Goal: Task Accomplishment & Management: Manage account settings

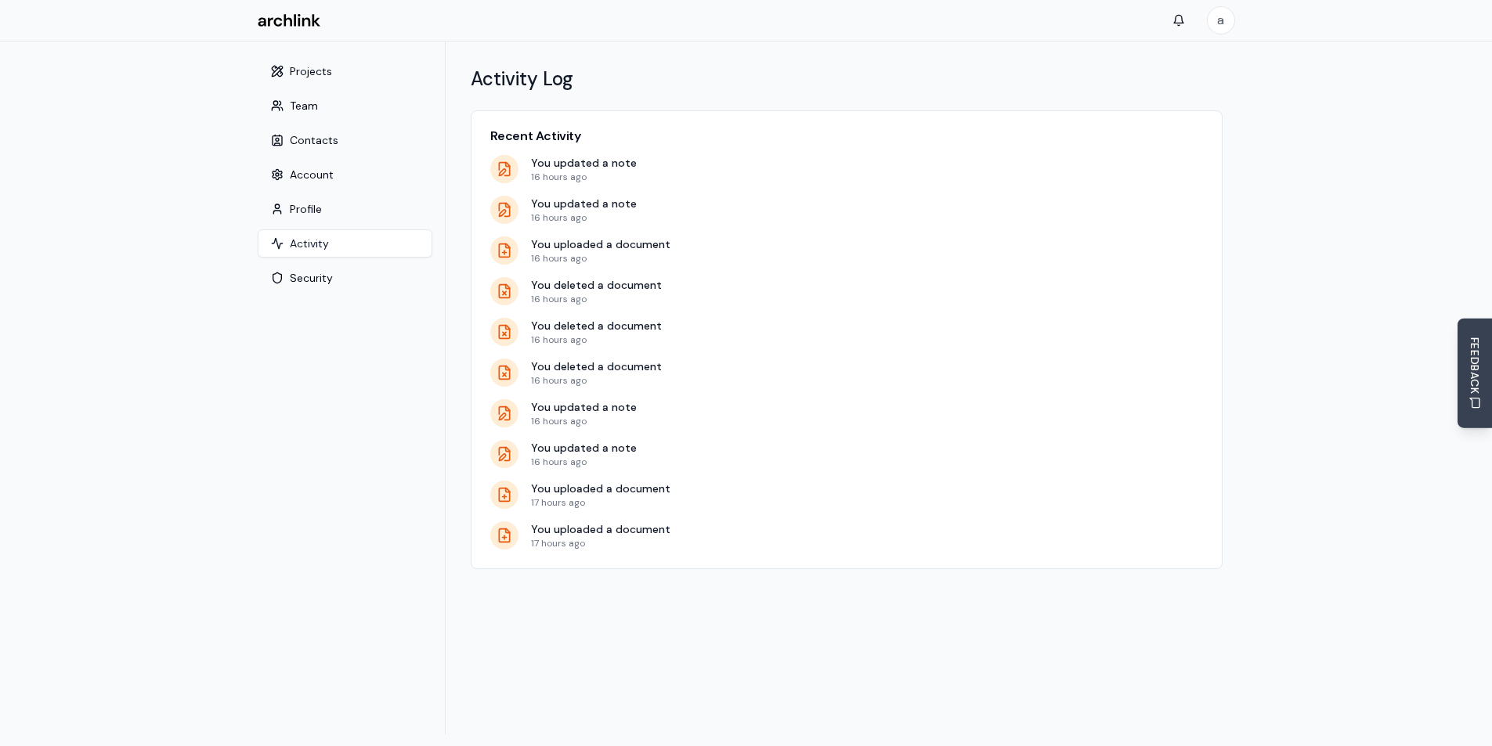
click at [901, 179] on p "16 hours ago" at bounding box center [867, 177] width 672 height 13
click at [309, 70] on button "Projects" at bounding box center [345, 71] width 175 height 28
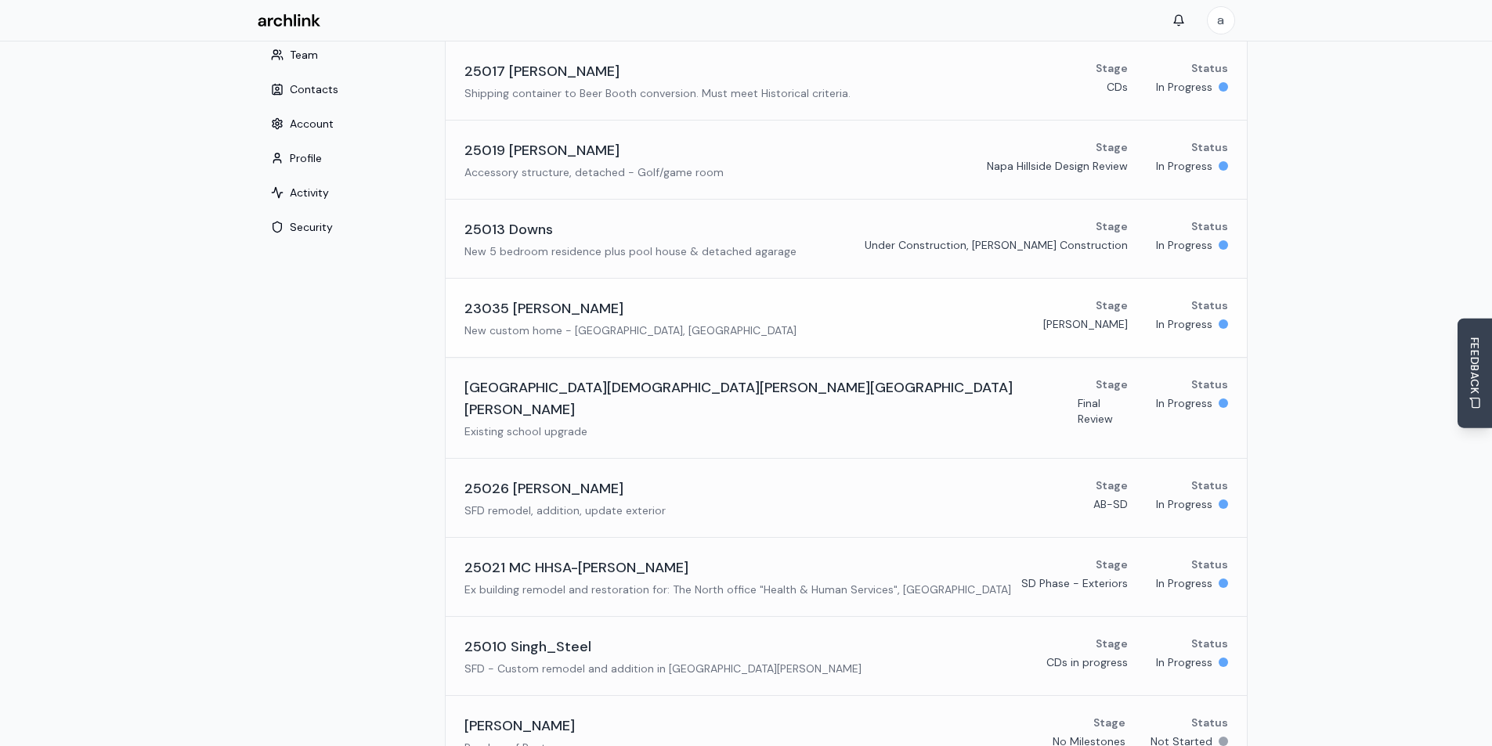
scroll to position [78, 0]
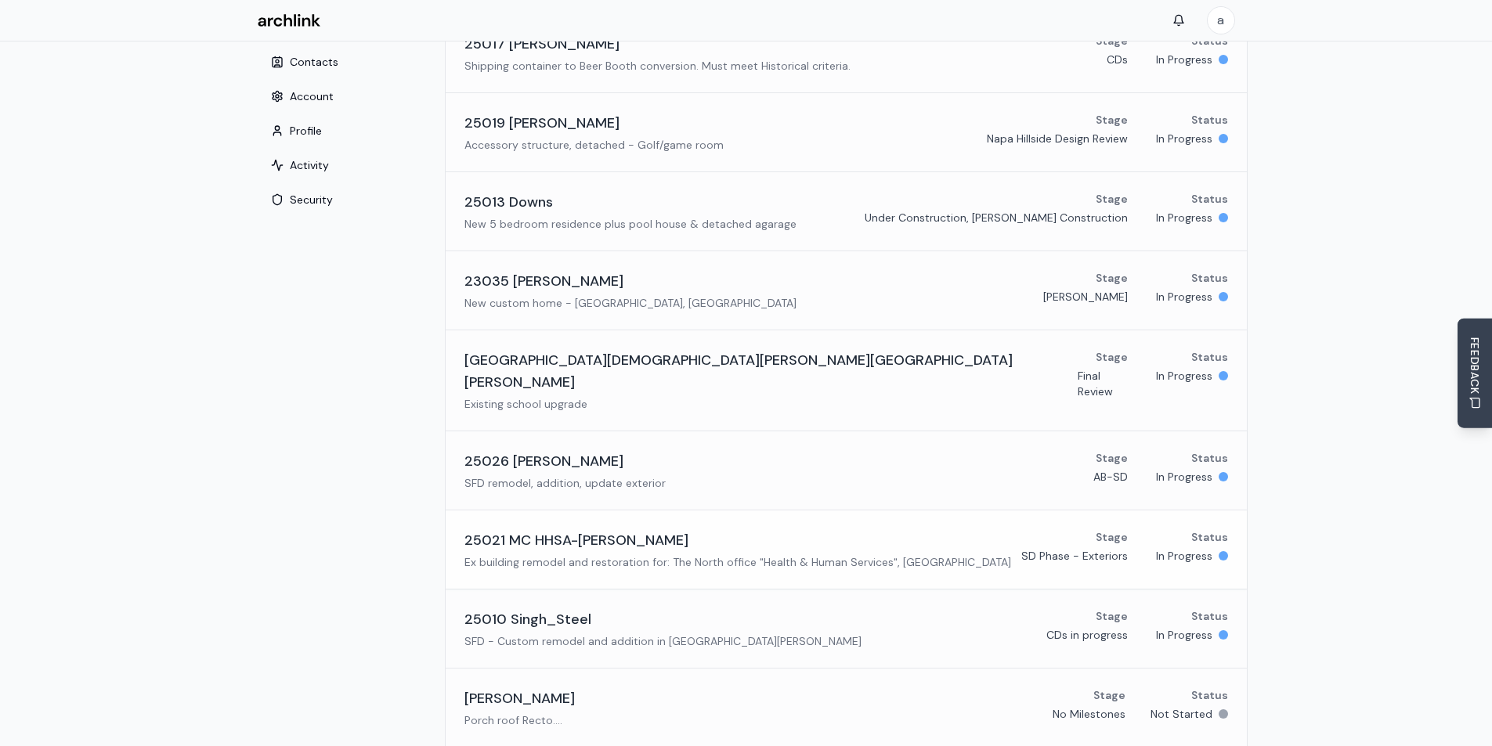
click at [558, 529] on h3 "25021 MC HHSA-[PERSON_NAME]" at bounding box center [576, 540] width 224 height 22
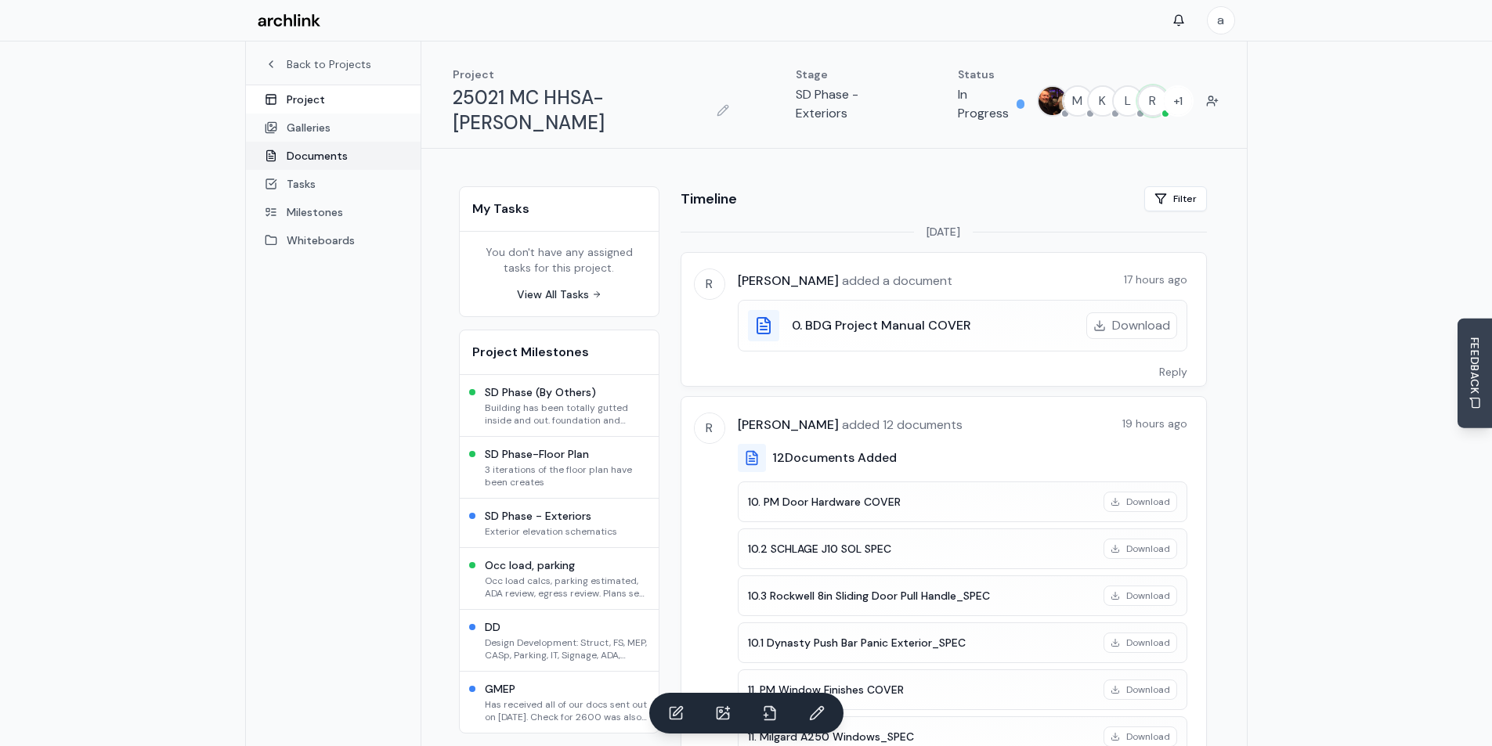
click at [287, 161] on link "Documents" at bounding box center [333, 156] width 175 height 28
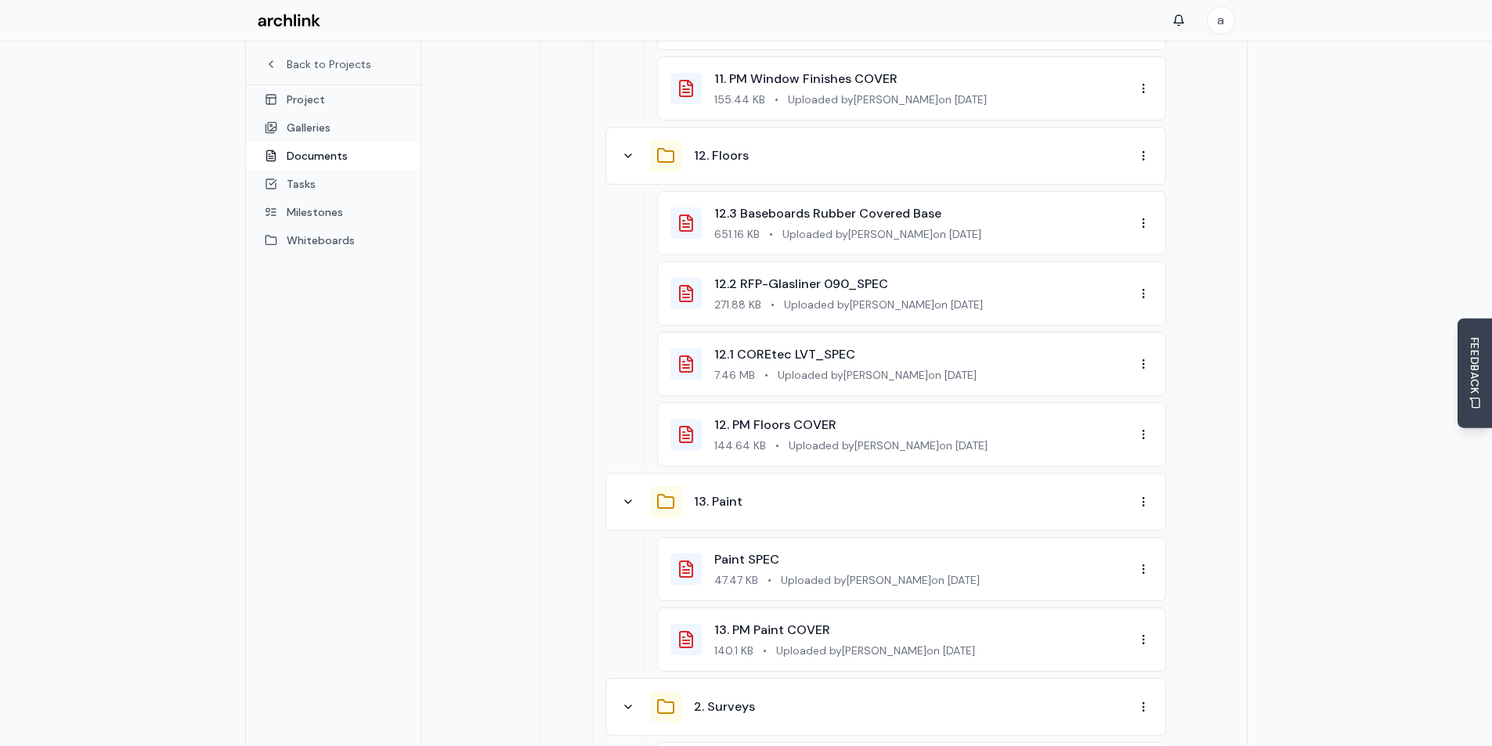
scroll to position [1175, 0]
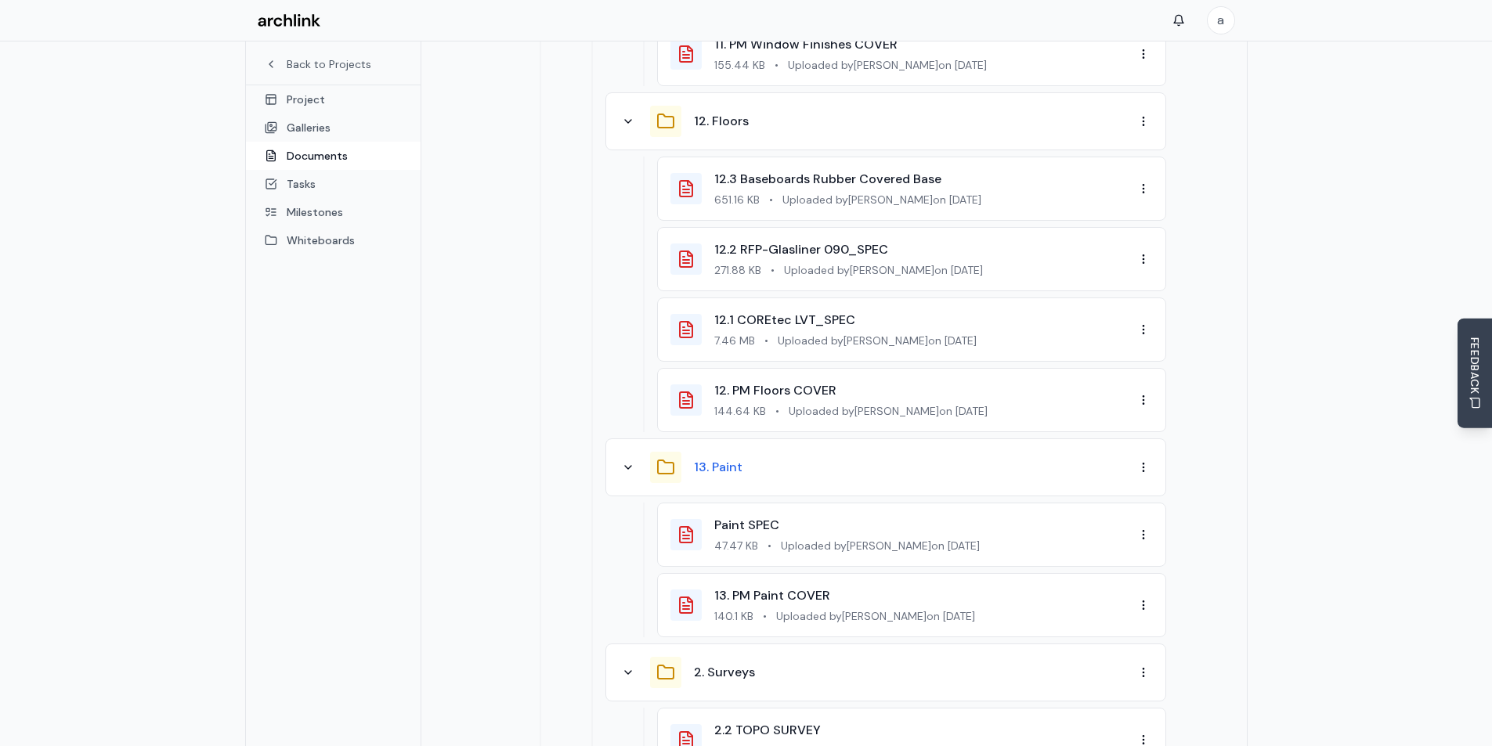
click at [730, 458] on button "13. Paint" at bounding box center [718, 467] width 49 height 19
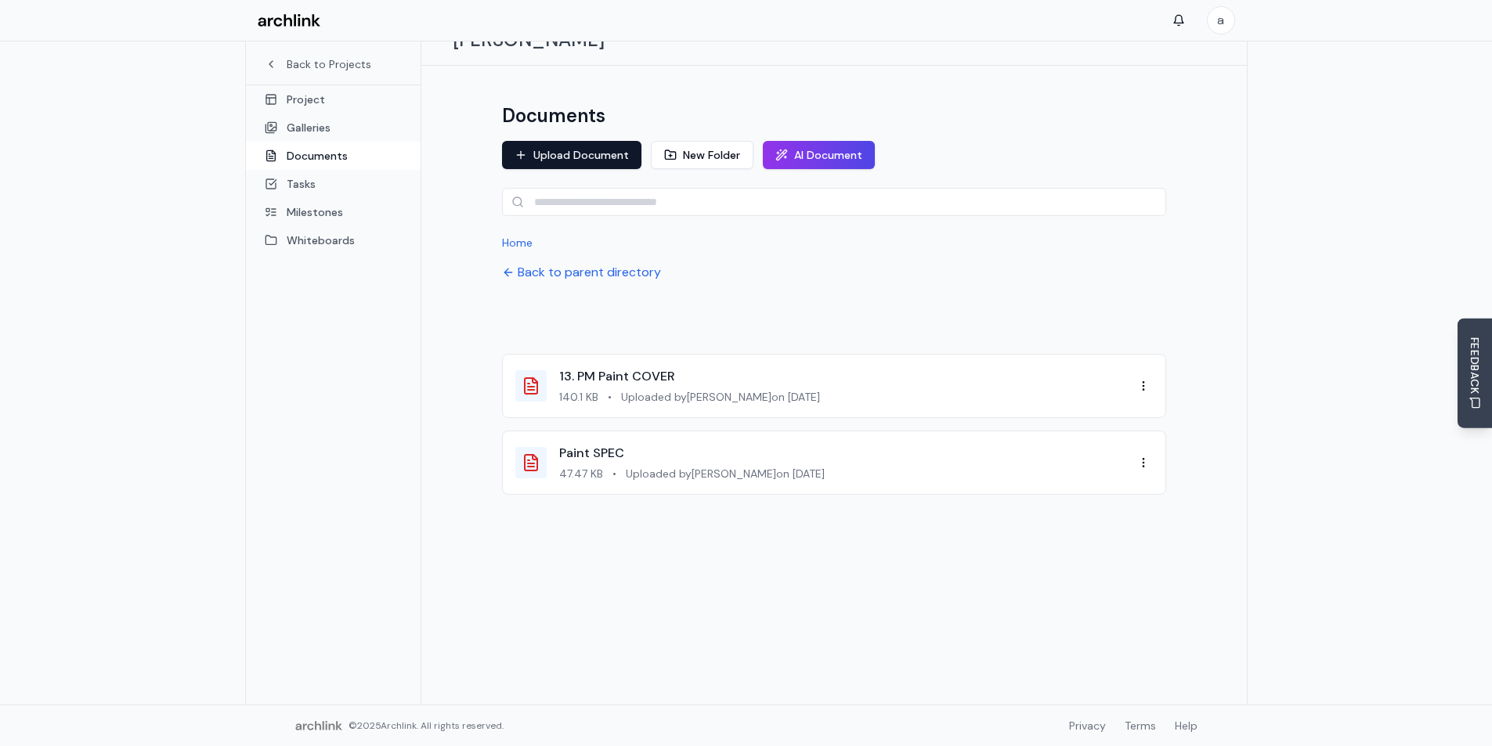
click at [688, 517] on div at bounding box center [834, 530] width 664 height 47
click at [1145, 434] on html "a Back to Projects Project Galleries Documents Tasks Milestones Whiteboards Pro…" at bounding box center [746, 331] width 1492 height 829
click at [1109, 488] on div "Rename" at bounding box center [1103, 491] width 92 height 25
type input "**********"
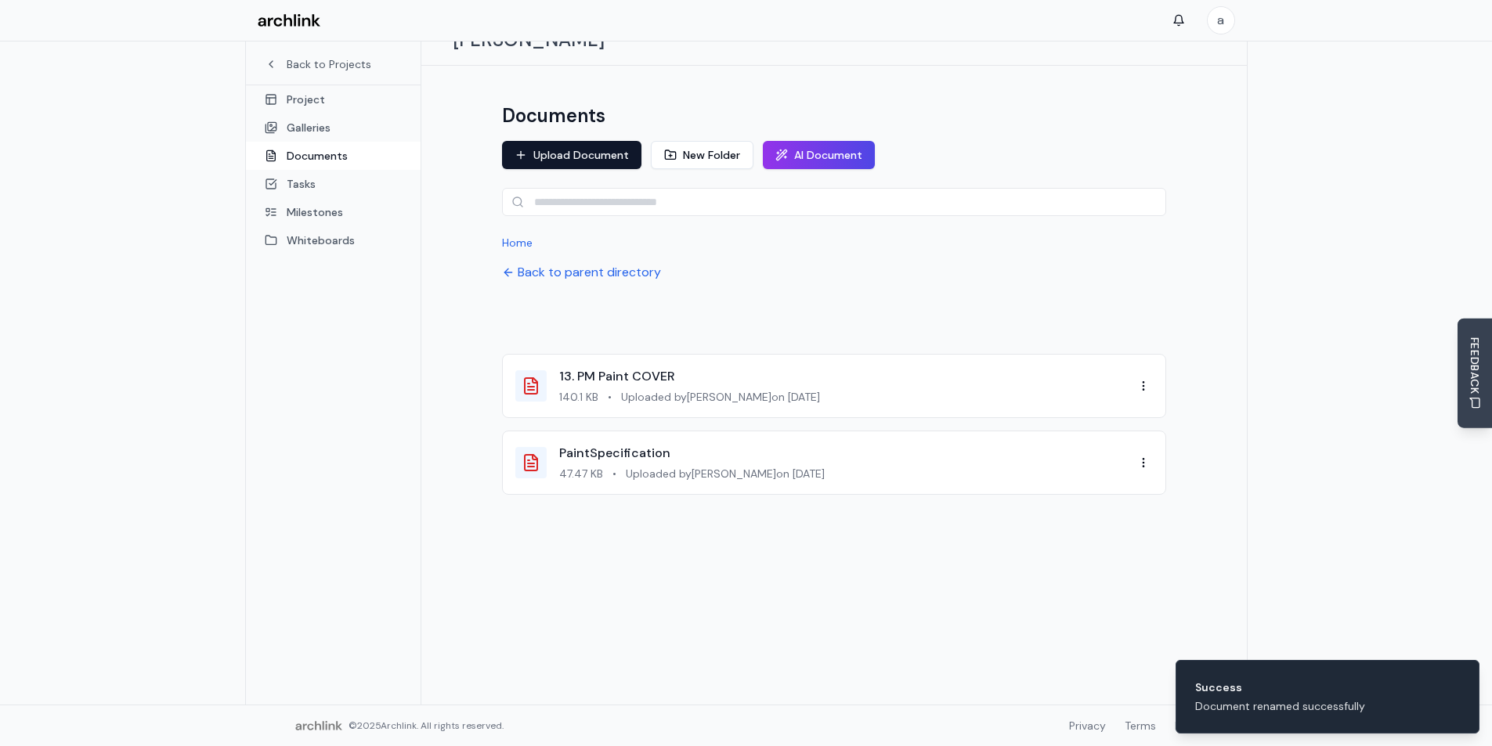
click at [833, 516] on div at bounding box center [834, 530] width 664 height 47
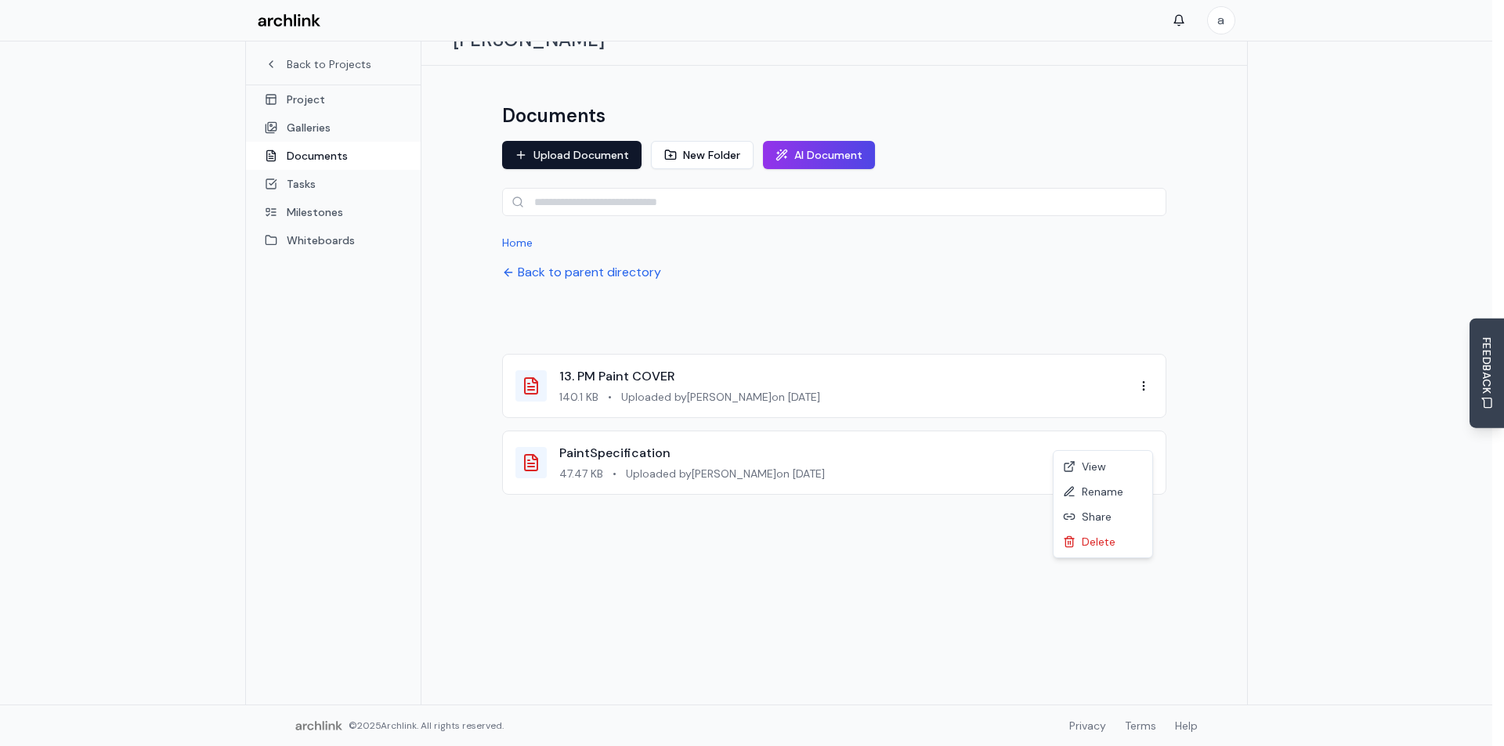
click at [1147, 440] on html "a Back to Projects Project Galleries Documents Tasks Milestones Whiteboards Pro…" at bounding box center [752, 331] width 1504 height 829
click at [1090, 540] on div "Delete" at bounding box center [1103, 541] width 92 height 25
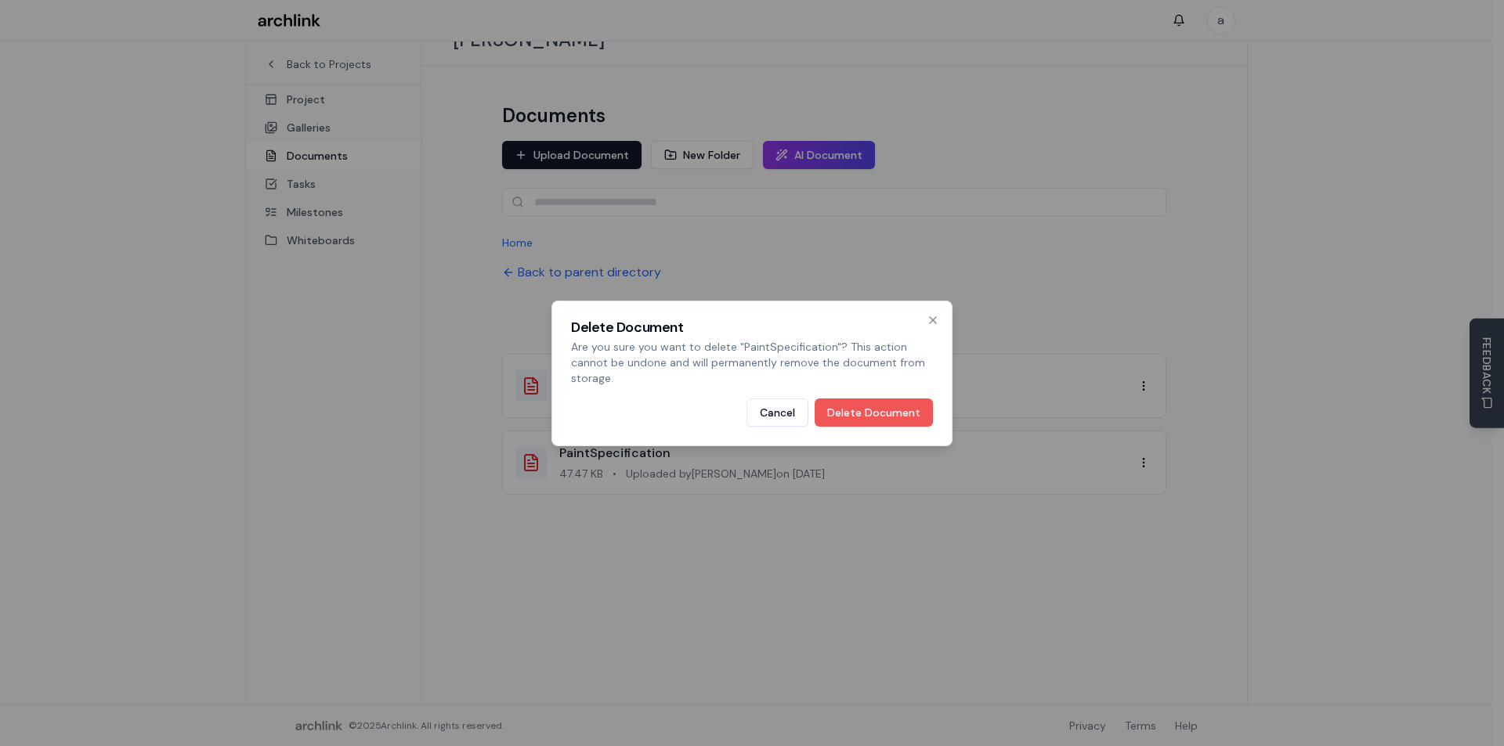
click at [887, 411] on button "Delete Document" at bounding box center [874, 413] width 118 height 28
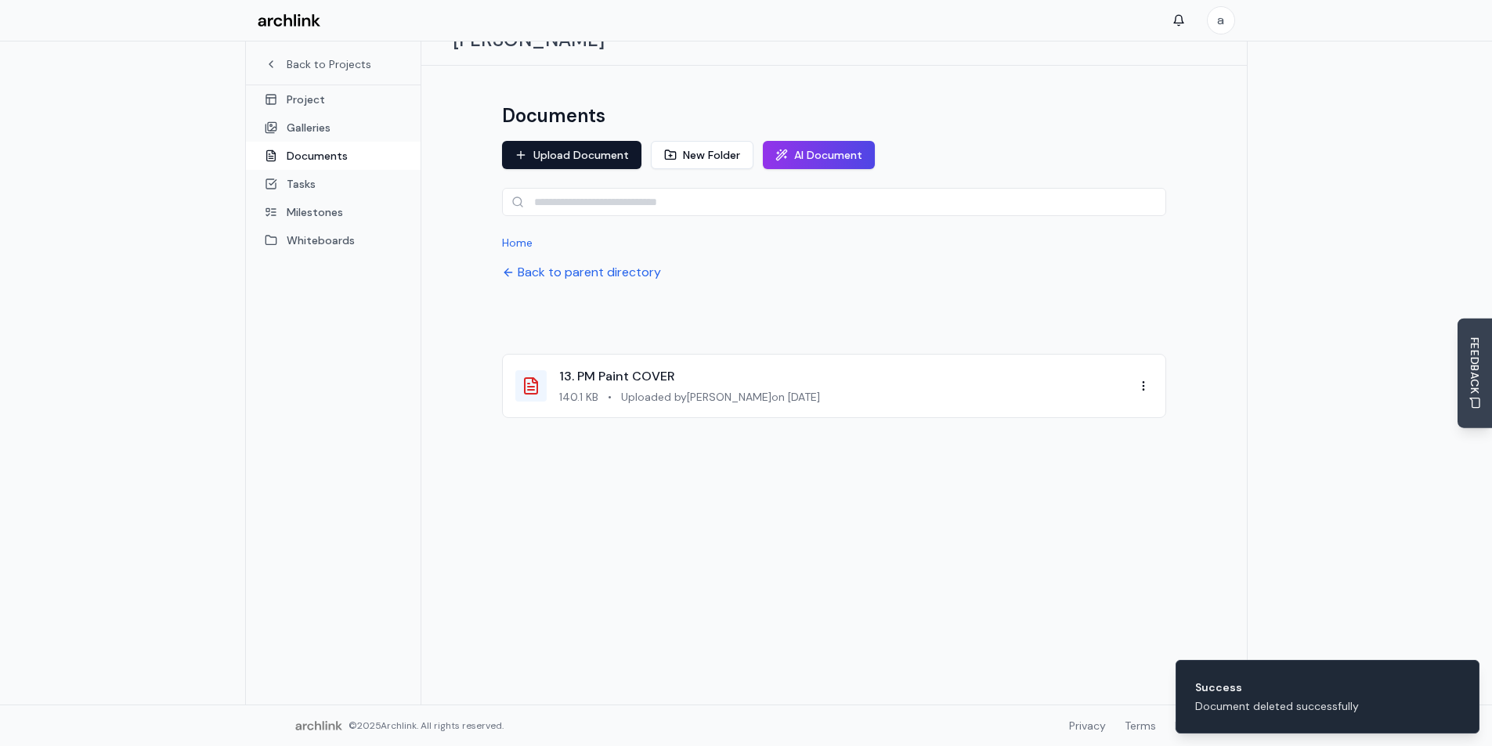
click at [842, 545] on div "Documents Upload Document New Folder AI Document Home Back to parent directory …" at bounding box center [833, 385] width 825 height 639
click at [587, 141] on button "Upload Document" at bounding box center [571, 155] width 139 height 28
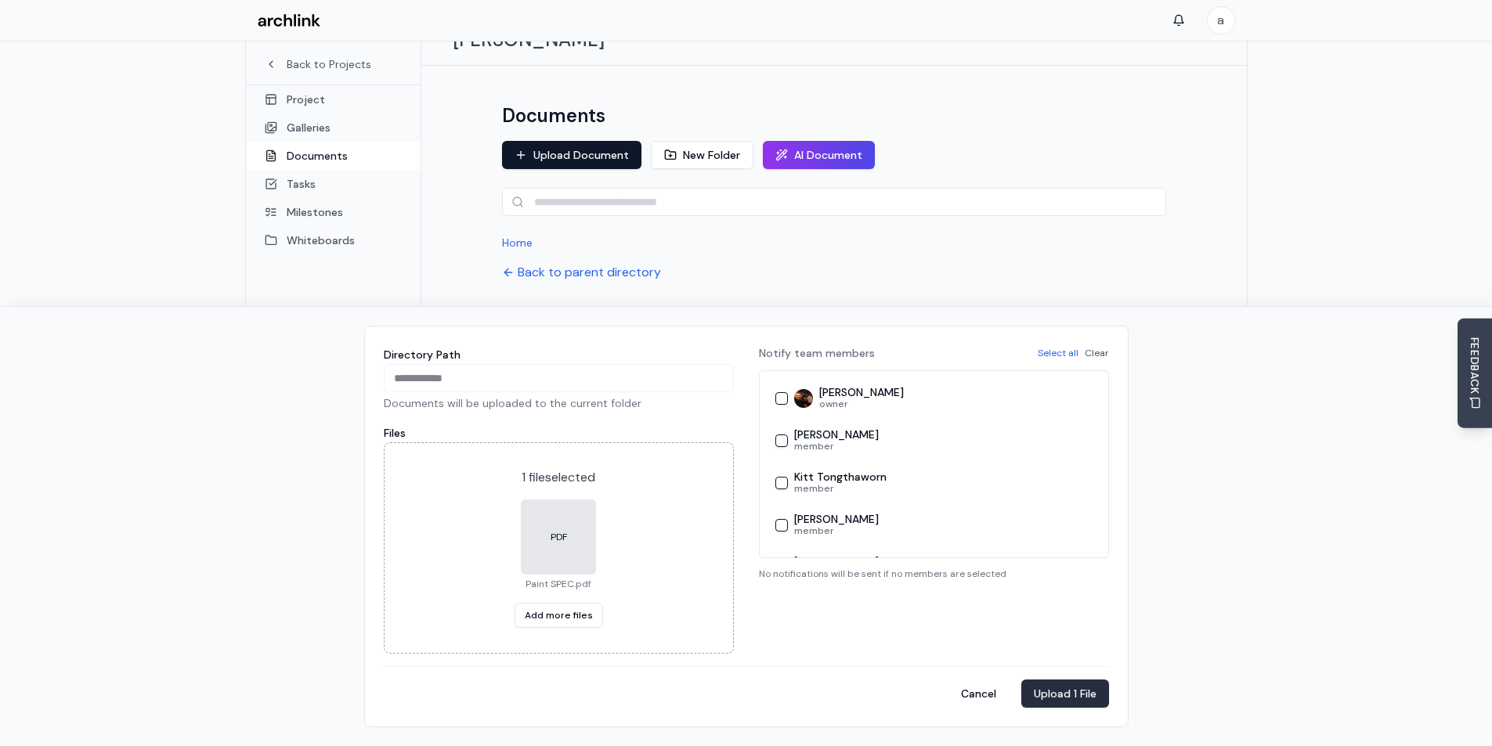
click at [1072, 695] on button "Upload 1 File" at bounding box center [1065, 694] width 88 height 28
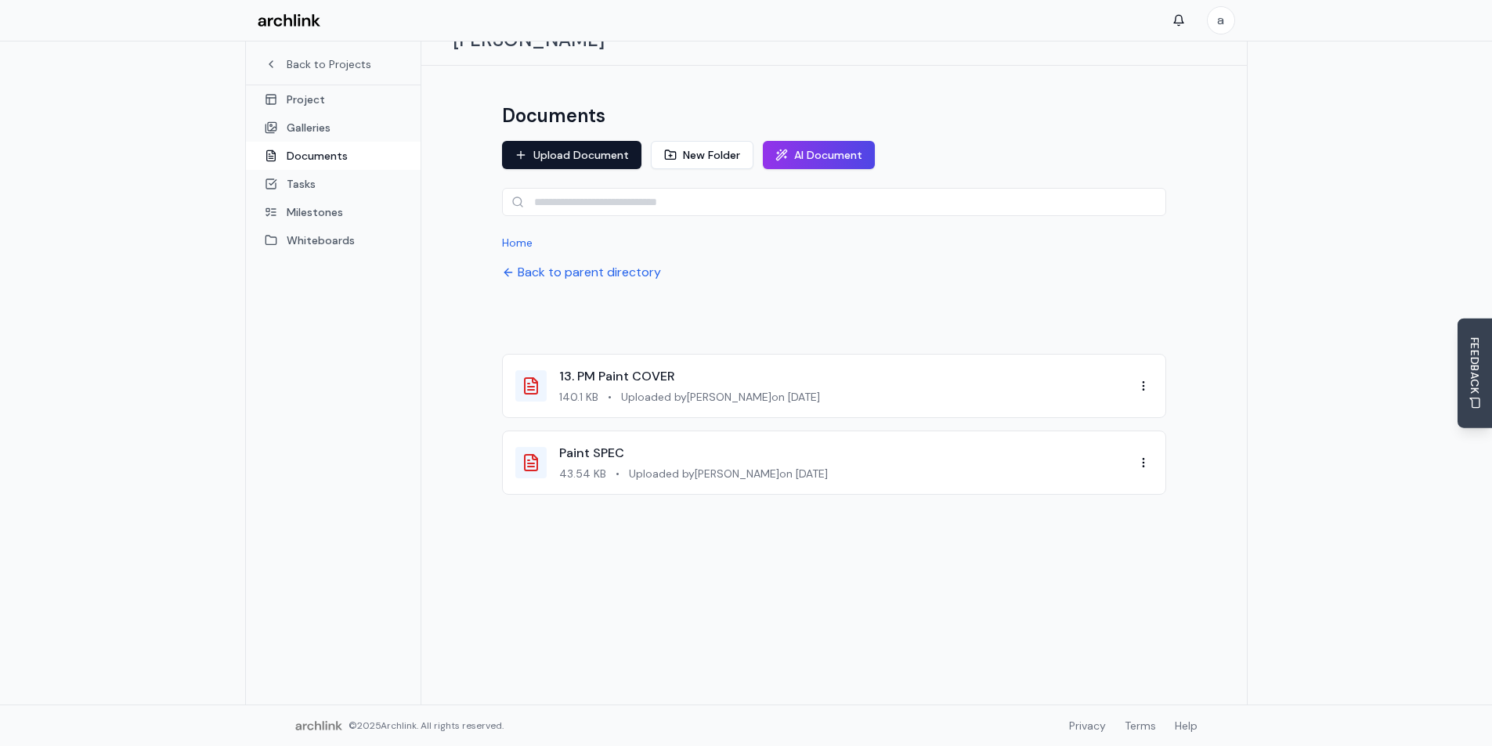
click at [375, 427] on div "Back to Projects Project Galleries Documents Tasks Milestones Whiteboards" at bounding box center [333, 331] width 175 height 746
click at [290, 96] on link "Project" at bounding box center [333, 99] width 175 height 28
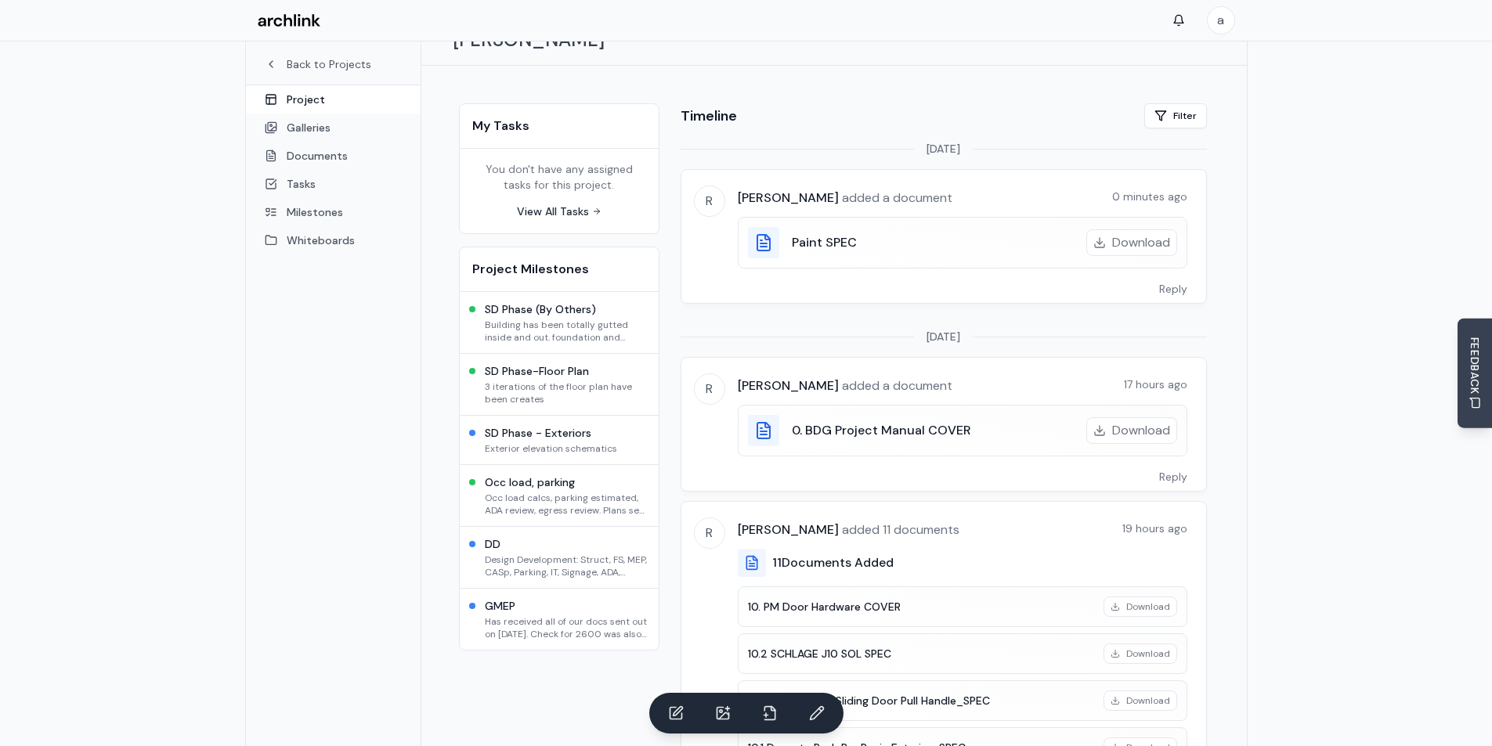
click at [822, 233] on h3 "Paint SPEC" at bounding box center [824, 242] width 65 height 19
click at [314, 159] on link "Documents" at bounding box center [333, 156] width 175 height 28
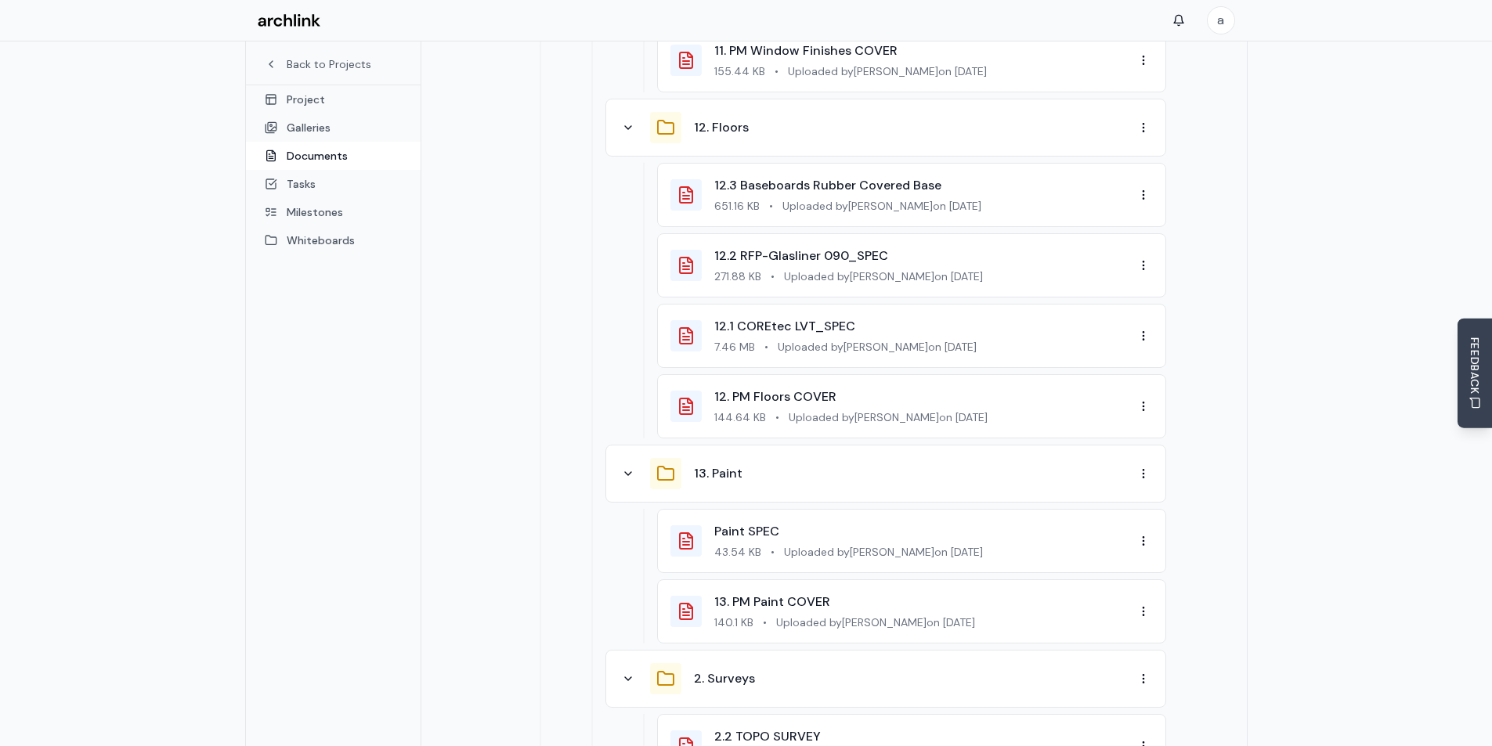
scroll to position [1179, 0]
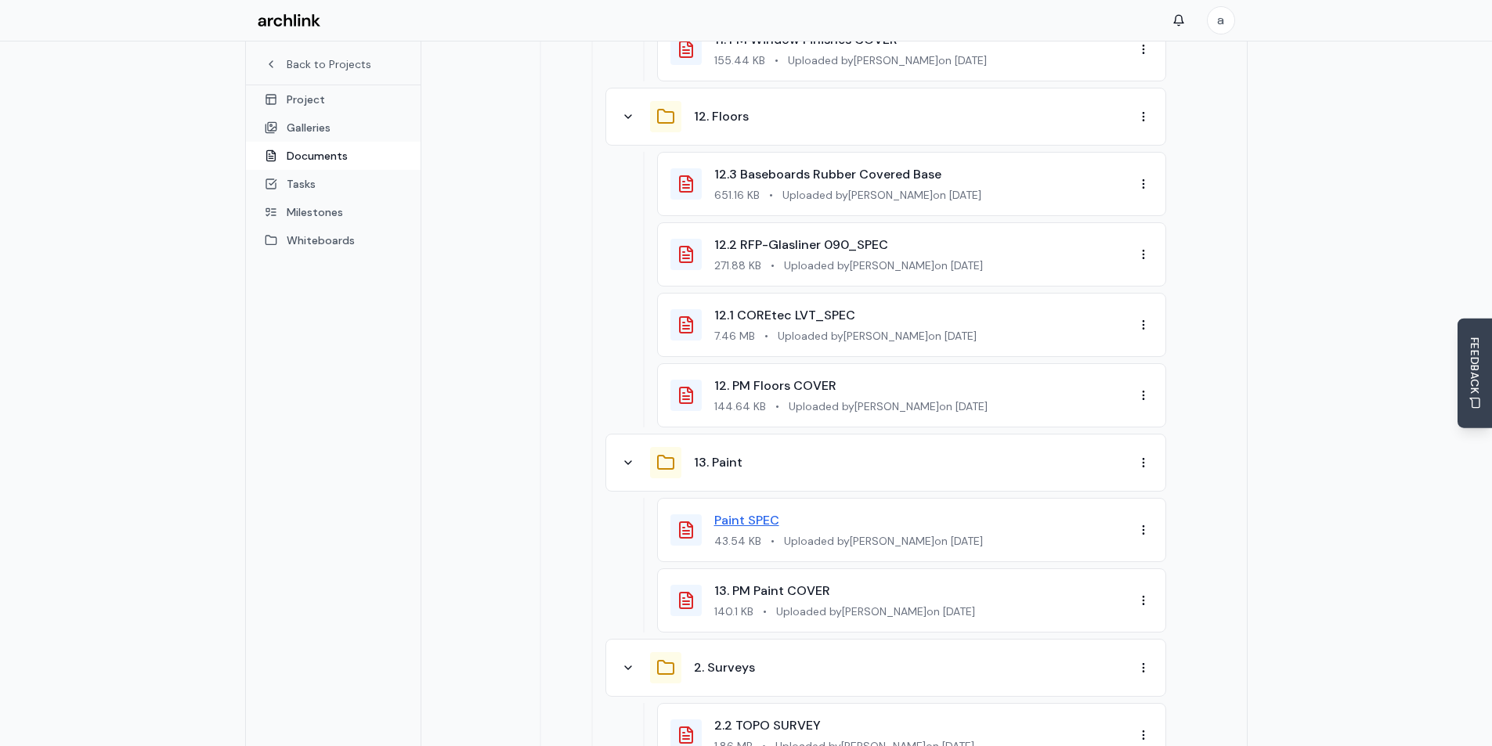
click at [757, 512] on link "Paint SPEC" at bounding box center [746, 520] width 65 height 16
click at [277, 60] on link "Back to Projects" at bounding box center [333, 64] width 137 height 16
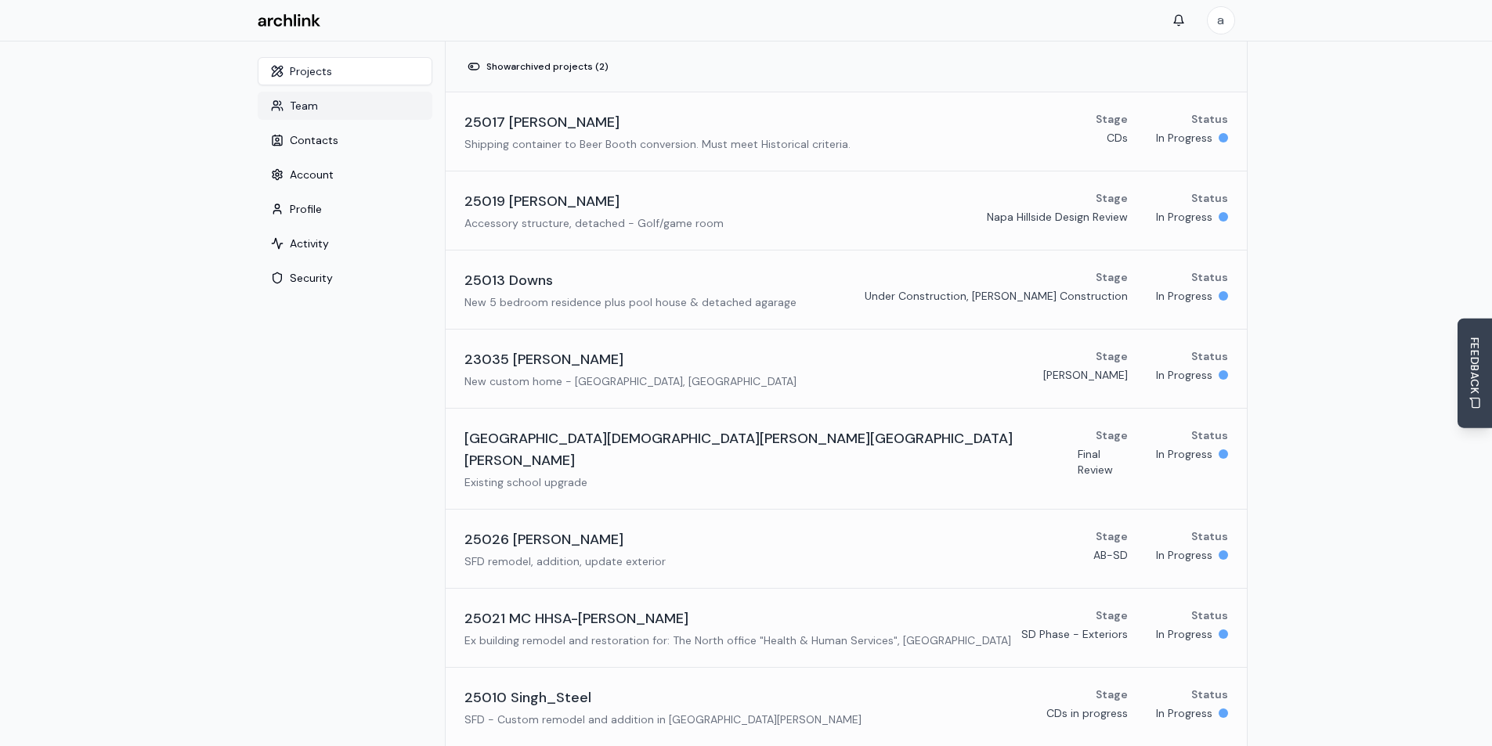
click at [305, 107] on button "Team" at bounding box center [345, 106] width 175 height 28
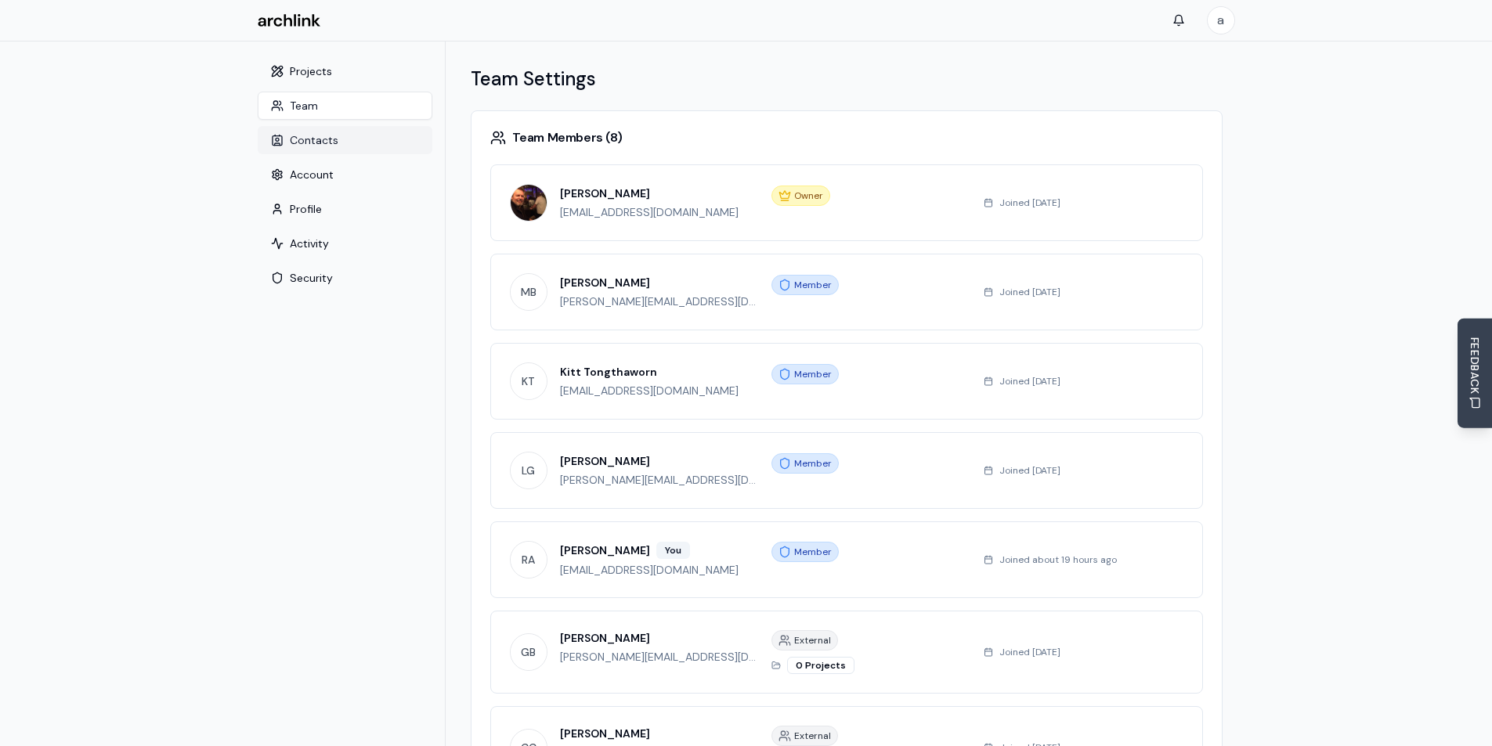
click at [316, 133] on button "Contacts" at bounding box center [345, 140] width 175 height 28
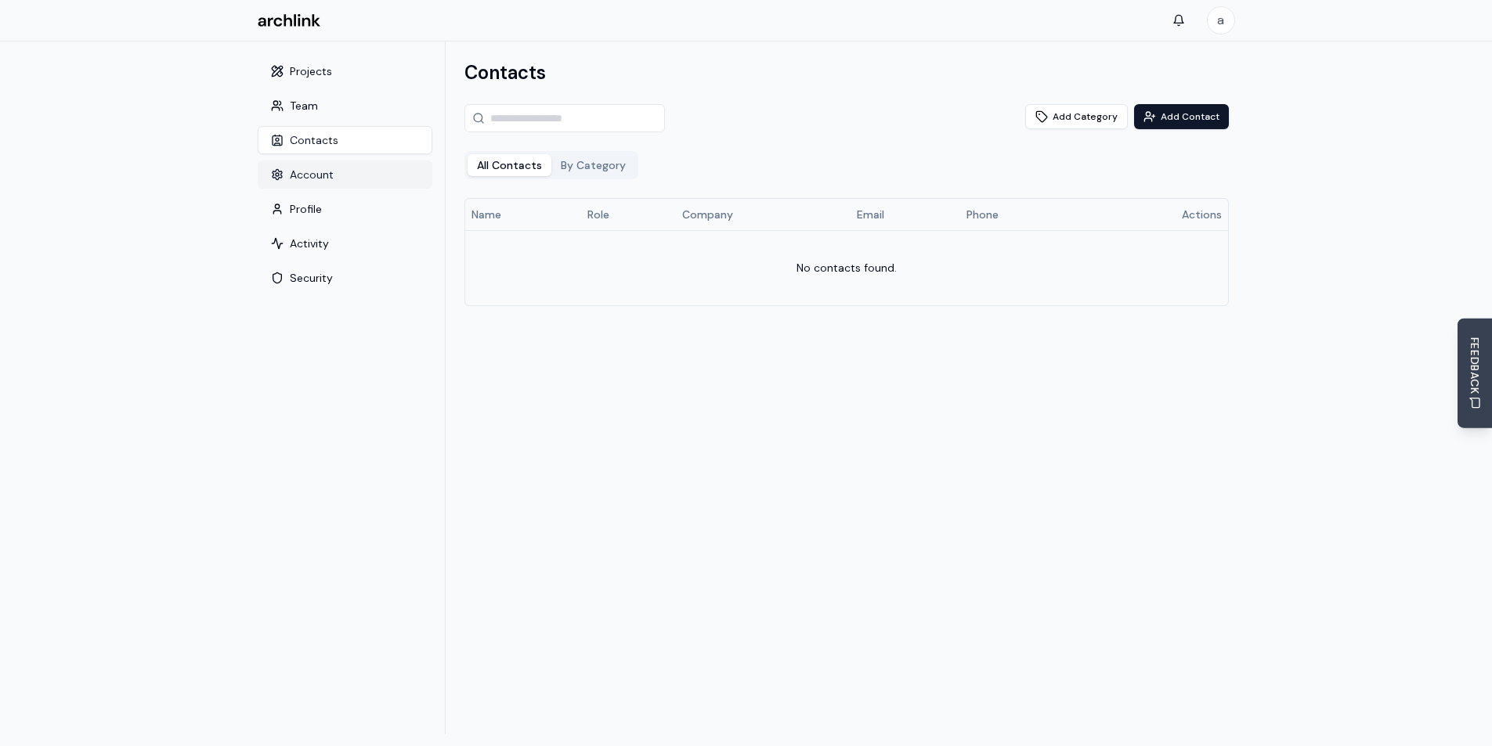
click at [317, 168] on button "Account" at bounding box center [345, 175] width 175 height 28
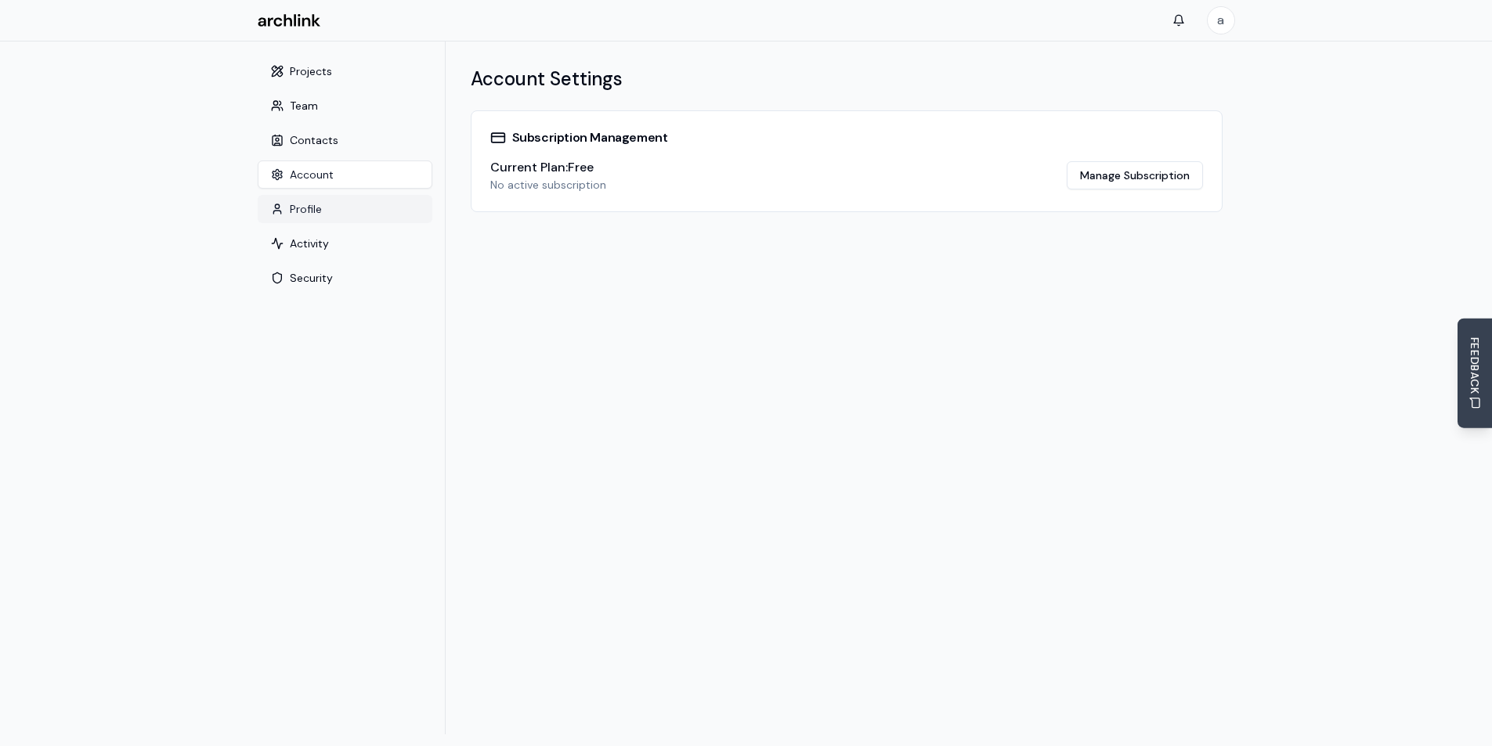
click at [308, 209] on button "Profile" at bounding box center [345, 209] width 175 height 28
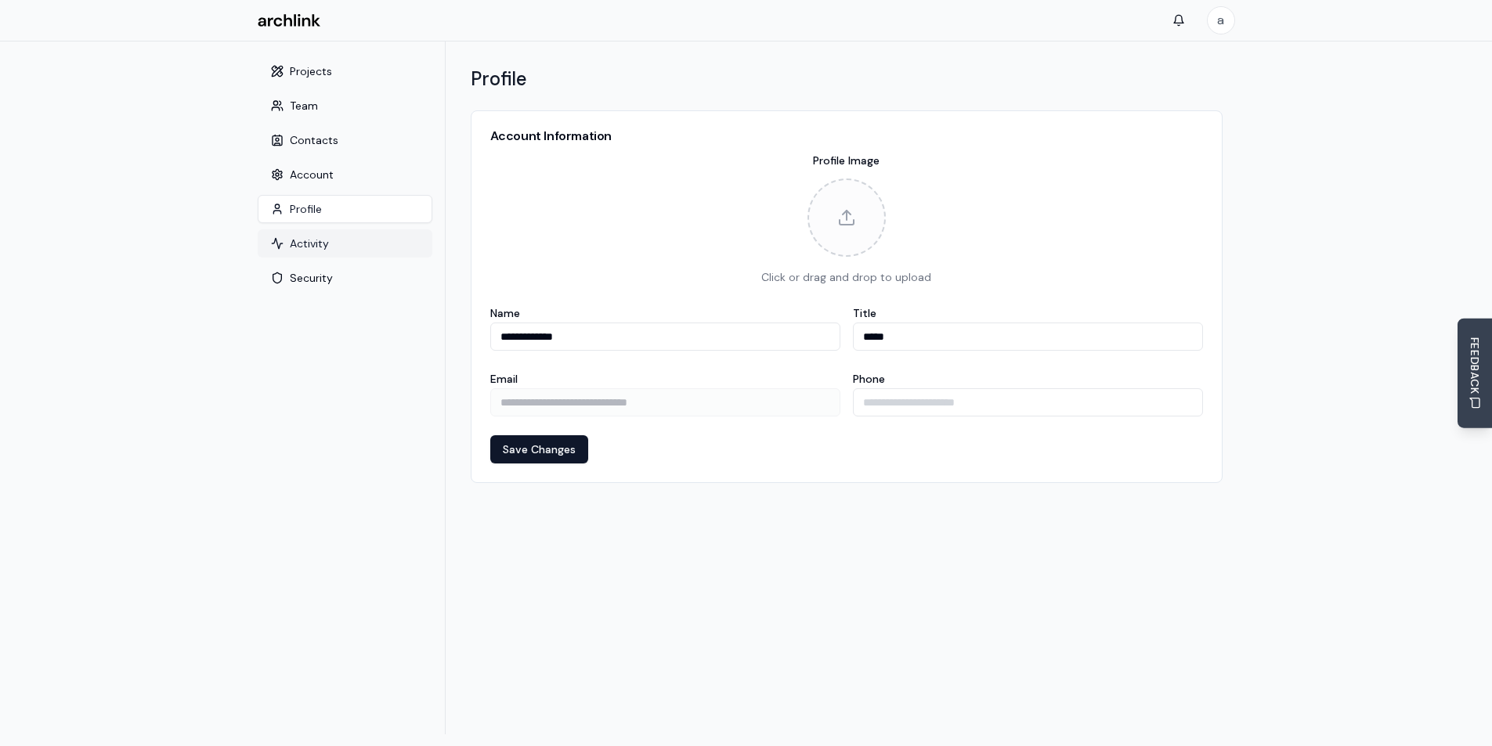
click at [306, 240] on button "Activity" at bounding box center [345, 243] width 175 height 28
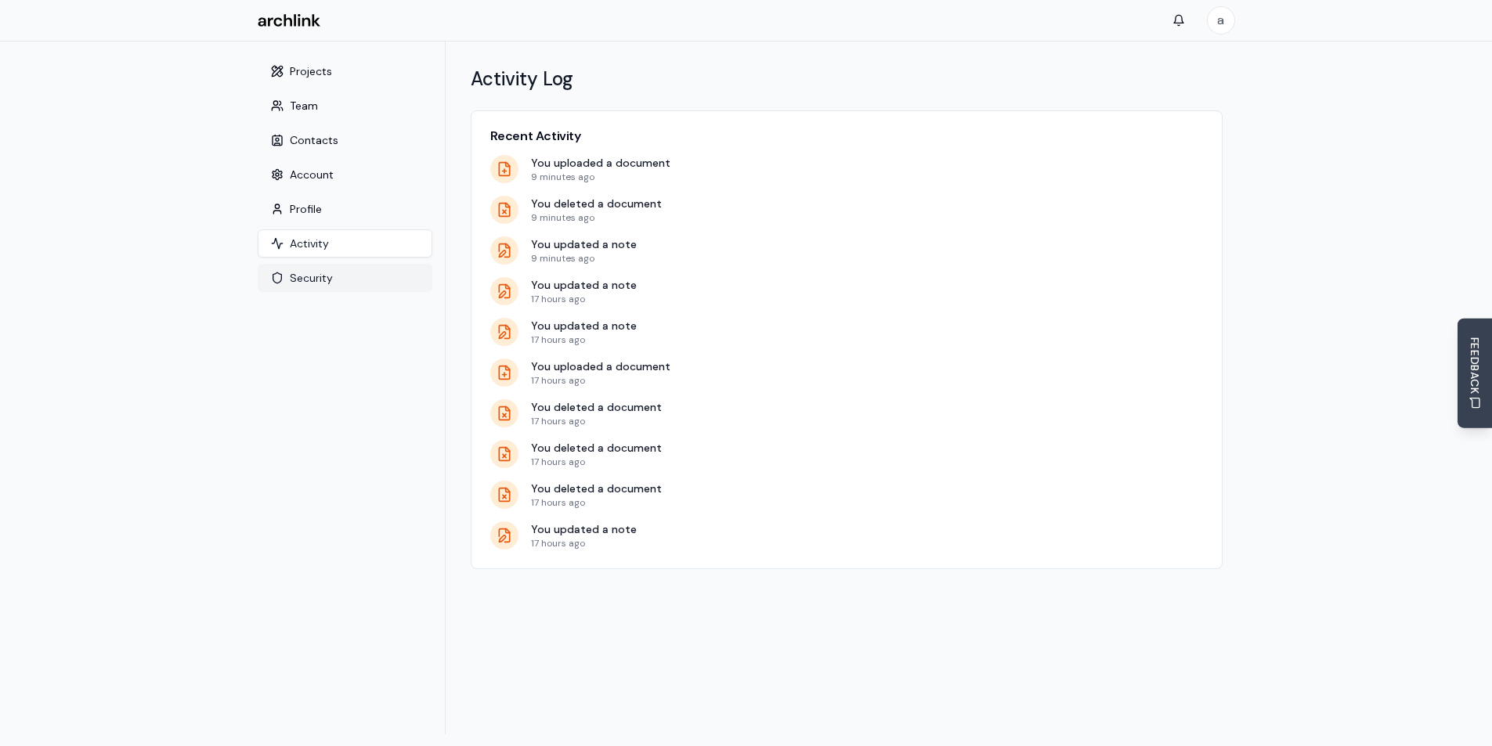
click at [340, 268] on button "Security" at bounding box center [345, 278] width 175 height 28
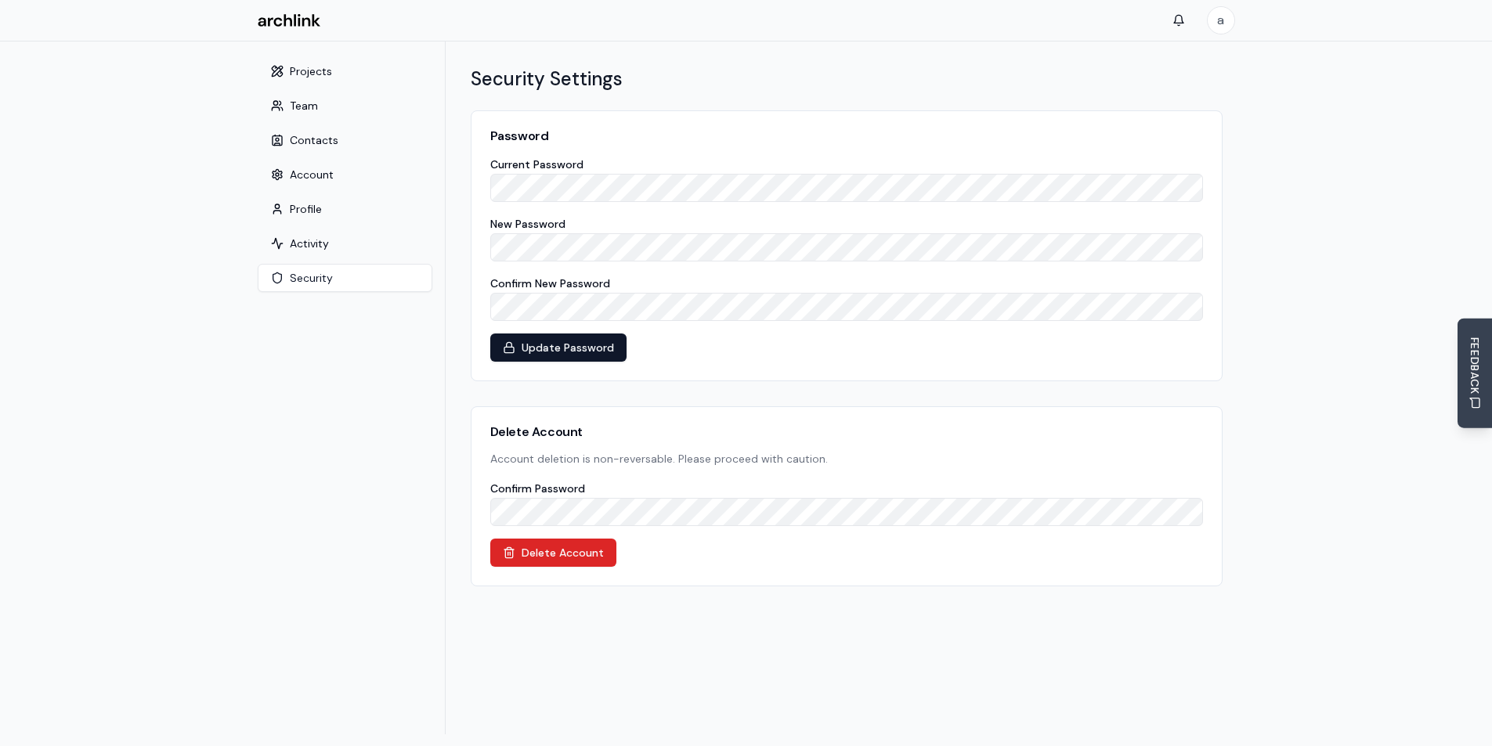
click at [302, 56] on nav "Projects Team Contacts Account Profile Activity Security" at bounding box center [345, 388] width 200 height 693
click at [302, 64] on button "Projects" at bounding box center [345, 71] width 175 height 28
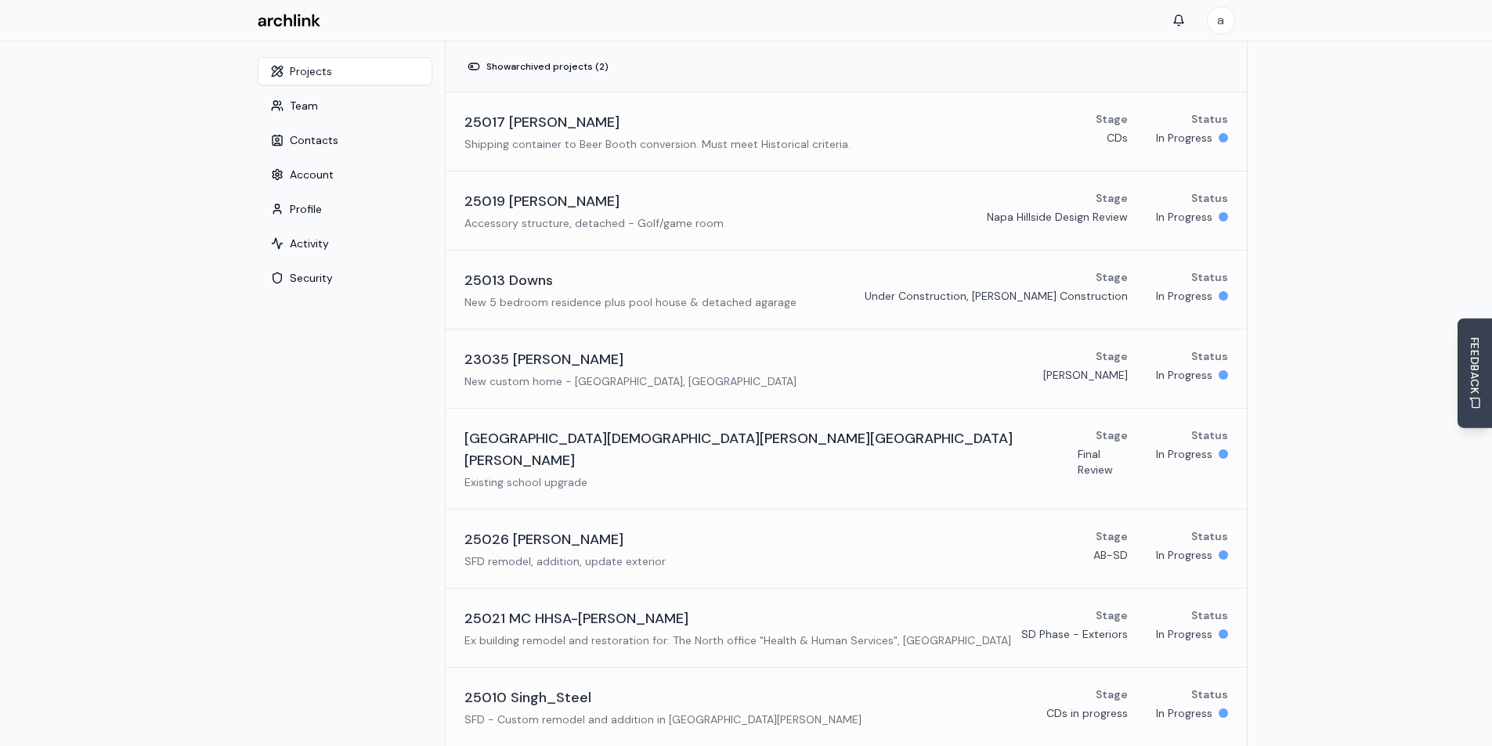
click at [1334, 272] on main "Settings Toggle sidebar Projects Team Contacts Account Profile Activity Securit…" at bounding box center [746, 592] width 1492 height 1101
click at [309, 102] on button "Team" at bounding box center [345, 106] width 175 height 28
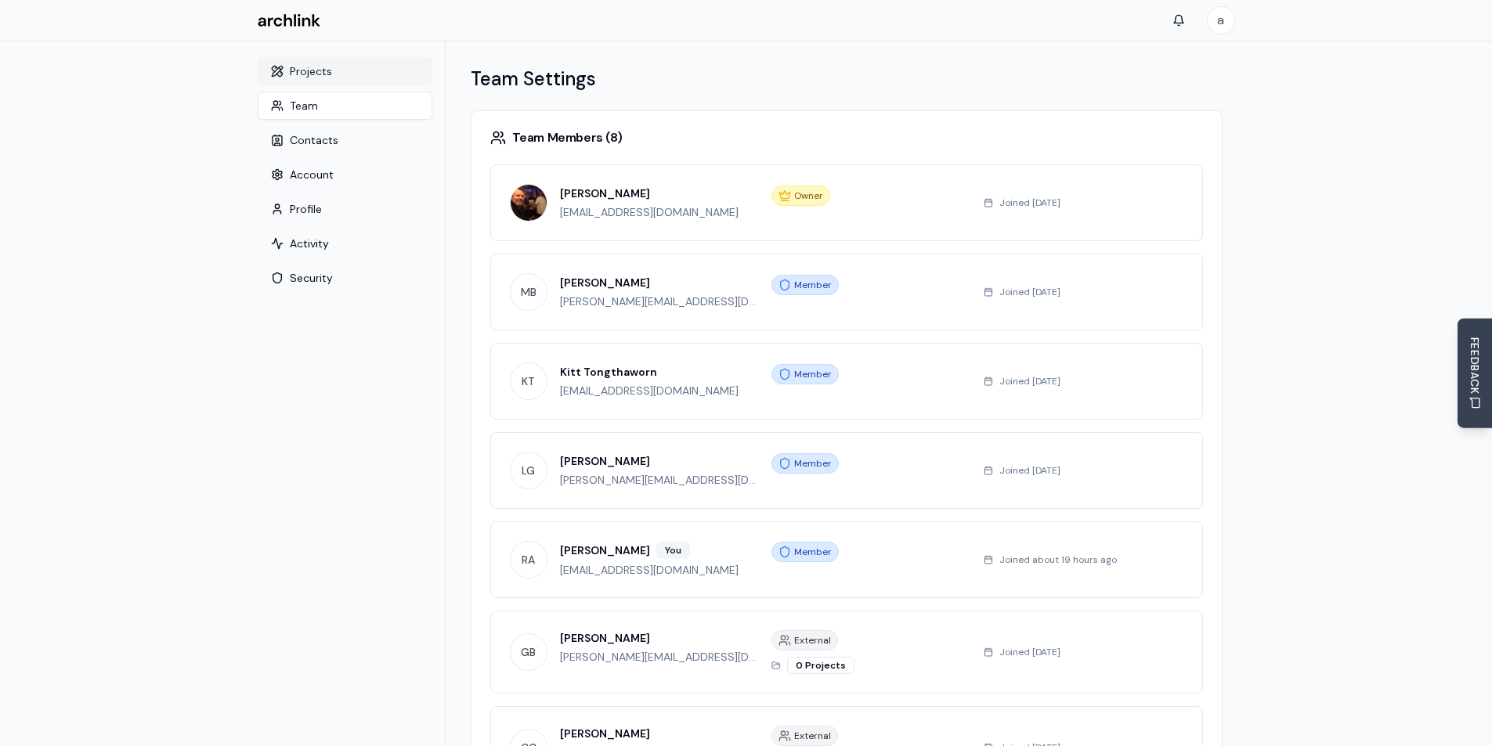
click at [317, 75] on button "Projects" at bounding box center [345, 71] width 175 height 28
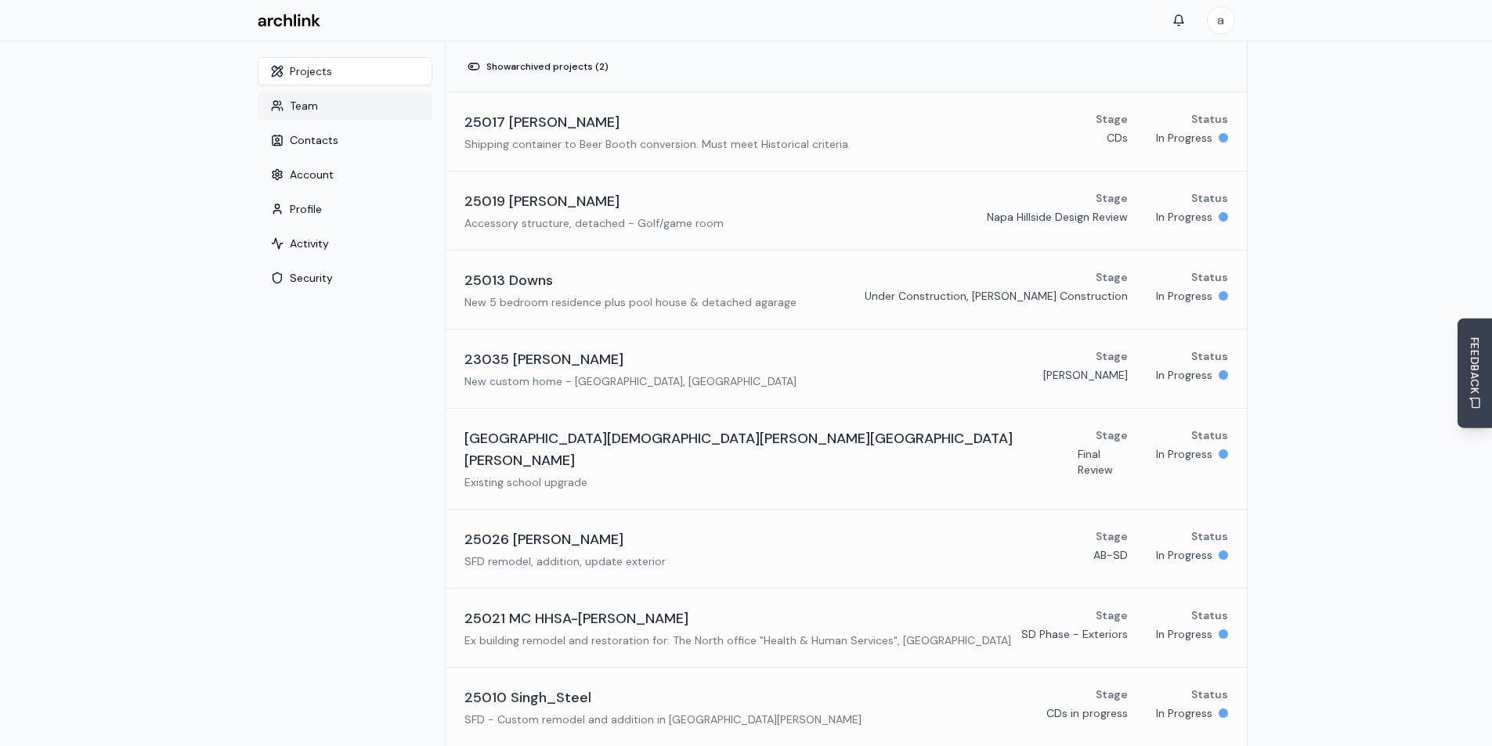
click at [318, 103] on button "Team" at bounding box center [345, 106] width 175 height 28
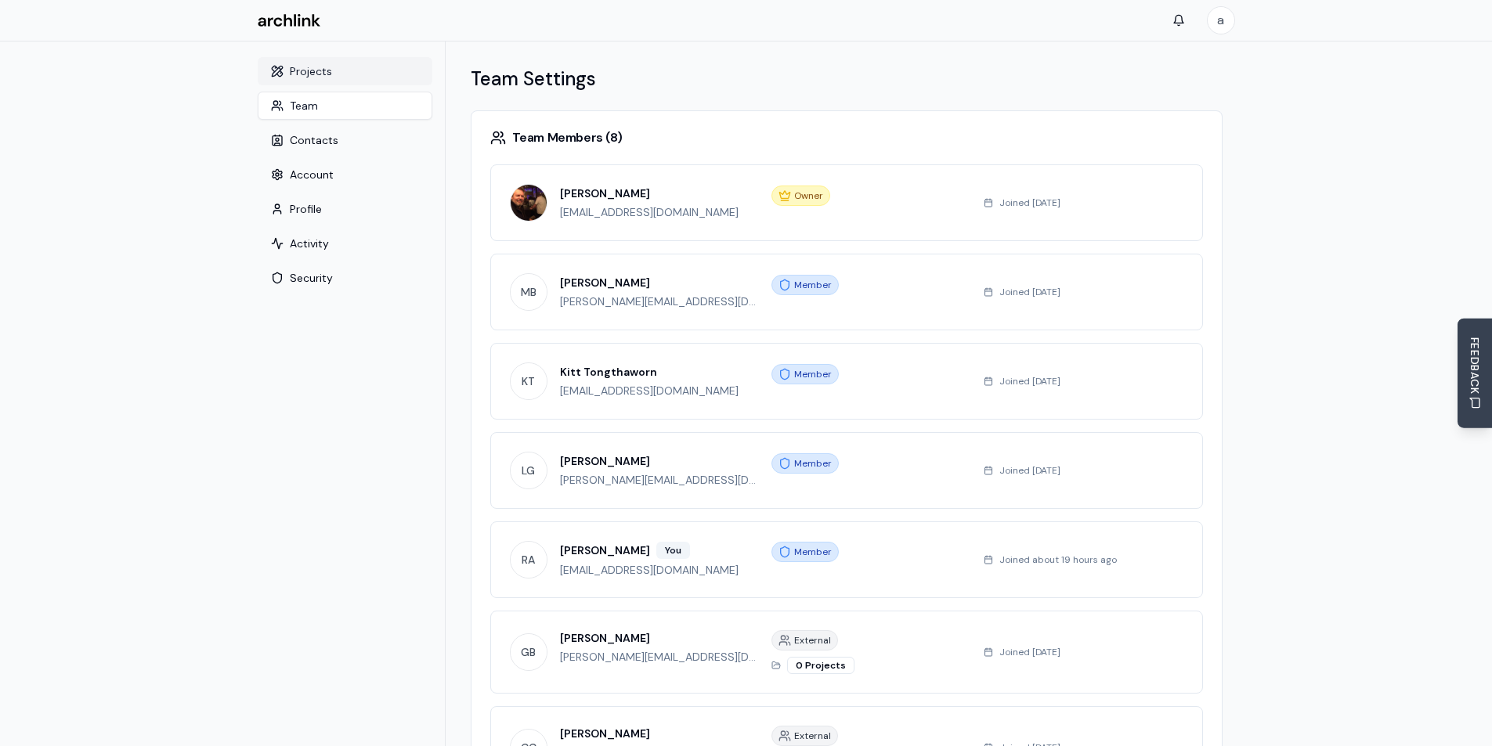
click at [315, 69] on button "Projects" at bounding box center [345, 71] width 175 height 28
click at [305, 63] on button "Projects" at bounding box center [345, 71] width 175 height 28
click at [238, 389] on main "Settings Toggle sidebar Projects Team Contacts Account Profile Activity Securit…" at bounding box center [746, 567] width 1492 height 1051
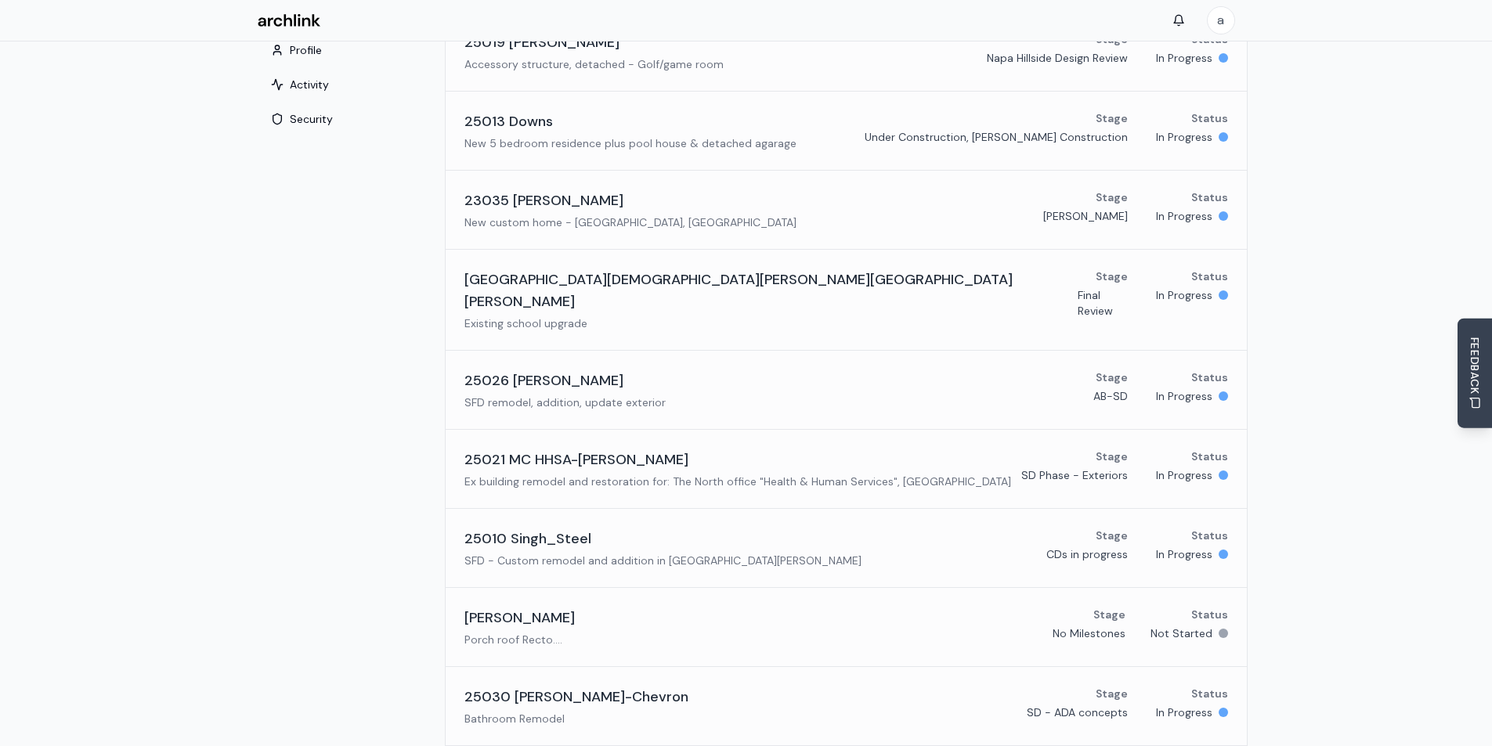
scroll to position [313, 0]
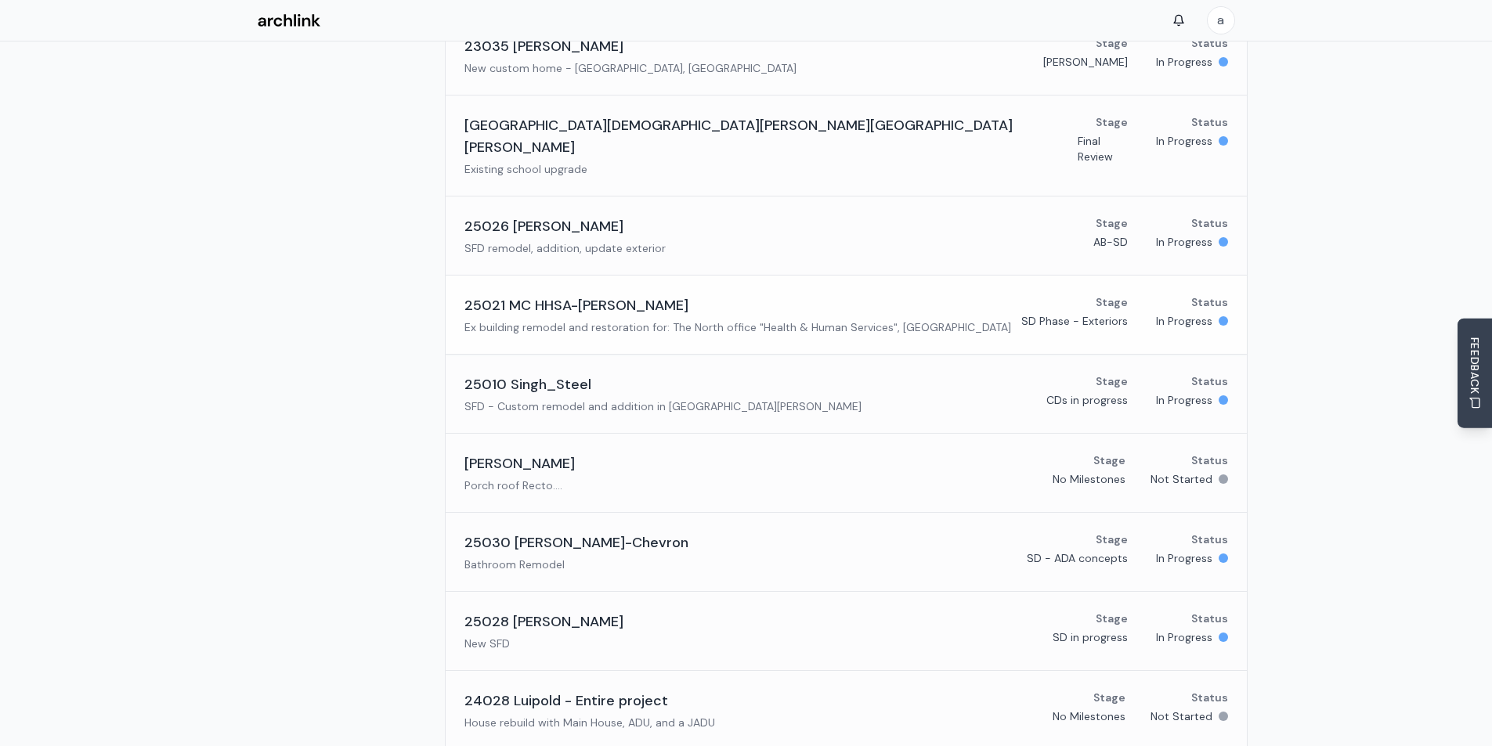
click at [541, 294] on h3 "25021 MC HHSA-[PERSON_NAME]" at bounding box center [576, 305] width 224 height 22
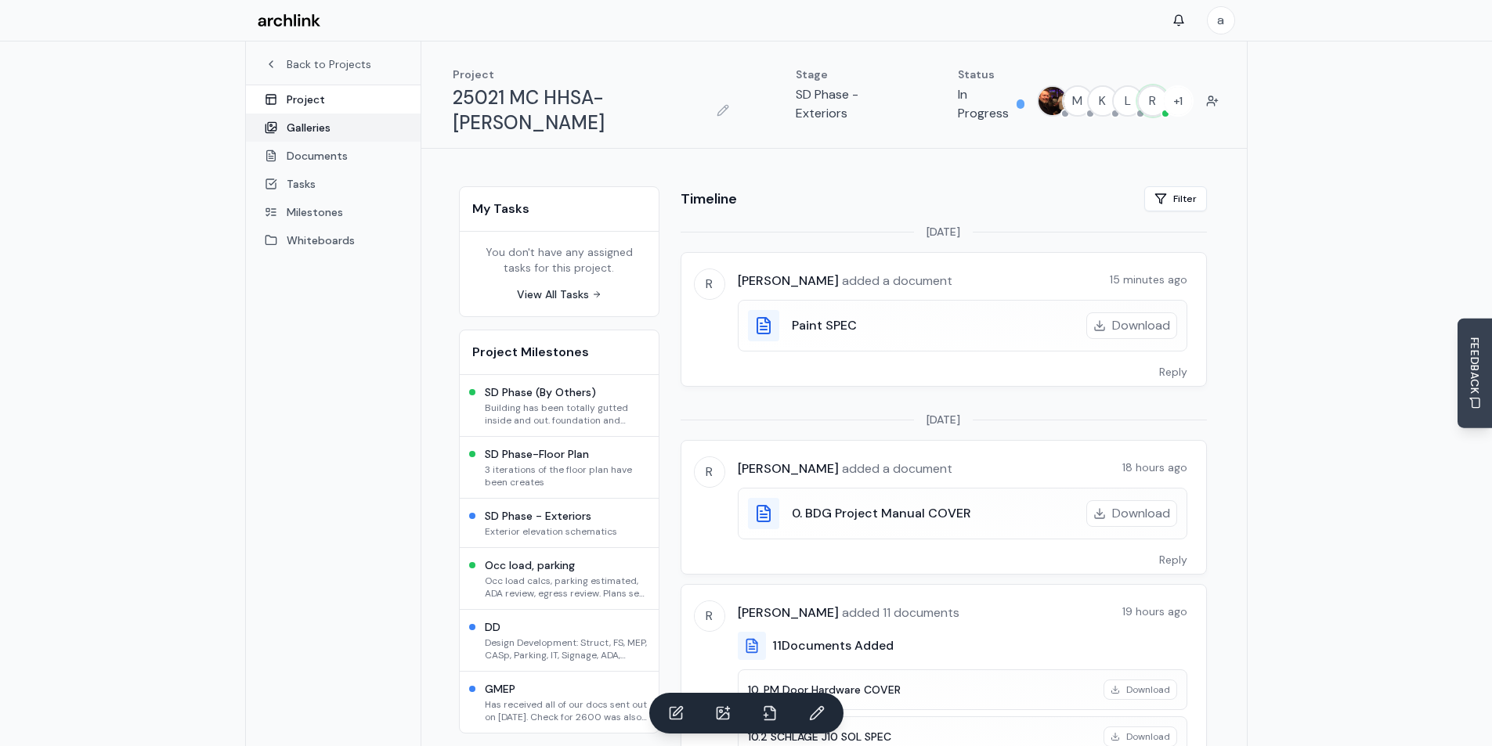
click at [321, 122] on link "Galleries" at bounding box center [333, 128] width 175 height 28
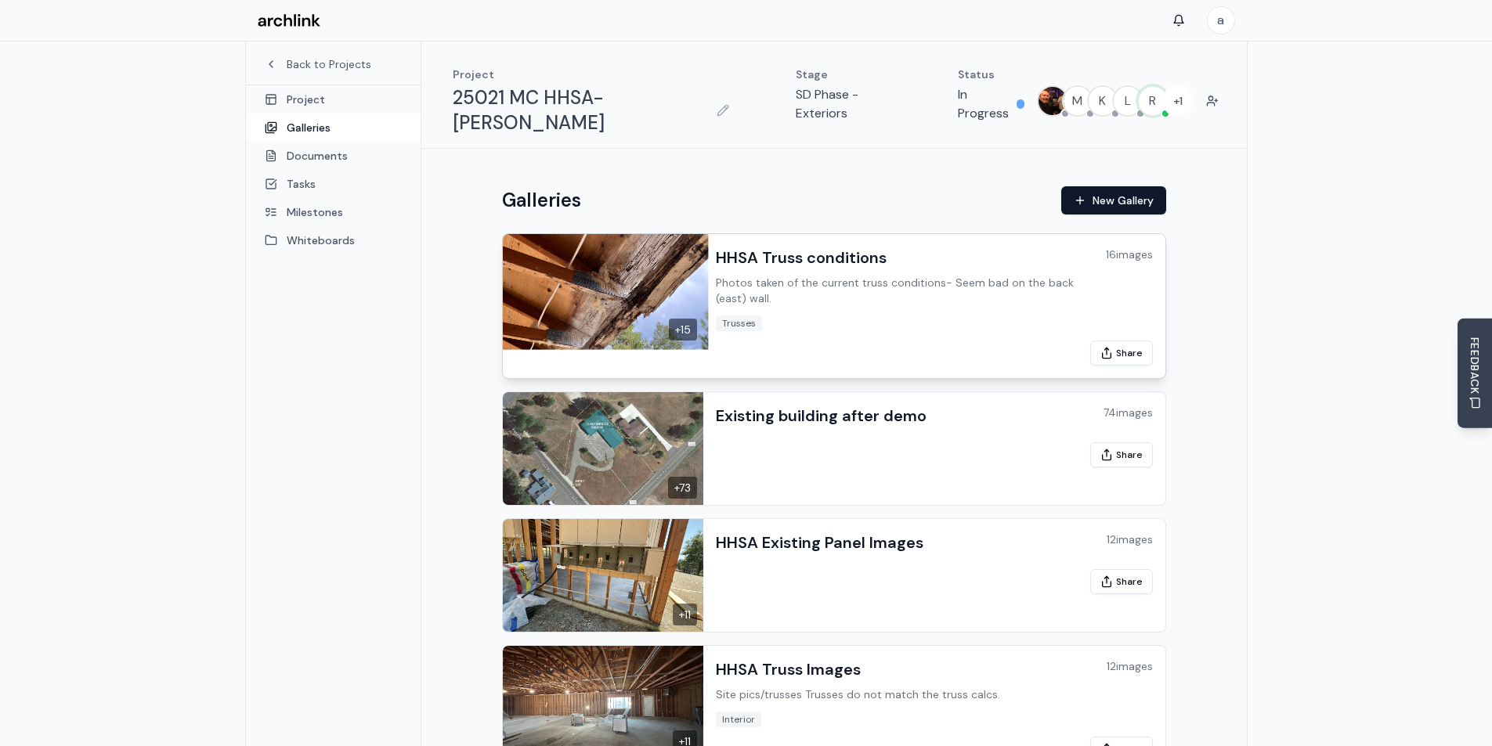
scroll to position [83, 0]
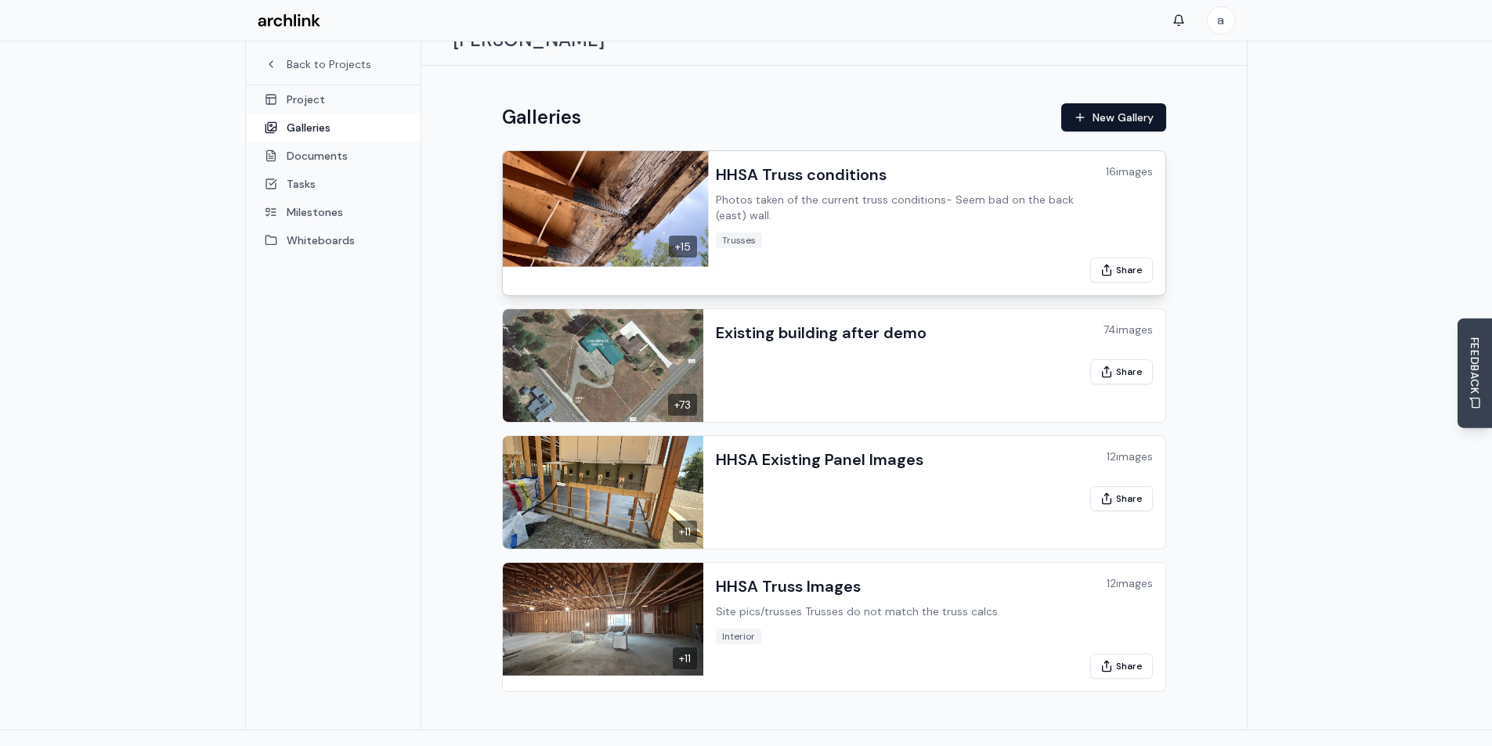
click at [828, 164] on h3 "HHSA Truss conditions" at bounding box center [801, 175] width 171 height 22
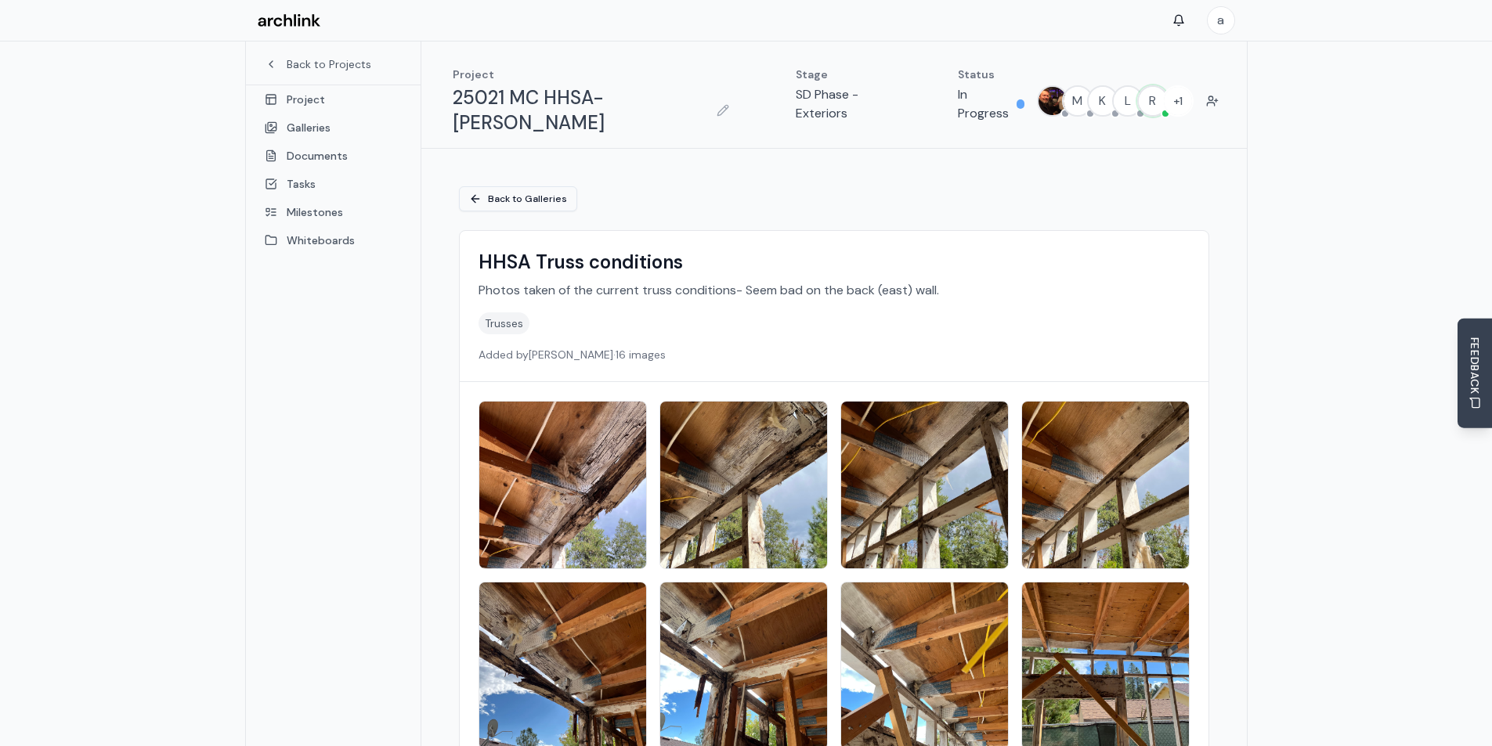
click at [526, 186] on link "Back to Galleries" at bounding box center [518, 198] width 118 height 25
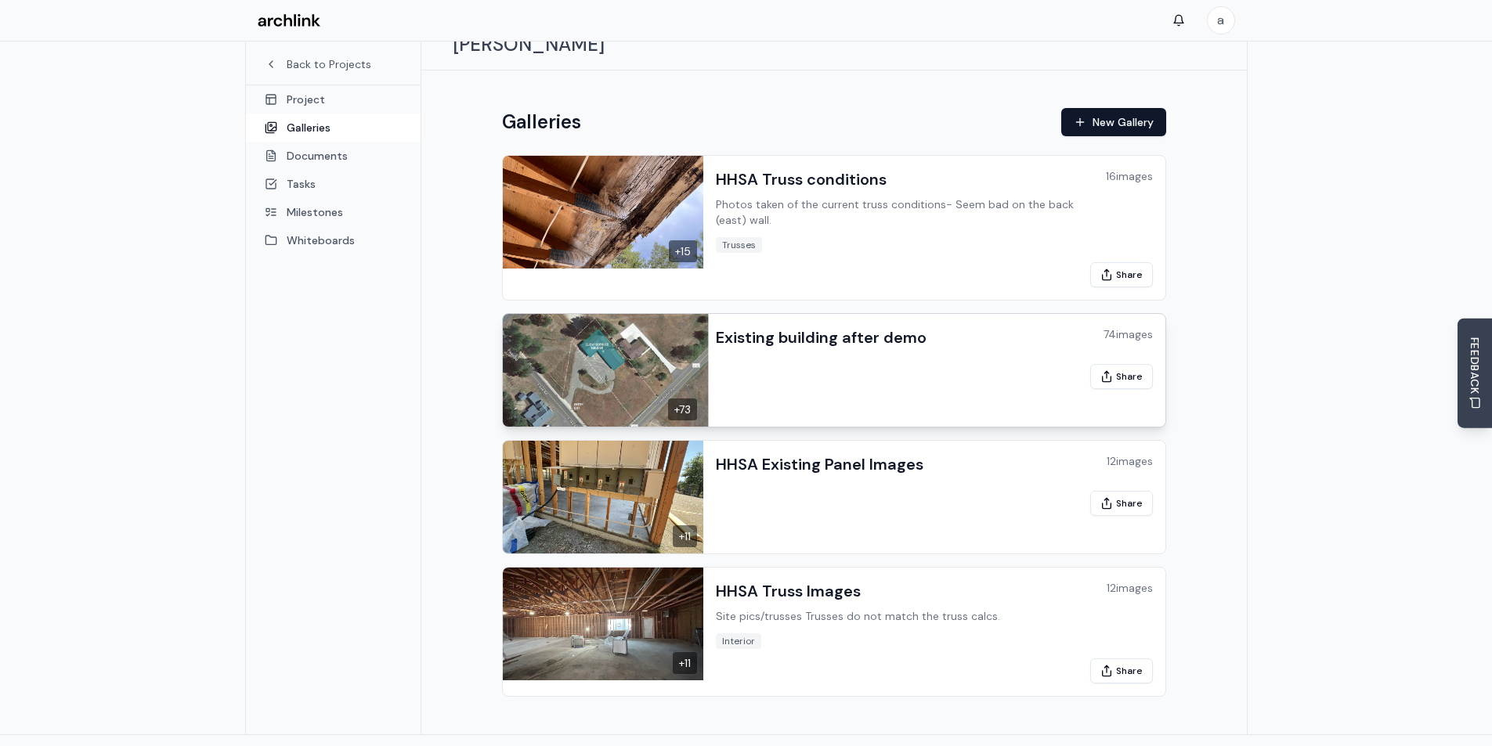
scroll to position [83, 0]
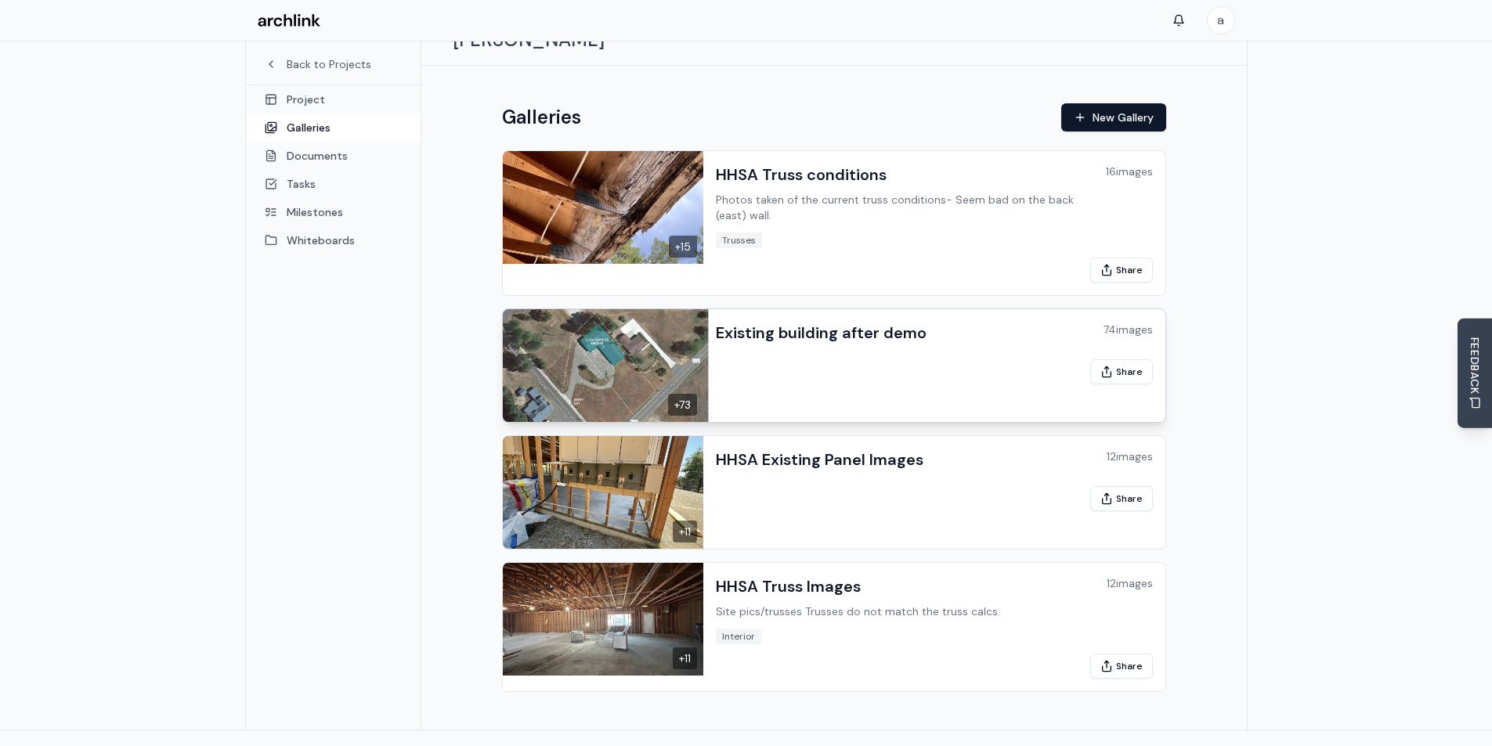
click at [822, 322] on h3 "Existing building after demo" at bounding box center [821, 333] width 211 height 22
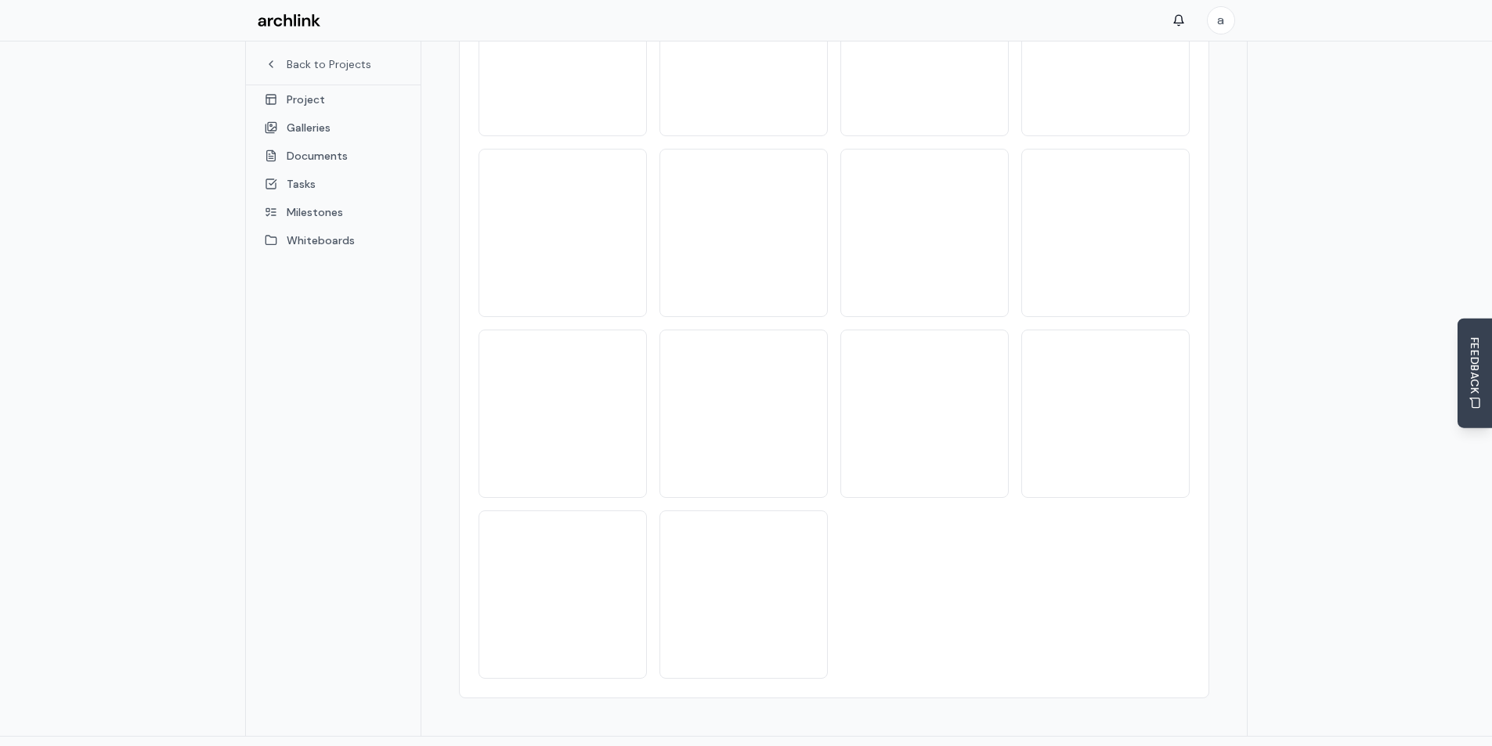
scroll to position [3094, 0]
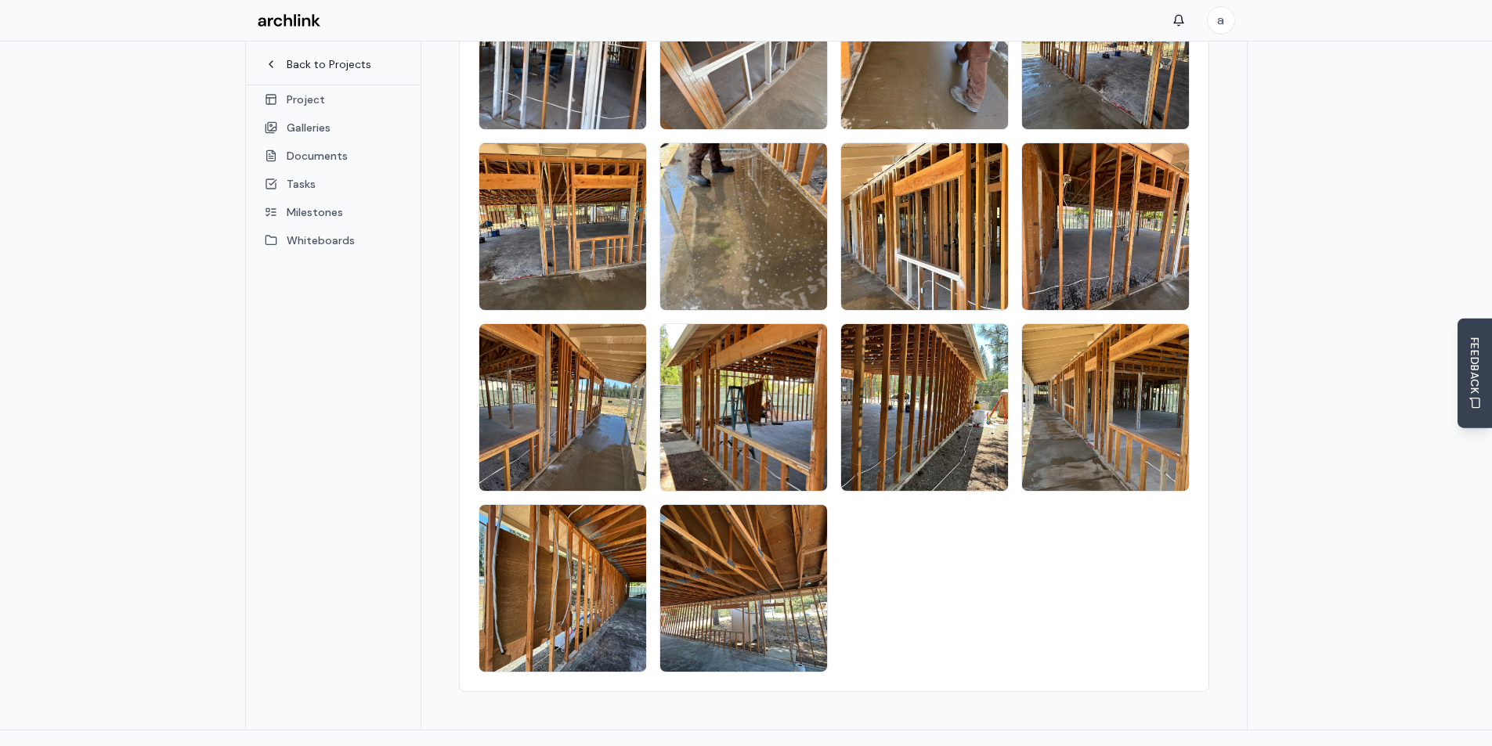
click at [299, 60] on link "Back to Projects" at bounding box center [333, 64] width 137 height 16
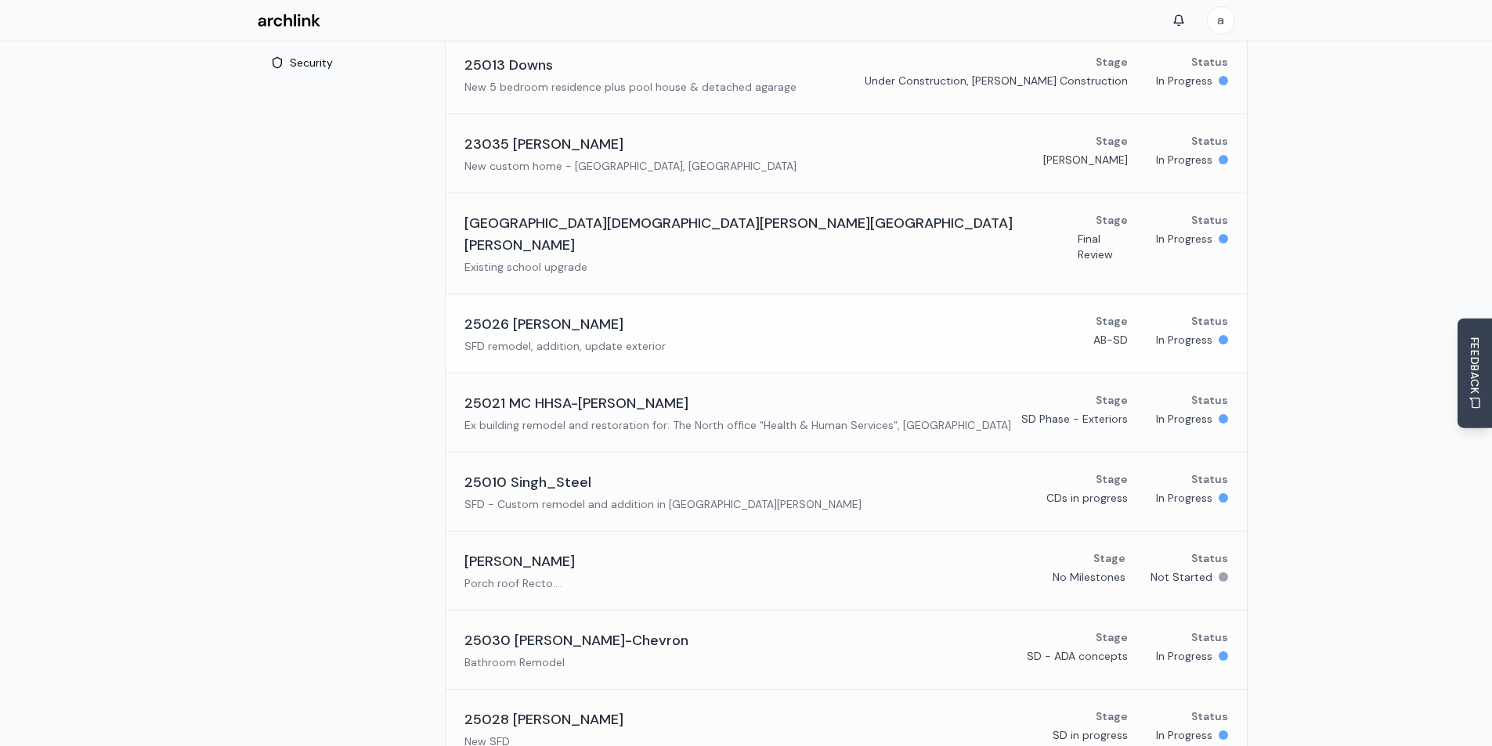
scroll to position [235, 0]
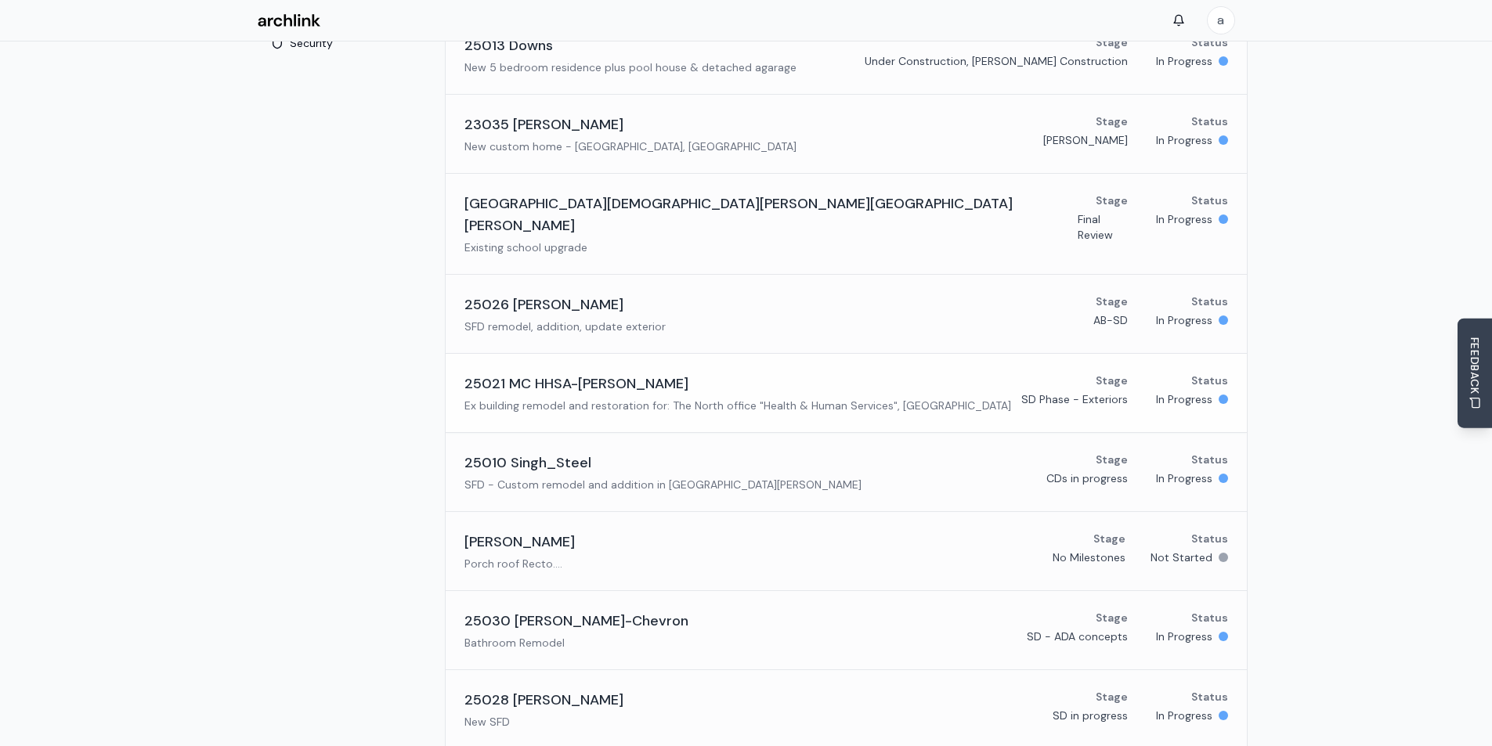
click at [582, 373] on h3 "25021 MC HHSA-[PERSON_NAME]" at bounding box center [576, 384] width 224 height 22
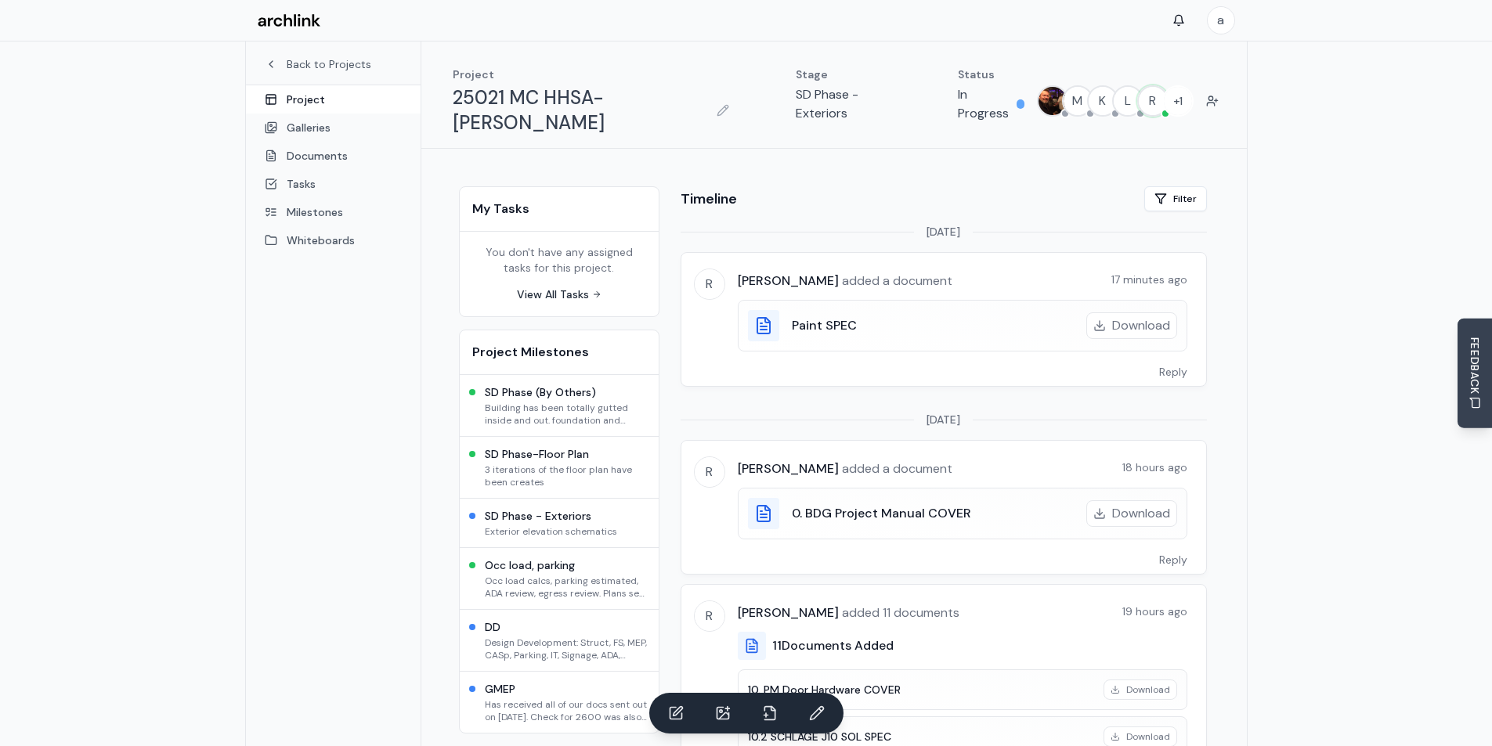
drag, startPoint x: 1333, startPoint y: 316, endPoint x: 1282, endPoint y: 42, distance: 279.6
click at [561, 287] on link "View All Tasks" at bounding box center [559, 295] width 85 height 16
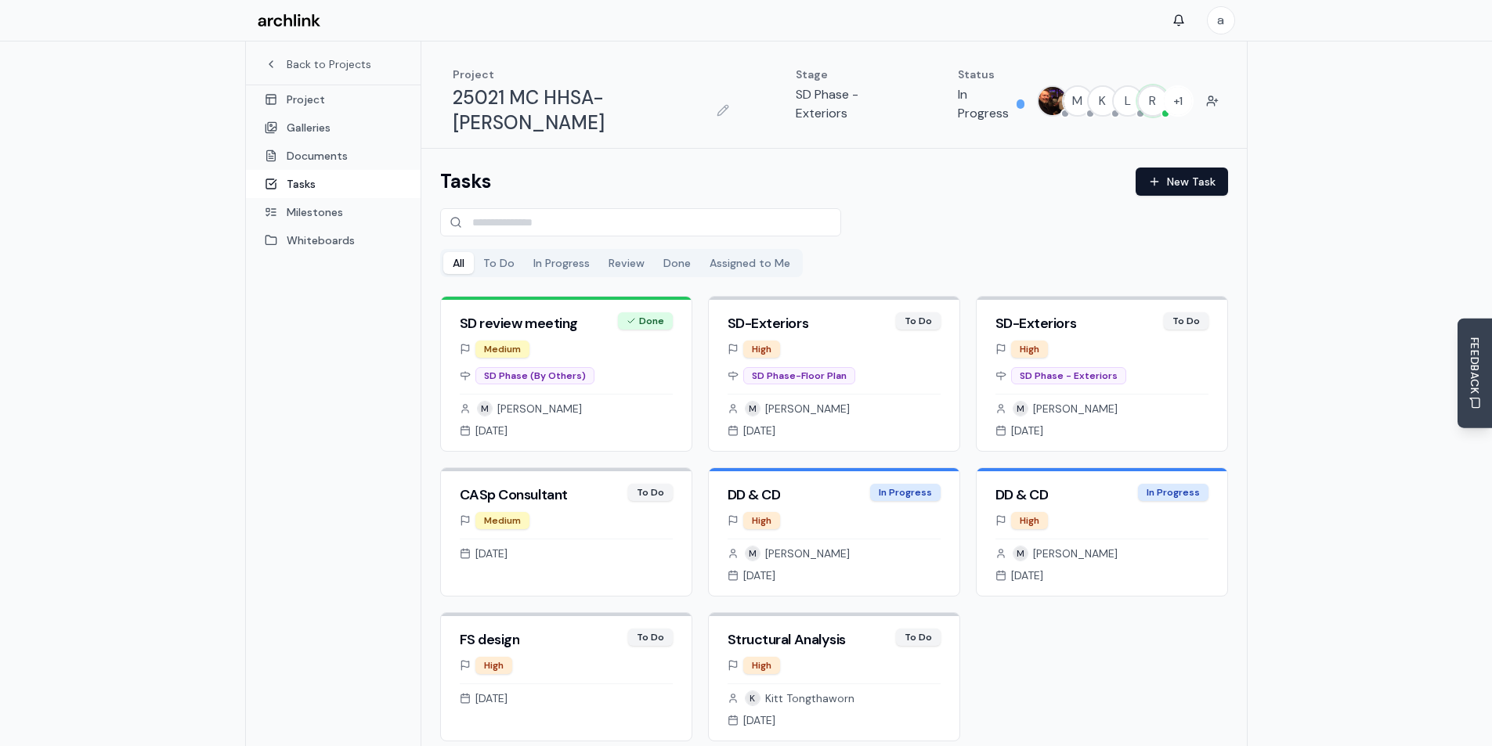
click at [493, 252] on button "To Do" at bounding box center [499, 263] width 50 height 22
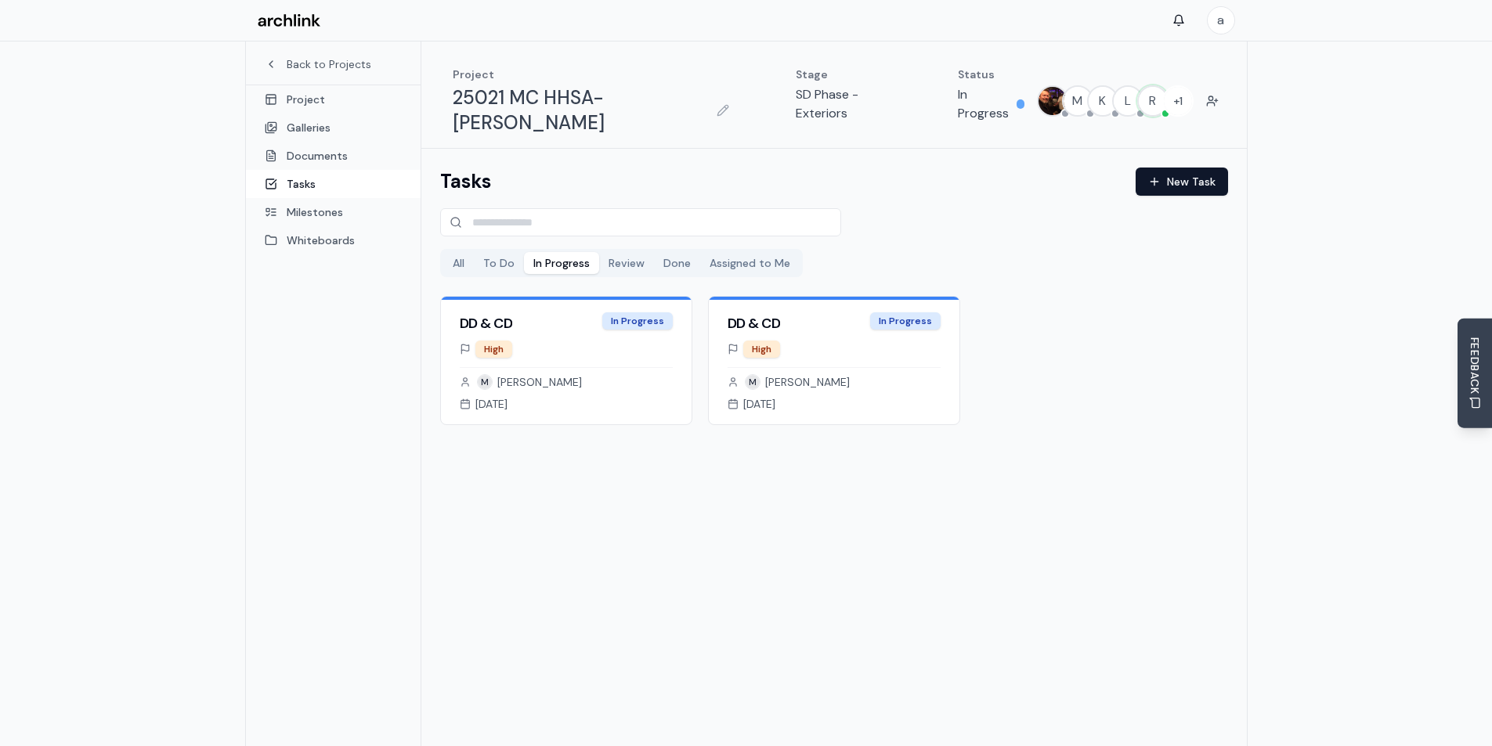
click at [550, 252] on button "In Progress" at bounding box center [561, 263] width 75 height 22
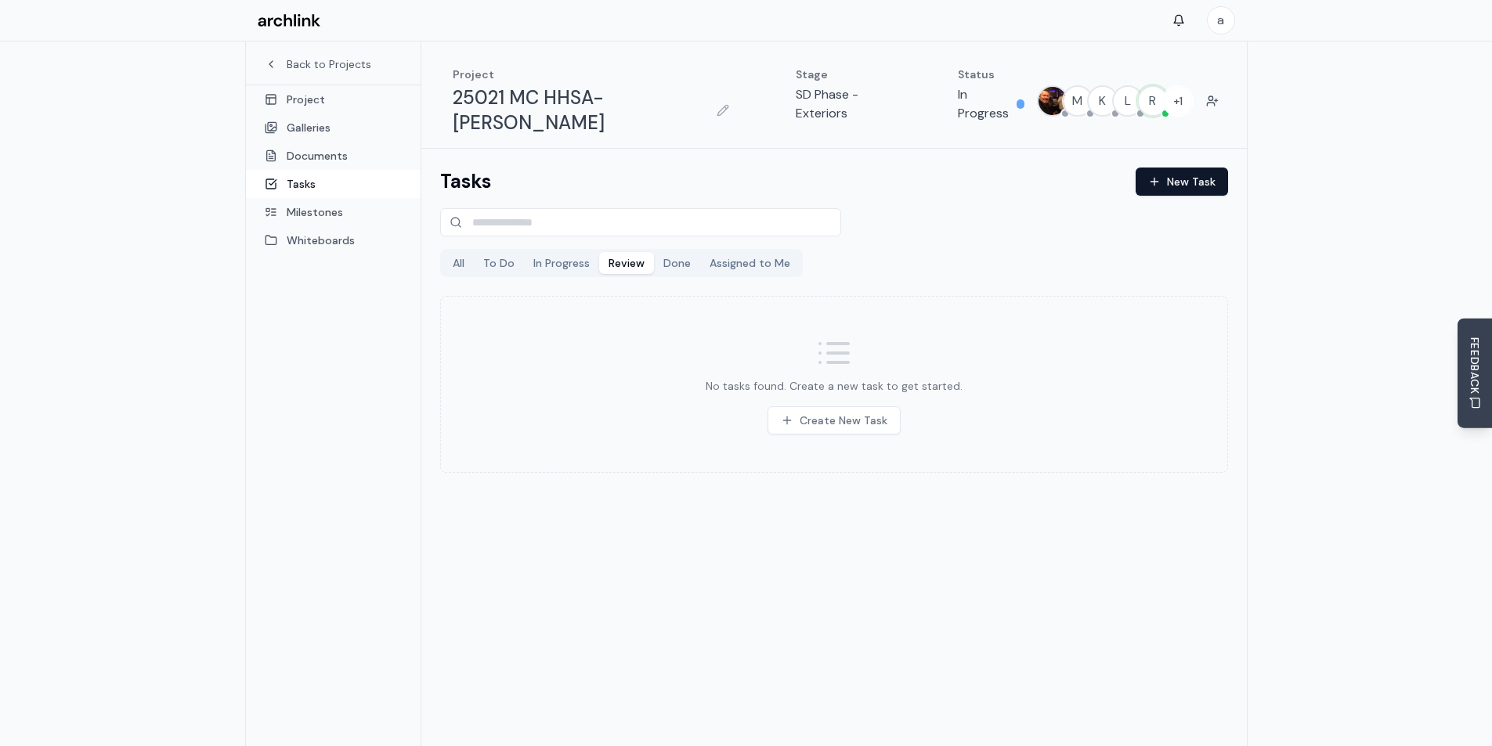
click at [619, 252] on button "Review" at bounding box center [626, 263] width 55 height 22
click at [691, 252] on button "Done" at bounding box center [677, 263] width 46 height 22
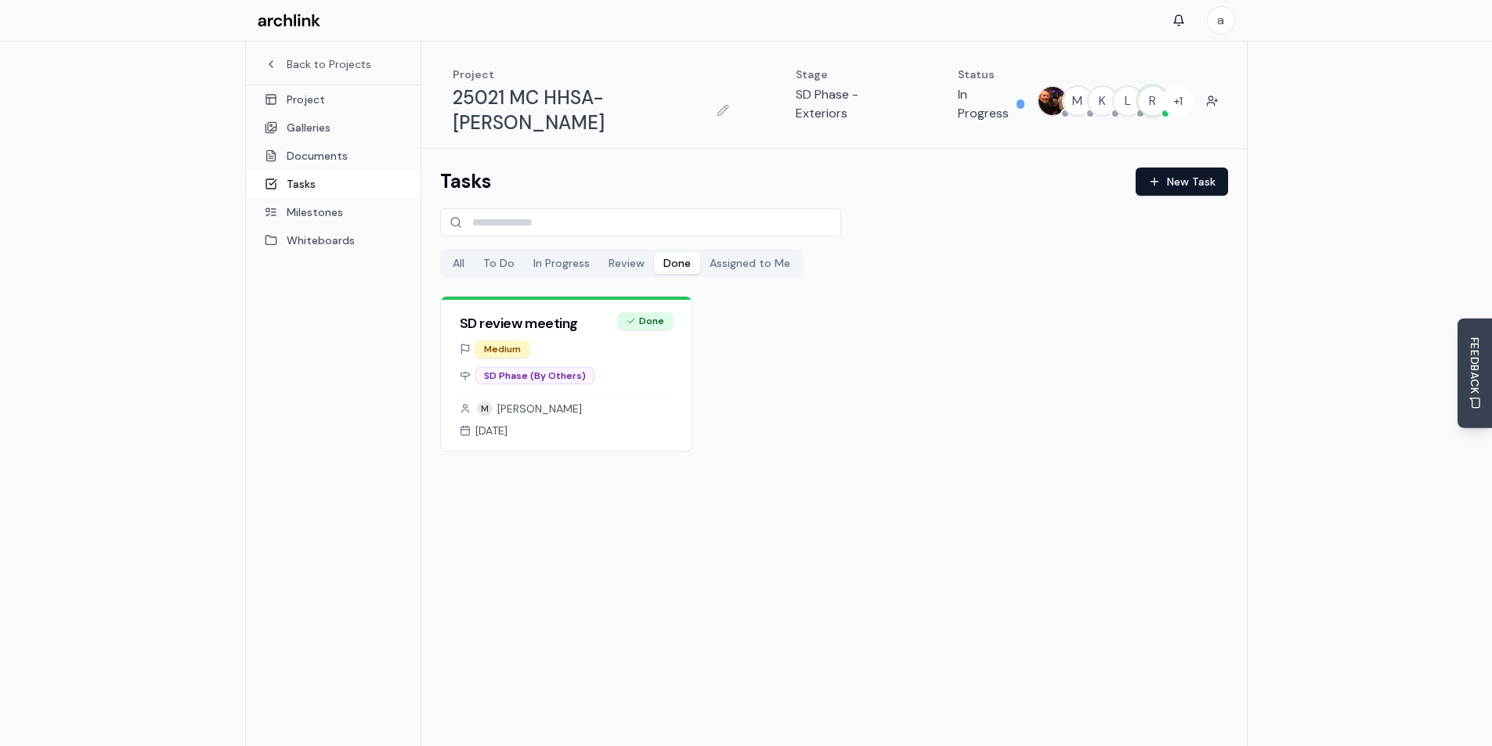
click at [728, 252] on button "Assigned to Me" at bounding box center [749, 263] width 99 height 22
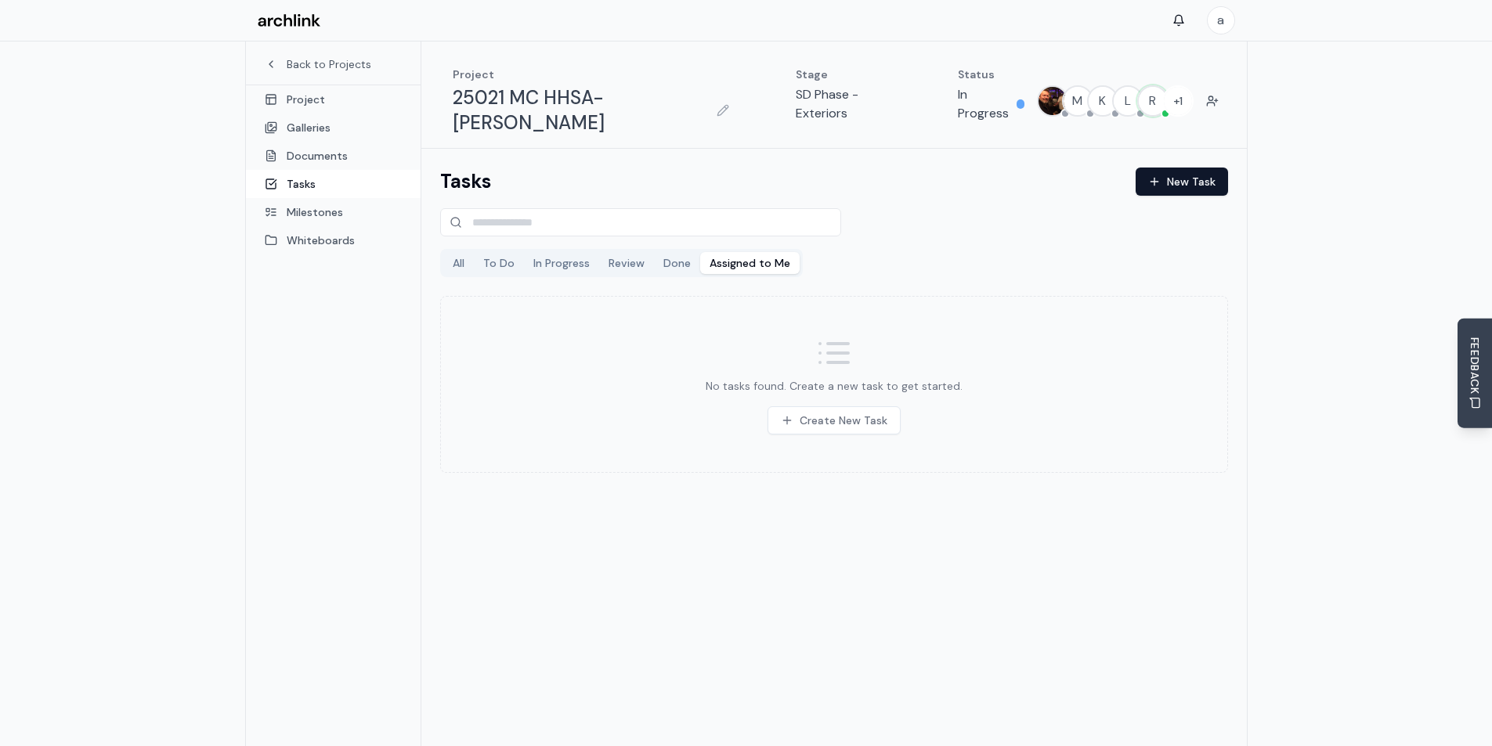
click at [467, 252] on button "All" at bounding box center [458, 263] width 31 height 22
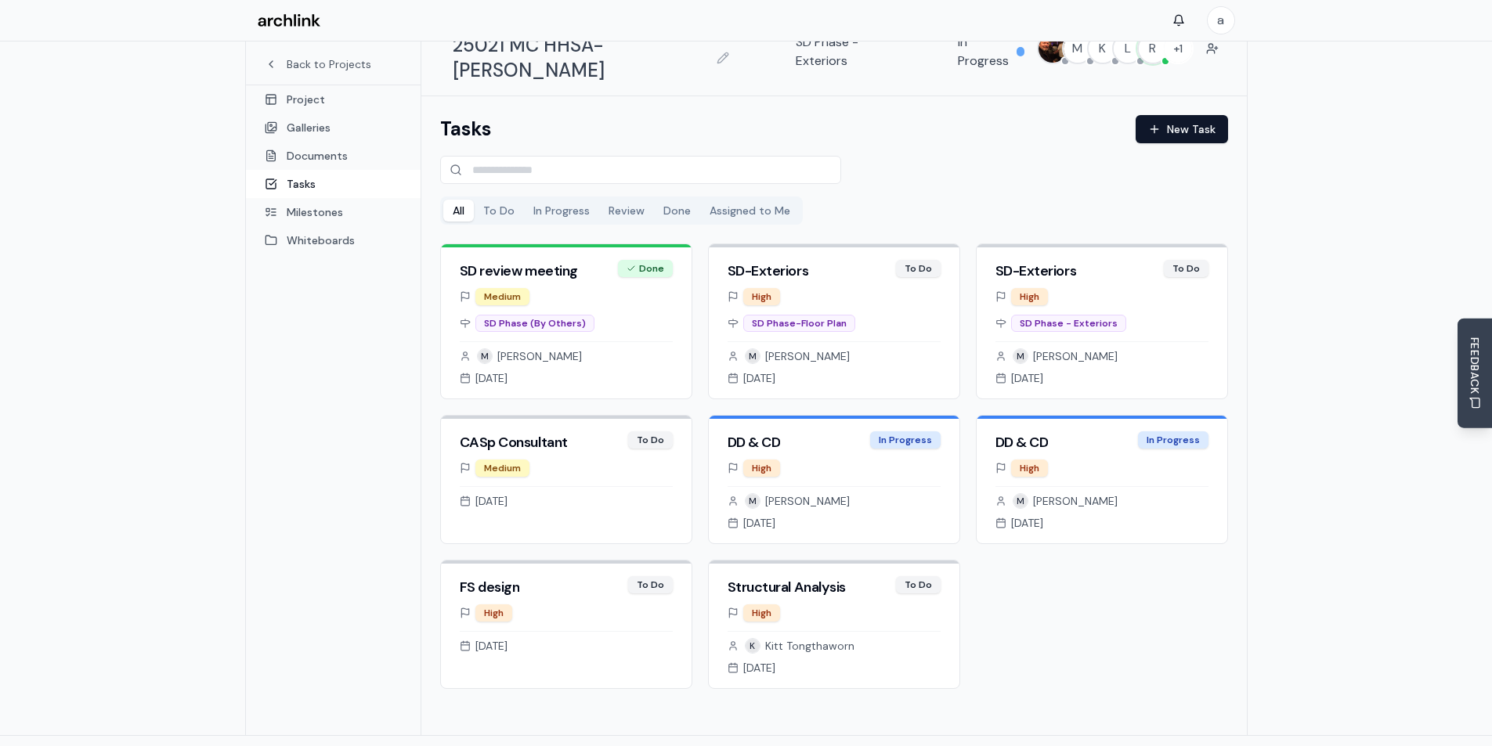
scroll to position [78, 0]
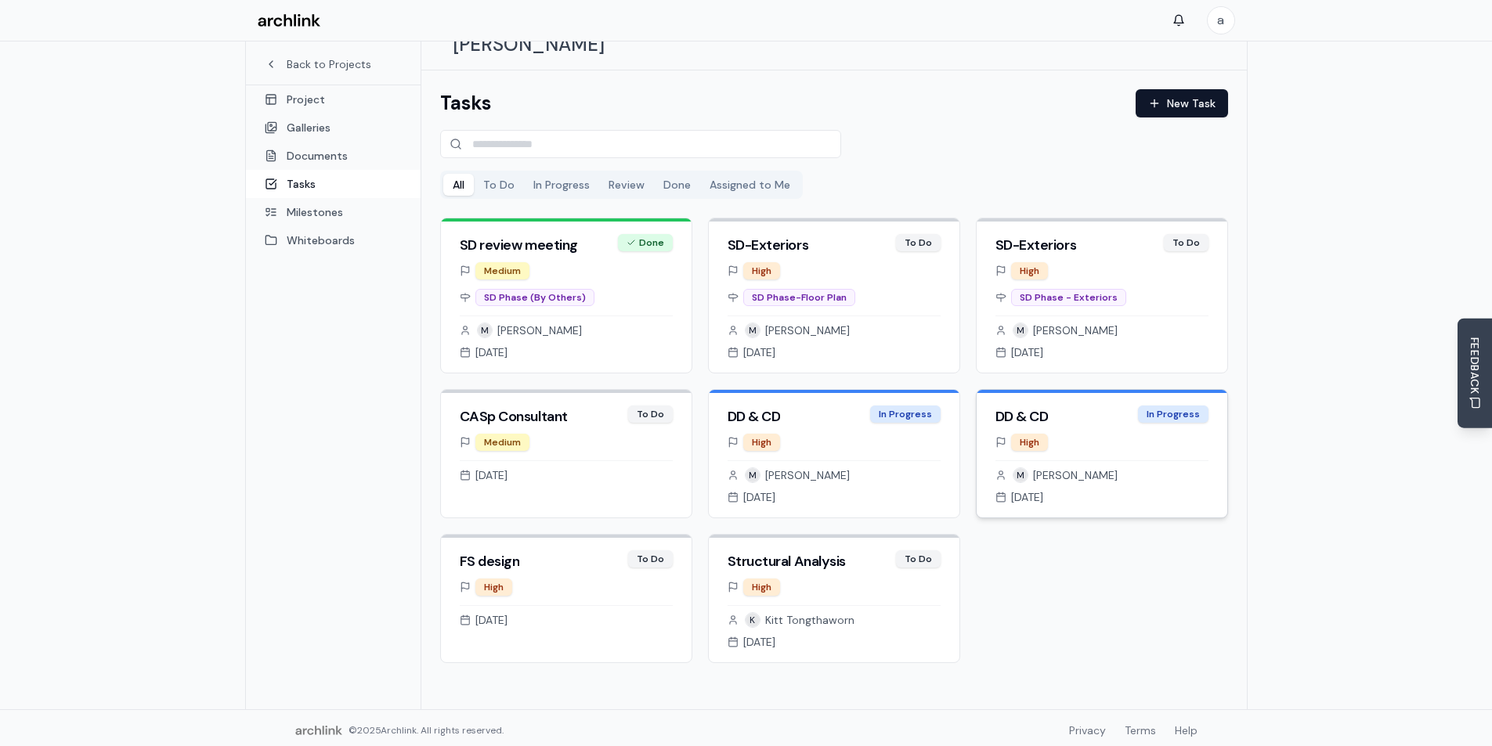
click at [1147, 461] on div "M Meranda Bean Aug 31, 2025" at bounding box center [1101, 483] width 213 height 45
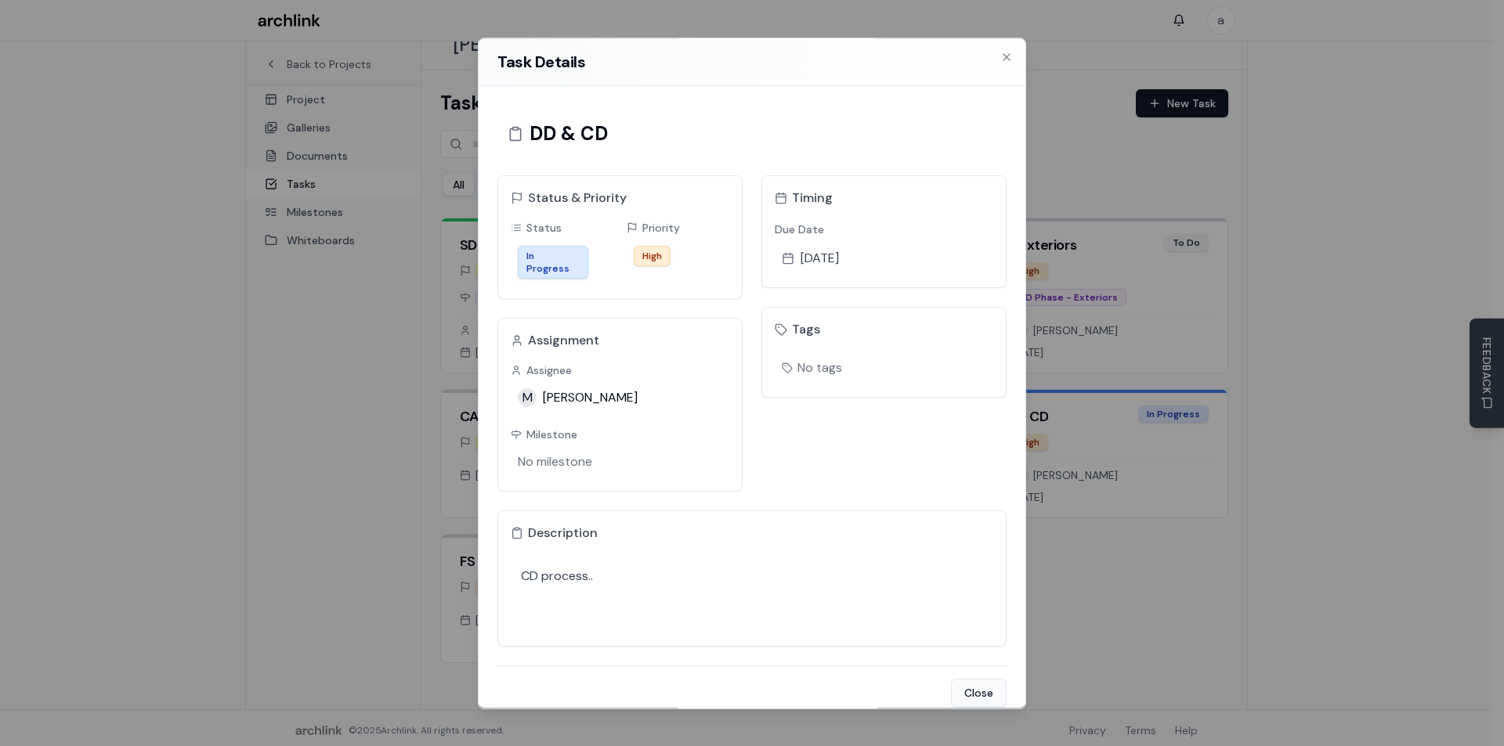
click at [987, 683] on button "Close" at bounding box center [979, 693] width 56 height 28
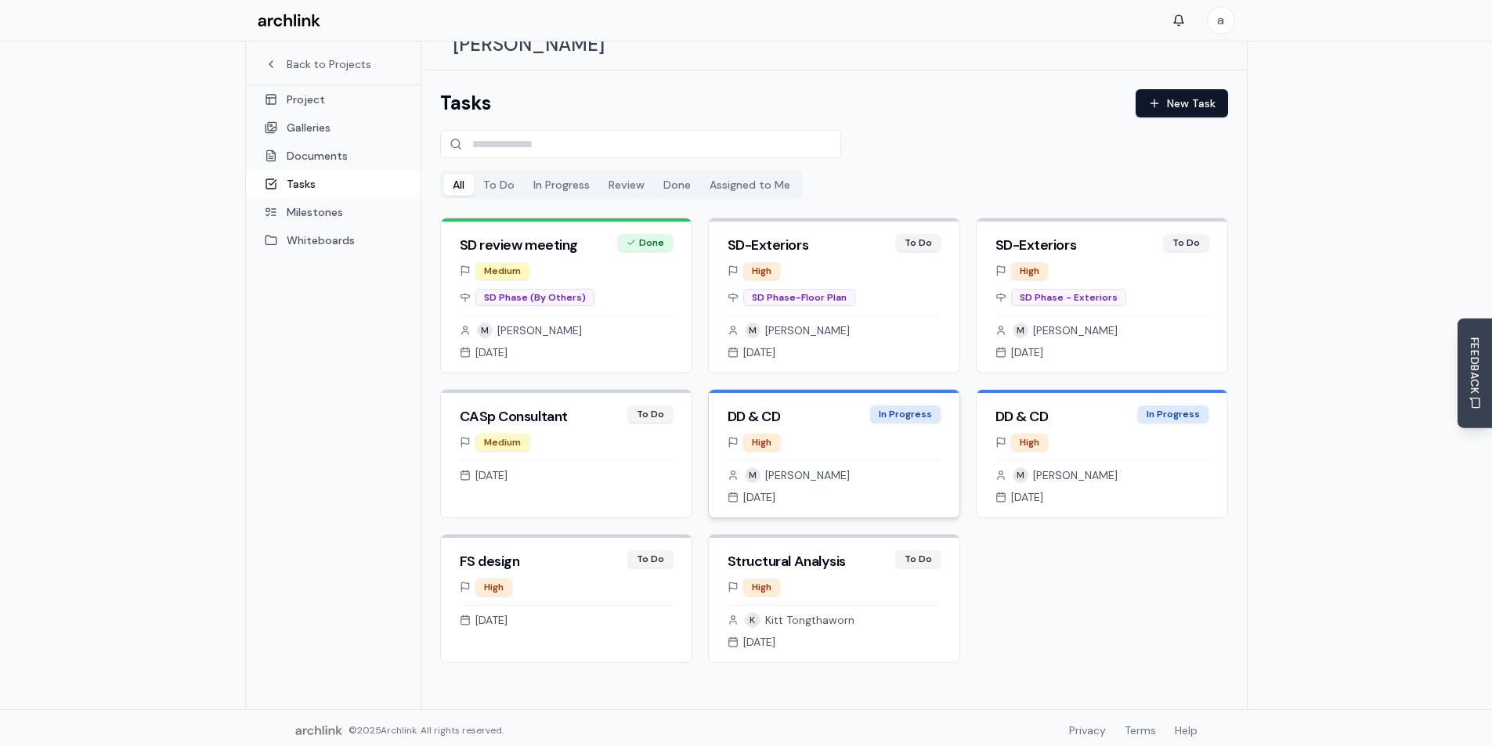
click at [862, 434] on div "High" at bounding box center [834, 442] width 213 height 17
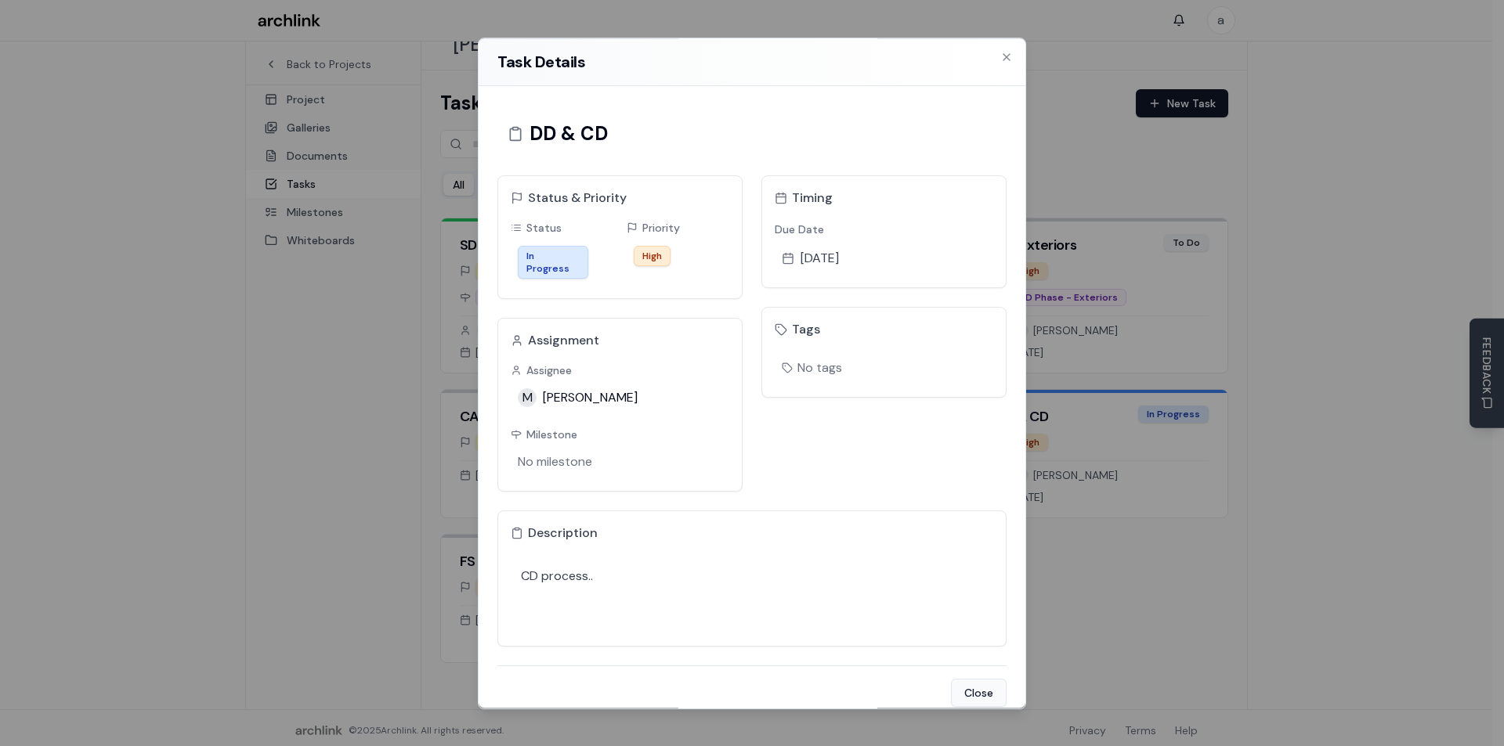
click at [981, 684] on button "Close" at bounding box center [979, 693] width 56 height 28
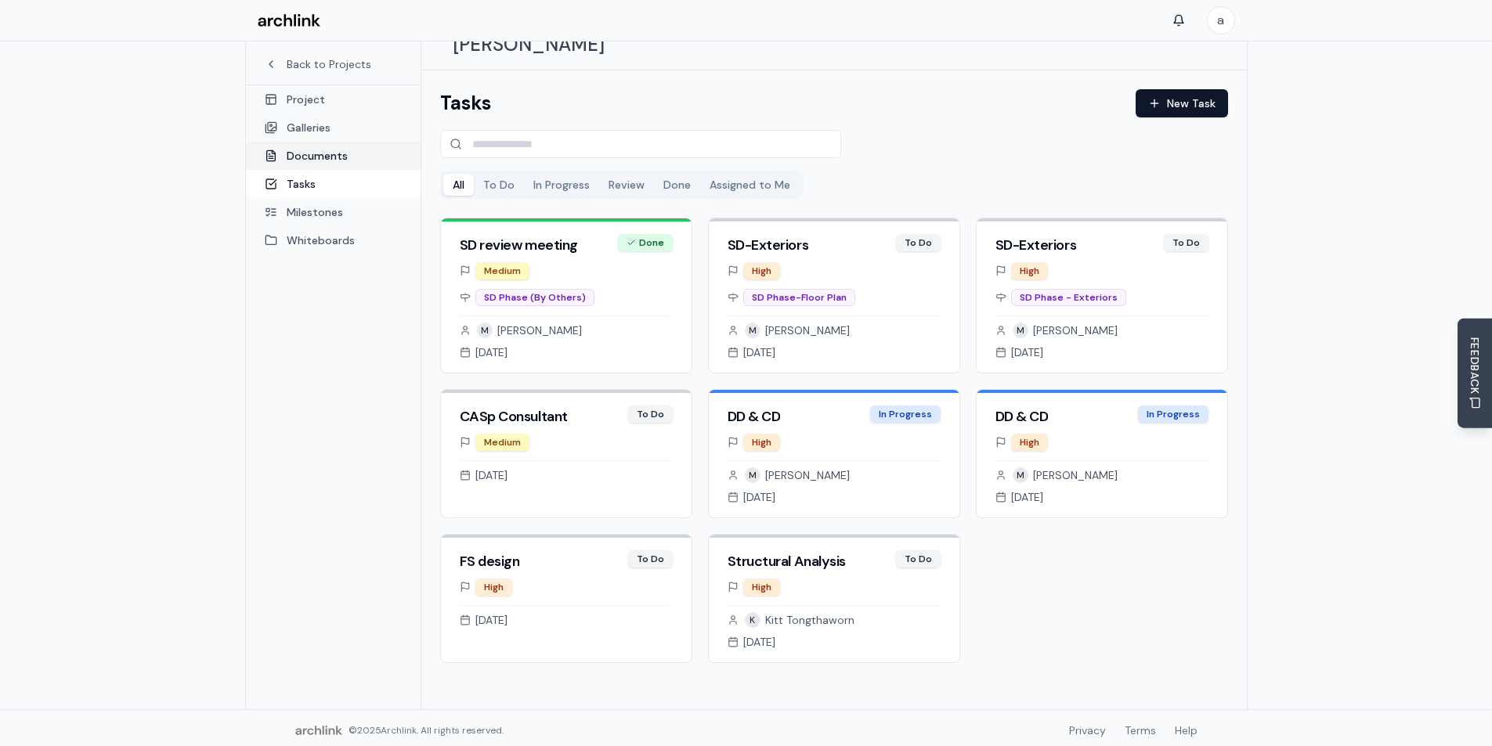
click at [310, 154] on link "Documents" at bounding box center [333, 156] width 175 height 28
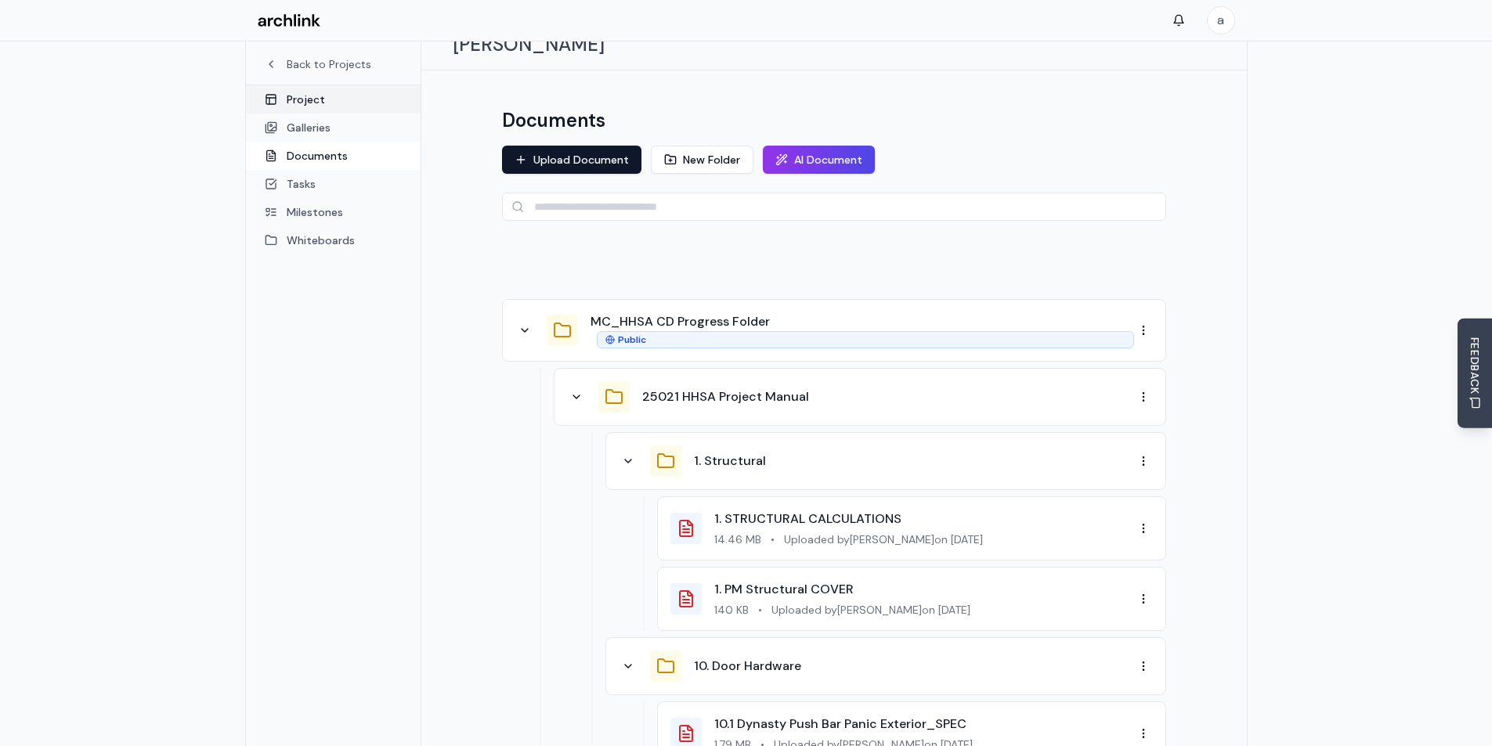
click at [300, 99] on link "Project" at bounding box center [333, 99] width 175 height 28
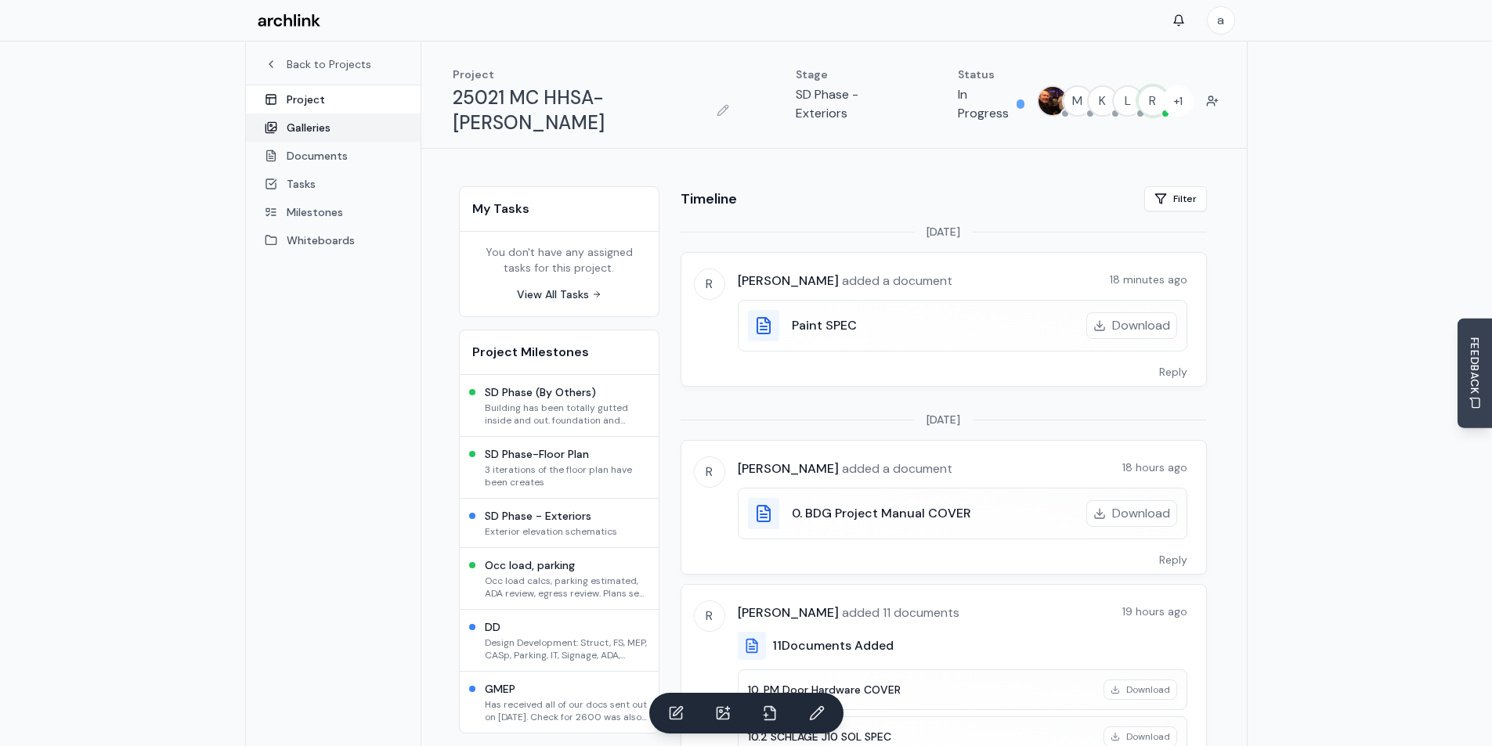
click at [315, 119] on link "Galleries" at bounding box center [333, 128] width 175 height 28
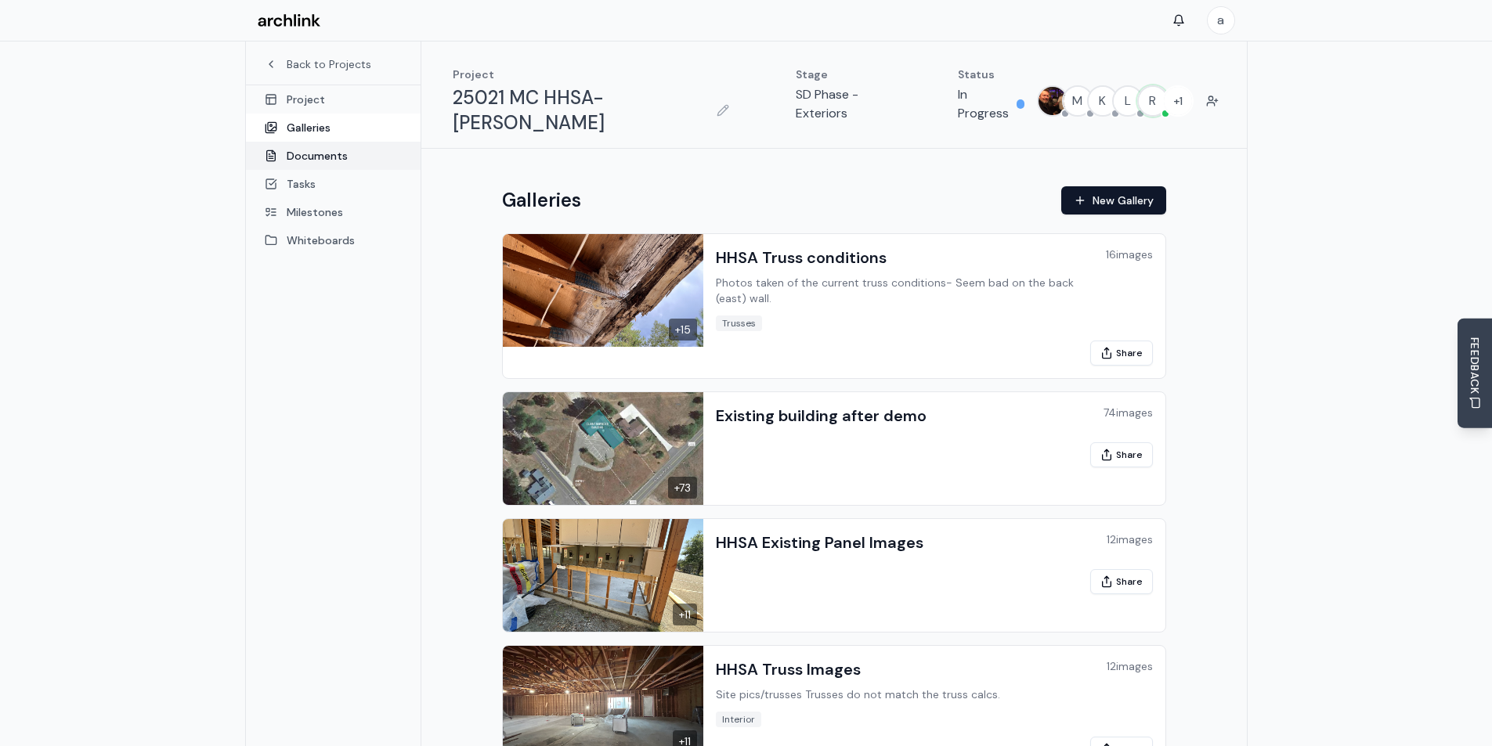
click at [296, 154] on link "Documents" at bounding box center [333, 156] width 175 height 28
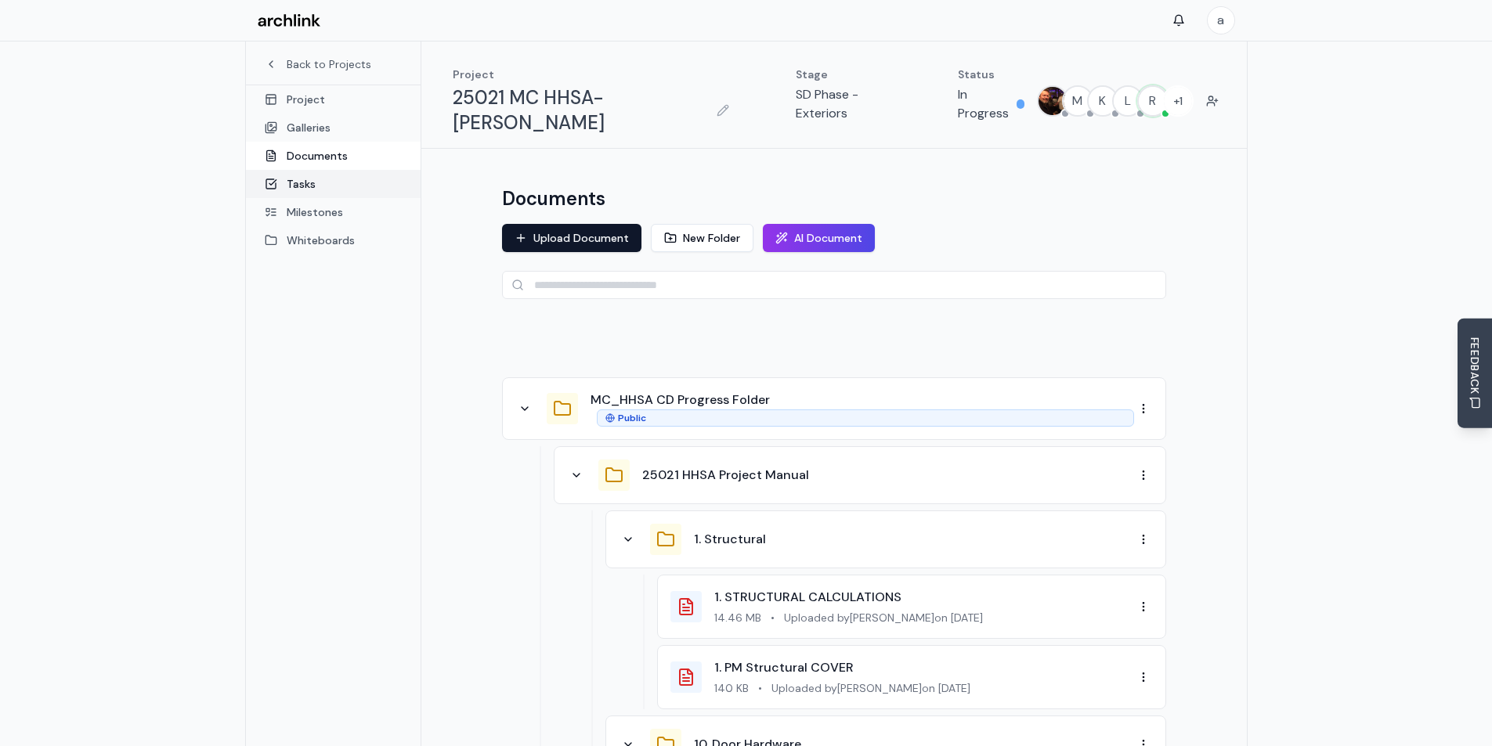
click at [305, 181] on link "Tasks" at bounding box center [333, 184] width 175 height 28
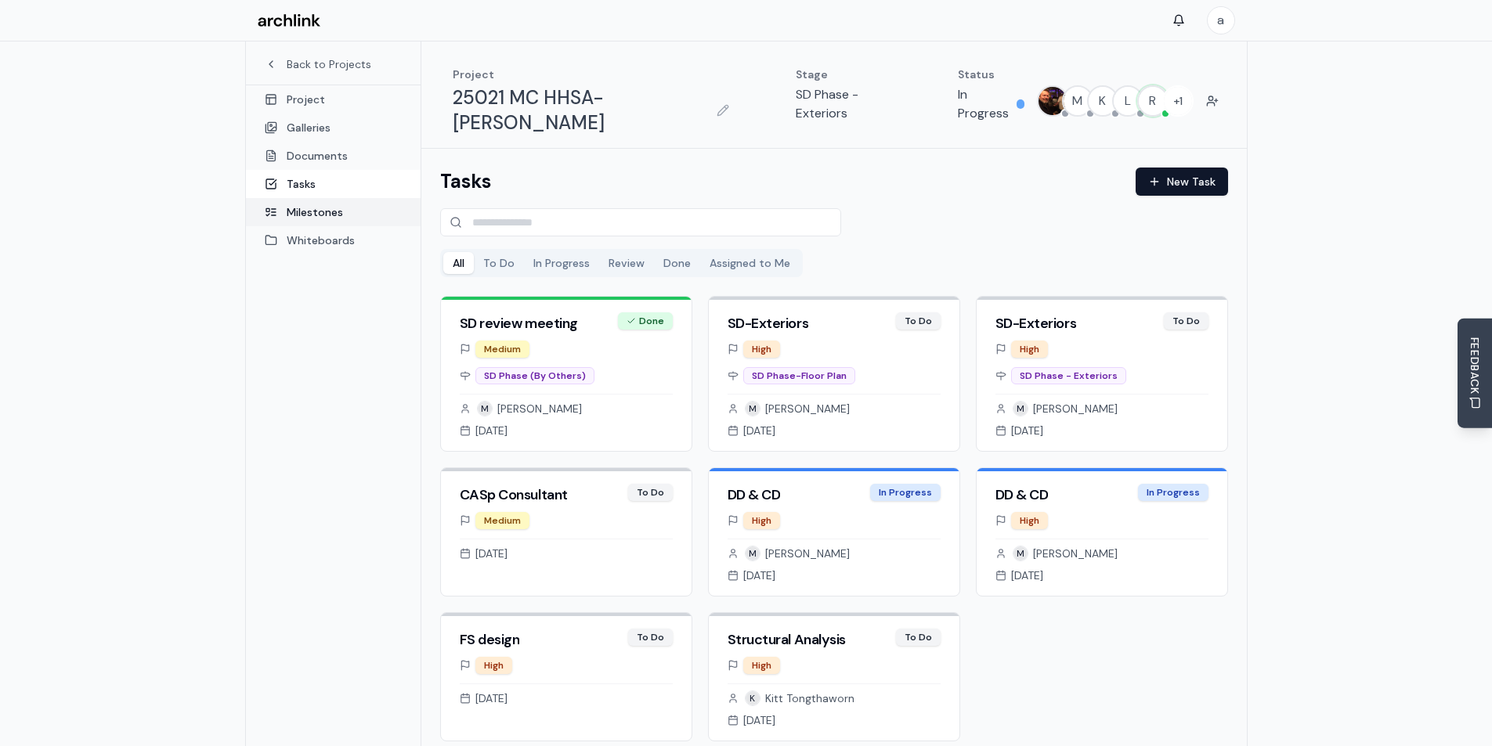
click at [312, 205] on link "Milestones" at bounding box center [333, 212] width 175 height 28
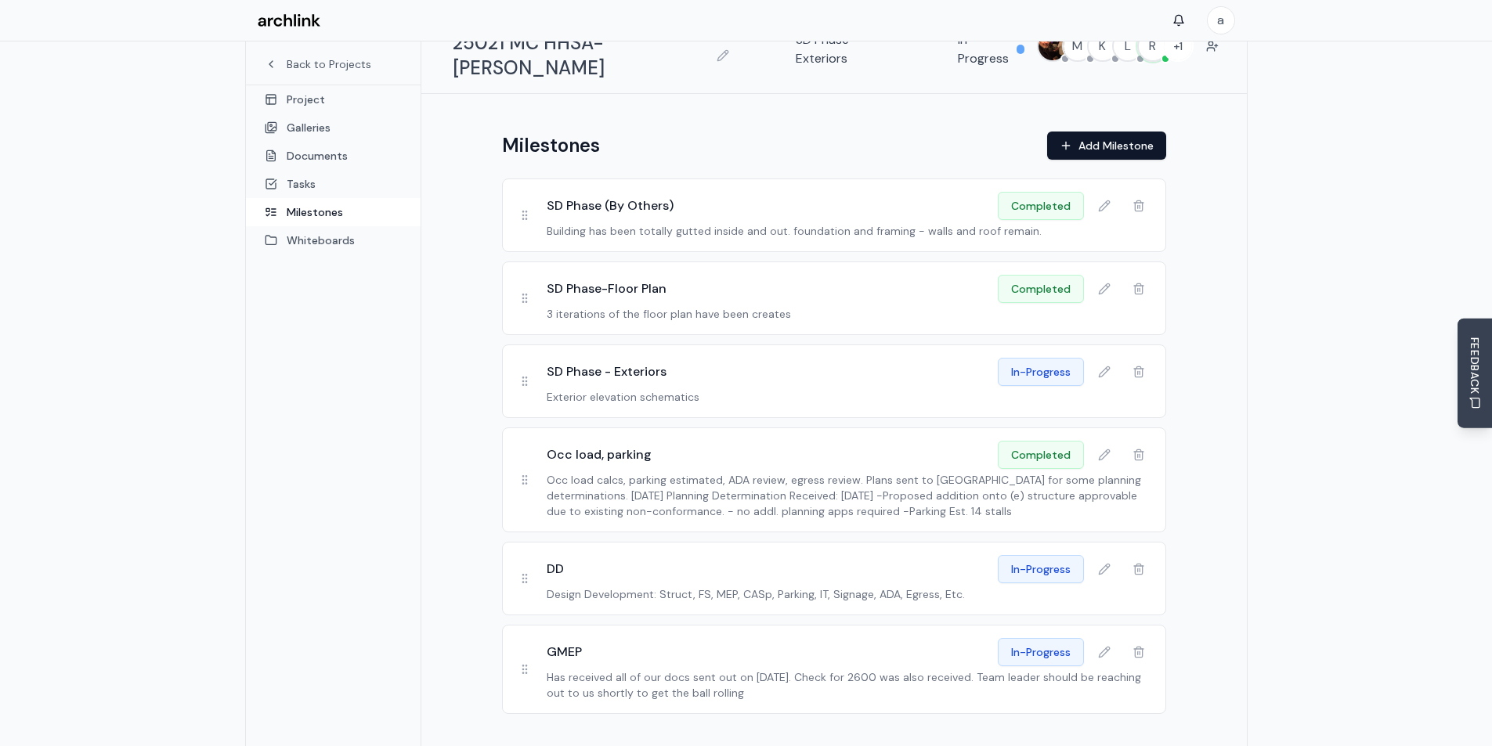
scroll to position [83, 0]
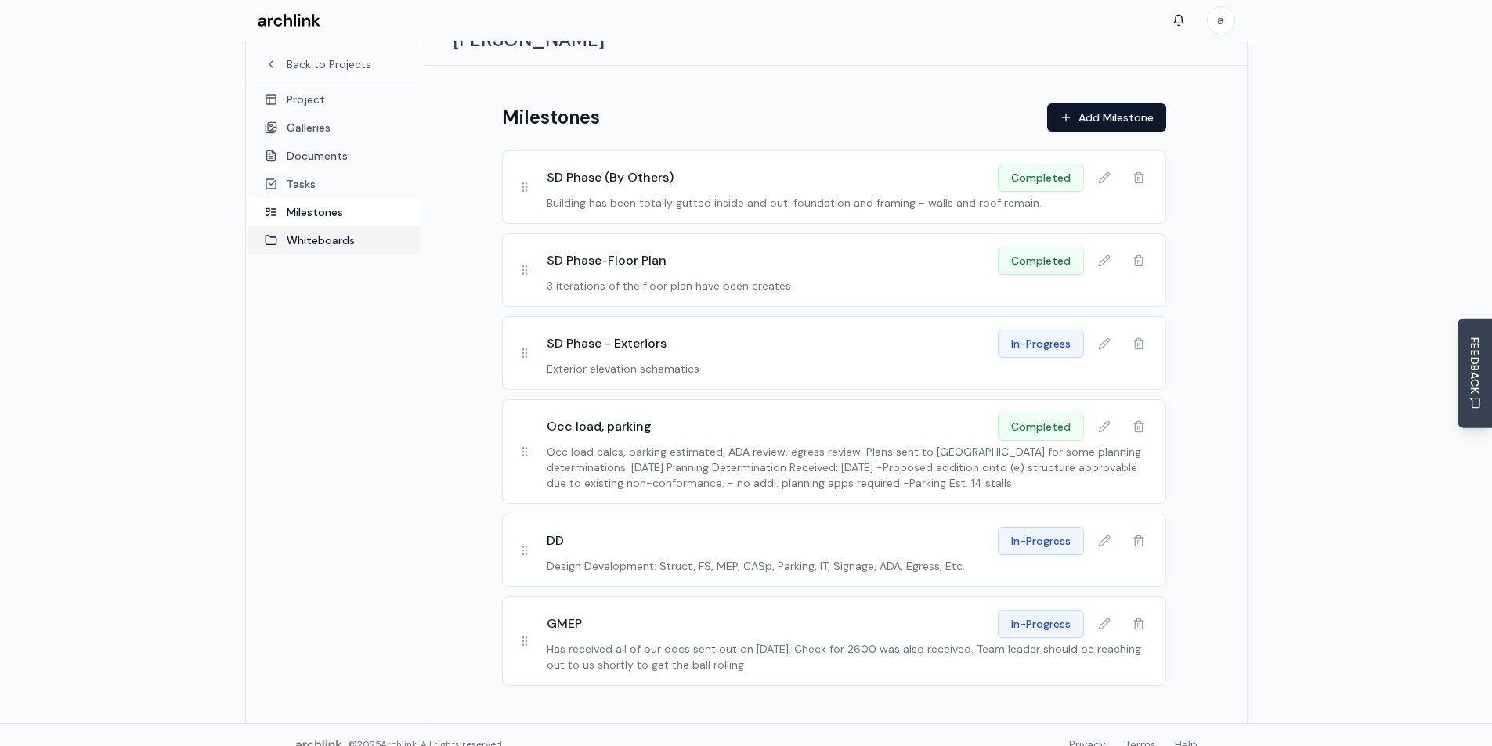
click at [307, 236] on link "Whiteboards" at bounding box center [333, 240] width 175 height 28
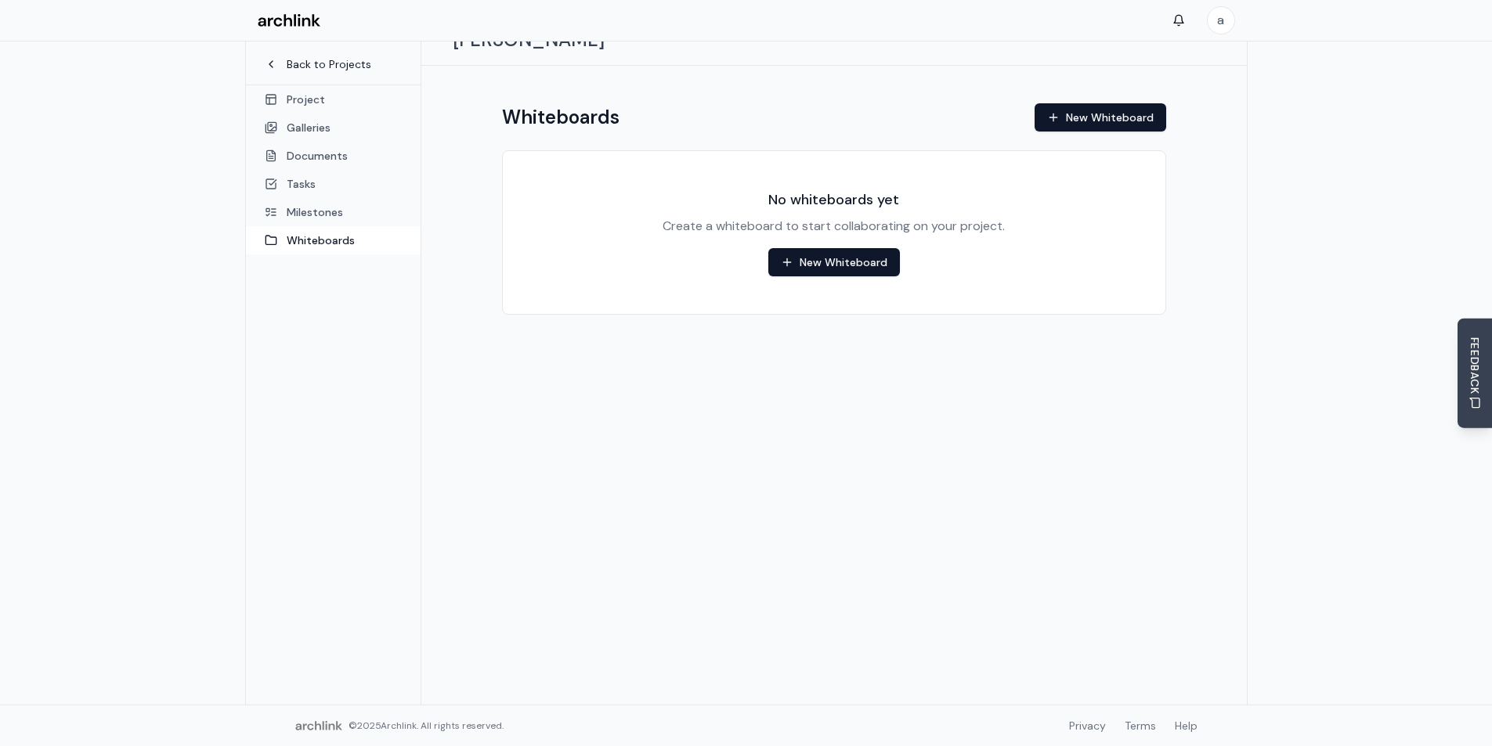
click at [313, 67] on link "Back to Projects" at bounding box center [333, 64] width 137 height 16
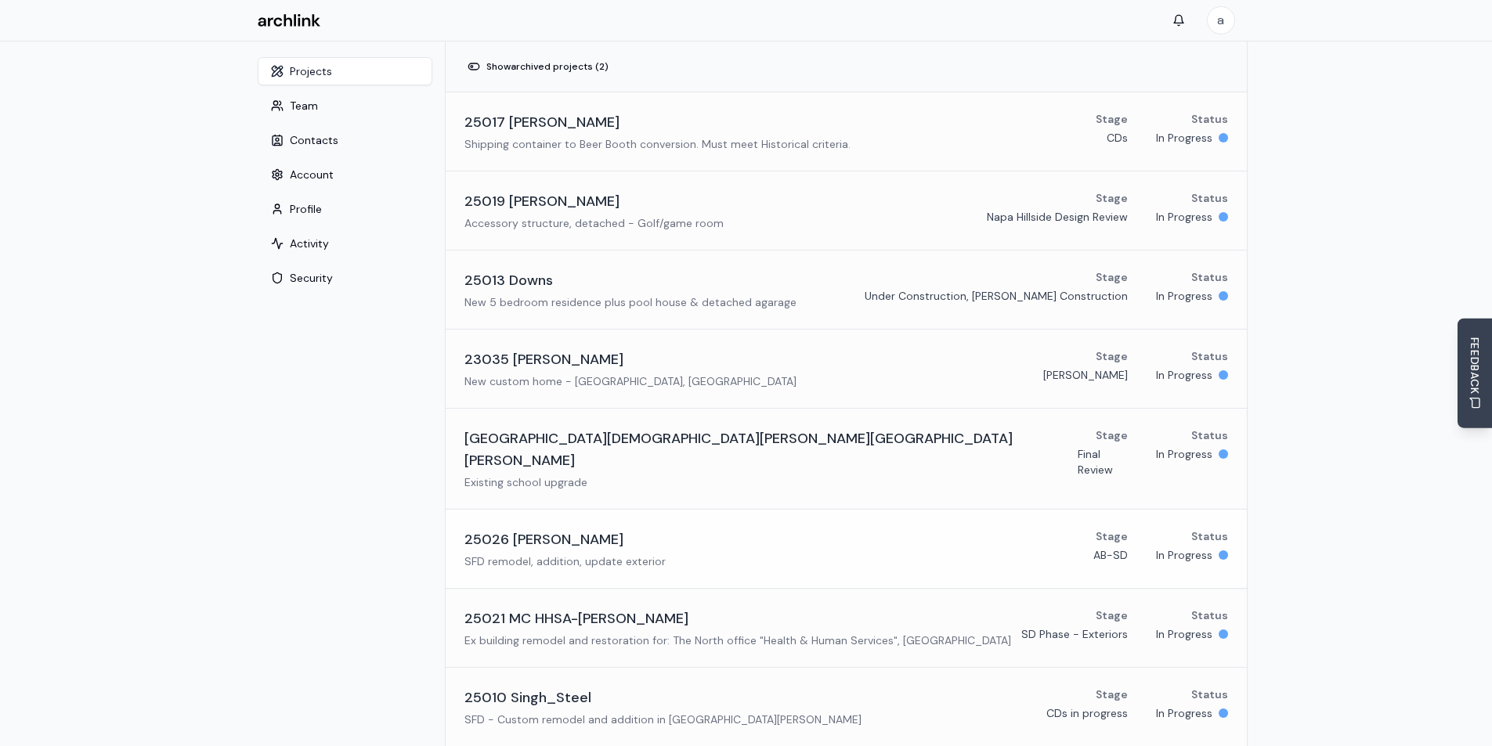
click at [511, 529] on h3 "25026 [PERSON_NAME]" at bounding box center [543, 540] width 159 height 22
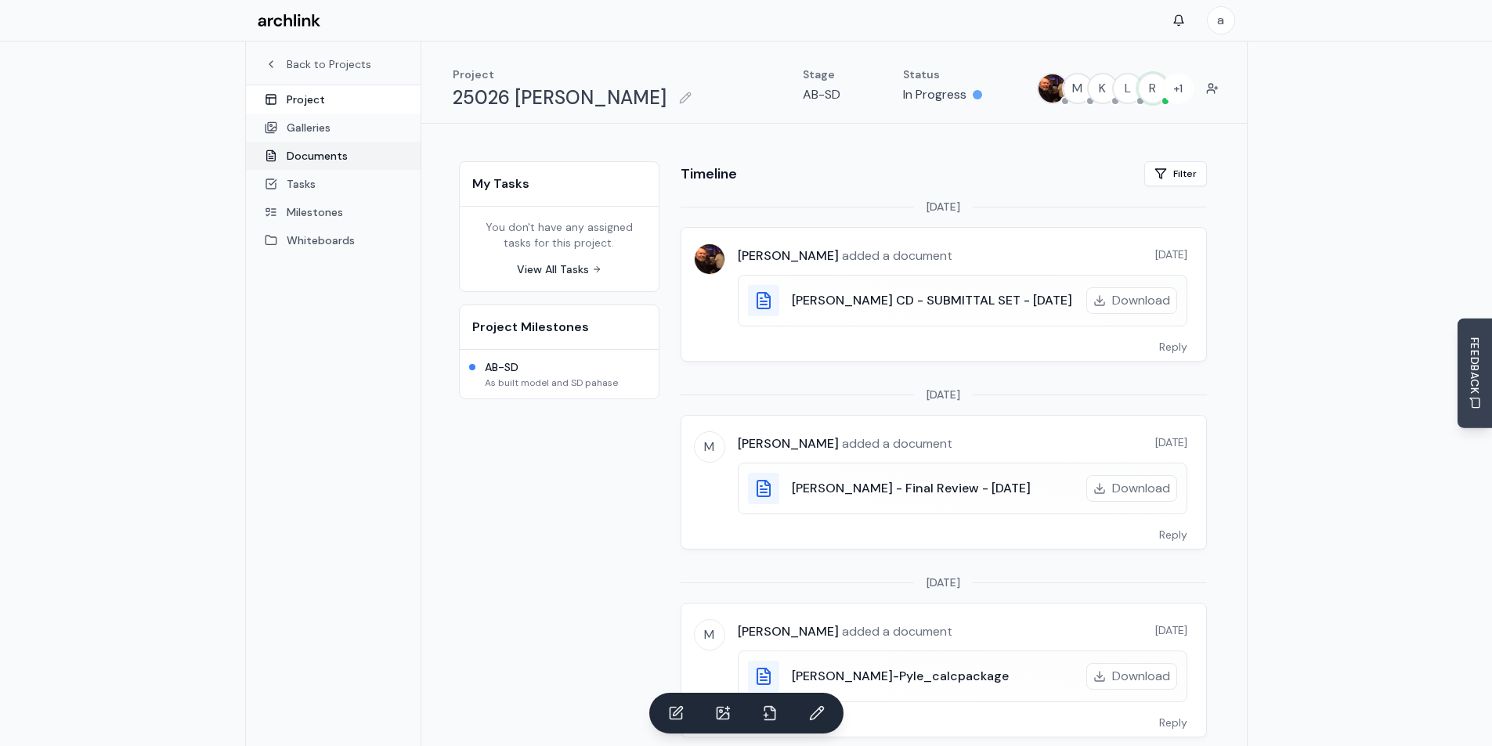
click at [296, 158] on link "Documents" at bounding box center [333, 156] width 175 height 28
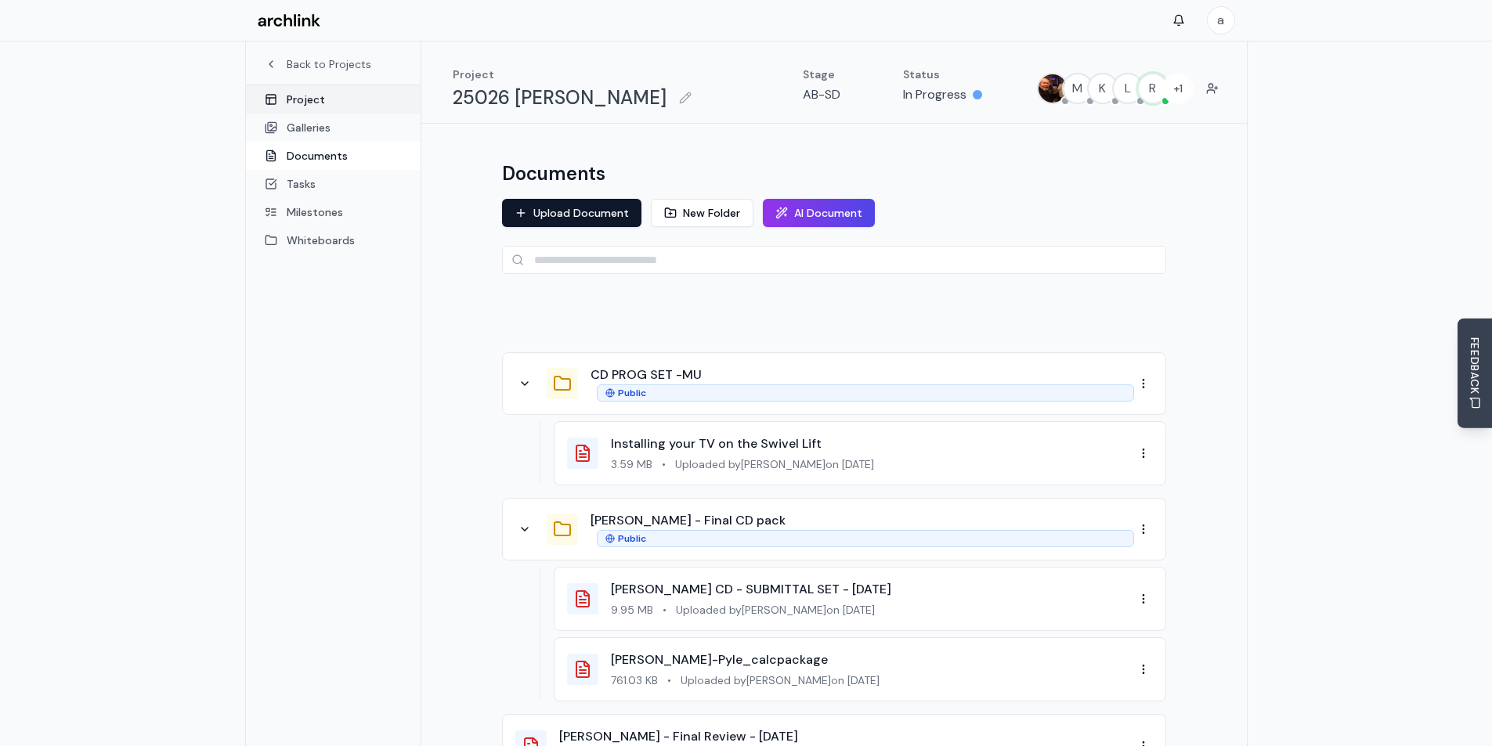
click at [309, 99] on link "Project" at bounding box center [333, 99] width 175 height 28
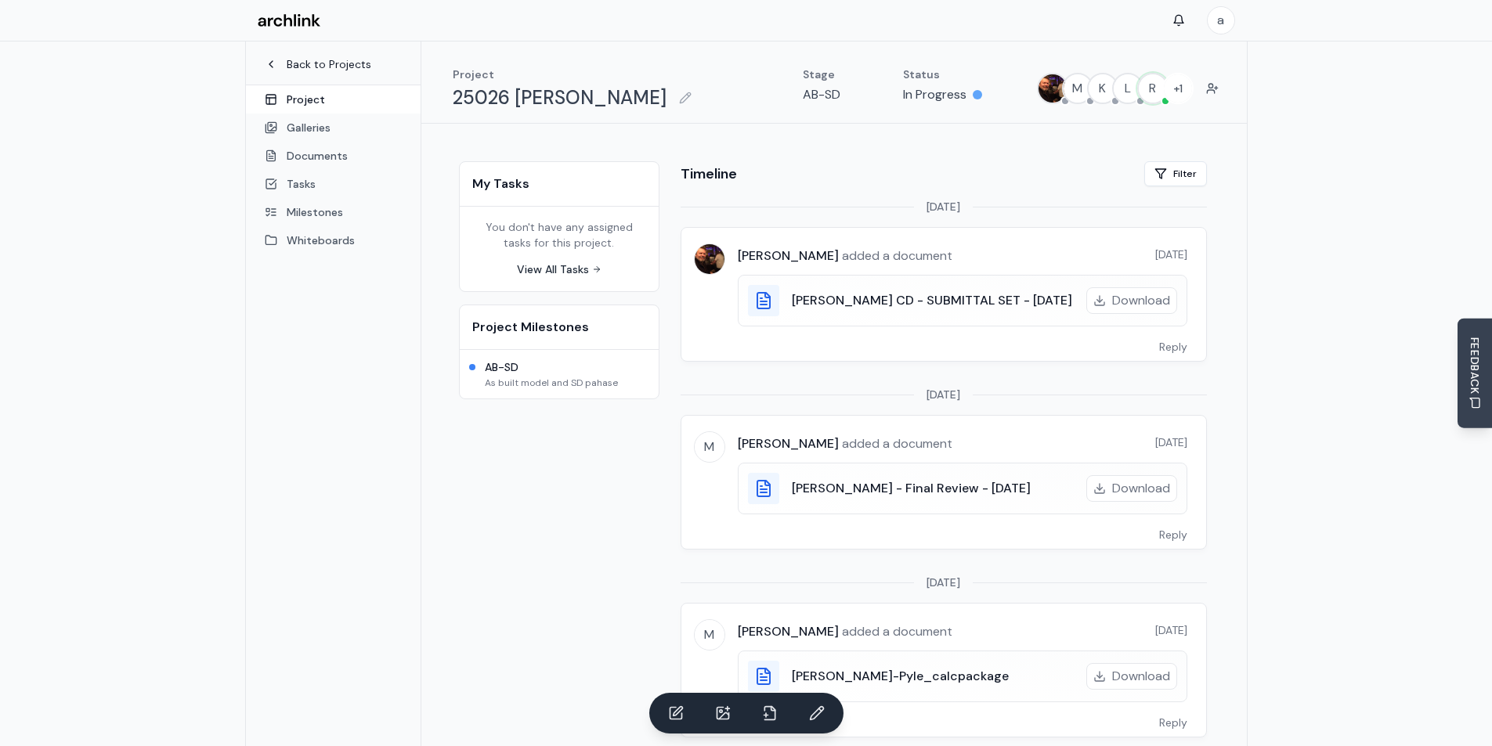
click at [285, 60] on link "Back to Projects" at bounding box center [333, 64] width 137 height 16
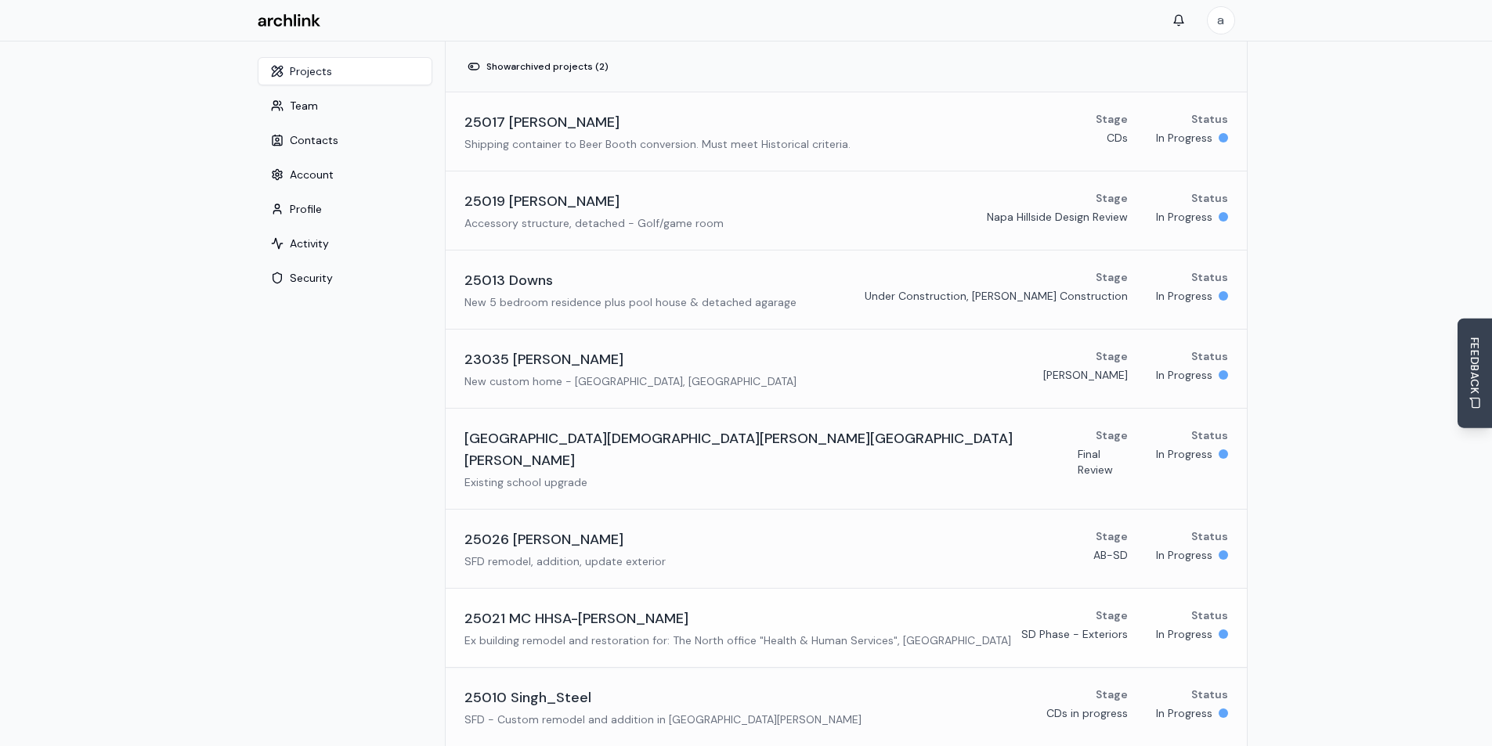
click at [538, 608] on h3 "25021 MC HHSA-[PERSON_NAME]" at bounding box center [576, 619] width 224 height 22
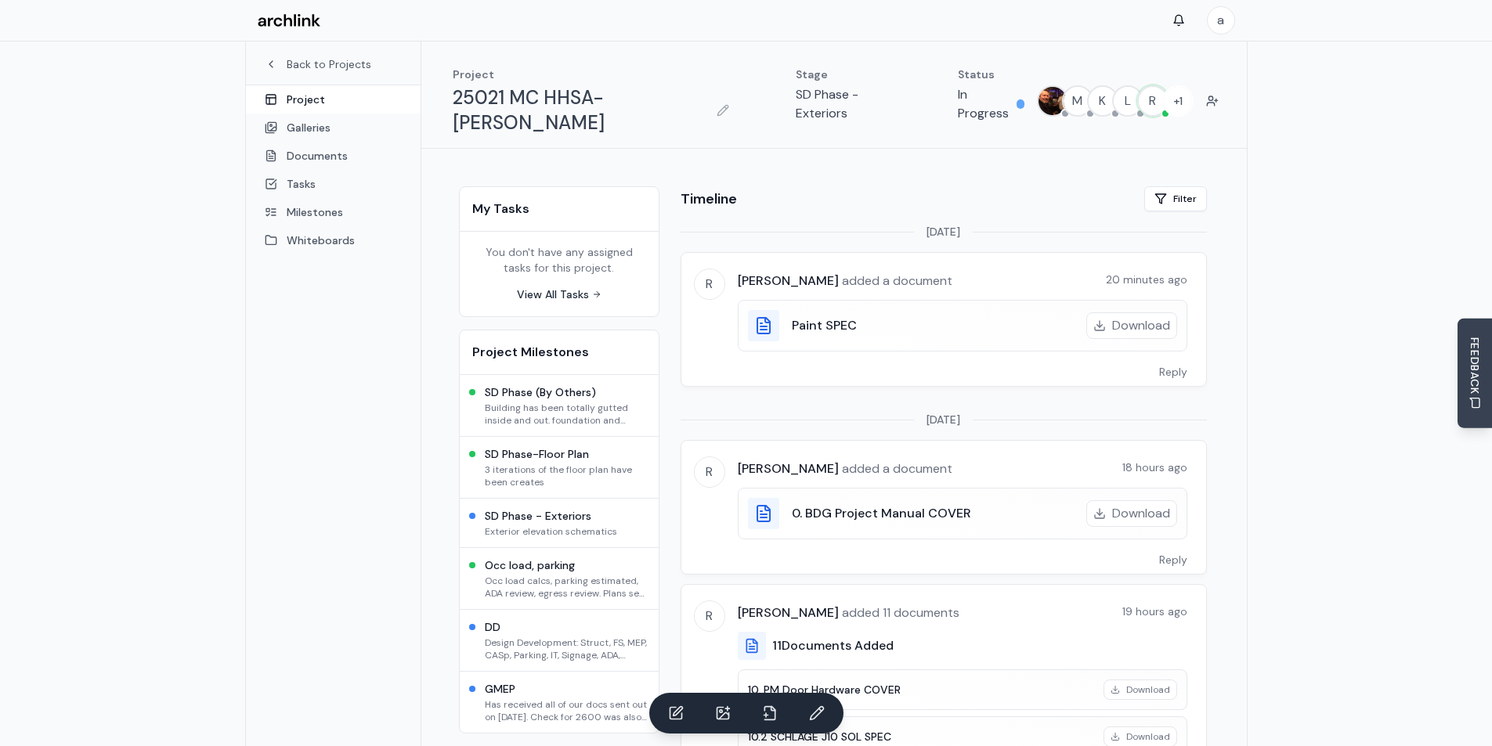
click at [322, 123] on link "Galleries" at bounding box center [333, 128] width 175 height 28
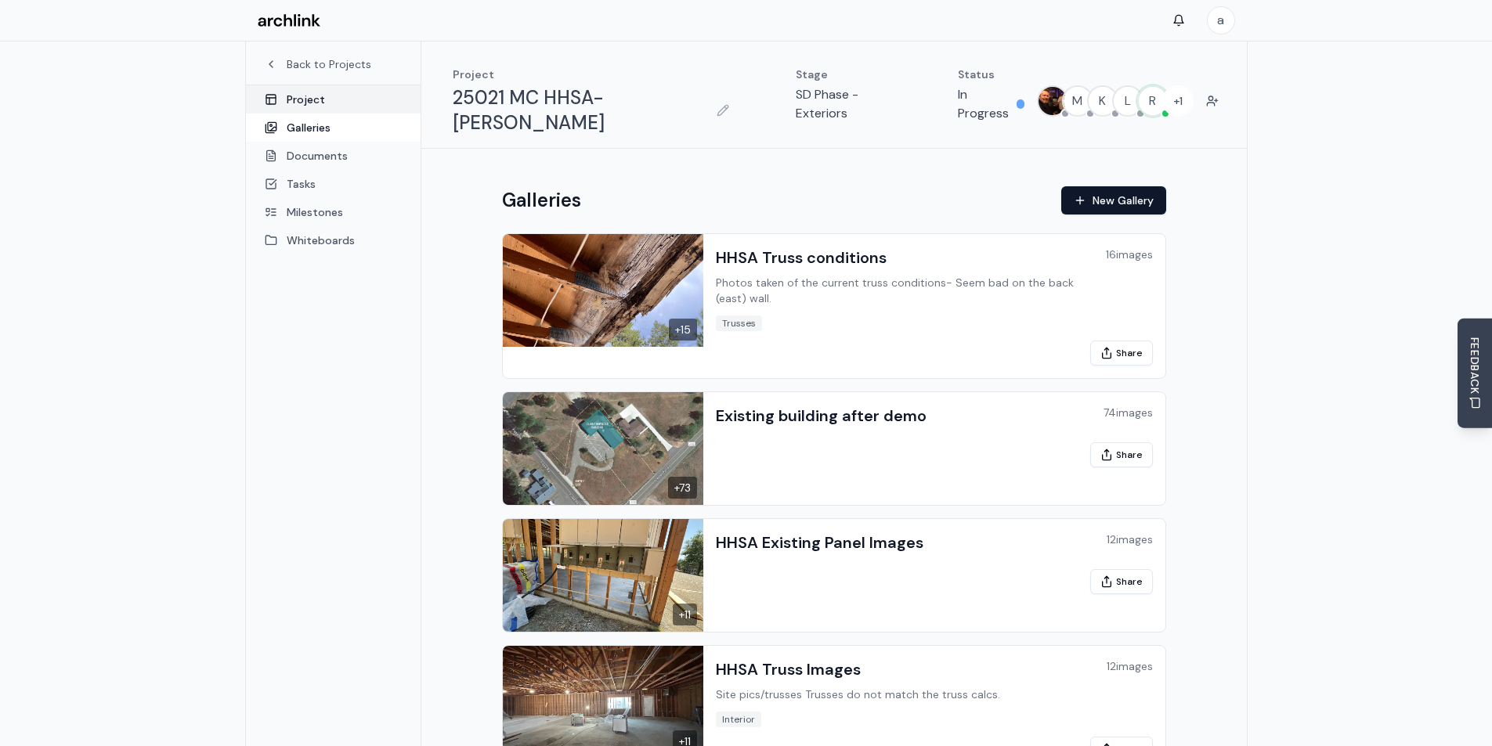
click at [299, 102] on link "Project" at bounding box center [333, 99] width 175 height 28
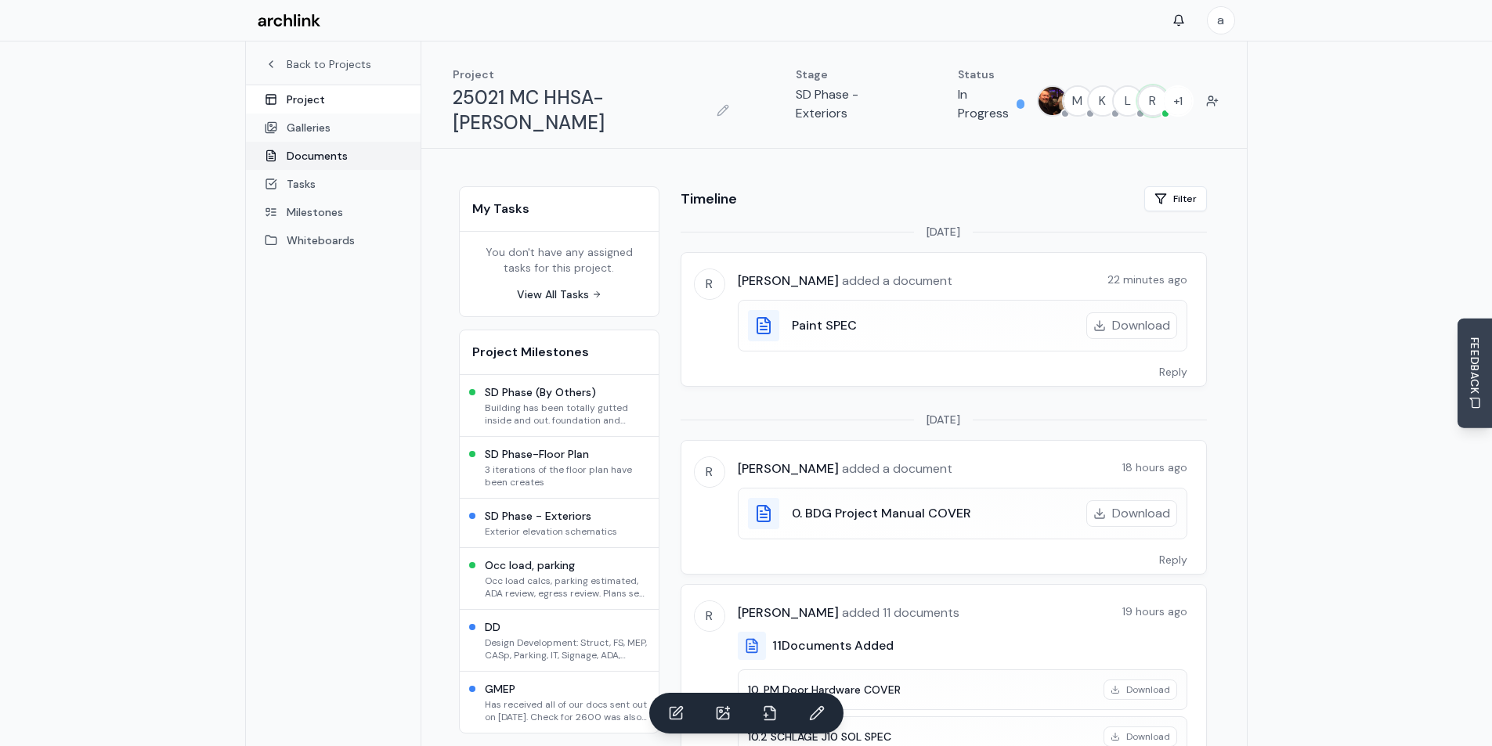
click at [308, 155] on link "Documents" at bounding box center [333, 156] width 175 height 28
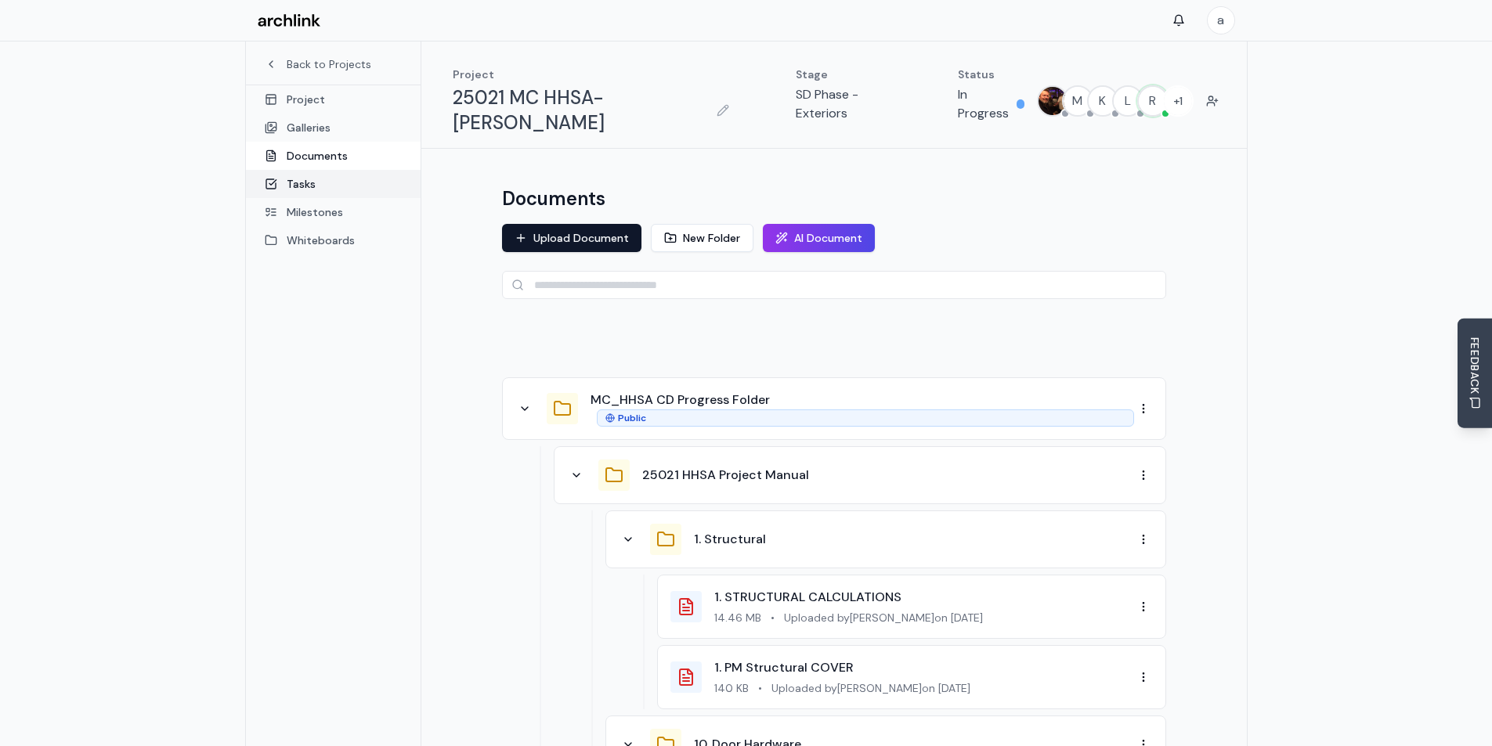
click at [305, 187] on link "Tasks" at bounding box center [333, 184] width 175 height 28
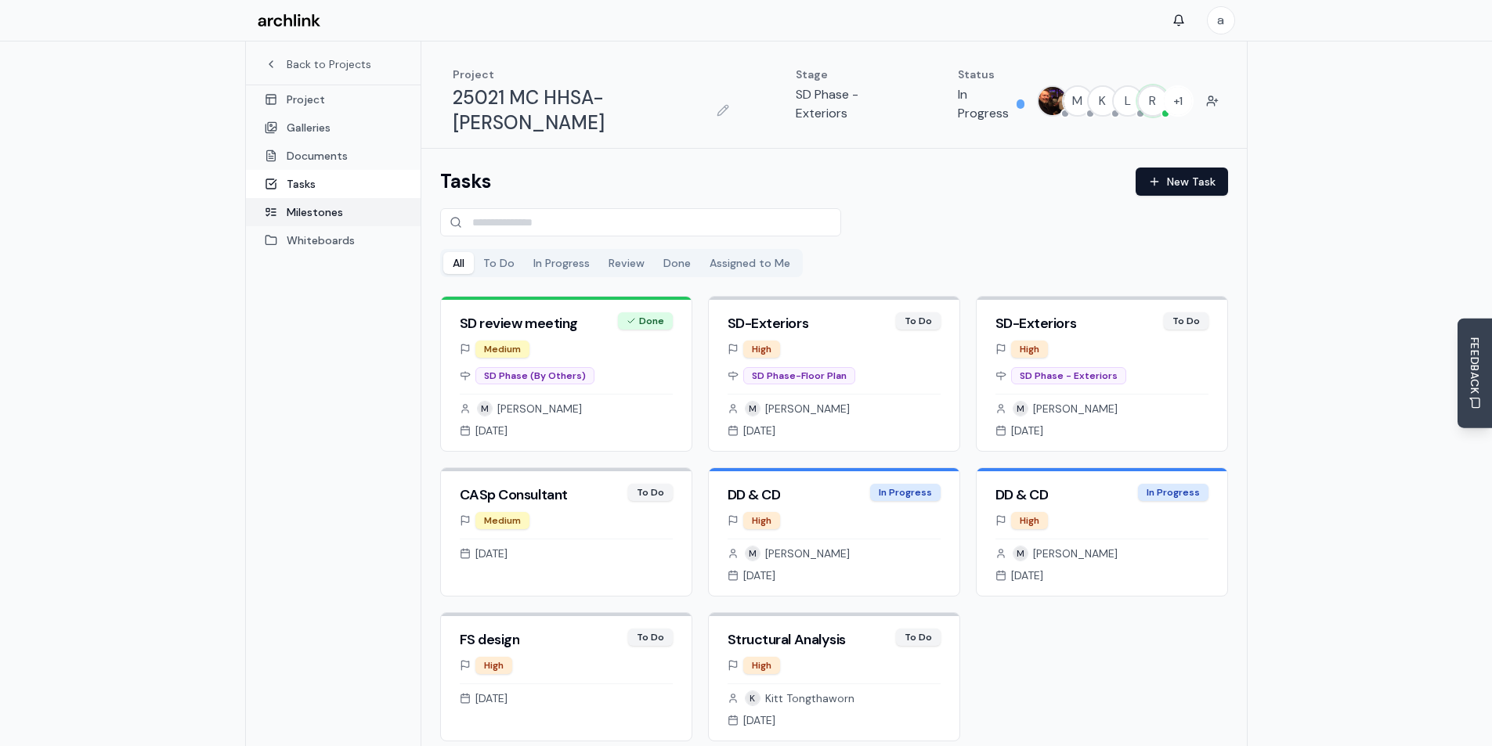
click at [314, 211] on link "Milestones" at bounding box center [333, 212] width 175 height 28
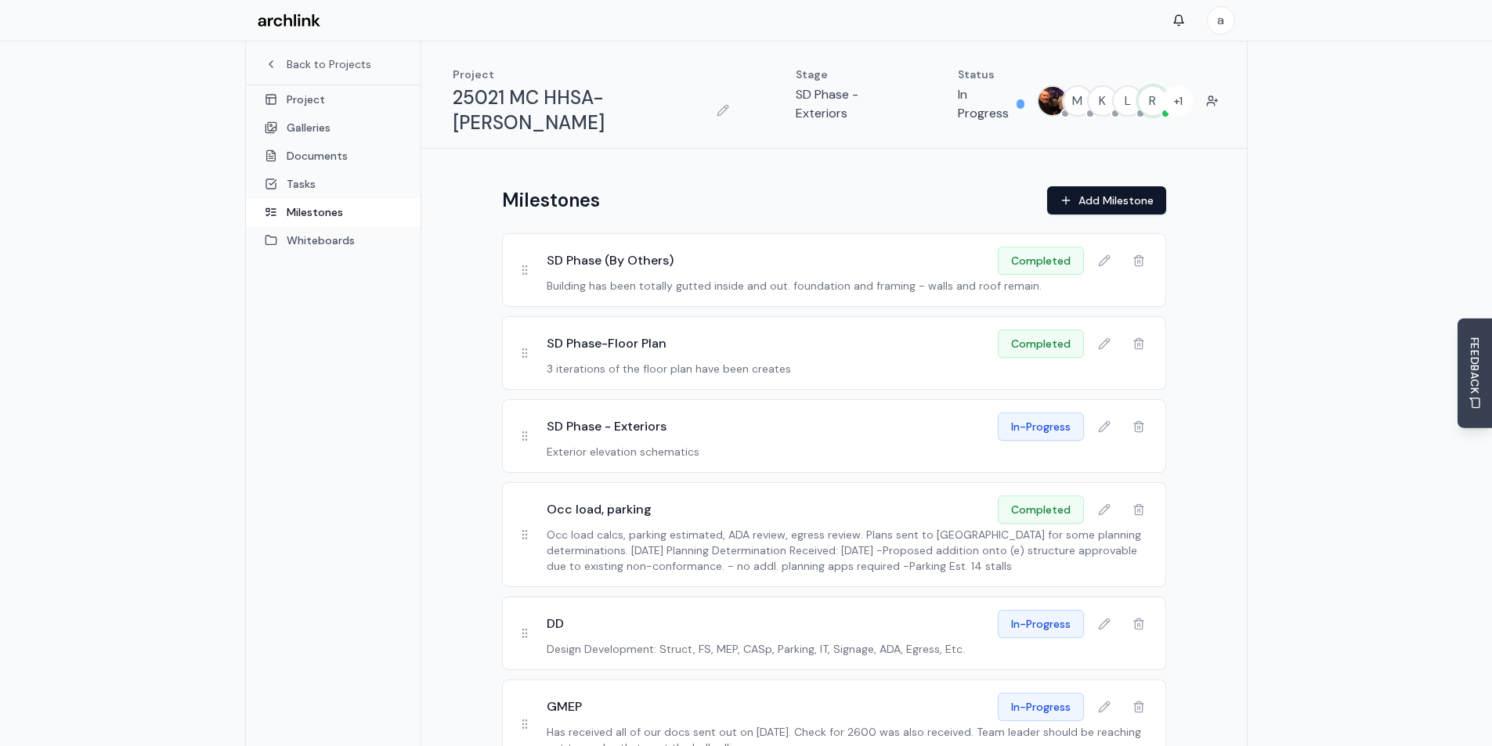
click at [332, 211] on link "Milestones" at bounding box center [333, 212] width 175 height 28
click at [326, 237] on link "Whiteboards" at bounding box center [333, 240] width 175 height 28
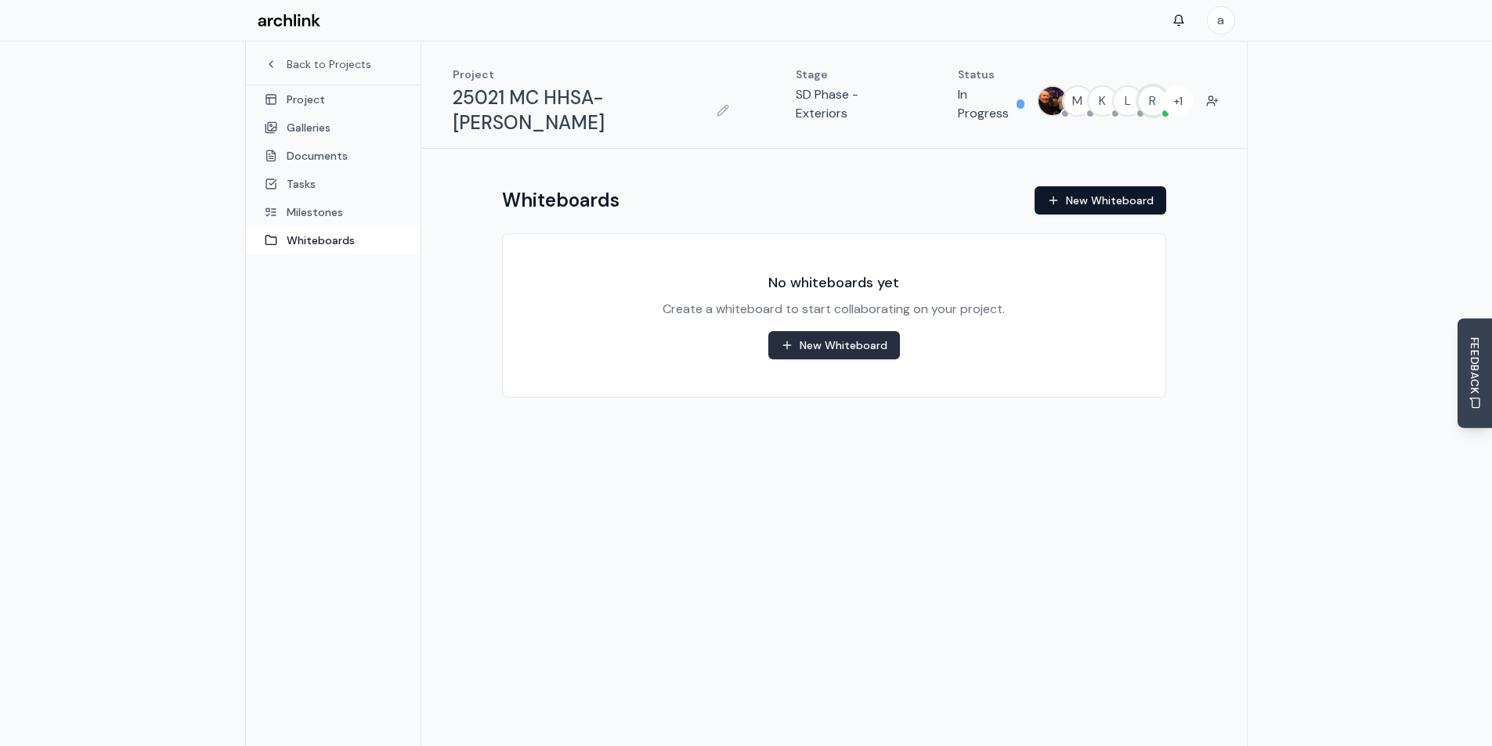
click at [827, 331] on button "New Whiteboard" at bounding box center [834, 345] width 132 height 28
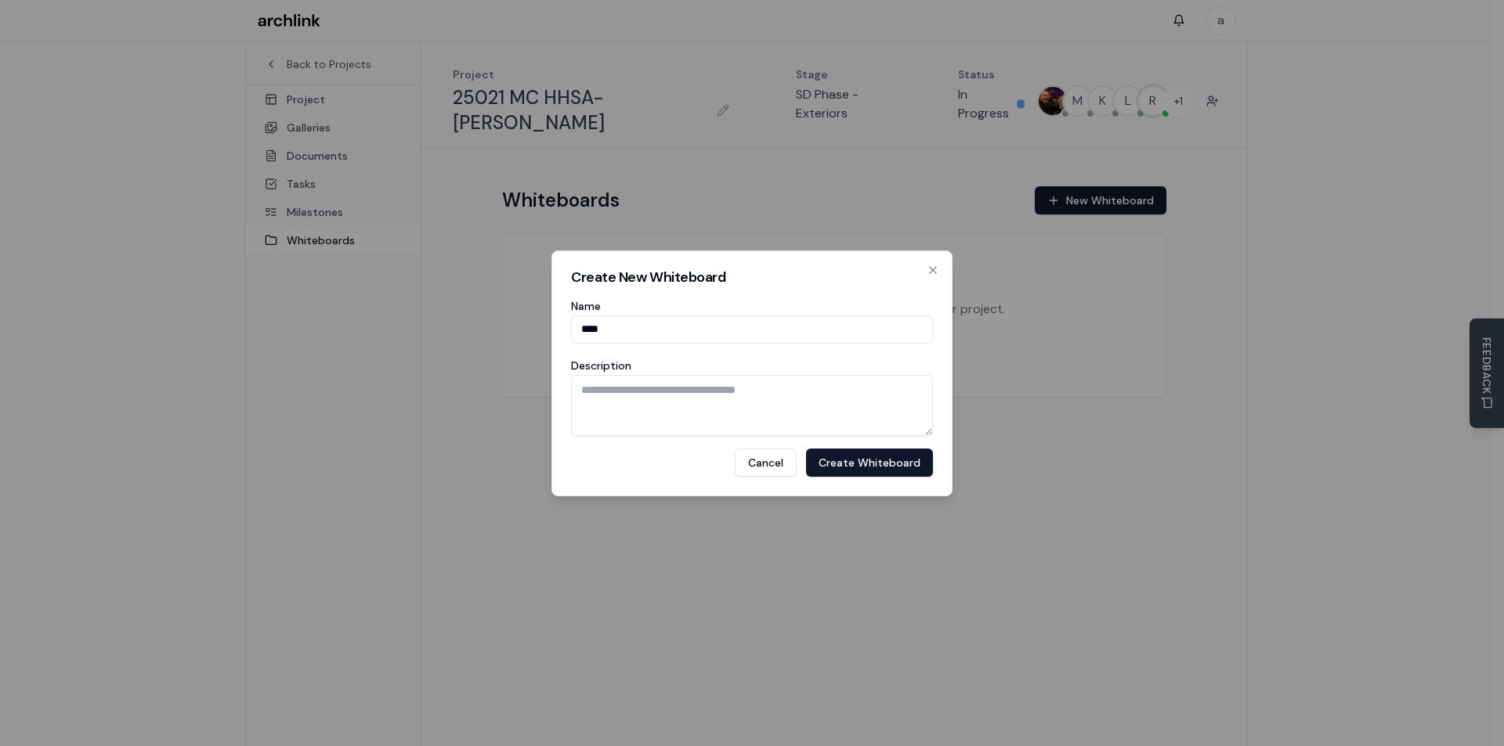
drag, startPoint x: 705, startPoint y: 329, endPoint x: 518, endPoint y: 335, distance: 187.3
click at [518, 335] on body "a Back to Projects Project Galleries Documents Tasks Milestones Whiteboards Pro…" at bounding box center [746, 414] width 1492 height 829
type input "****"
click at [647, 392] on textarea "Description" at bounding box center [752, 405] width 362 height 61
click at [786, 465] on button "Cancel" at bounding box center [766, 463] width 62 height 28
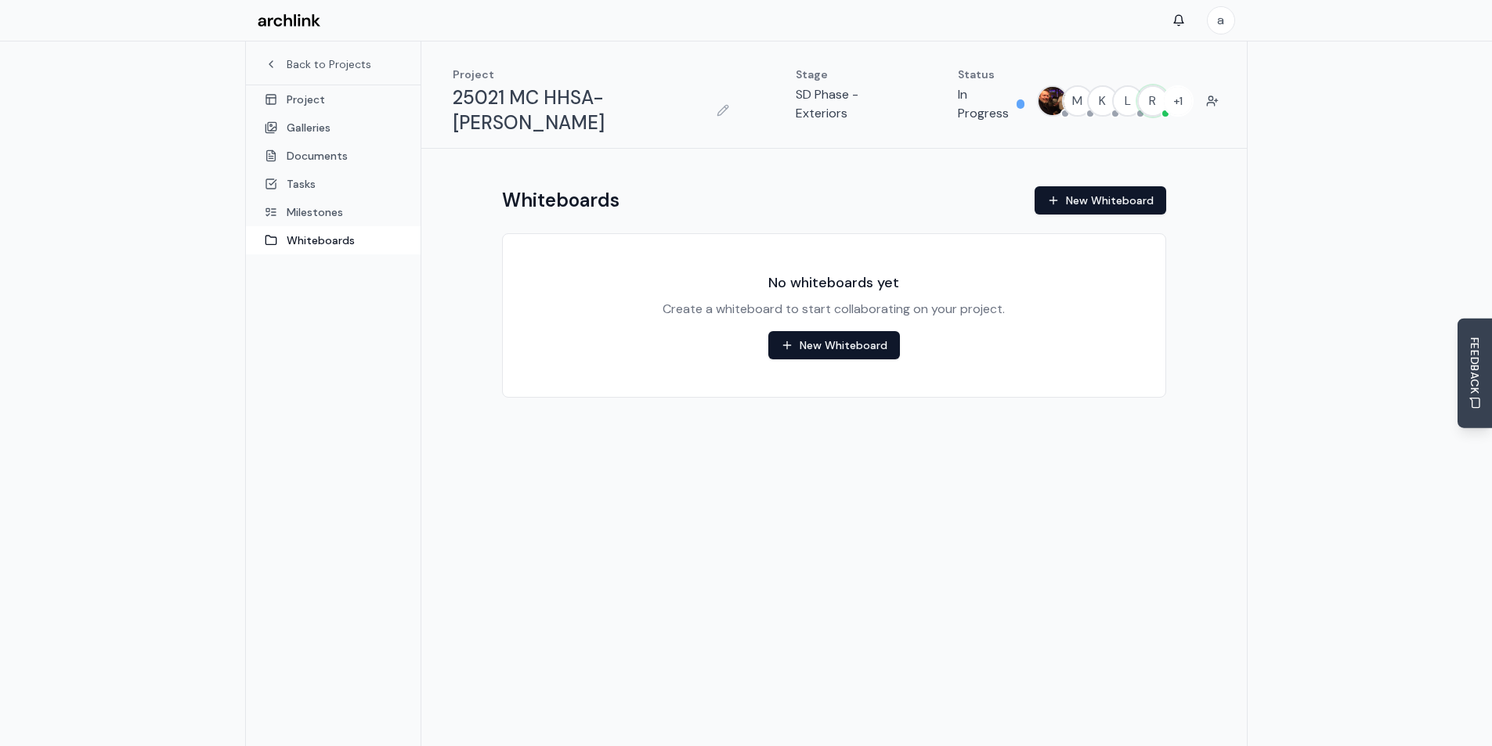
click at [726, 436] on div "Whiteboards New Whiteboard No whiteboards yet Create a whiteboard to start coll…" at bounding box center [833, 468] width 825 height 639
click at [1096, 186] on button "New Whiteboard" at bounding box center [1101, 200] width 132 height 28
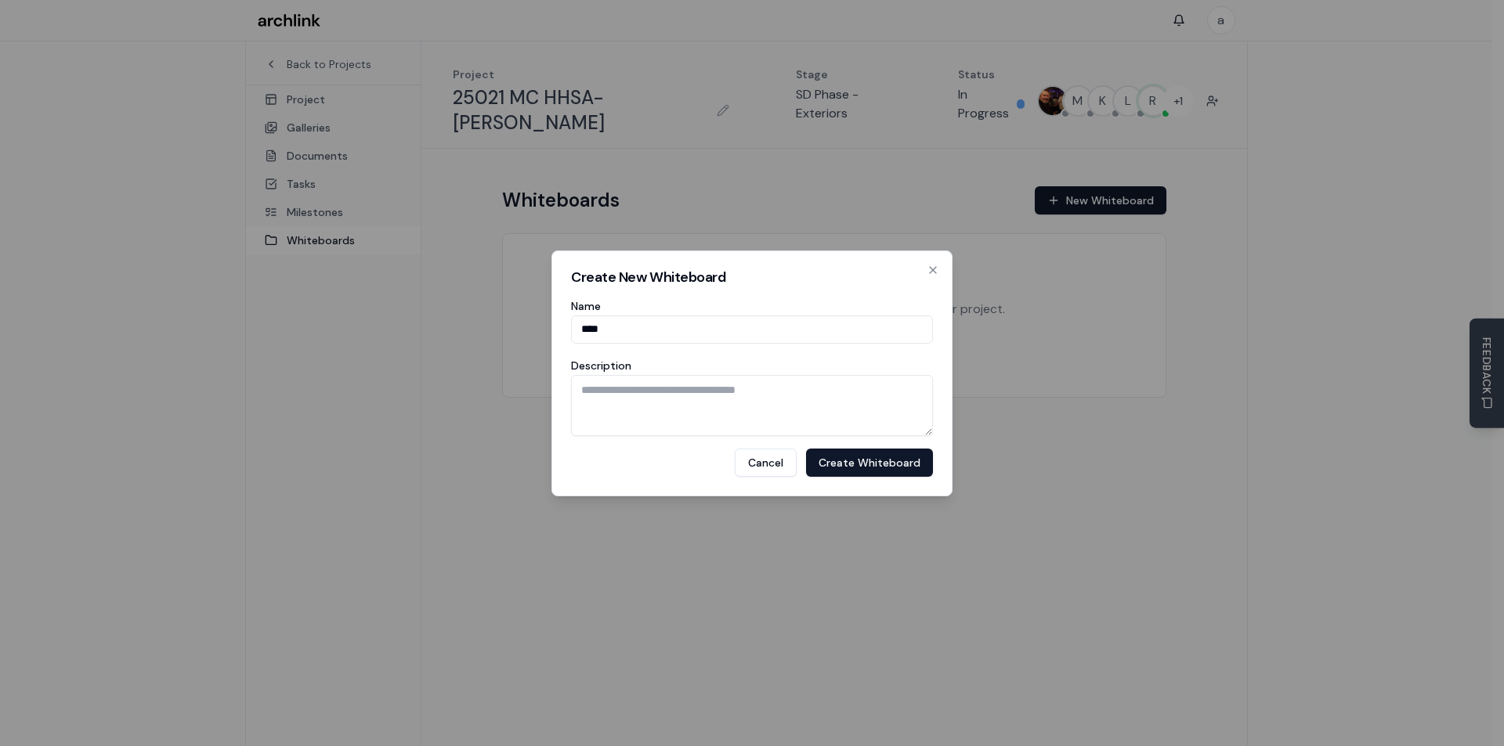
click at [716, 320] on input "****" at bounding box center [752, 330] width 362 height 28
type textarea "*"
type textarea "**********"
click at [894, 464] on button "Create Whiteboard" at bounding box center [869, 463] width 127 height 28
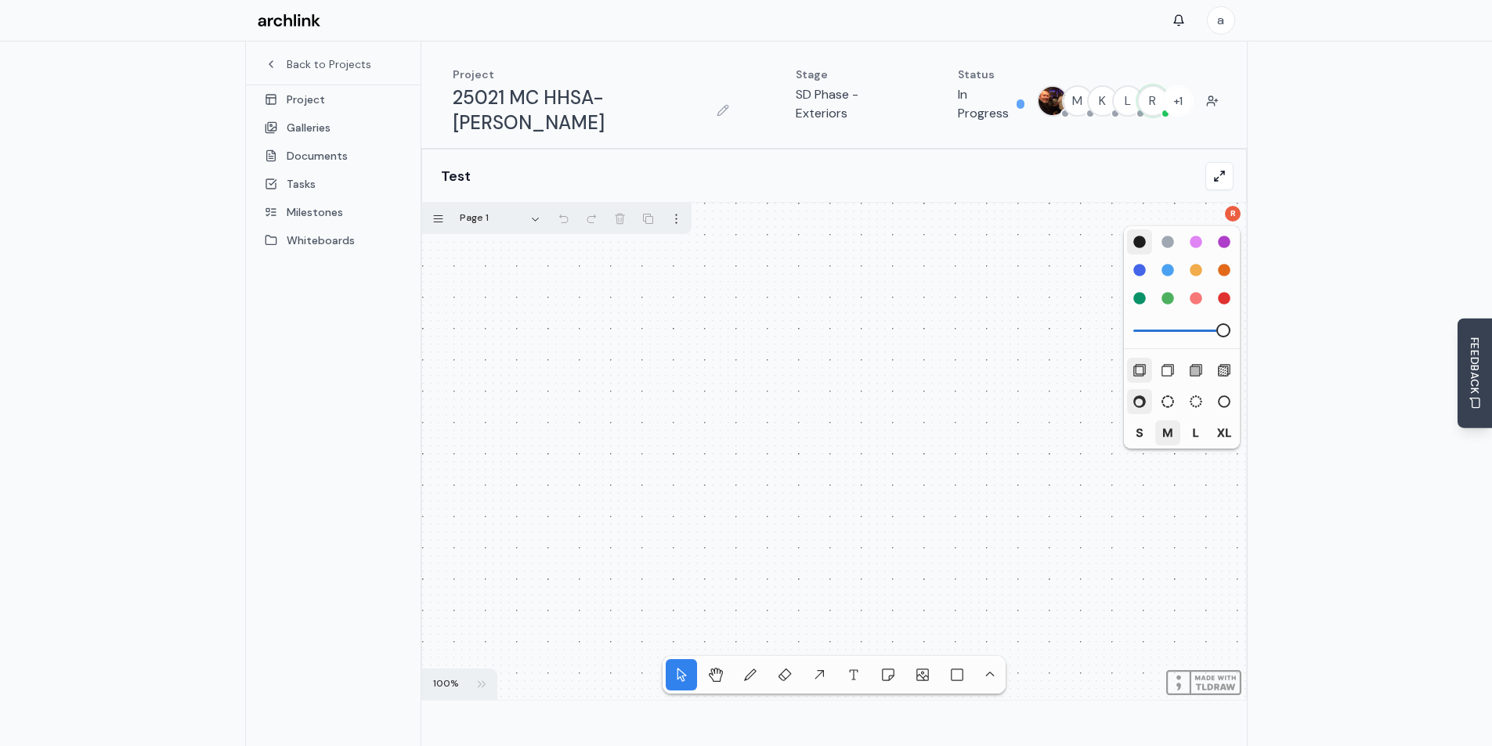
click at [1218, 291] on div "red" at bounding box center [1224, 298] width 14 height 14
click at [1224, 291] on div "red" at bounding box center [1224, 298] width 14 height 14
drag, startPoint x: 504, startPoint y: 323, endPoint x: 514, endPoint y: 372, distance: 49.5
click at [514, 372] on div at bounding box center [834, 451] width 824 height 497
click at [1229, 291] on div "red" at bounding box center [1224, 298] width 14 height 14
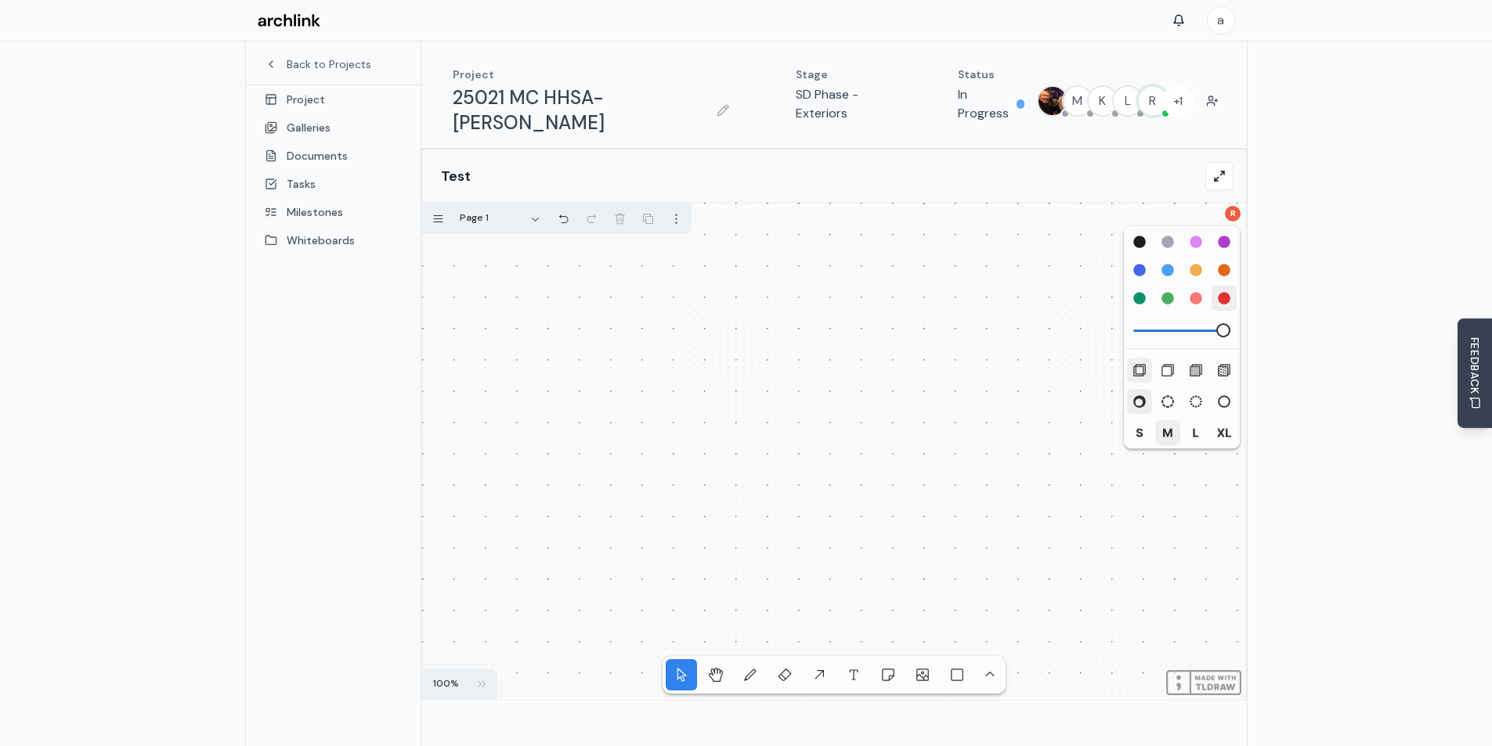
click at [1143, 363] on div "none" at bounding box center [1139, 370] width 14 height 14
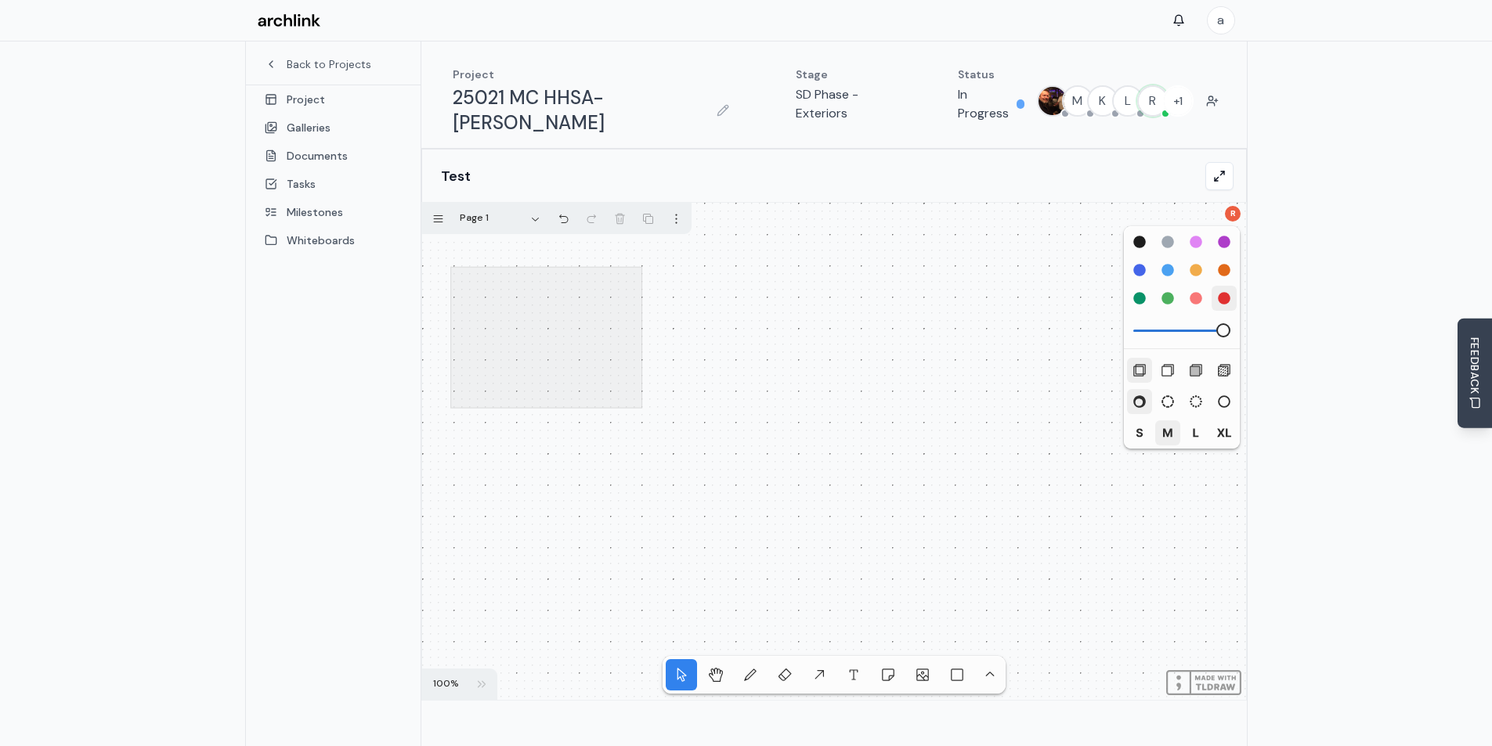
drag, startPoint x: 450, startPoint y: 242, endPoint x: 643, endPoint y: 385, distance: 239.7
click at [643, 385] on div at bounding box center [834, 451] width 824 height 497
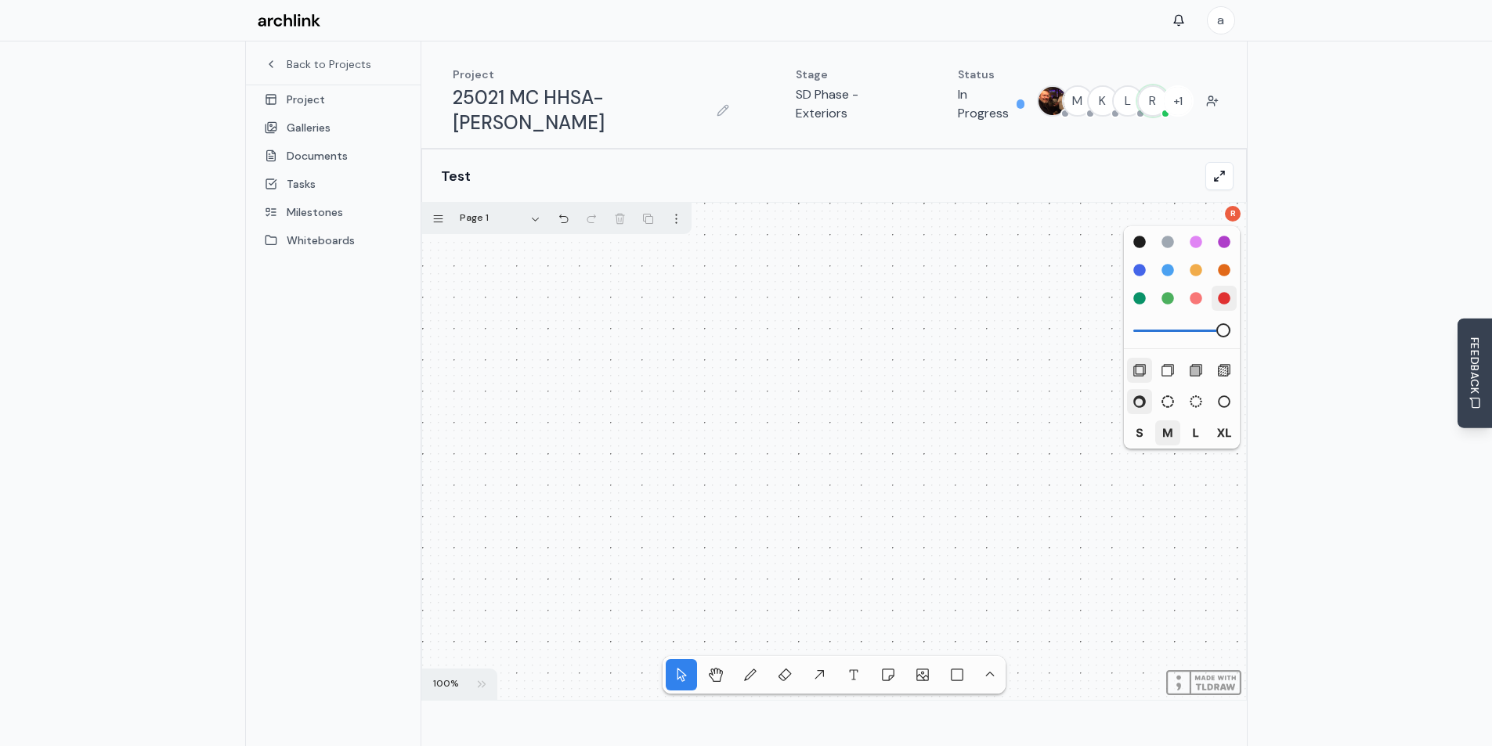
click at [1143, 363] on div "none" at bounding box center [1139, 370] width 14 height 14
click at [1165, 363] on div "semi" at bounding box center [1168, 370] width 14 height 14
drag, startPoint x: 598, startPoint y: 285, endPoint x: 893, endPoint y: 479, distance: 353.0
click at [893, 479] on div at bounding box center [834, 451] width 824 height 497
click at [750, 668] on div "tool.draw" at bounding box center [750, 675] width 14 height 14
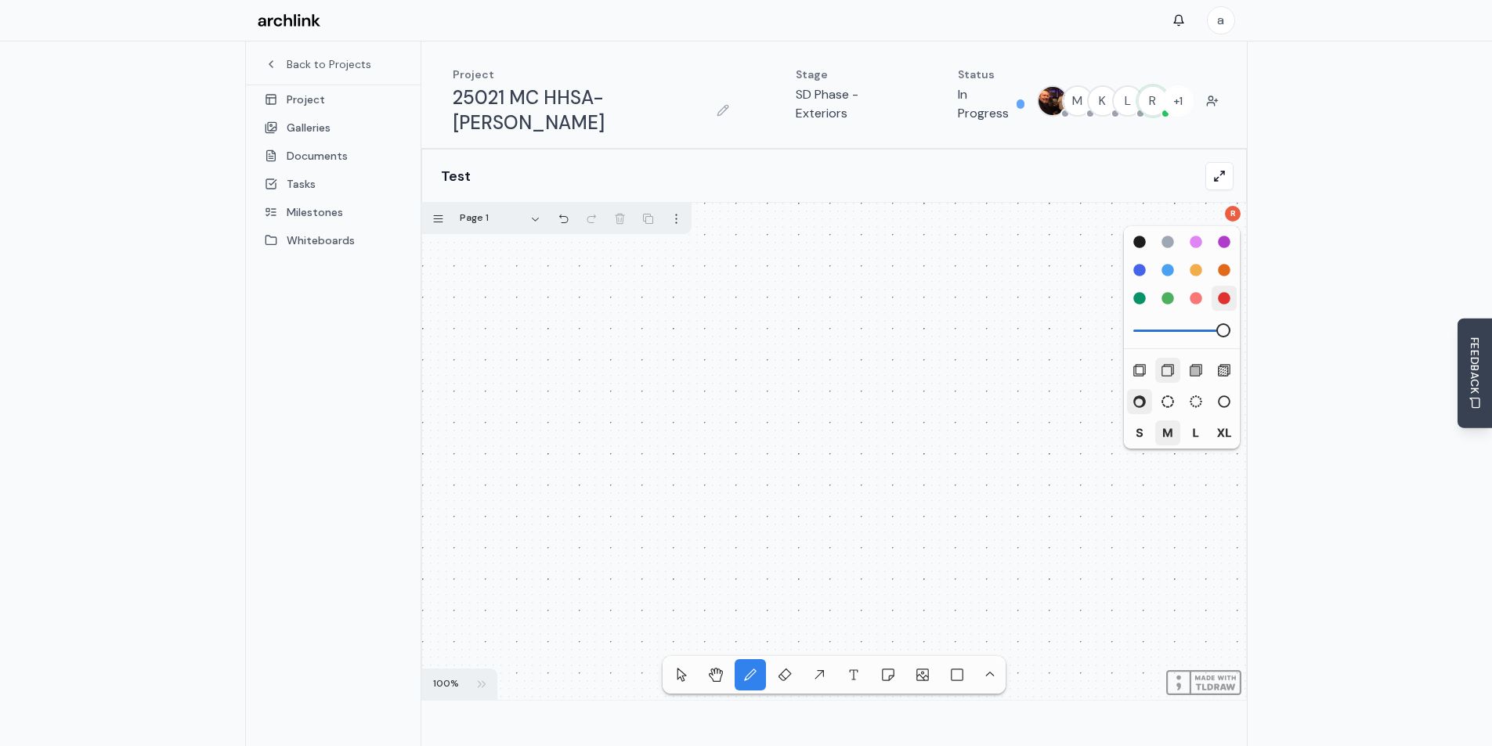
click at [1217, 291] on div "red" at bounding box center [1224, 298] width 14 height 14
drag, startPoint x: 546, startPoint y: 298, endPoint x: 550, endPoint y: 391, distance: 93.3
click at [550, 391] on div at bounding box center [834, 451] width 824 height 497
drag, startPoint x: 526, startPoint y: 302, endPoint x: 527, endPoint y: 413, distance: 111.2
click at [527, 413] on div at bounding box center [834, 451] width 824 height 497
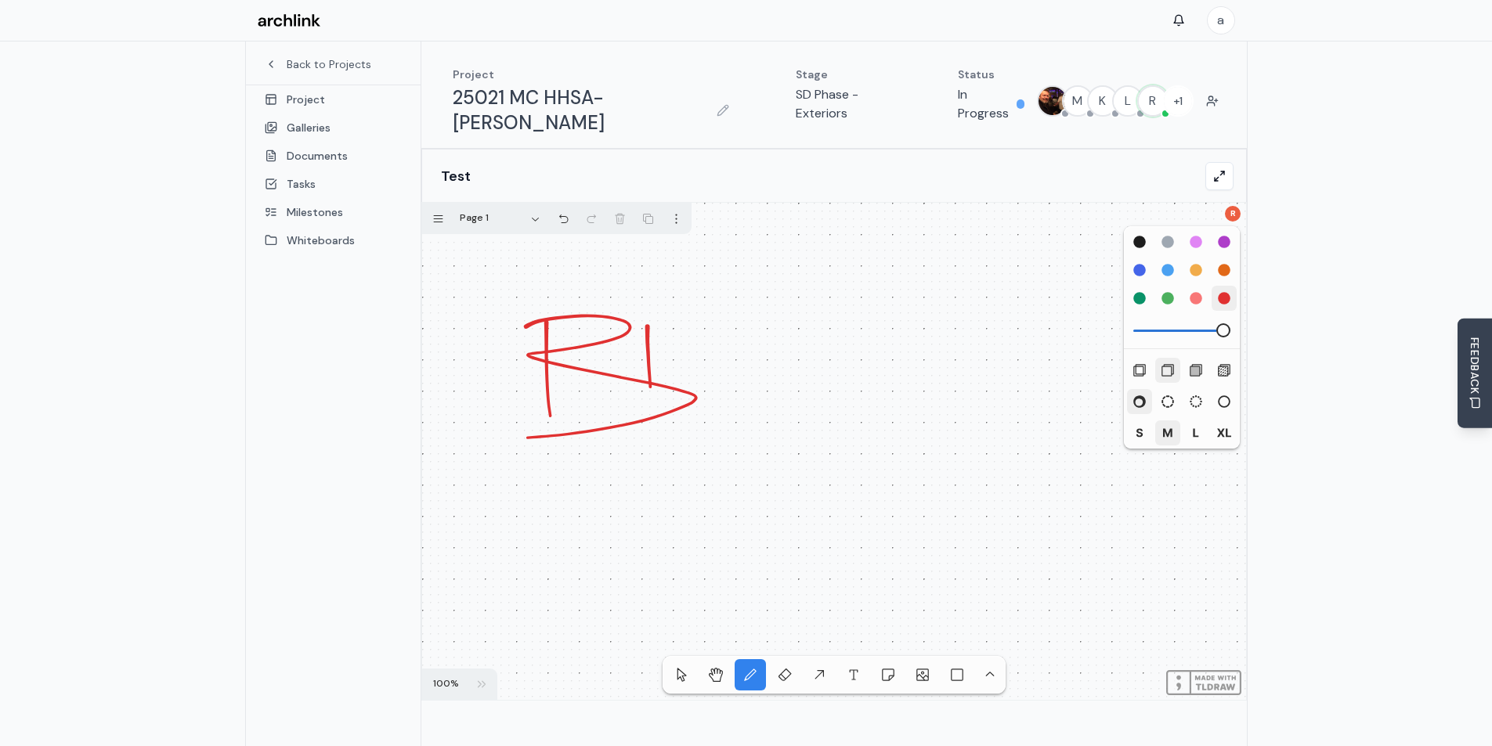
drag, startPoint x: 647, startPoint y: 302, endPoint x: 650, endPoint y: 365, distance: 63.5
click at [650, 367] on div at bounding box center [834, 451] width 824 height 497
drag, startPoint x: 636, startPoint y: 294, endPoint x: 641, endPoint y: 363, distance: 68.4
click at [641, 363] on div at bounding box center [834, 451] width 824 height 497
drag, startPoint x: 804, startPoint y: 312, endPoint x: 775, endPoint y: 344, distance: 43.2
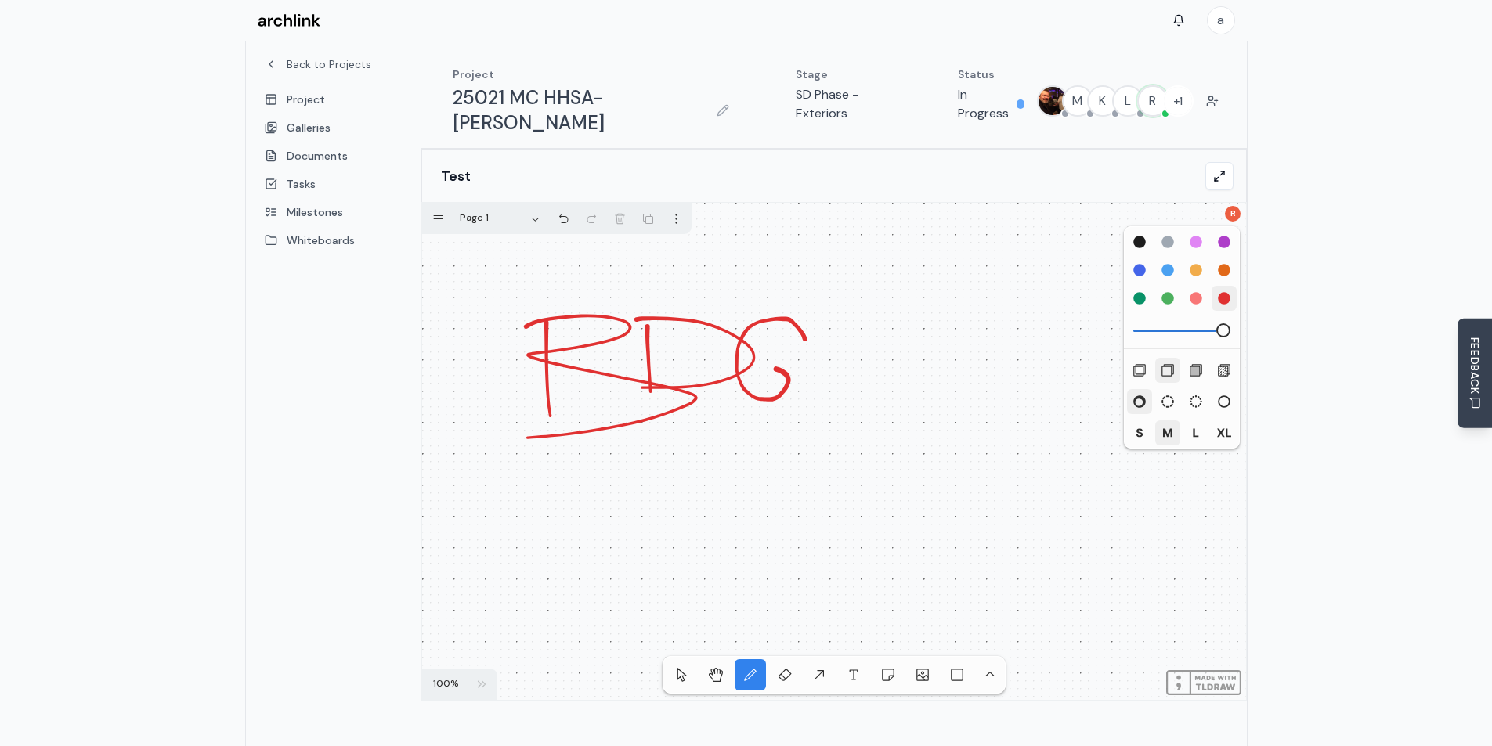
click at [775, 344] on div at bounding box center [834, 451] width 824 height 497
drag, startPoint x: 762, startPoint y: 345, endPoint x: 830, endPoint y: 341, distance: 68.2
click at [830, 341] on div at bounding box center [834, 451] width 824 height 497
drag, startPoint x: 779, startPoint y: 341, endPoint x: 797, endPoint y: 376, distance: 38.9
click at [797, 376] on div at bounding box center [834, 451] width 824 height 497
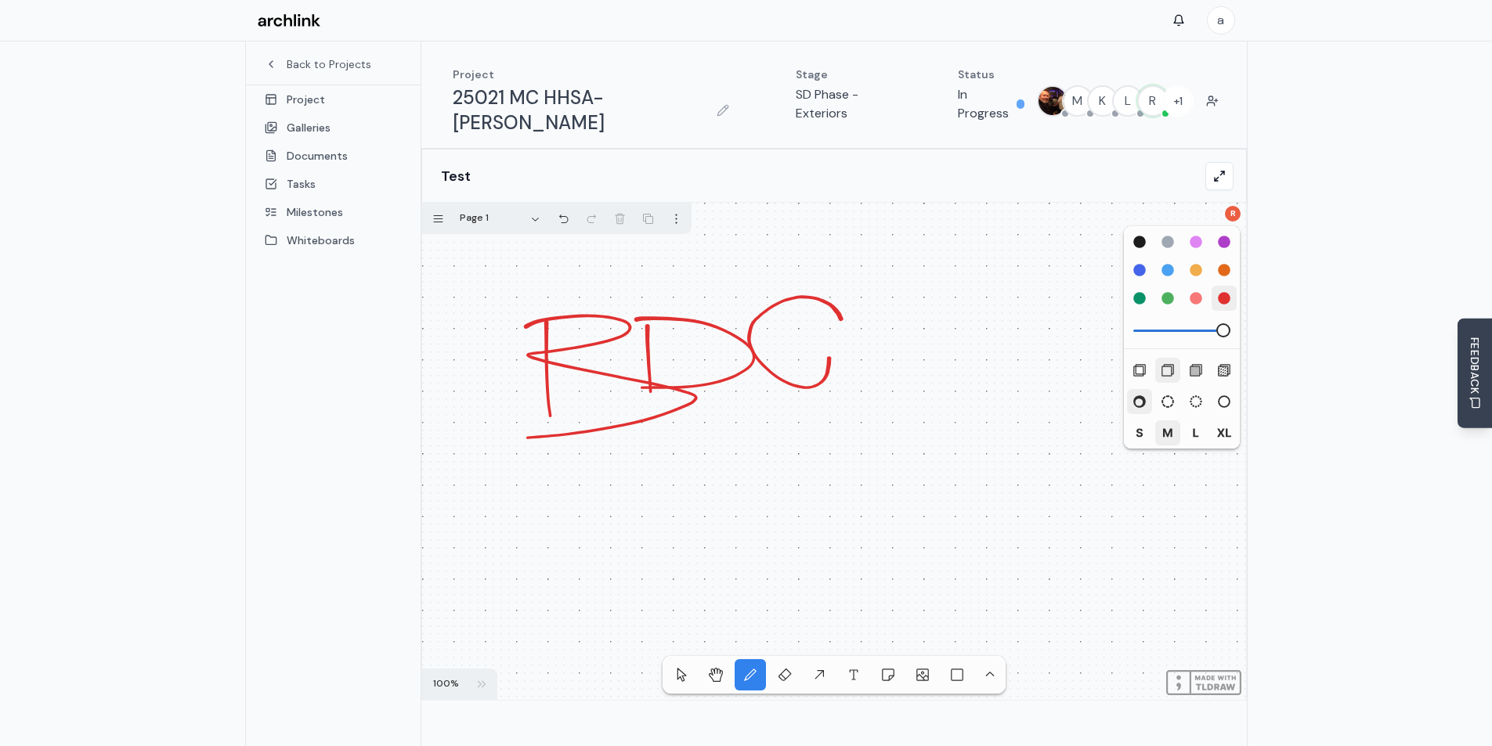
drag, startPoint x: 840, startPoint y: 294, endPoint x: 825, endPoint y: 327, distance: 36.1
click at [825, 327] on div at bounding box center [834, 451] width 824 height 497
drag, startPoint x: 788, startPoint y: 326, endPoint x: 897, endPoint y: 328, distance: 108.9
click at [897, 328] on div at bounding box center [834, 451] width 824 height 497
drag, startPoint x: 824, startPoint y: 323, endPoint x: 828, endPoint y: 352, distance: 30.0
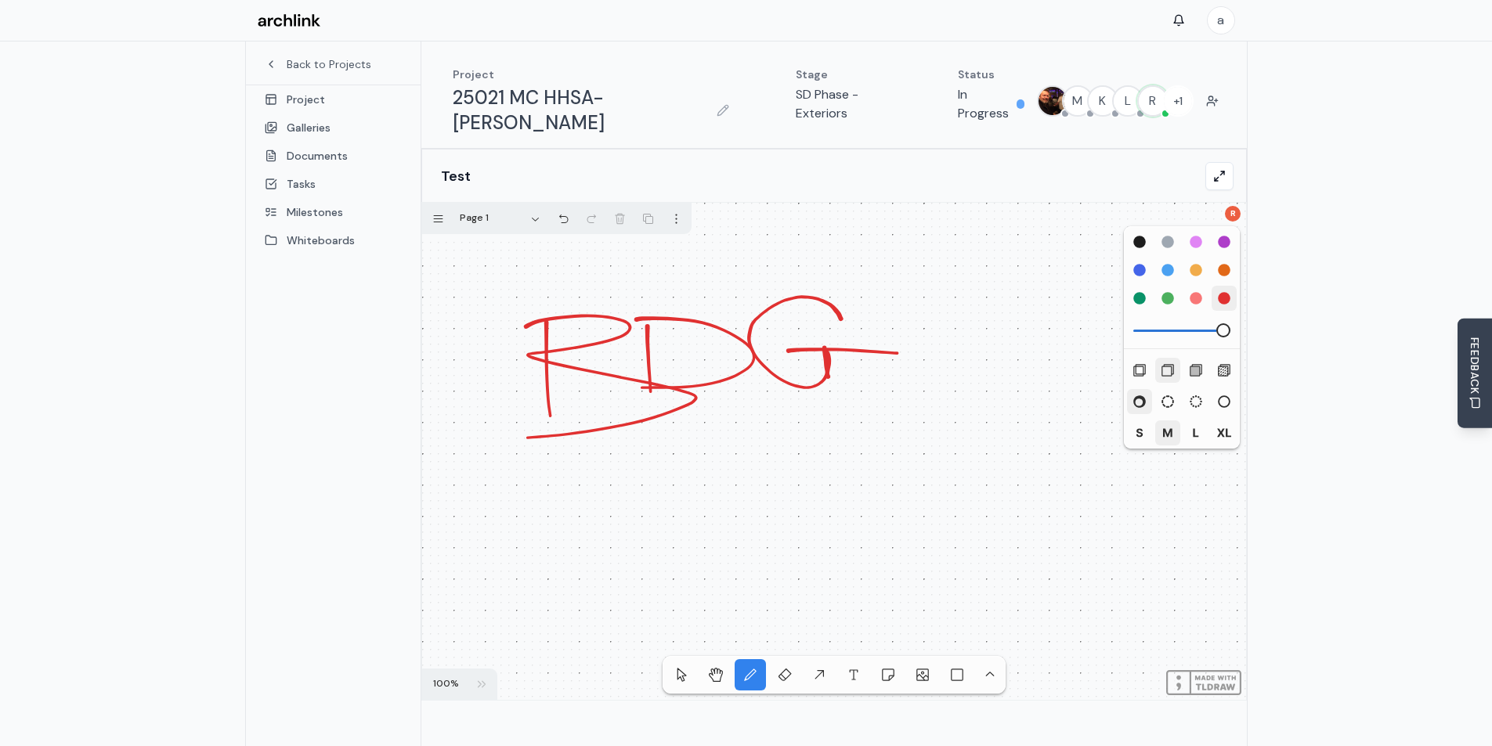
click at [828, 352] on div at bounding box center [834, 451] width 824 height 497
click at [1194, 363] on div "solid" at bounding box center [1196, 370] width 14 height 14
drag, startPoint x: 804, startPoint y: 403, endPoint x: 909, endPoint y: 519, distance: 156.4
click at [909, 519] on div at bounding box center [834, 451] width 824 height 497
click at [778, 668] on div "tool.eraser" at bounding box center [785, 675] width 14 height 14
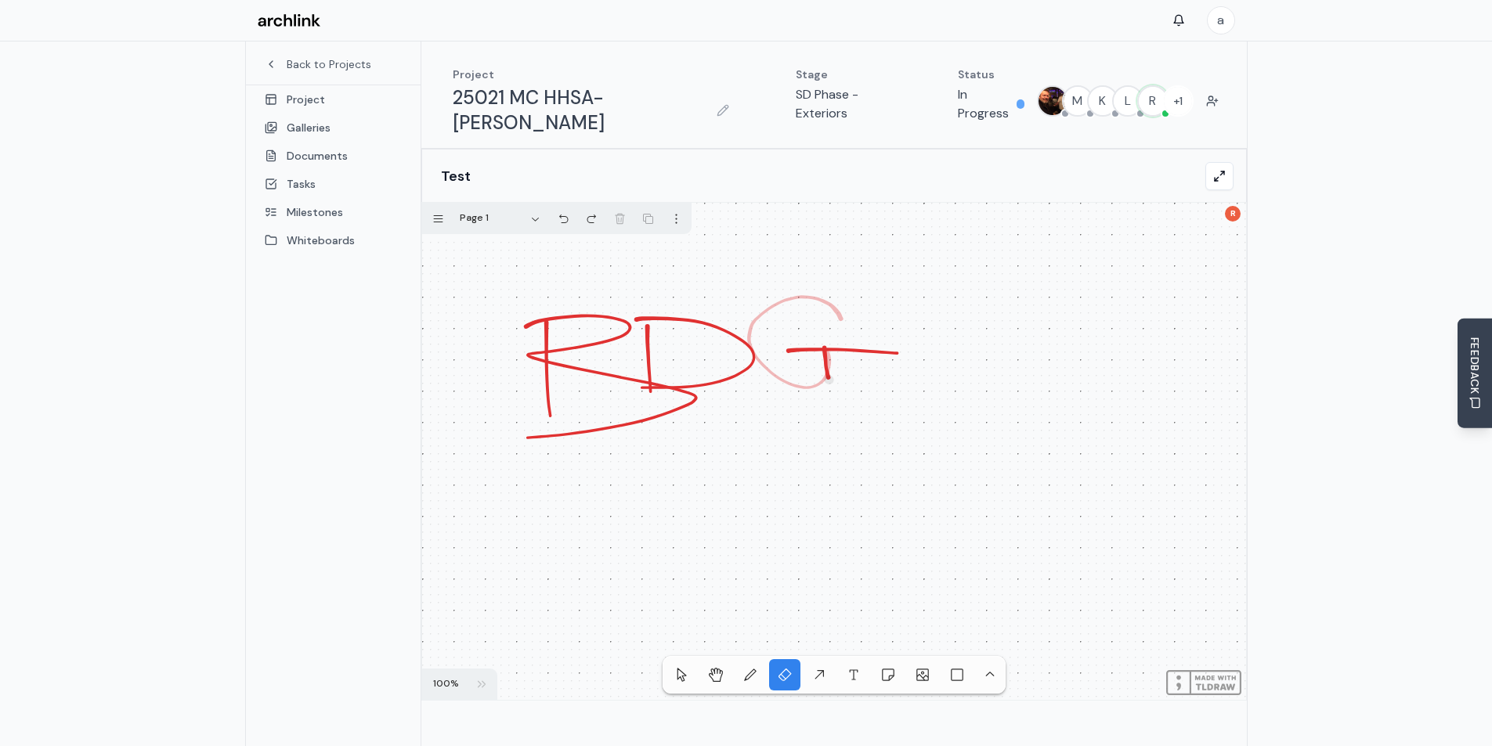
click at [829, 355] on div at bounding box center [834, 451] width 824 height 497
click at [749, 668] on div "tool.draw" at bounding box center [750, 675] width 14 height 14
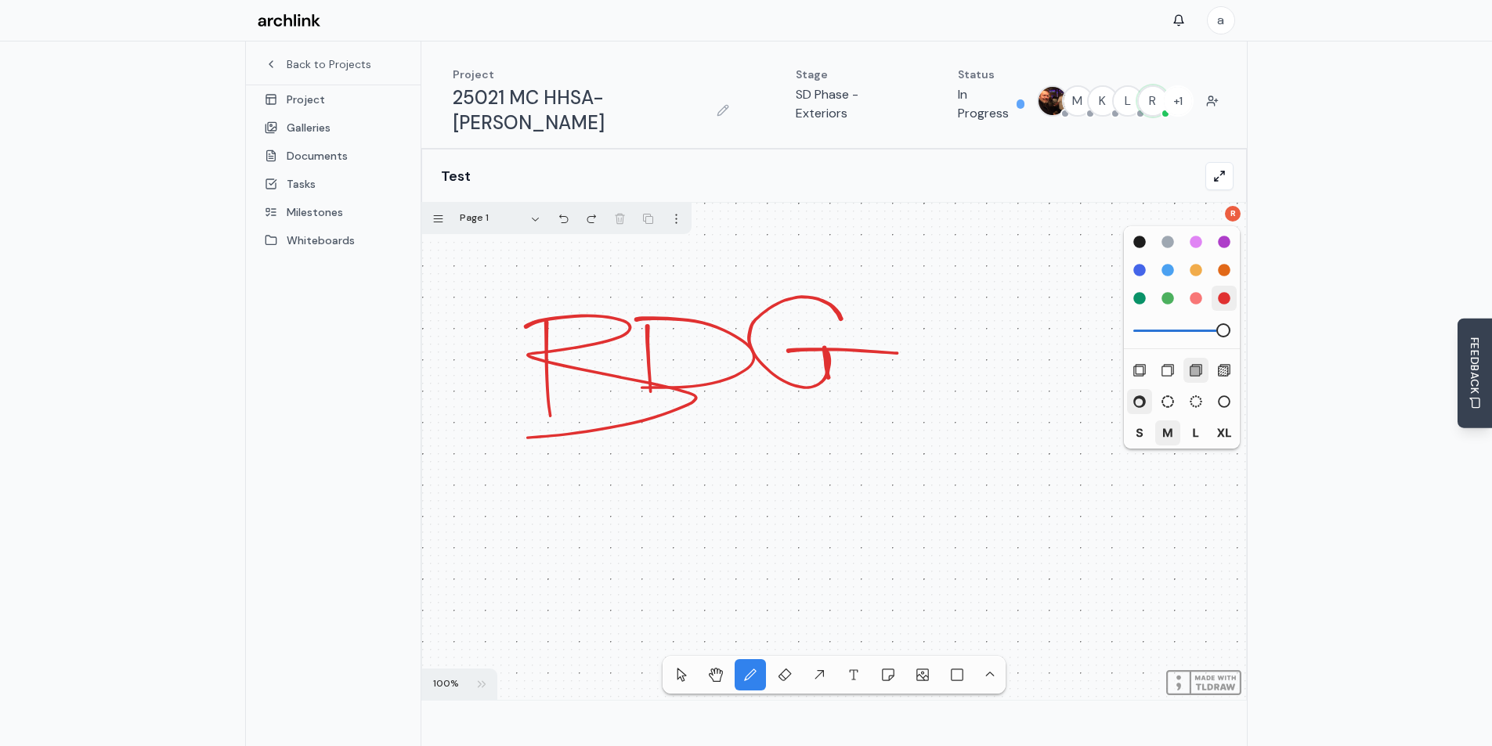
click at [712, 668] on div "tool.hand" at bounding box center [716, 675] width 14 height 14
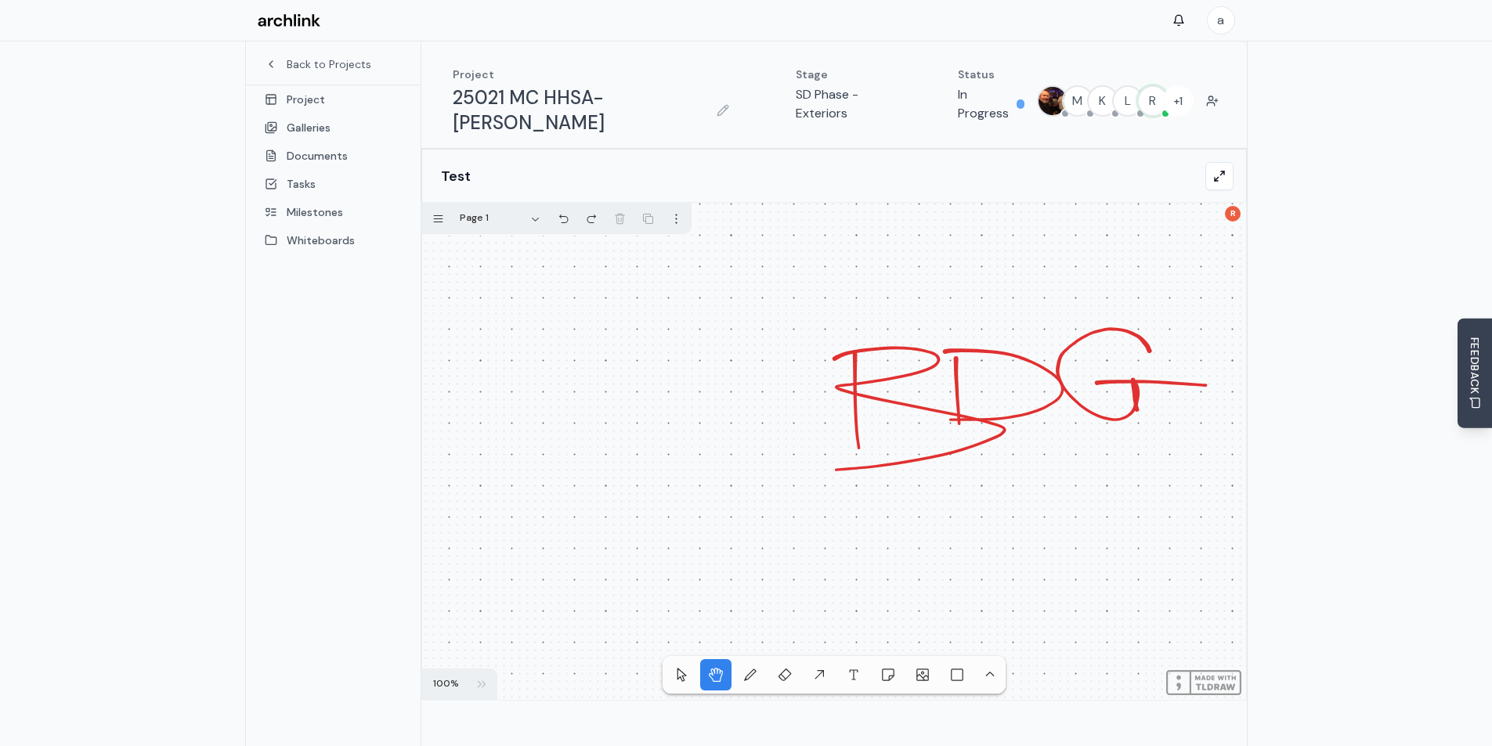
drag, startPoint x: 934, startPoint y: 468, endPoint x: 1122, endPoint y: 390, distance: 203.6
click at [1122, 390] on div at bounding box center [834, 451] width 824 height 497
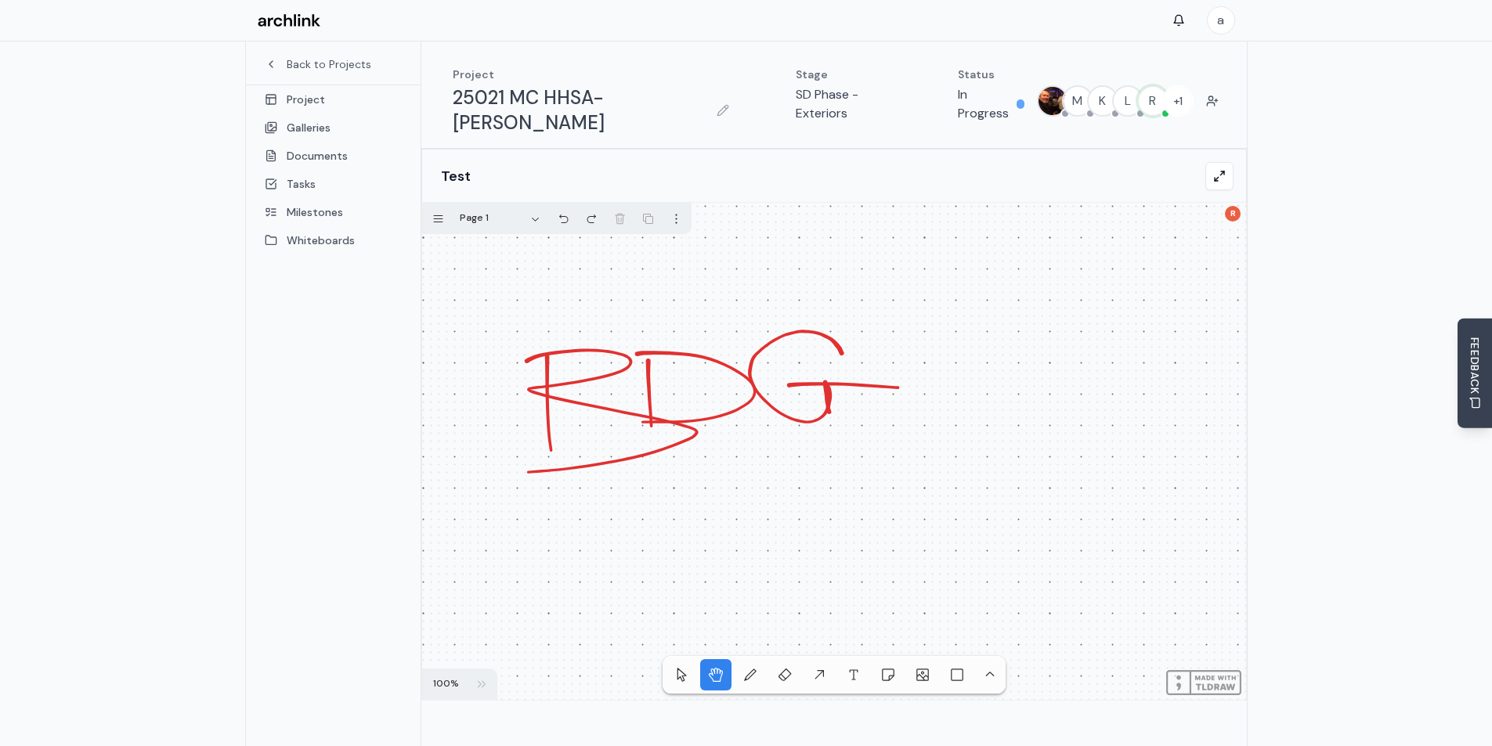
drag, startPoint x: 1099, startPoint y: 454, endPoint x: 791, endPoint y: 457, distance: 307.8
click at [791, 457] on div at bounding box center [834, 451] width 824 height 497
click at [883, 668] on div "tool.note" at bounding box center [888, 675] width 14 height 14
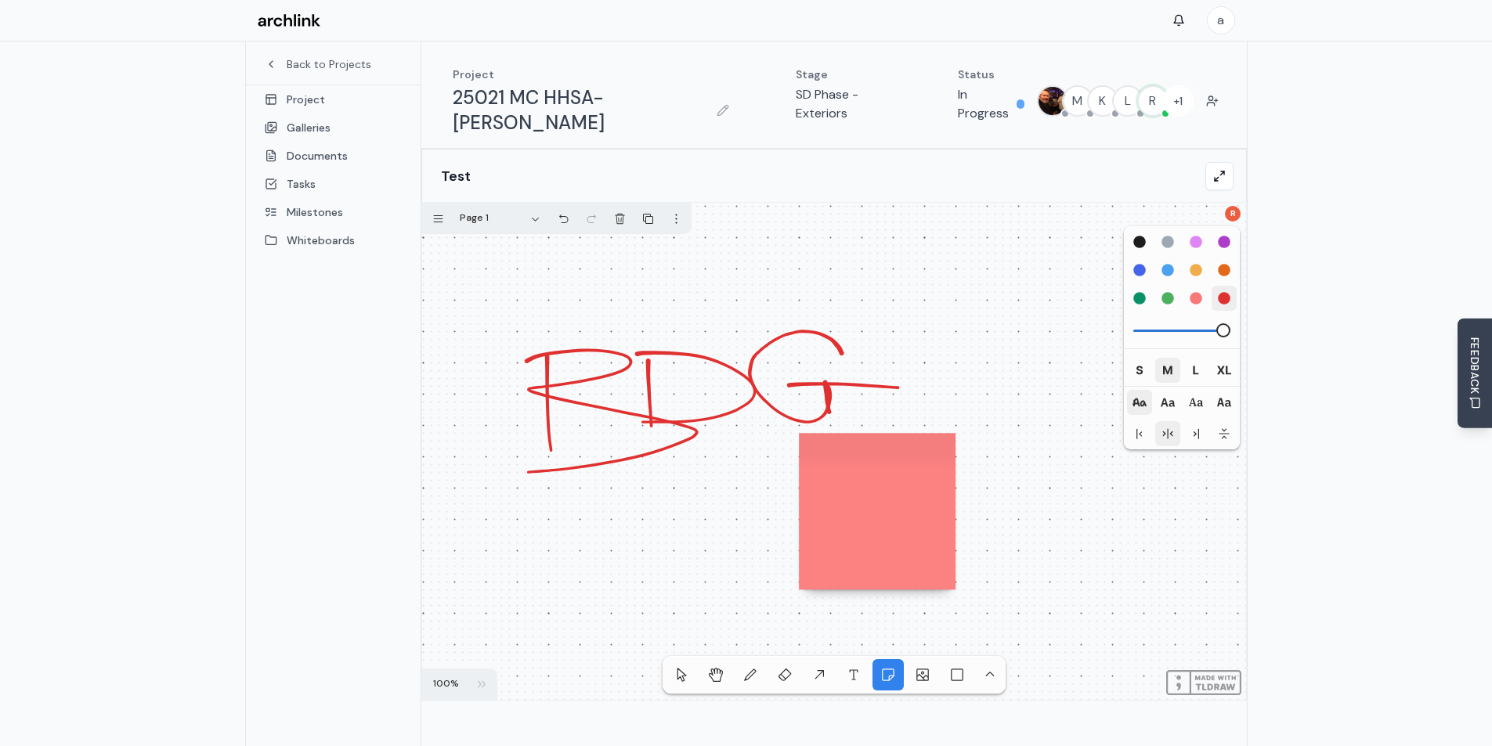
drag, startPoint x: 861, startPoint y: 470, endPoint x: 1059, endPoint y: 616, distance: 245.9
click at [1059, 616] on div at bounding box center [834, 451] width 824 height 497
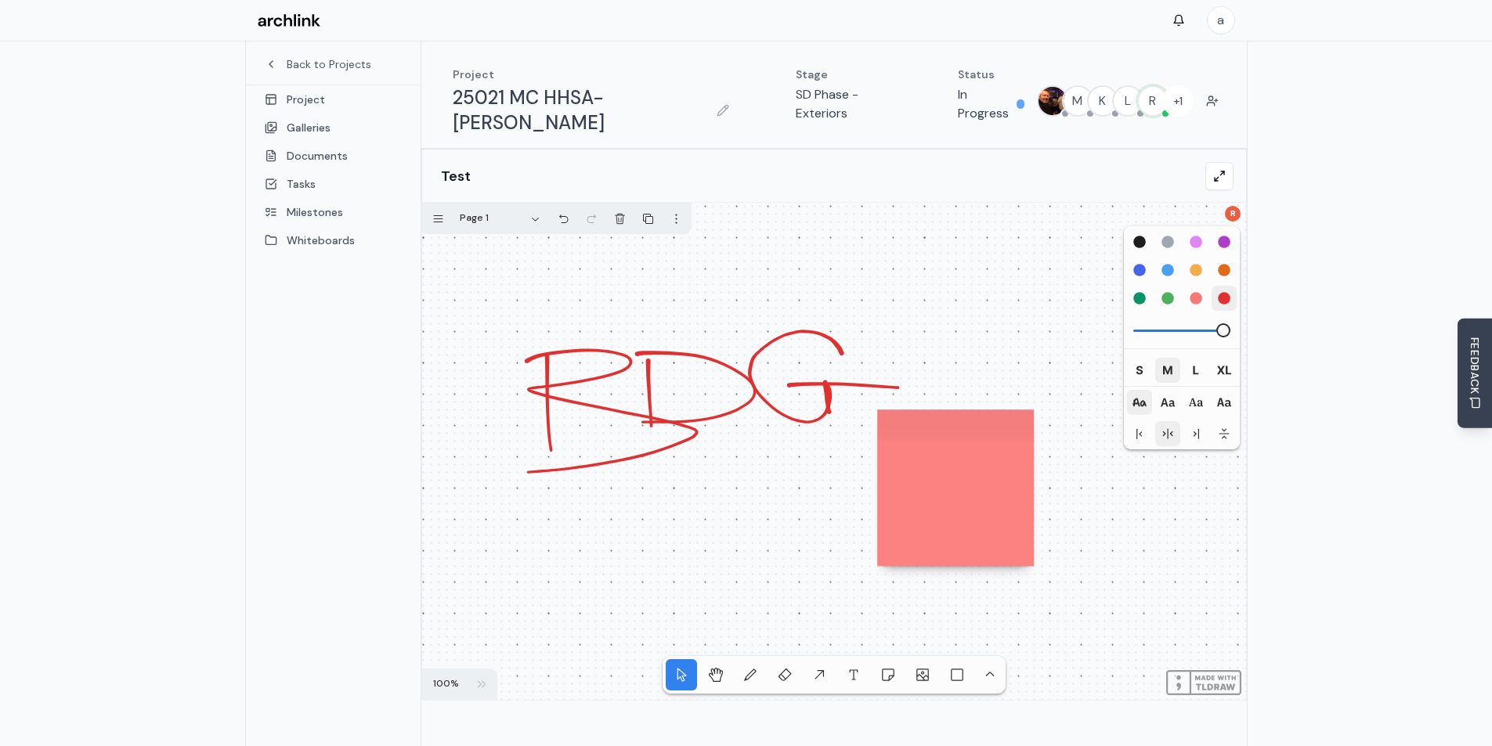
drag, startPoint x: 1038, startPoint y: 570, endPoint x: 935, endPoint y: 412, distance: 189.0
click at [935, 412] on div at bounding box center [834, 451] width 824 height 497
click at [950, 472] on textarea at bounding box center [955, 487] width 31 height 31
type textarea "*****"
click at [1190, 396] on div "serif" at bounding box center [1196, 403] width 14 height 14
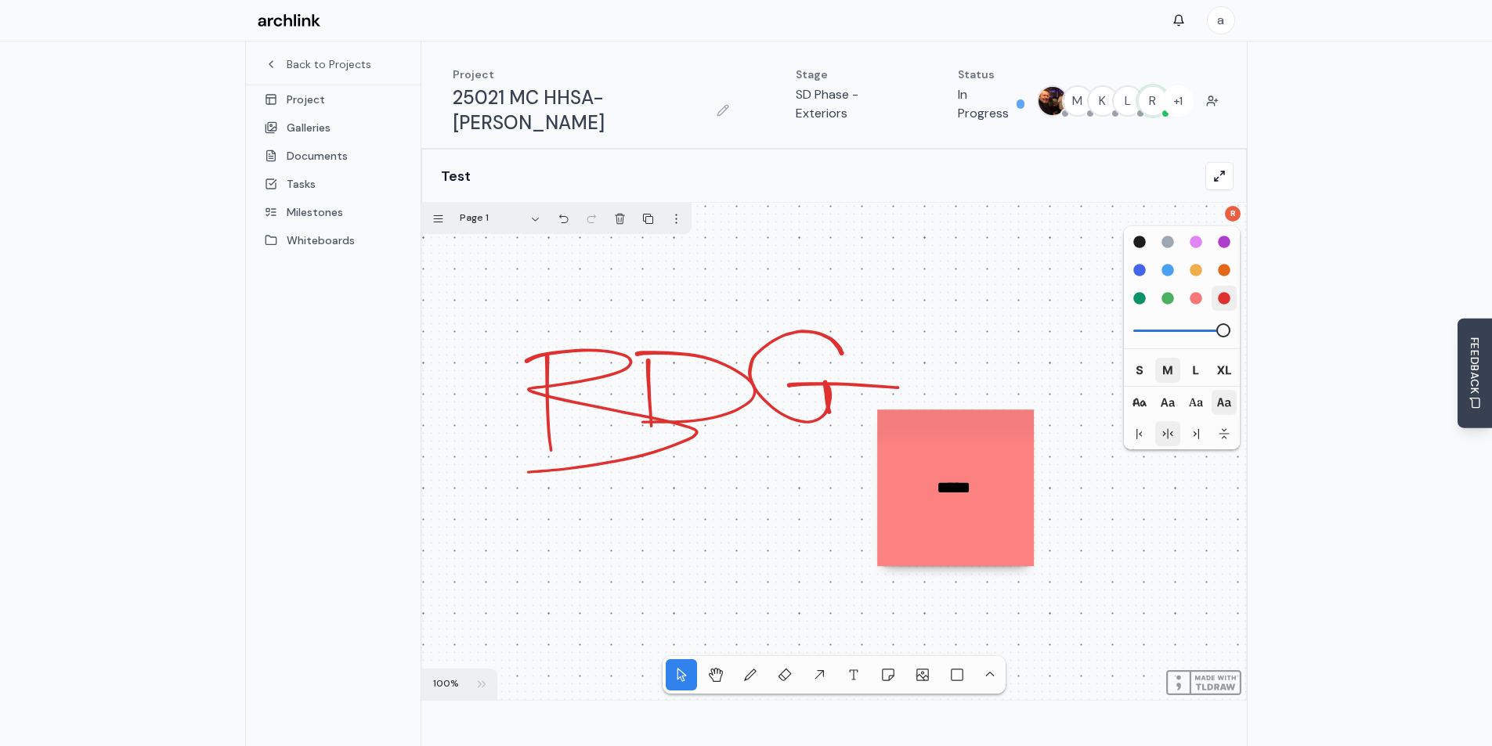
click at [1227, 387] on button "mono" at bounding box center [1223, 402] width 31 height 31
click at [1195, 363] on div "l" at bounding box center [1196, 370] width 14 height 14
click at [1223, 363] on div "xl" at bounding box center [1224, 370] width 14 height 14
click at [917, 668] on div "tool.asset" at bounding box center [923, 675] width 14 height 14
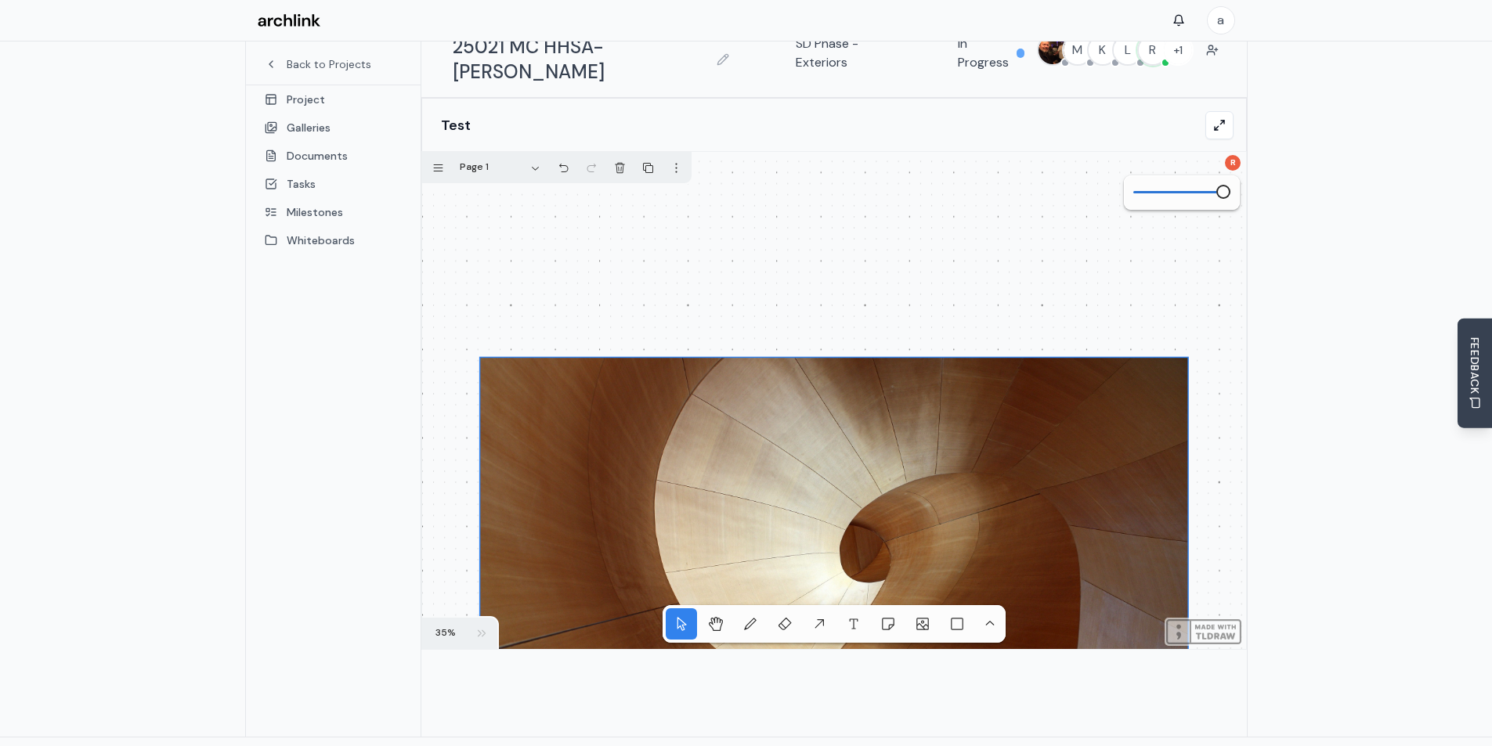
scroll to position [78, 0]
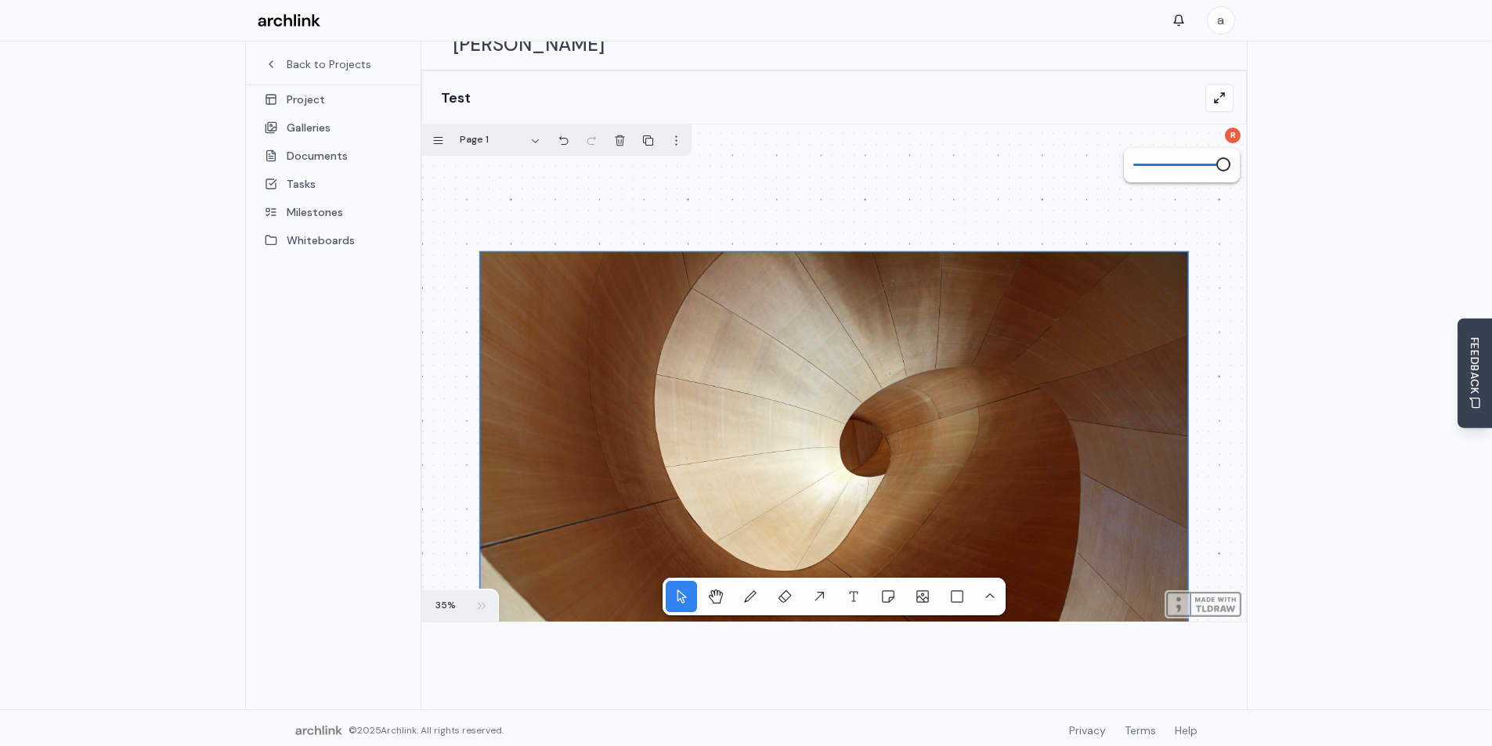
click at [786, 344] on div "Notes *****" at bounding box center [834, 373] width 824 height 497
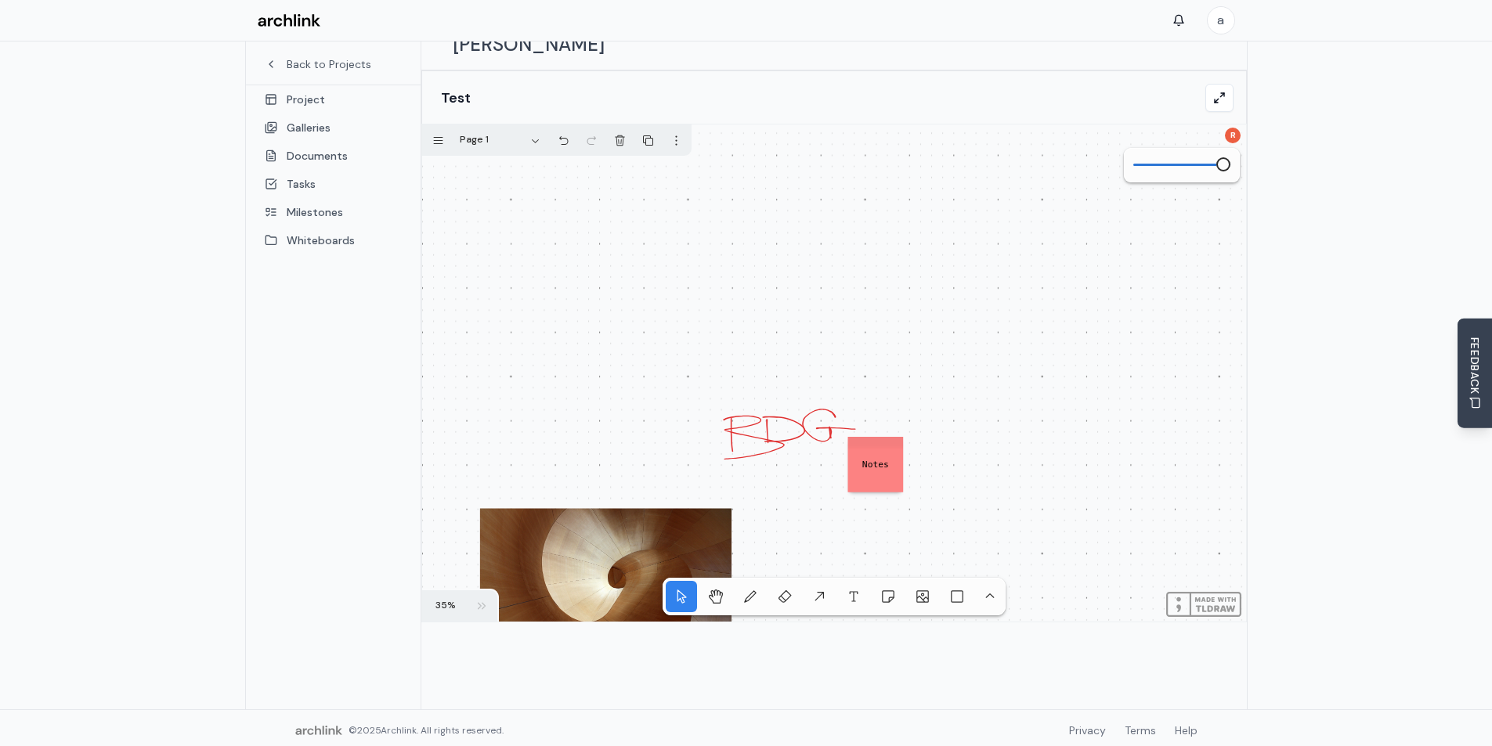
drag, startPoint x: 1189, startPoint y: 228, endPoint x: 731, endPoint y: 510, distance: 538.0
click at [687, 376] on div at bounding box center [687, 376] width 0 height 0
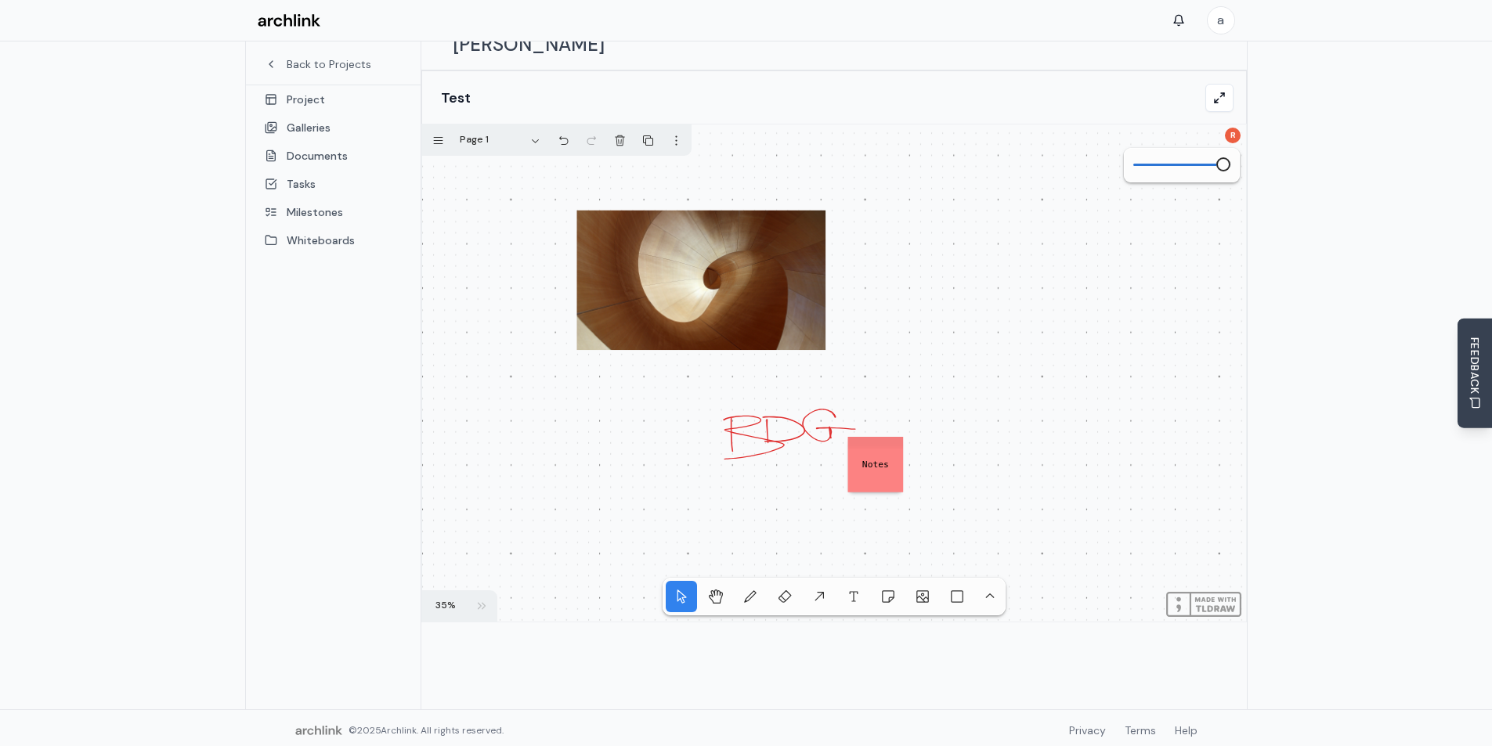
drag, startPoint x: 630, startPoint y: 526, endPoint x: 726, endPoint y: 226, distance: 315.0
click at [726, 226] on div "Notes" at bounding box center [834, 373] width 824 height 497
click at [966, 578] on button "tool.rectangle" at bounding box center [957, 597] width 38 height 38
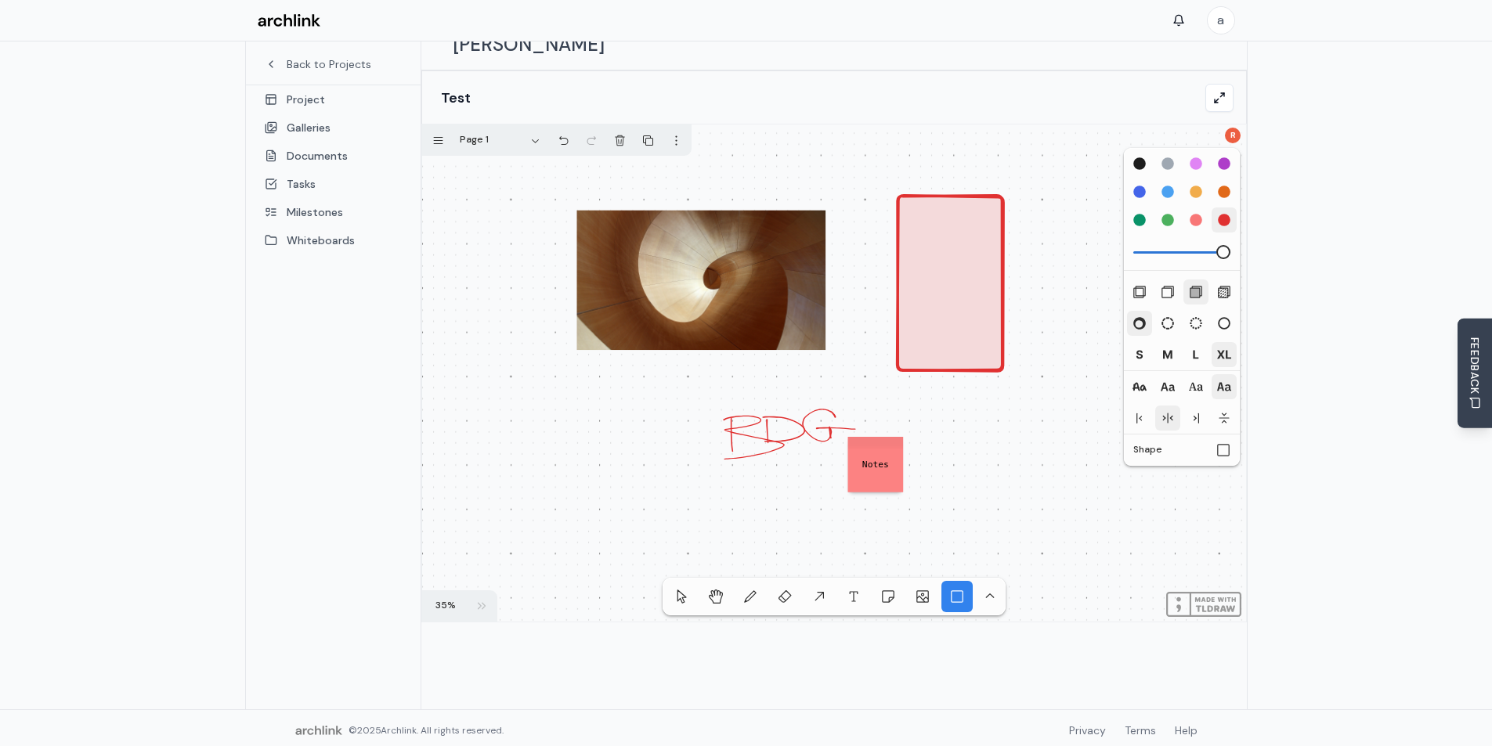
drag, startPoint x: 975, startPoint y: 316, endPoint x: 1022, endPoint y: 362, distance: 65.9
click at [1020, 359] on div "Notes" at bounding box center [834, 373] width 824 height 497
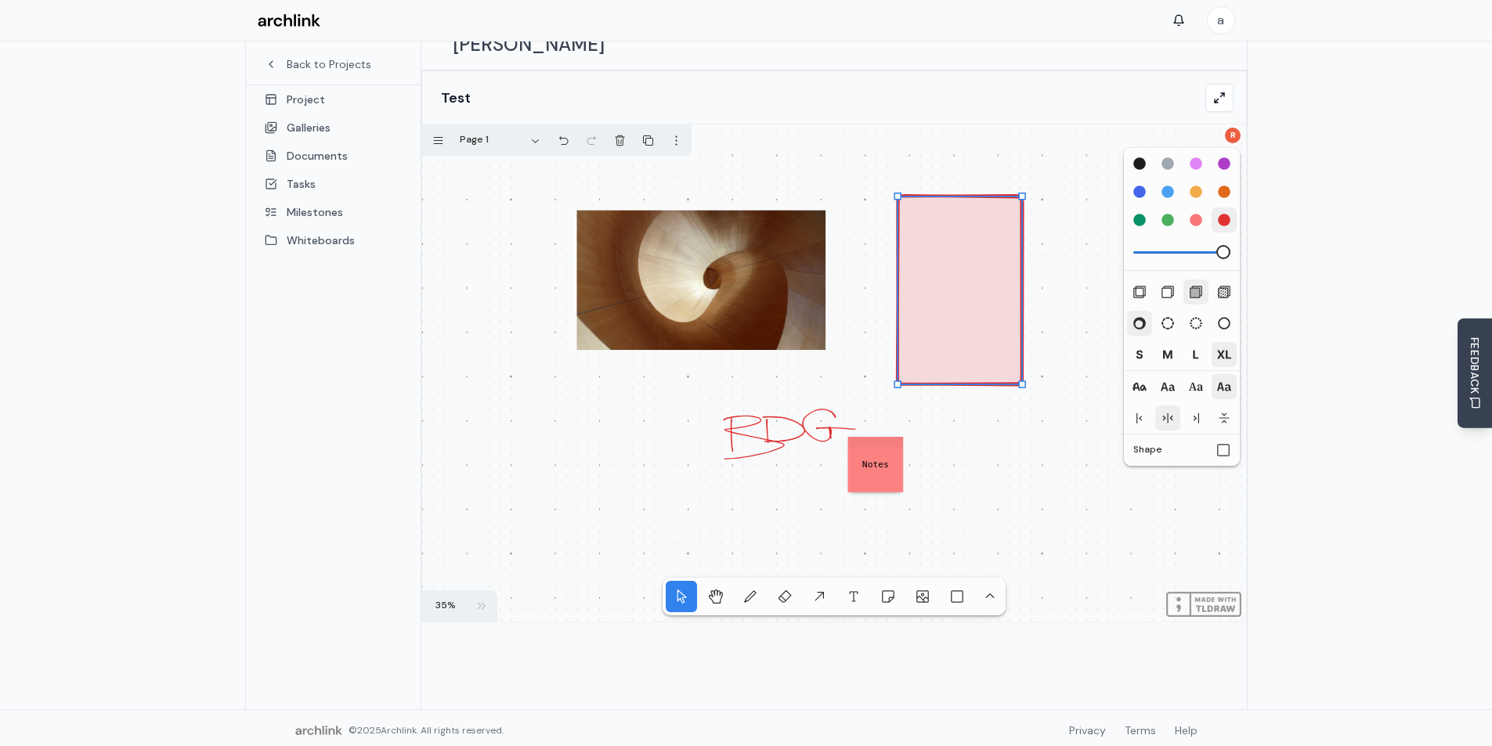
click at [945, 271] on div "Notes" at bounding box center [834, 373] width 824 height 497
type textarea "**********"
click at [1219, 185] on div "orange" at bounding box center [1224, 192] width 14 height 14
click at [992, 364] on div "**********" at bounding box center [834, 373] width 824 height 497
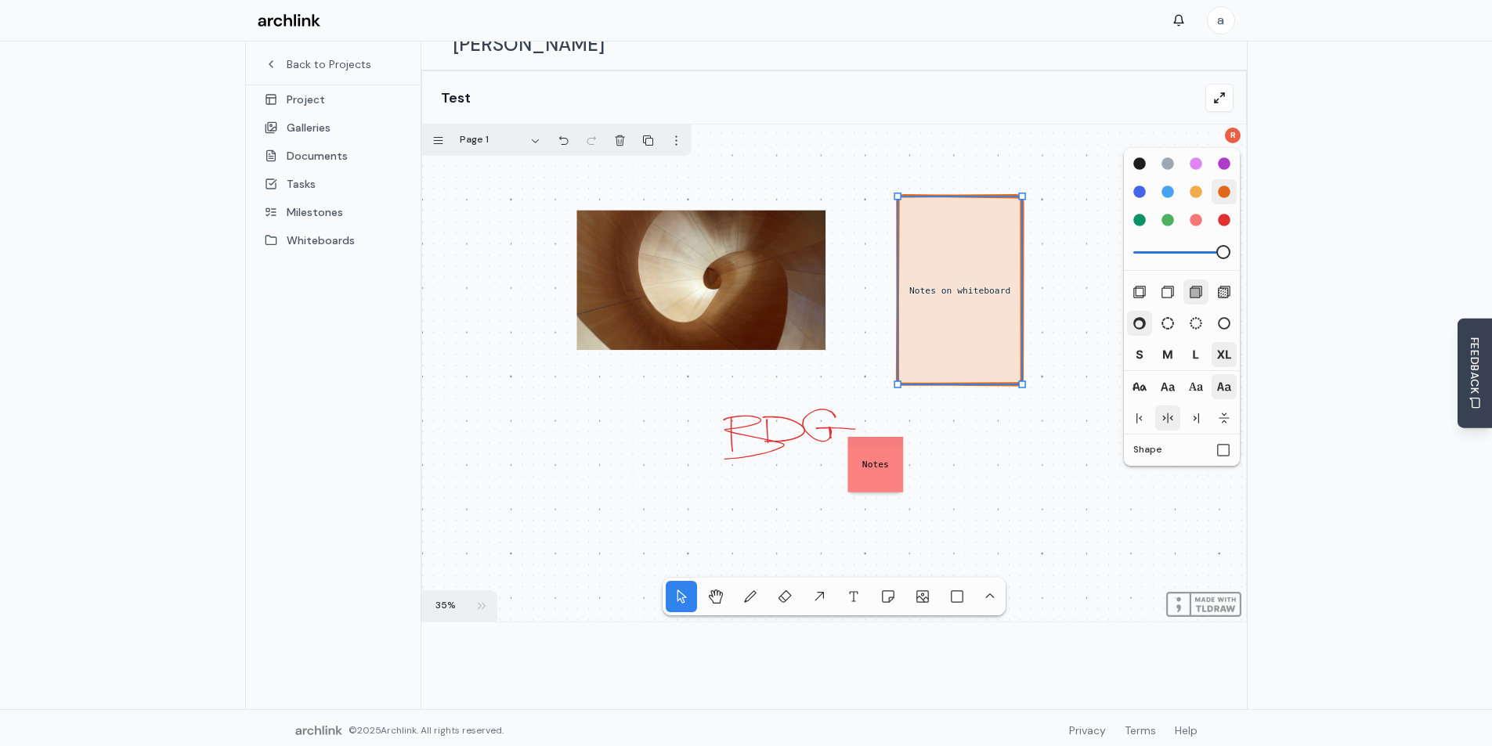
click at [972, 274] on div "**********" at bounding box center [834, 373] width 824 height 497
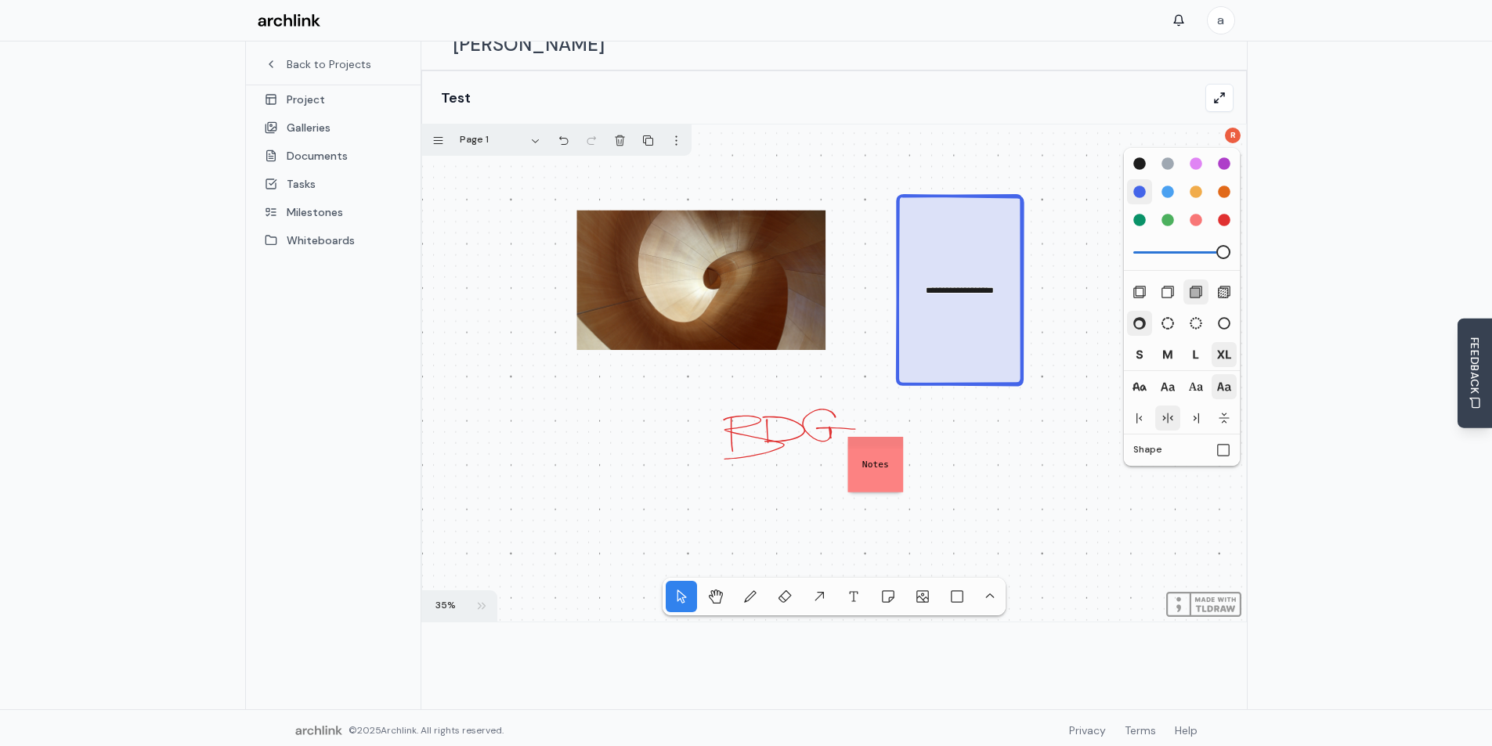
click at [1134, 185] on div "blue" at bounding box center [1139, 192] width 14 height 14
click at [1078, 217] on div "**********" at bounding box center [834, 373] width 824 height 497
click at [1173, 185] on div "light-blue" at bounding box center [1168, 192] width 14 height 14
click at [963, 256] on div "Notes Notes on whiteboard" at bounding box center [834, 373] width 824 height 497
click at [1169, 185] on div "light-blue" at bounding box center [1168, 192] width 14 height 14
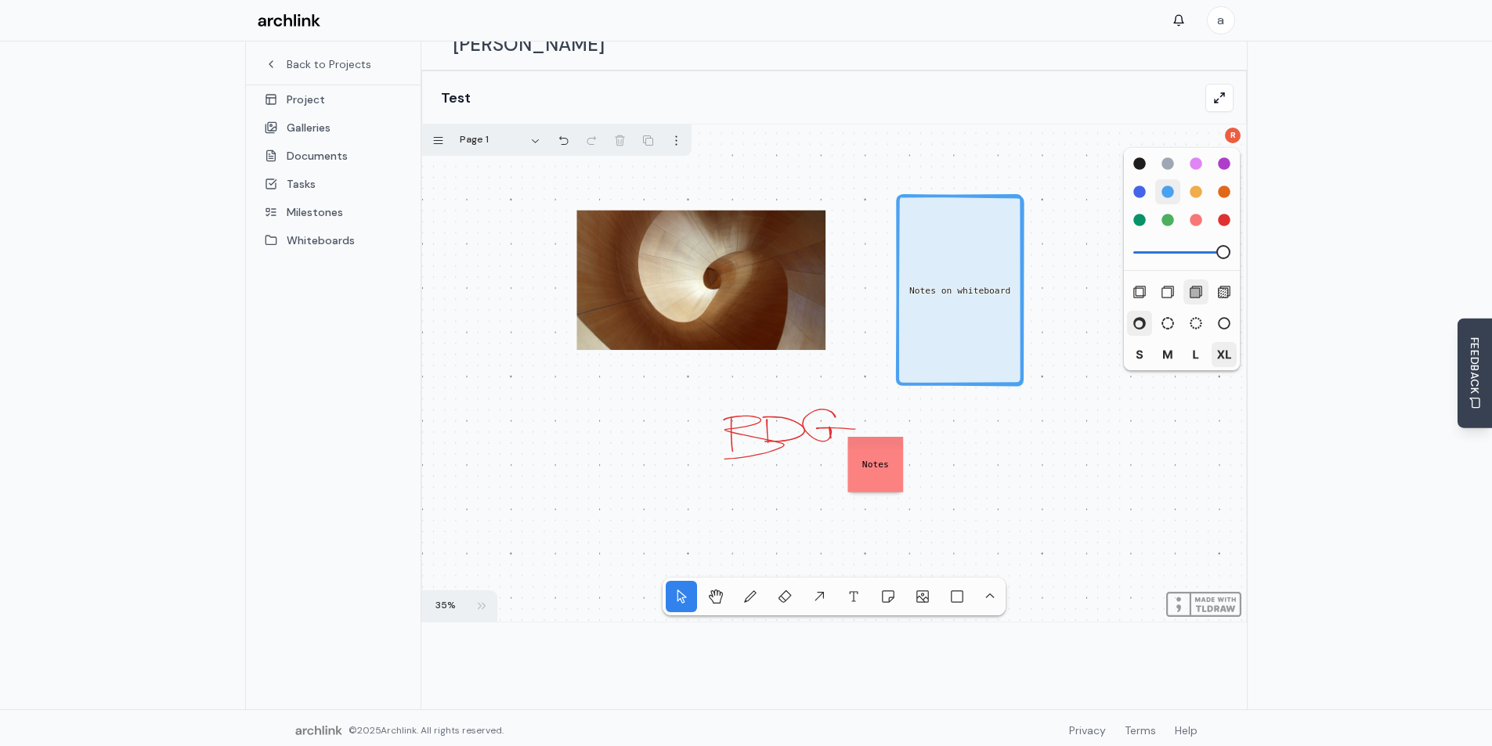
click at [1090, 247] on div "Notes Notes on whiteboard" at bounding box center [834, 373] width 824 height 497
click at [990, 590] on div "button" at bounding box center [990, 597] width 14 height 14
click at [999, 527] on div "button" at bounding box center [1004, 531] width 14 height 14
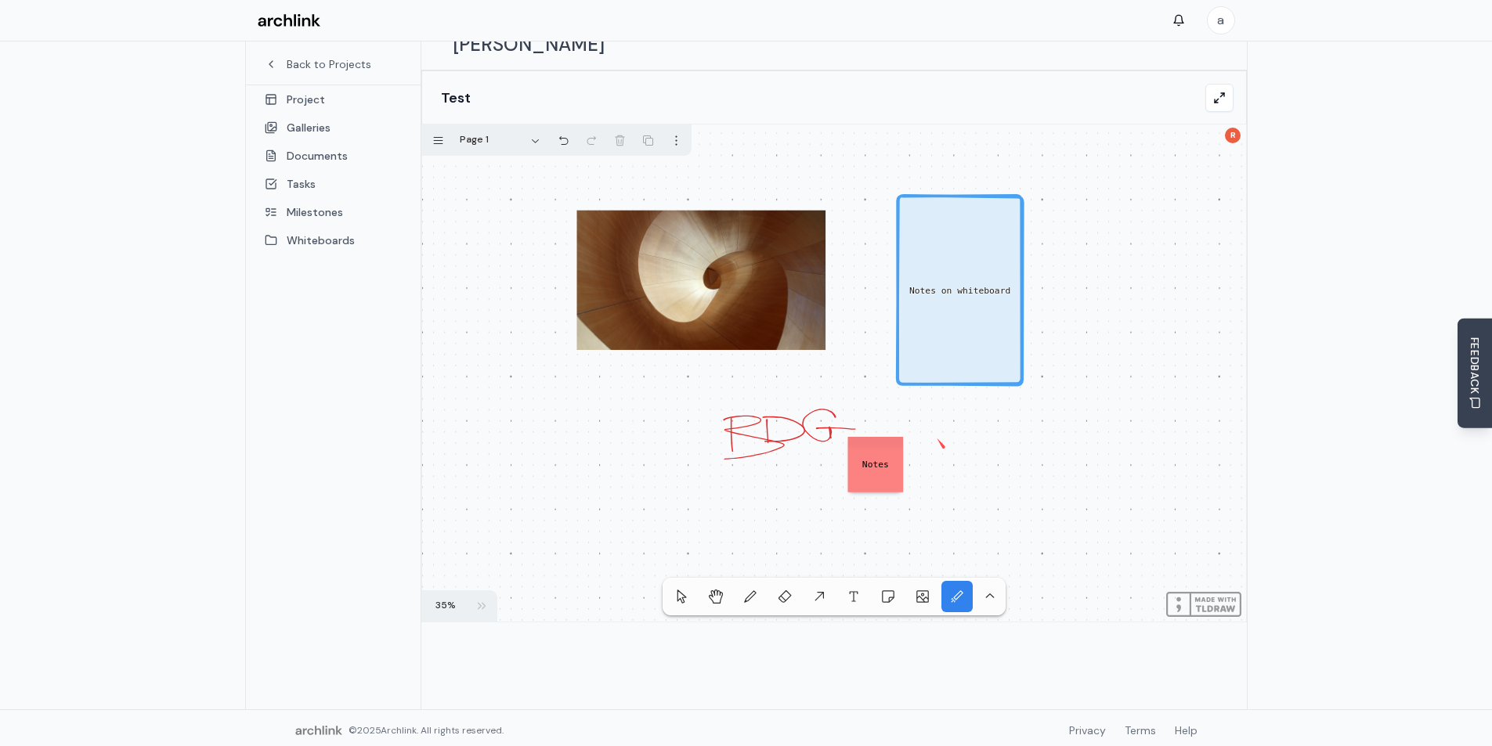
drag, startPoint x: 938, startPoint y: 417, endPoint x: 1075, endPoint y: 511, distance: 166.2
click at [1071, 507] on div "Notes Notes on whiteboard" at bounding box center [834, 373] width 824 height 497
drag, startPoint x: 965, startPoint y: 492, endPoint x: 1078, endPoint y: 424, distance: 131.4
click at [1078, 425] on div "Notes Notes on whiteboard" at bounding box center [834, 373] width 824 height 497
drag, startPoint x: 872, startPoint y: 390, endPoint x: 829, endPoint y: 386, distance: 44.0
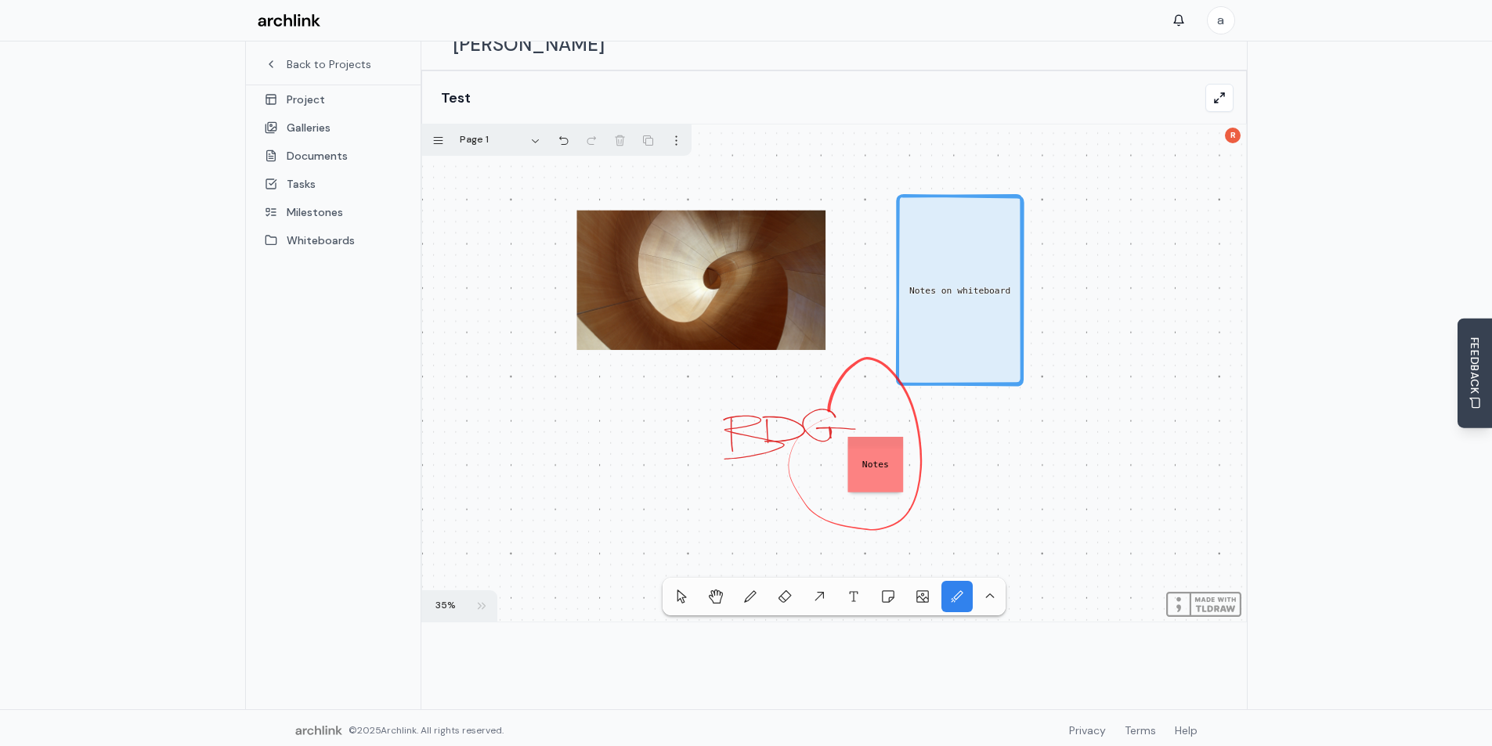
click at [829, 386] on div "Notes Notes on whiteboard" at bounding box center [834, 373] width 824 height 497
click at [988, 590] on div "button" at bounding box center [990, 597] width 14 height 14
click at [970, 527] on div "button" at bounding box center [976, 531] width 14 height 14
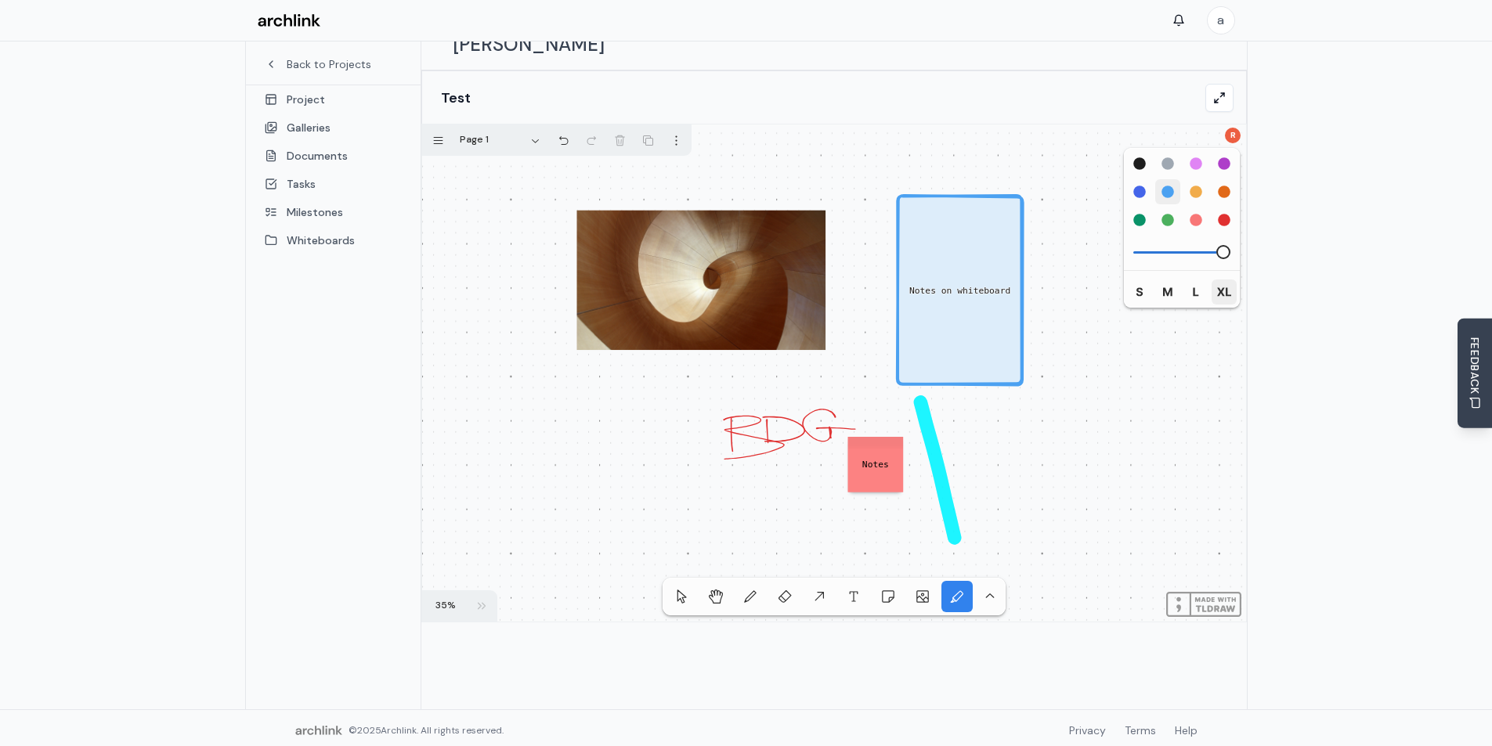
drag, startPoint x: 920, startPoint y: 379, endPoint x: 955, endPoint y: 518, distance: 143.8
click at [955, 519] on div "Notes Notes on whiteboard" at bounding box center [834, 373] width 824 height 497
drag, startPoint x: 945, startPoint y: 381, endPoint x: 989, endPoint y: 514, distance: 139.4
click at [989, 514] on div "Notes Notes on whiteboard" at bounding box center [834, 373] width 824 height 497
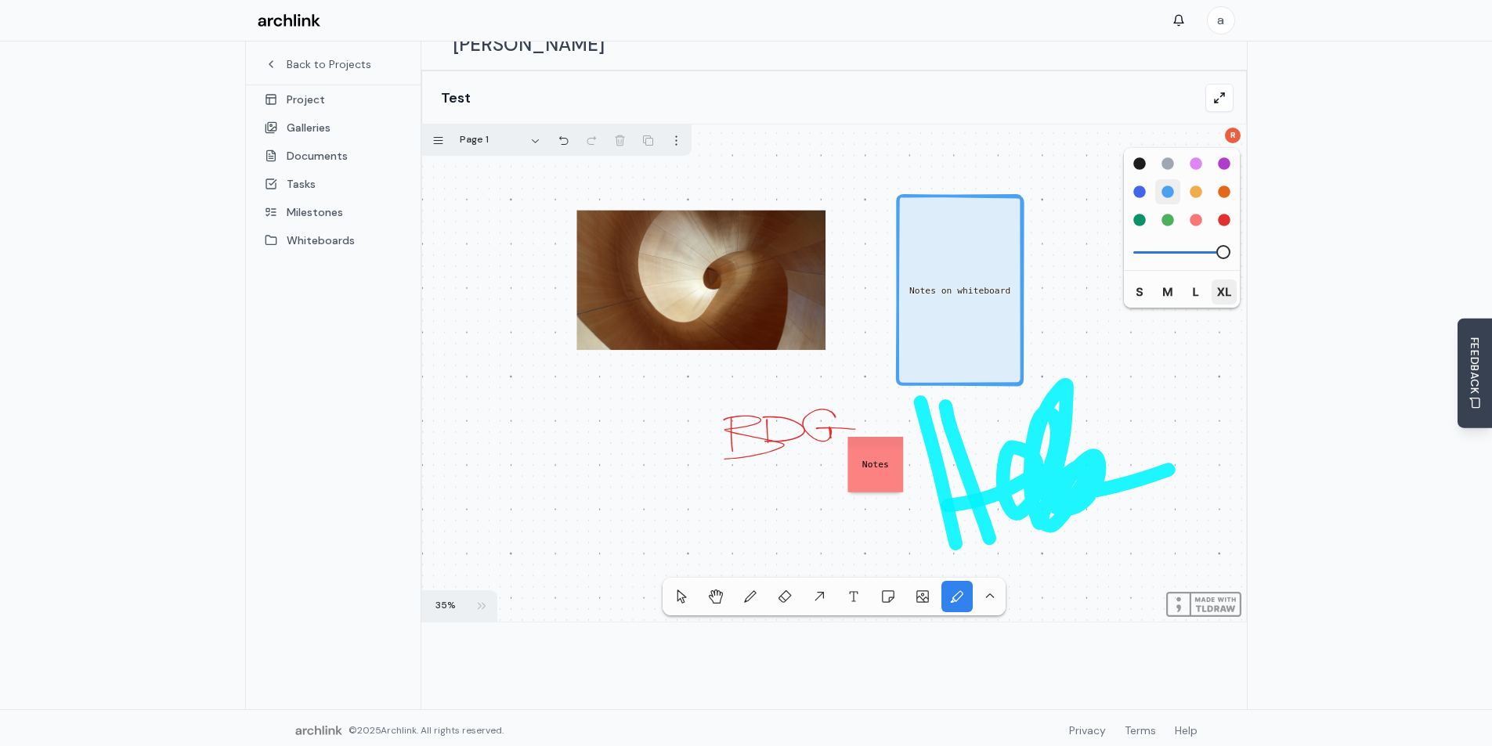
drag, startPoint x: 948, startPoint y: 481, endPoint x: 1168, endPoint y: 455, distance: 221.6
click at [1168, 455] on div "Notes Notes on whiteboard" at bounding box center [834, 373] width 824 height 497
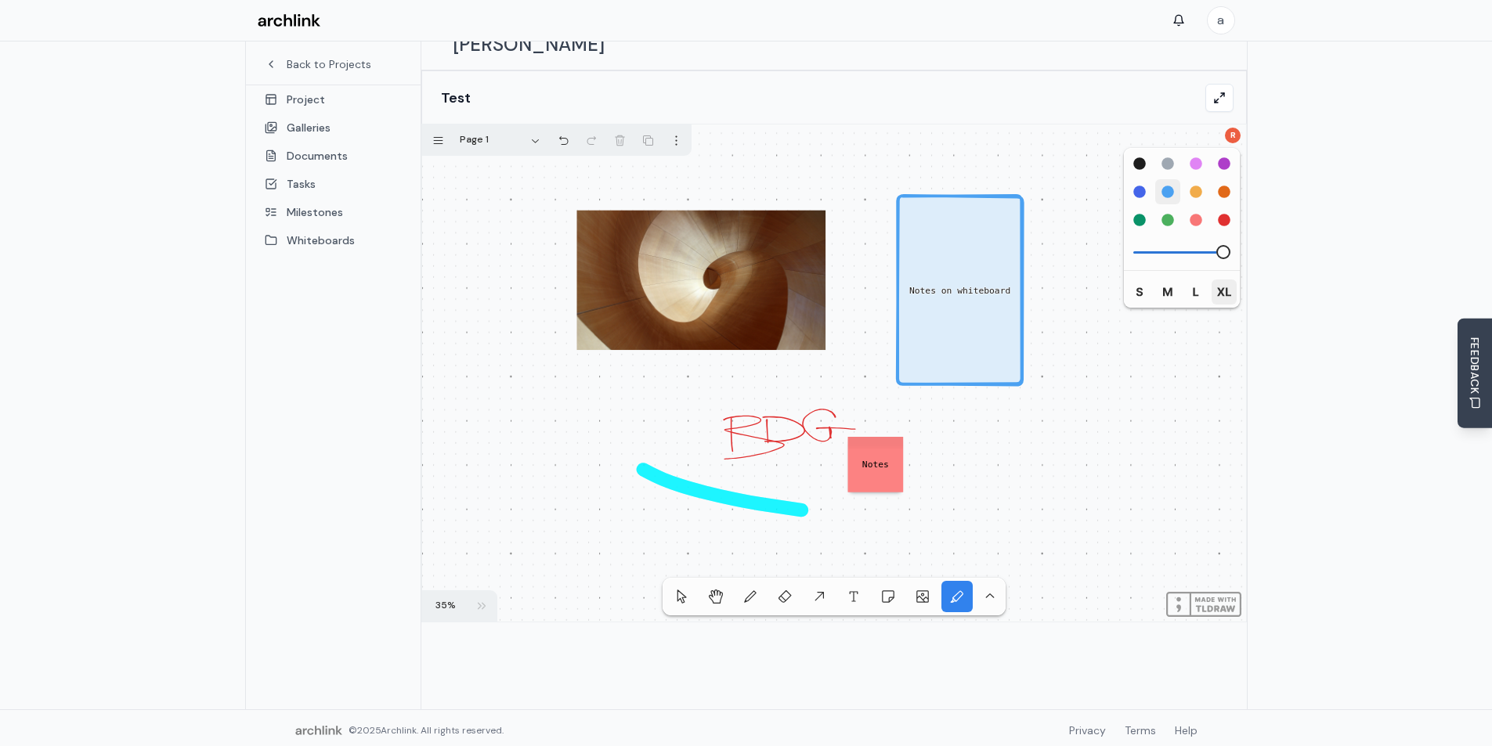
drag, startPoint x: 643, startPoint y: 445, endPoint x: 1098, endPoint y: 429, distance: 455.3
click at [1097, 433] on div "Notes Notes on whiteboard" at bounding box center [834, 373] width 824 height 497
click at [1194, 213] on div "light-red" at bounding box center [1196, 220] width 14 height 14
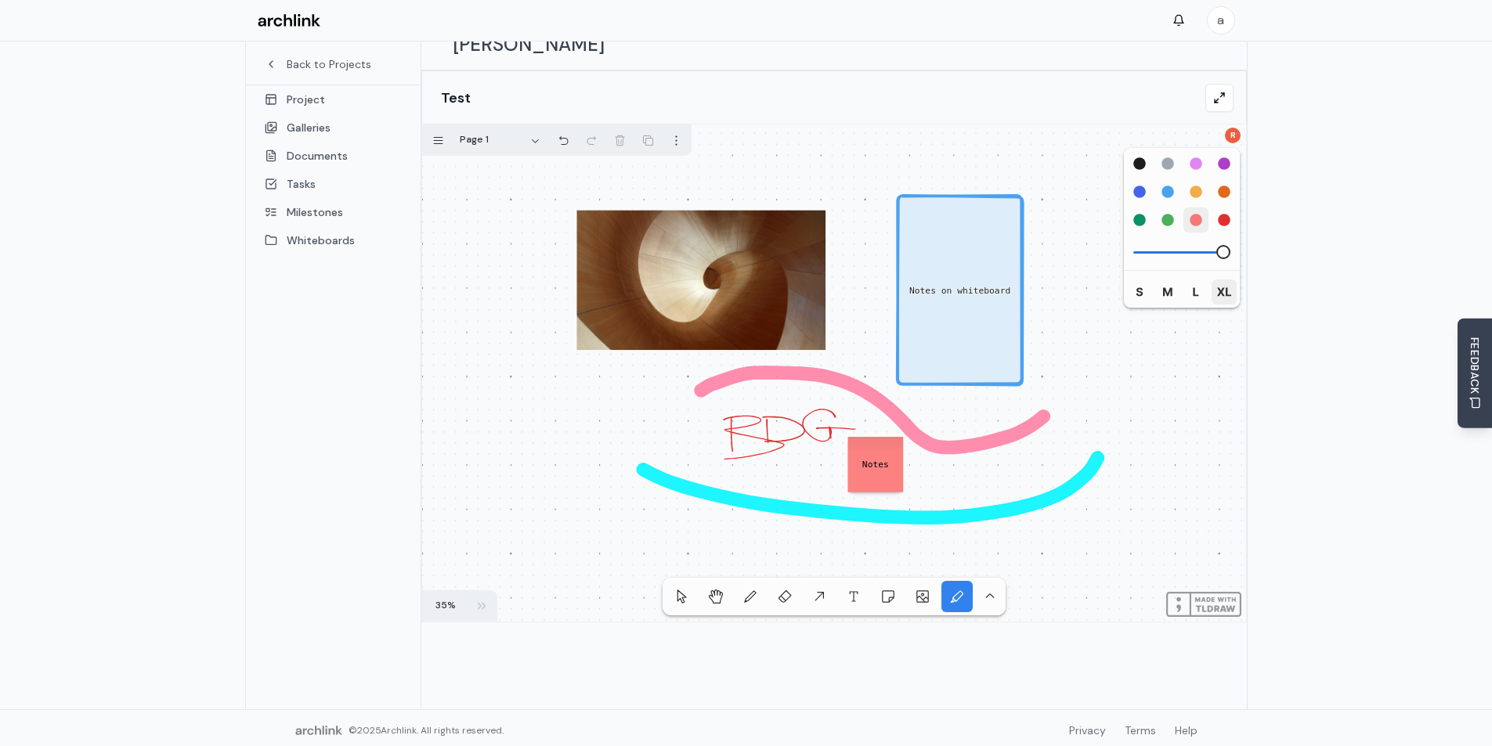
drag, startPoint x: 1043, startPoint y: 392, endPoint x: 699, endPoint y: 367, distance: 344.7
click at [699, 367] on div "Notes Notes on whiteboard" at bounding box center [834, 373] width 824 height 497
click at [983, 590] on div "button" at bounding box center [990, 597] width 14 height 14
click at [995, 531] on button "button" at bounding box center [1003, 530] width 31 height 31
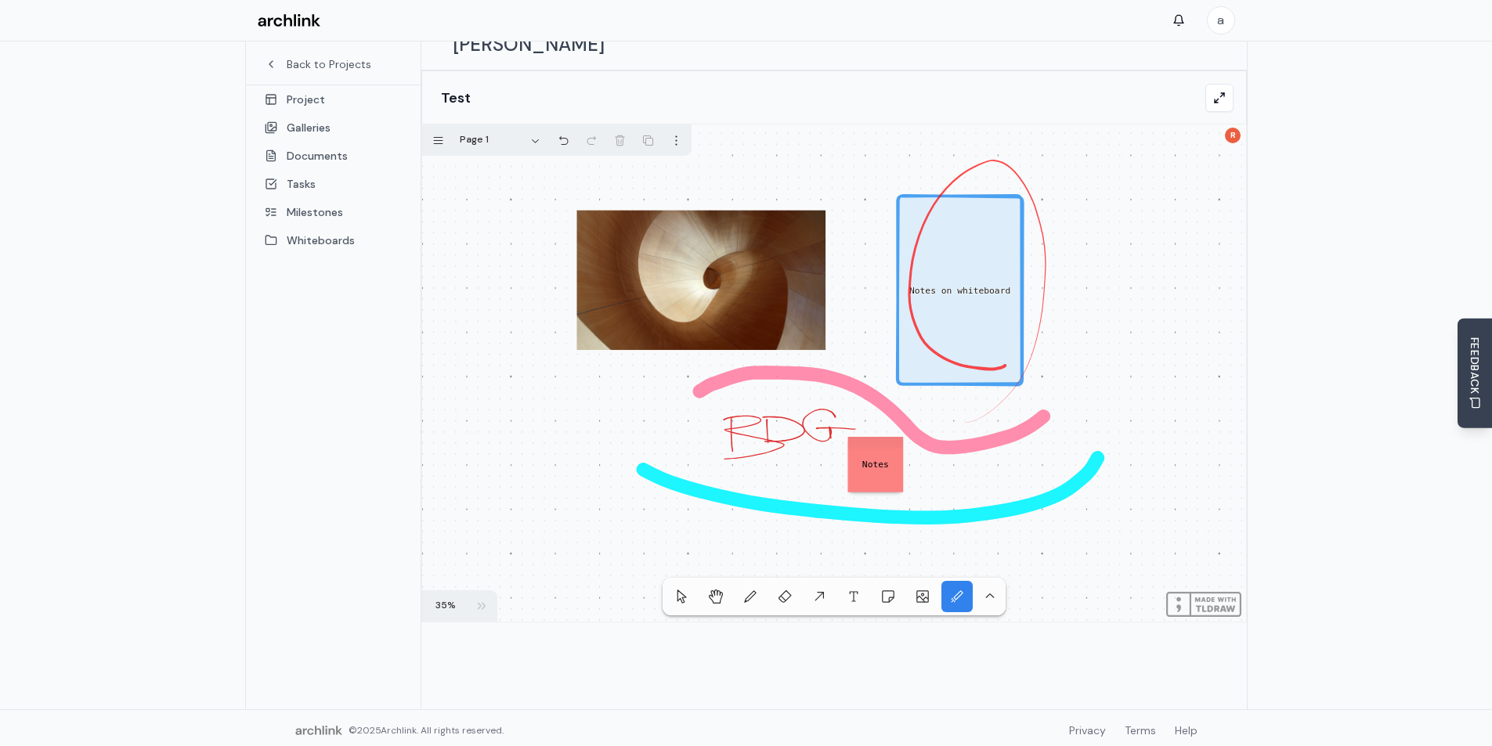
drag, startPoint x: 936, startPoint y: 386, endPoint x: 1005, endPoint y: 341, distance: 82.5
click at [1005, 341] on div "Notes Notes on whiteboard" at bounding box center [834, 373] width 824 height 497
click at [959, 590] on div "tool.laser" at bounding box center [957, 597] width 14 height 14
click at [991, 590] on div "button" at bounding box center [990, 597] width 14 height 14
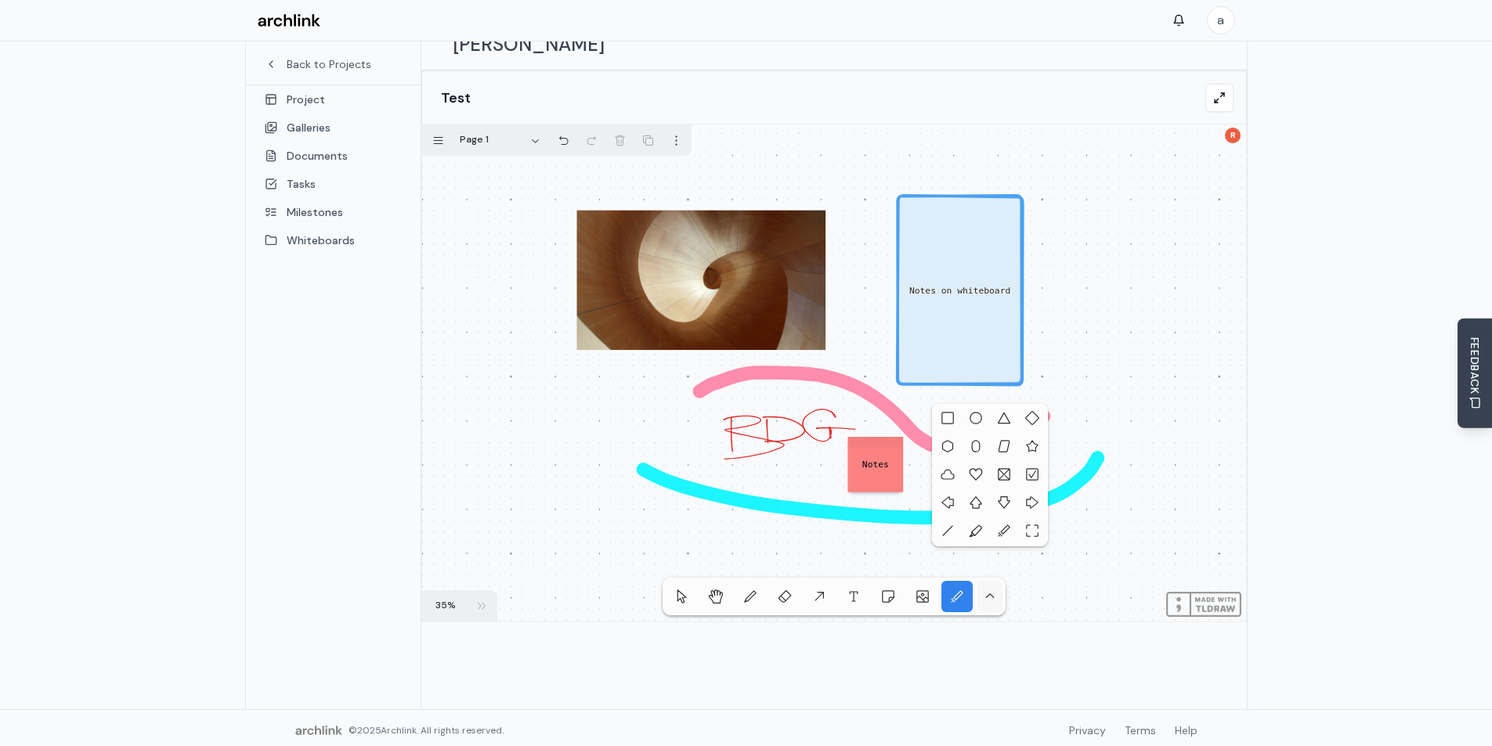
click at [1033, 526] on div "button" at bounding box center [1032, 531] width 14 height 14
drag, startPoint x: 529, startPoint y: 138, endPoint x: 1194, endPoint y: 544, distance: 779.3
click at [1194, 544] on div "Notes Notes on whiteboard" at bounding box center [834, 373] width 824 height 497
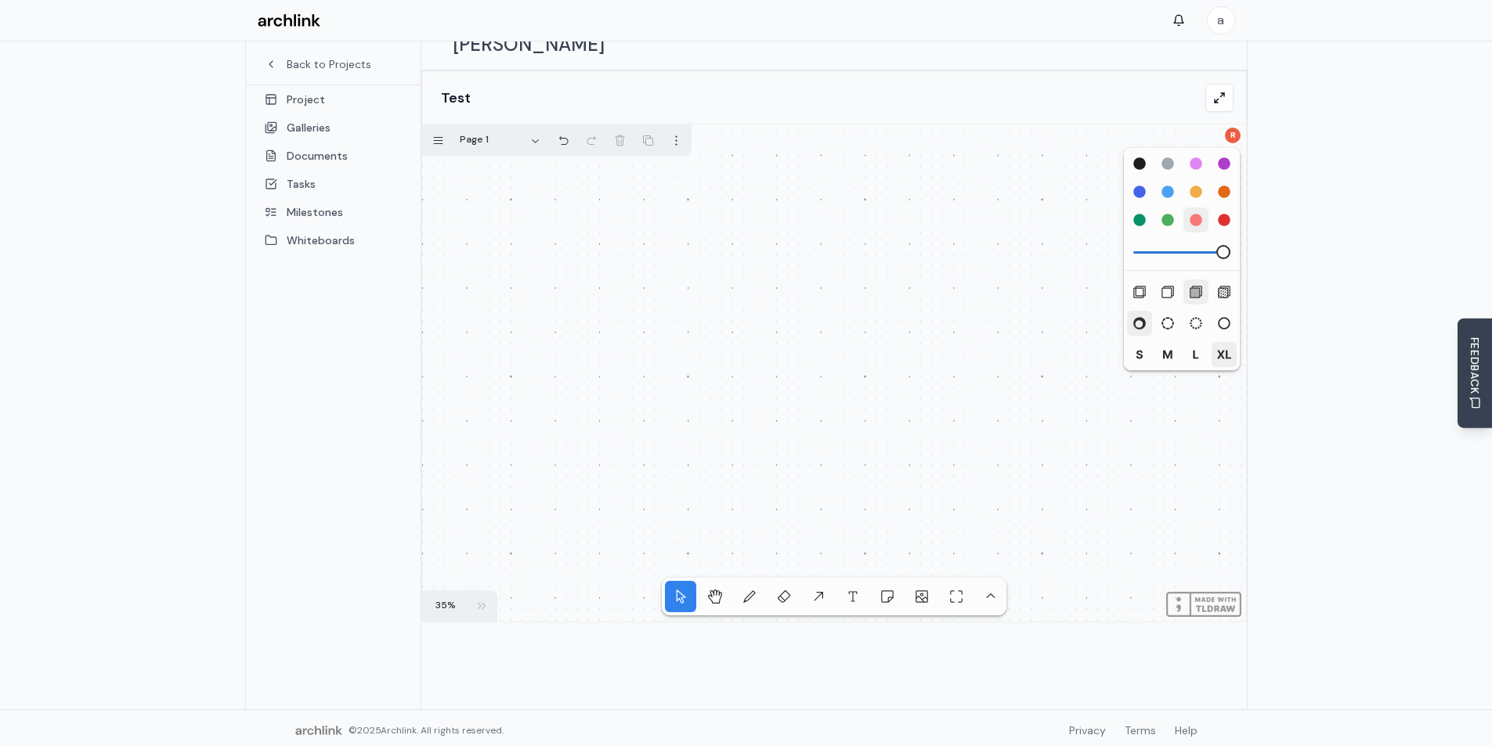
click at [988, 578] on button "button" at bounding box center [990, 597] width 31 height 38
click at [1031, 502] on div "button" at bounding box center [1033, 503] width 14 height 14
drag, startPoint x: 609, startPoint y: 435, endPoint x: 768, endPoint y: 447, distance: 159.4
click at [768, 447] on div at bounding box center [834, 373] width 824 height 497
click at [809, 407] on div at bounding box center [834, 373] width 824 height 497
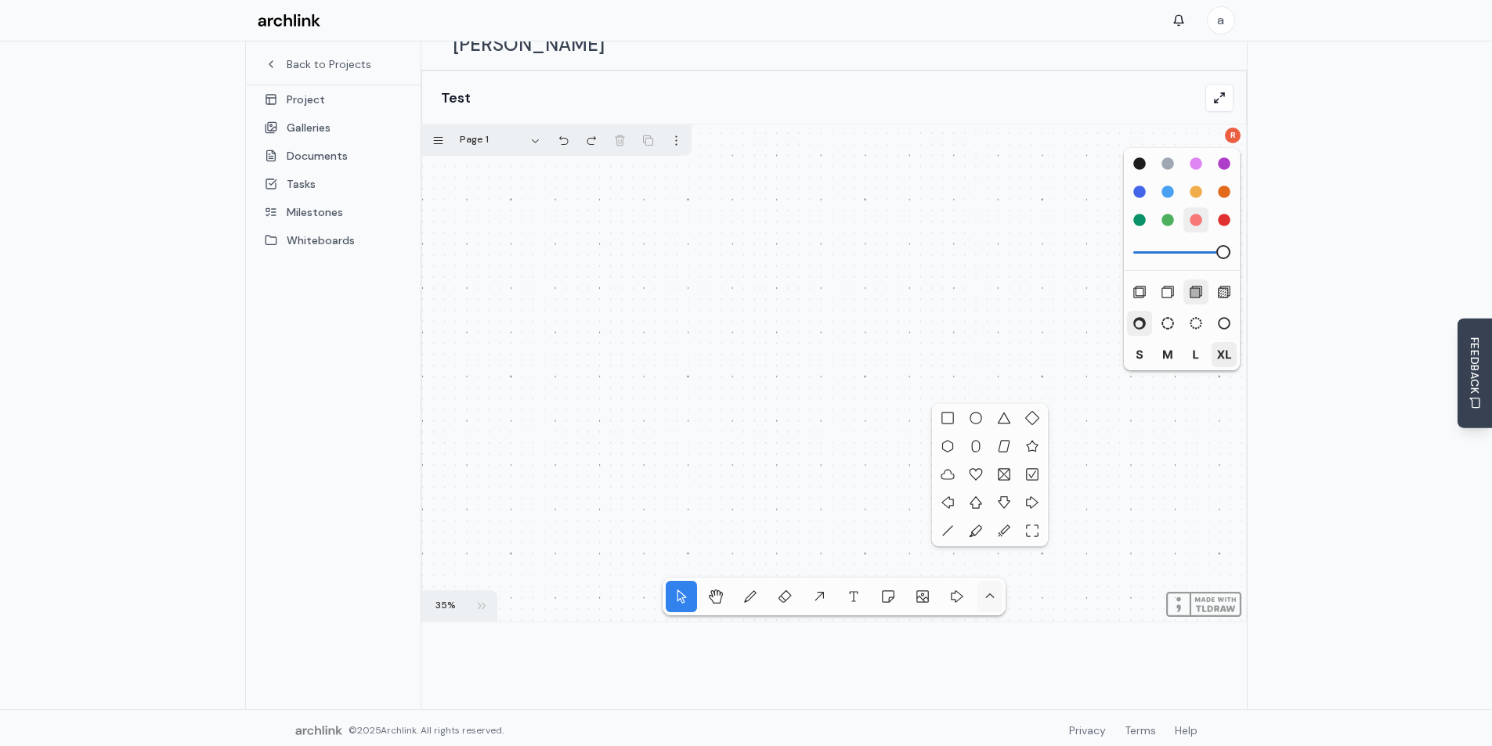
click at [987, 590] on div "button" at bounding box center [990, 597] width 14 height 14
click at [1028, 475] on div "button" at bounding box center [1032, 475] width 14 height 14
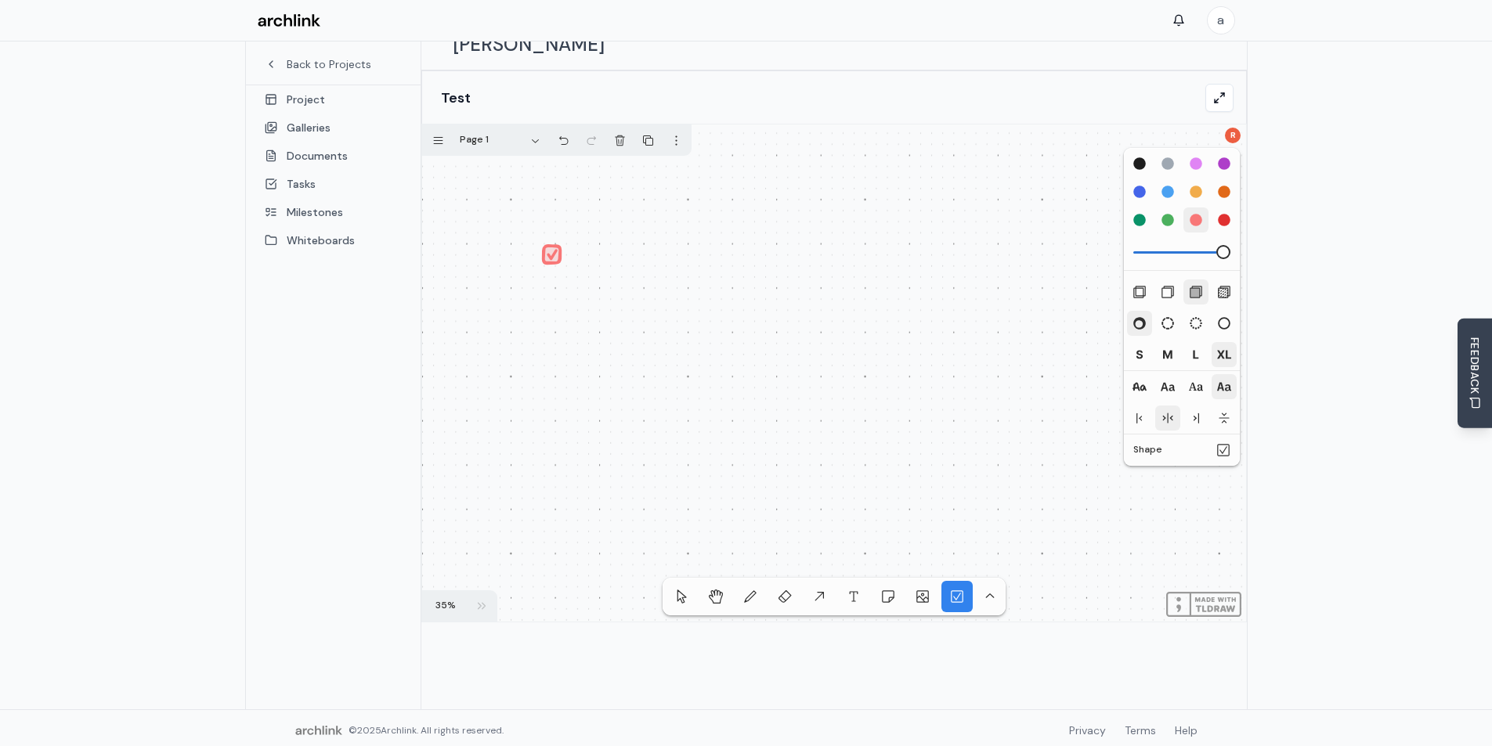
drag, startPoint x: 544, startPoint y: 222, endPoint x: 558, endPoint y: 233, distance: 17.4
click at [558, 233] on div at bounding box center [834, 373] width 824 height 497
drag, startPoint x: 548, startPoint y: 226, endPoint x: 557, endPoint y: 273, distance: 47.8
click at [557, 273] on div at bounding box center [834, 373] width 824 height 497
drag, startPoint x: 557, startPoint y: 272, endPoint x: 562, endPoint y: 302, distance: 30.3
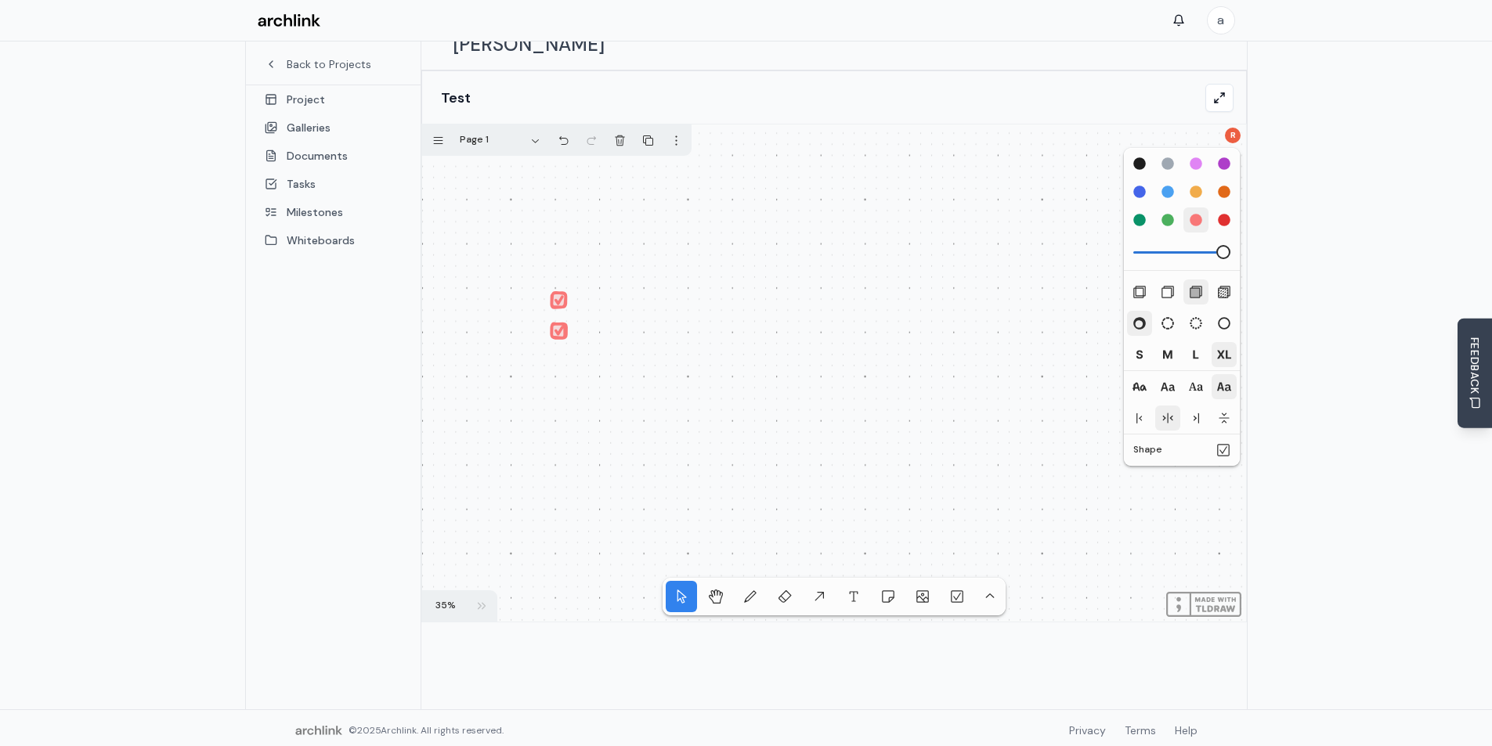
click at [562, 302] on div at bounding box center [834, 373] width 824 height 497
drag, startPoint x: 562, startPoint y: 305, endPoint x: 562, endPoint y: 344, distance: 39.2
click at [562, 344] on div at bounding box center [834, 373] width 824 height 497
click at [610, 363] on div at bounding box center [834, 373] width 824 height 497
click at [1221, 348] on div "xl" at bounding box center [1224, 355] width 14 height 14
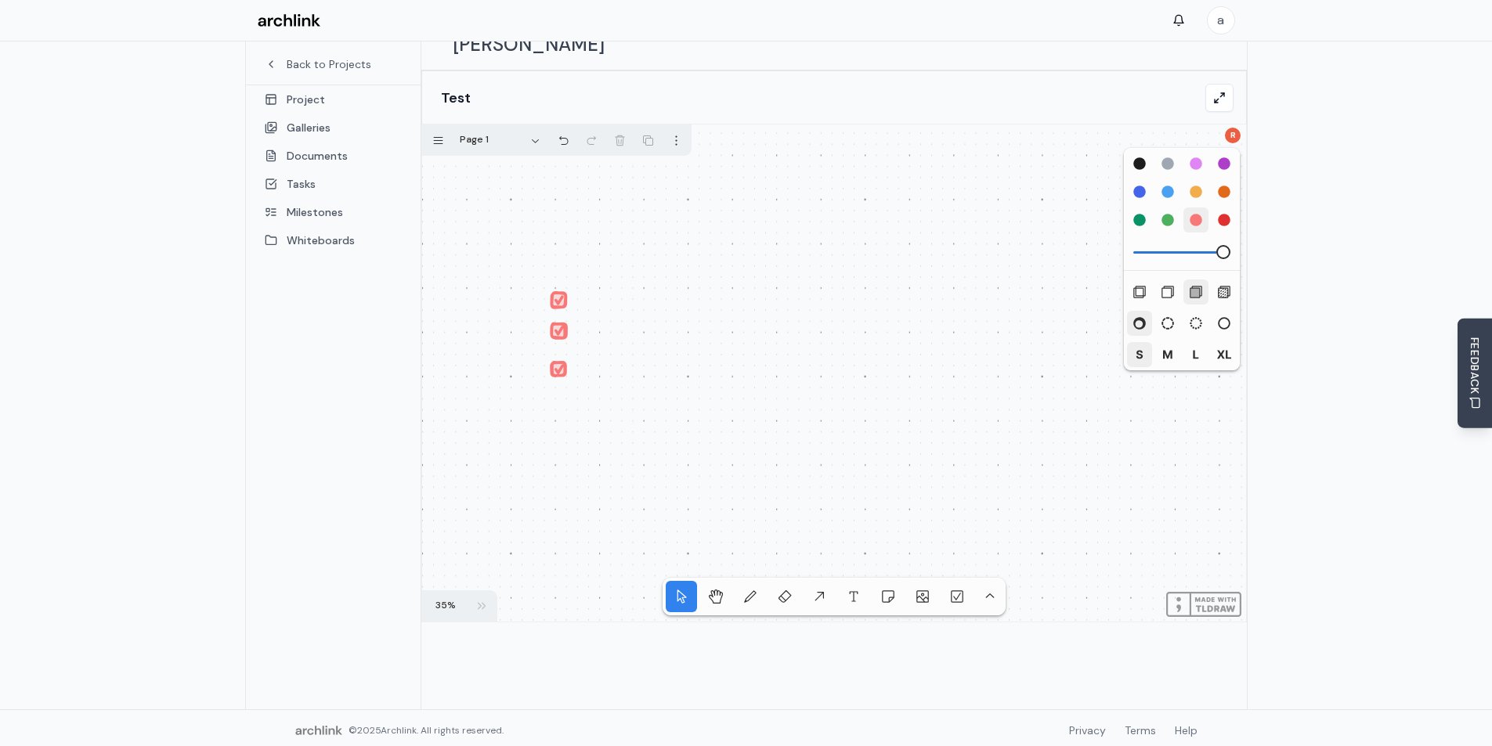
click at [1141, 348] on div "s" at bounding box center [1139, 355] width 14 height 14
drag, startPoint x: 557, startPoint y: 348, endPoint x: 642, endPoint y: 365, distance: 87.1
click at [642, 365] on div at bounding box center [834, 373] width 824 height 497
click at [1143, 380] on div "draw" at bounding box center [1139, 387] width 14 height 14
click at [1172, 380] on div "sans" at bounding box center [1168, 387] width 14 height 14
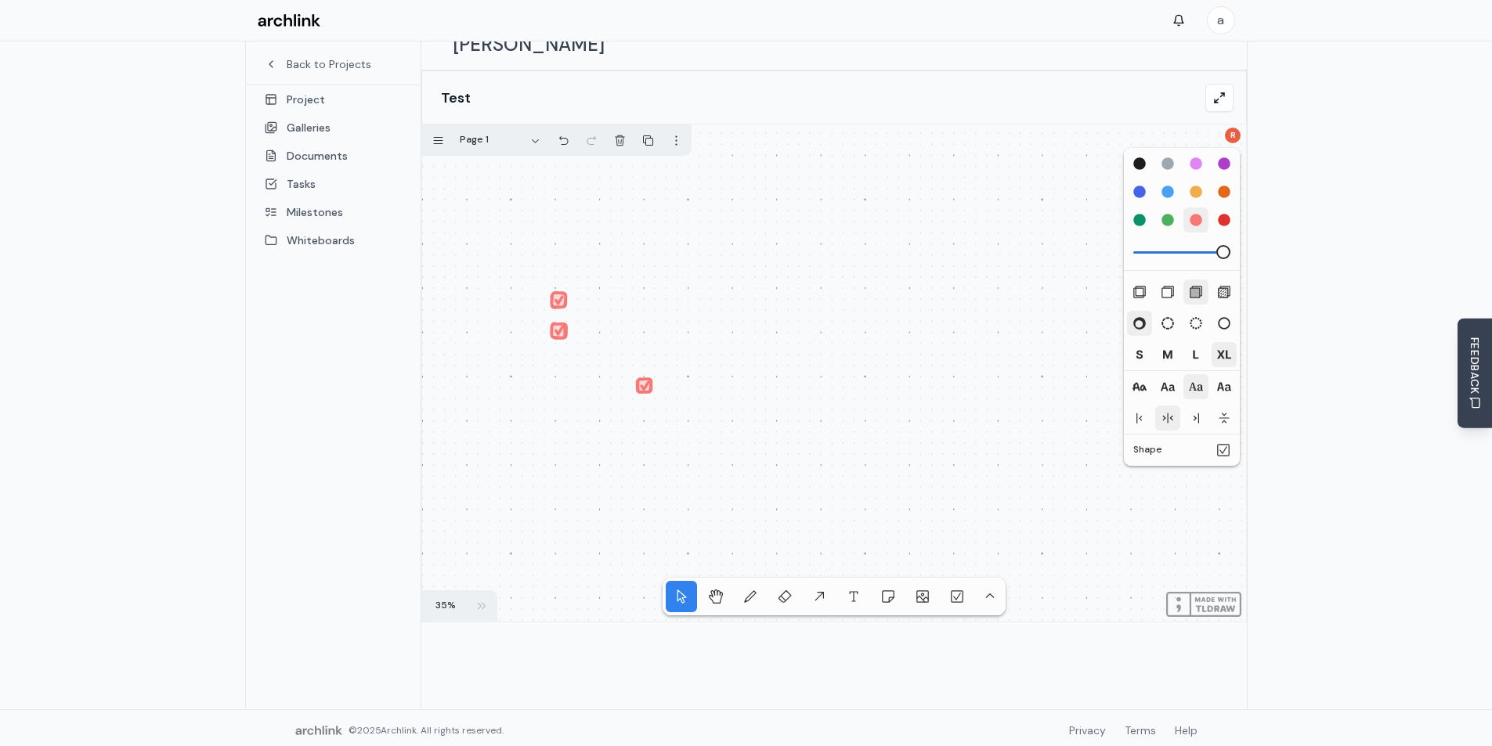
click at [1198, 380] on div "serif" at bounding box center [1196, 387] width 14 height 14
click at [1139, 411] on div "start" at bounding box center [1139, 418] width 14 height 14
click at [1172, 411] on div "middle" at bounding box center [1168, 418] width 14 height 14
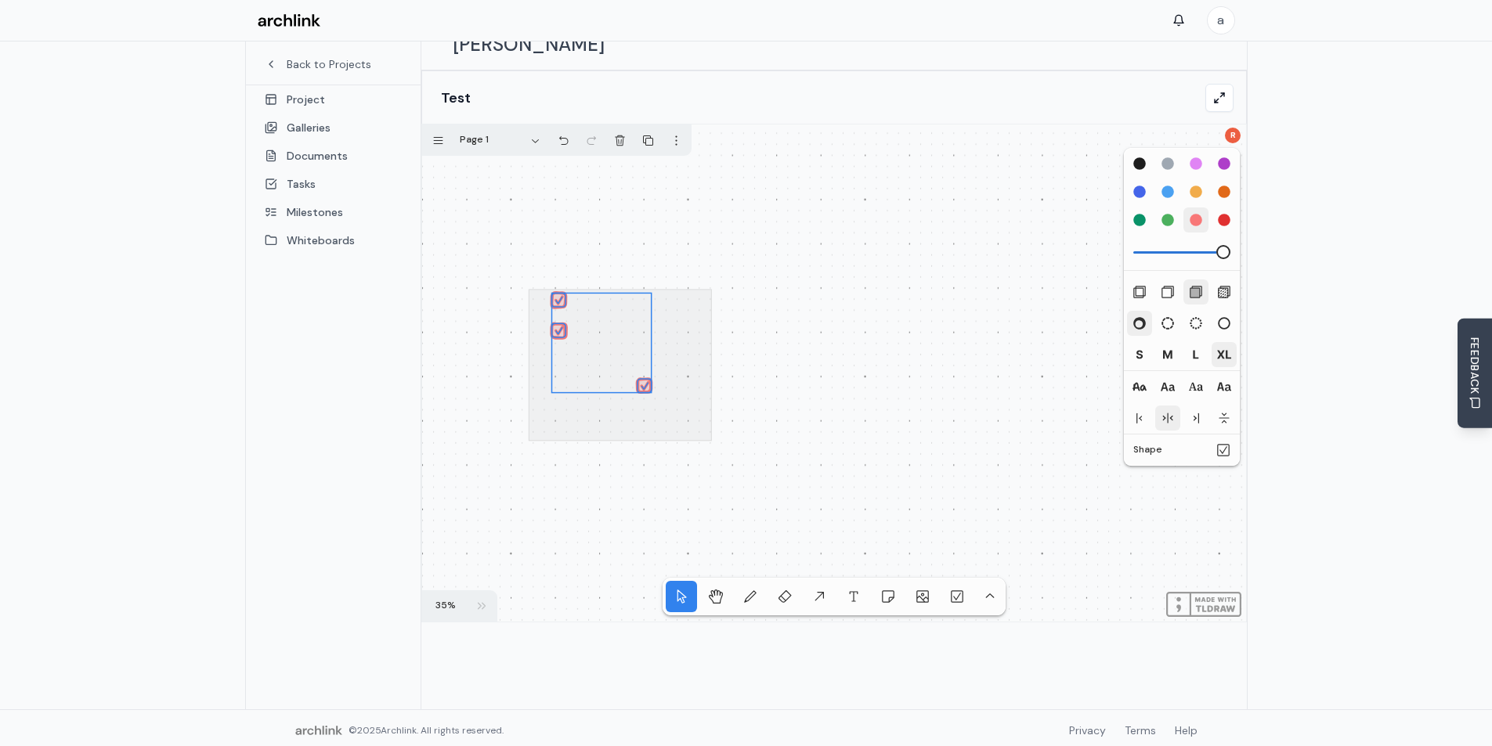
drag, startPoint x: 711, startPoint y: 416, endPoint x: 523, endPoint y: 247, distance: 252.9
click at [524, 247] on div at bounding box center [834, 373] width 824 height 497
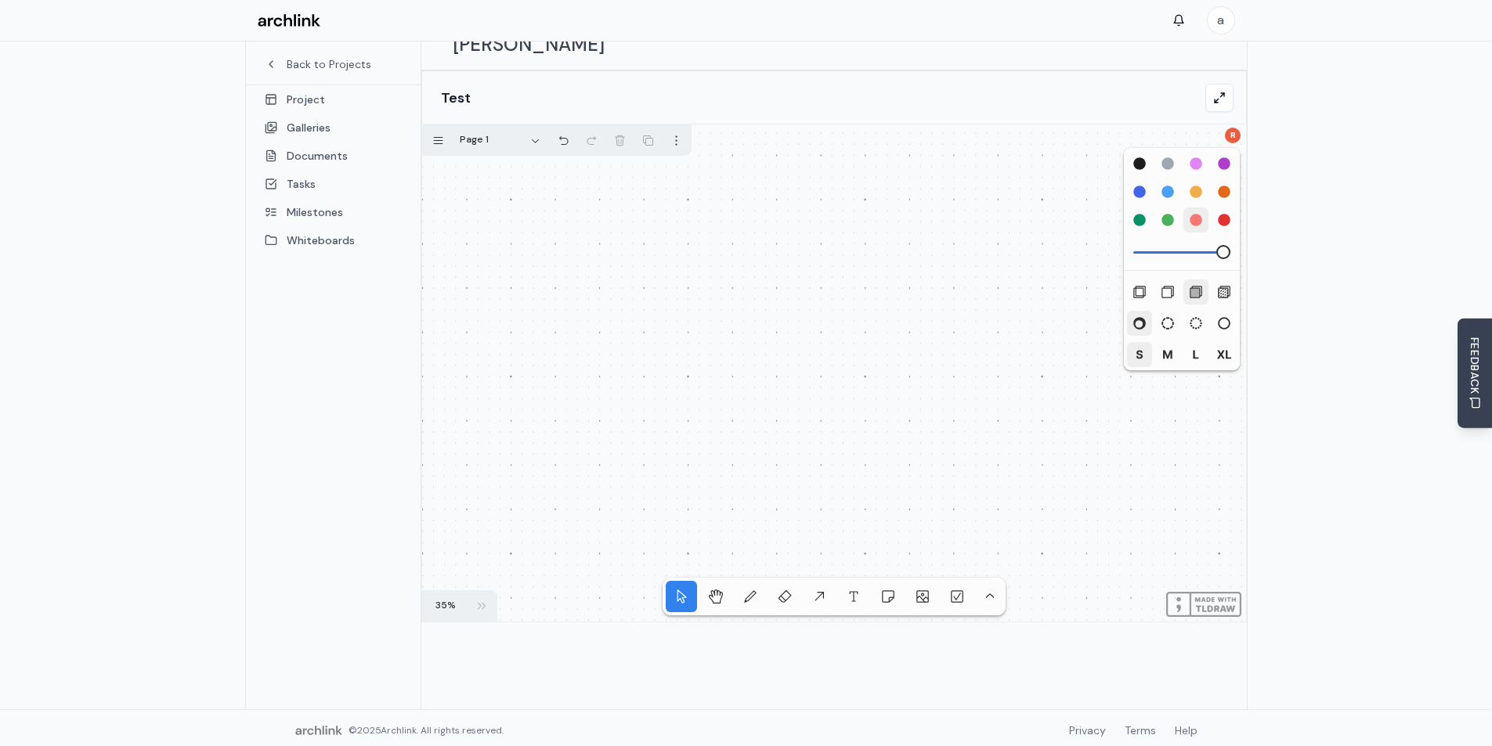
click at [746, 578] on button "tool.draw" at bounding box center [750, 597] width 38 height 38
drag, startPoint x: 512, startPoint y: 493, endPoint x: 704, endPoint y: 524, distance: 194.4
click at [704, 524] on div at bounding box center [834, 373] width 824 height 497
drag, startPoint x: 515, startPoint y: 439, endPoint x: 1324, endPoint y: 449, distance: 809.9
click at [1219, 453] on div at bounding box center [834, 373] width 824 height 497
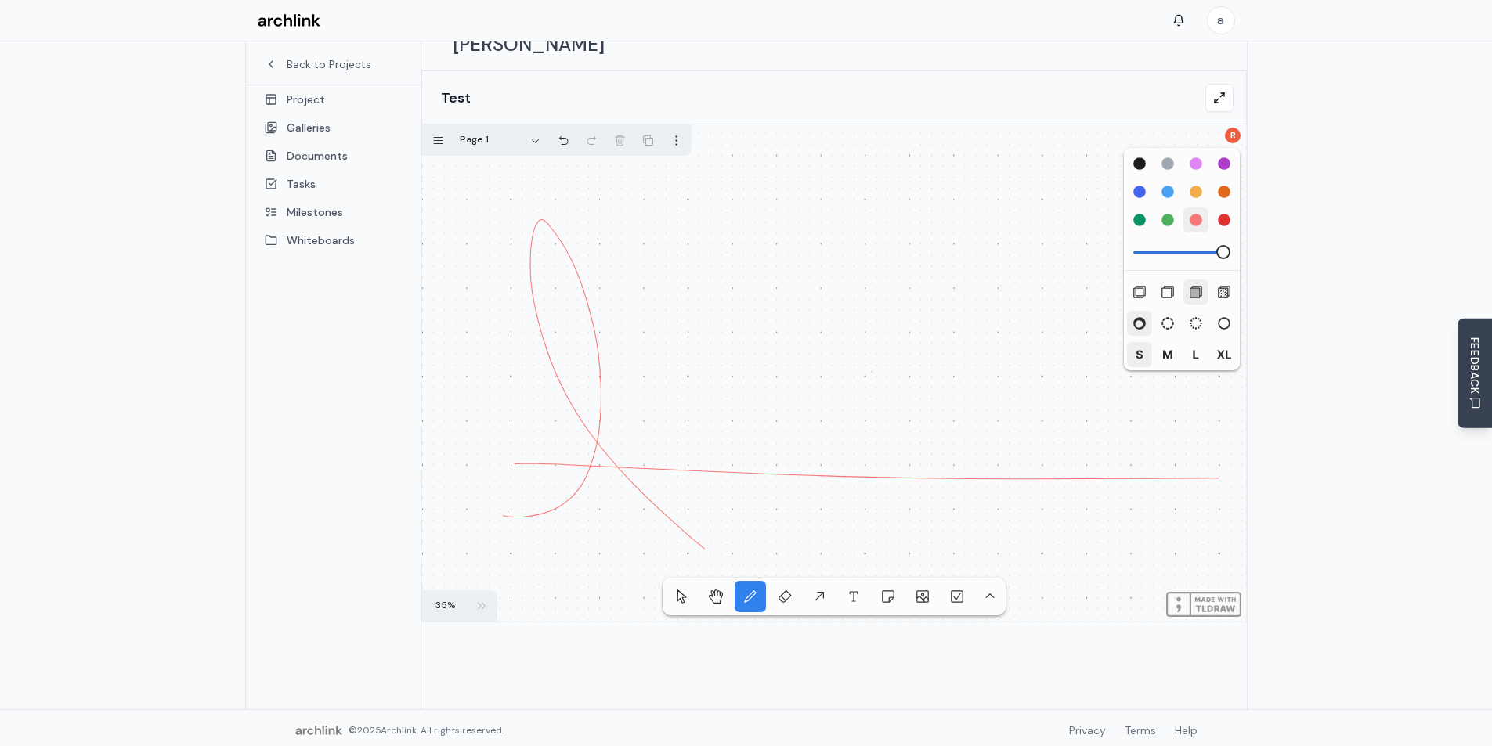
click at [872, 347] on div at bounding box center [834, 373] width 824 height 497
click at [782, 580] on button "tool.eraser" at bounding box center [785, 597] width 38 height 38
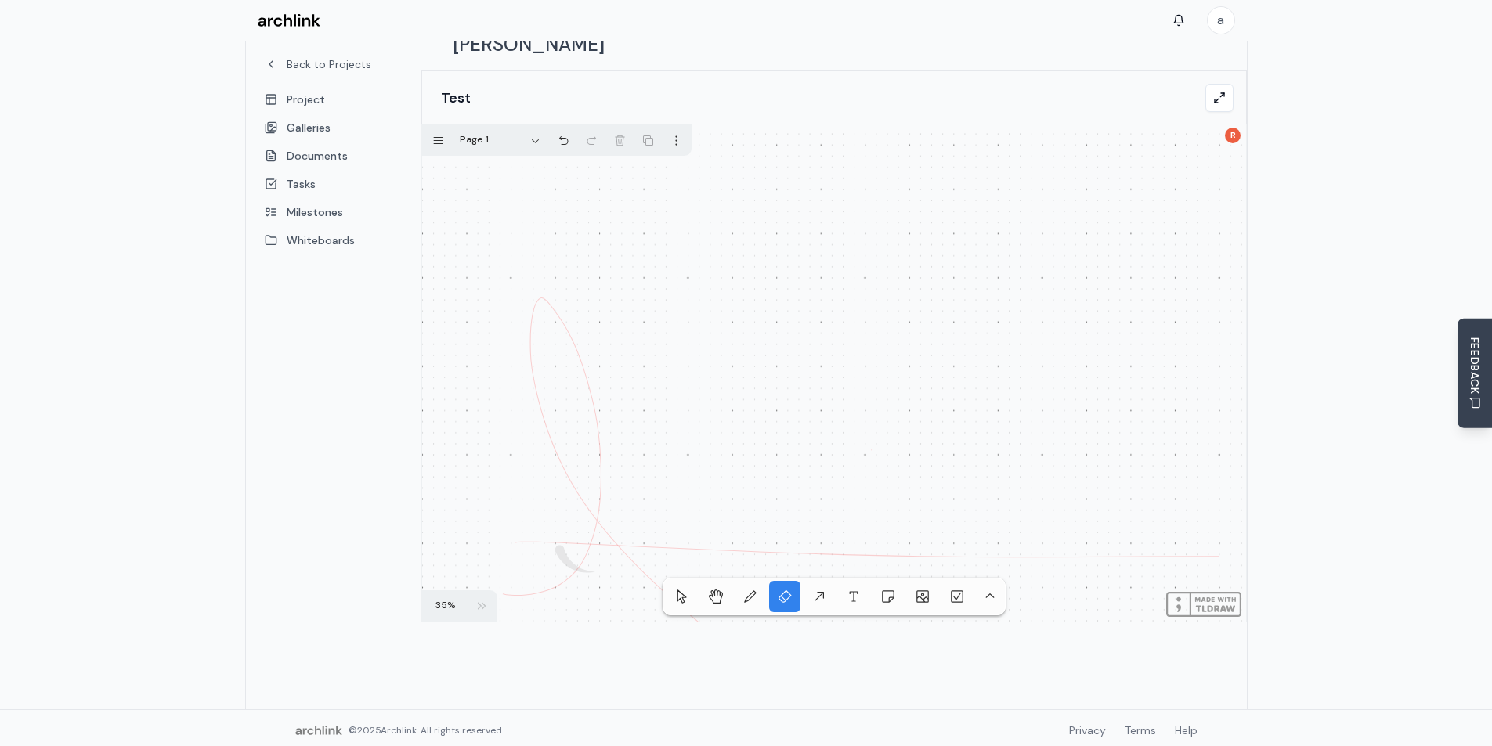
drag, startPoint x: 764, startPoint y: 444, endPoint x: 552, endPoint y: 486, distance: 215.5
click at [552, 486] on div at bounding box center [834, 373] width 824 height 497
click at [1334, 319] on main "Back to Projects Project Galleries Documents Tasks Milestones Whiteboards Proje…" at bounding box center [746, 336] width 1492 height 746
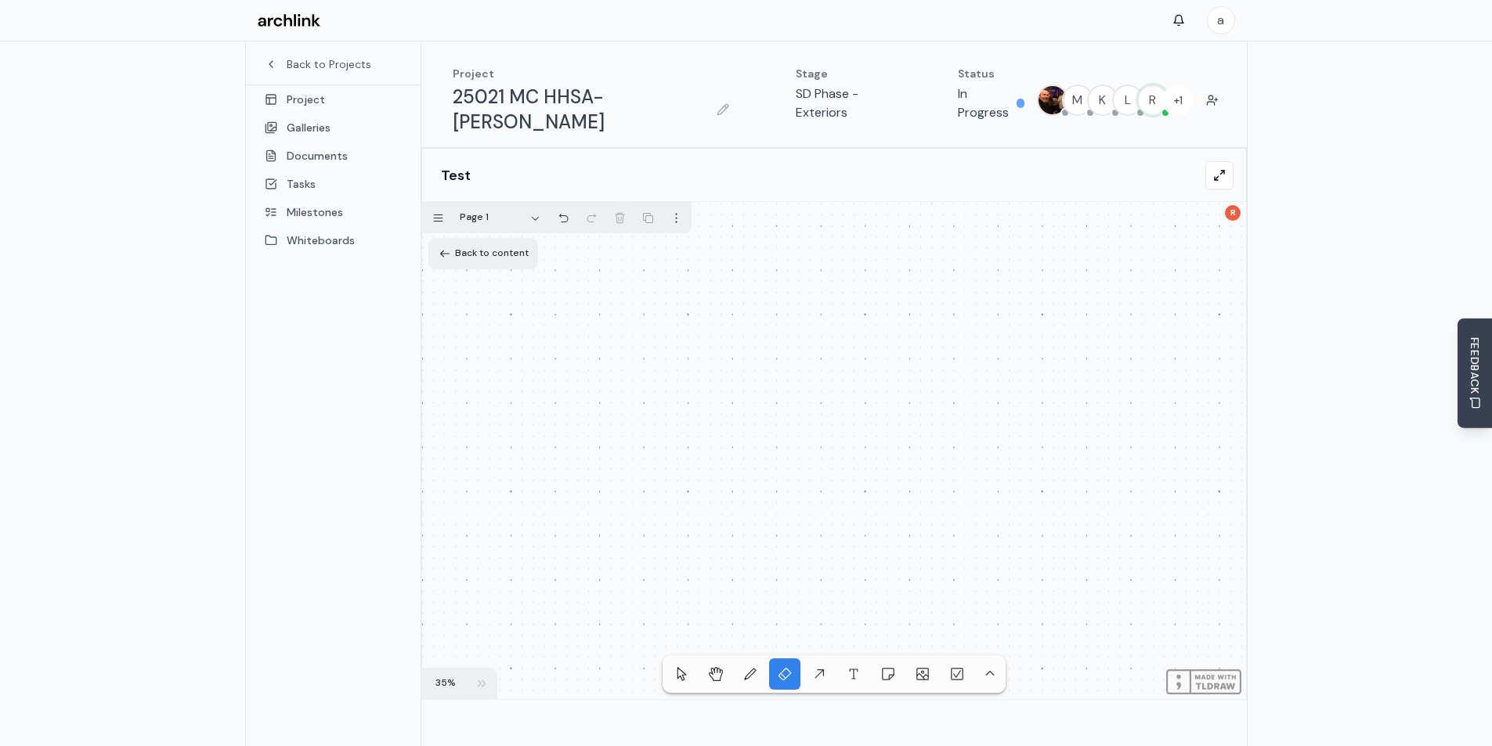
scroll to position [0, 0]
click at [319, 244] on link "Whiteboards" at bounding box center [333, 240] width 175 height 28
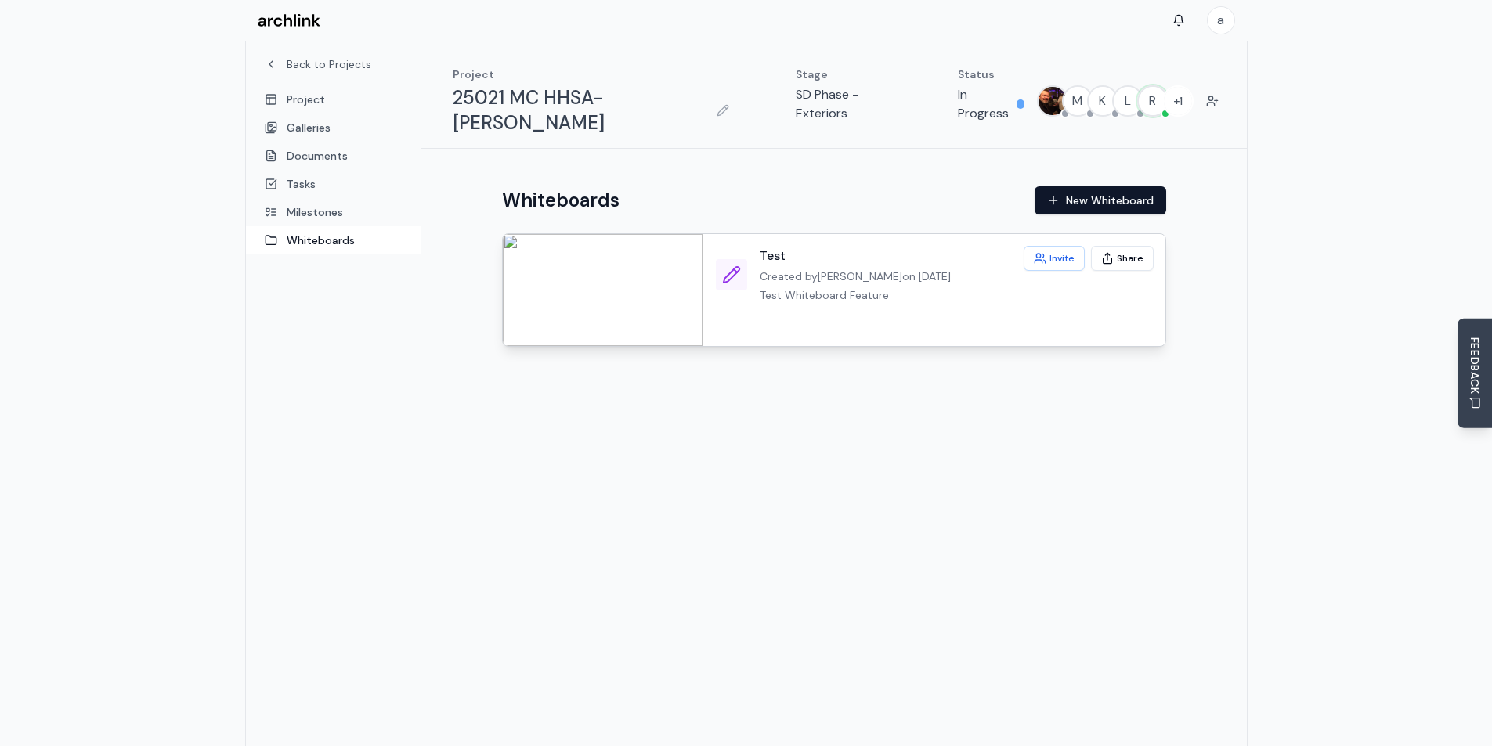
click at [908, 269] on span "Created by Ruth Anderson on 10/7/2025" at bounding box center [855, 277] width 191 height 16
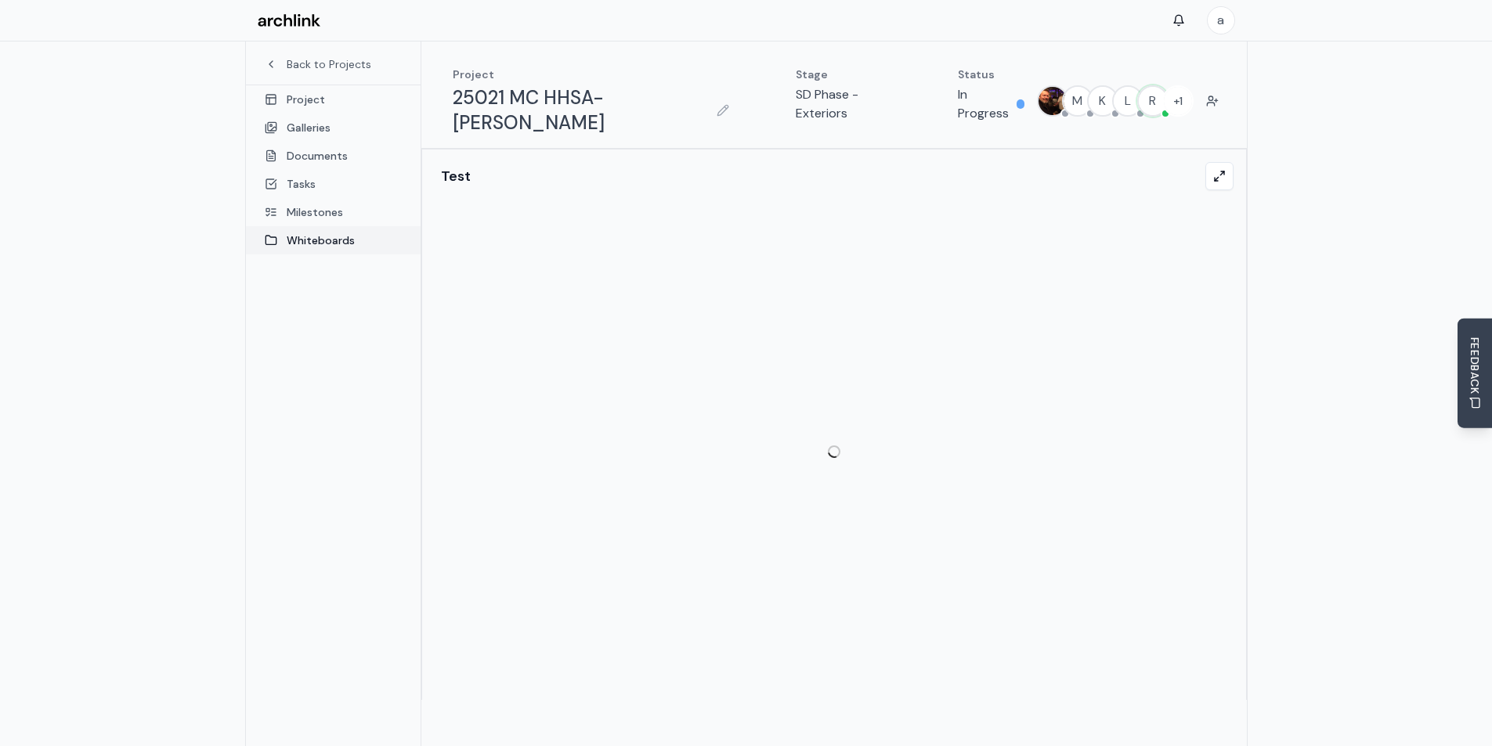
click at [294, 239] on link "Whiteboards" at bounding box center [333, 240] width 175 height 28
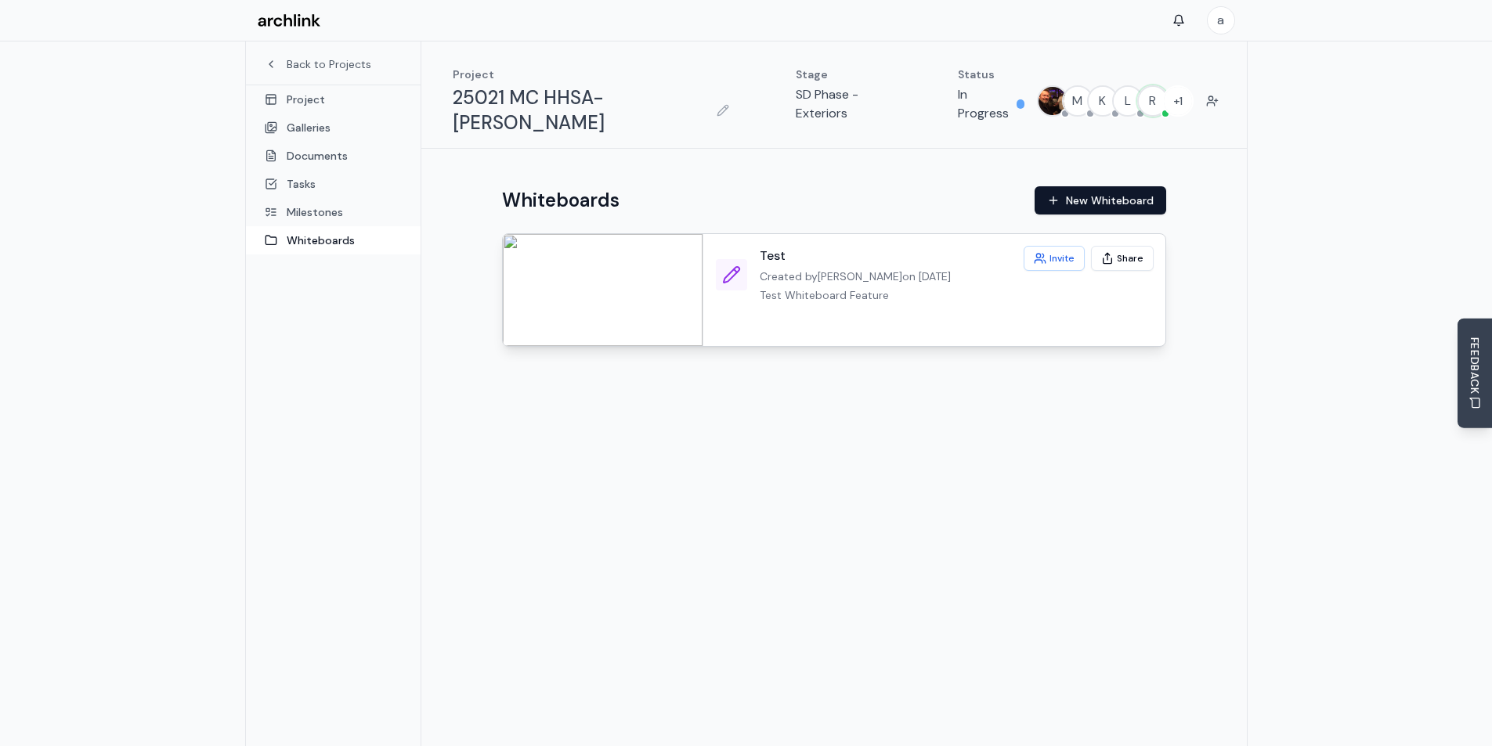
drag, startPoint x: 1078, startPoint y: 265, endPoint x: 995, endPoint y: 277, distance: 83.1
click at [995, 277] on div "Test Created by Ruth Anderson on 10/7/2025 Test Whiteboard Feature" at bounding box center [934, 275] width 437 height 56
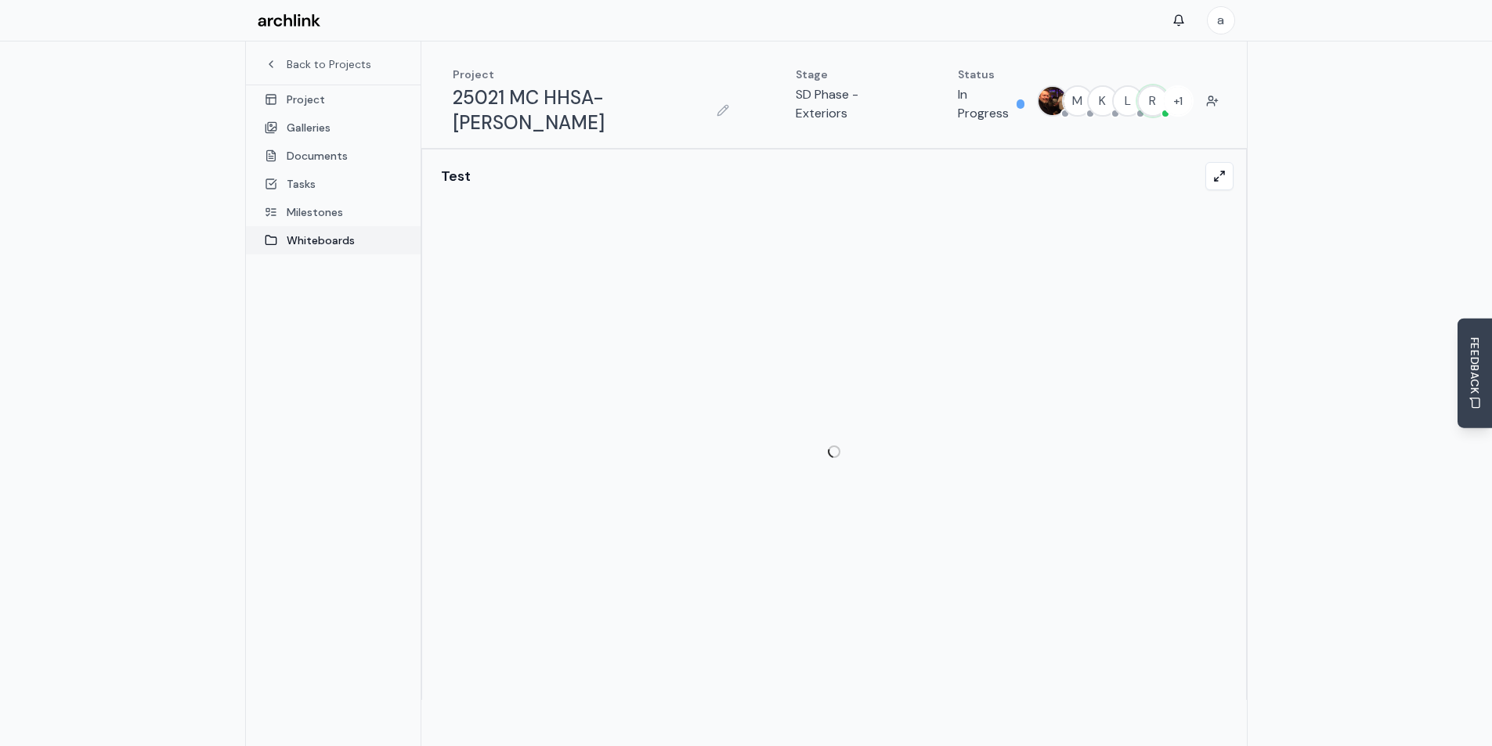
click at [310, 232] on link "Whiteboards" at bounding box center [333, 240] width 175 height 28
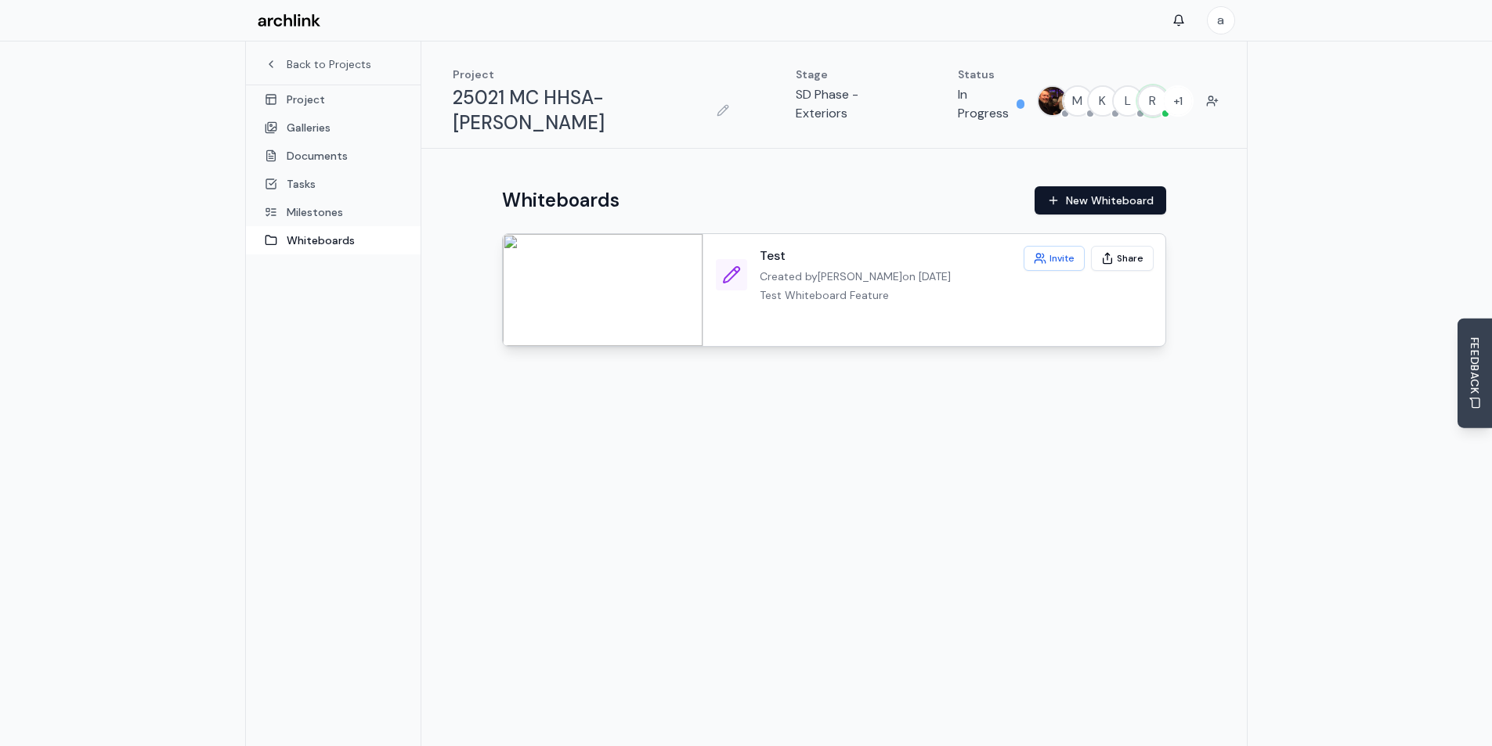
click at [739, 292] on div "Test Created by Ruth Anderson on 10/7/2025 Test Whiteboard Feature" at bounding box center [934, 290] width 462 height 112
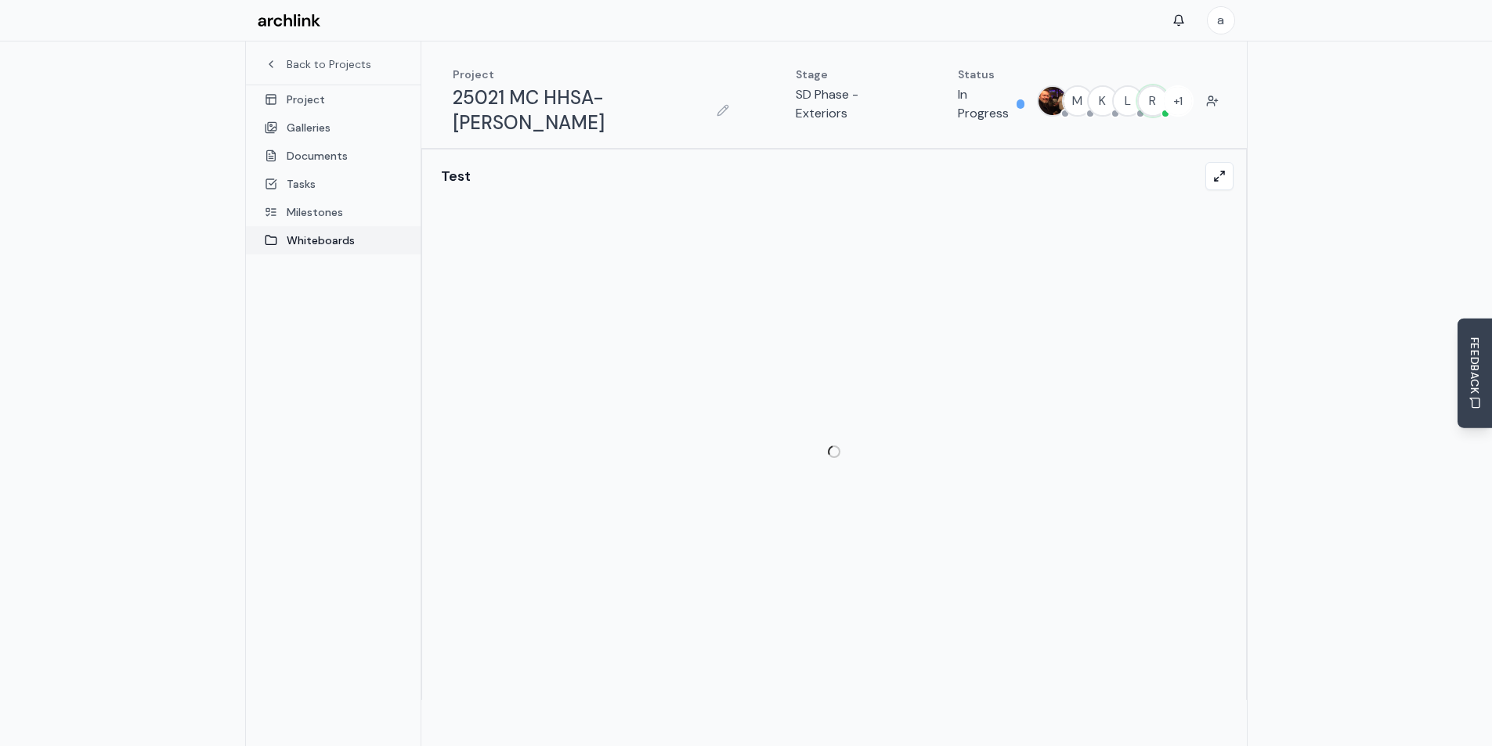
click at [317, 233] on link "Whiteboards" at bounding box center [333, 240] width 175 height 28
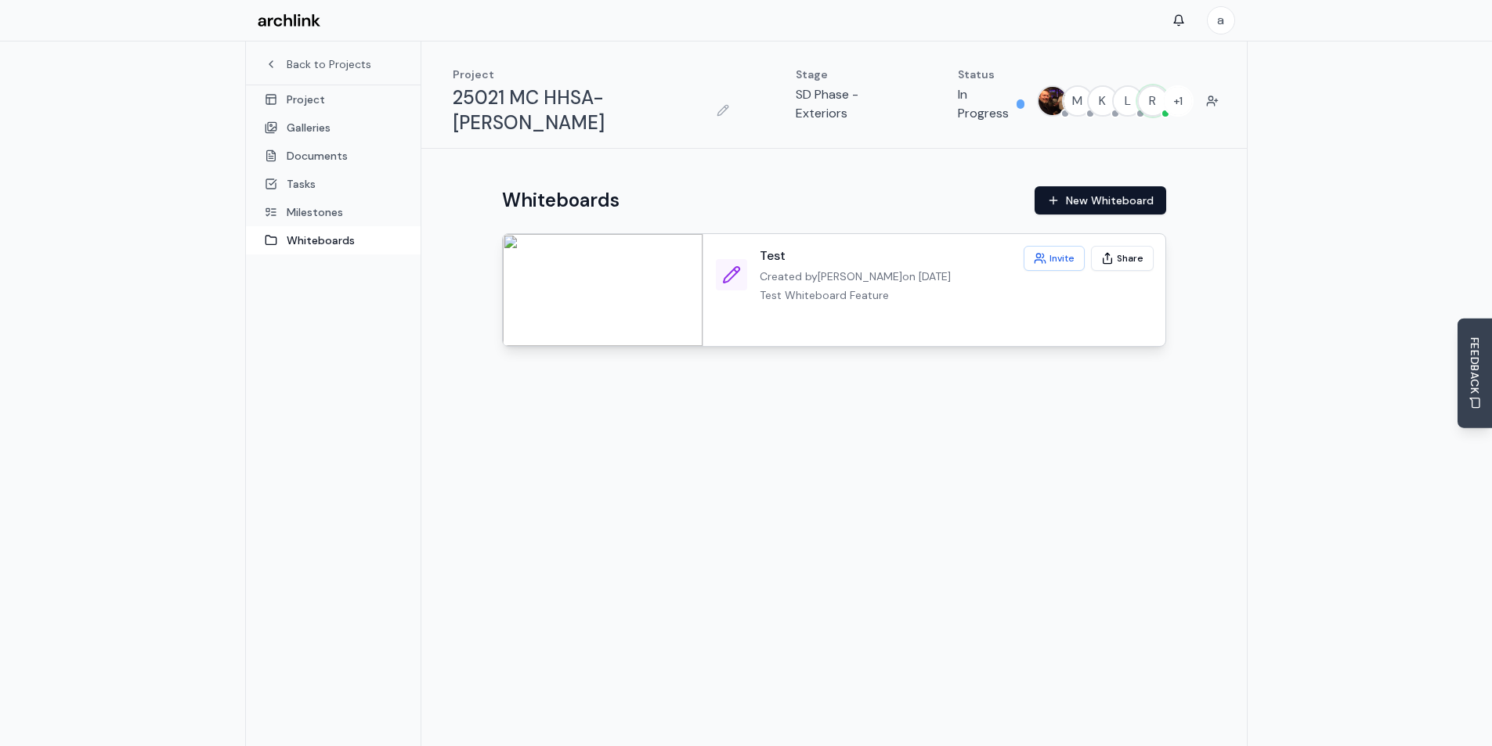
click at [836, 269] on span "Created by Ruth Anderson on 10/7/2025" at bounding box center [855, 277] width 191 height 16
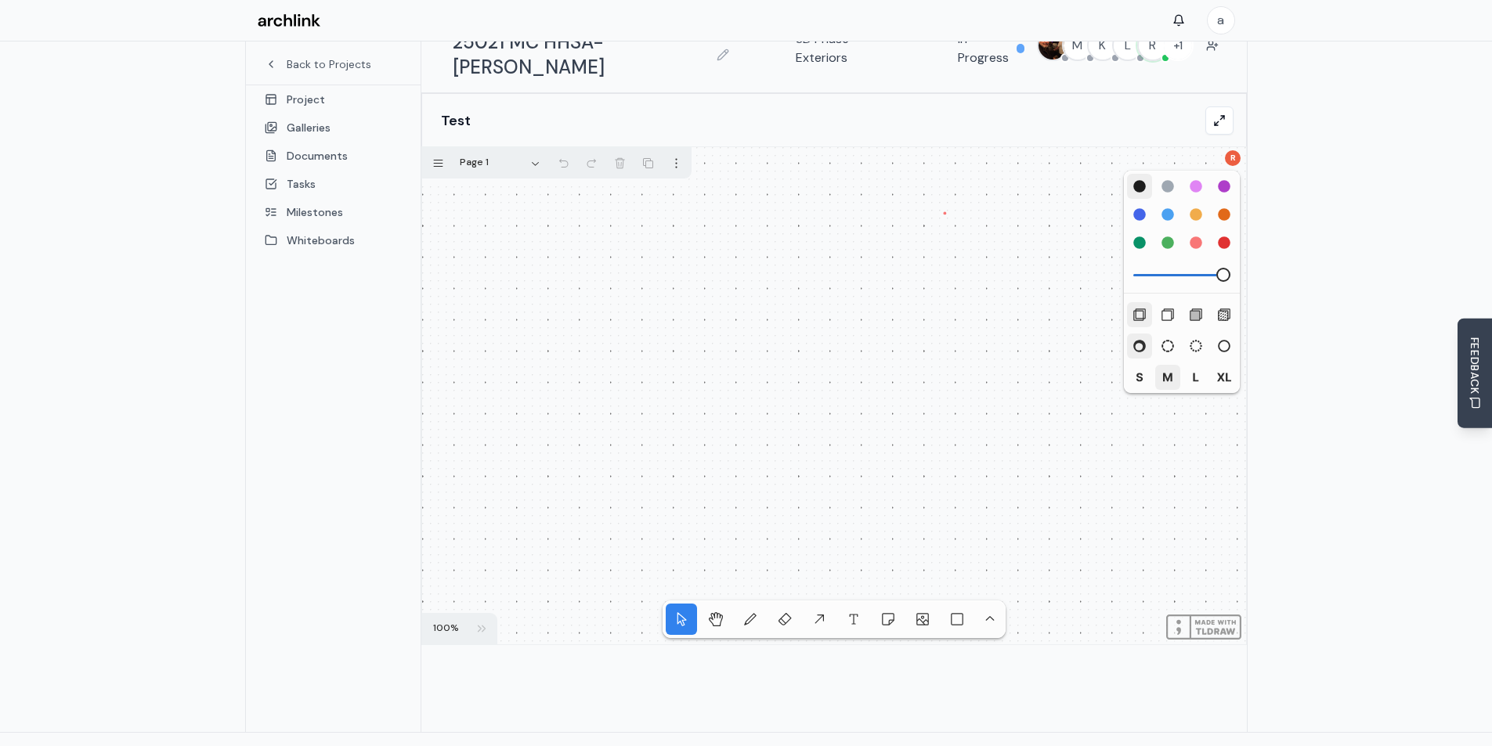
scroll to position [78, 0]
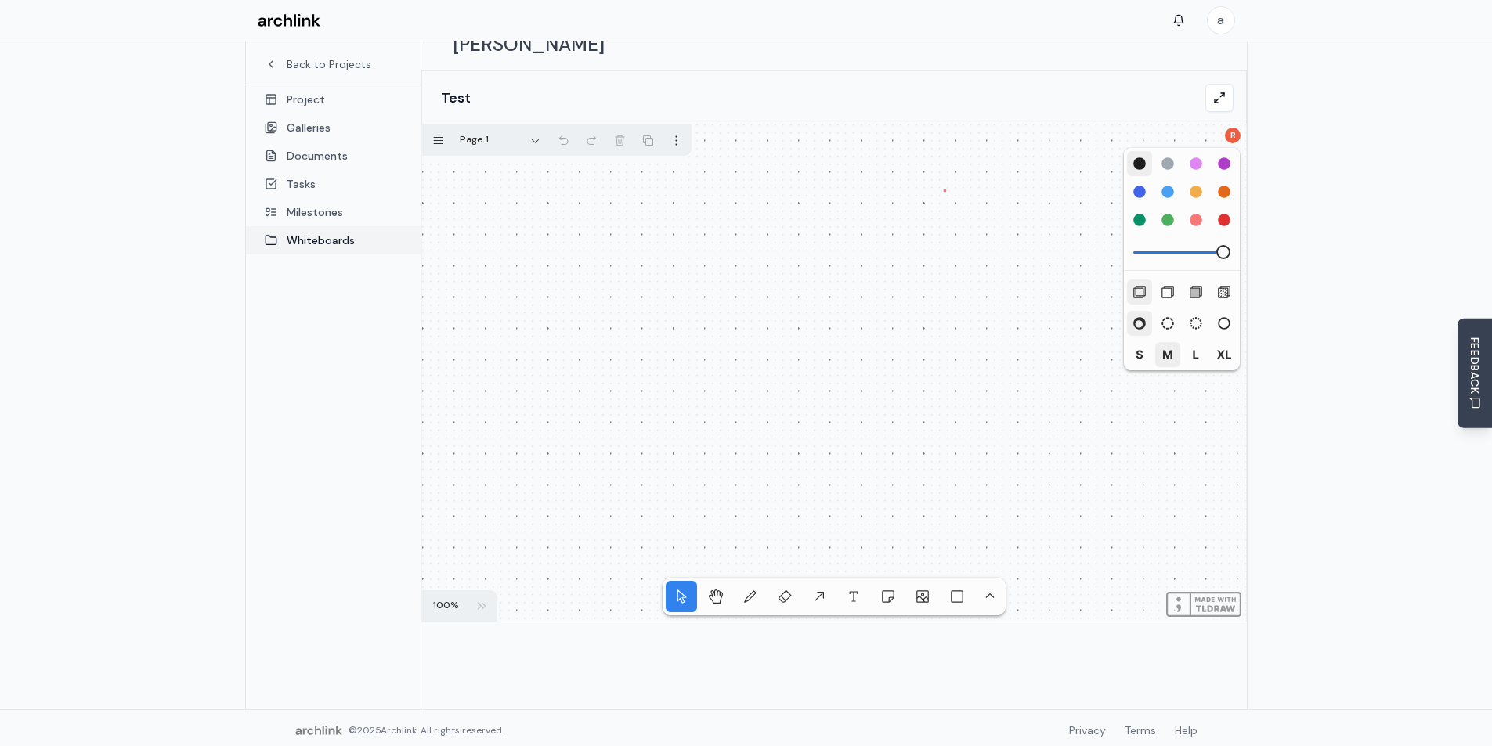
click at [335, 237] on link "Whiteboards" at bounding box center [333, 240] width 175 height 28
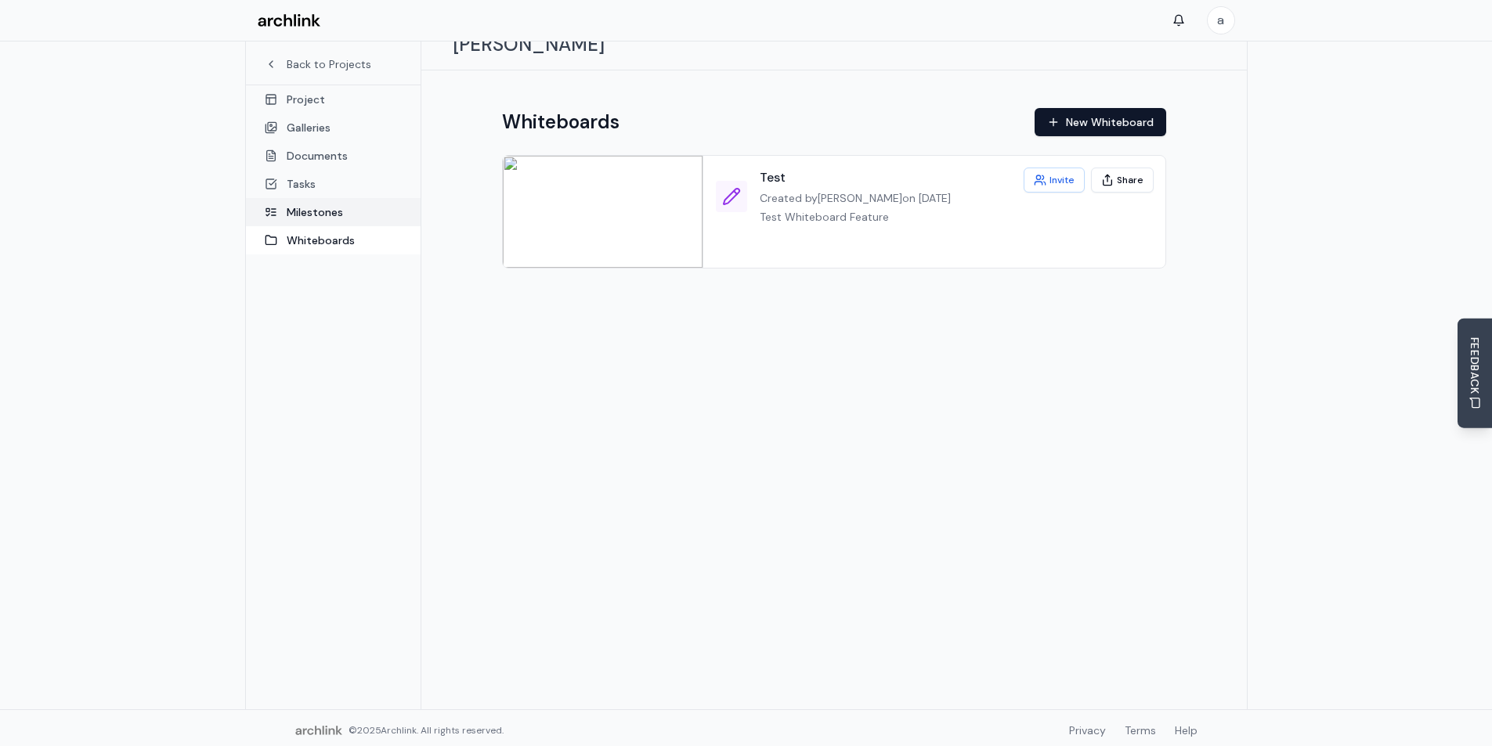
click at [339, 211] on link "Milestones" at bounding box center [333, 212] width 175 height 28
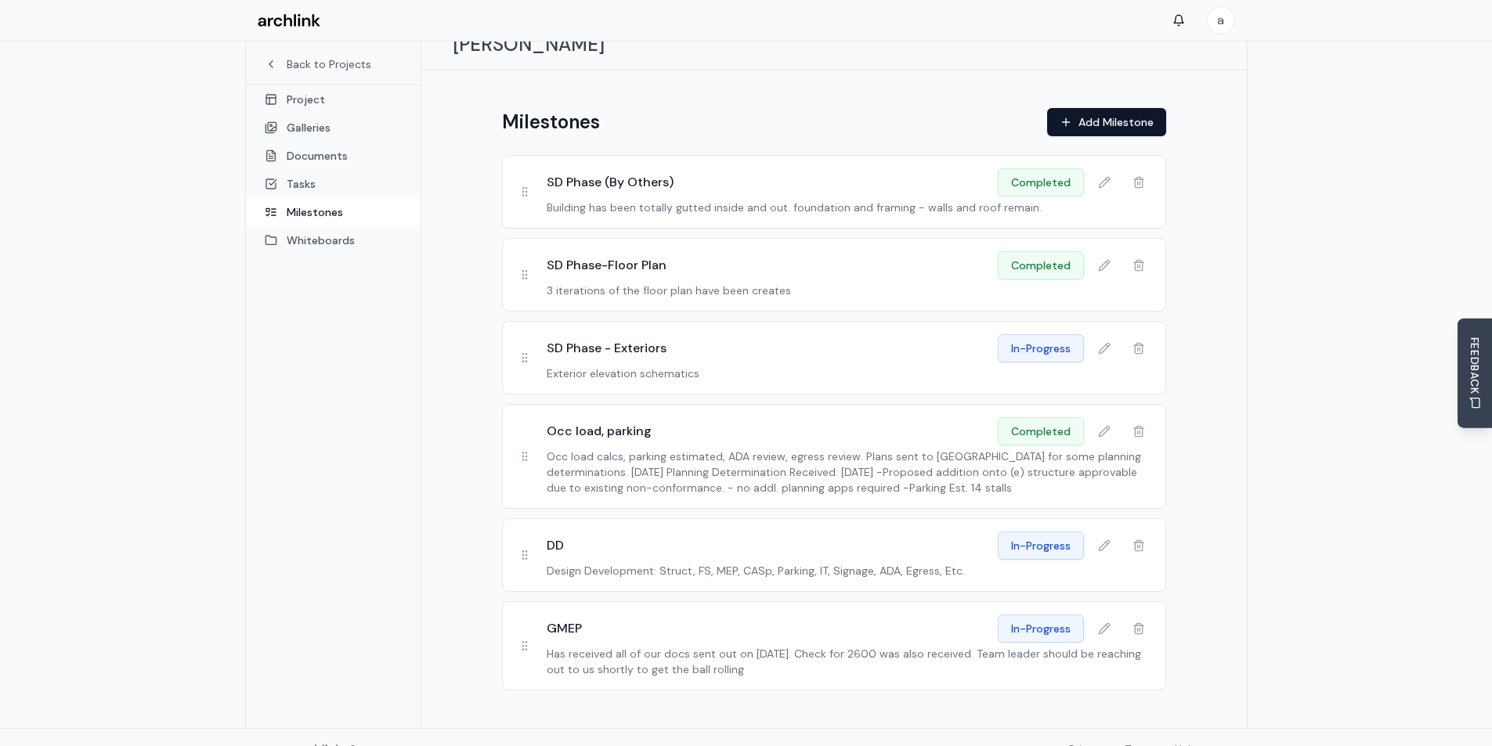
click at [601, 173] on h3 "SD Phase (By Others)" at bounding box center [610, 182] width 127 height 19
click at [525, 189] on icon at bounding box center [524, 195] width 13 height 13
click at [316, 186] on link "Tasks" at bounding box center [333, 184] width 175 height 28
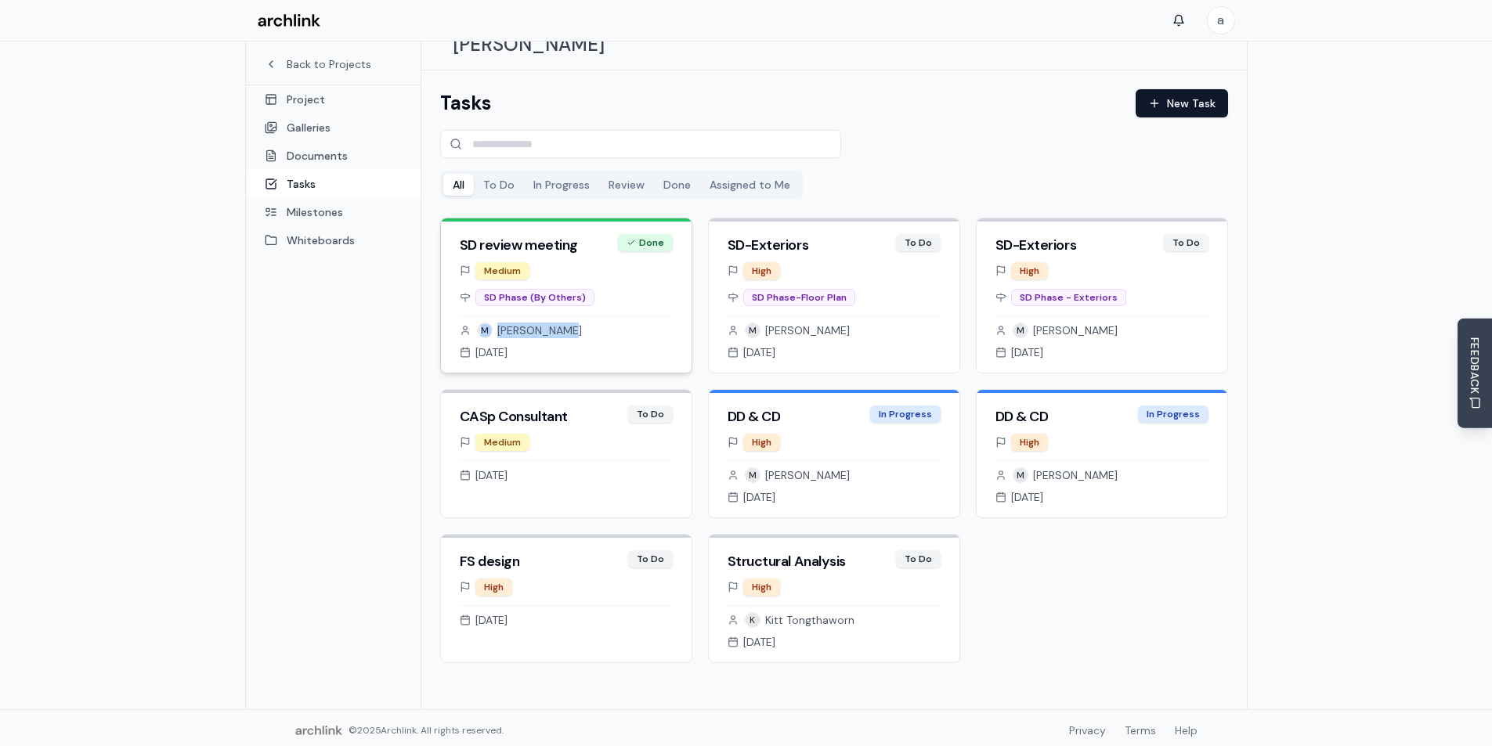
drag, startPoint x: 639, startPoint y: 289, endPoint x: 655, endPoint y: 277, distance: 19.6
click at [655, 277] on div "Medium SD Phase (By Others) M Meranda Bean Jun 22, 2025" at bounding box center [566, 317] width 251 height 110
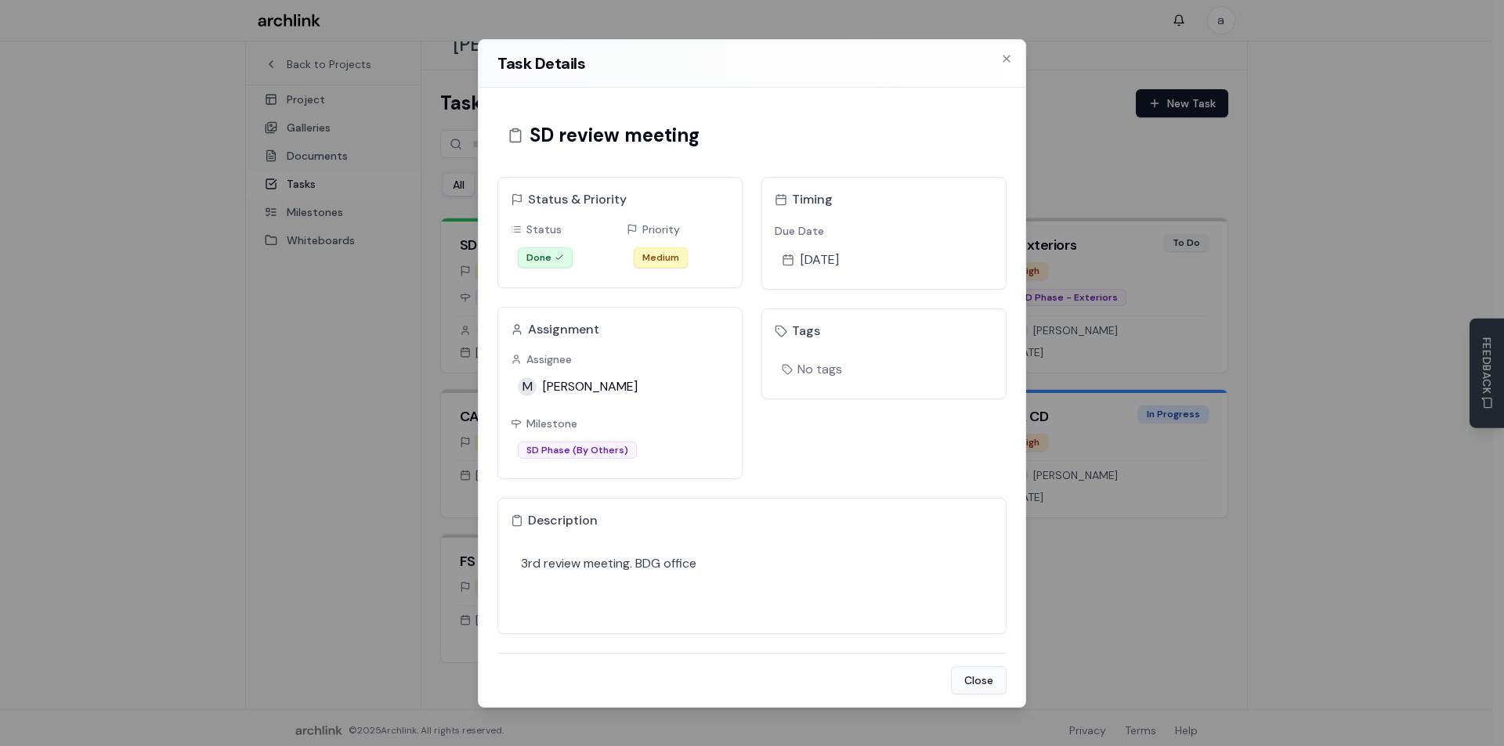
click at [992, 680] on button "Close" at bounding box center [979, 680] width 56 height 28
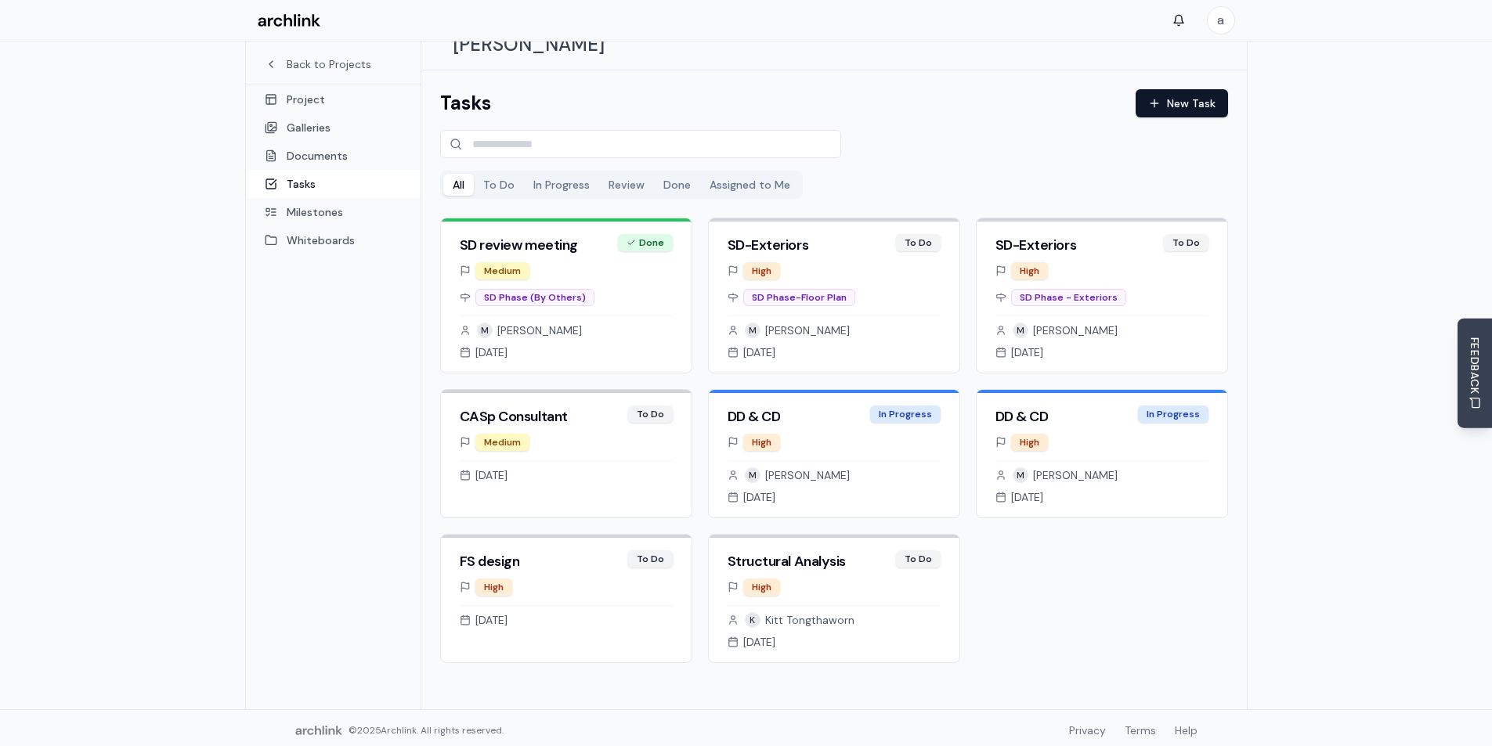
click at [1082, 627] on div "SD review meeting Done Medium SD Phase (By Others) M Meranda Bean Jun 22, 2025 …" at bounding box center [834, 441] width 788 height 446
click at [315, 158] on link "Documents" at bounding box center [333, 156] width 175 height 28
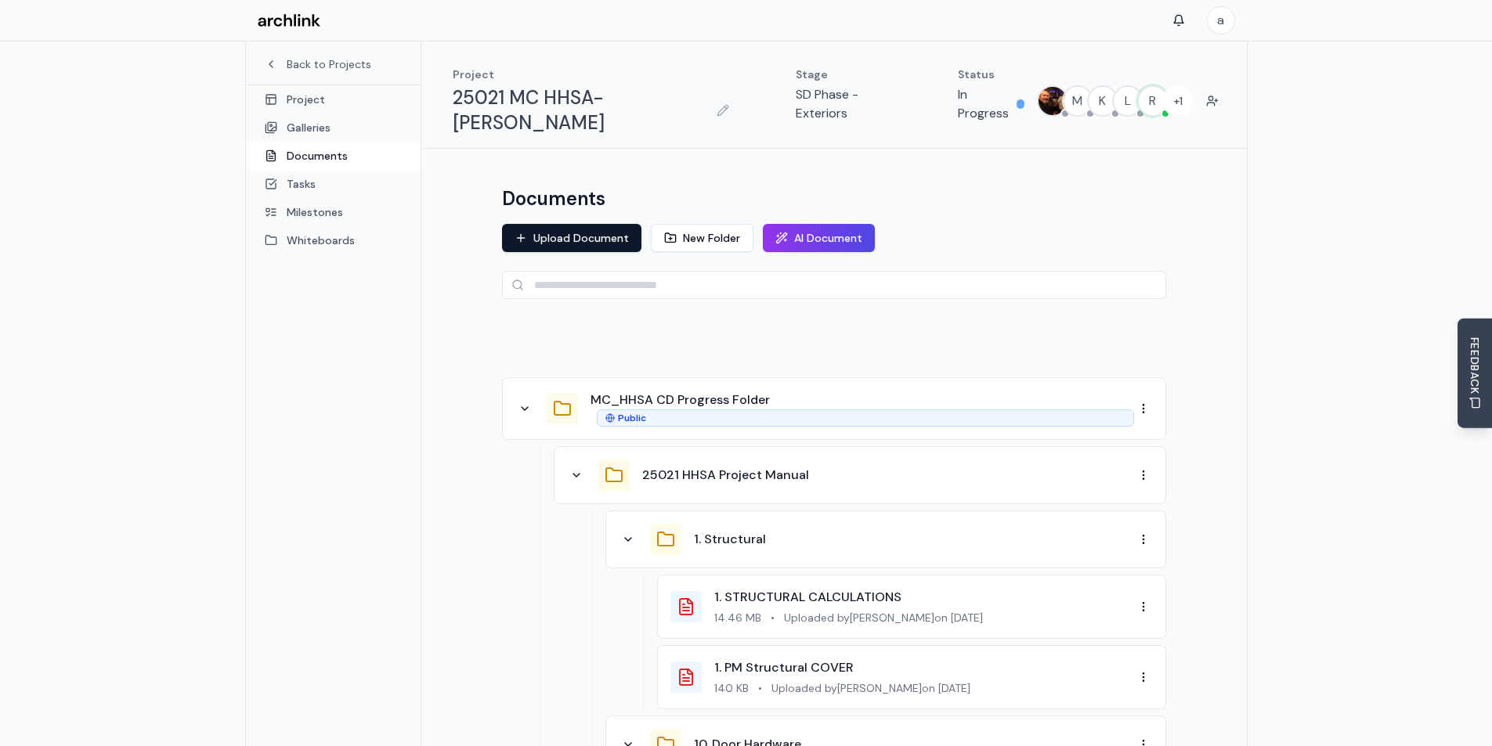
click at [588, 460] on div "25021 HHSA Project Manual" at bounding box center [850, 475] width 567 height 31
click at [576, 469] on icon at bounding box center [576, 475] width 13 height 13
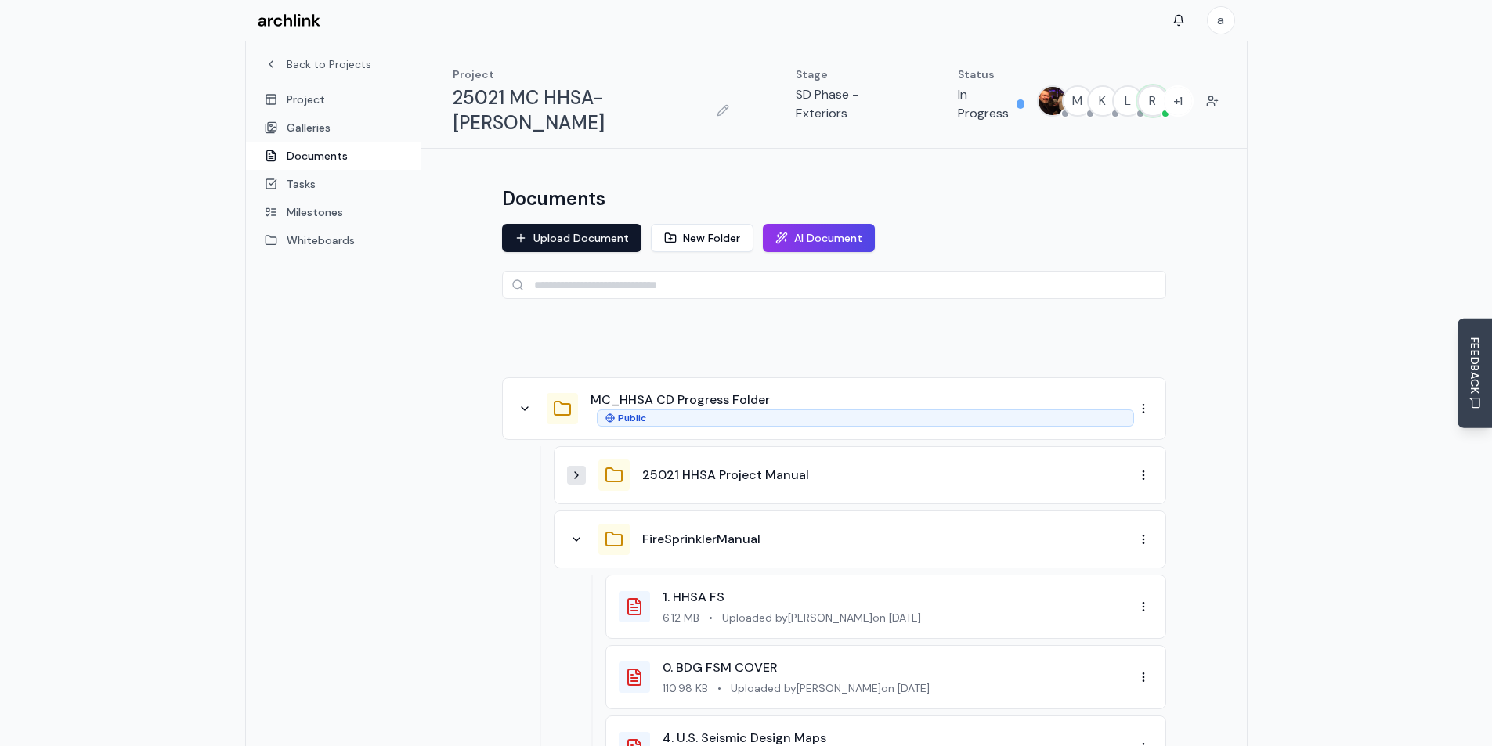
click at [576, 469] on icon at bounding box center [576, 475] width 13 height 13
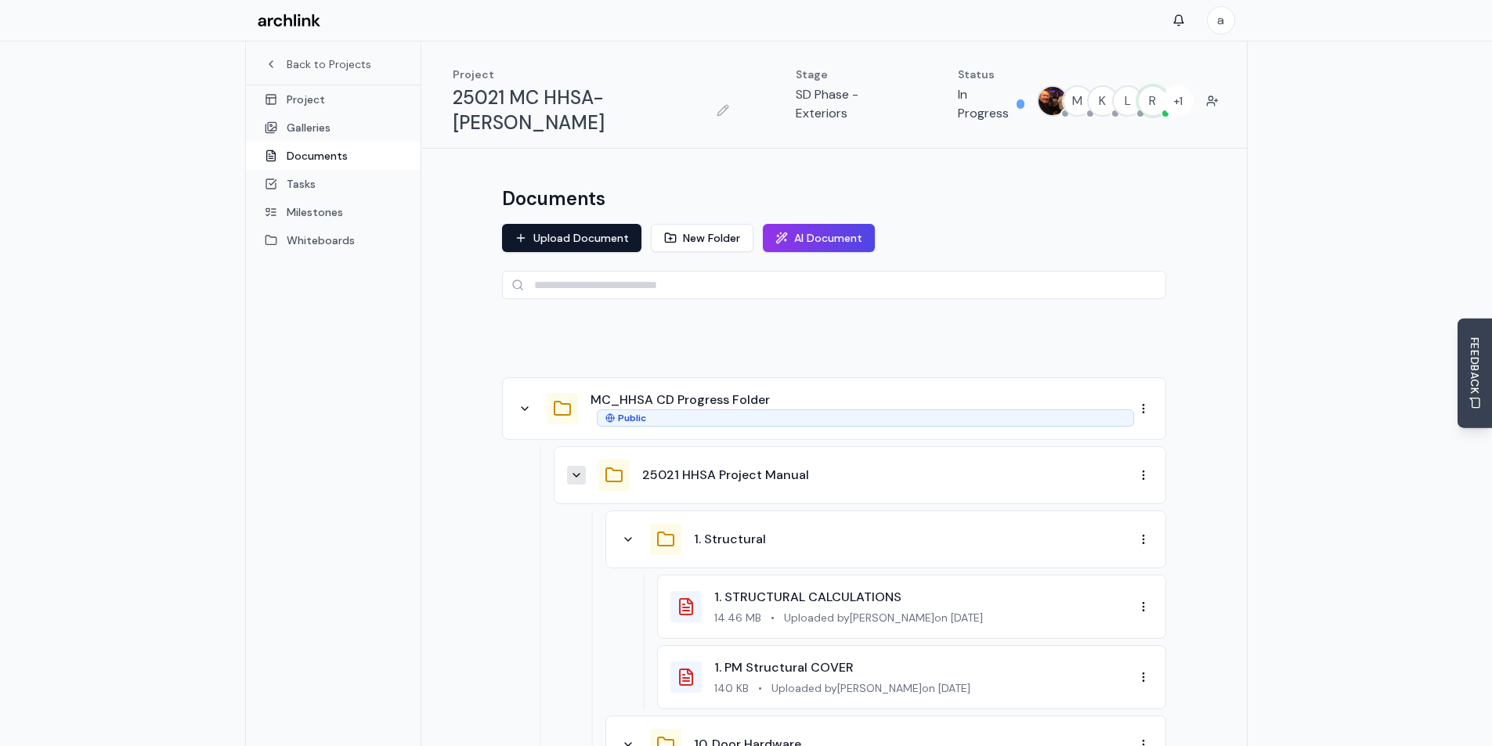
click at [680, 318] on div at bounding box center [834, 341] width 664 height 47
click at [523, 403] on icon at bounding box center [524, 409] width 13 height 13
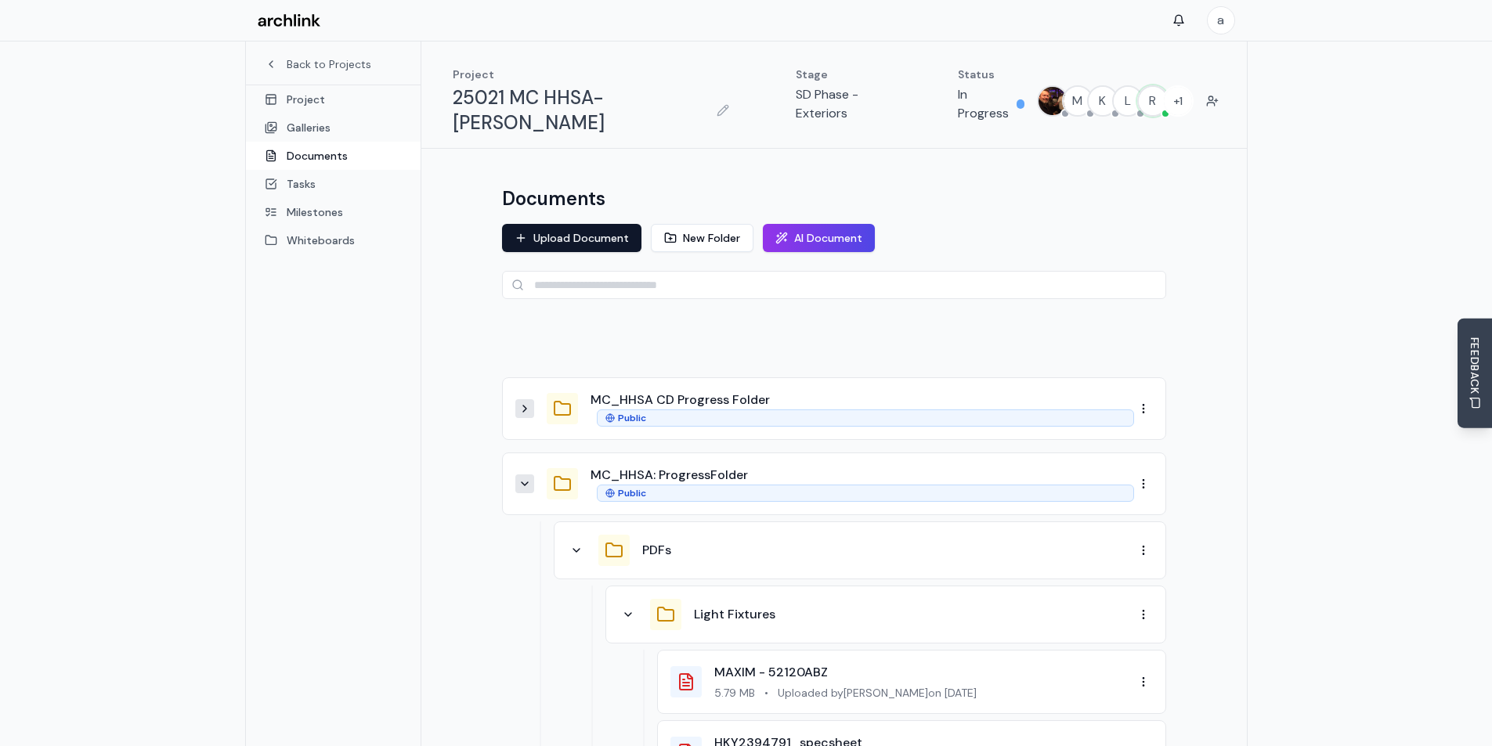
click at [520, 478] on icon at bounding box center [524, 484] width 13 height 13
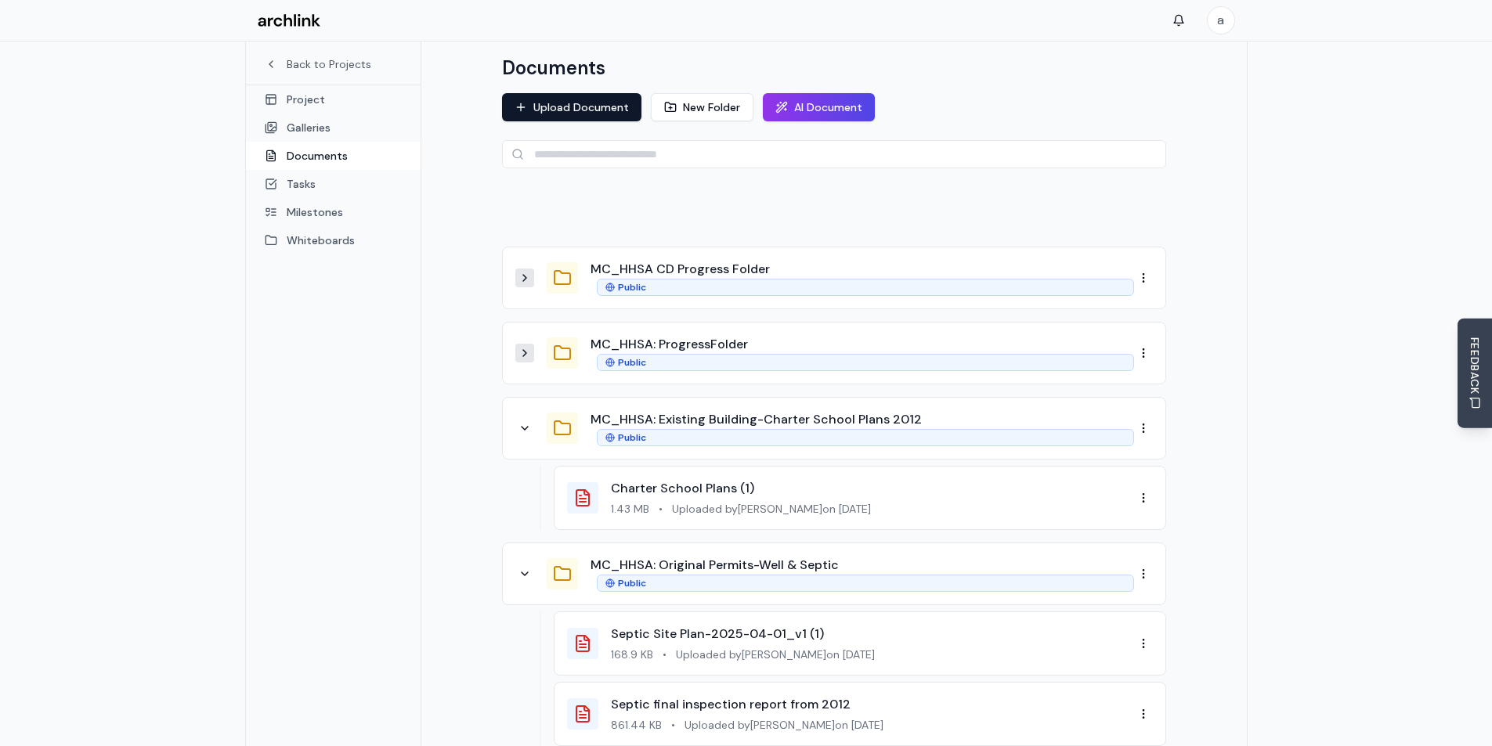
scroll to position [157, 0]
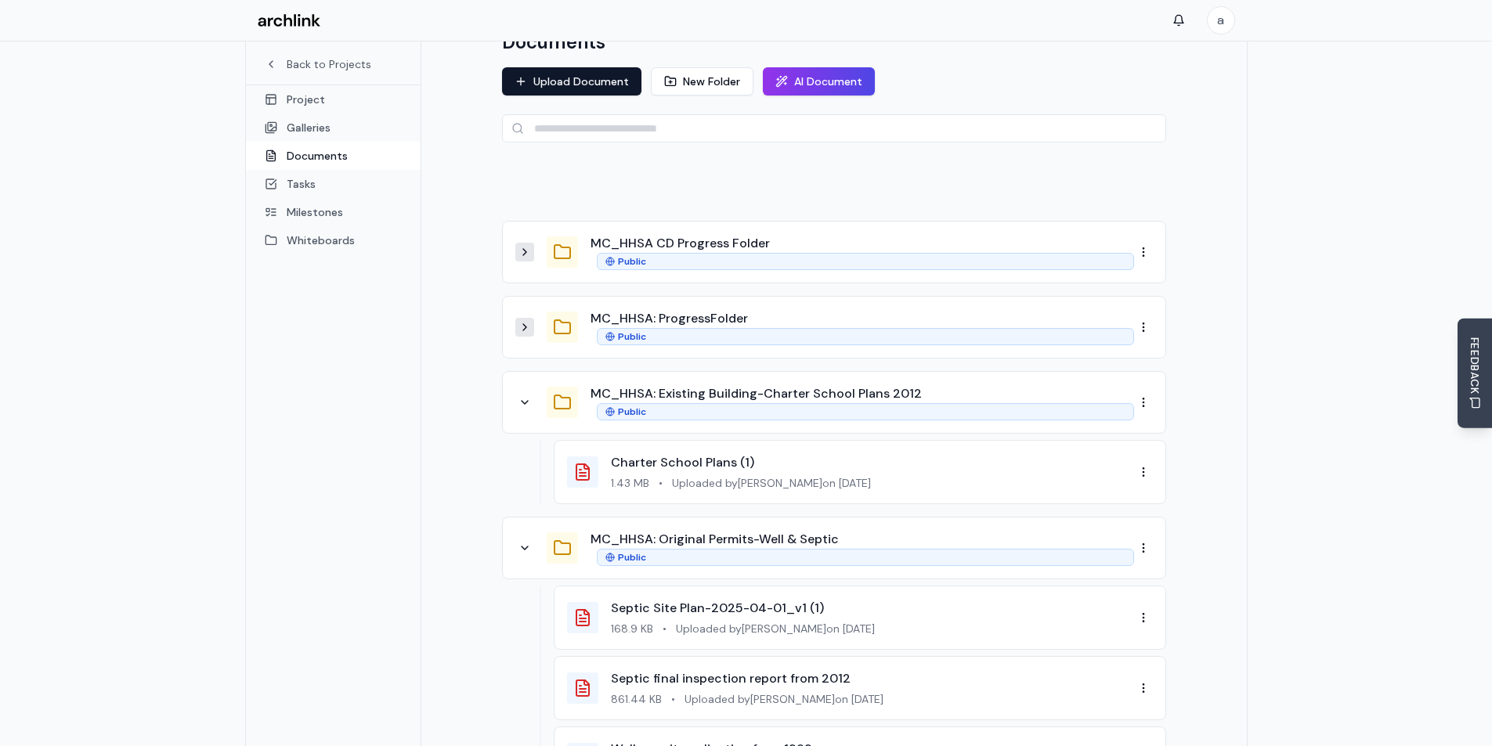
click at [529, 390] on div "MC_HHSA: Existing Building-Charter School Plans 2012 Public" at bounding box center [824, 403] width 619 height 36
click at [529, 393] on button at bounding box center [524, 402] width 19 height 19
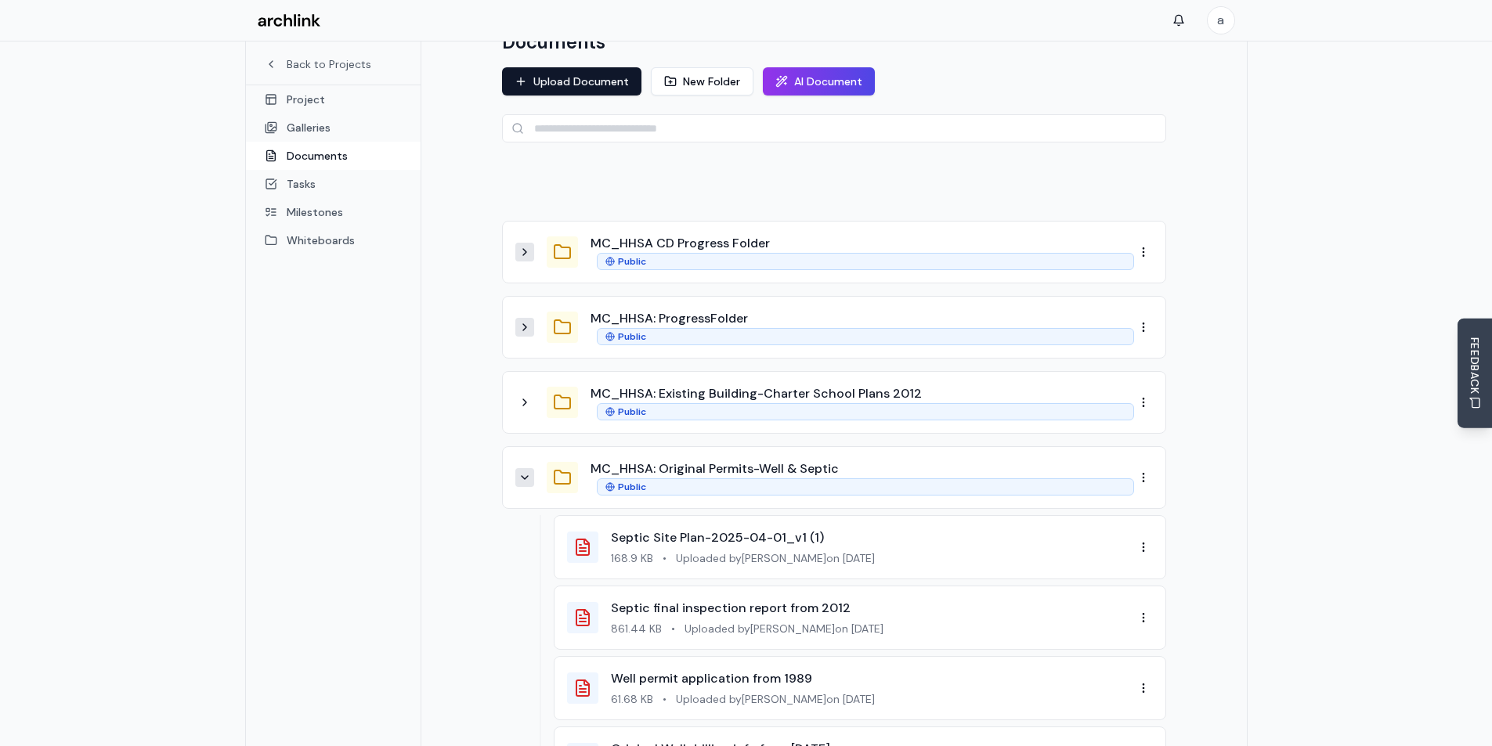
click at [530, 471] on icon at bounding box center [524, 477] width 13 height 13
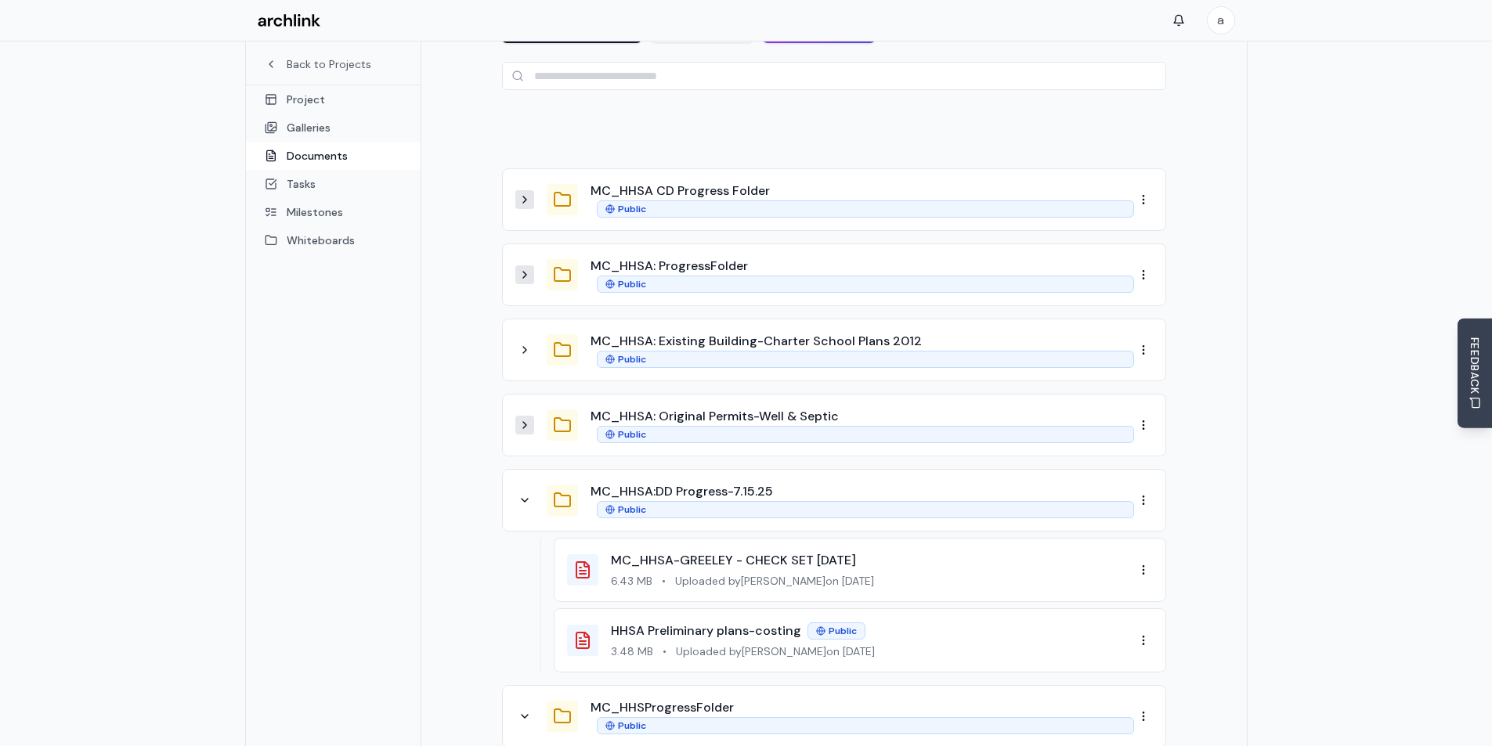
scroll to position [313, 0]
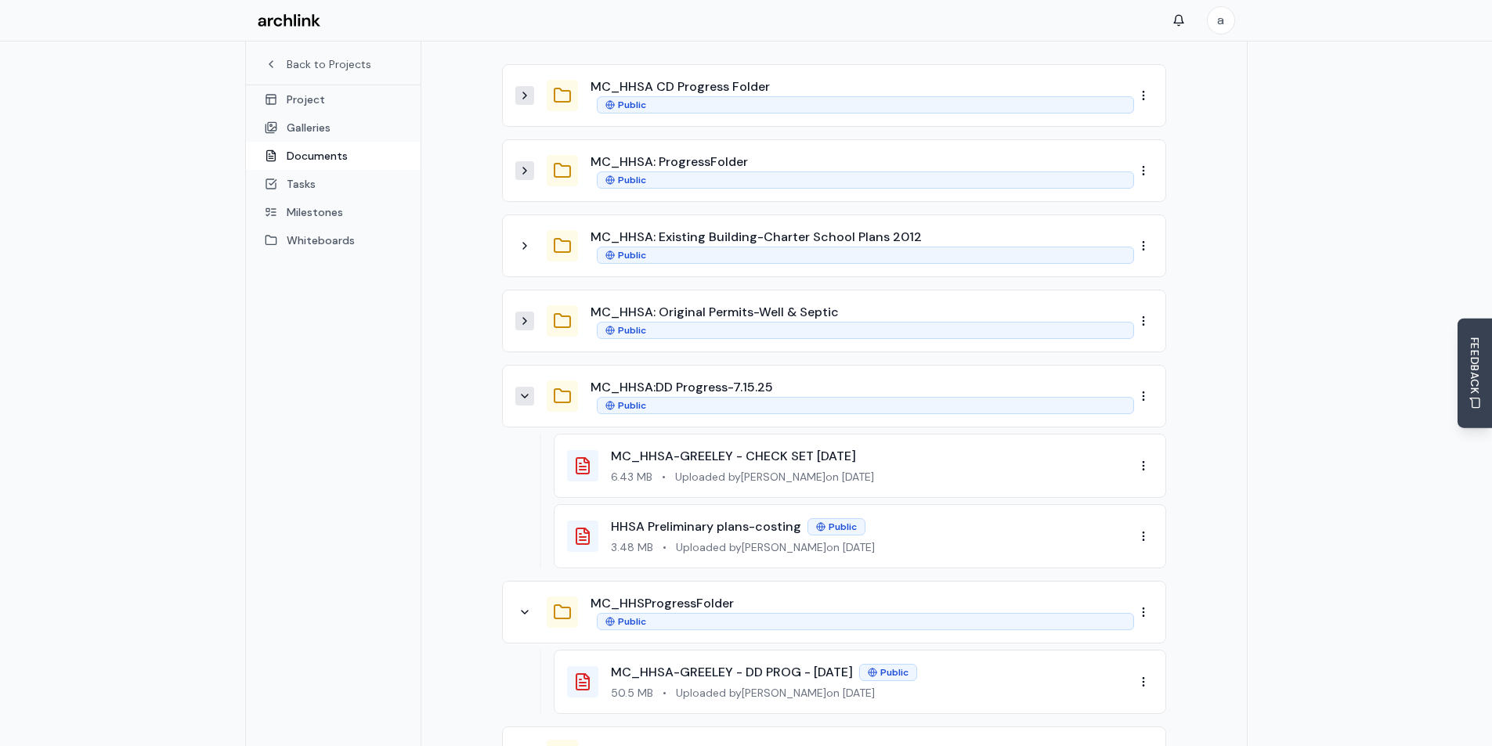
click at [528, 390] on icon at bounding box center [524, 396] width 13 height 13
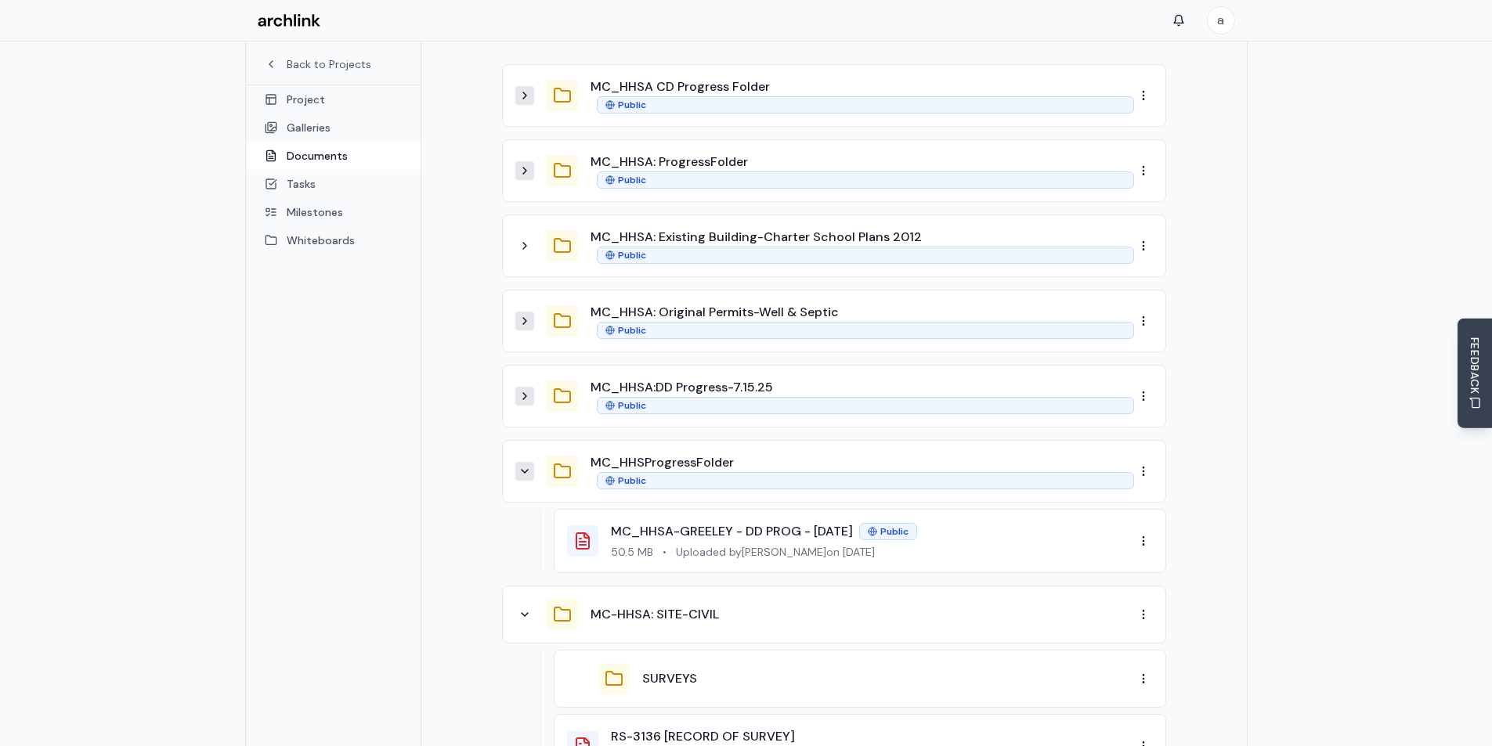
click at [526, 470] on icon at bounding box center [525, 471] width 6 height 3
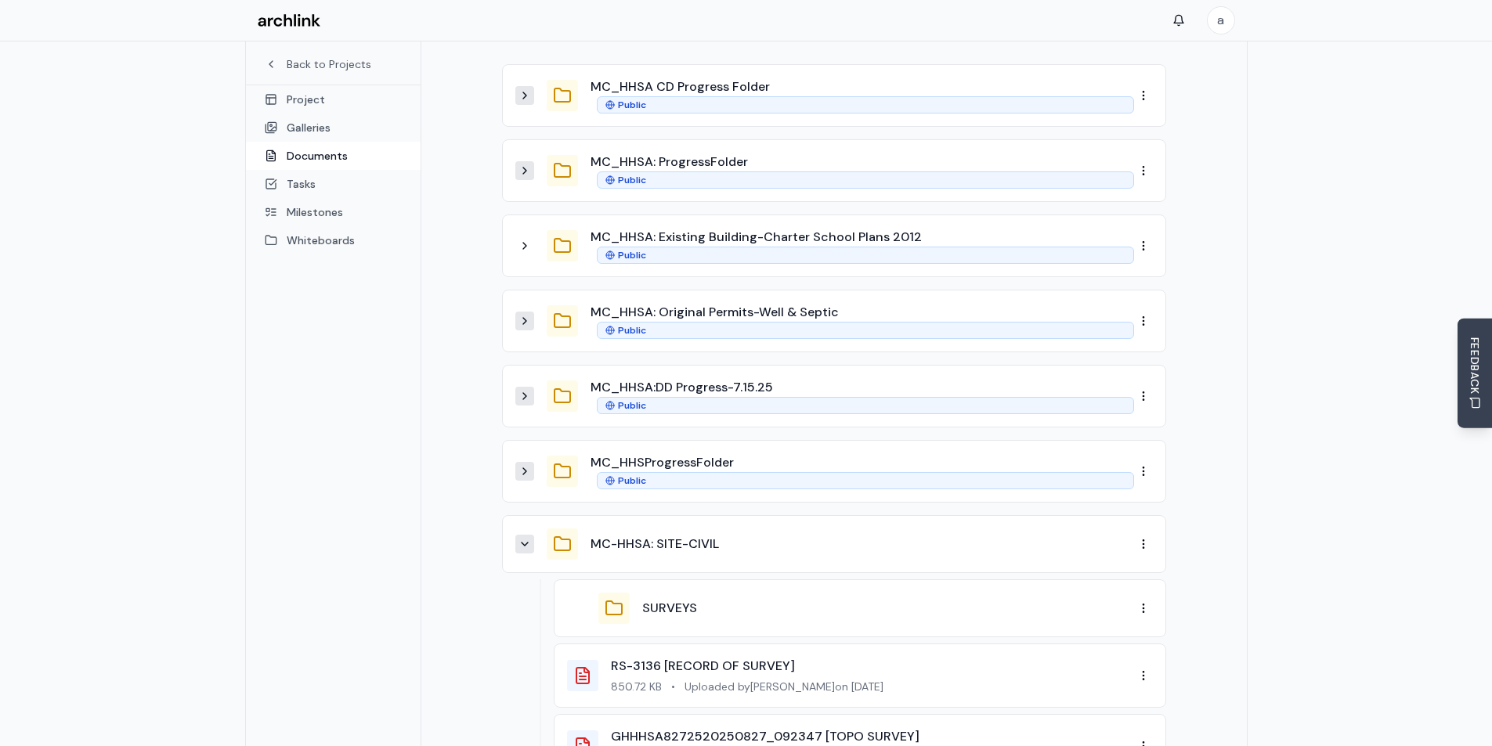
click at [526, 538] on icon at bounding box center [524, 544] width 13 height 13
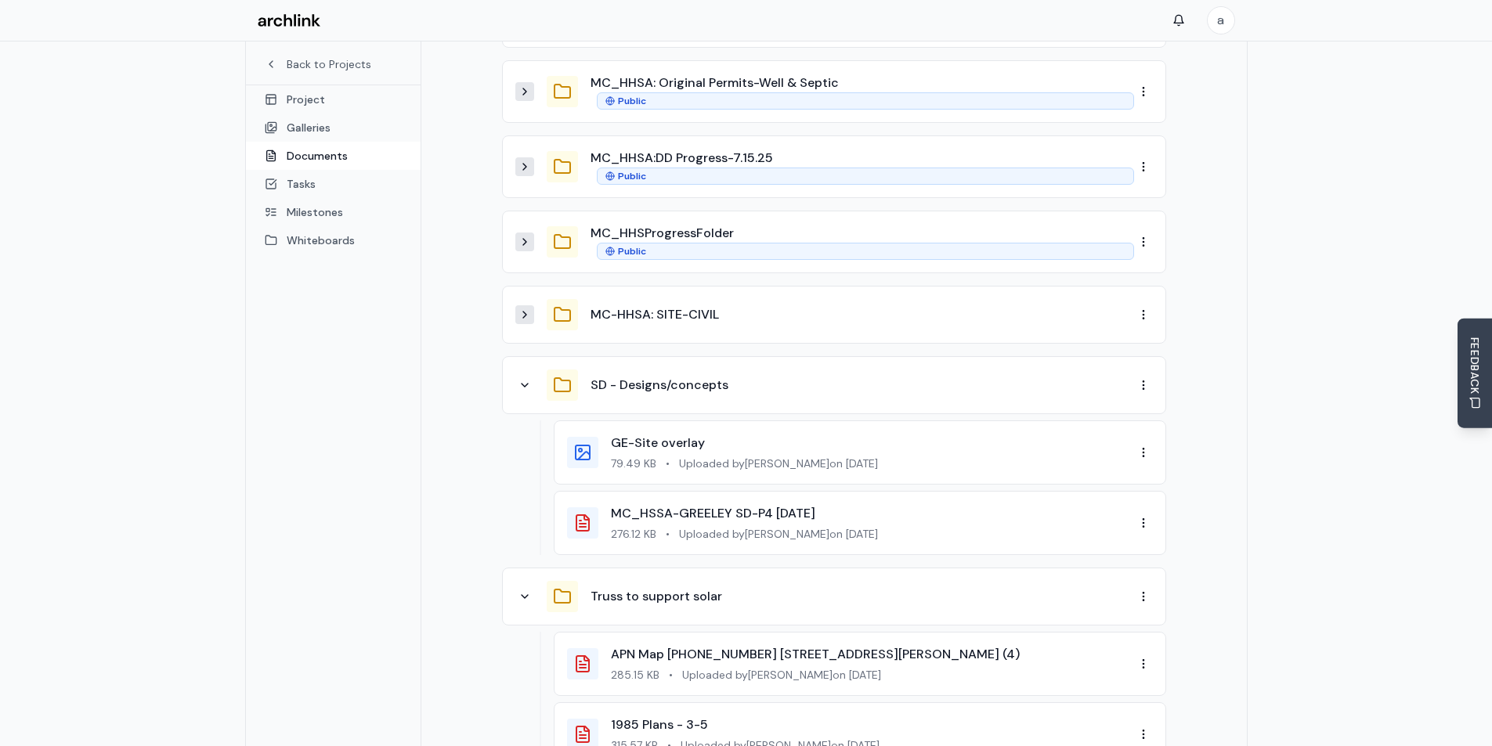
scroll to position [548, 0]
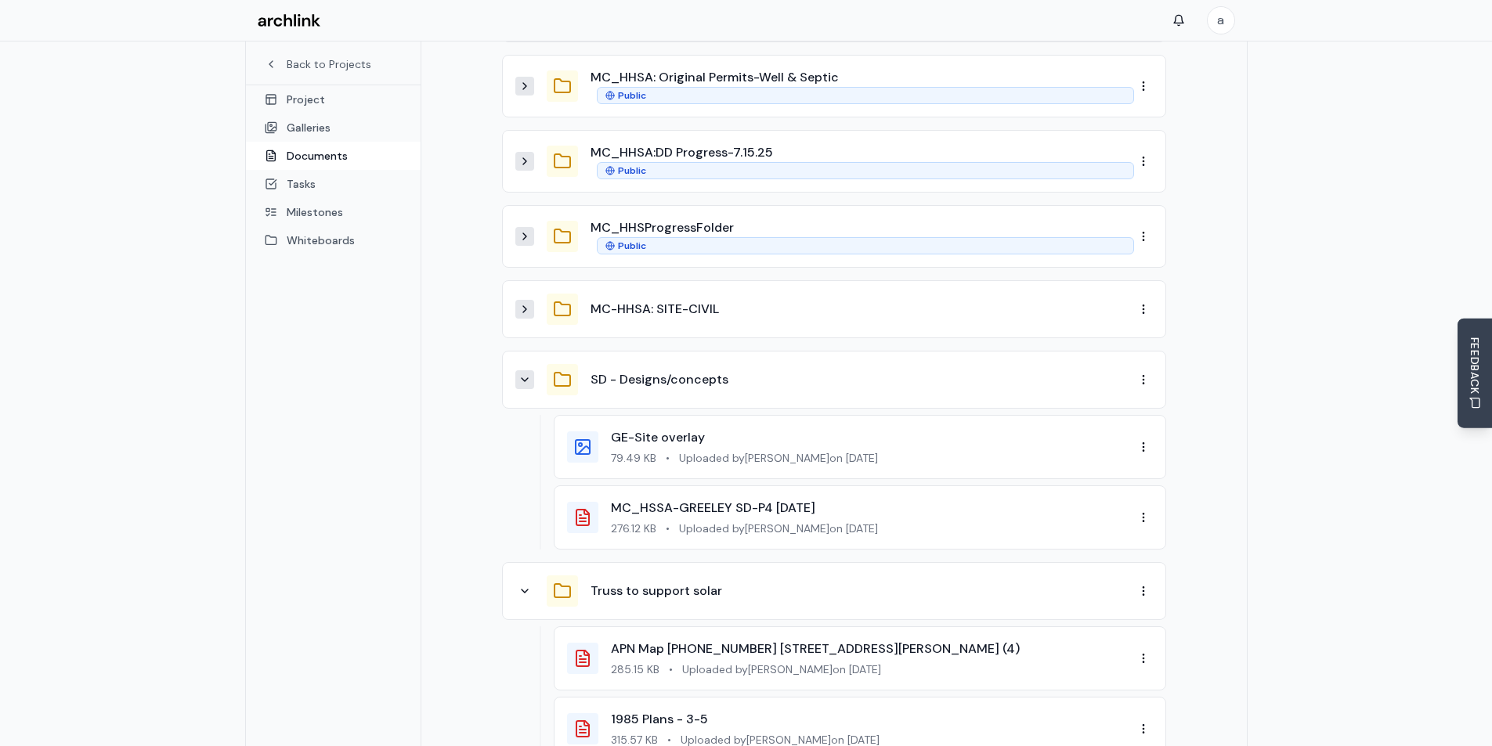
click at [525, 374] on icon at bounding box center [524, 380] width 13 height 13
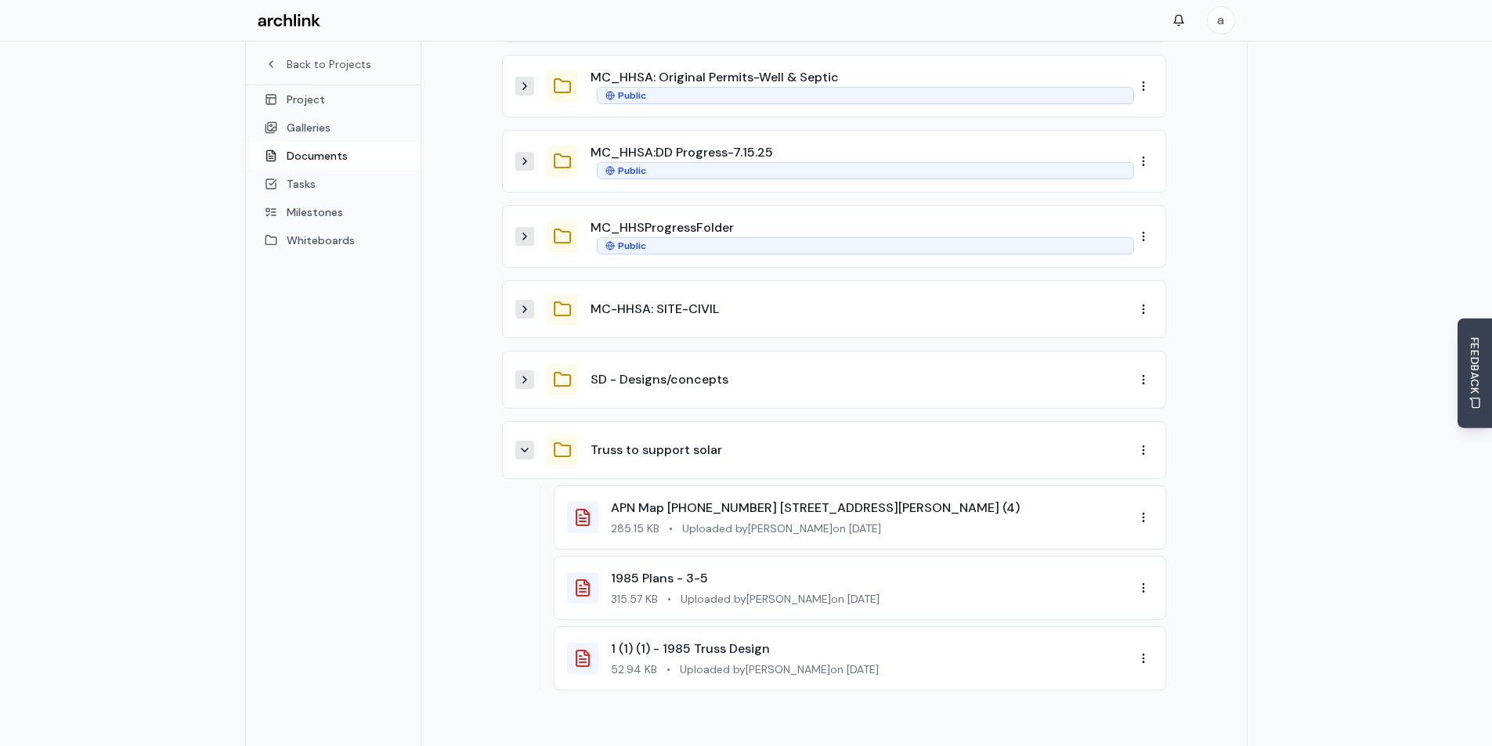
click at [526, 444] on icon at bounding box center [524, 450] width 13 height 13
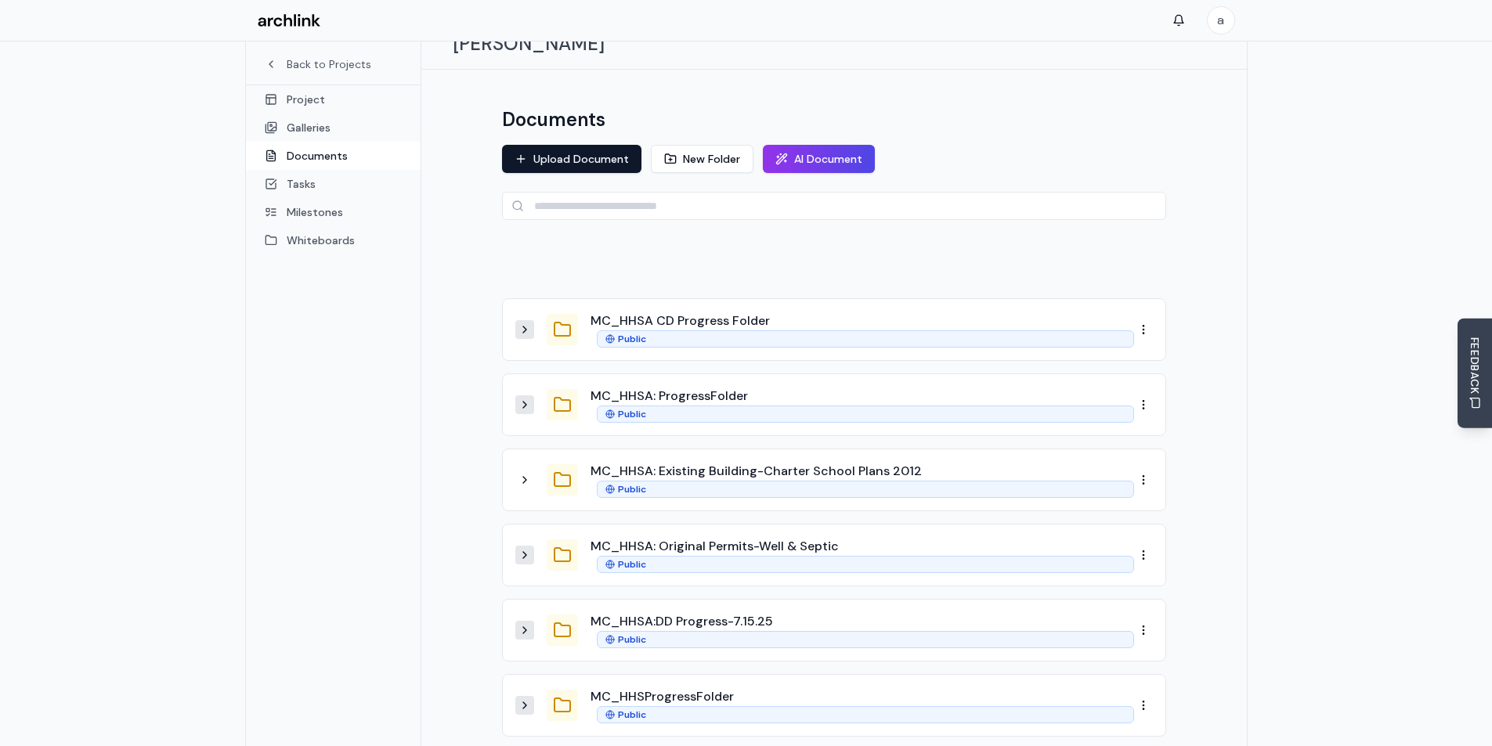
scroll to position [3, 0]
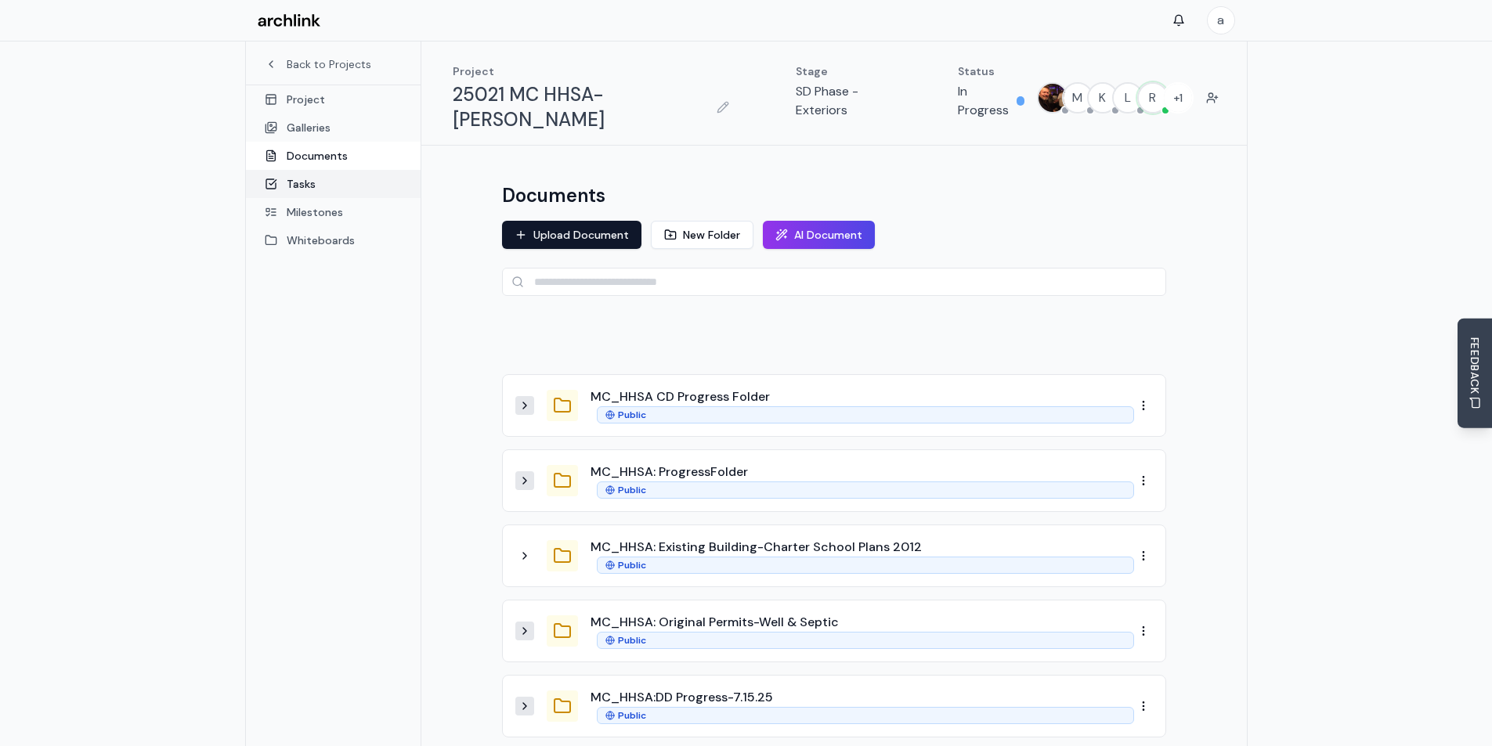
click at [285, 182] on link "Tasks" at bounding box center [333, 184] width 175 height 28
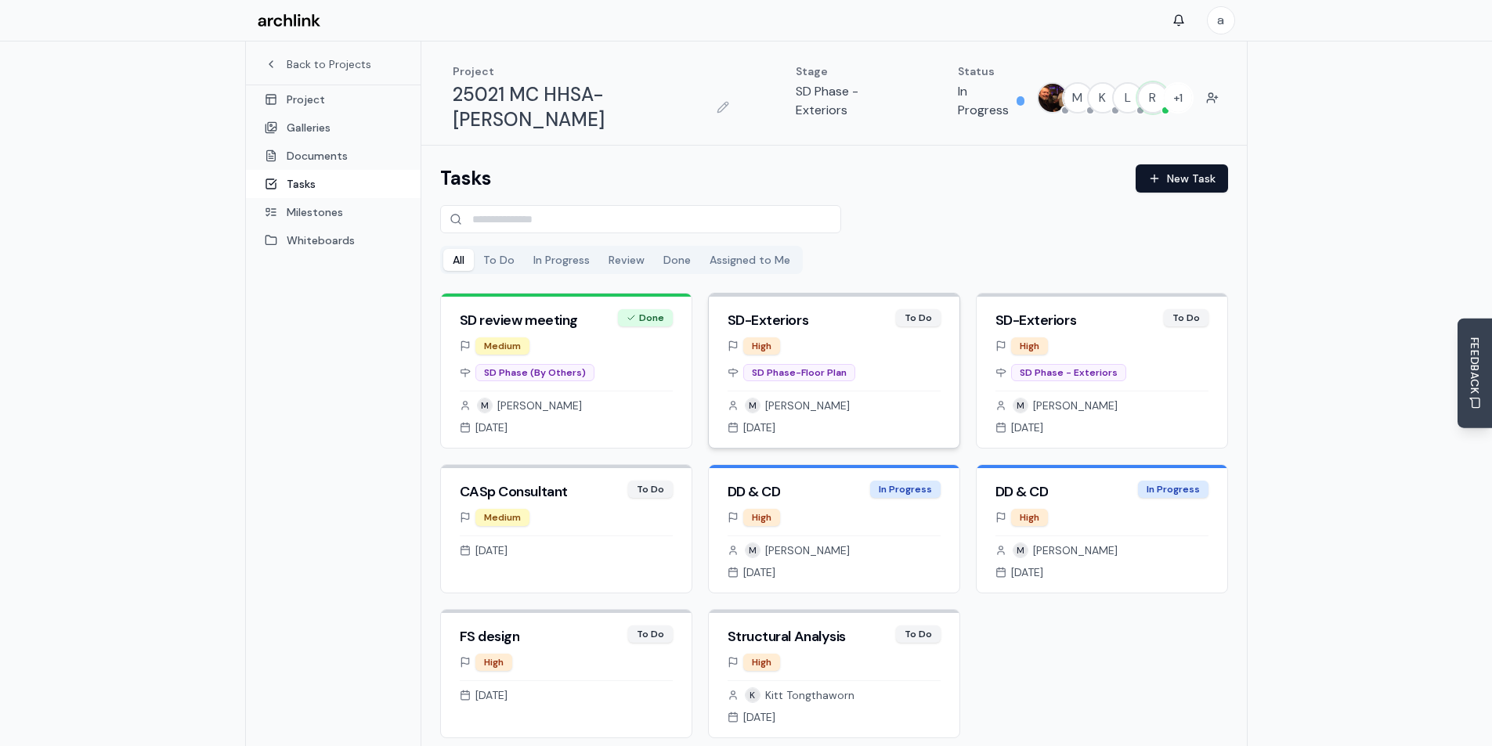
click at [893, 420] on div "Jul 1, 2025" at bounding box center [834, 428] width 213 height 16
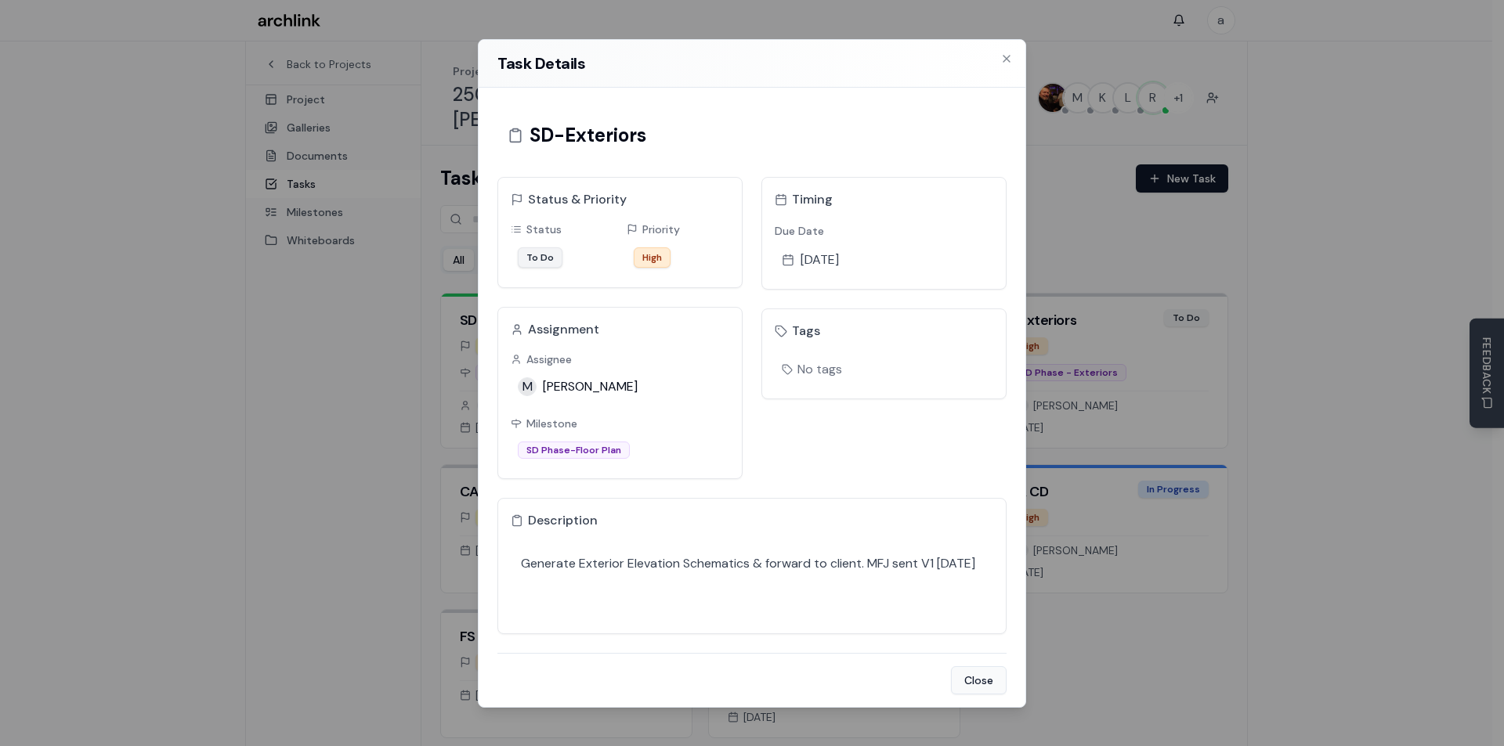
click at [987, 682] on button "Close" at bounding box center [979, 680] width 56 height 28
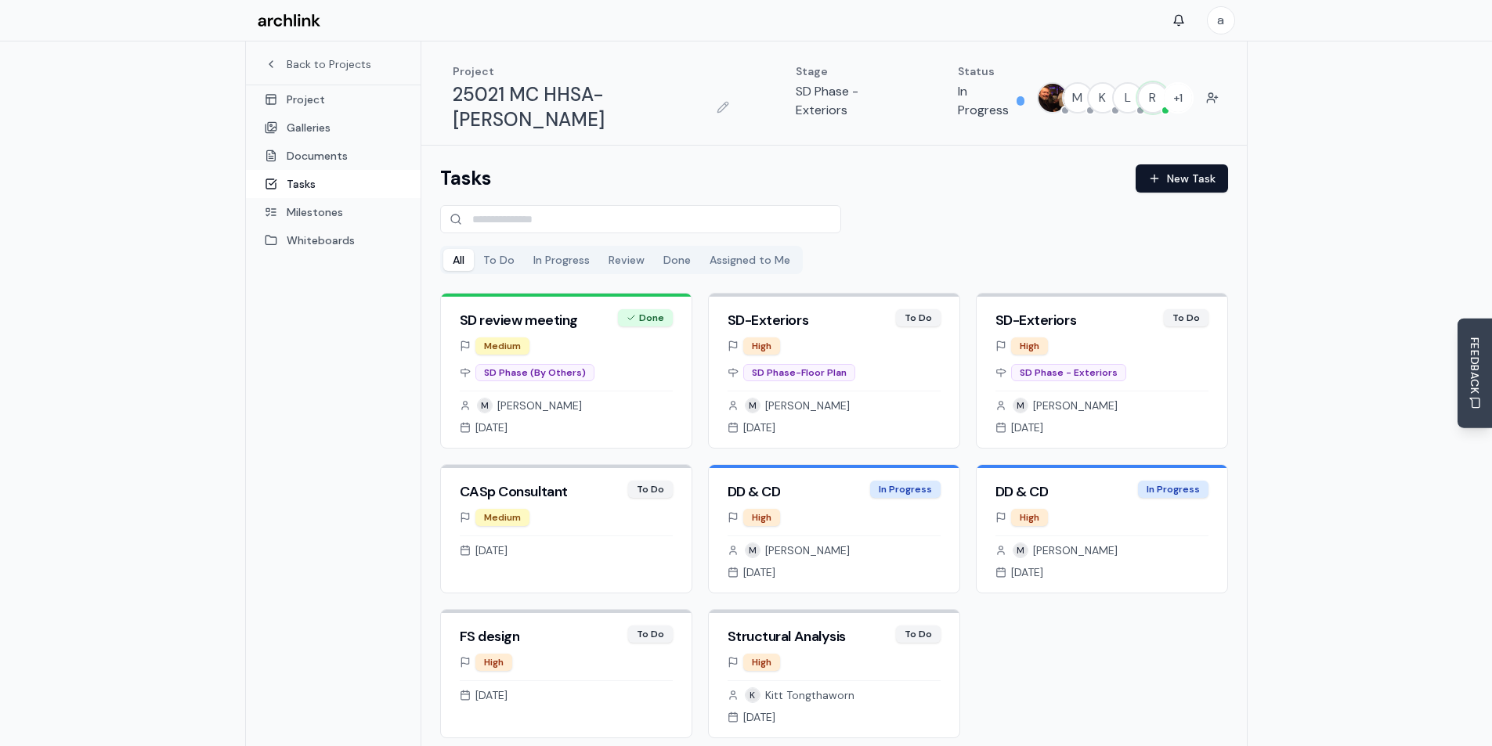
click at [267, 323] on div "Back to Projects Project Galleries Documents Tasks Milestones Whiteboards" at bounding box center [333, 411] width 175 height 746
click at [892, 543] on div "M Meranda Bean" at bounding box center [834, 551] width 213 height 16
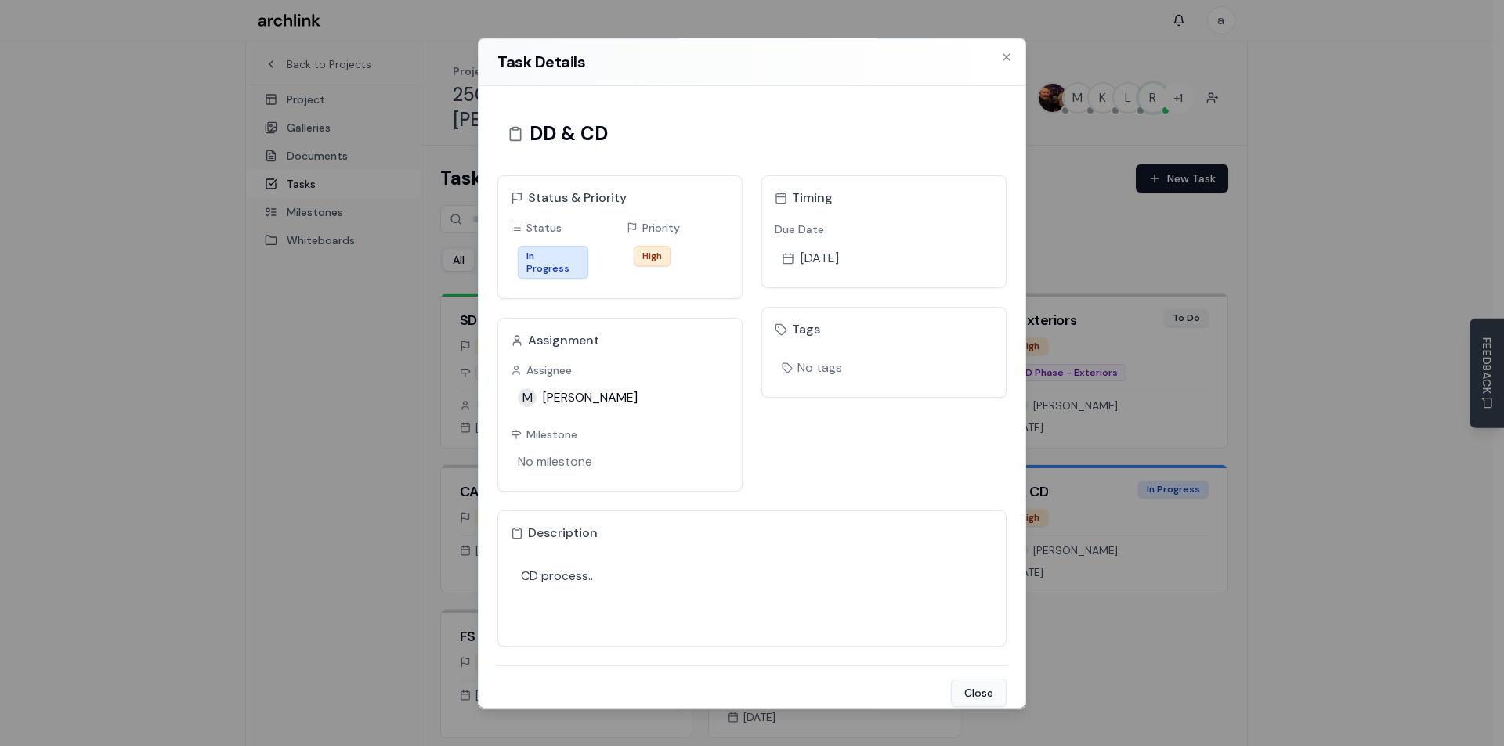
click at [958, 680] on button "Close" at bounding box center [979, 693] width 56 height 28
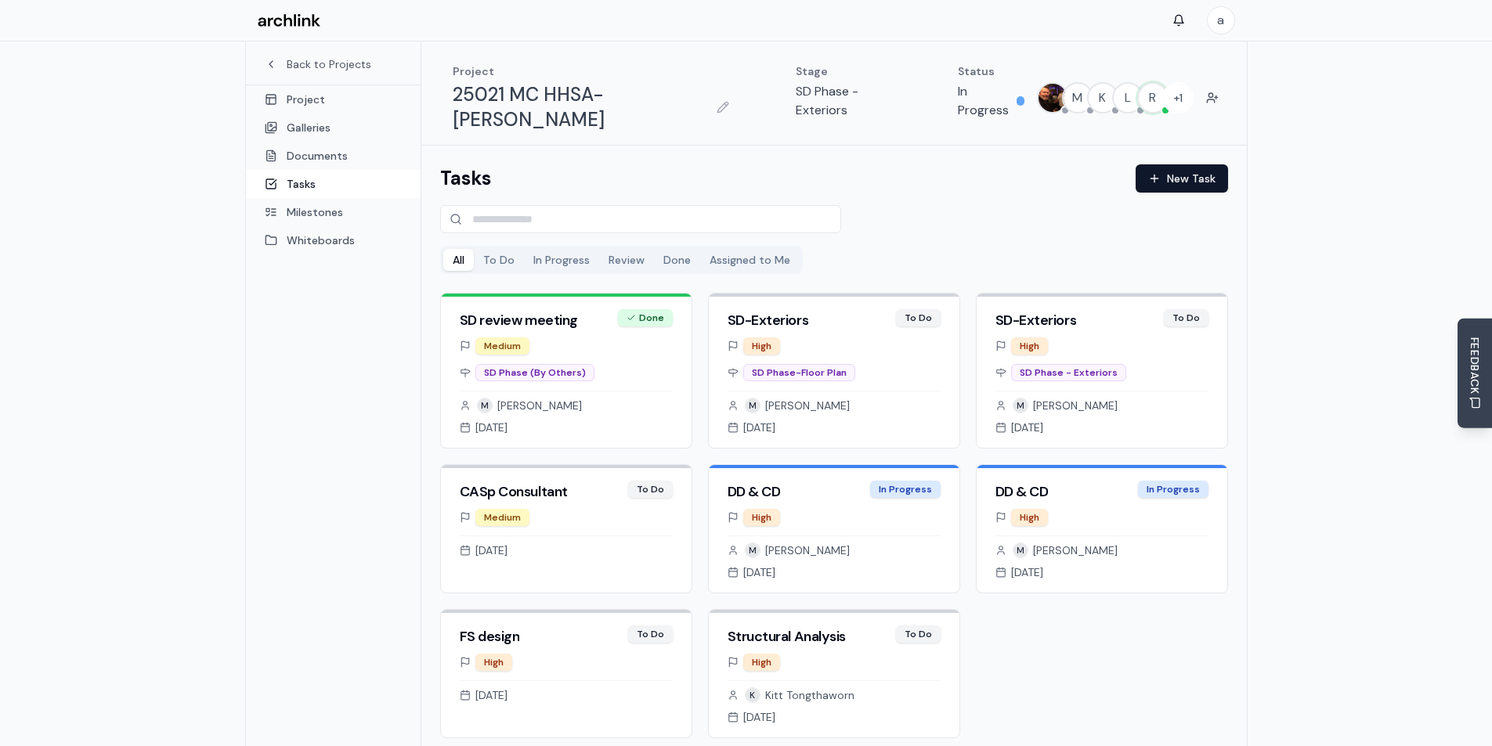
click at [304, 341] on div "Back to Projects Project Galleries Documents Tasks Milestones Whiteboards" at bounding box center [333, 411] width 175 height 746
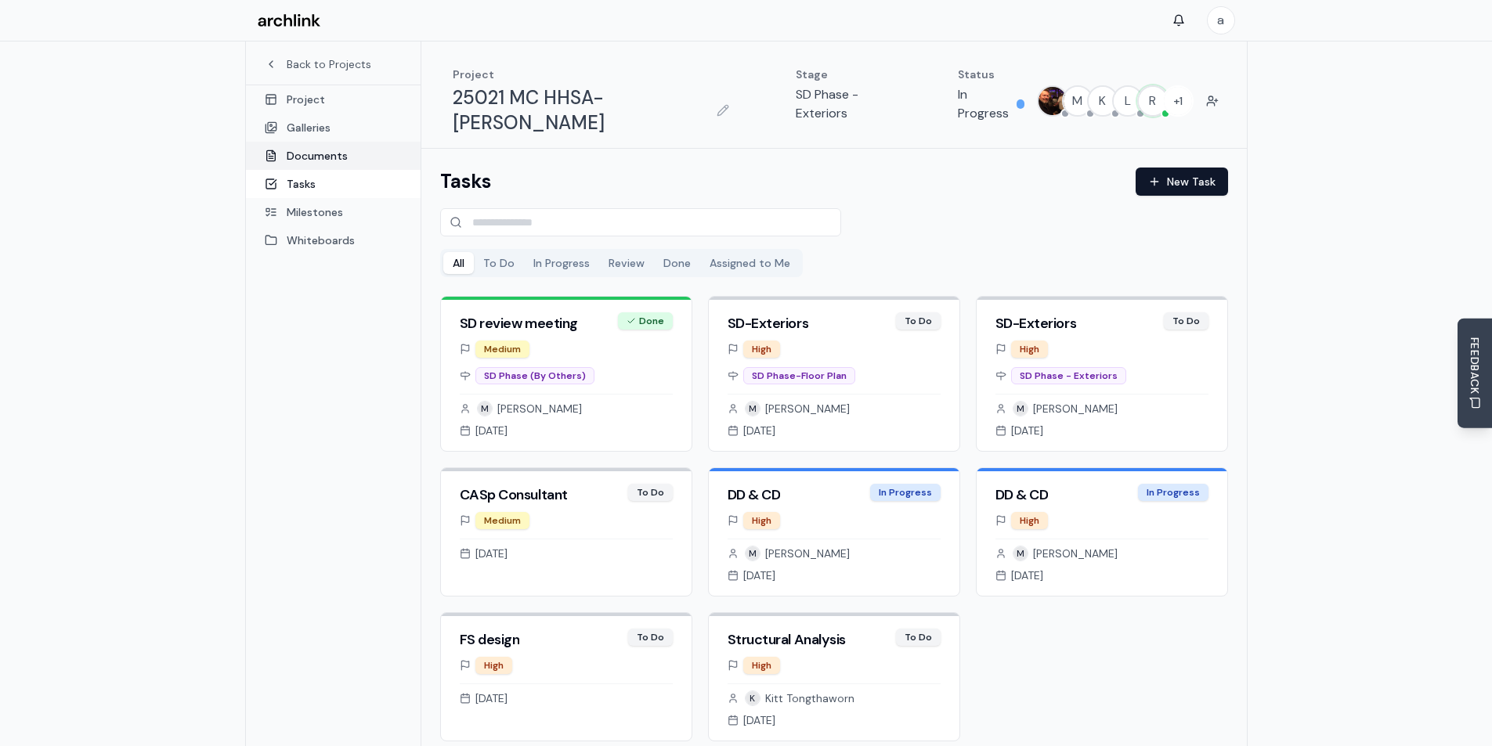
click at [304, 151] on link "Documents" at bounding box center [333, 156] width 175 height 28
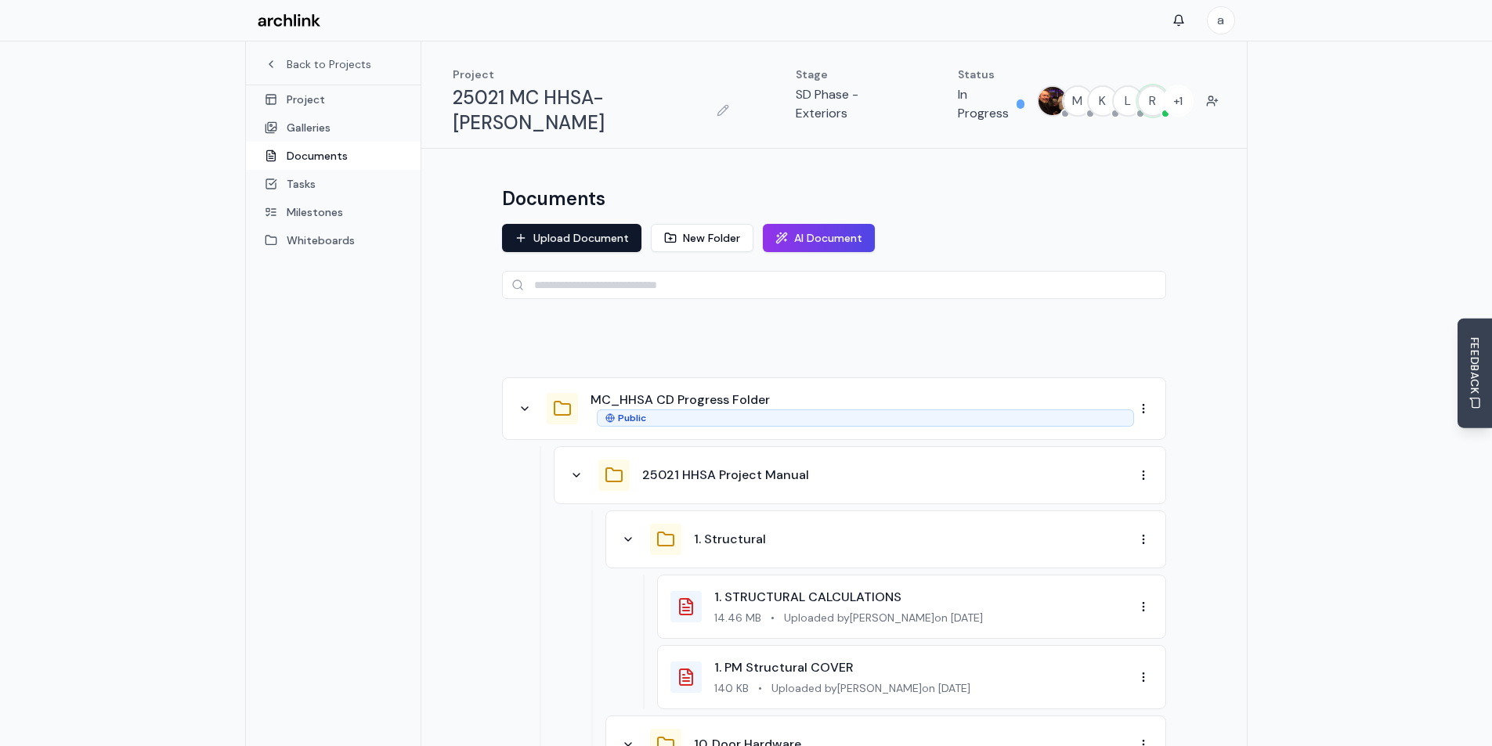
click at [962, 470] on div "25021 HHSA Project Manual" at bounding box center [860, 475] width 612 height 58
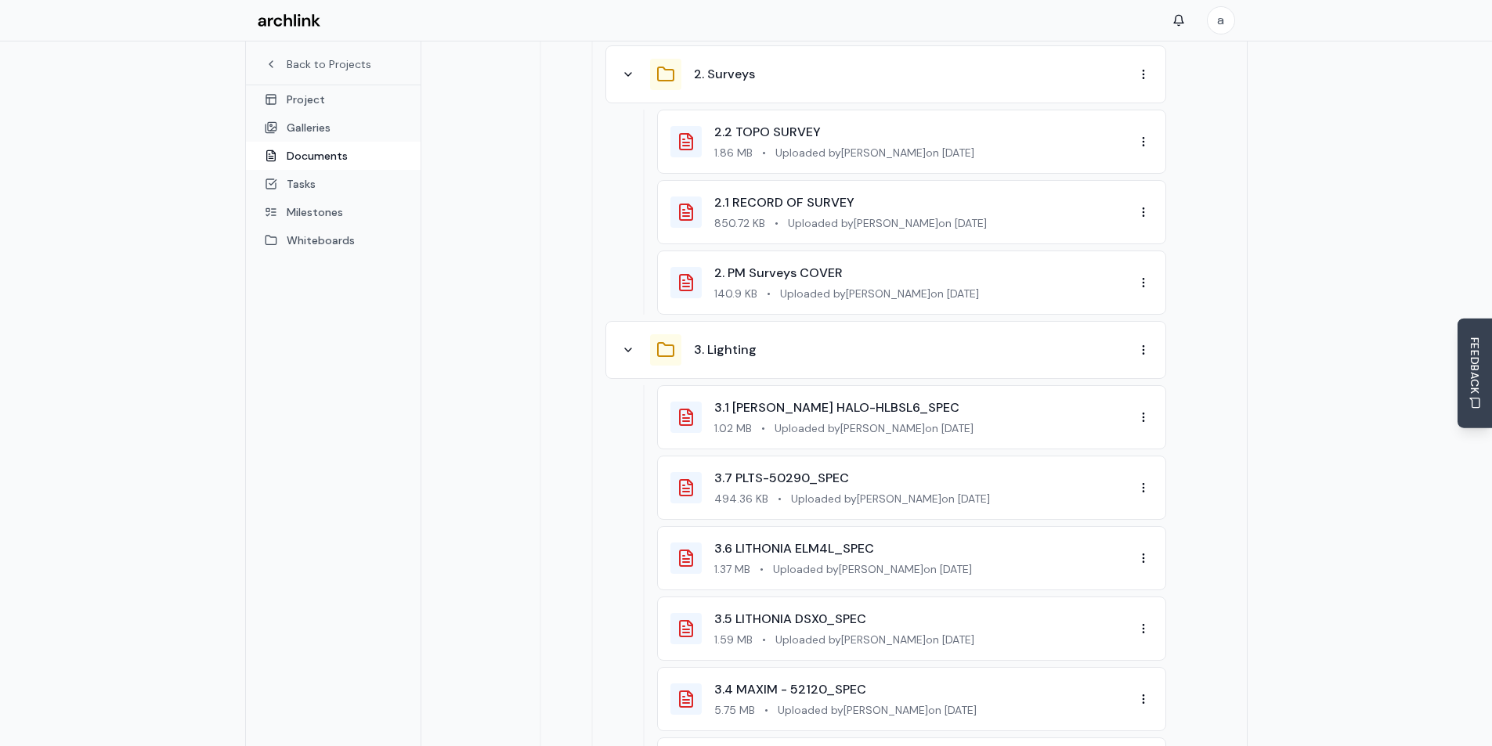
scroll to position [1880, 0]
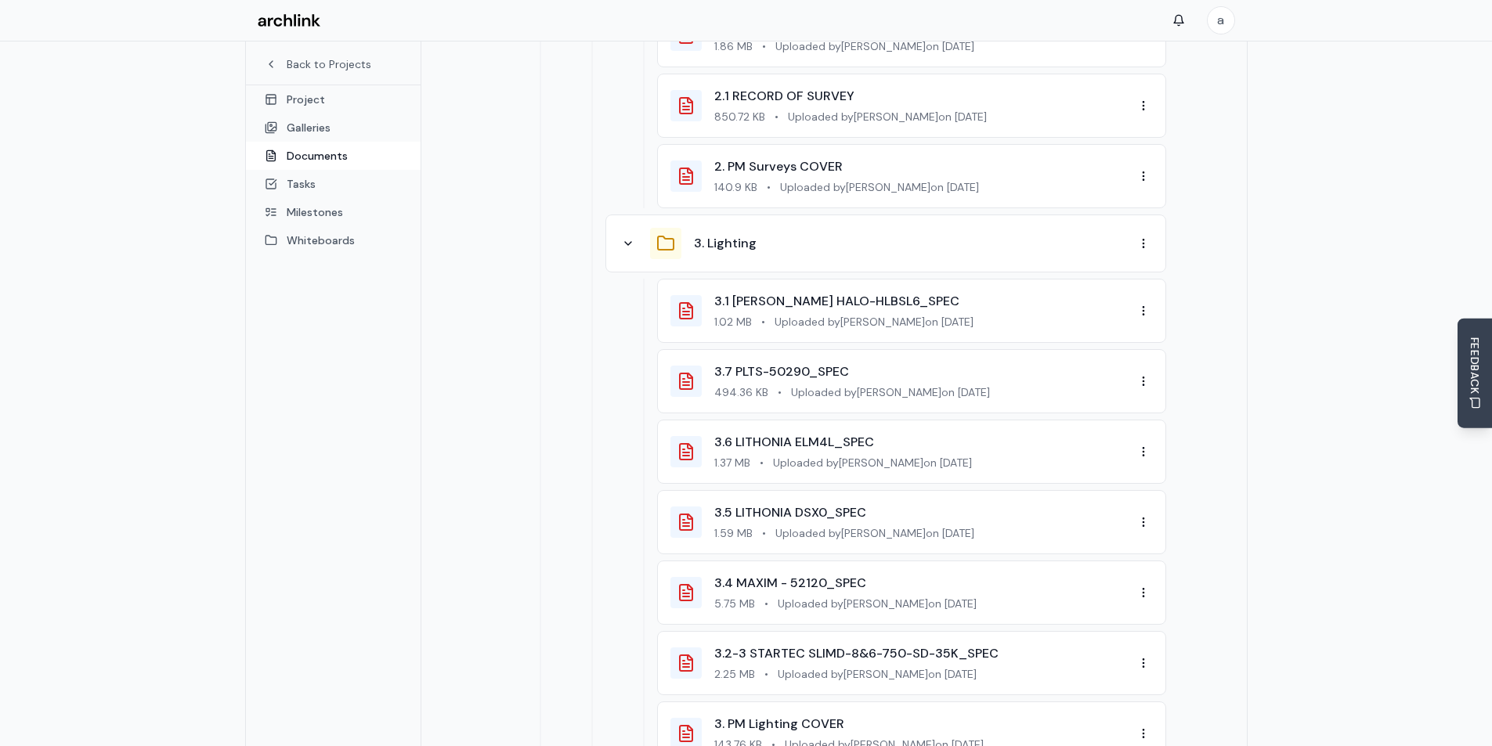
click at [727, 666] on span "2.25 MB" at bounding box center [734, 674] width 41 height 16
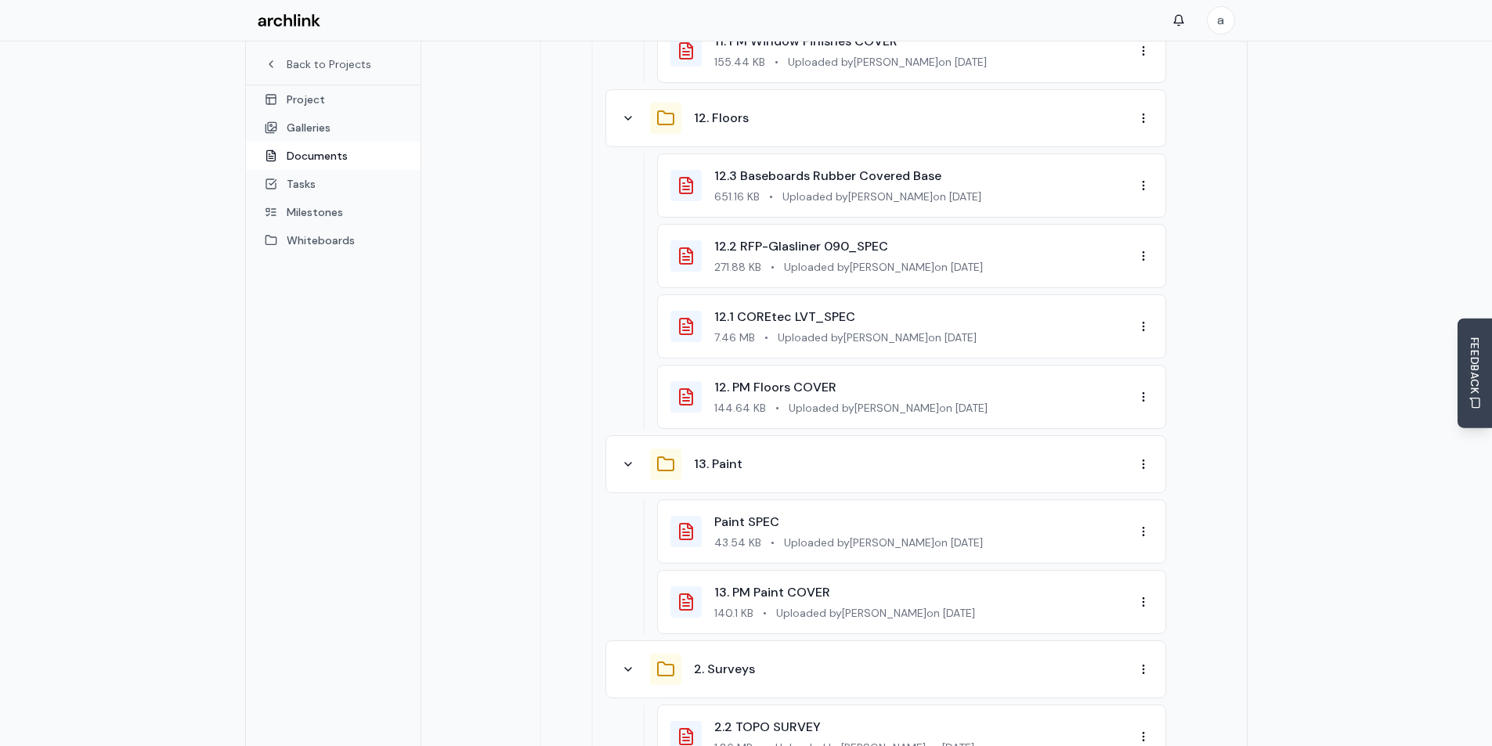
scroll to position [1175, 0]
click at [833, 458] on div "13. Paint" at bounding box center [914, 467] width 440 height 19
click at [632, 461] on icon at bounding box center [628, 467] width 13 height 13
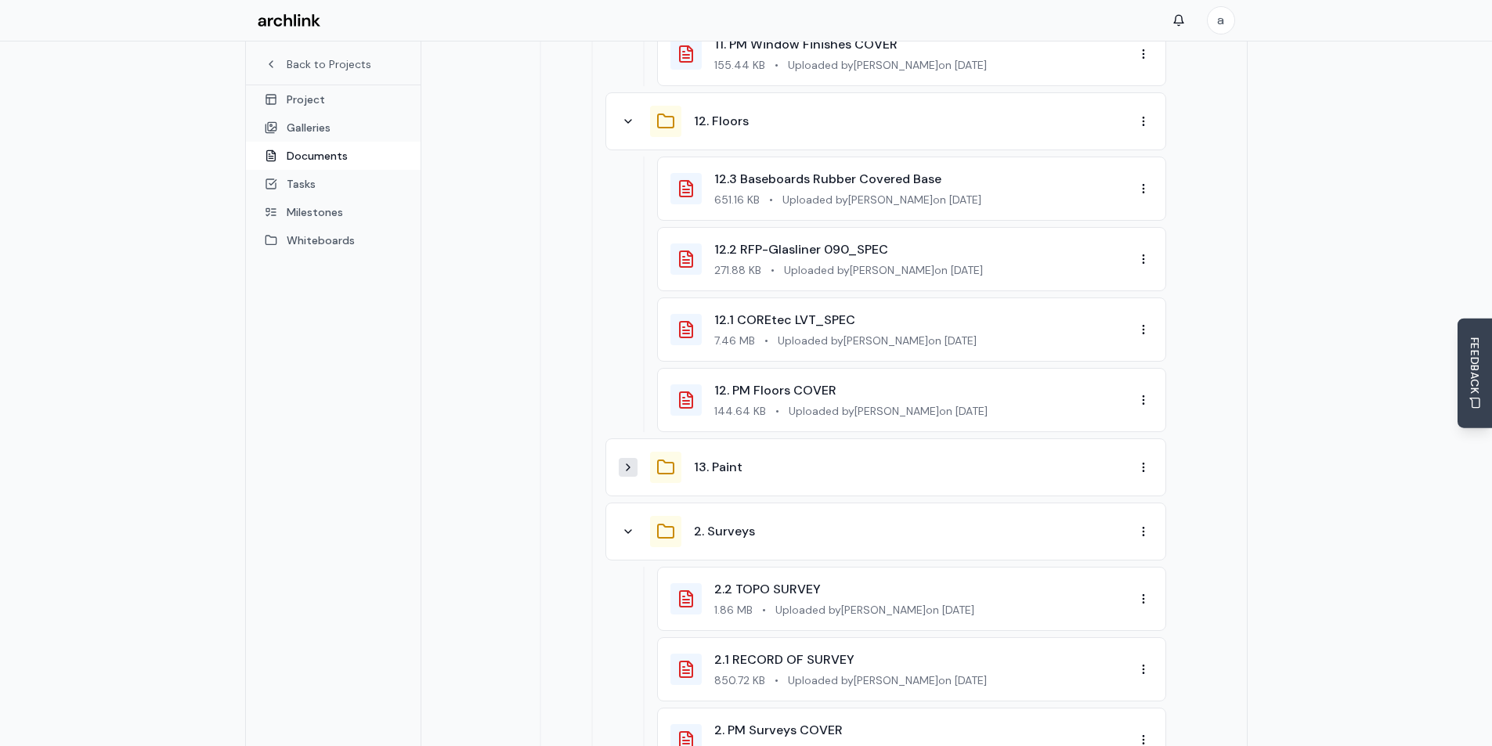
click at [668, 458] on icon at bounding box center [665, 467] width 19 height 19
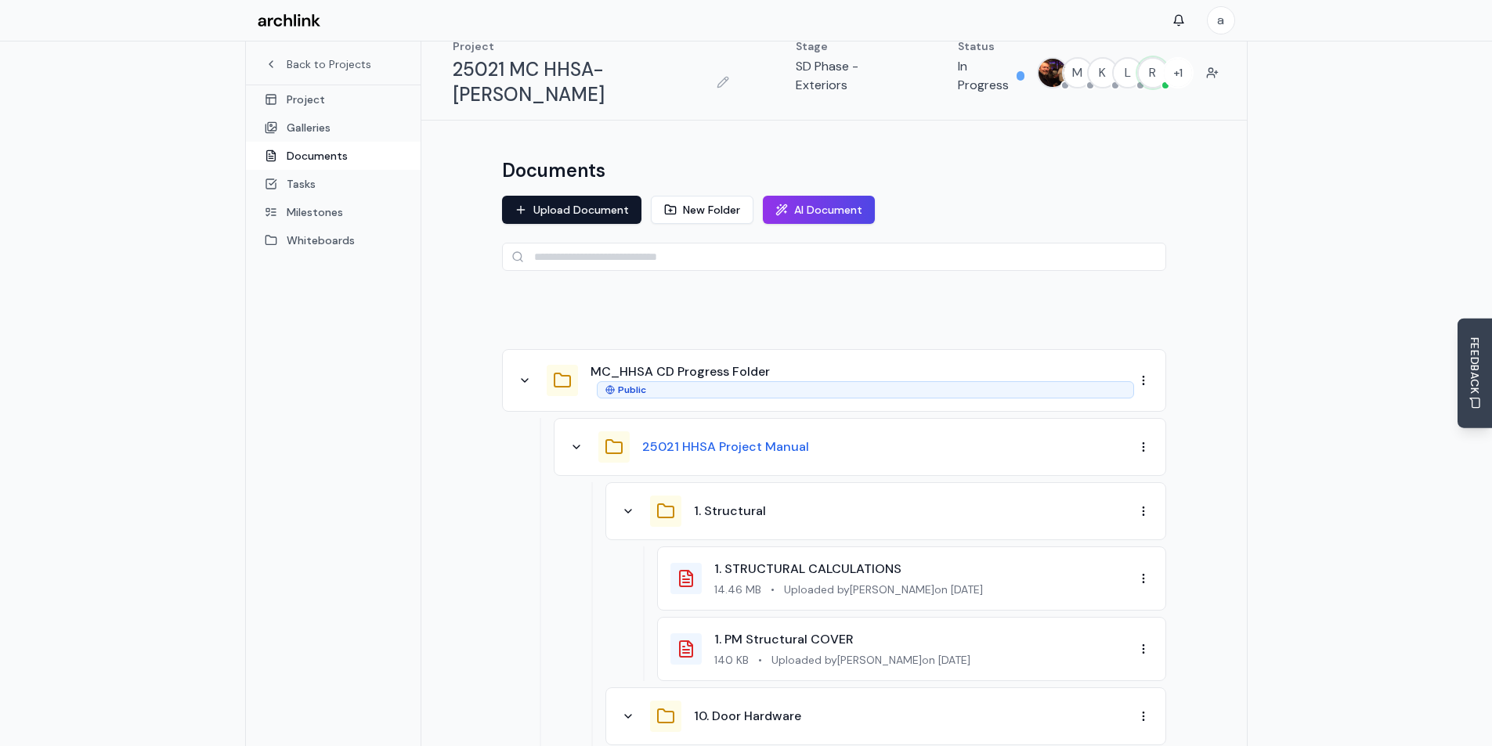
scroll to position [0, 0]
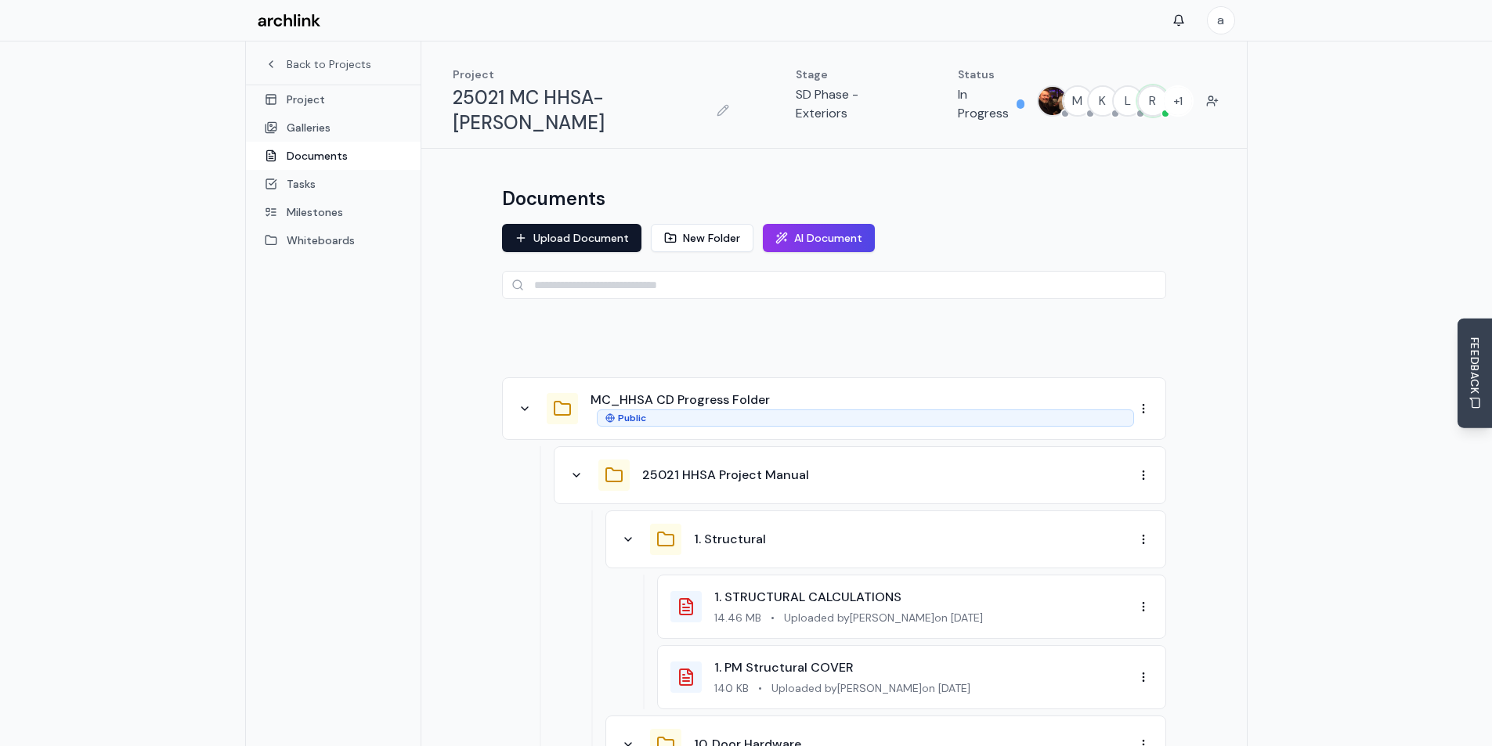
click at [803, 530] on div "1. Structural" at bounding box center [914, 539] width 440 height 19
click at [581, 469] on icon at bounding box center [576, 475] width 13 height 13
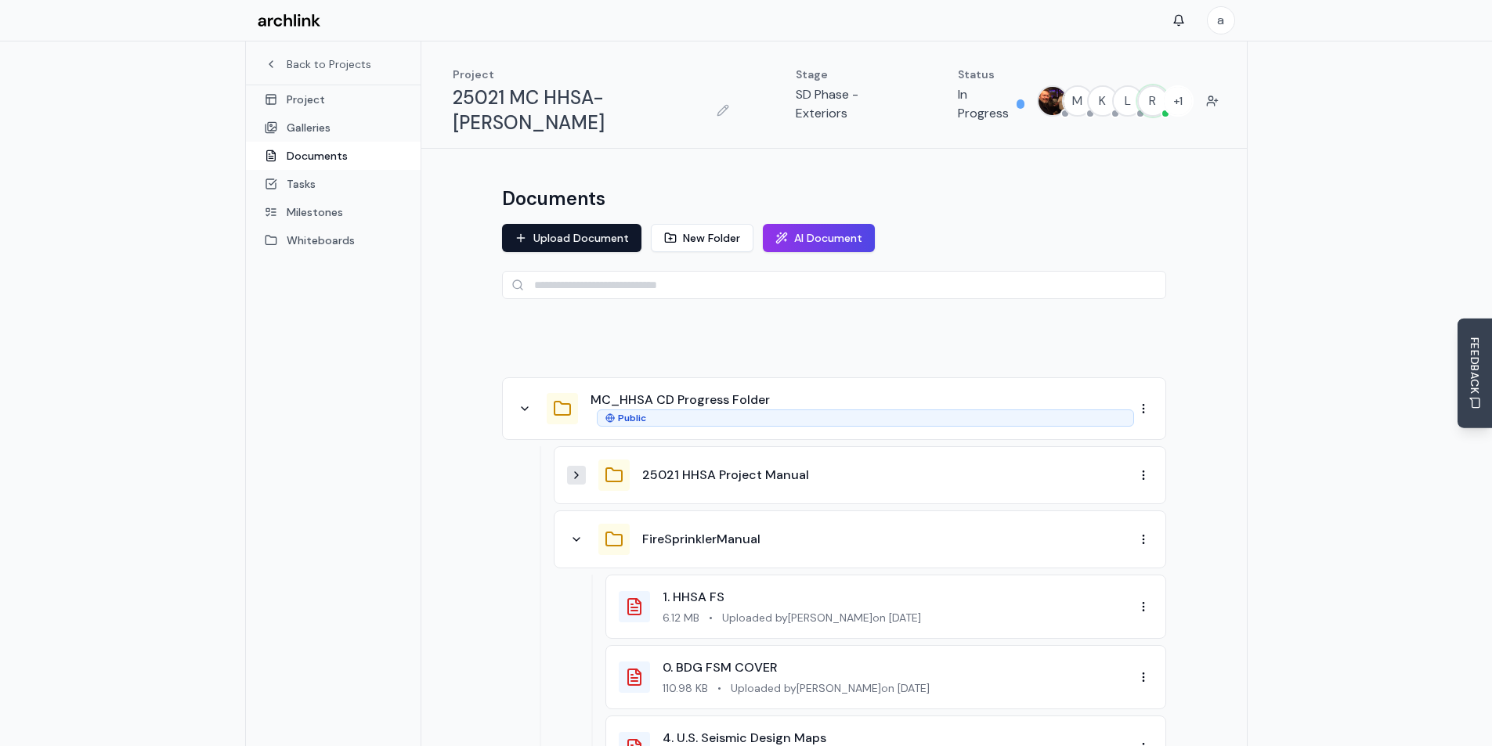
click at [581, 469] on icon at bounding box center [576, 475] width 13 height 13
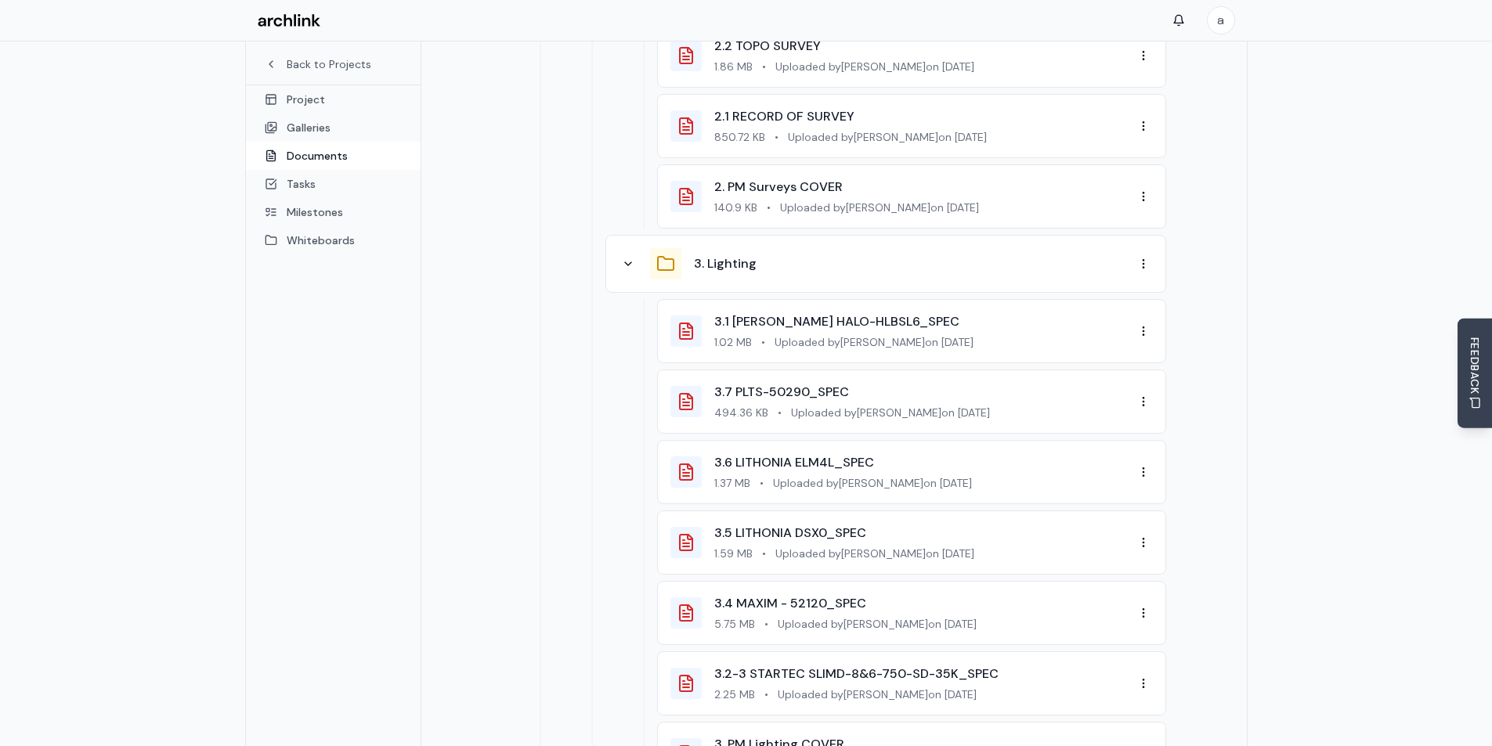
scroll to position [1723, 0]
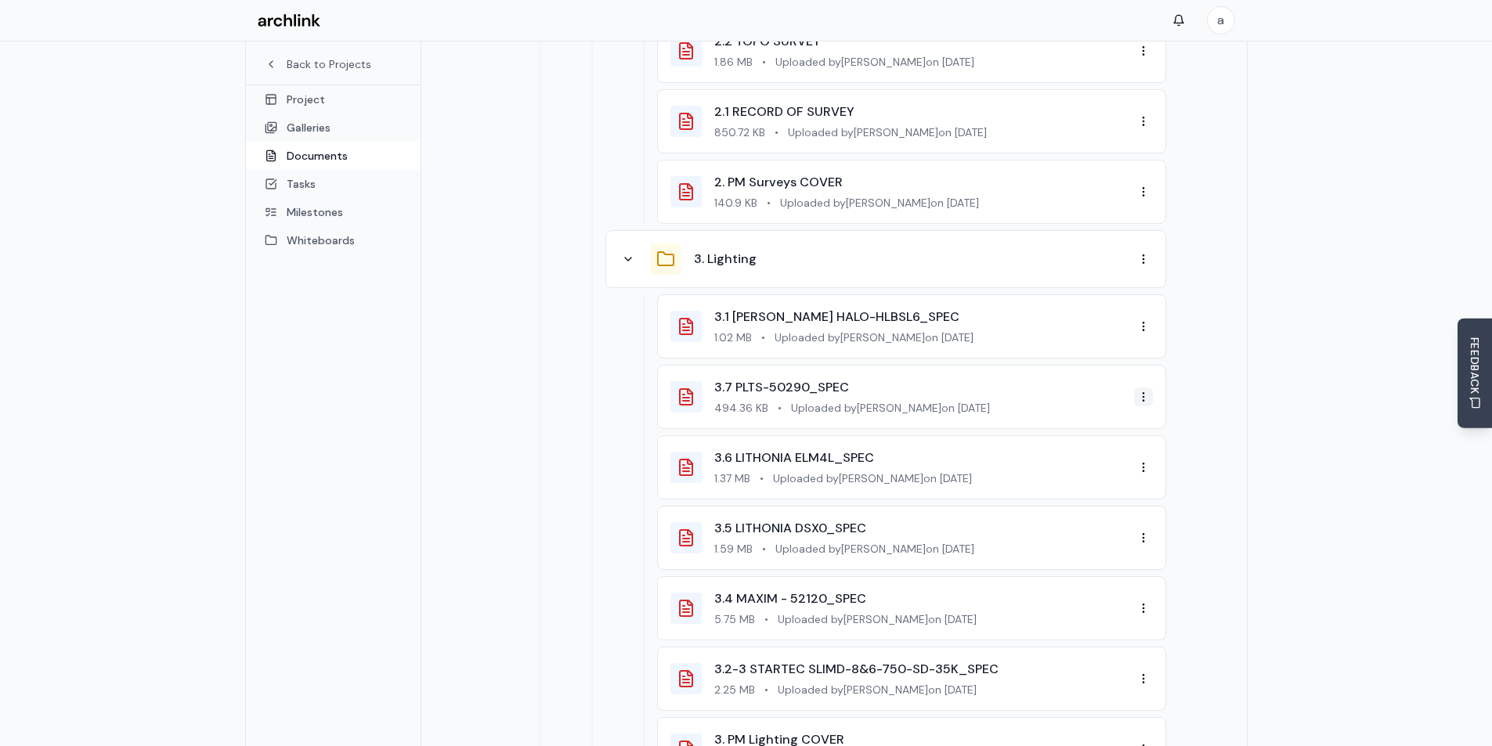
click at [1090, 404] on link "View" at bounding box center [1103, 400] width 92 height 25
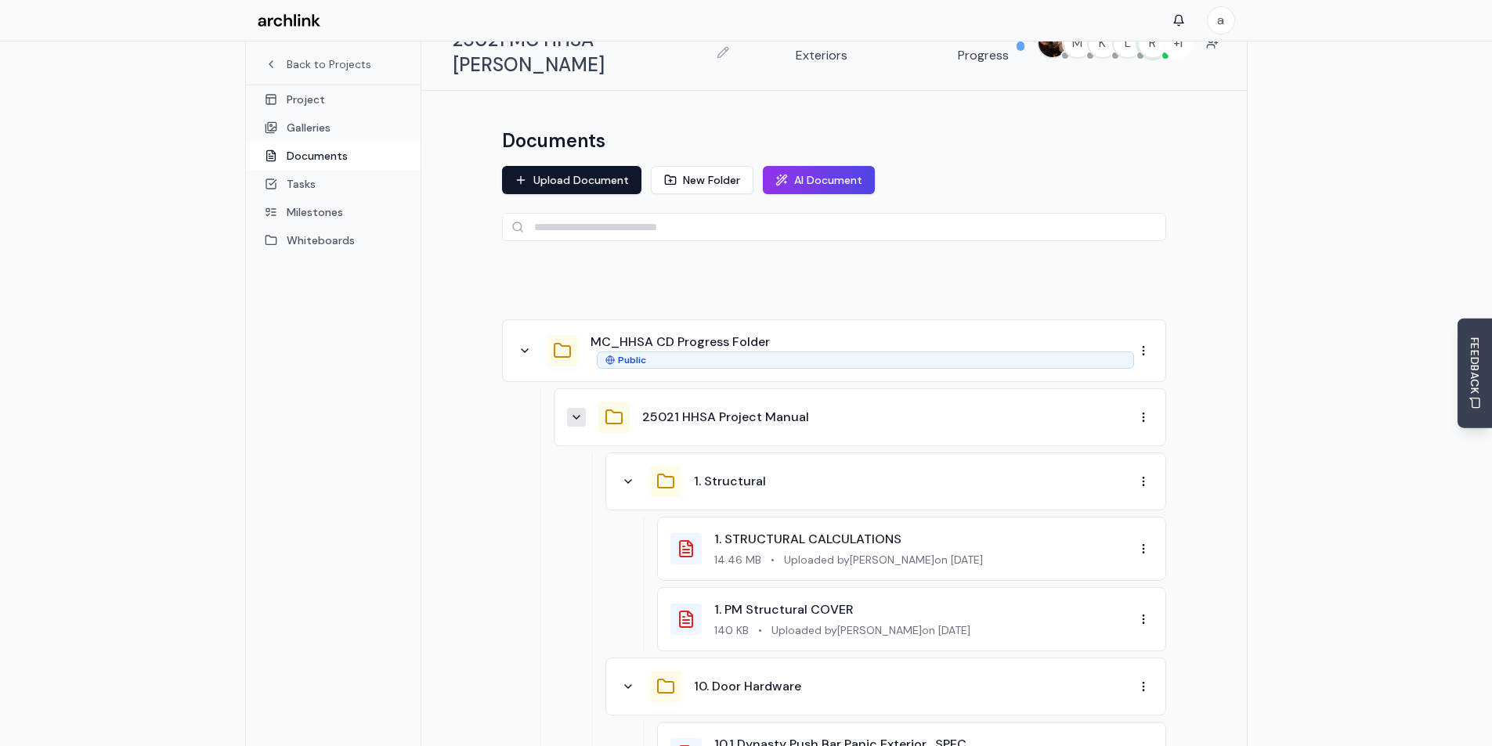
scroll to position [0, 0]
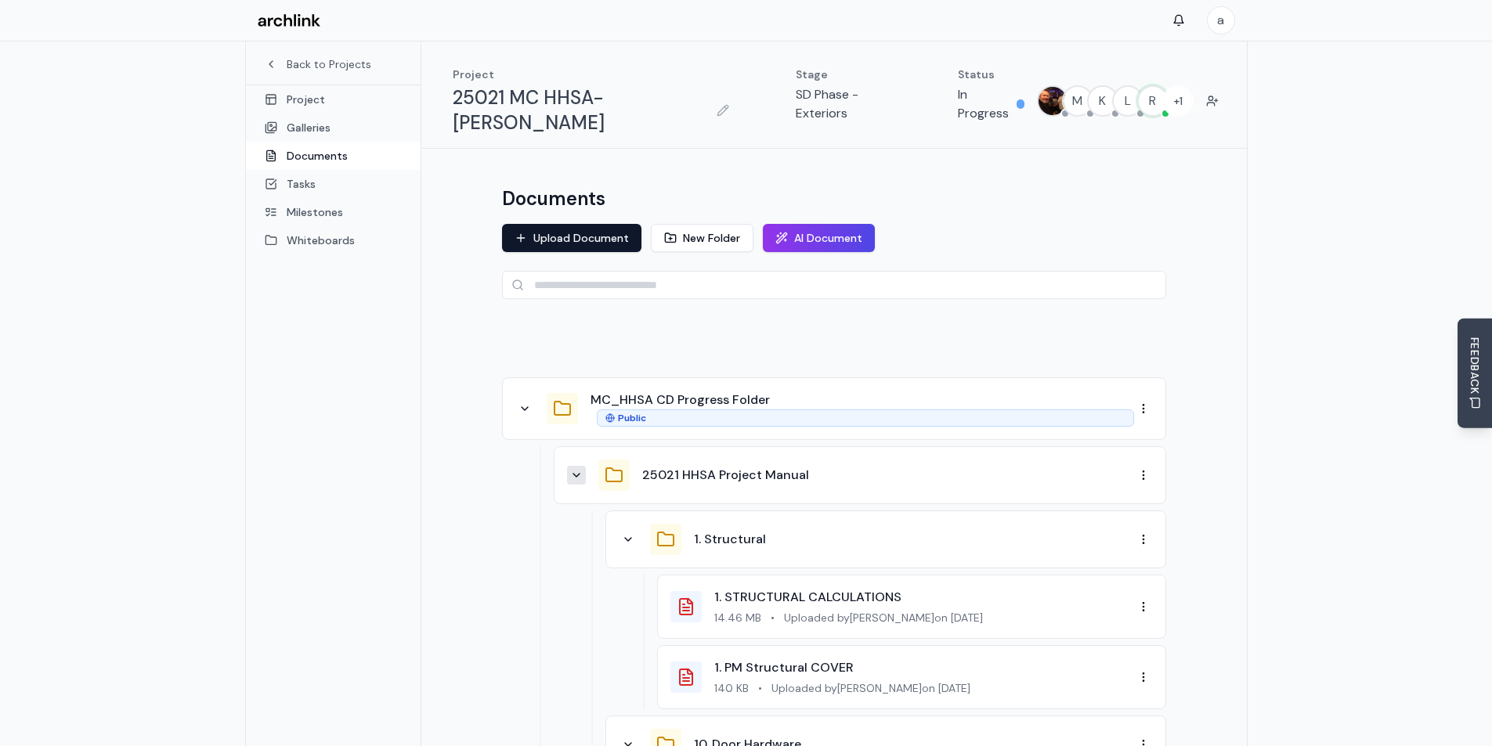
click at [565, 399] on icon at bounding box center [562, 408] width 19 height 19
click at [591, 319] on div at bounding box center [834, 341] width 664 height 47
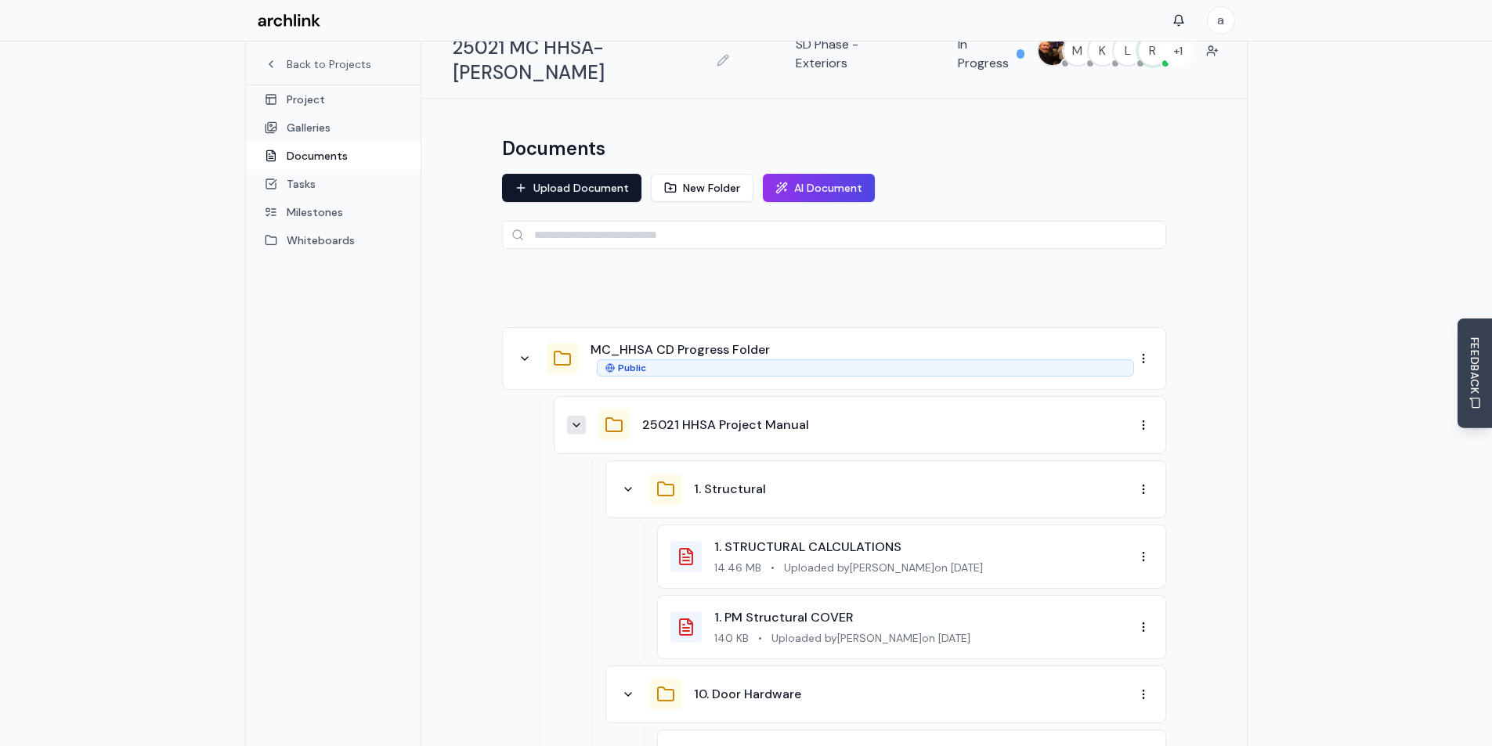
scroll to position [78, 0]
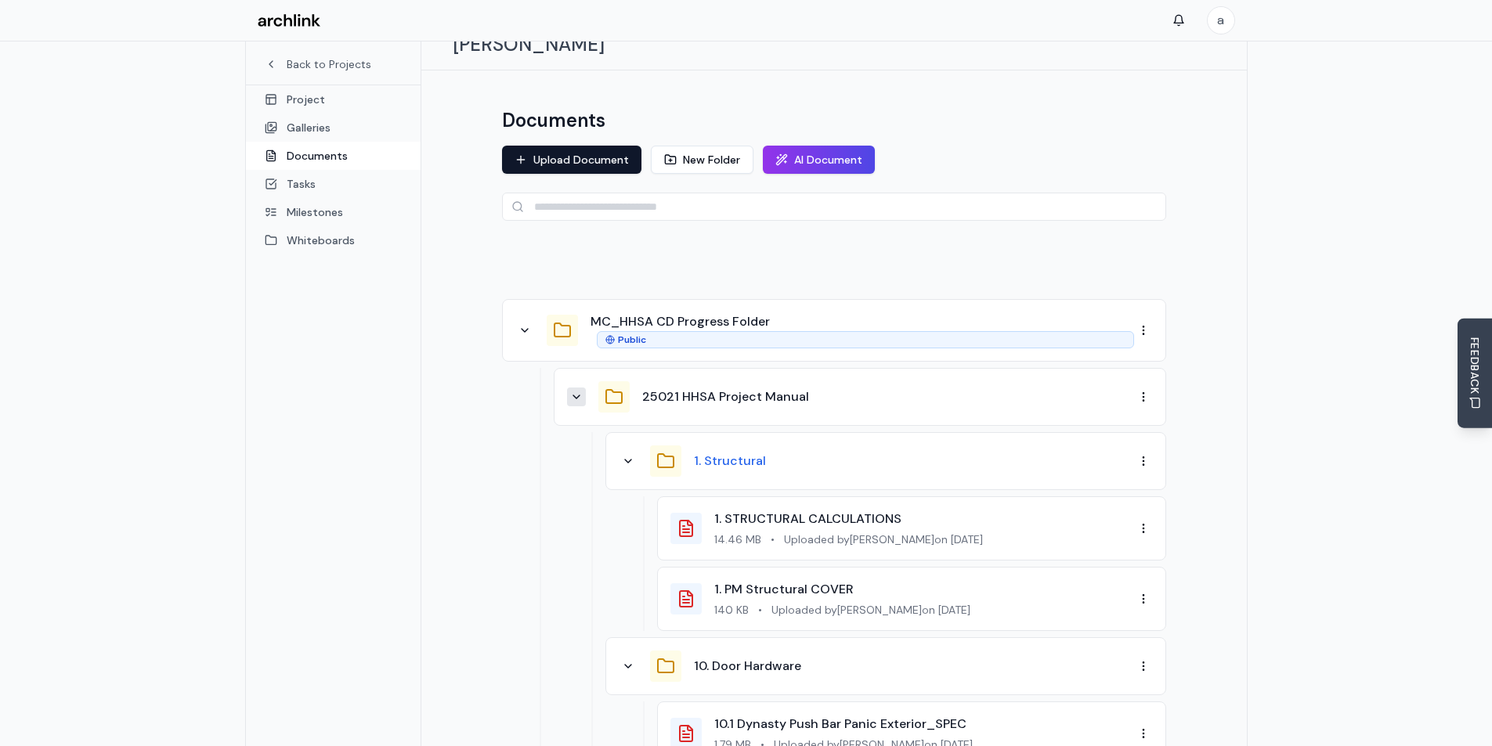
click at [742, 452] on button "1. Structural" at bounding box center [730, 461] width 72 height 19
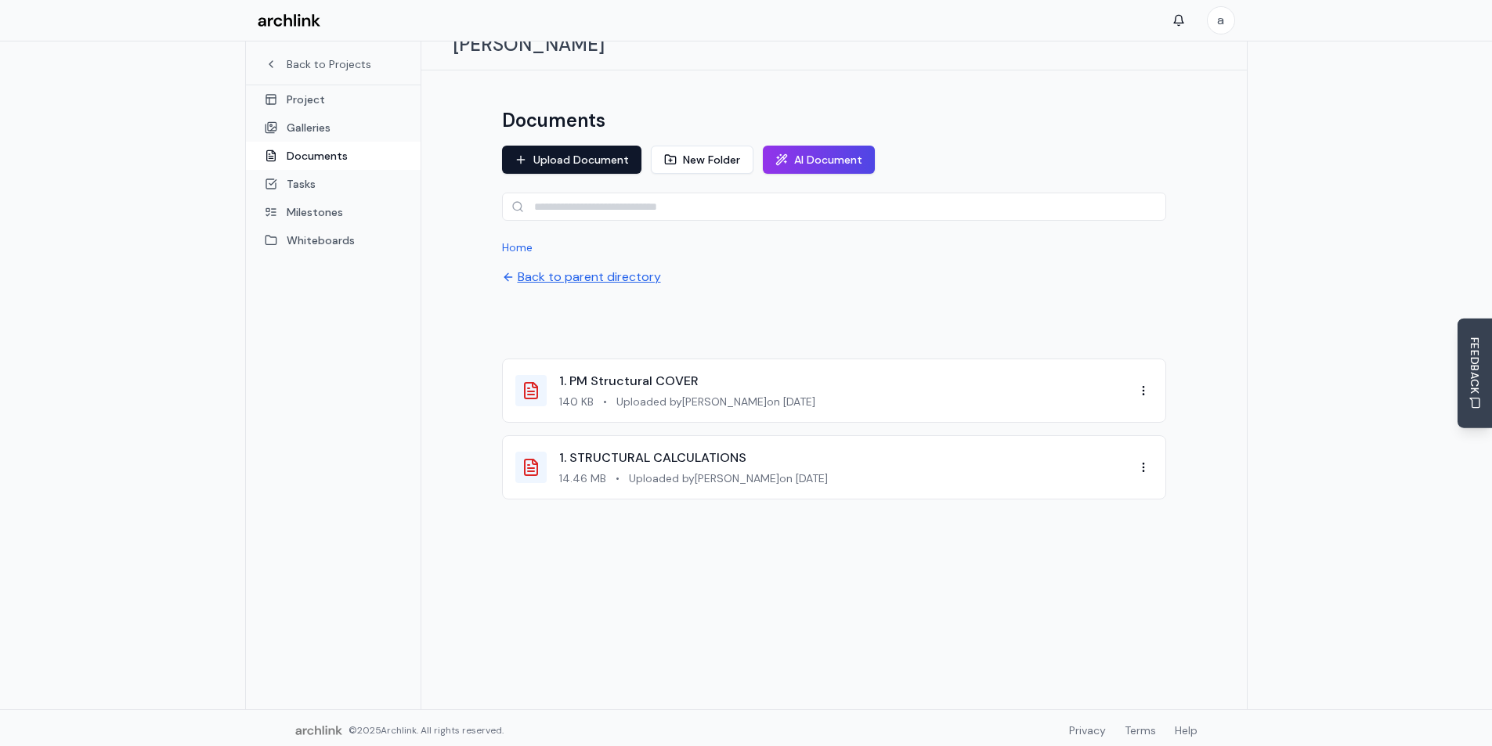
click at [584, 268] on button "Back to parent directory" at bounding box center [581, 277] width 159 height 19
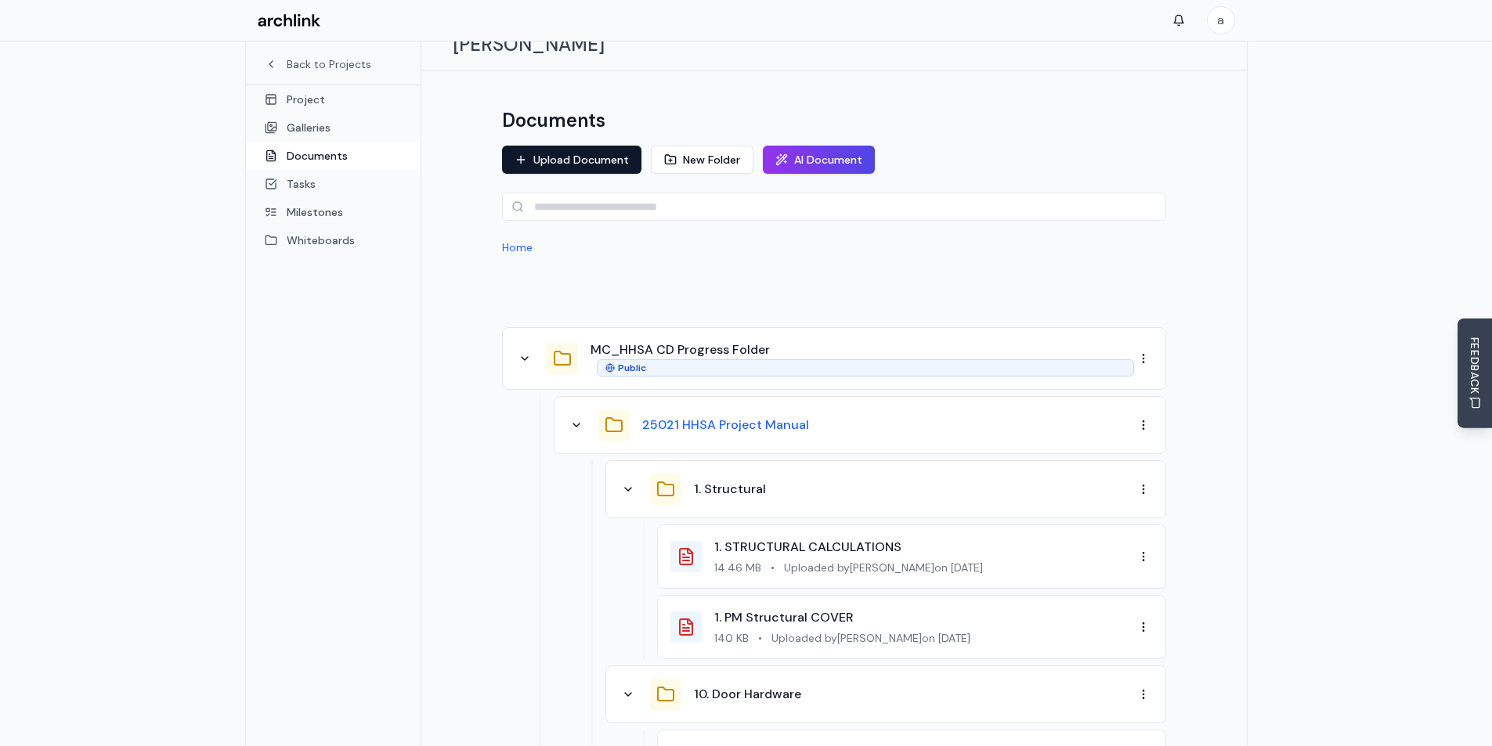
click at [684, 416] on button "25021 HHSA Project Manual" at bounding box center [725, 425] width 167 height 19
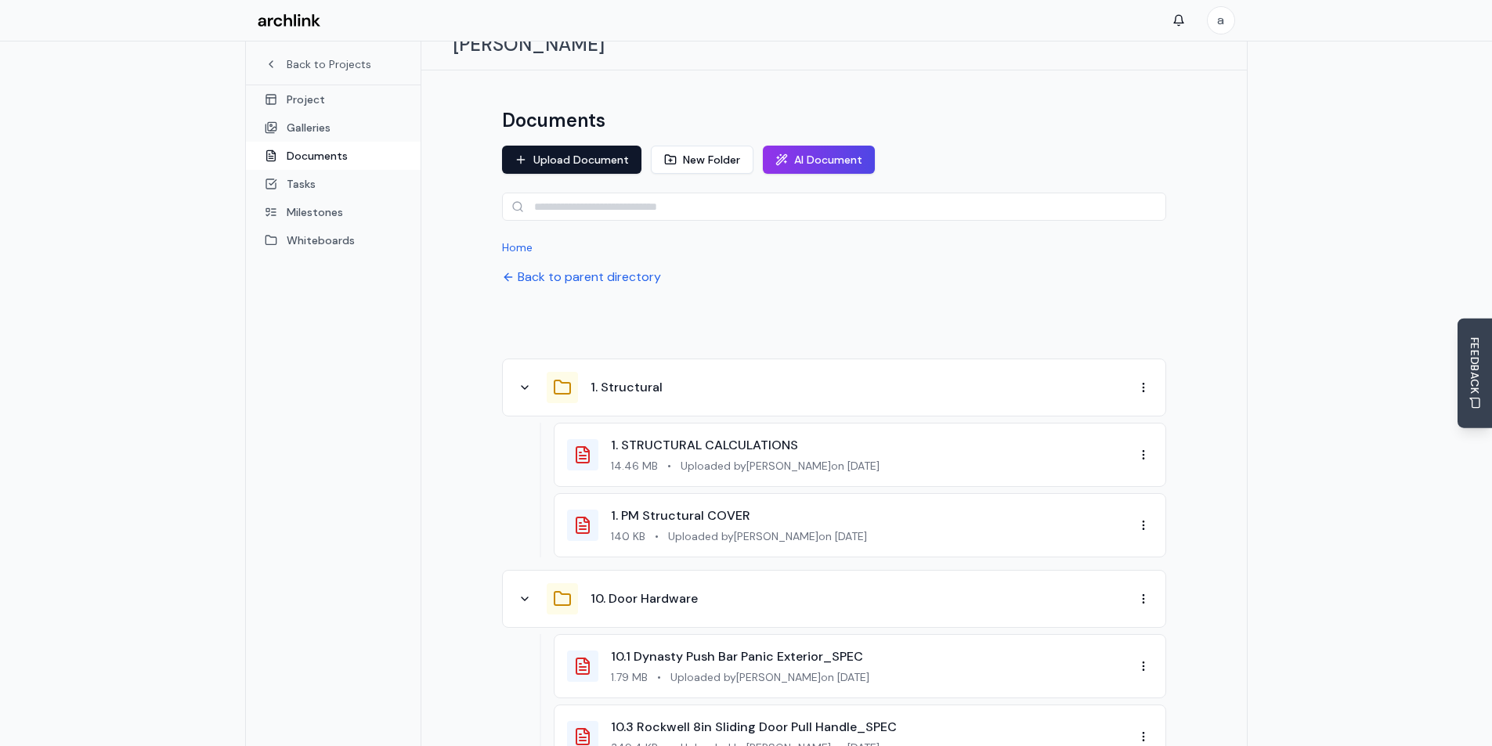
drag, startPoint x: 619, startPoint y: 575, endPoint x: 601, endPoint y: 323, distance: 252.8
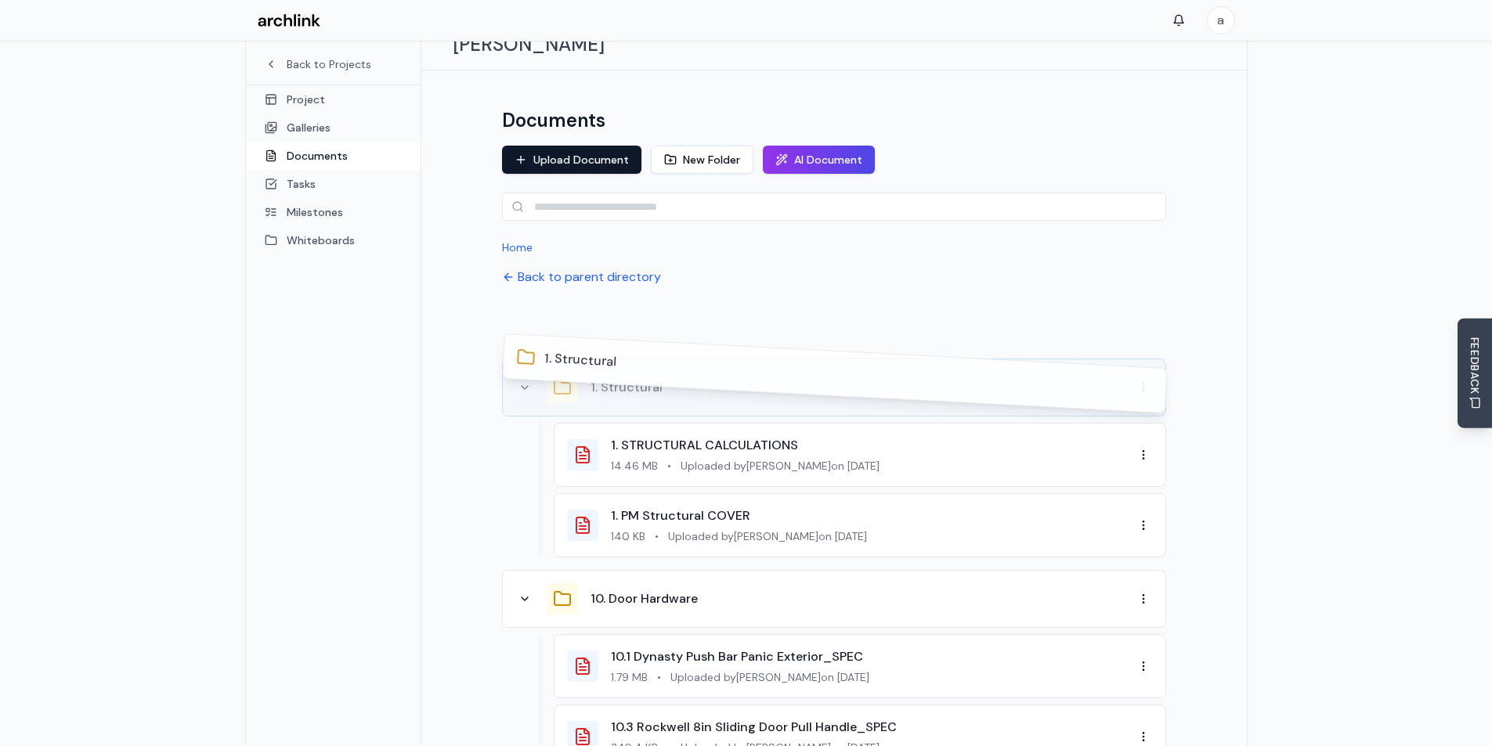
drag, startPoint x: 768, startPoint y: 355, endPoint x: 767, endPoint y: 374, distance: 19.6
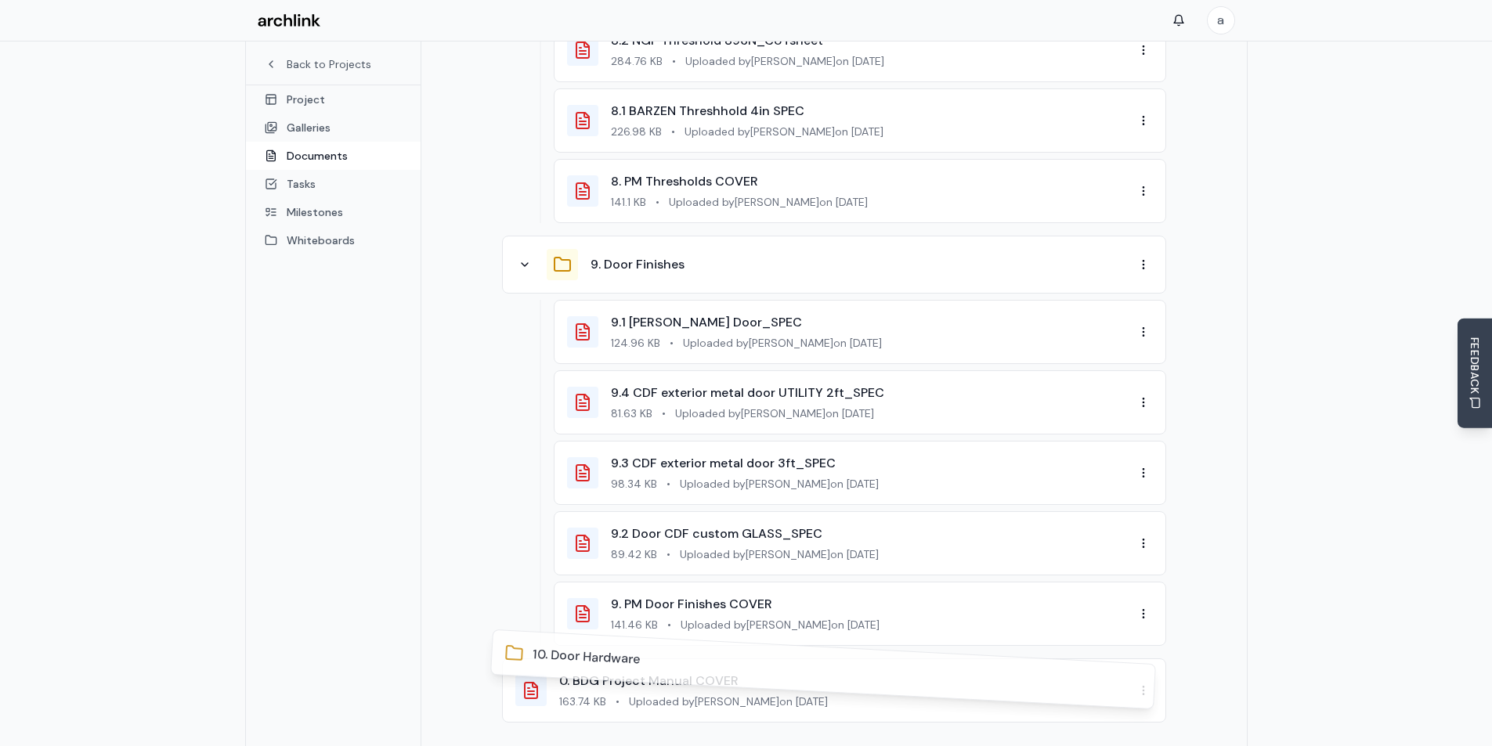
scroll to position [5014, 0]
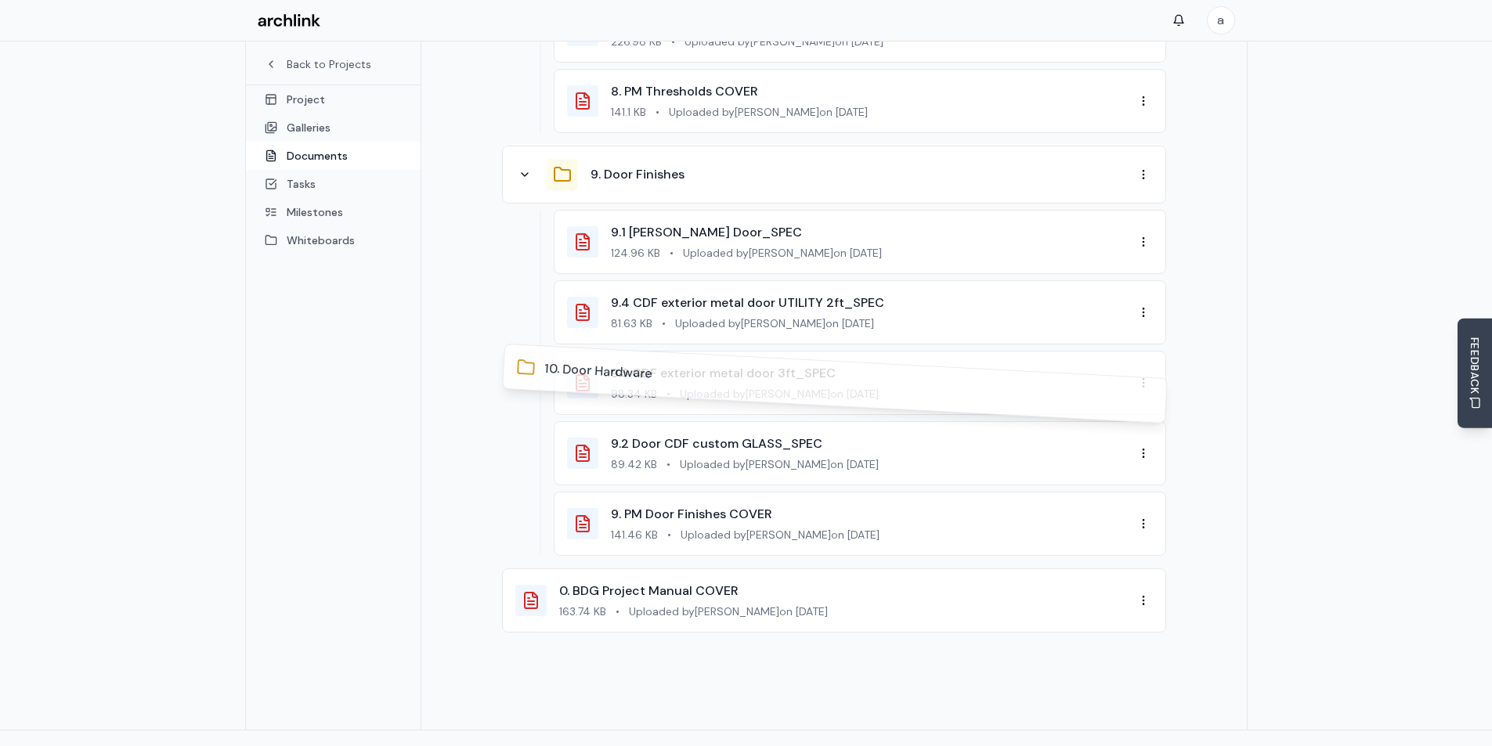
drag, startPoint x: 775, startPoint y: 577, endPoint x: 774, endPoint y: 646, distance: 68.9
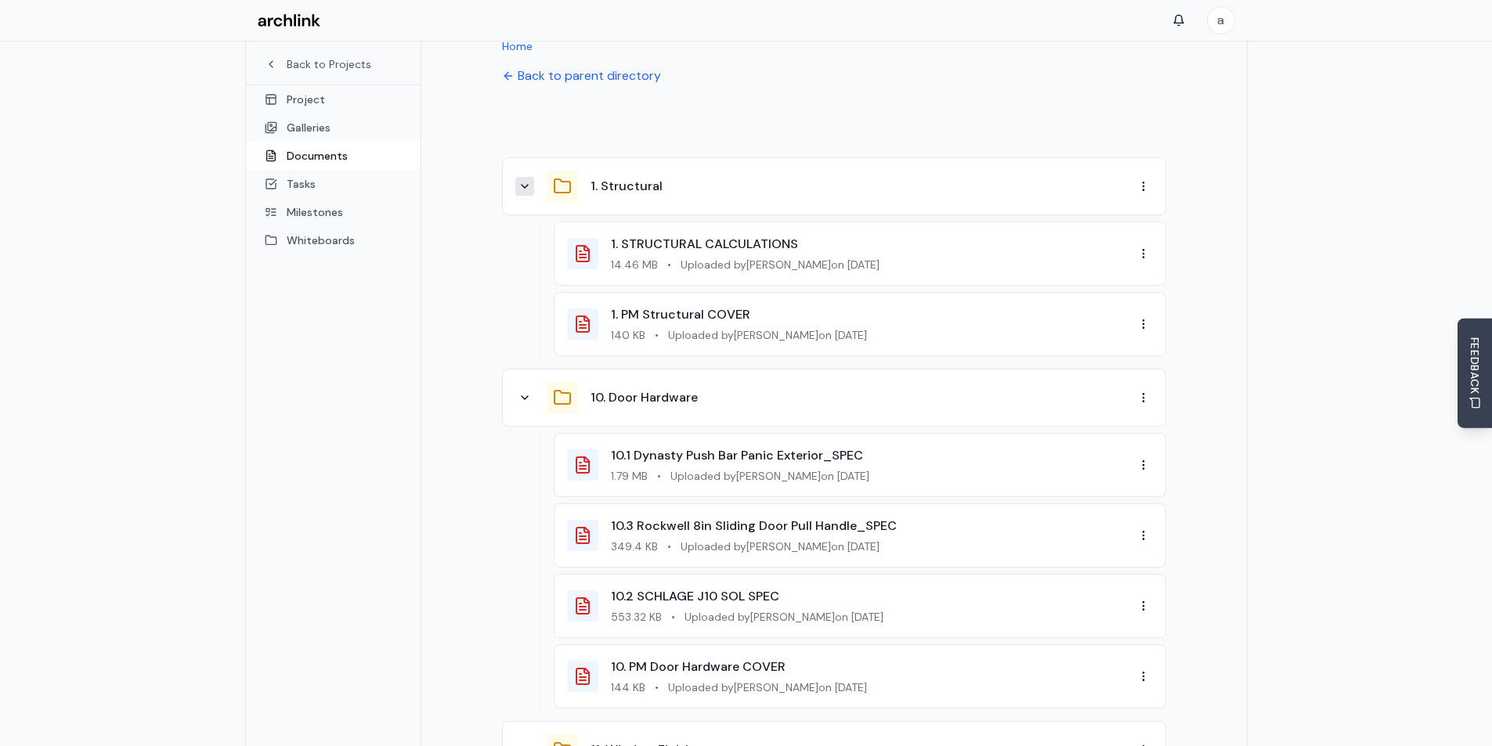
click at [521, 180] on icon at bounding box center [524, 186] width 13 height 13
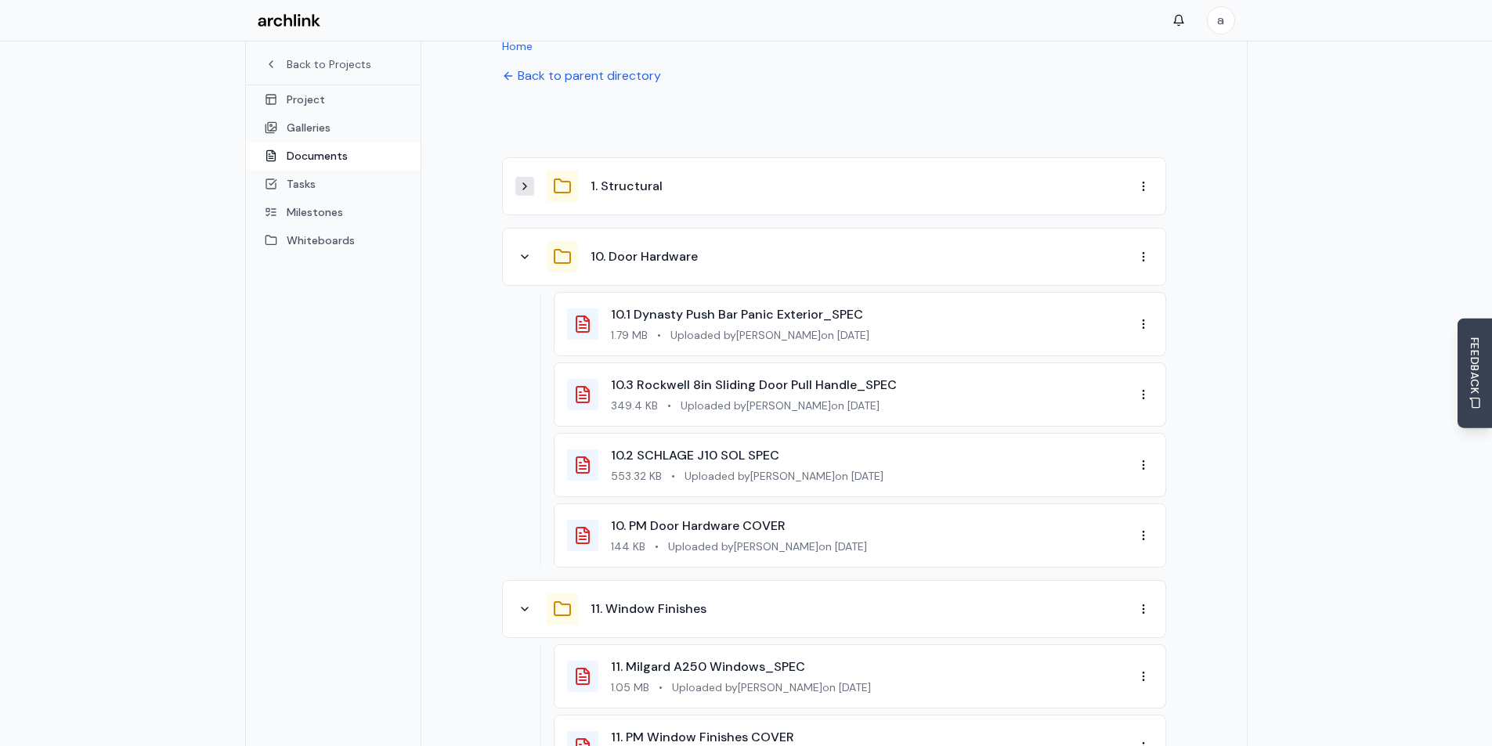
click at [528, 244] on div "10. Door Hardware" at bounding box center [824, 256] width 619 height 31
click at [529, 251] on icon at bounding box center [524, 257] width 13 height 13
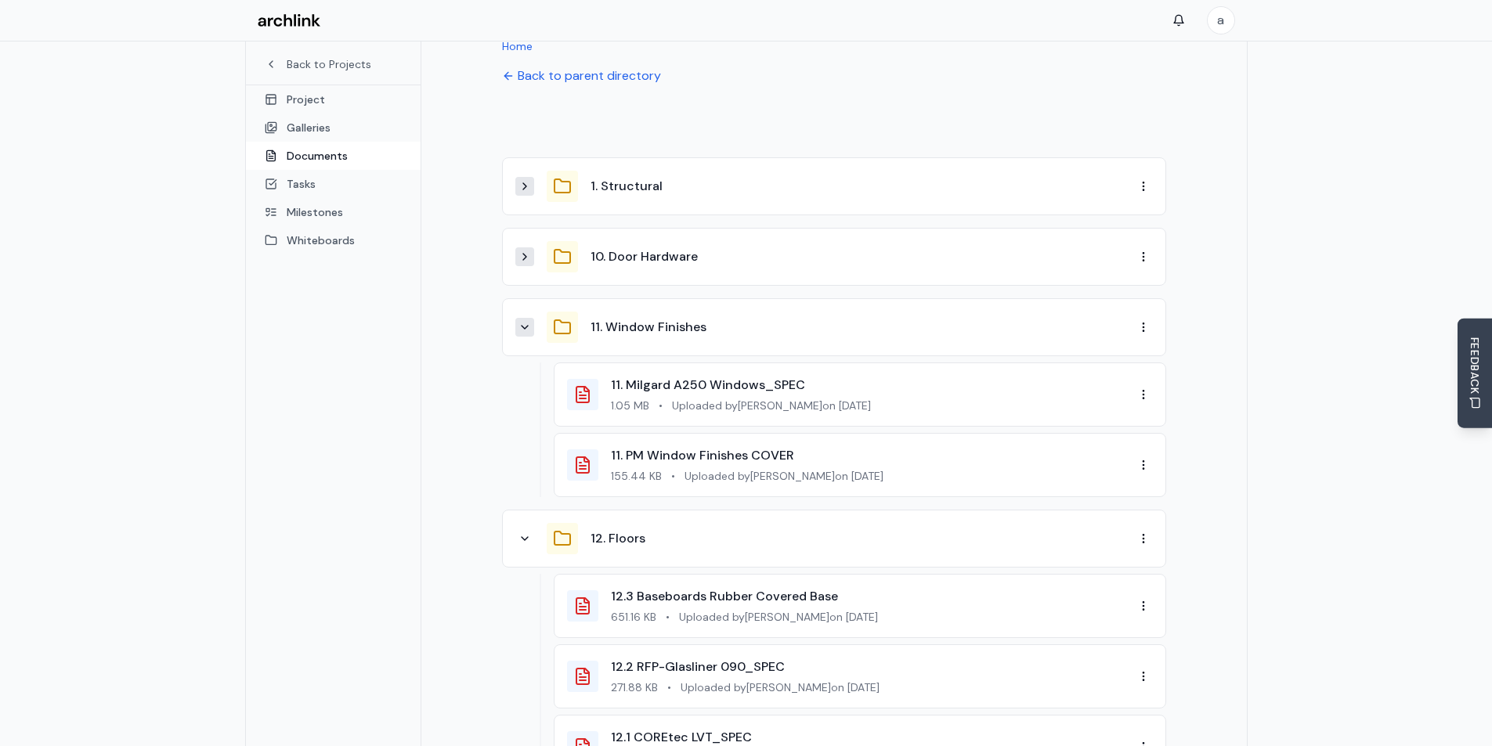
click at [521, 321] on icon at bounding box center [524, 327] width 13 height 13
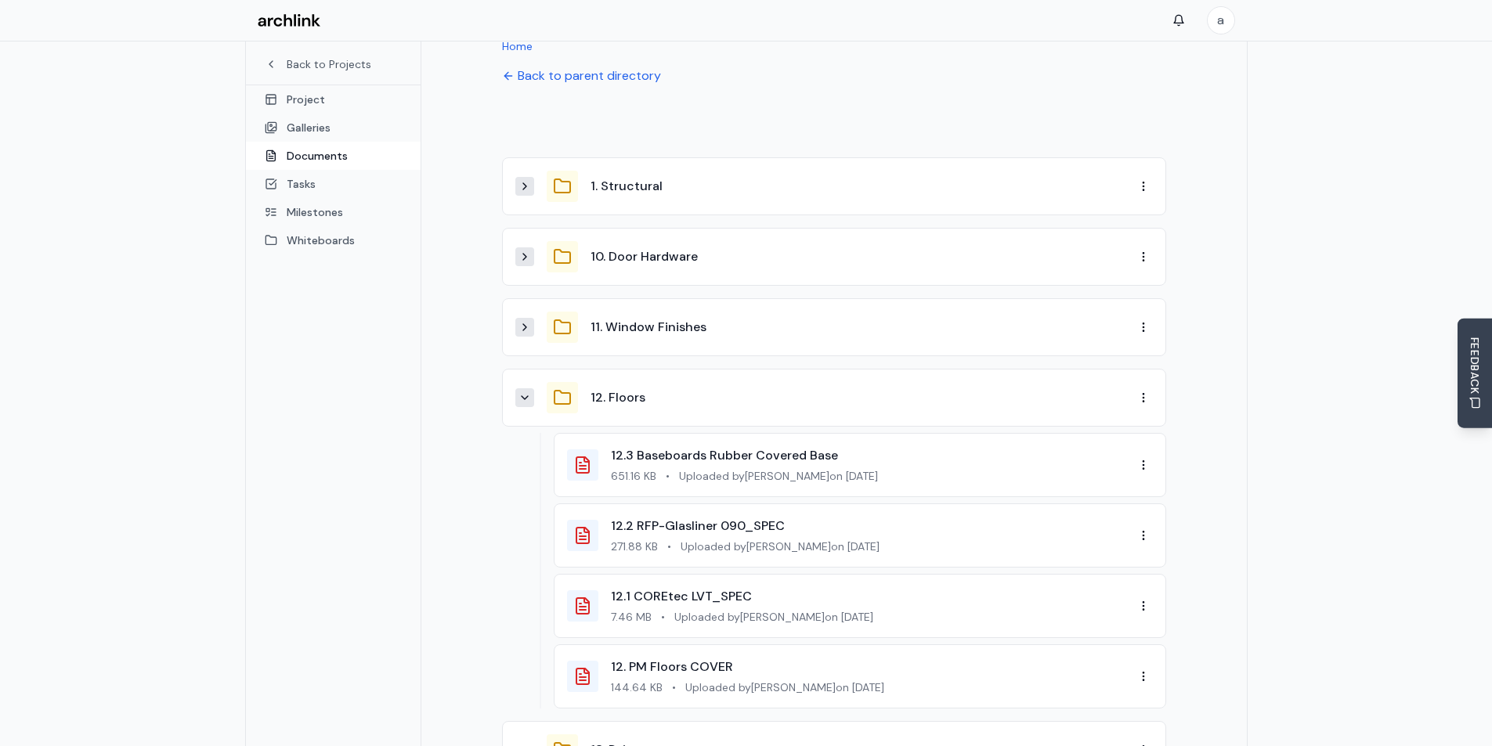
click at [526, 388] on button at bounding box center [524, 397] width 19 height 19
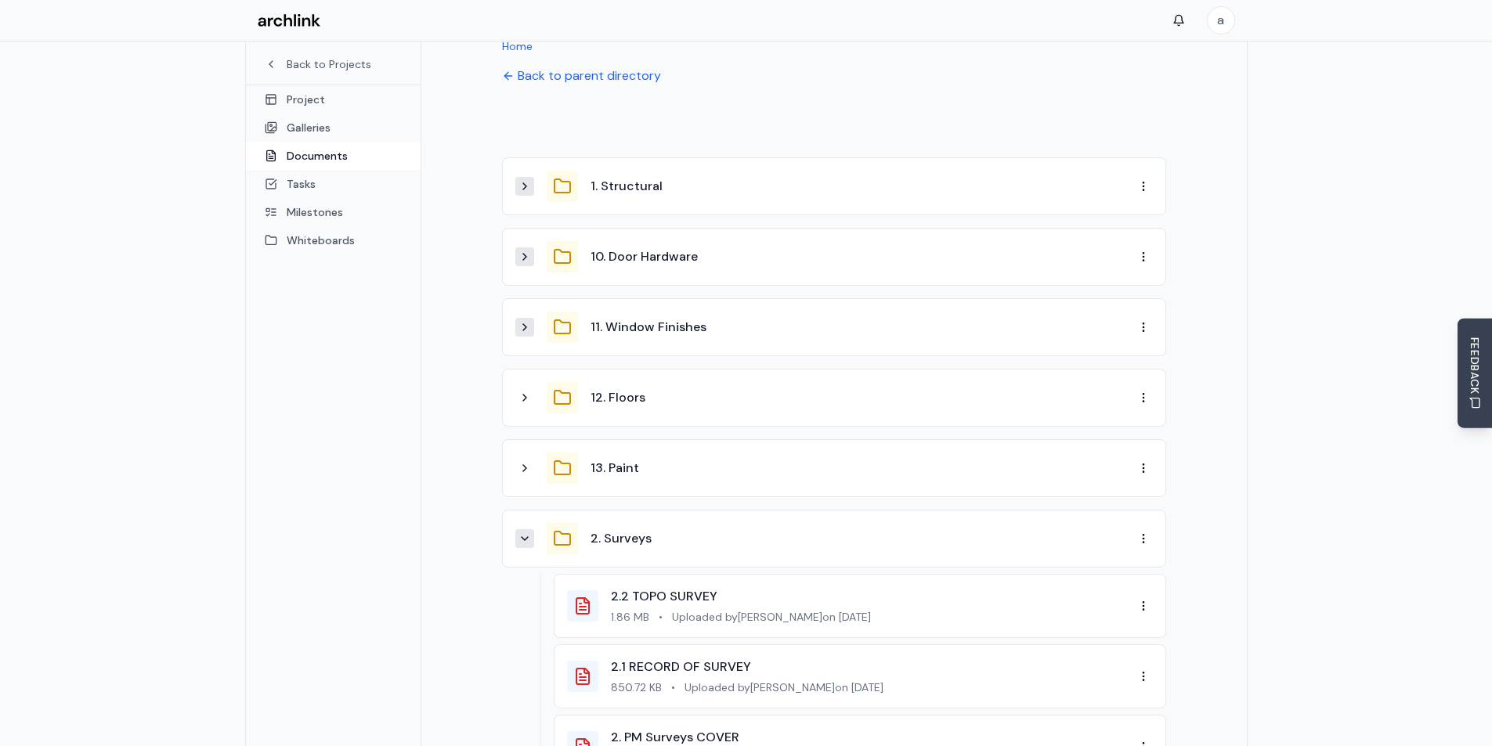
click at [526, 537] on icon at bounding box center [525, 538] width 6 height 3
click at [528, 603] on icon at bounding box center [524, 609] width 13 height 13
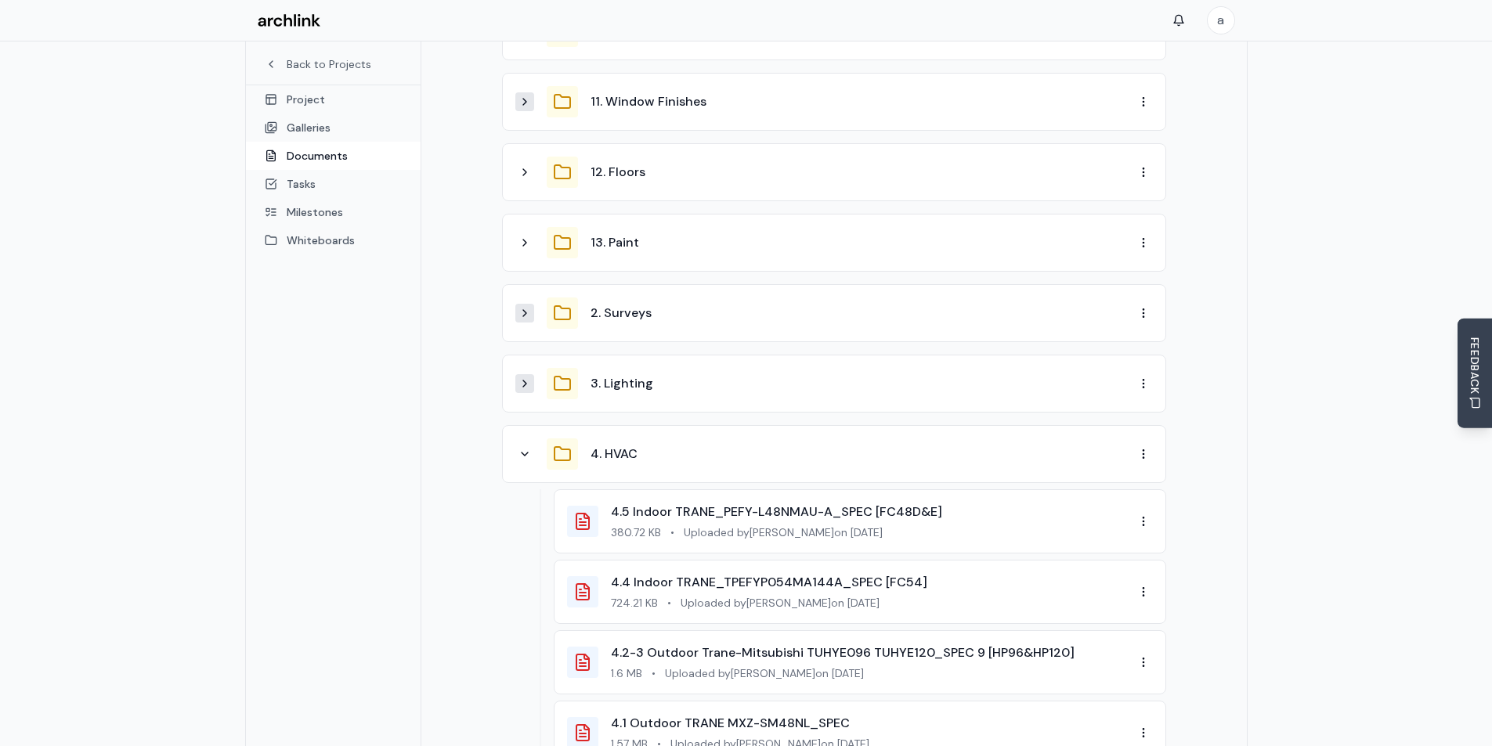
scroll to position [515, 0]
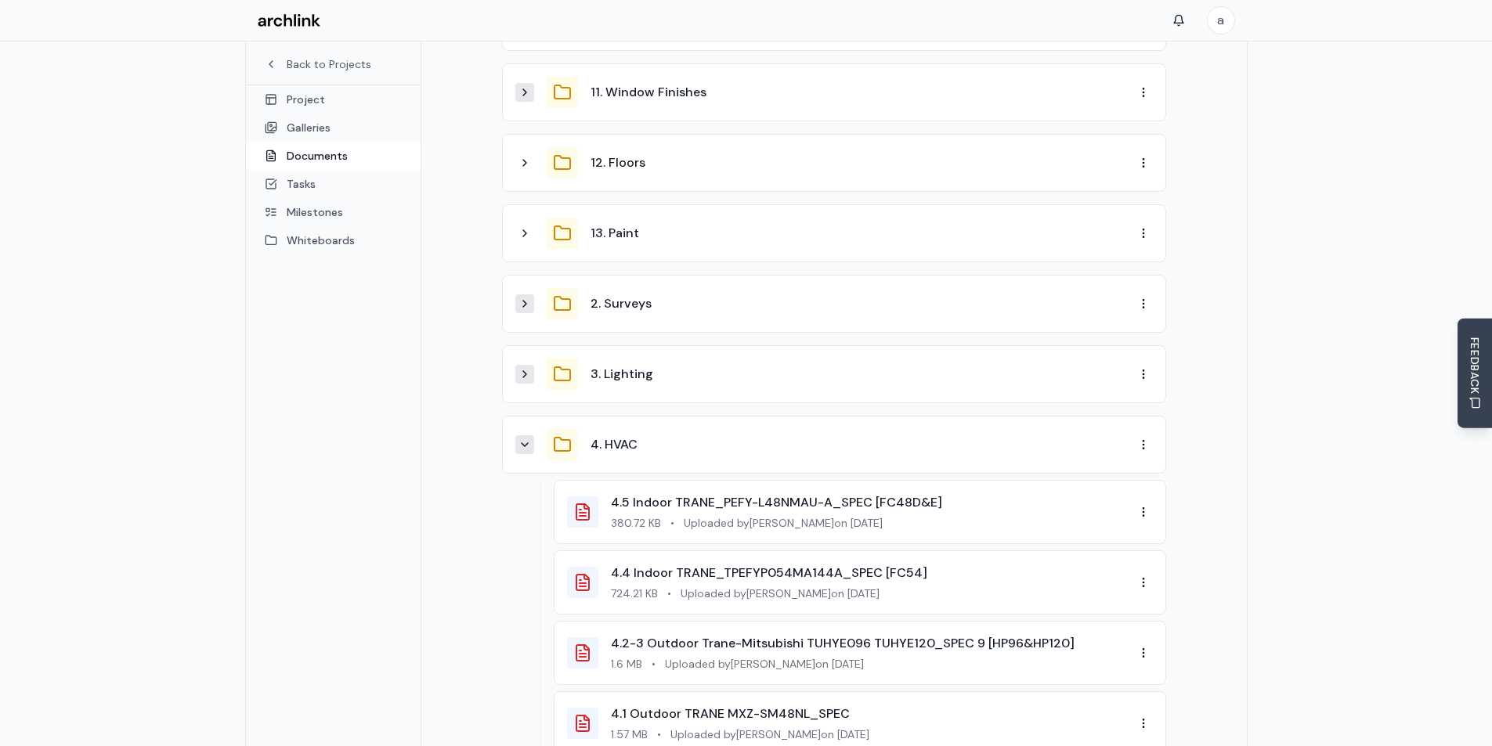
click at [525, 439] on icon at bounding box center [524, 445] width 13 height 13
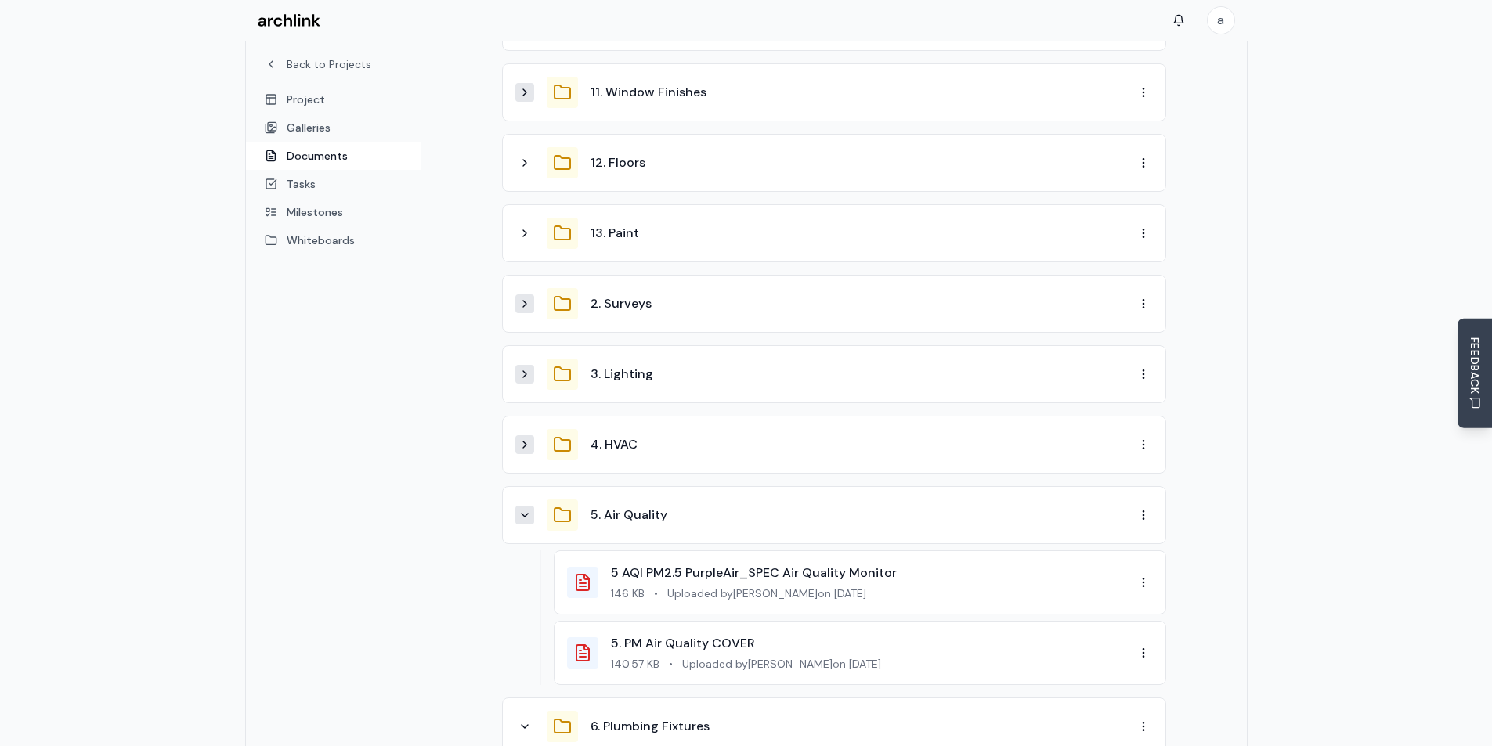
click at [522, 509] on icon at bounding box center [524, 515] width 13 height 13
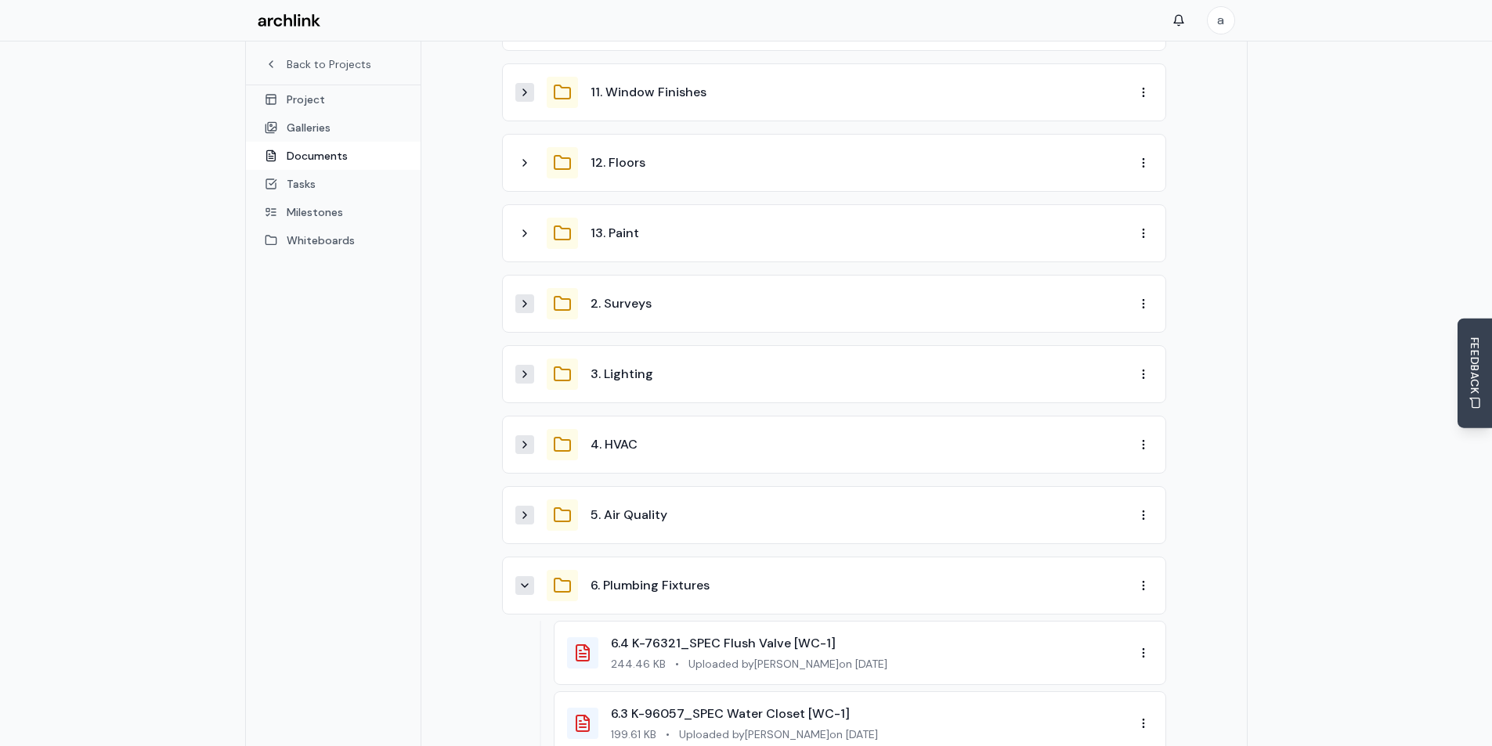
click at [526, 580] on icon at bounding box center [524, 586] width 13 height 13
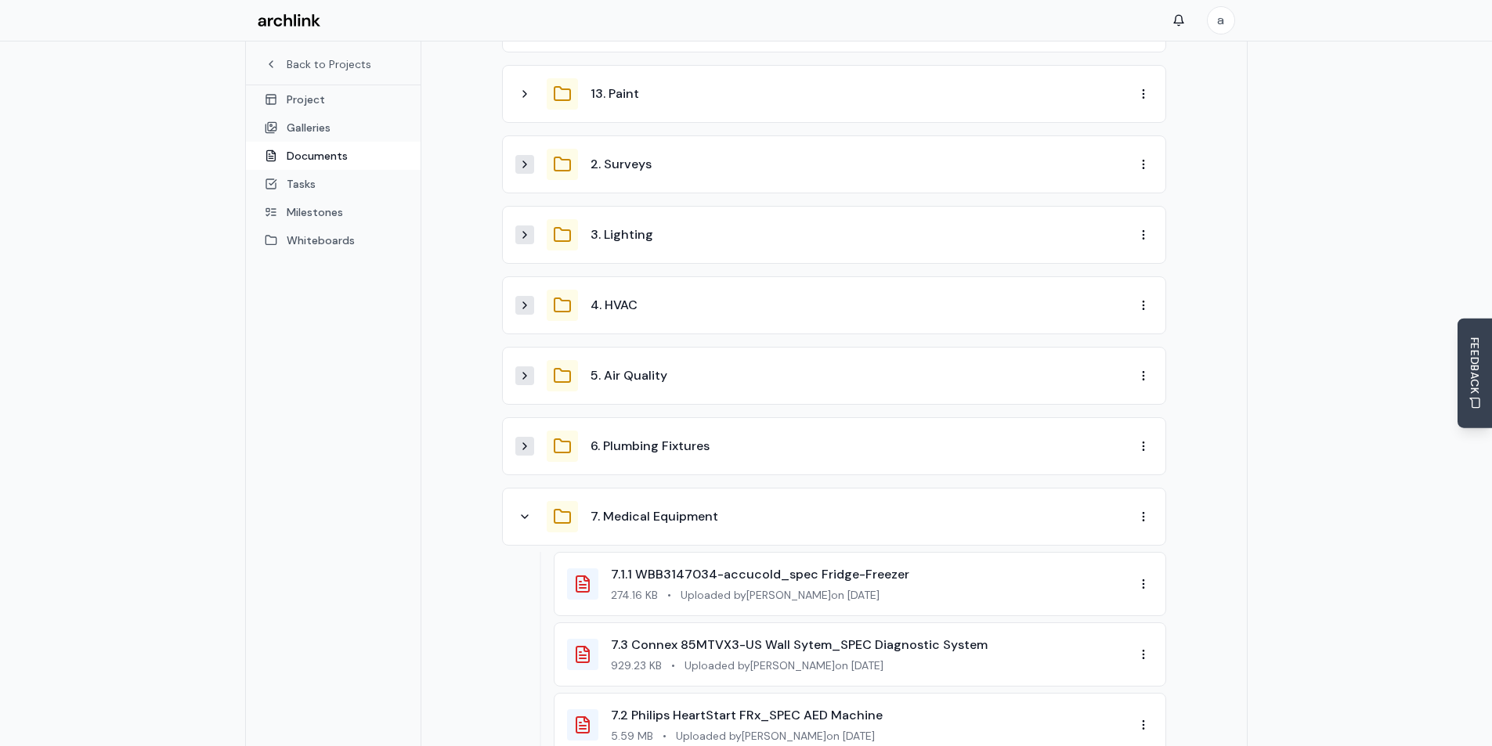
scroll to position [671, 0]
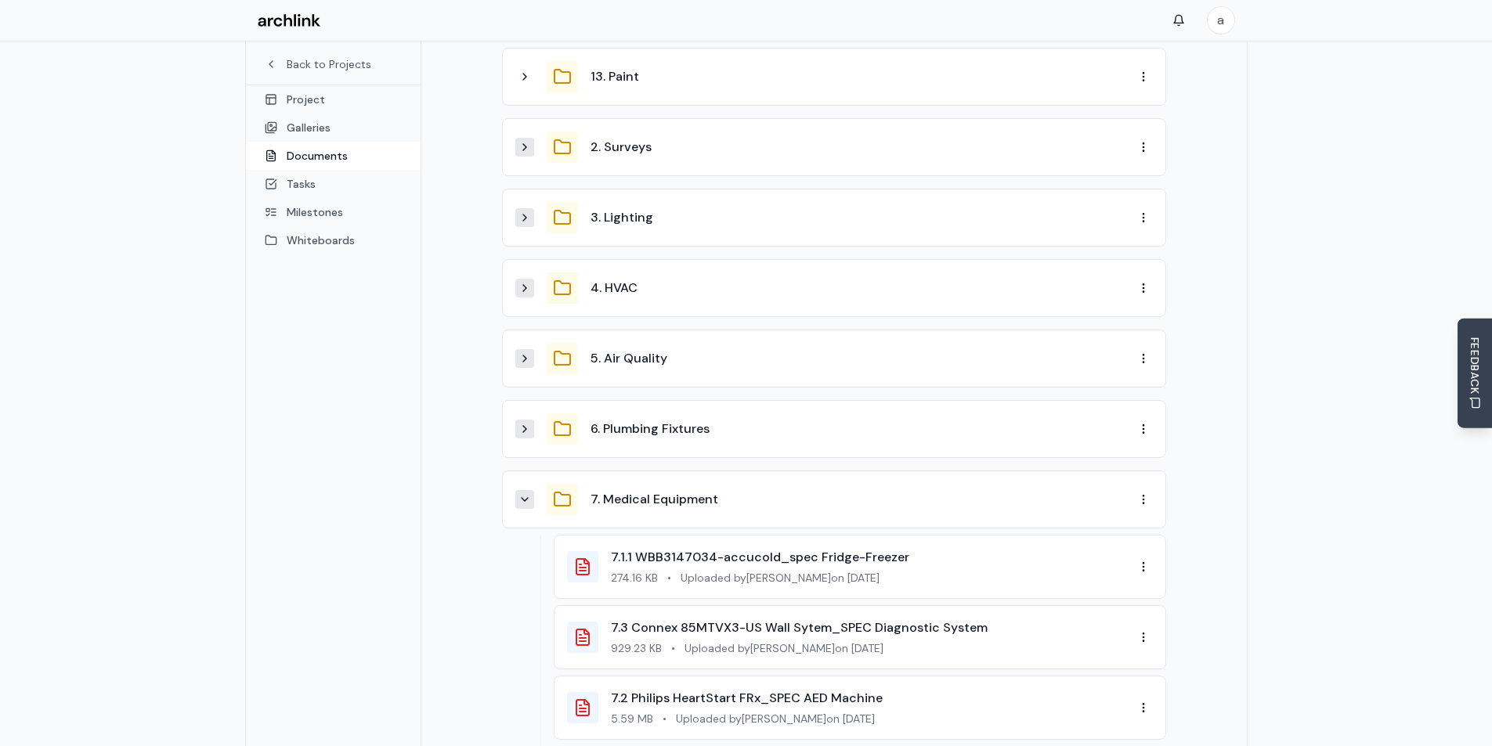
click at [524, 493] on icon at bounding box center [524, 499] width 13 height 13
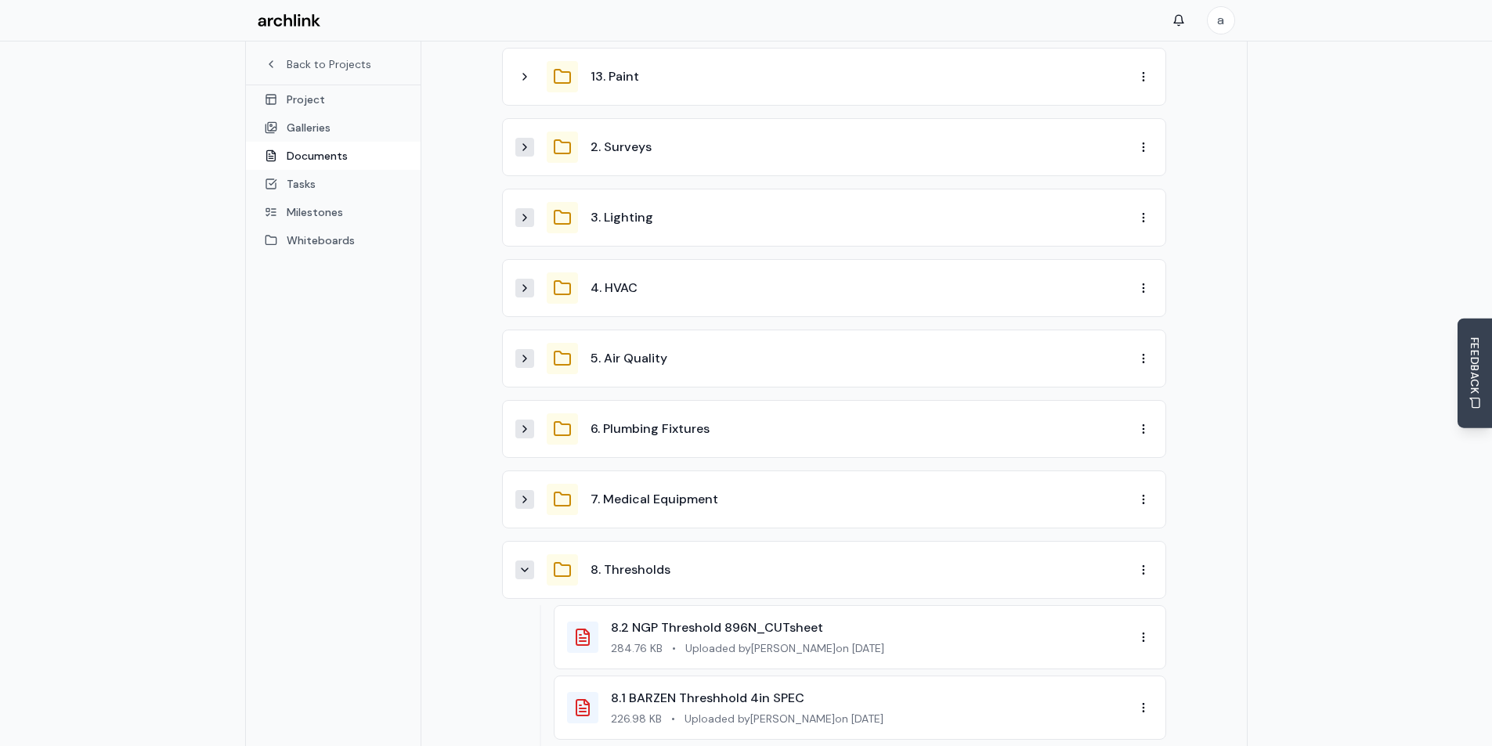
click at [529, 564] on icon at bounding box center [524, 570] width 13 height 13
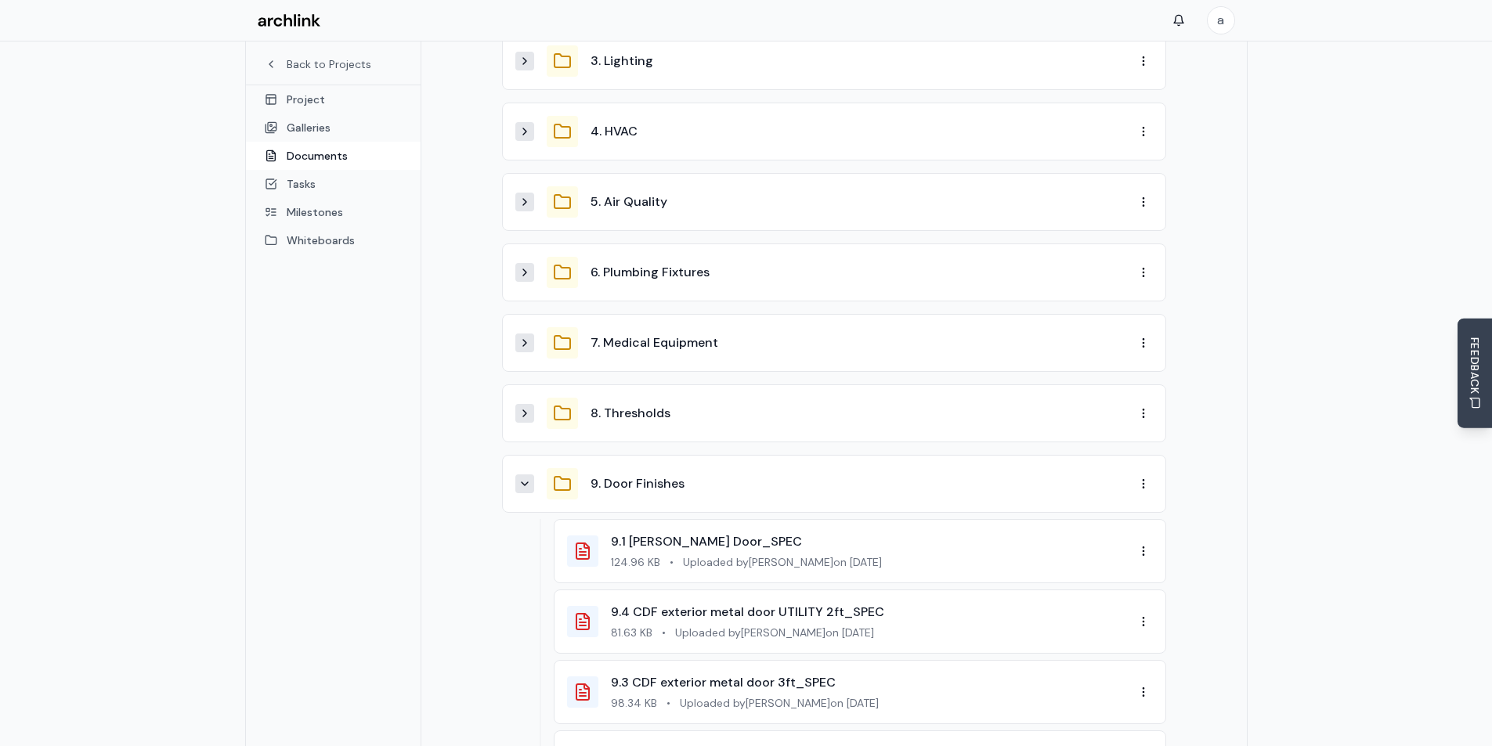
click at [518, 478] on icon at bounding box center [524, 484] width 13 height 13
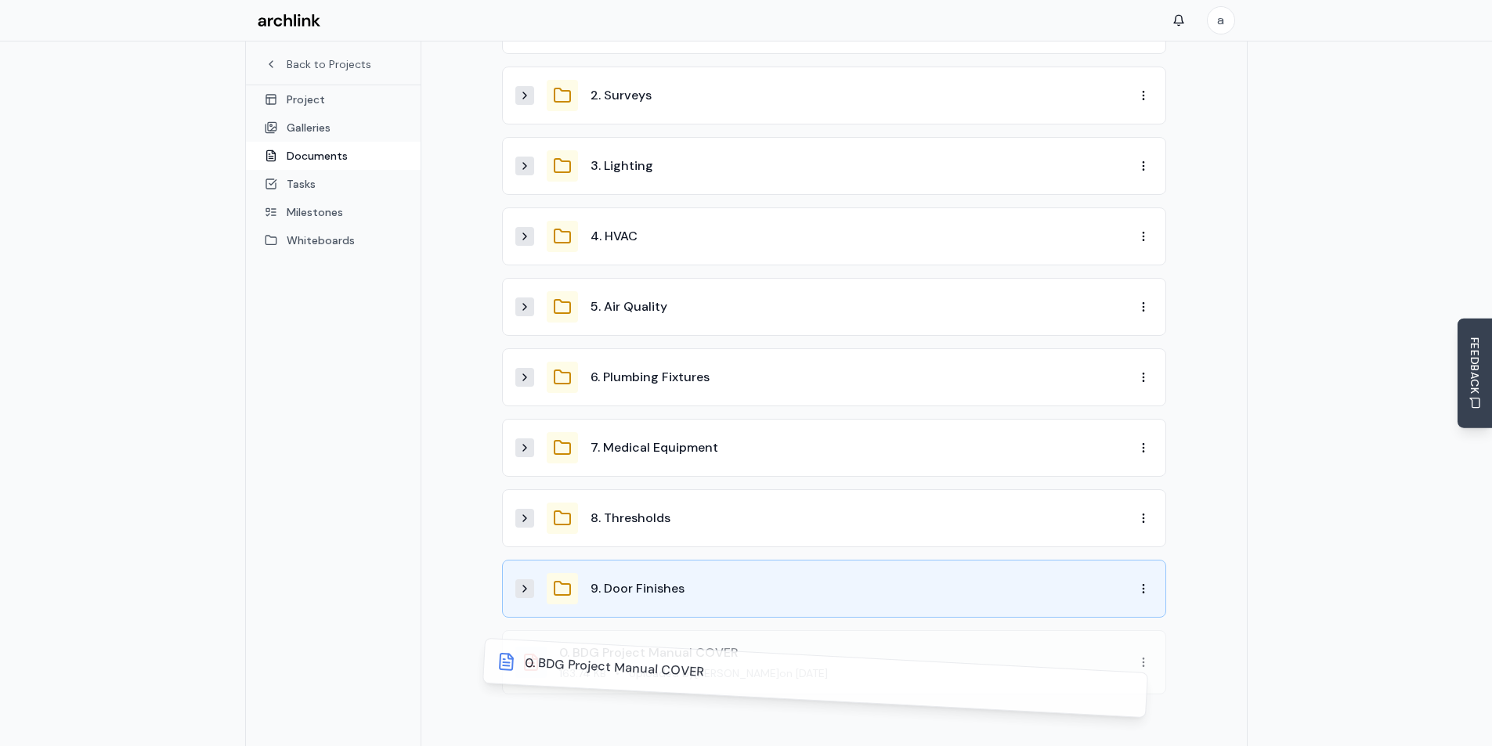
scroll to position [785, 0]
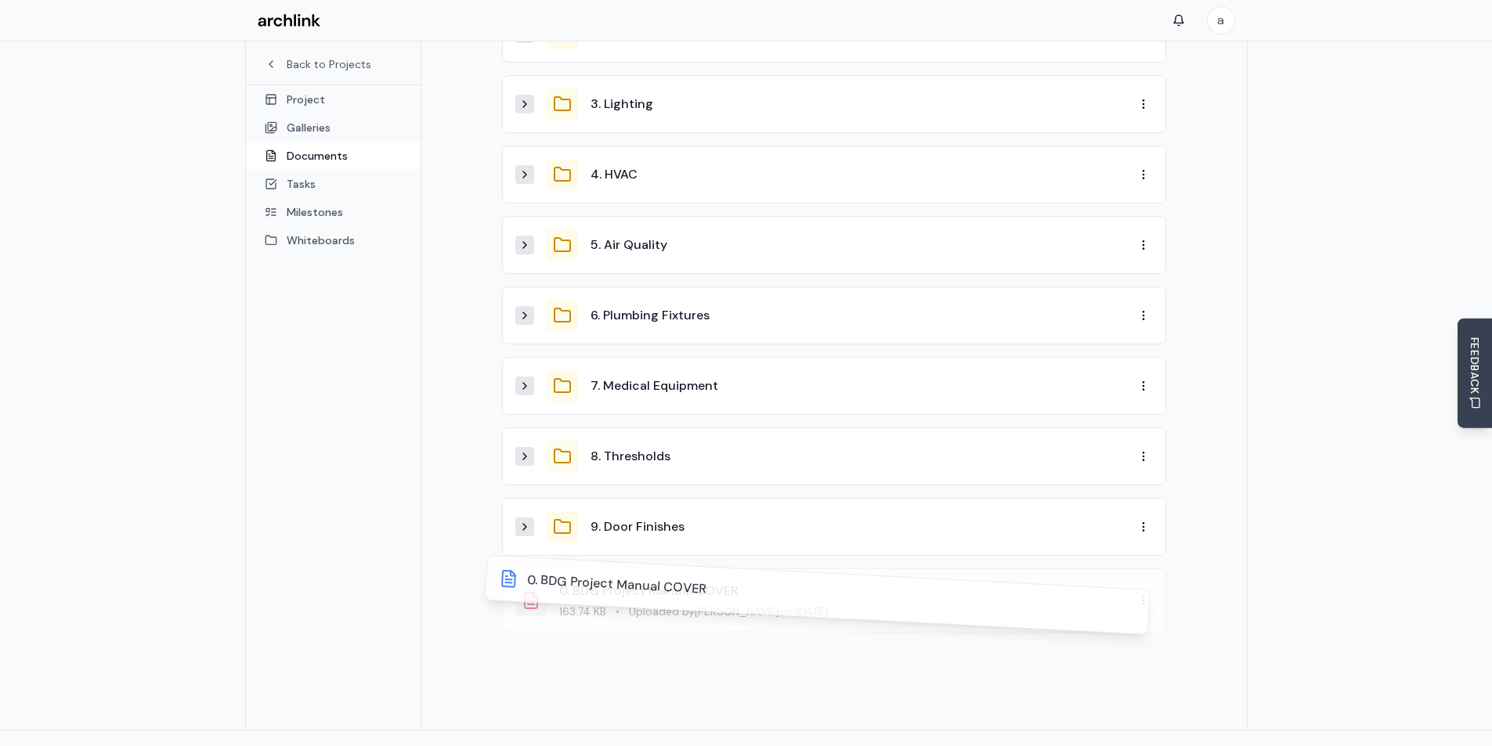
drag, startPoint x: 956, startPoint y: 584, endPoint x: 938, endPoint y: 609, distance: 30.2
click at [938, 609] on div "Documents Upload Document New Folder AI Document Home Back to parent directory …" at bounding box center [834, 47] width 702 height 1328
click at [432, 479] on div "Documents Upload Document New Folder AI Document Home Back to parent directory …" at bounding box center [833, 47] width 825 height 1366
click at [539, 591] on icon at bounding box center [531, 600] width 19 height 19
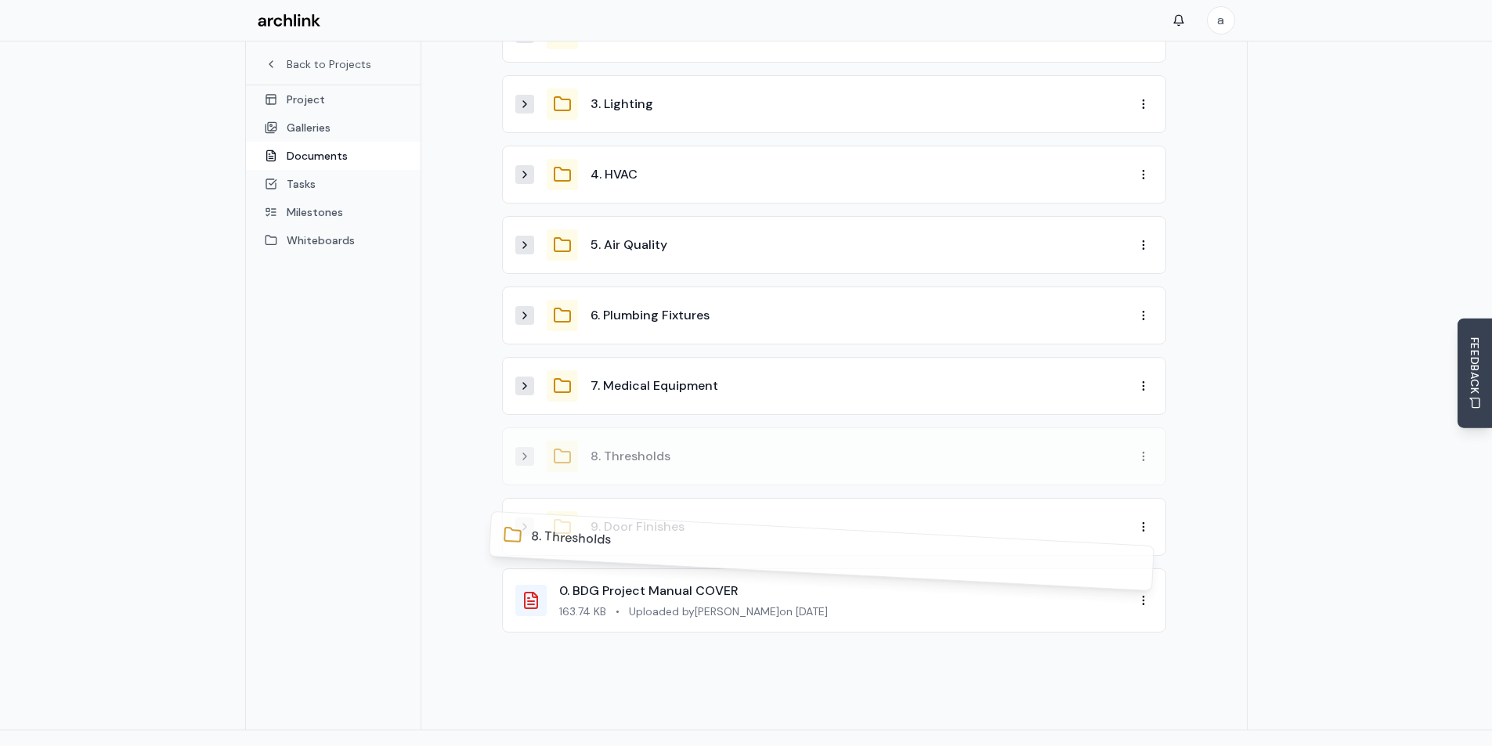
drag, startPoint x: 746, startPoint y: 444, endPoint x: 734, endPoint y: 570, distance: 126.7
click at [734, 570] on div "Documents Upload Document New Folder AI Document Home Back to parent directory …" at bounding box center [834, 47] width 702 height 1328
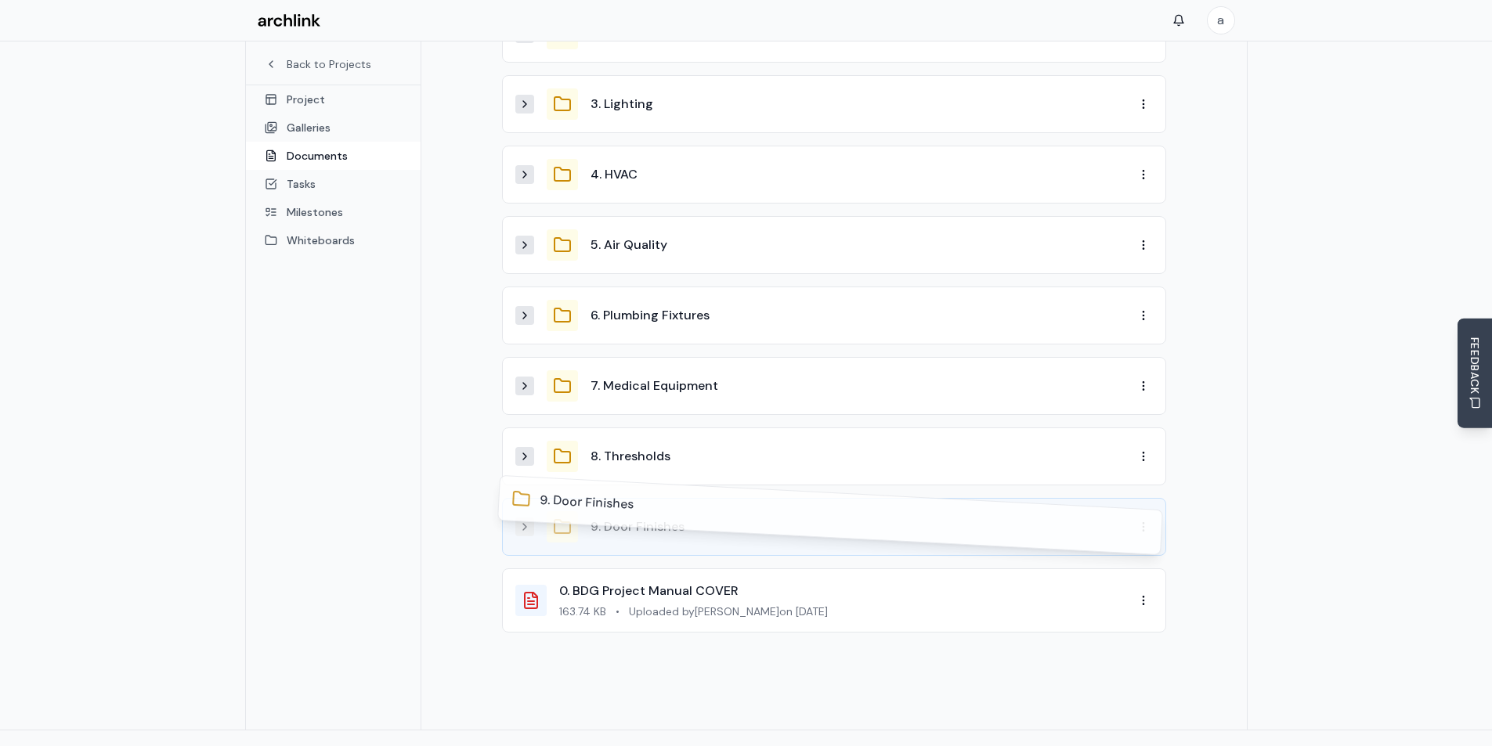
drag, startPoint x: 728, startPoint y: 506, endPoint x: 724, endPoint y: 526, distance: 20.0
click at [724, 526] on div "Documents Upload Document New Folder AI Document Home Back to parent directory …" at bounding box center [834, 47] width 702 height 1328
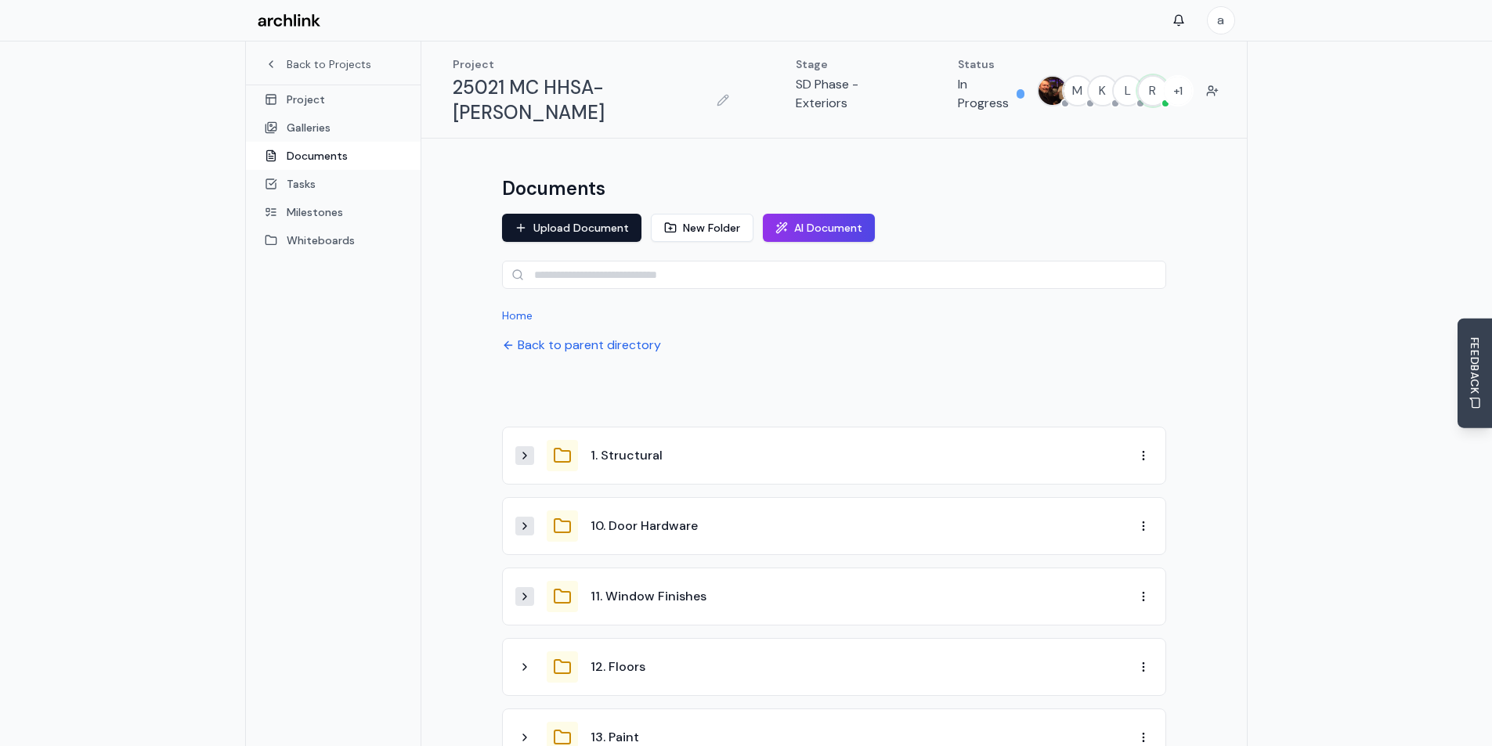
scroll to position [0, 0]
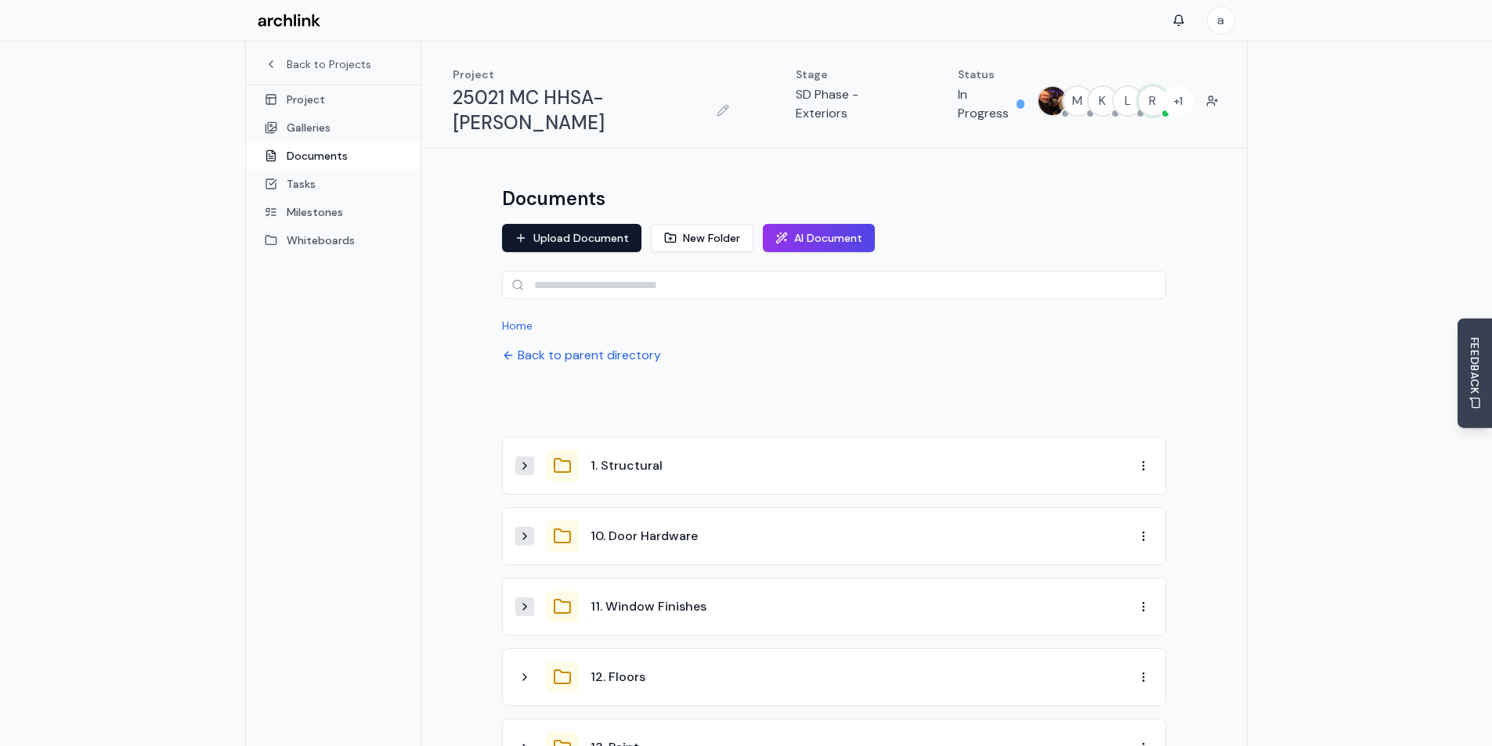
click at [684, 457] on div "1. Structural" at bounding box center [863, 466] width 544 height 19
click at [615, 457] on button "1. Structural" at bounding box center [627, 466] width 72 height 19
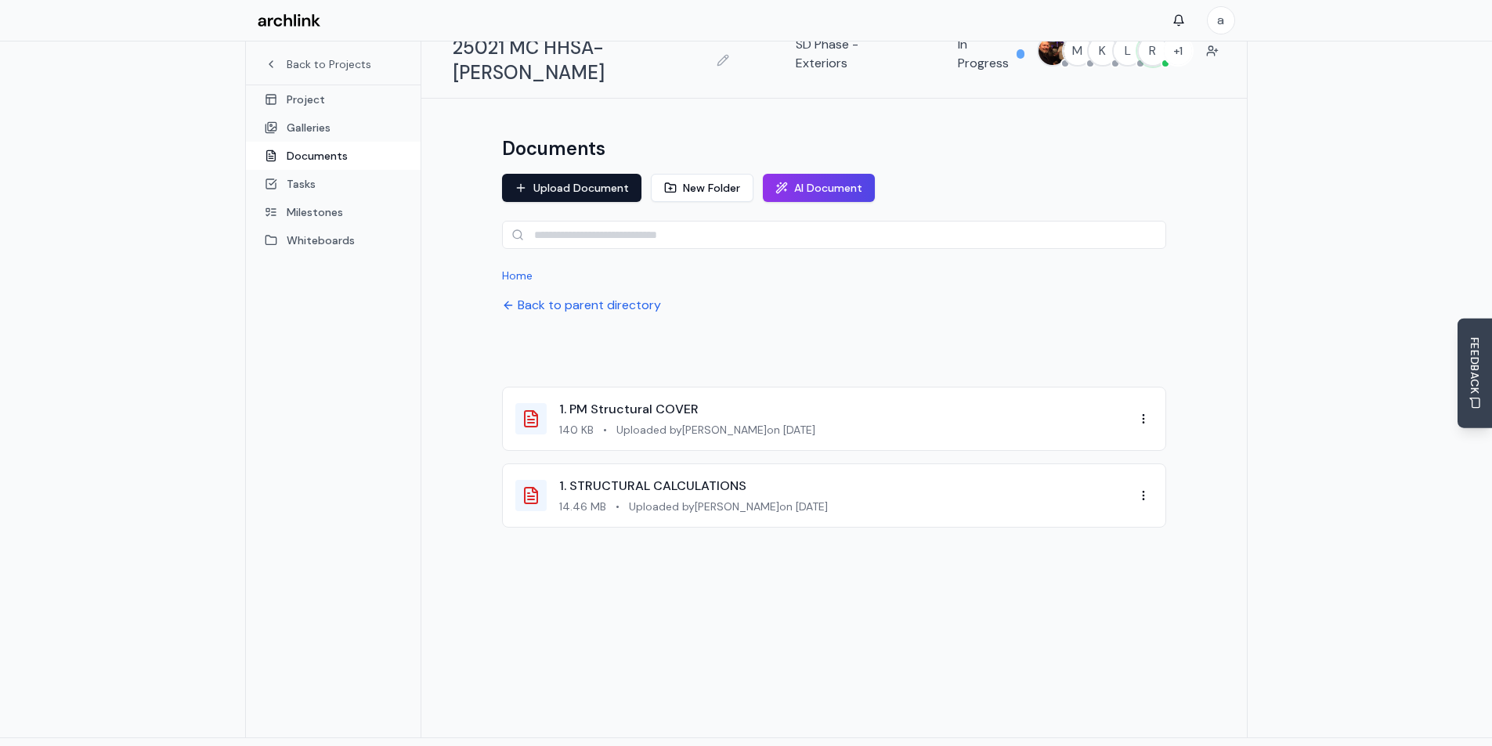
scroll to position [83, 0]
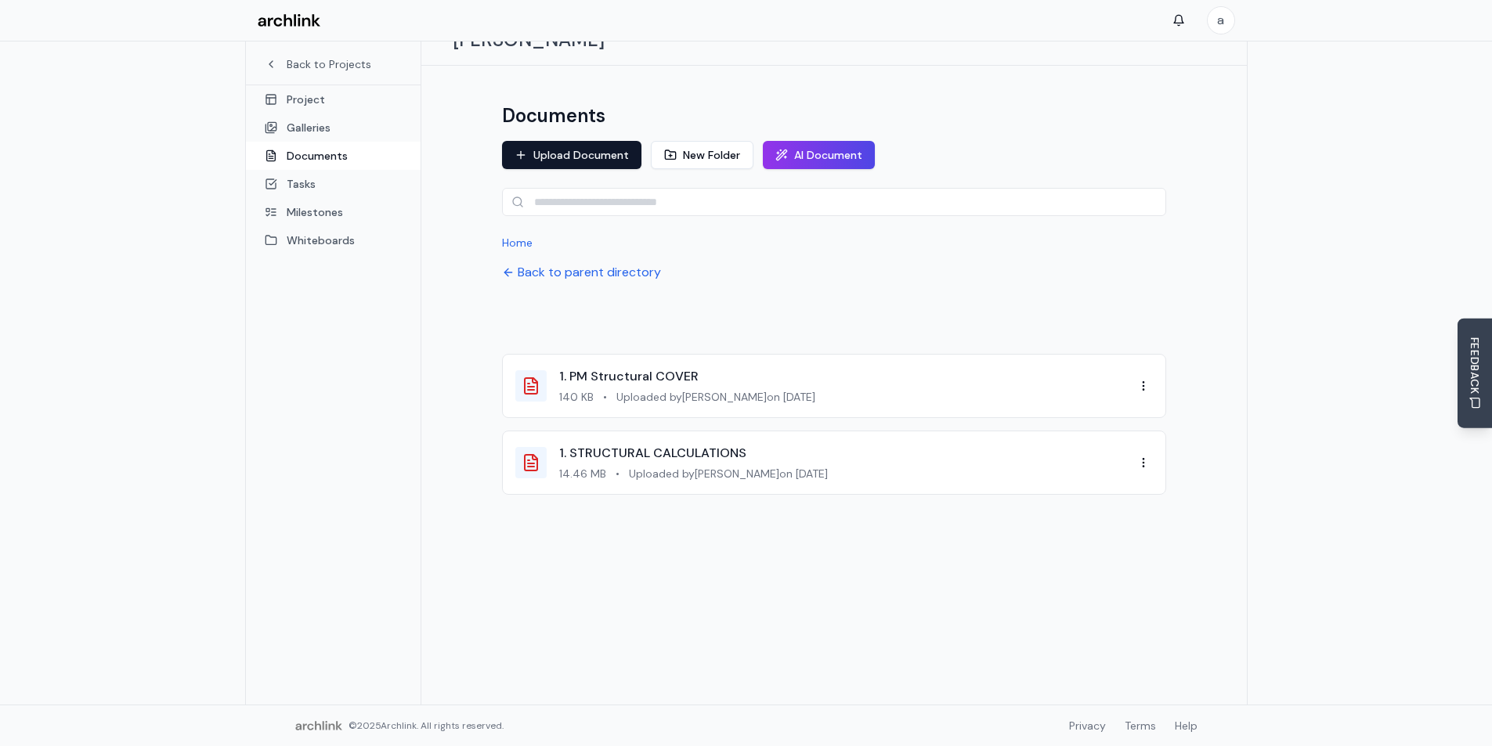
click at [803, 389] on span "Uploaded by Ruth Anderson on 10/6/2025" at bounding box center [715, 397] width 199 height 16
click at [591, 263] on button "Back to parent directory" at bounding box center [581, 272] width 159 height 19
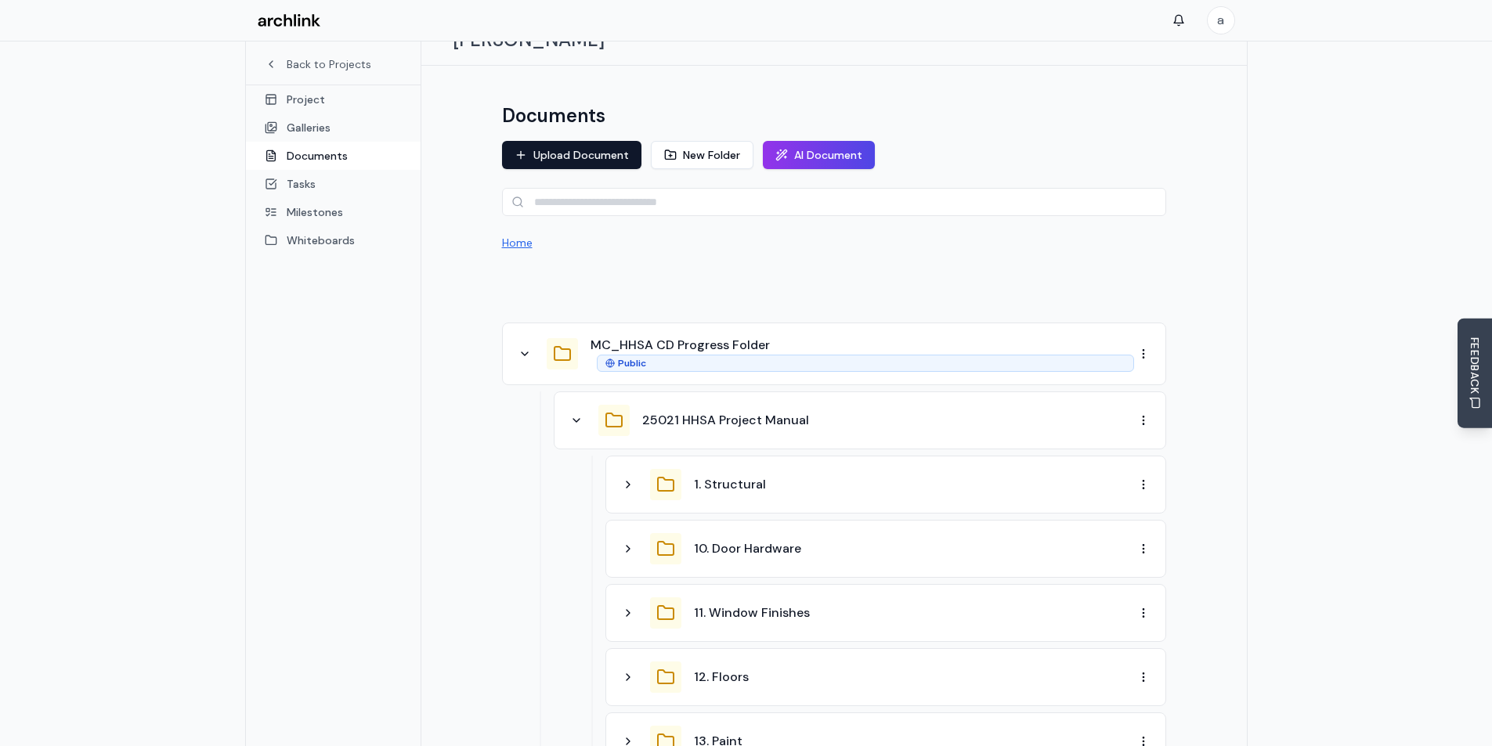
click at [515, 235] on button "Home" at bounding box center [517, 243] width 31 height 16
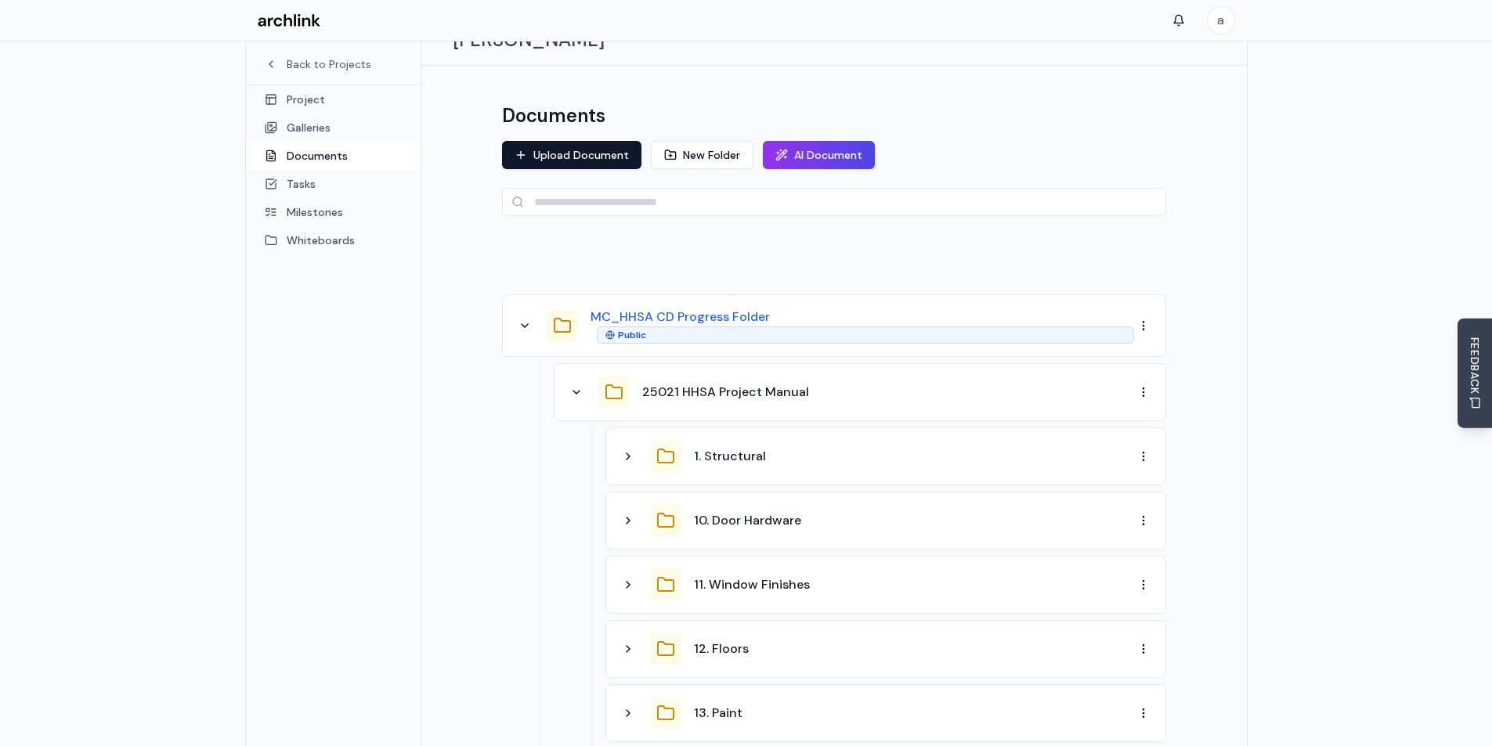
click at [622, 308] on button "MC_HHSA CD Progress Folder" at bounding box center [680, 317] width 179 height 19
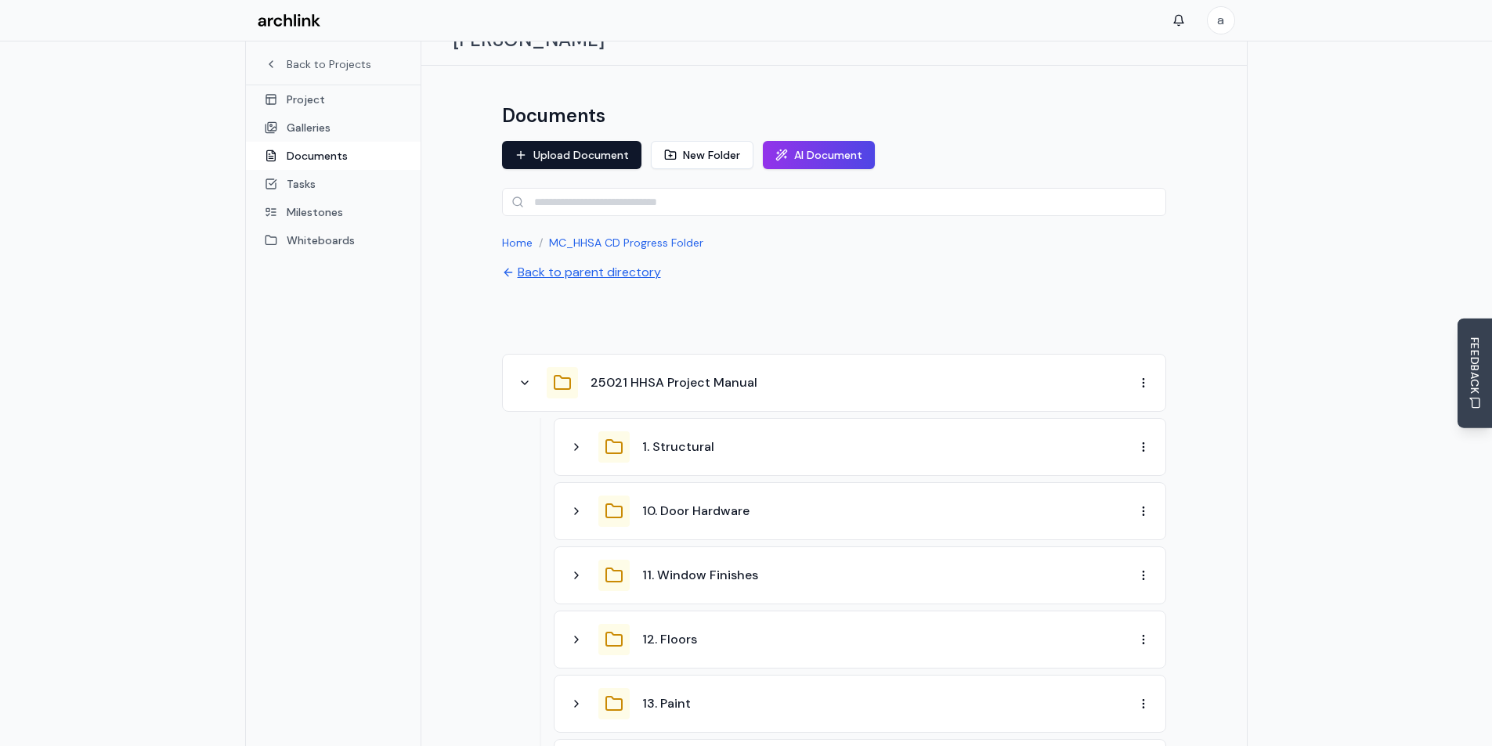
click at [590, 263] on button "Back to parent directory" at bounding box center [581, 272] width 159 height 19
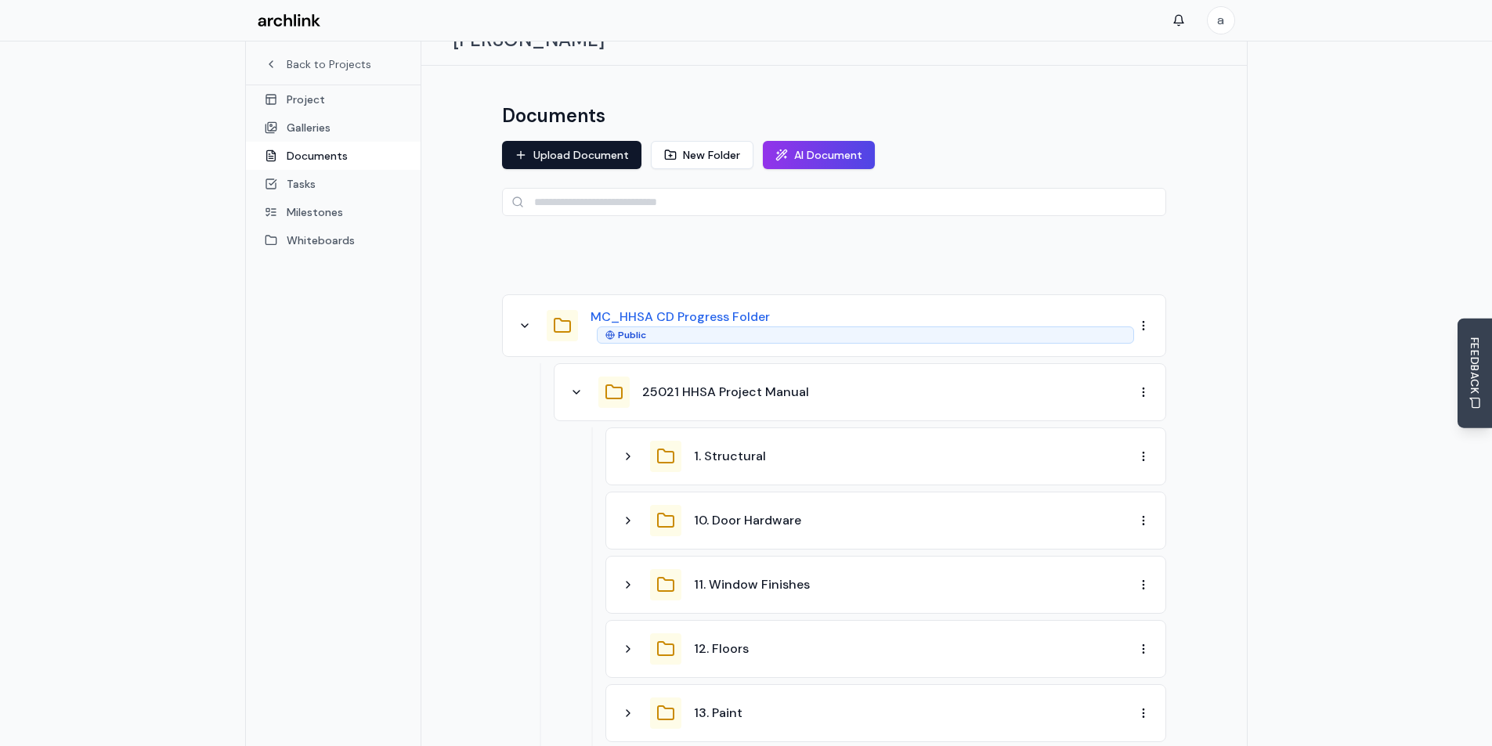
click at [623, 308] on button "MC_HHSA CD Progress Folder" at bounding box center [680, 317] width 179 height 19
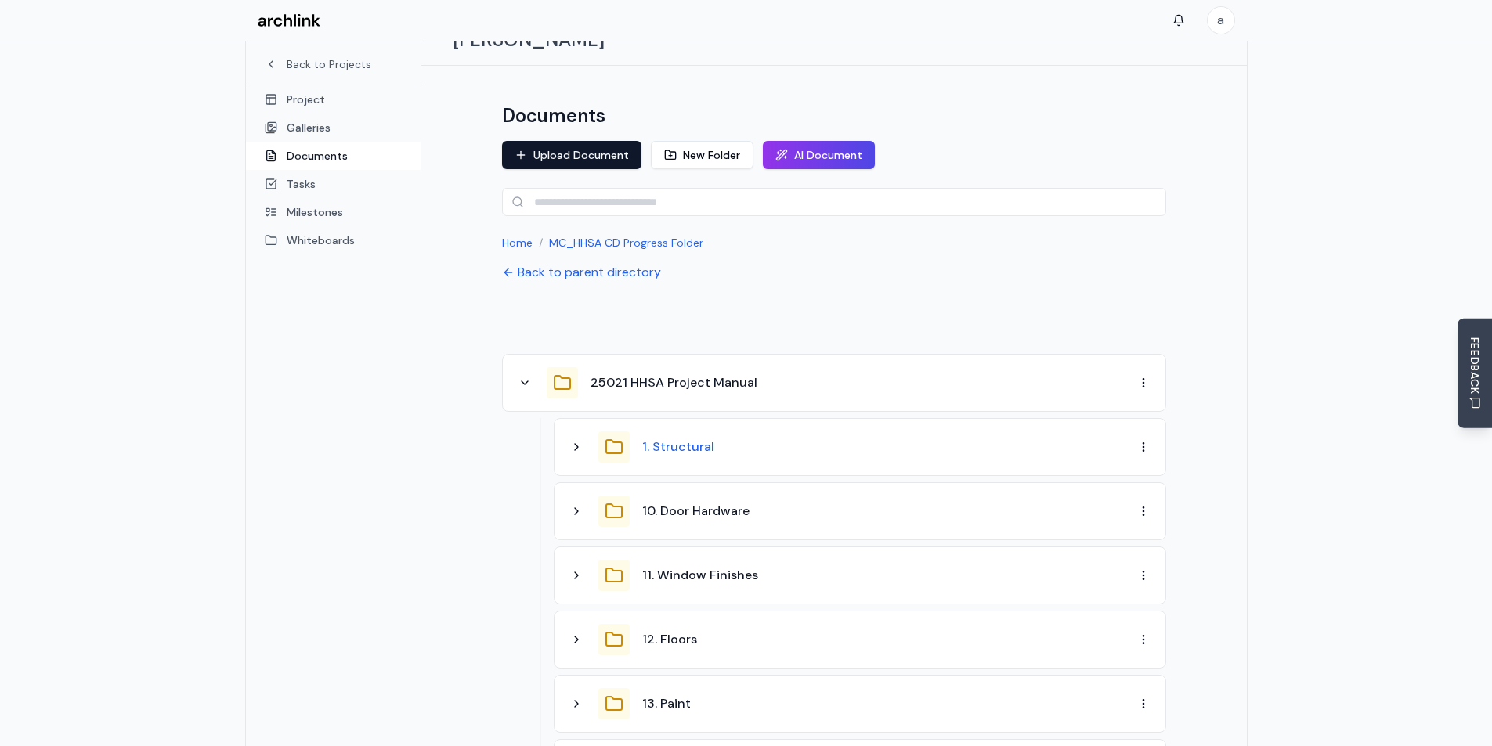
click at [666, 438] on button "1. Structural" at bounding box center [678, 447] width 72 height 19
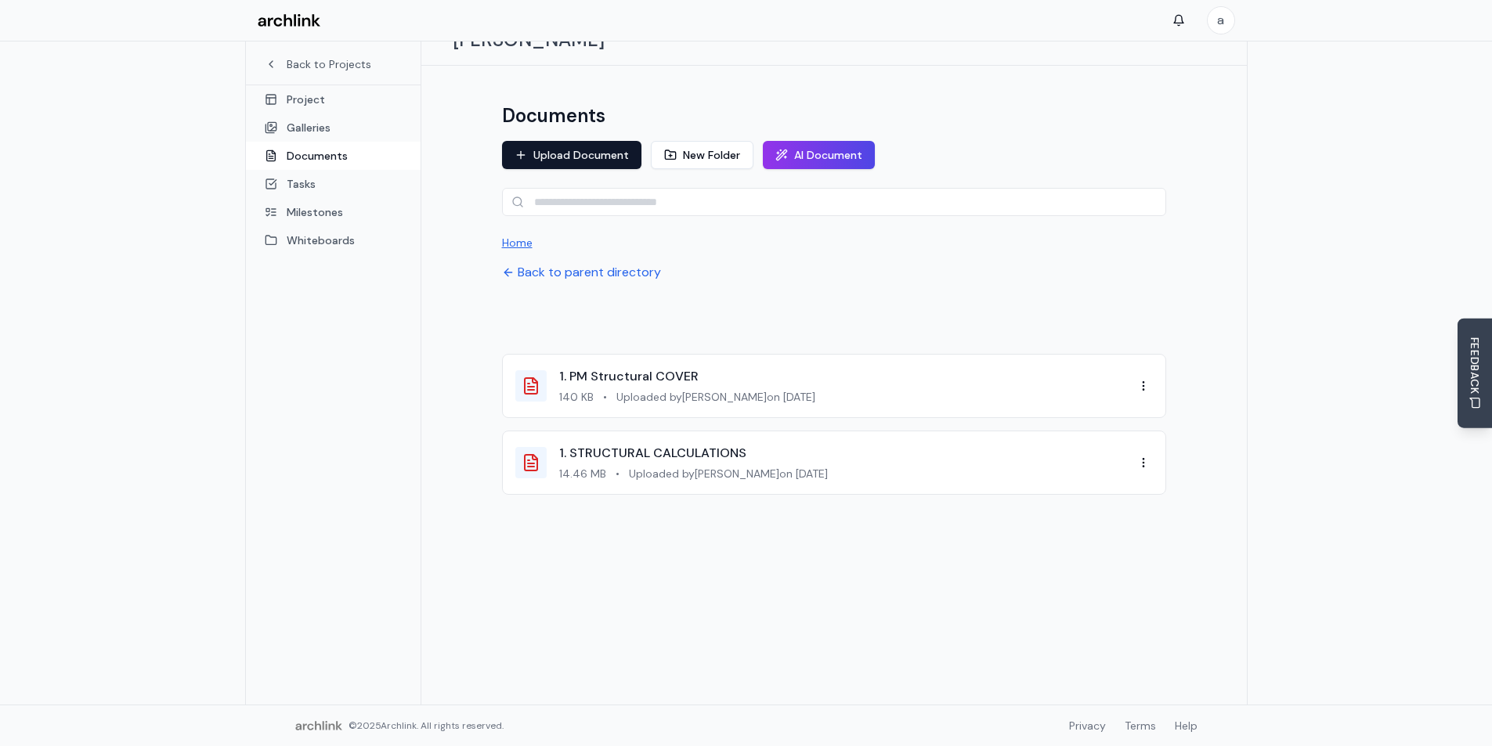
click at [514, 235] on button "Home" at bounding box center [517, 243] width 31 height 16
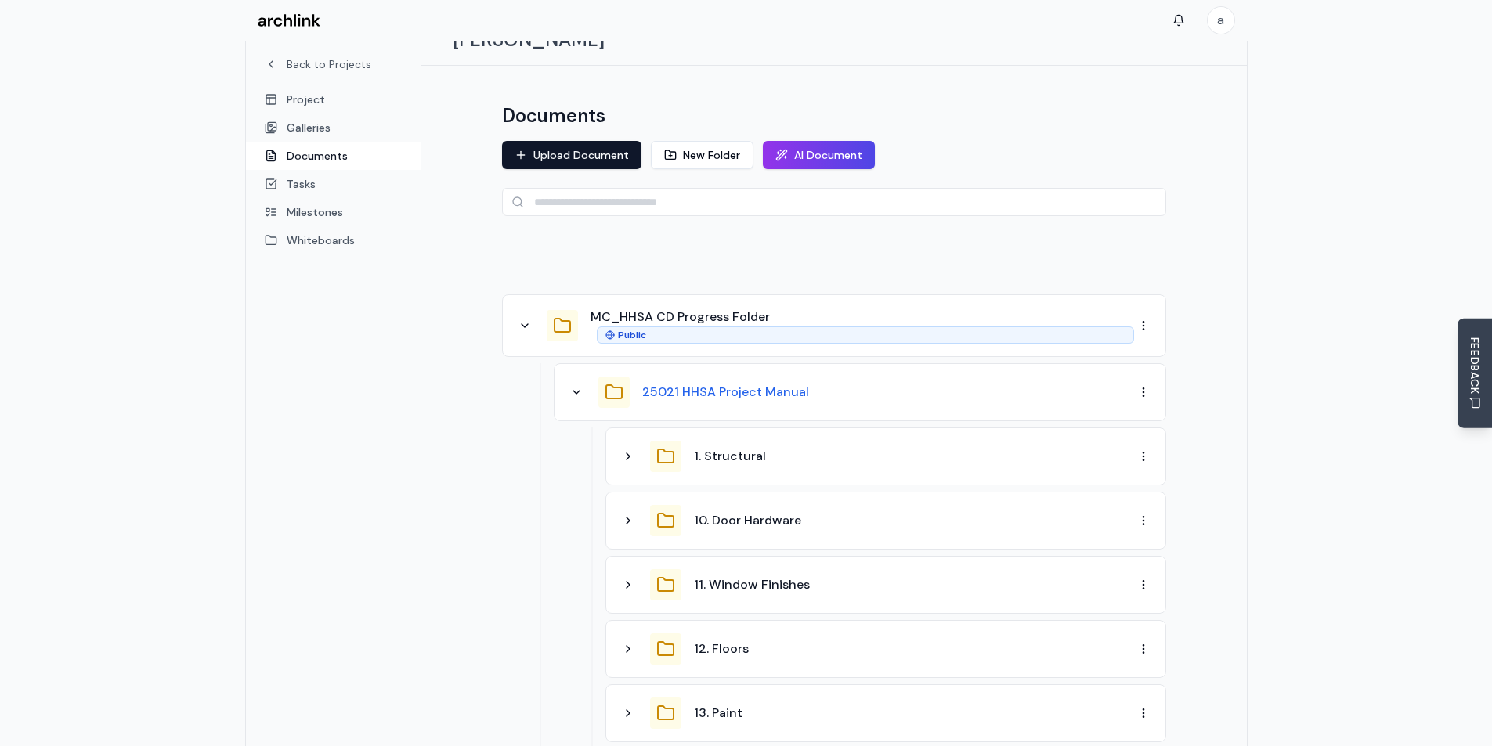
click at [722, 383] on button "25021 HHSA Project Manual" at bounding box center [725, 392] width 167 height 19
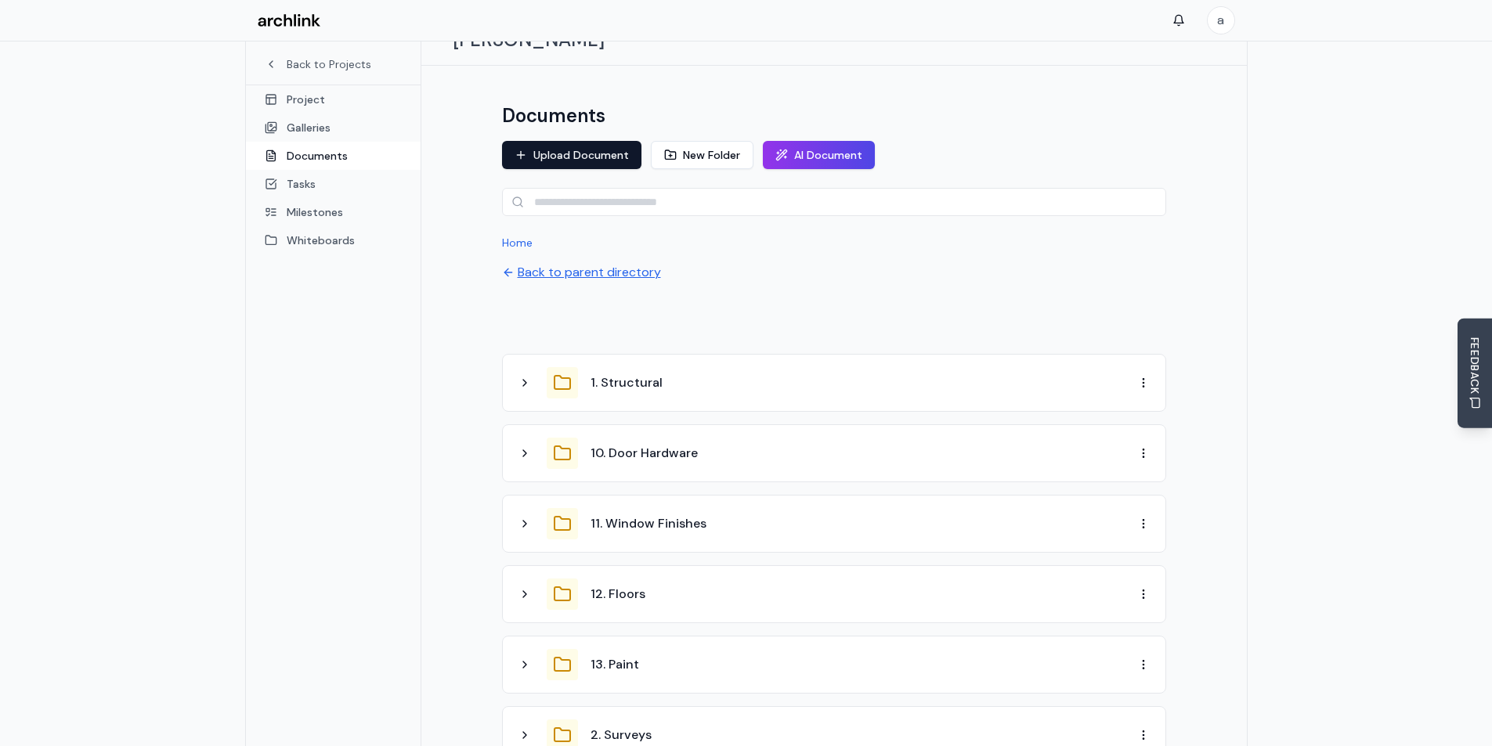
click at [526, 263] on button "Back to parent directory" at bounding box center [581, 272] width 159 height 19
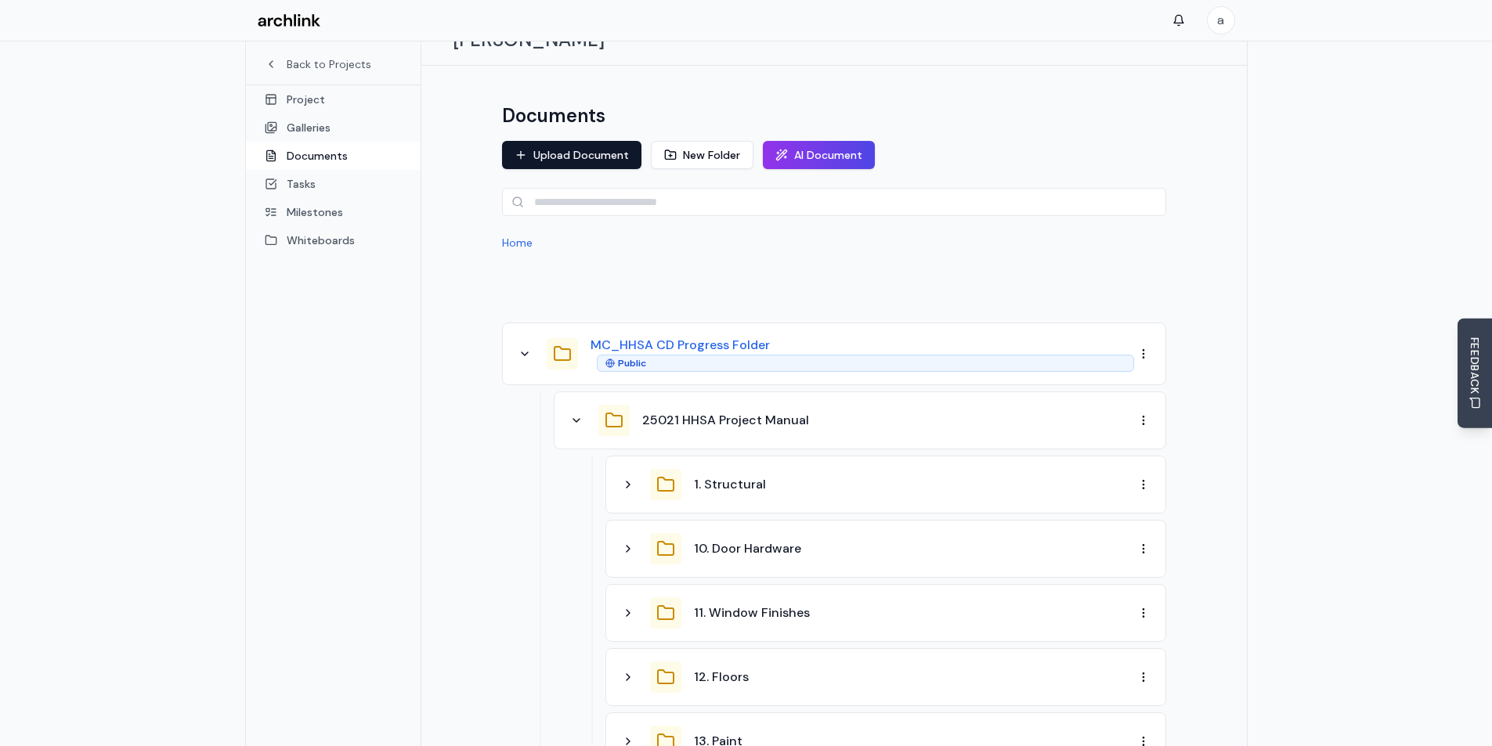
click at [634, 336] on button "MC_HHSA CD Progress Folder" at bounding box center [680, 345] width 179 height 19
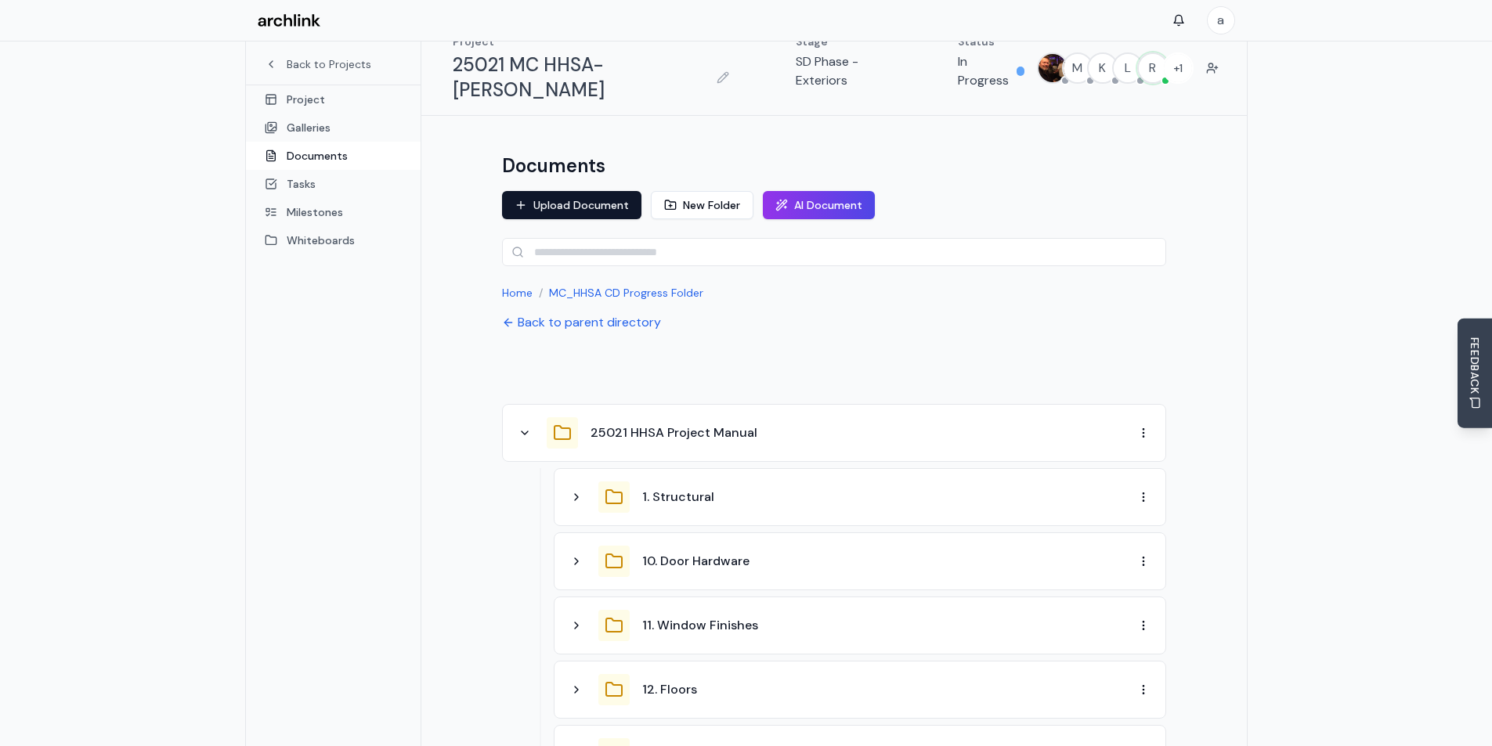
scroll to position [0, 0]
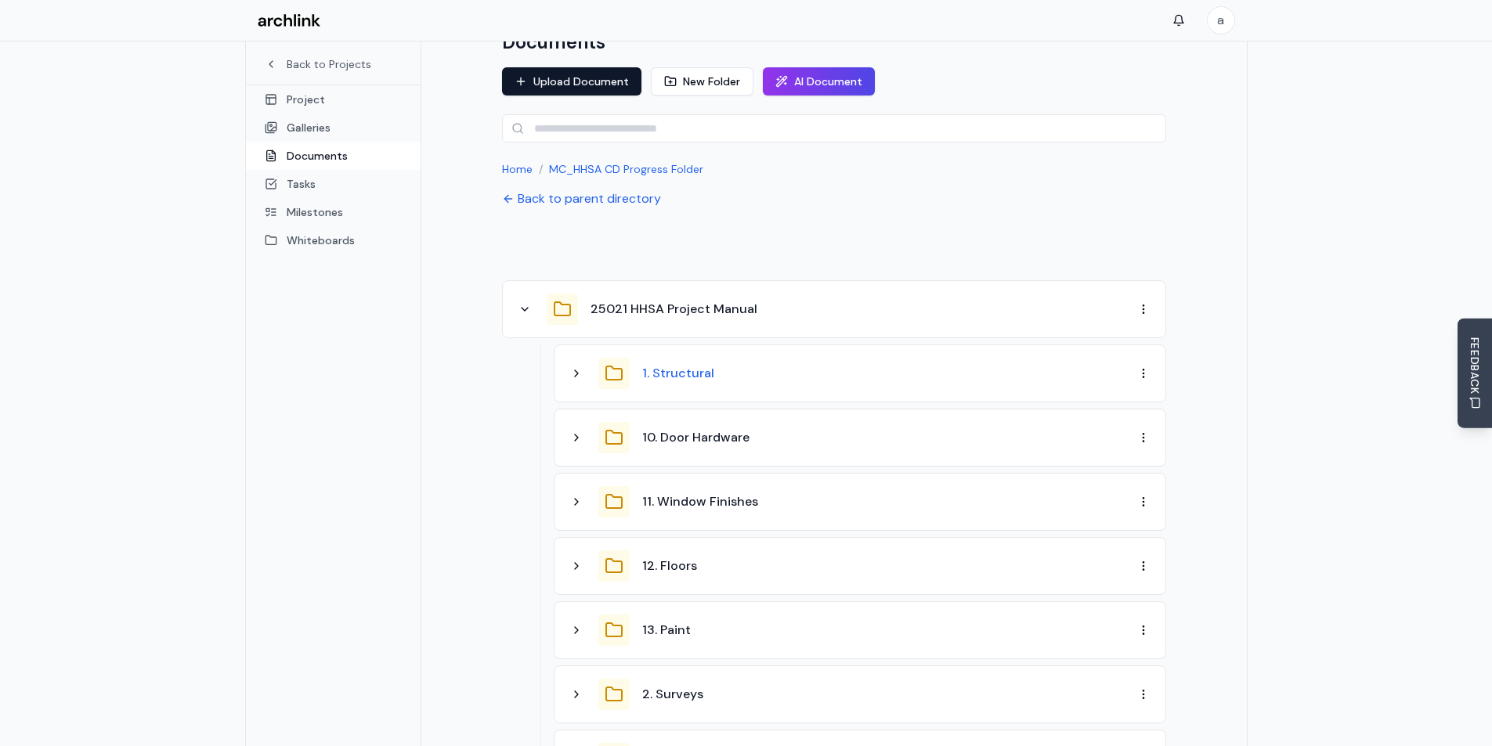
click at [667, 364] on button "1. Structural" at bounding box center [678, 373] width 72 height 19
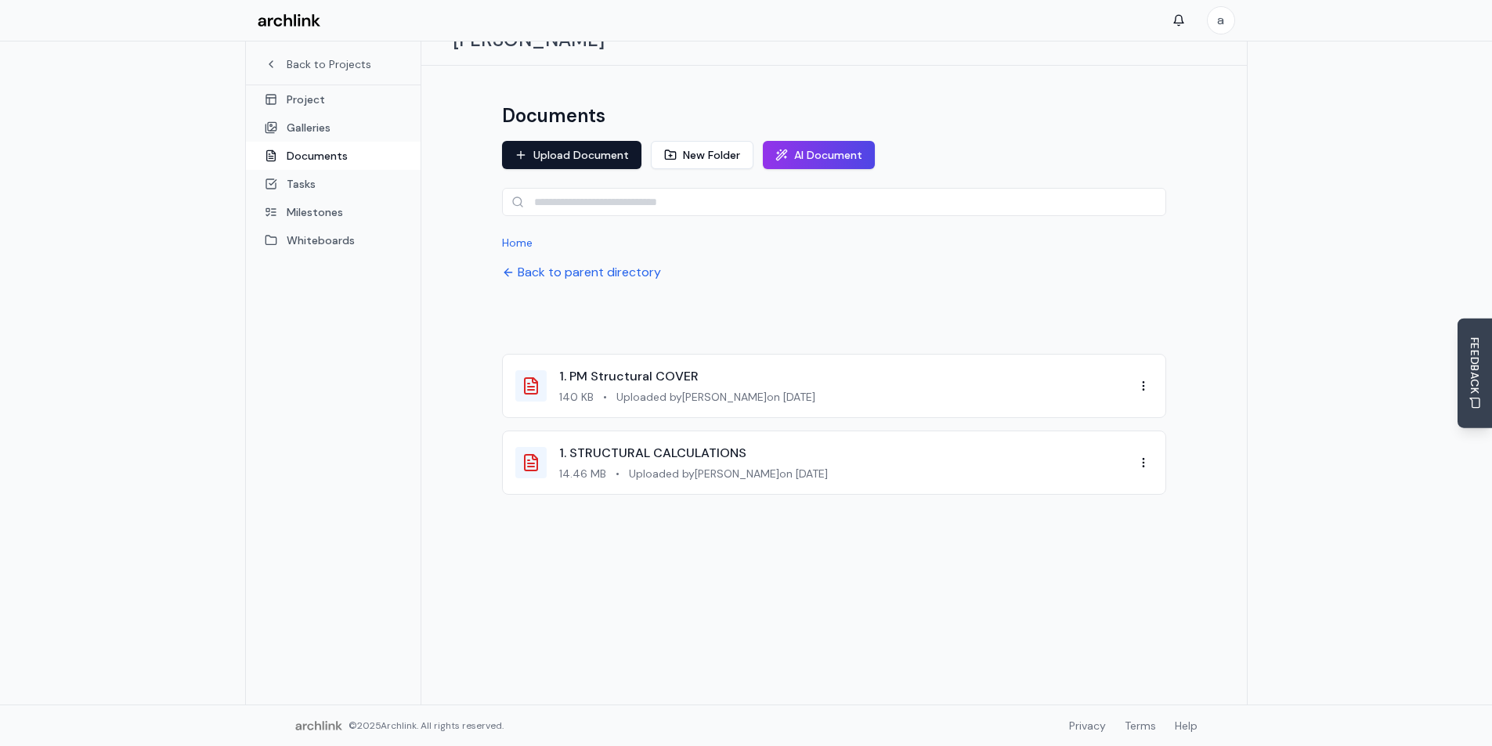
scroll to position [83, 0]
click at [551, 263] on button "Back to parent directory" at bounding box center [581, 272] width 159 height 19
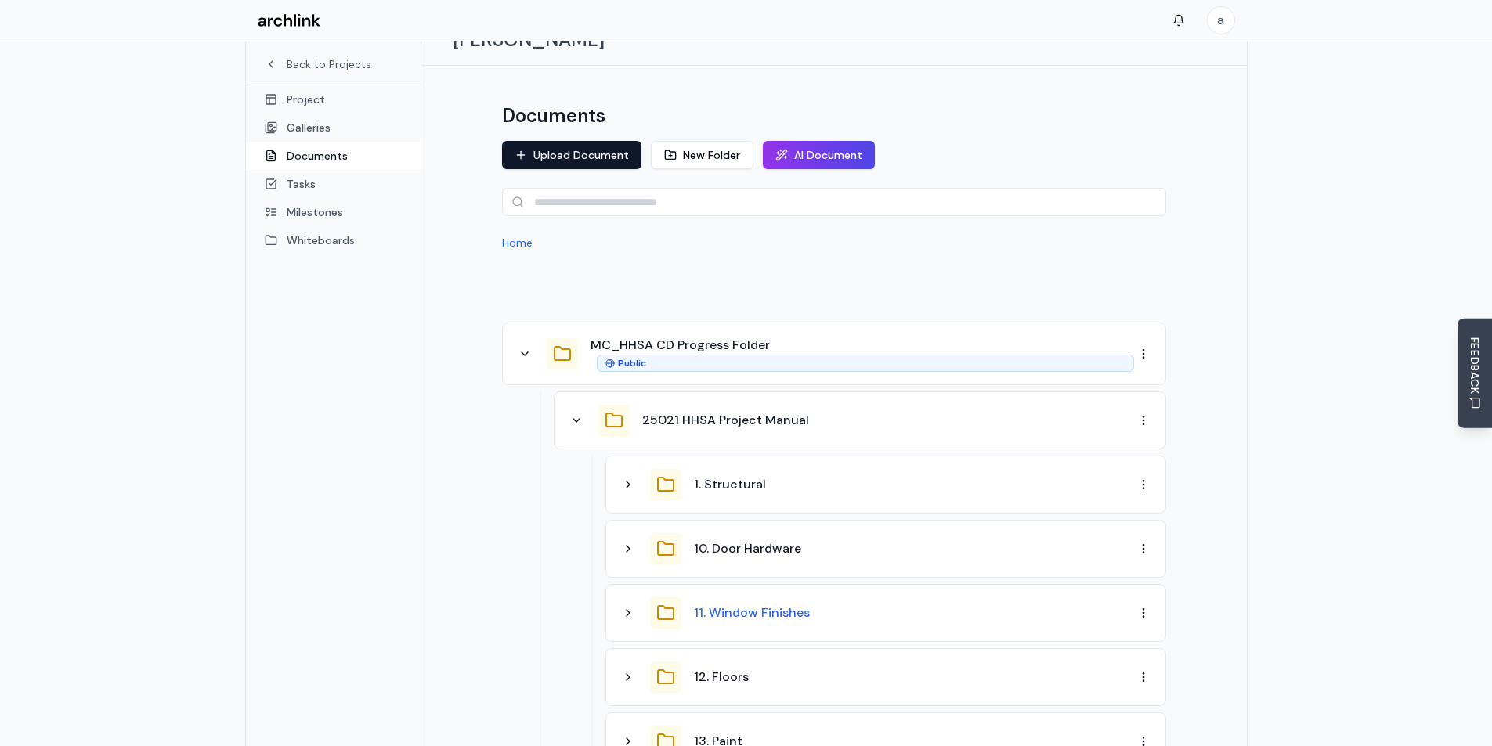
click at [732, 604] on button "11. Window Finishes" at bounding box center [752, 613] width 116 height 19
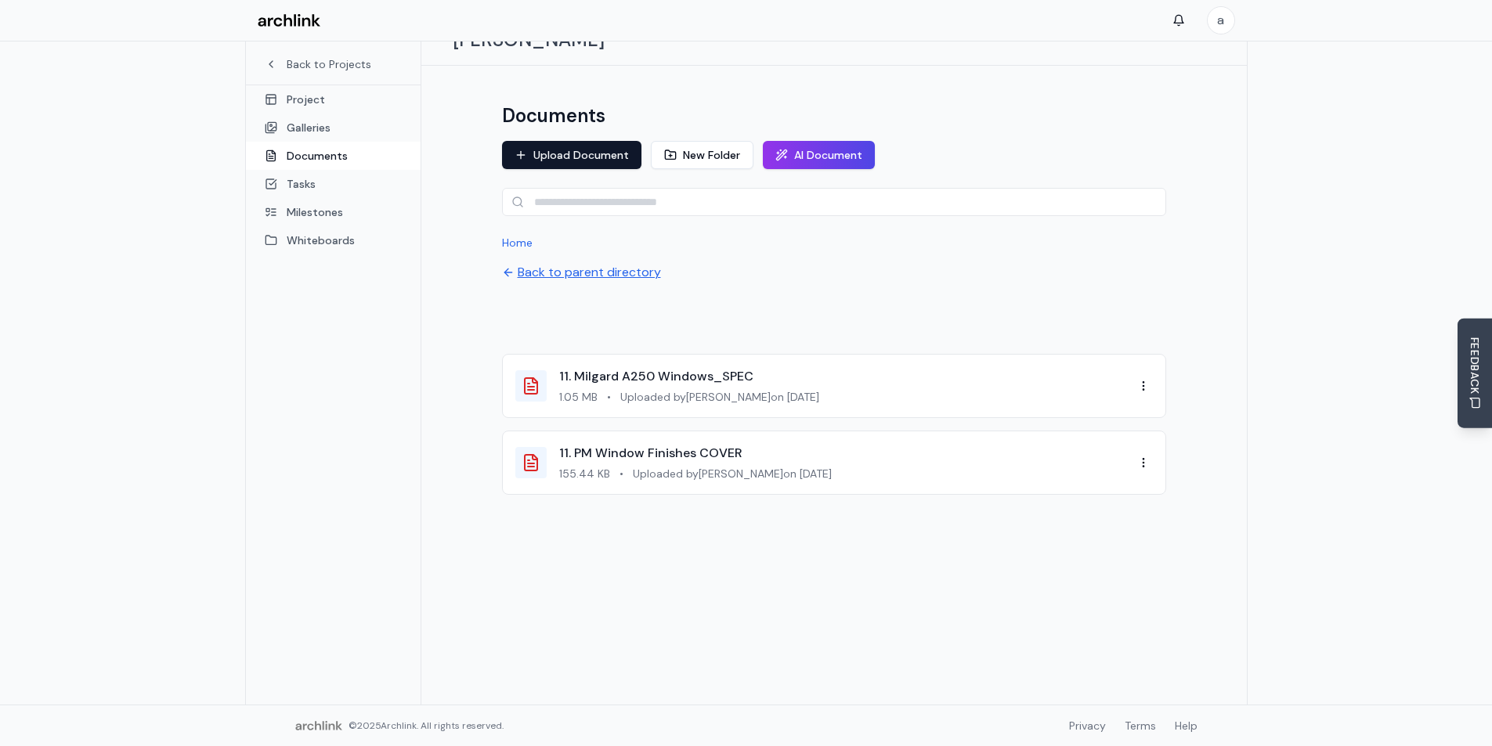
click at [586, 263] on button "Back to parent directory" at bounding box center [581, 272] width 159 height 19
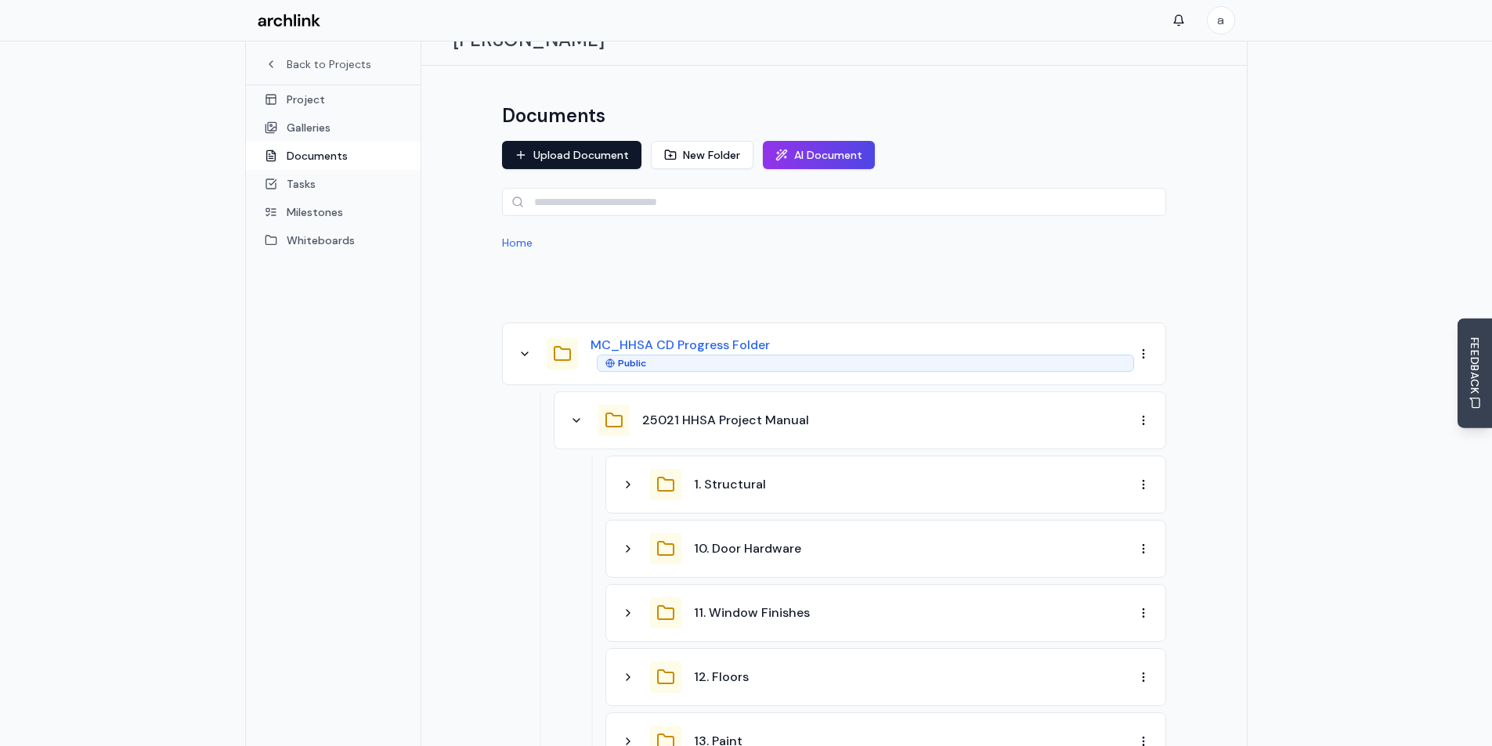
click at [734, 336] on button "MC_HHSA CD Progress Folder" at bounding box center [680, 345] width 179 height 19
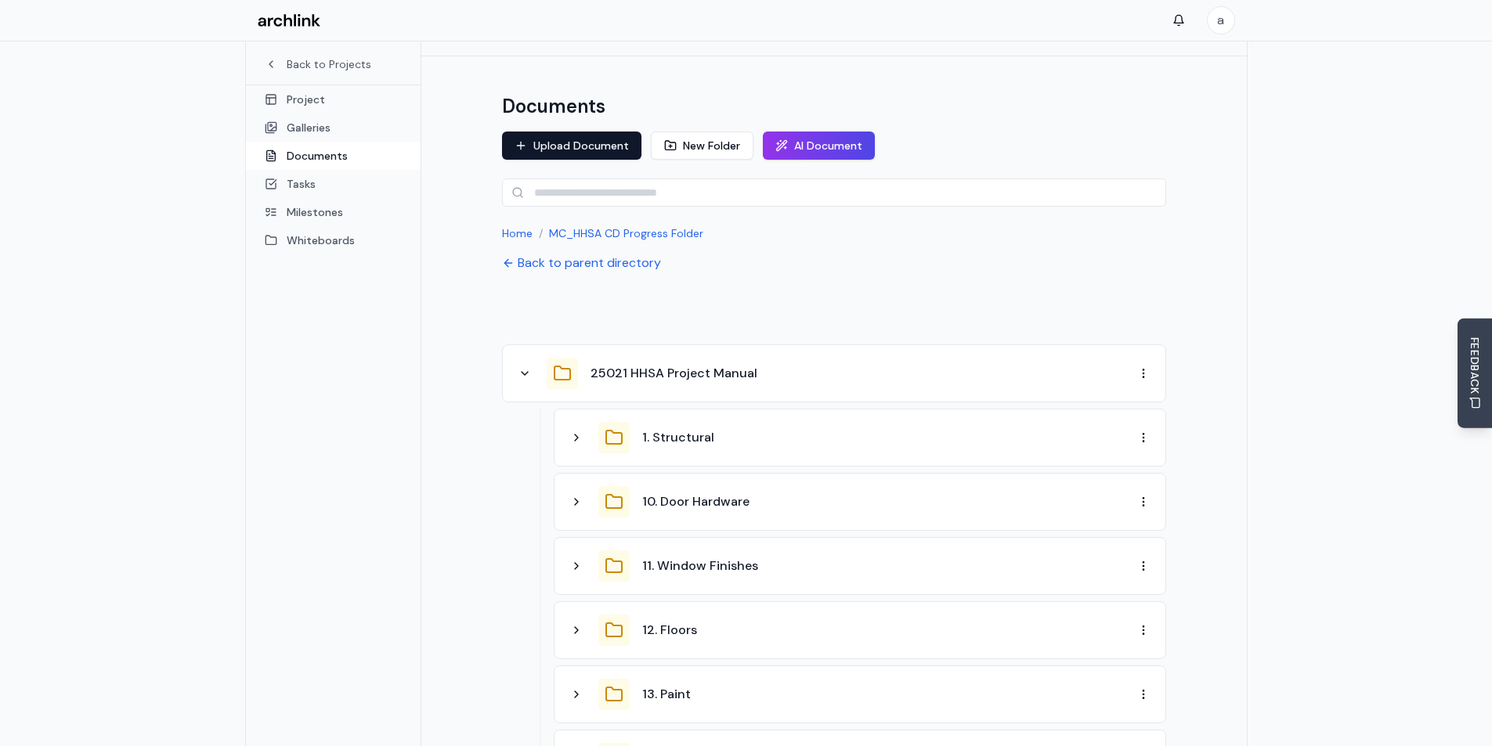
scroll to position [0, 0]
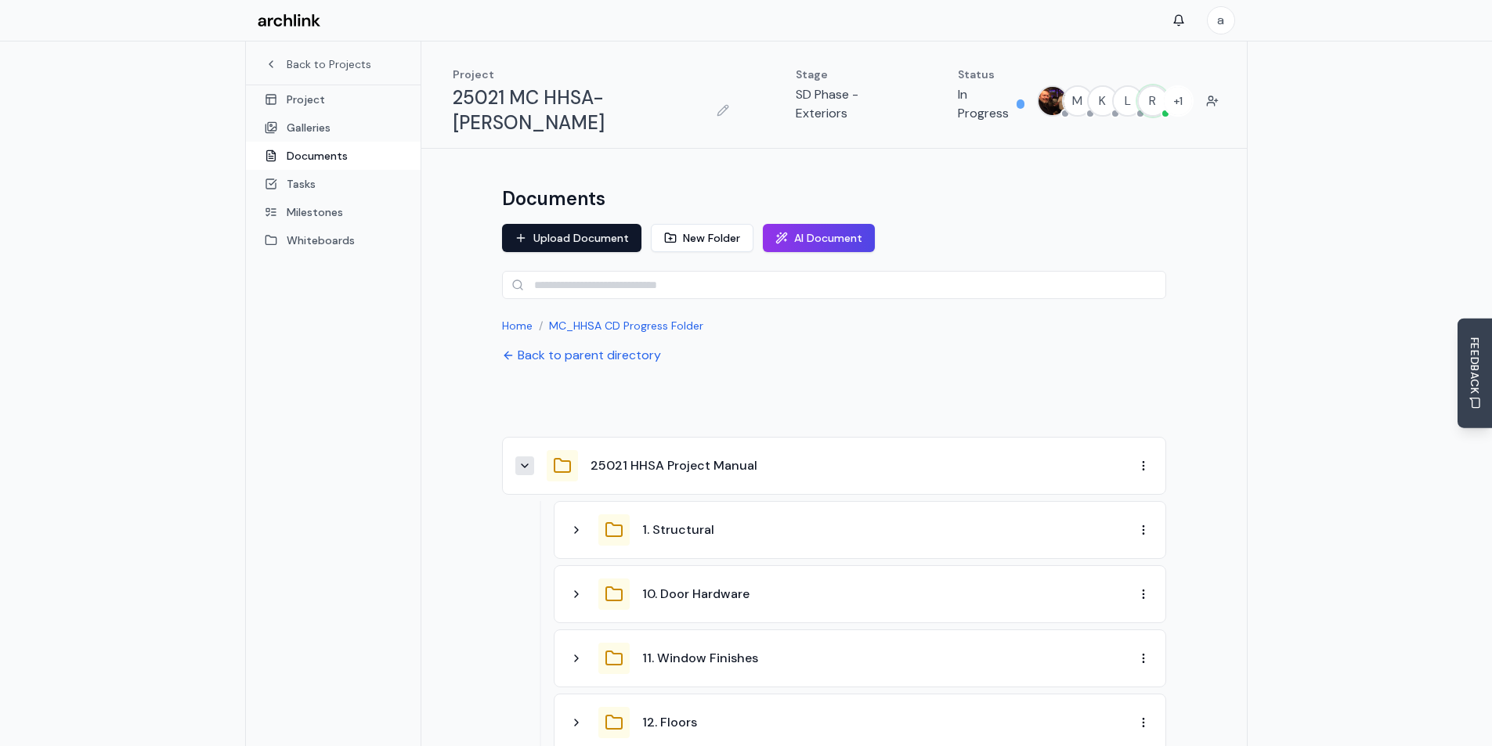
click at [528, 460] on icon at bounding box center [524, 466] width 13 height 13
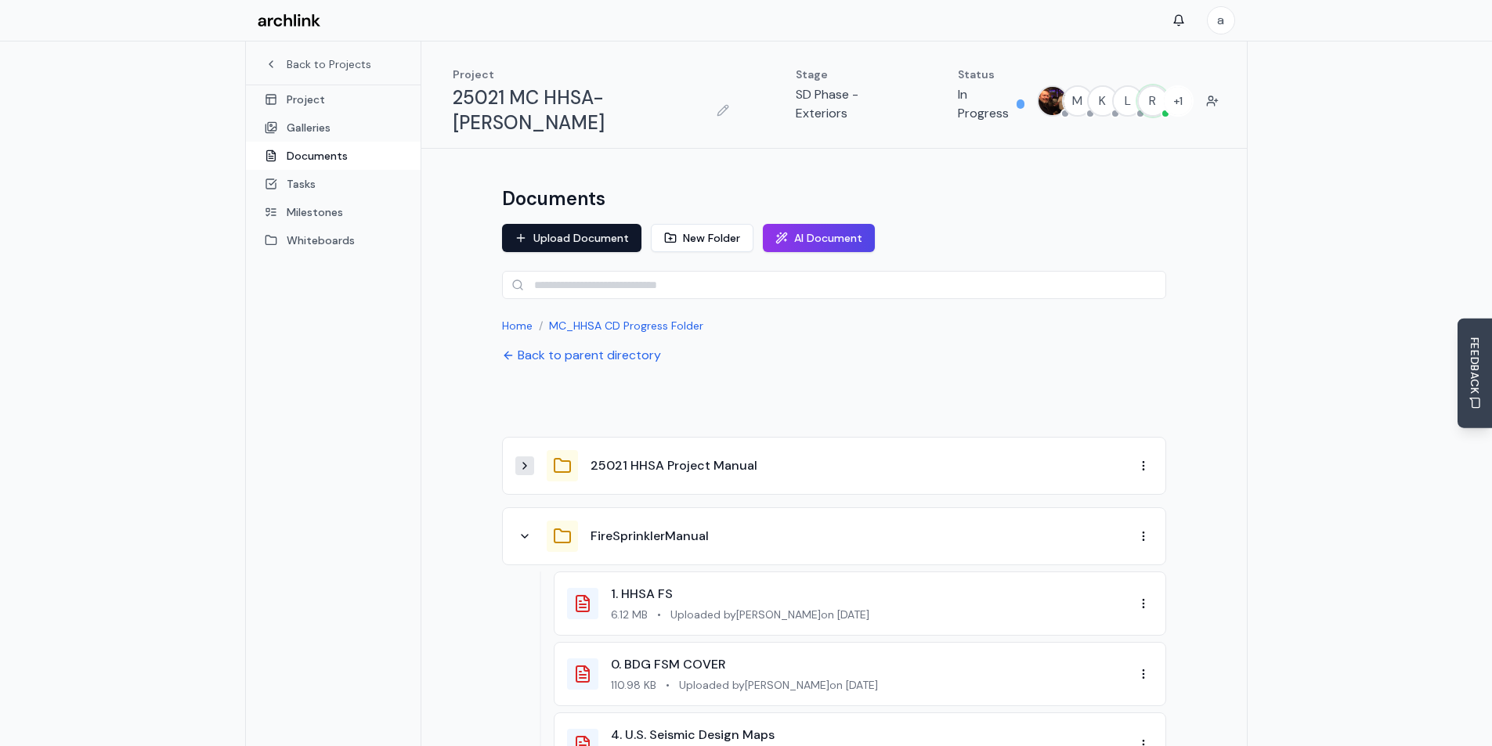
click at [528, 460] on icon at bounding box center [524, 466] width 13 height 13
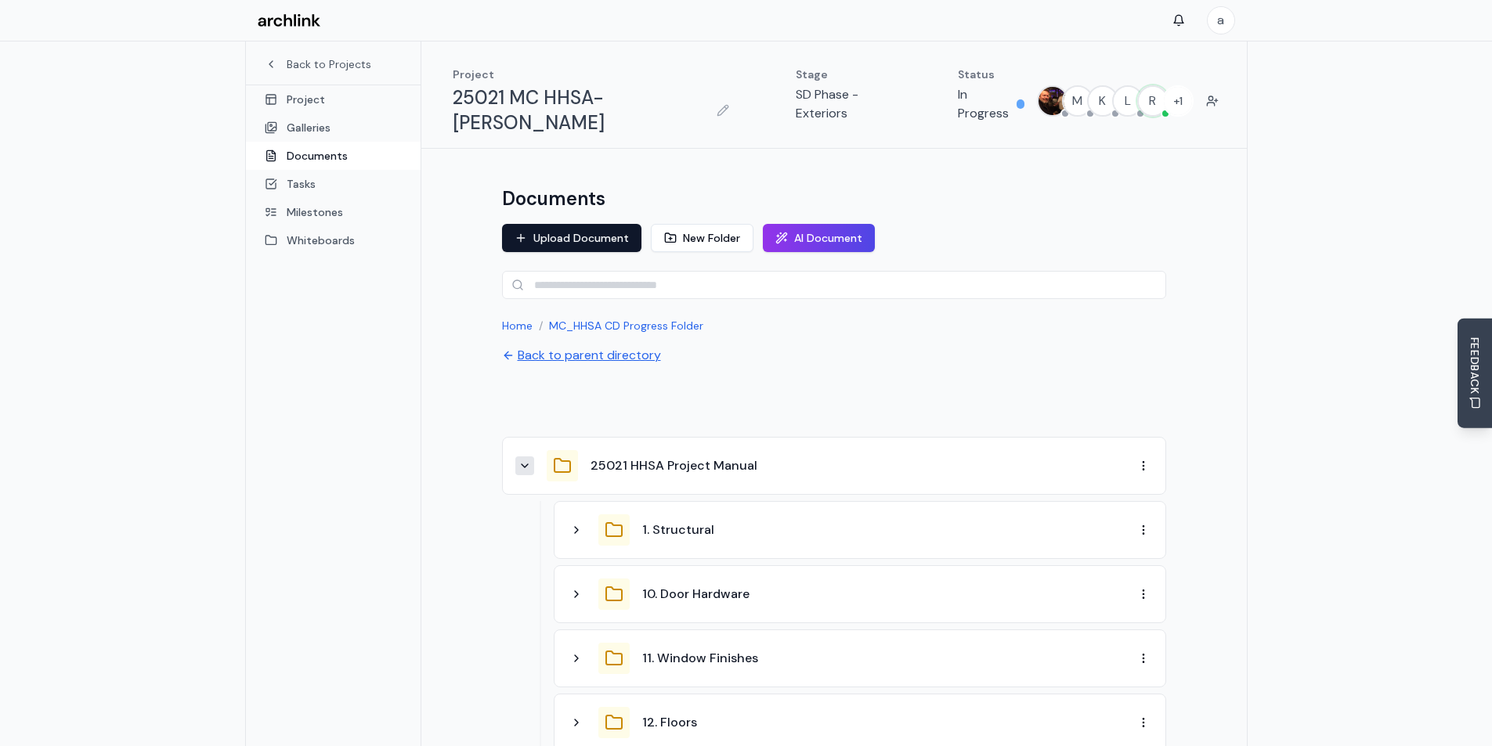
click at [586, 346] on button "Back to parent directory" at bounding box center [581, 355] width 159 height 19
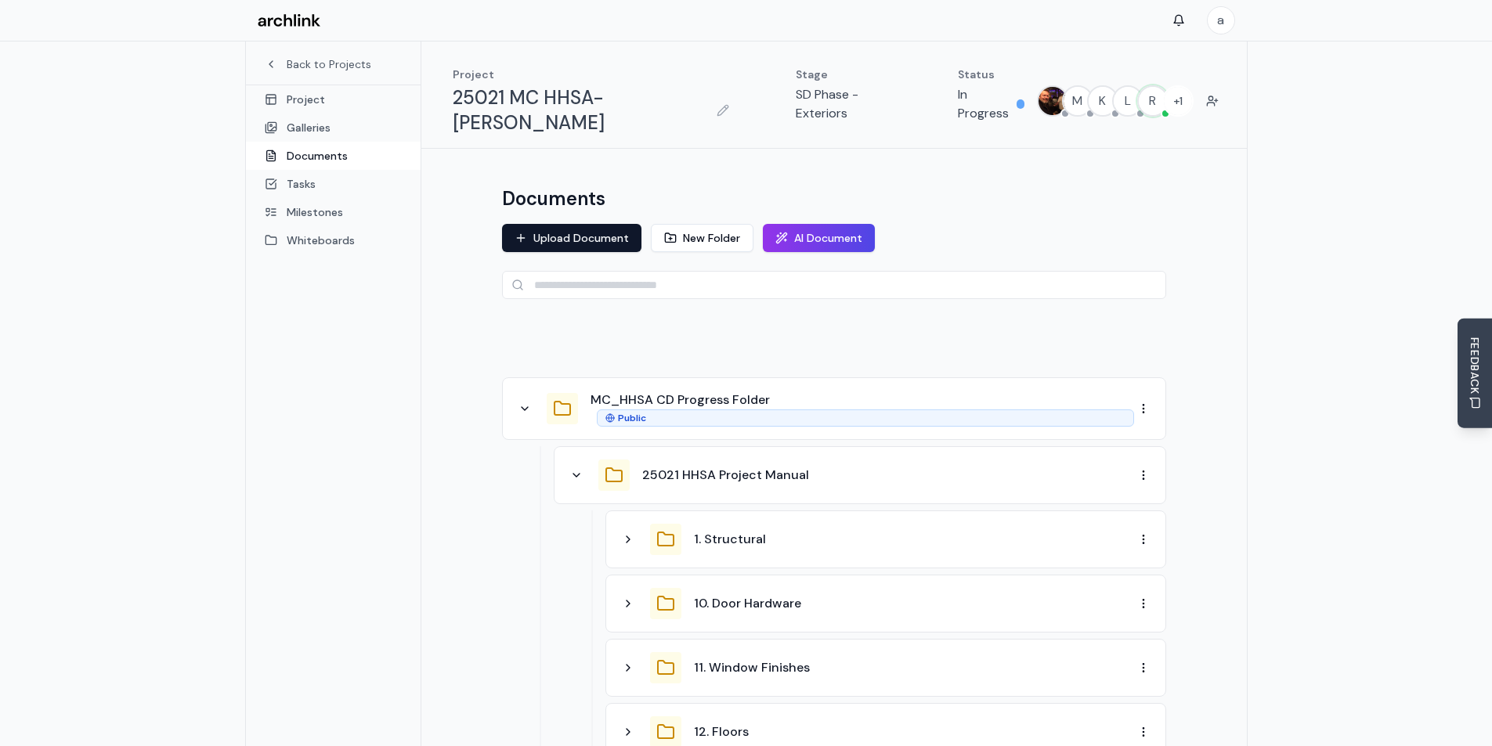
click at [818, 186] on div "Documents" at bounding box center [834, 198] width 664 height 25
click at [323, 134] on link "Galleries" at bounding box center [333, 128] width 175 height 28
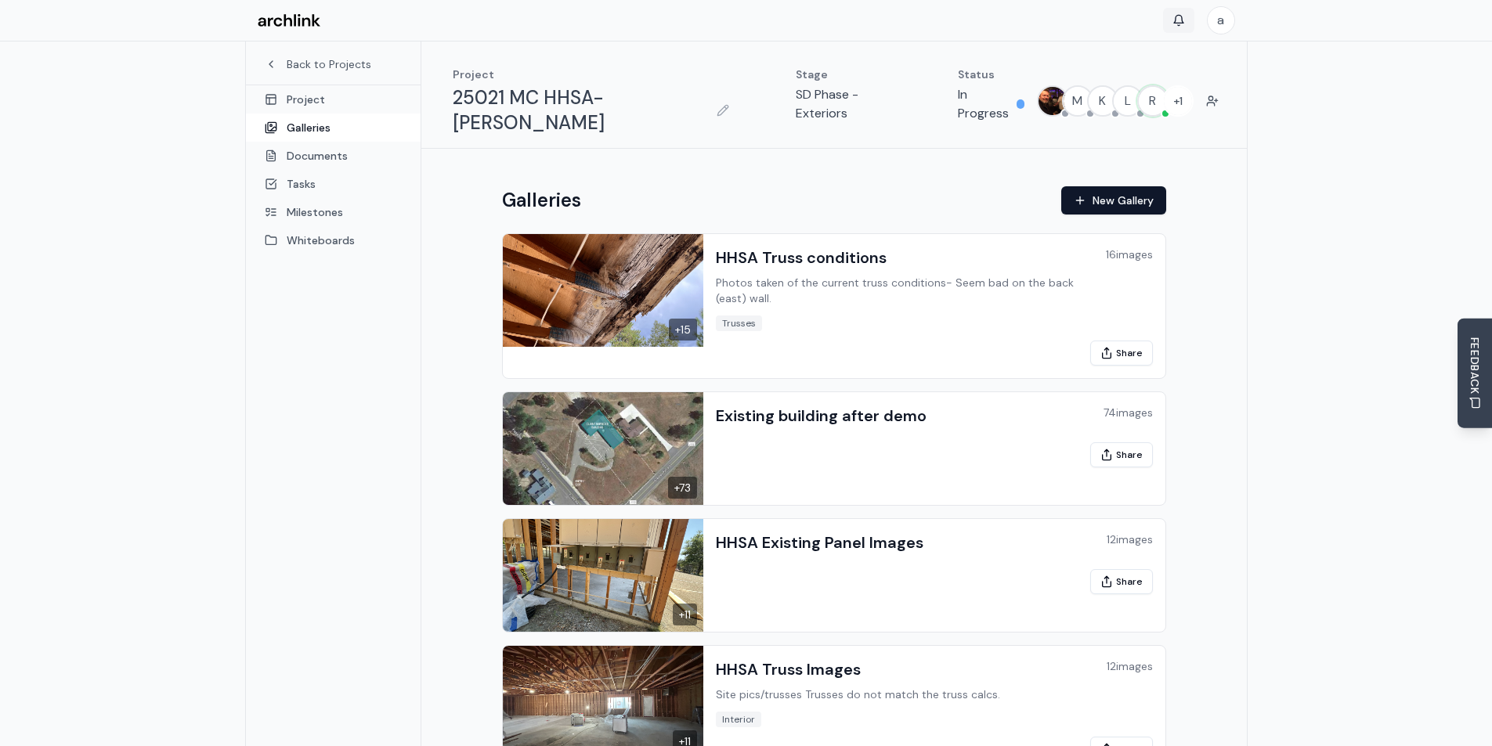
click at [1175, 18] on html "a Back to Projects Project Galleries Documents Tasks Milestones Whiteboards Pro…" at bounding box center [746, 427] width 1492 height 854
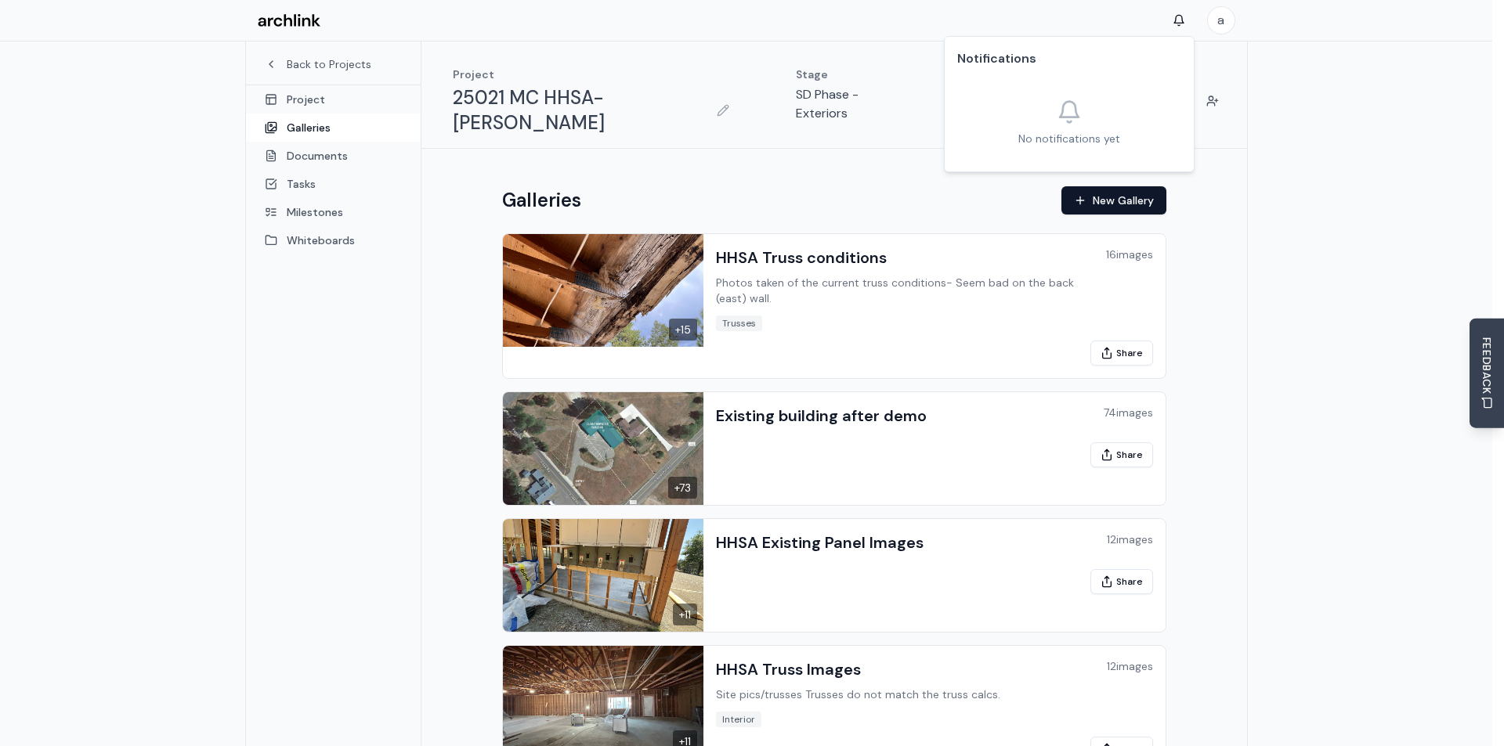
click at [1351, 99] on html "a Back to Projects Project Galleries Documents Tasks Milestones Whiteboards Pro…" at bounding box center [752, 427] width 1504 height 854
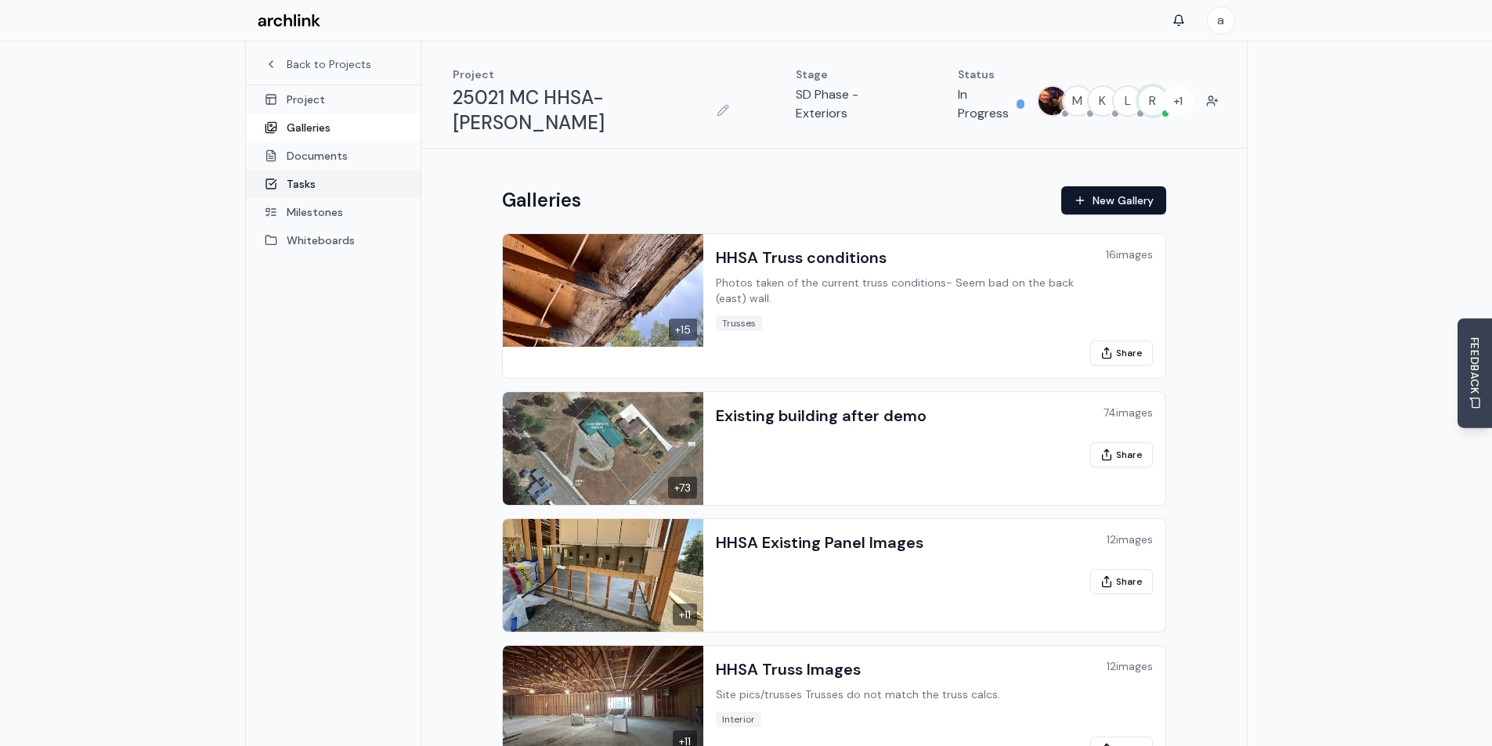
click at [293, 178] on link "Tasks" at bounding box center [333, 184] width 175 height 28
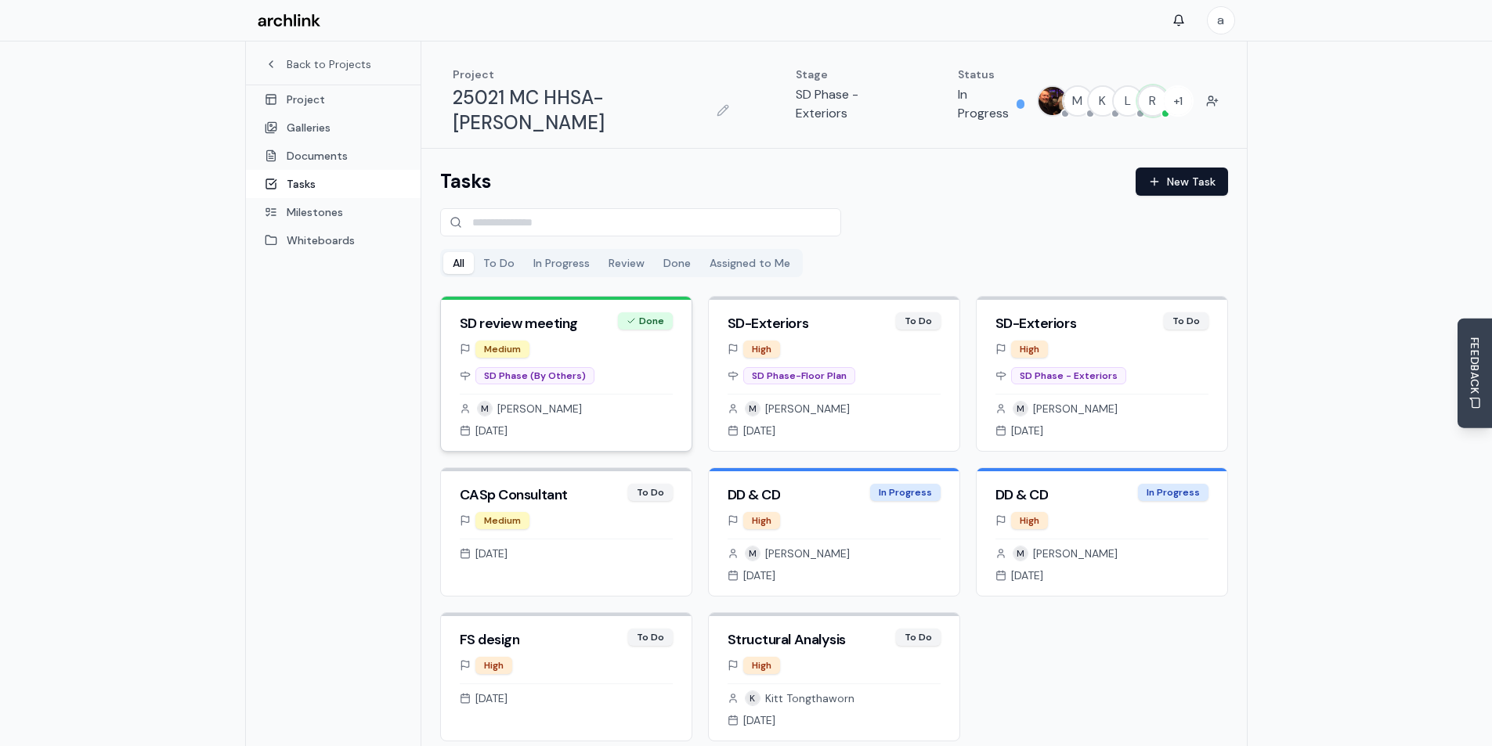
click at [648, 363] on div "Medium SD Phase (By Others) M Meranda Bean Jun 22, 2025" at bounding box center [566, 396] width 251 height 110
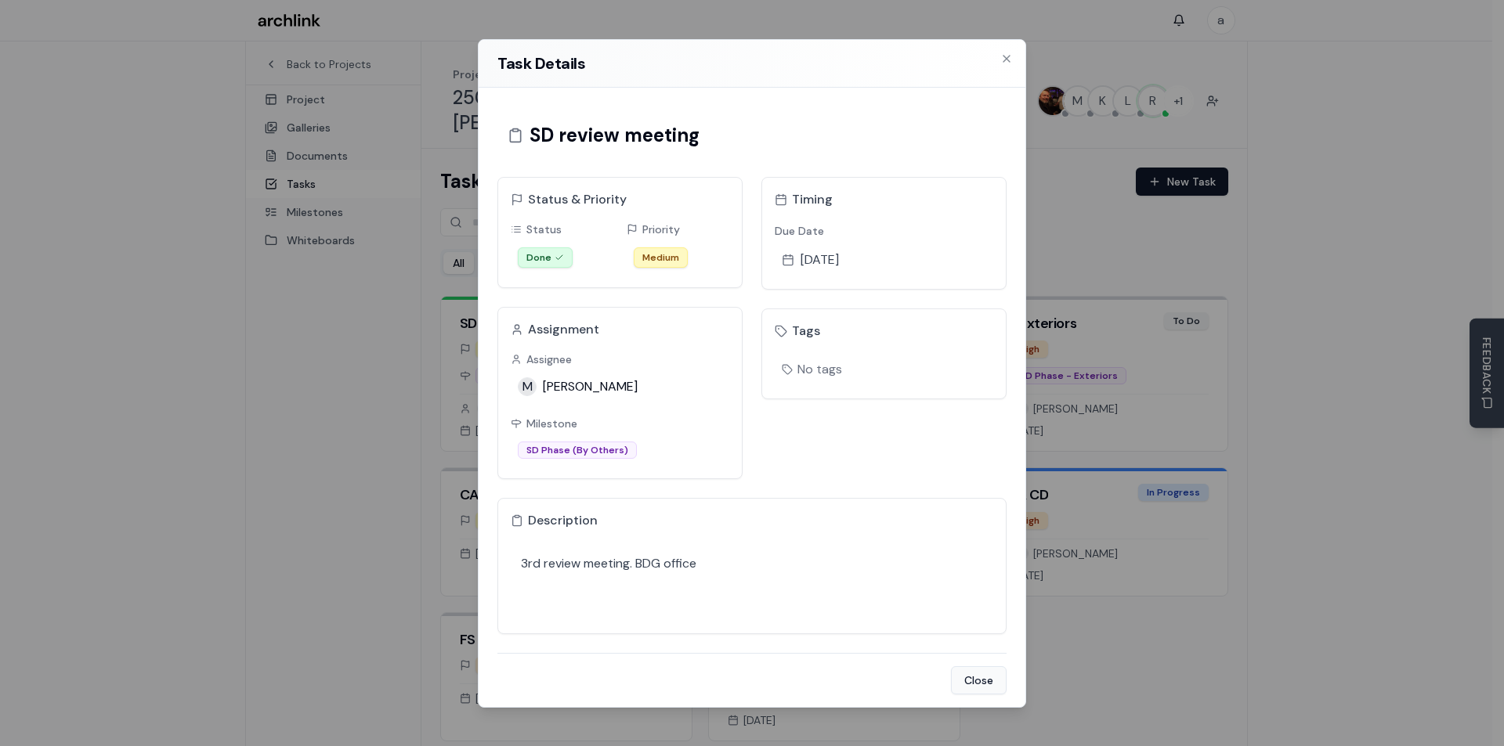
click at [969, 679] on button "Close" at bounding box center [979, 680] width 56 height 28
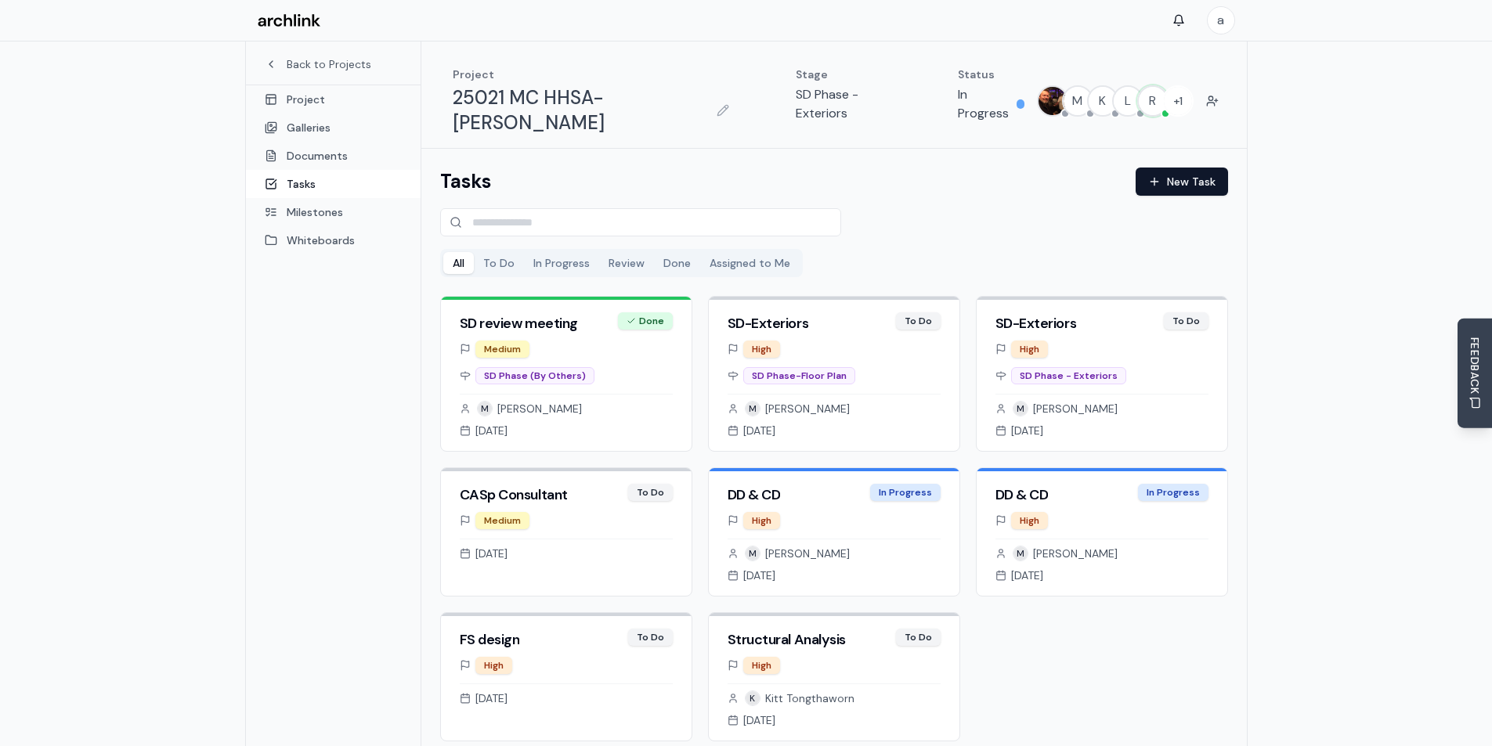
click at [297, 305] on div "Back to Projects Project Galleries Documents Tasks Milestones Whiteboards" at bounding box center [333, 415] width 175 height 746
click at [307, 123] on link "Galleries" at bounding box center [333, 128] width 175 height 28
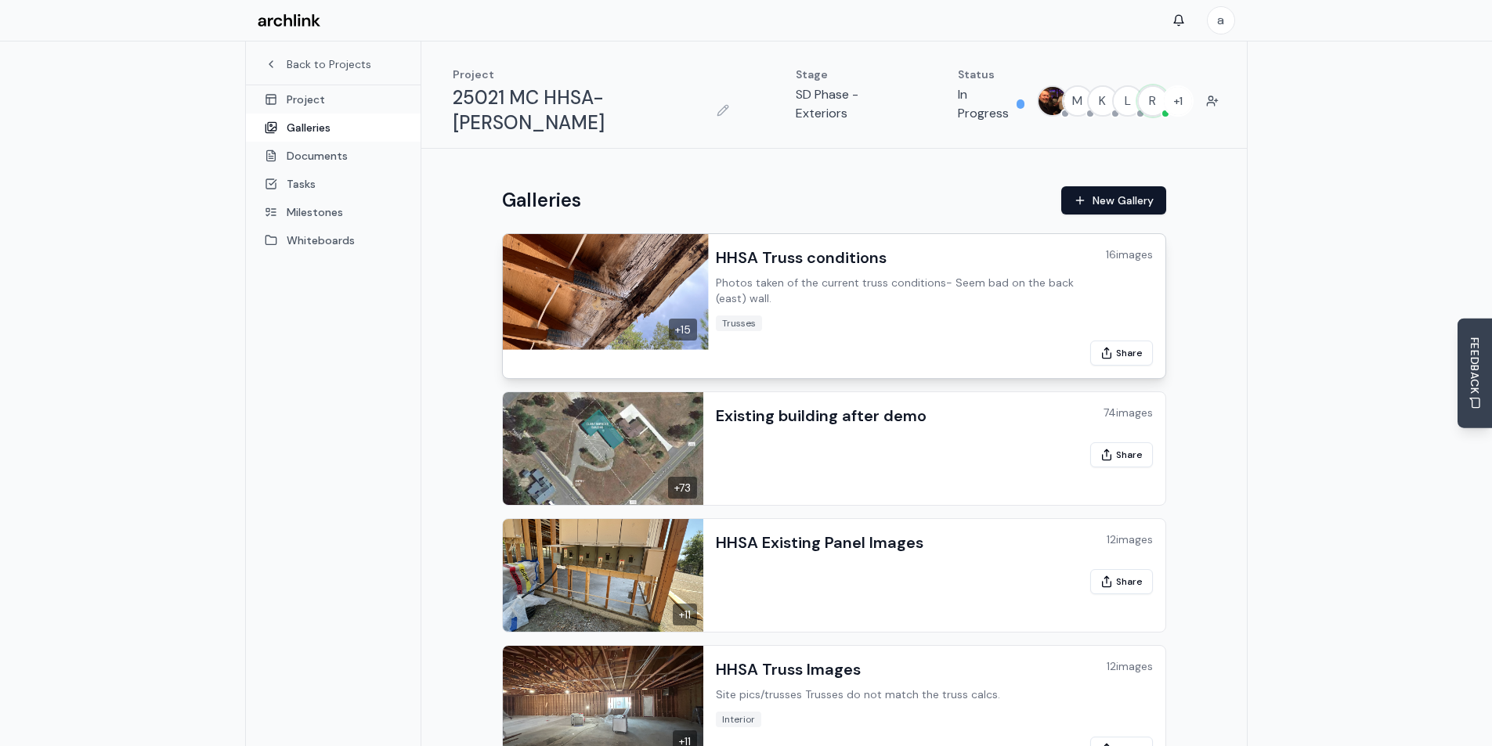
click at [784, 247] on h3 "HHSA Truss conditions" at bounding box center [801, 258] width 171 height 22
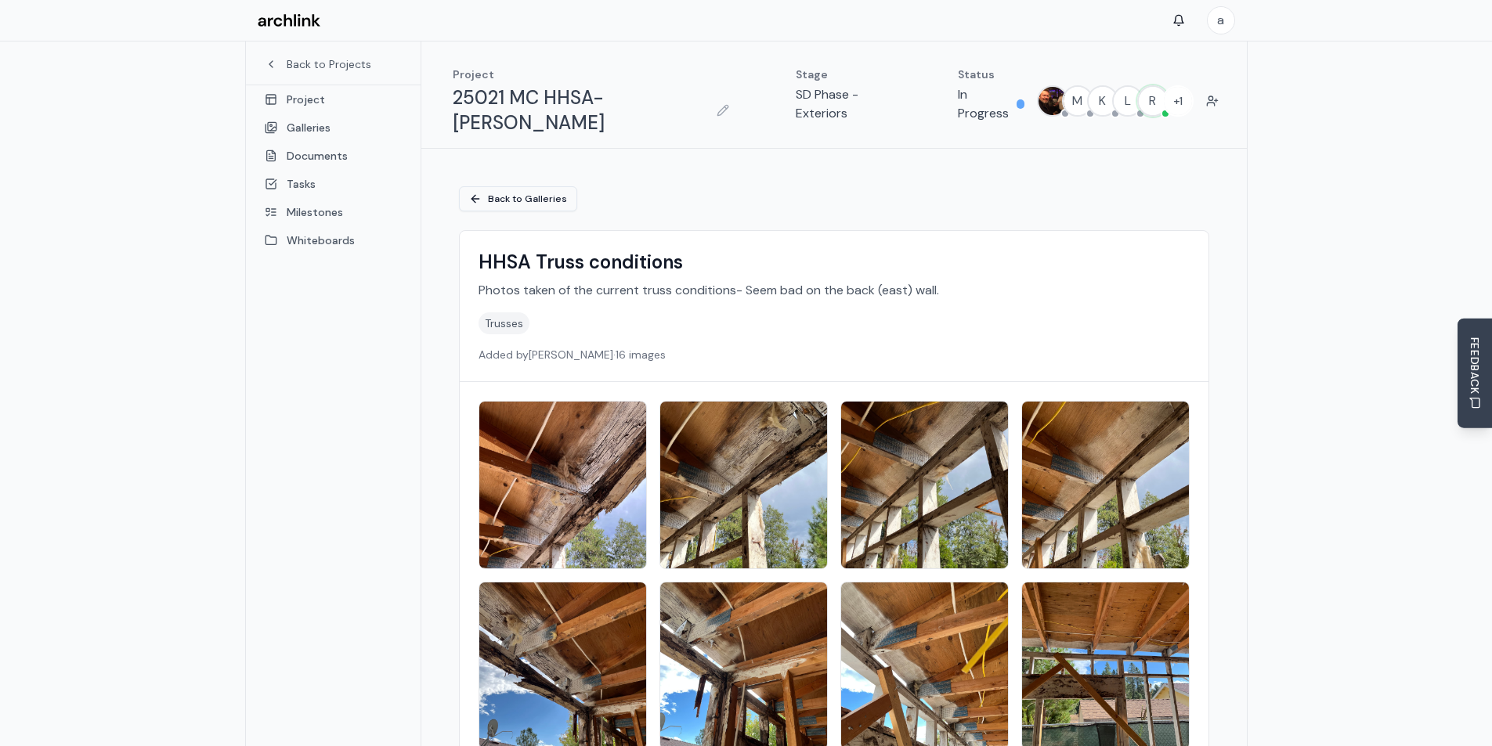
click at [511, 186] on link "Back to Galleries" at bounding box center [518, 198] width 118 height 25
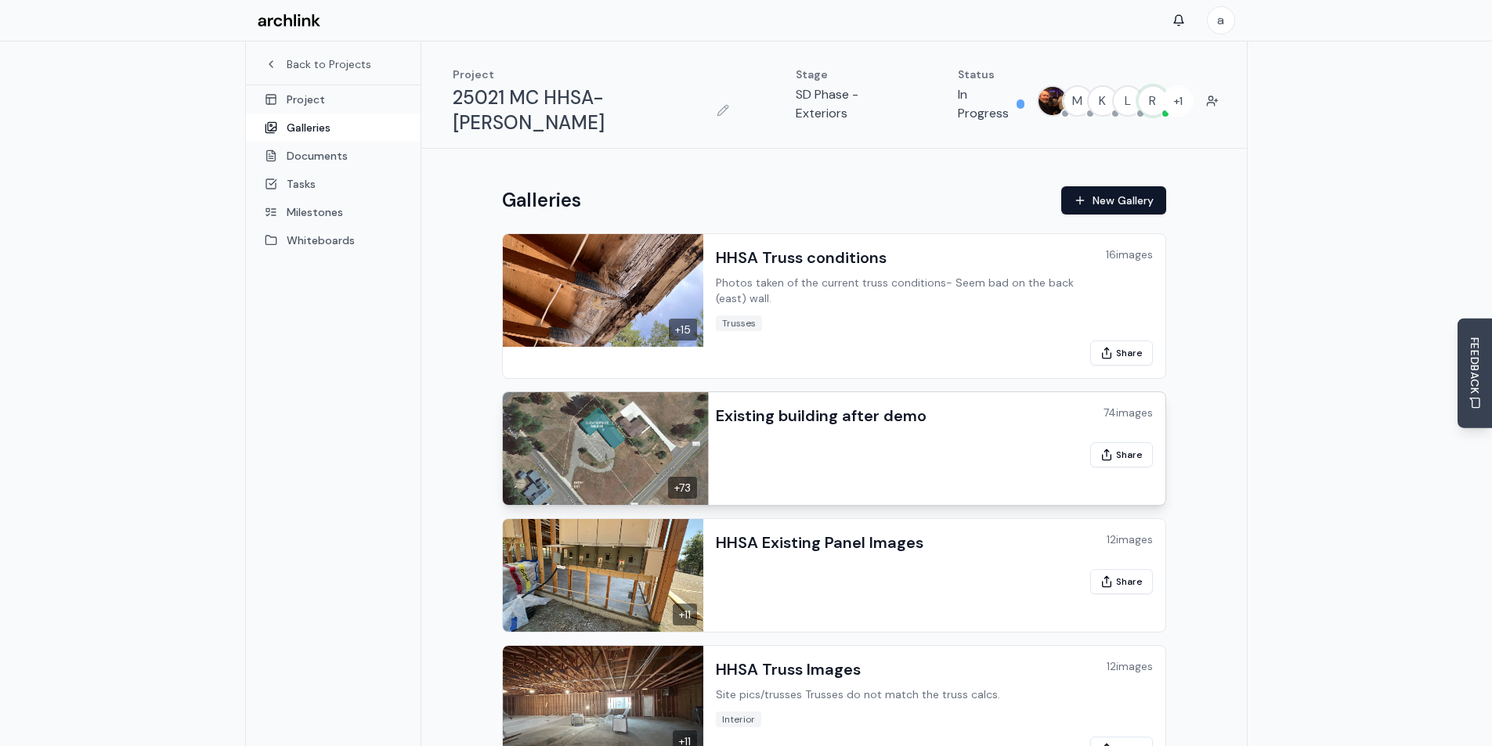
click at [807, 405] on h3 "Existing building after demo" at bounding box center [821, 416] width 211 height 22
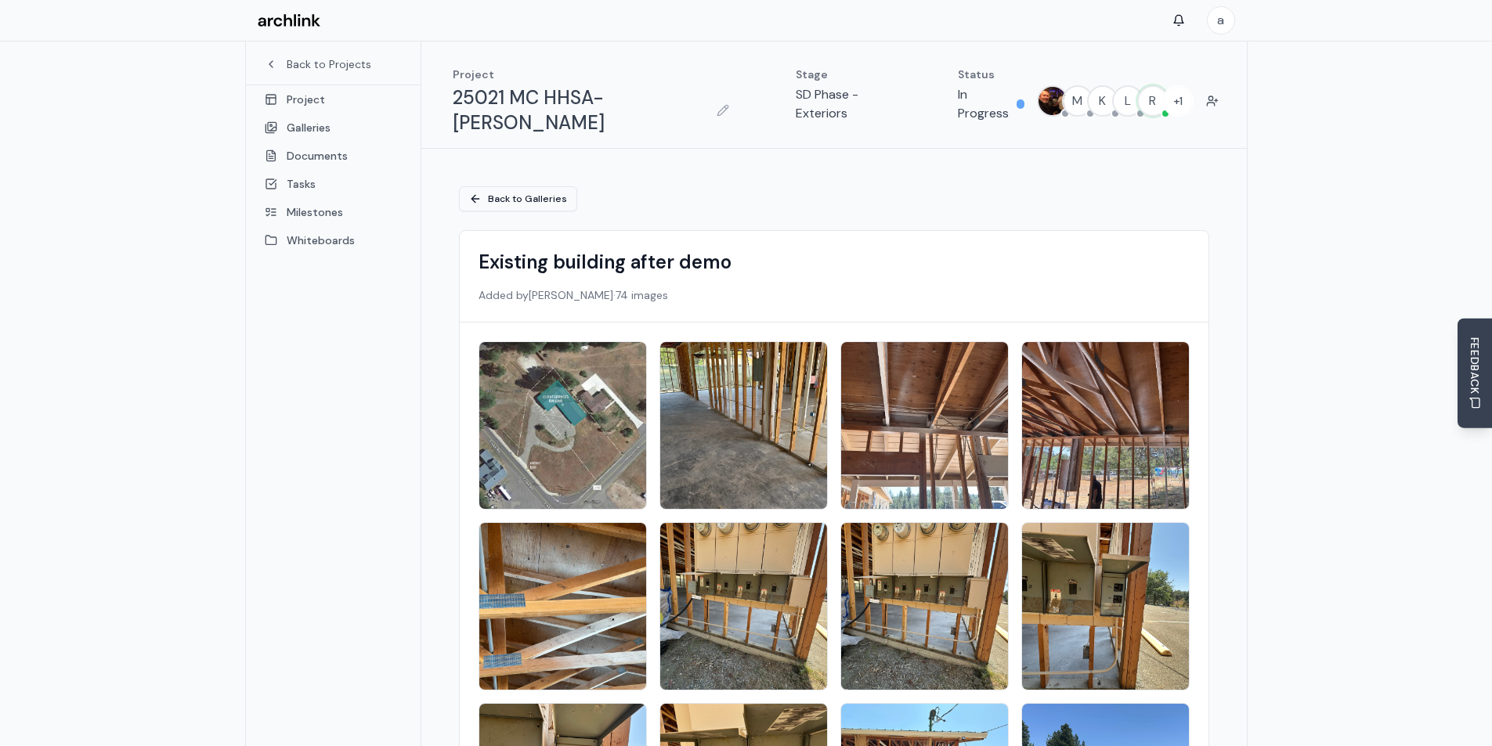
click at [531, 186] on link "Back to Galleries" at bounding box center [518, 198] width 118 height 25
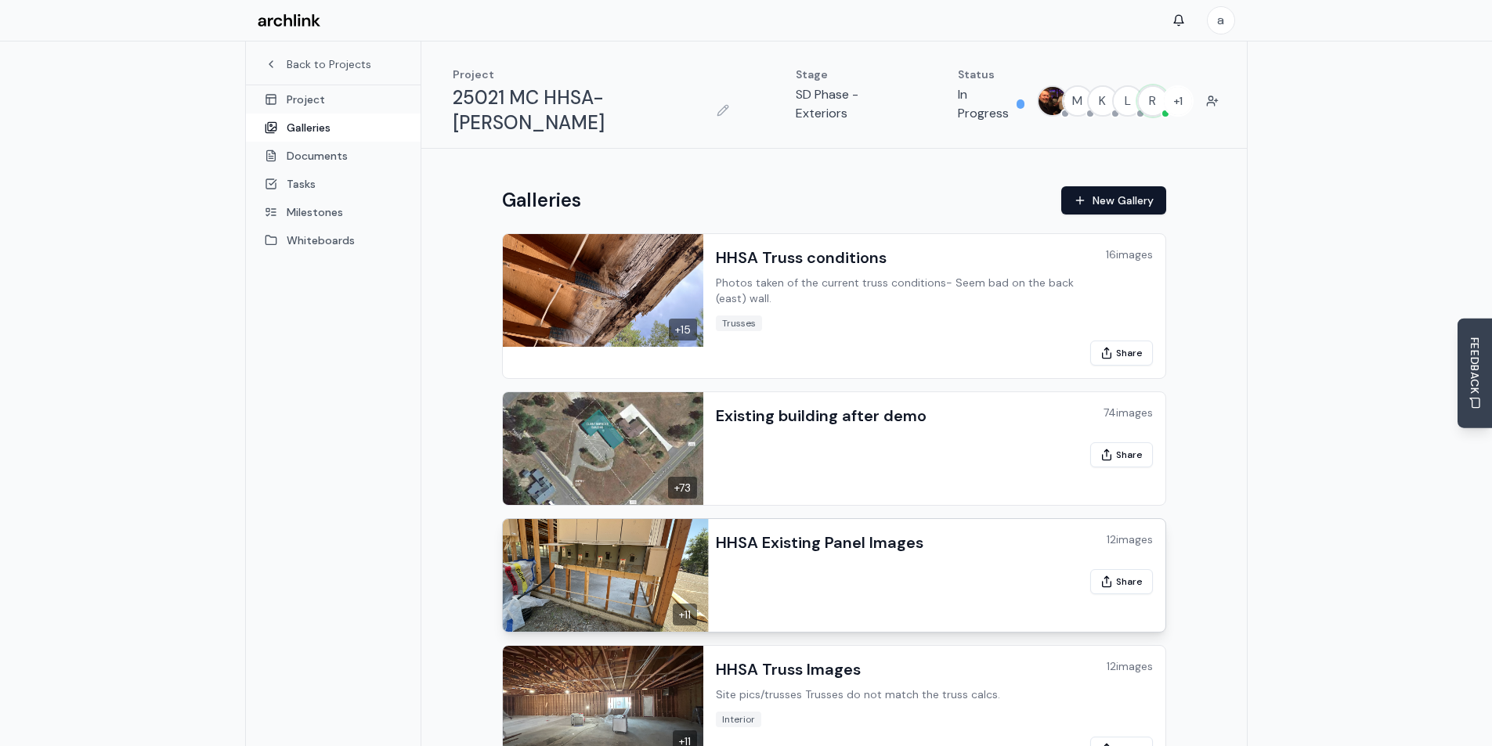
click at [869, 532] on h3 "HHSA Existing Panel Images" at bounding box center [820, 543] width 208 height 22
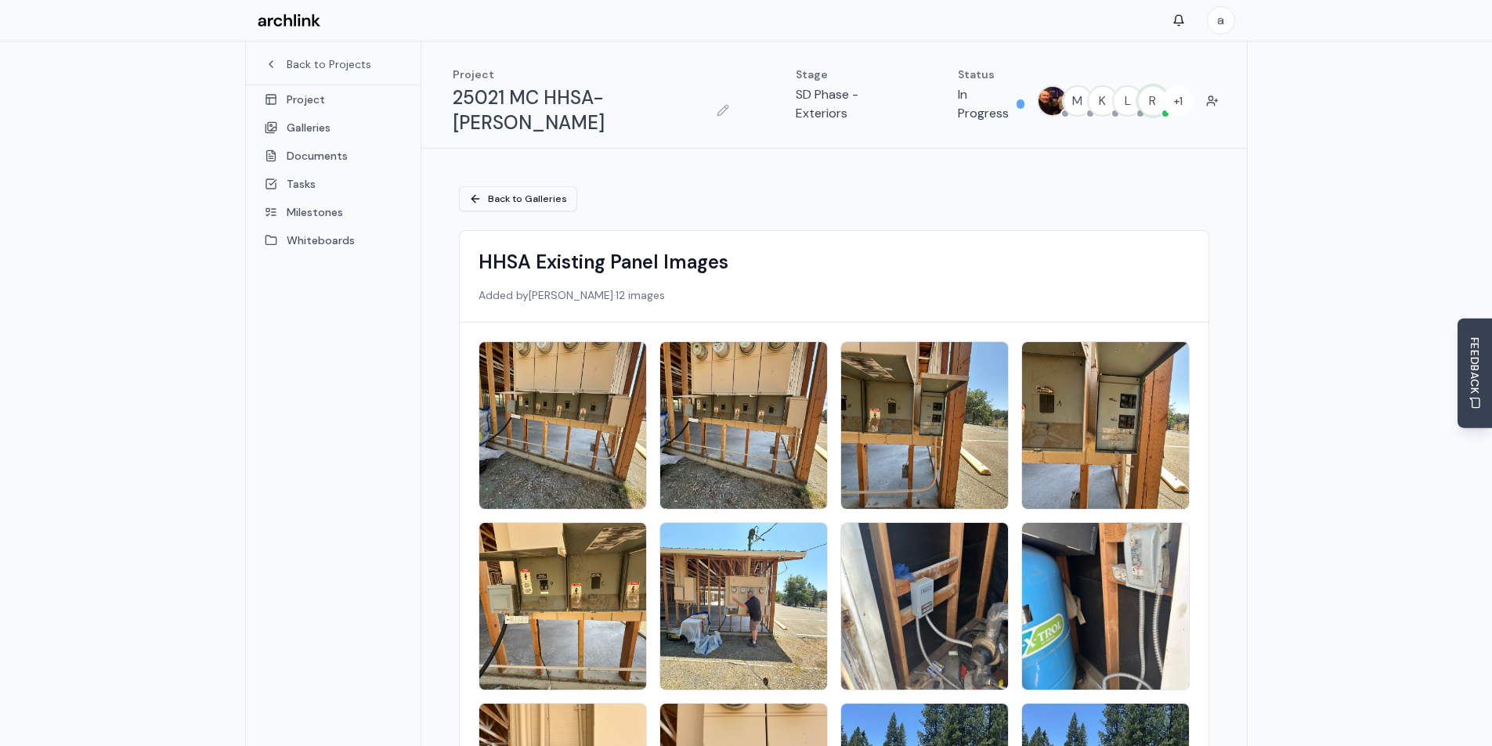
click at [540, 186] on link "Back to Galleries" at bounding box center [518, 198] width 118 height 25
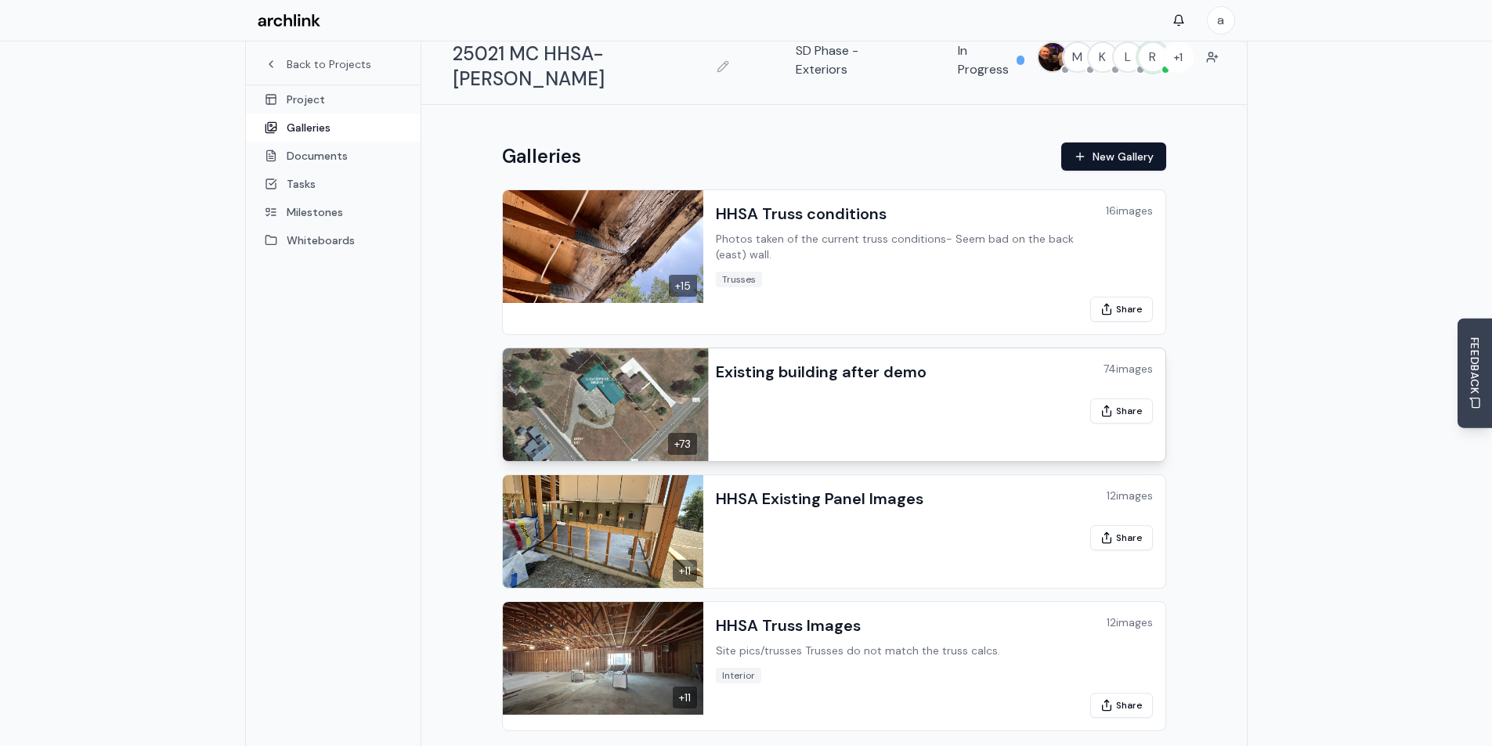
scroll to position [83, 0]
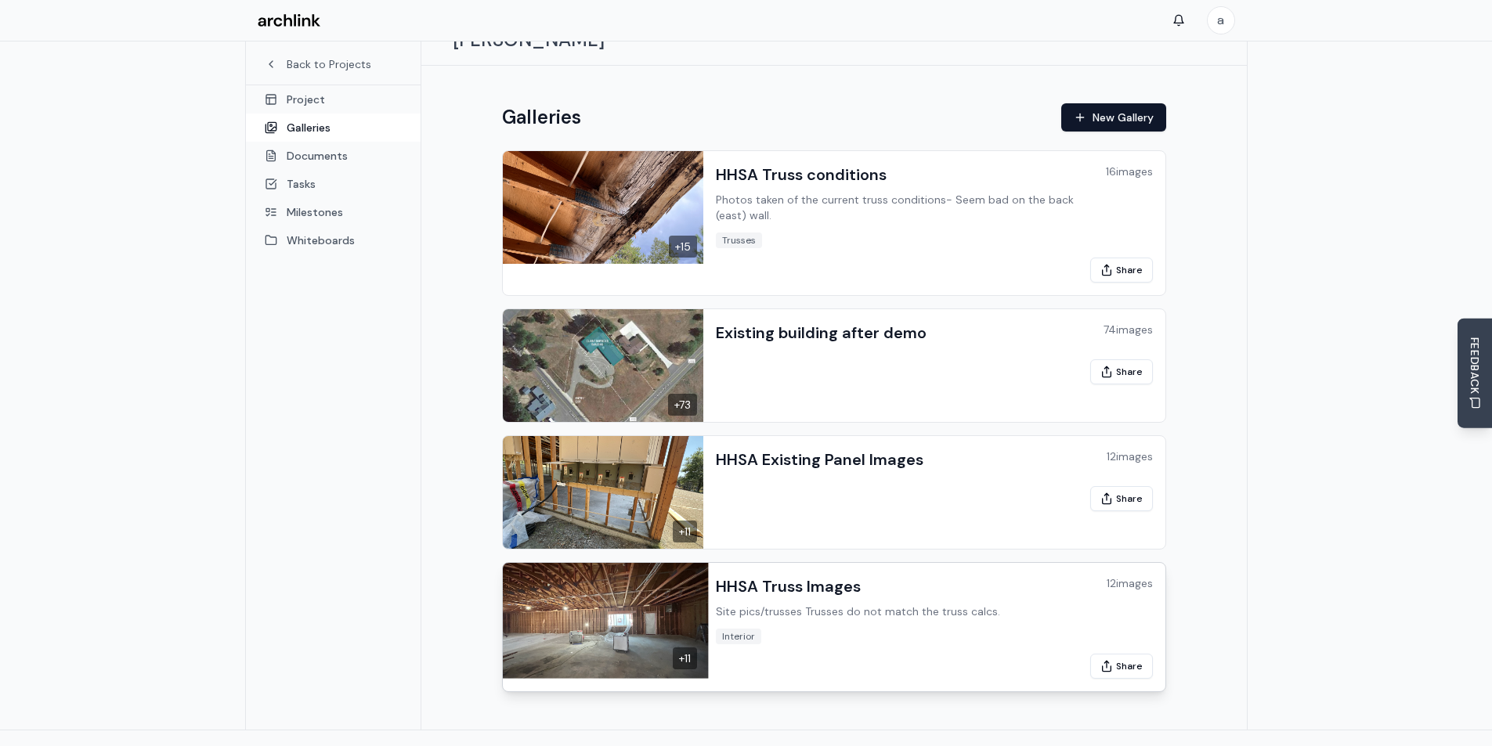
click at [775, 576] on h3 "HHSA Truss Images" at bounding box center [788, 587] width 145 height 22
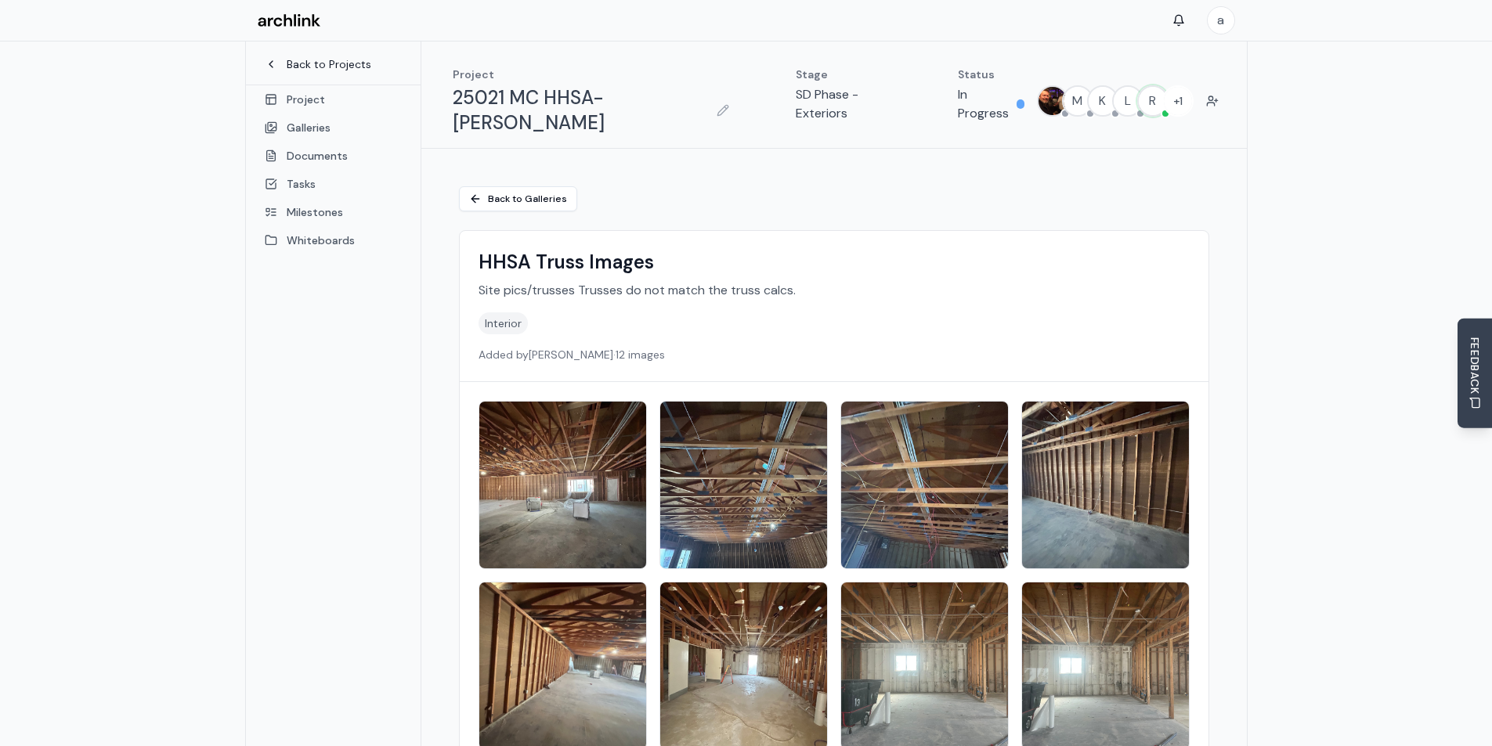
click at [305, 63] on link "Back to Projects" at bounding box center [333, 64] width 137 height 16
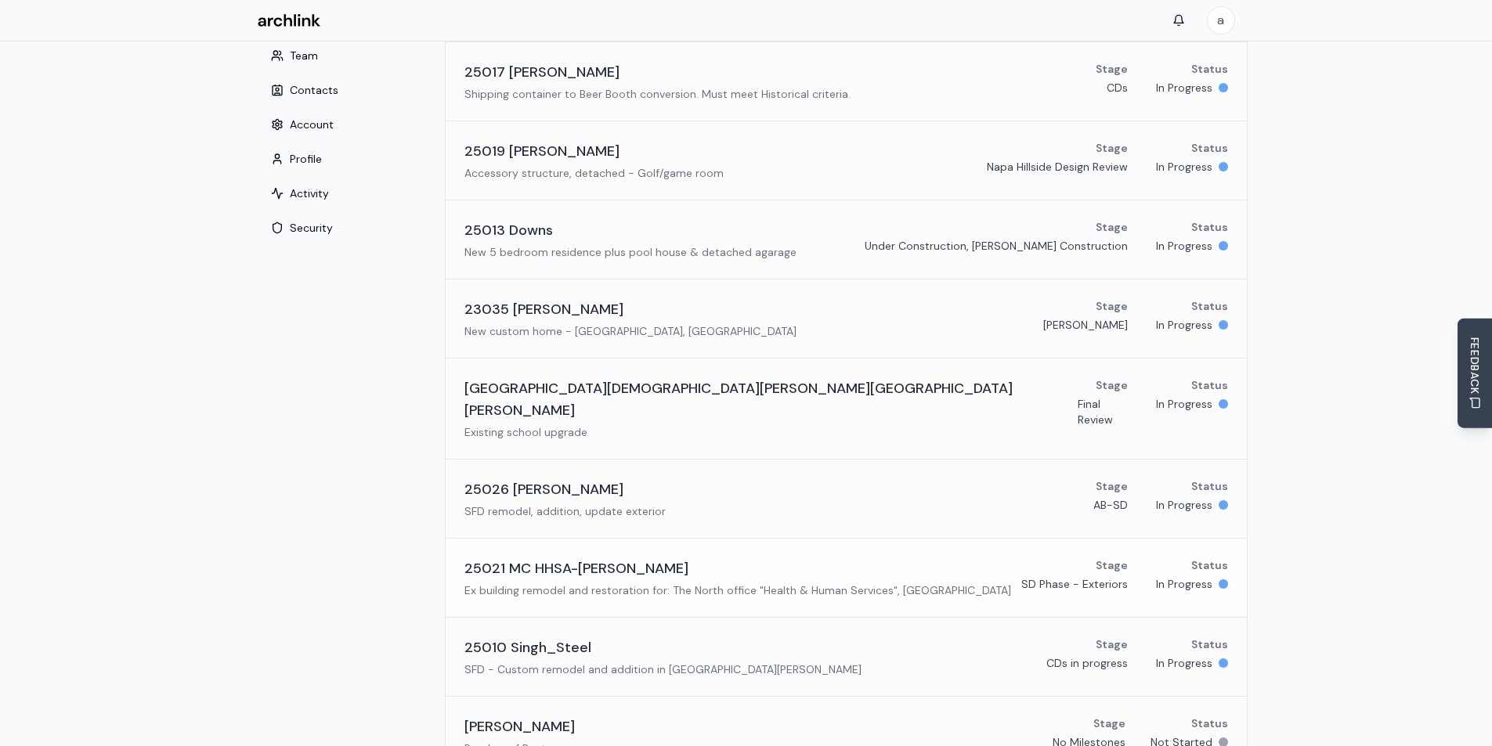
scroll to position [78, 0]
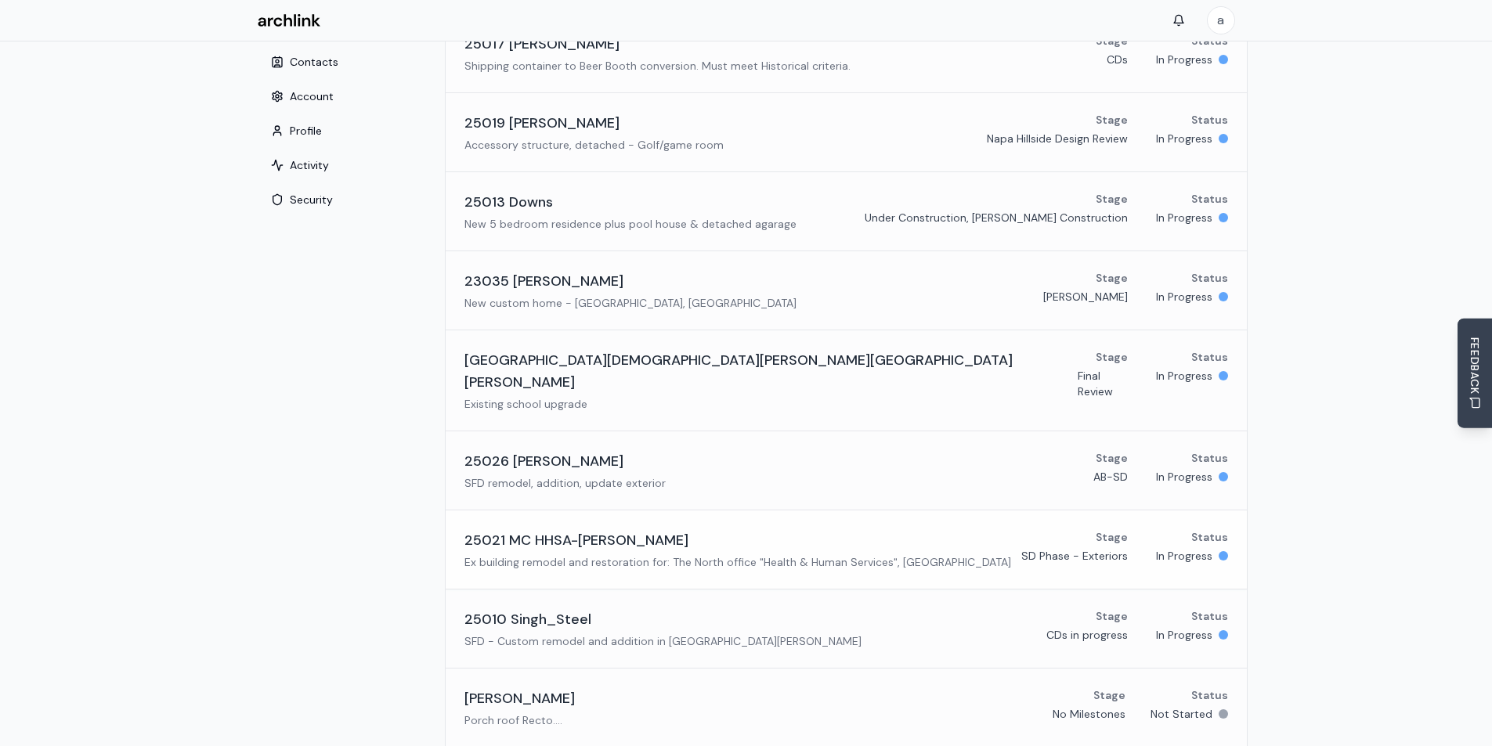
click at [558, 529] on h3 "25021 MC HHSA-[PERSON_NAME]" at bounding box center [576, 540] width 224 height 22
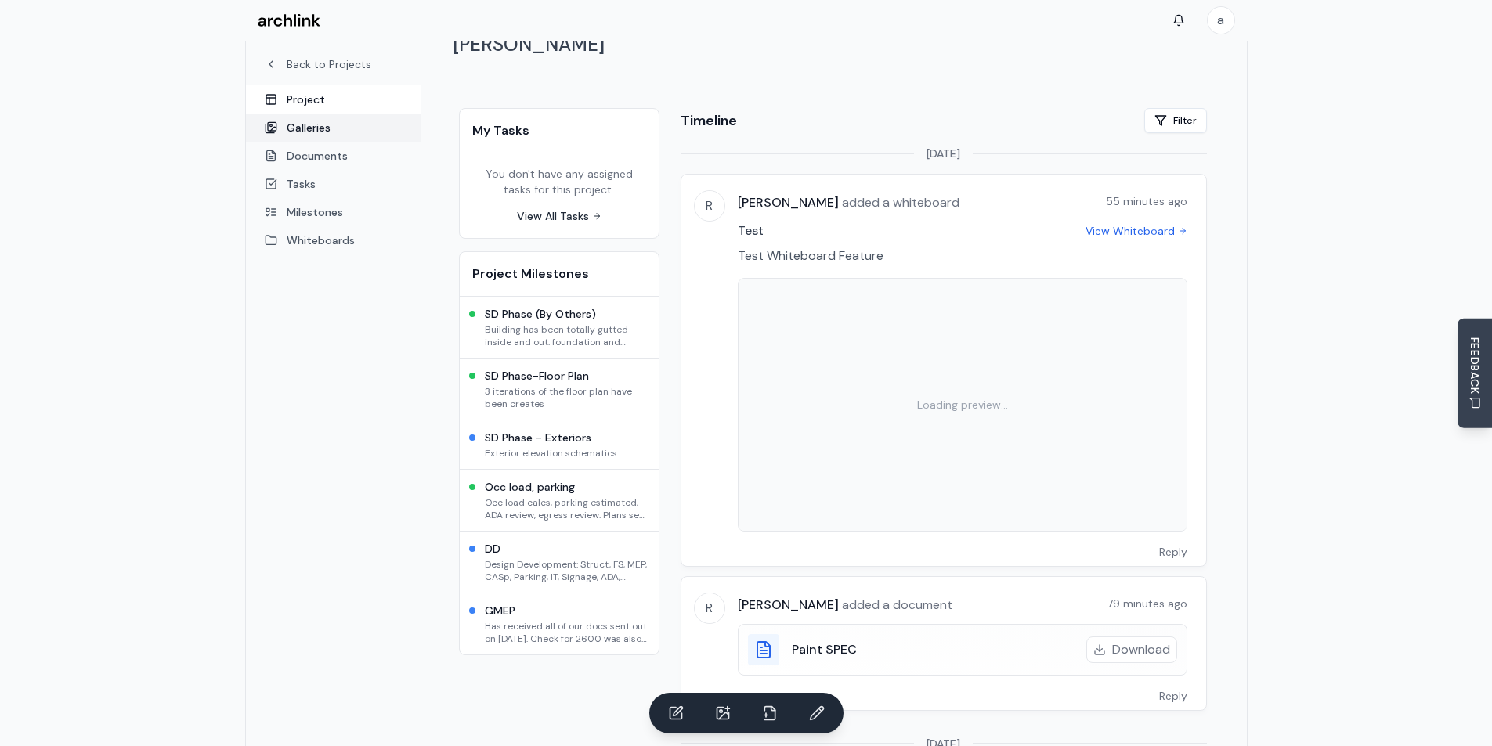
click at [315, 129] on link "Galleries" at bounding box center [333, 128] width 175 height 28
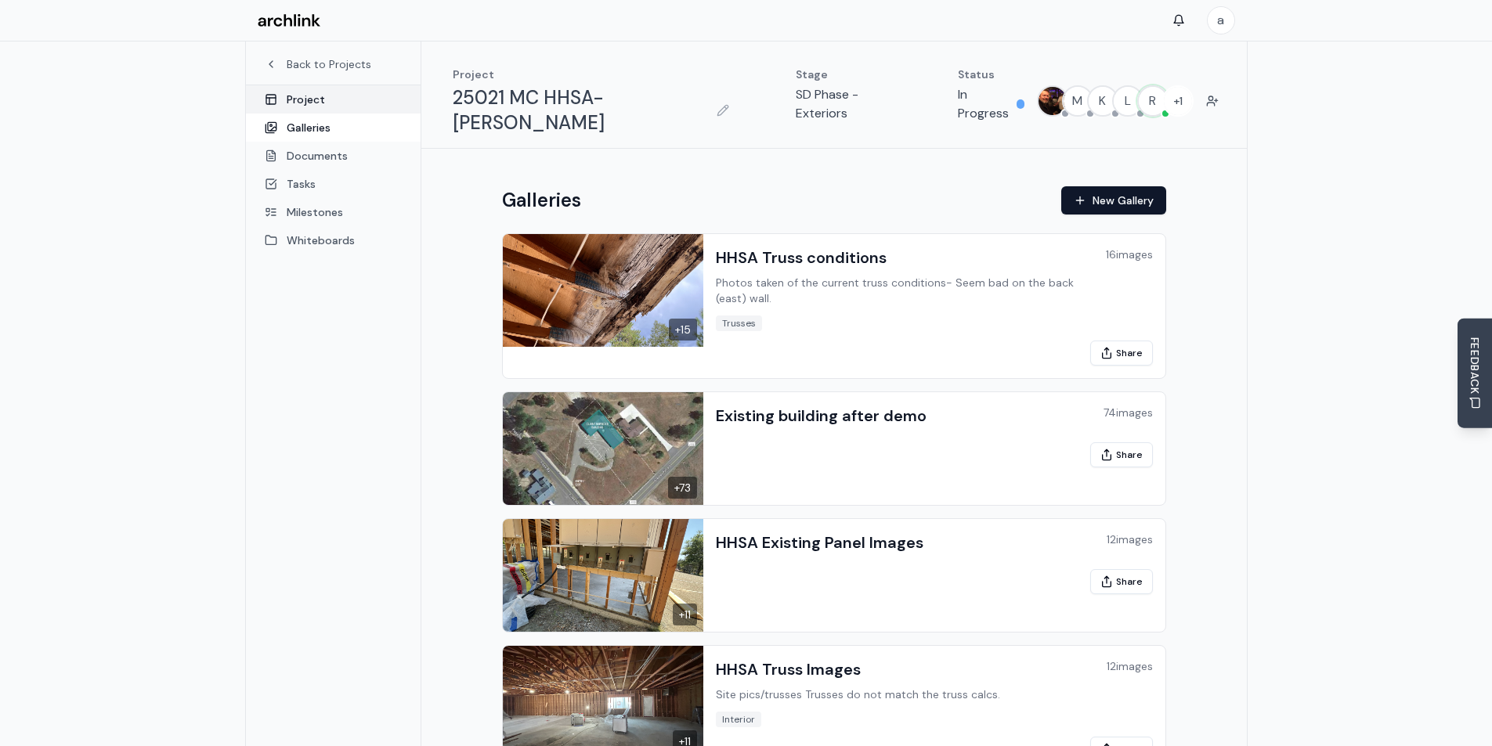
click at [293, 98] on link "Project" at bounding box center [333, 99] width 175 height 28
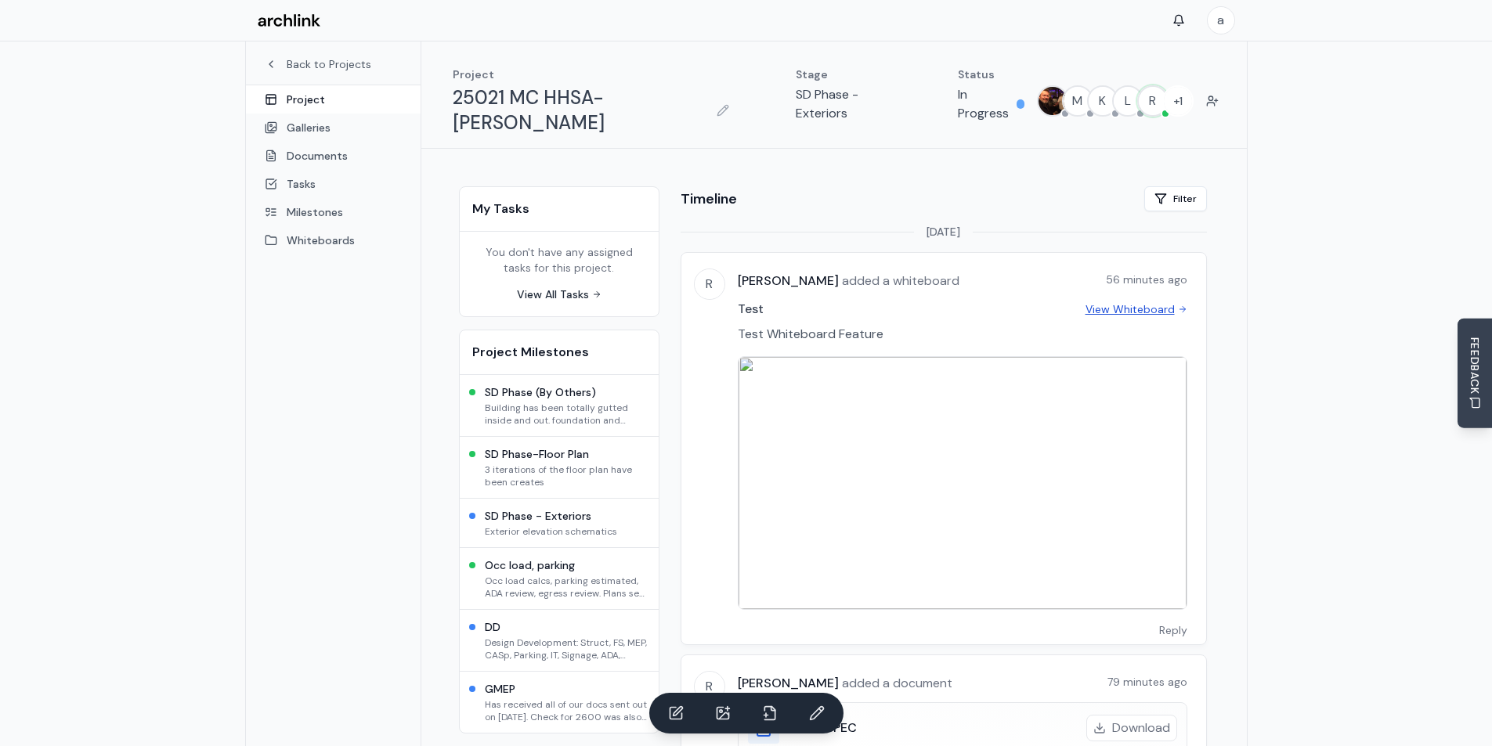
click at [1150, 302] on link "View Whiteboard" at bounding box center [1136, 310] width 102 height 16
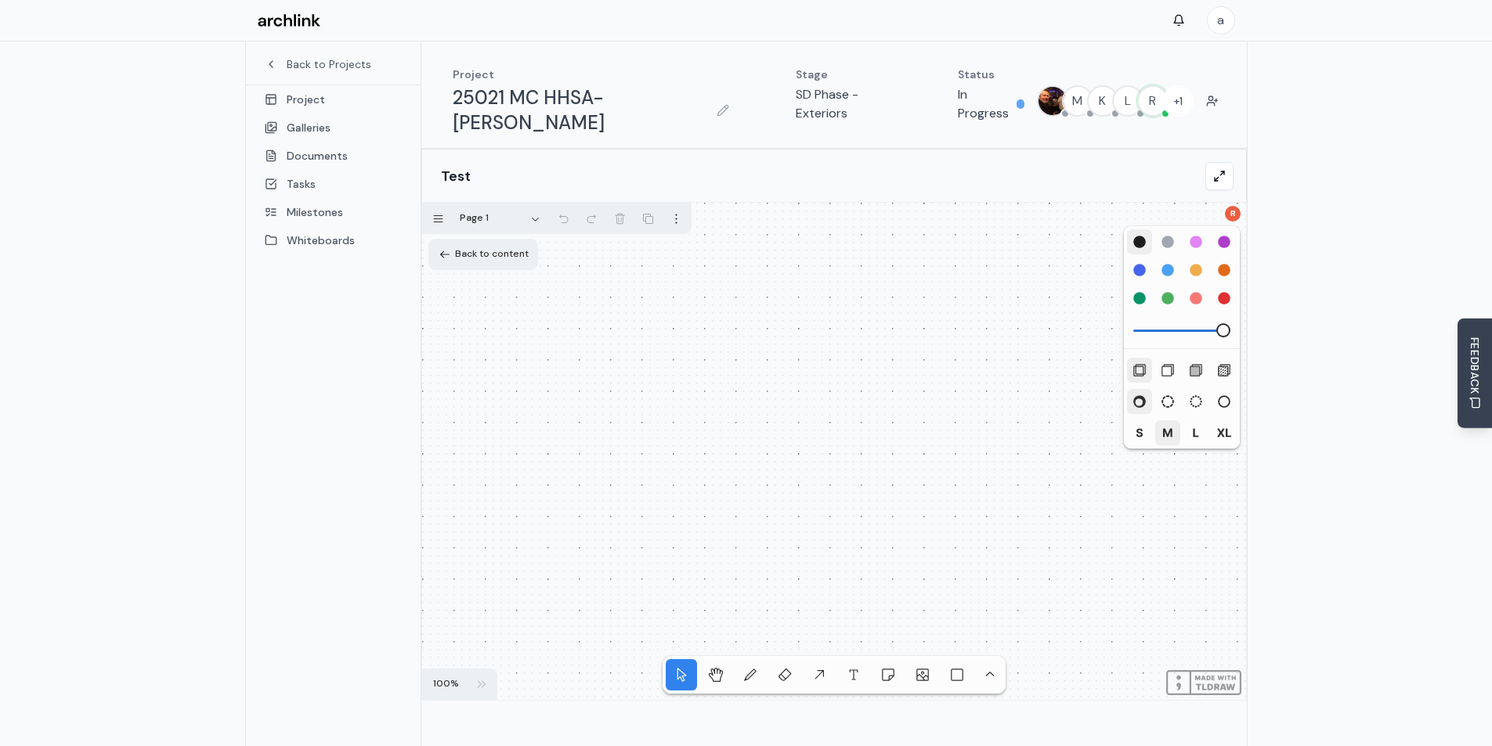
click at [1234, 204] on div "R" at bounding box center [1232, 213] width 19 height 19
click at [1302, 217] on div "button" at bounding box center [1303, 215] width 14 height 14
click at [1302, 212] on div "button" at bounding box center [1303, 215] width 14 height 14
click at [1163, 214] on div "button" at bounding box center [1162, 215] width 14 height 14
click at [1119, 269] on div "#55B467" at bounding box center [1125, 272] width 14 height 14
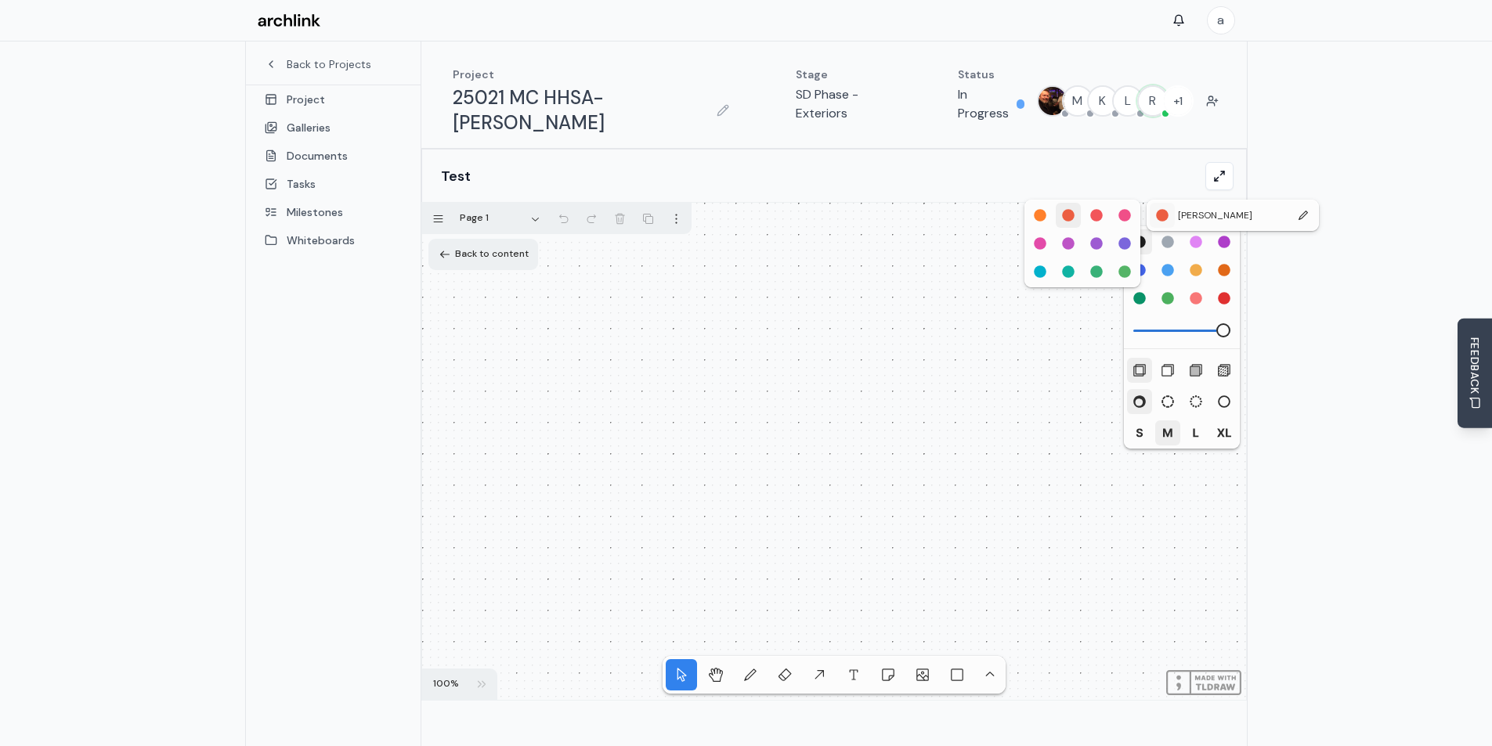
click at [1122, 267] on div "#55B467" at bounding box center [1125, 272] width 14 height 14
click at [1128, 267] on div "#55B467" at bounding box center [1125, 272] width 14 height 14
click at [1096, 265] on div "#39B178" at bounding box center [1096, 272] width 14 height 14
click at [1238, 204] on div "R" at bounding box center [1232, 213] width 19 height 19
click at [1163, 214] on div "button" at bounding box center [1162, 215] width 14 height 14
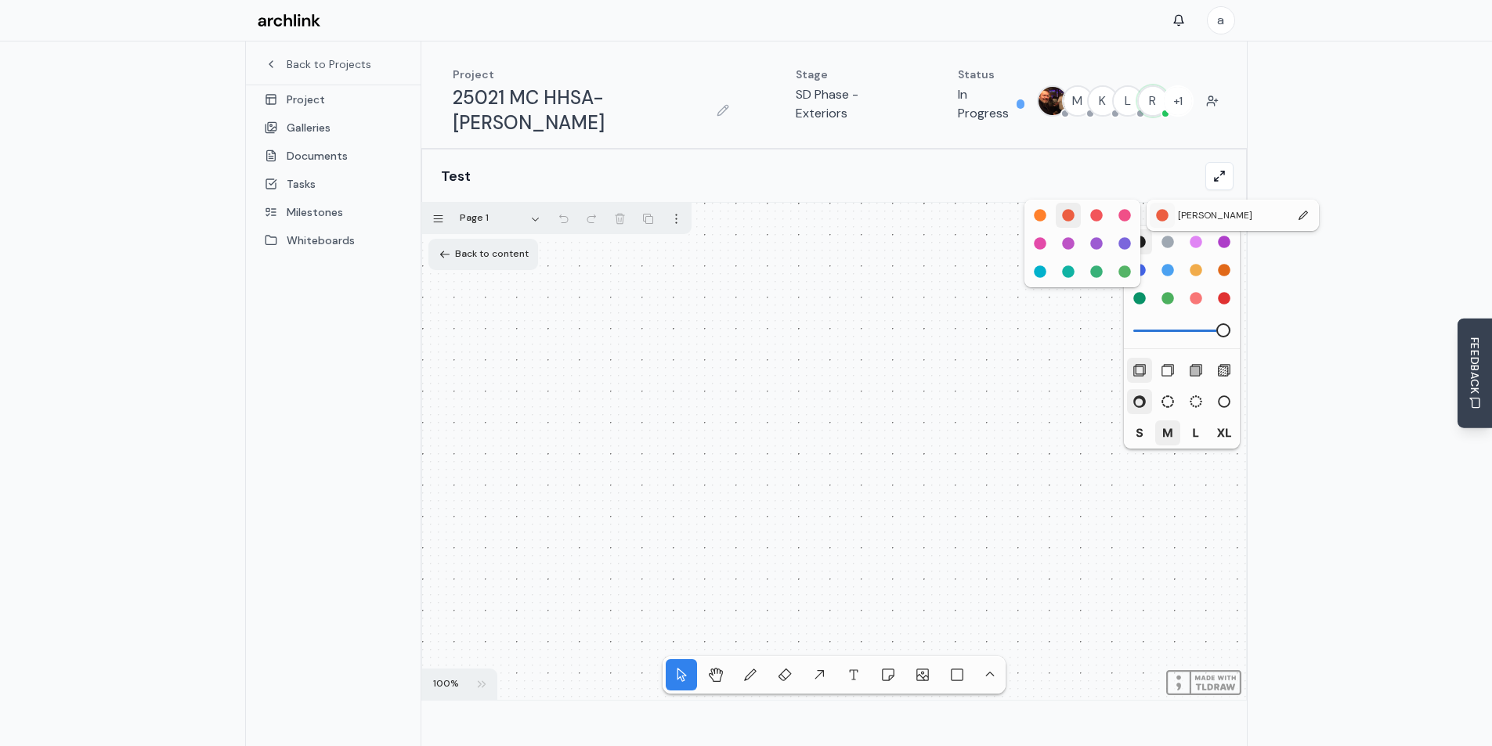
click at [1093, 240] on div "#9D5BD2" at bounding box center [1096, 244] width 14 height 14
click at [1096, 237] on div "#9D5BD2" at bounding box center [1096, 244] width 14 height 14
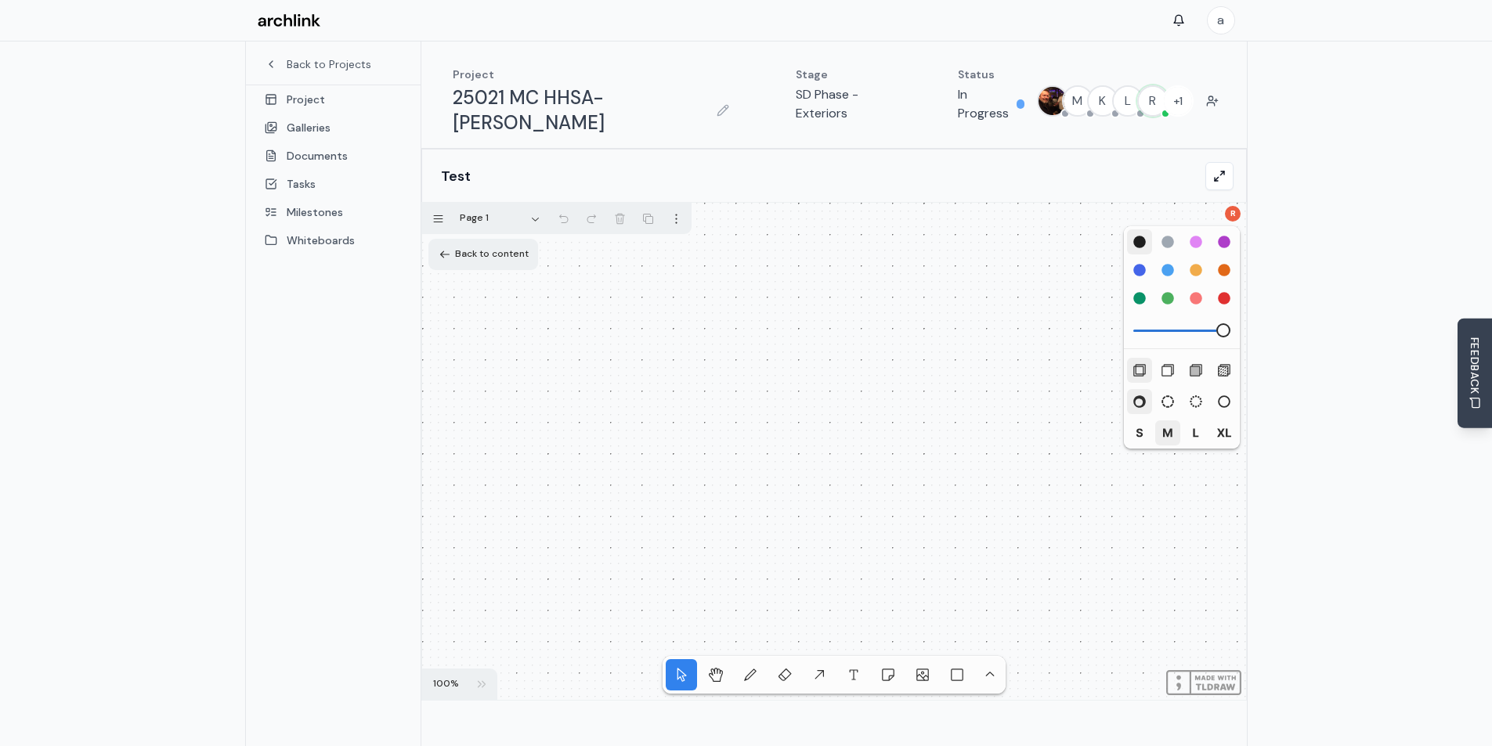
click at [969, 239] on div at bounding box center [834, 451] width 824 height 497
click at [439, 213] on div "button" at bounding box center [438, 219] width 12 height 12
click at [296, 100] on link "Project" at bounding box center [333, 99] width 175 height 28
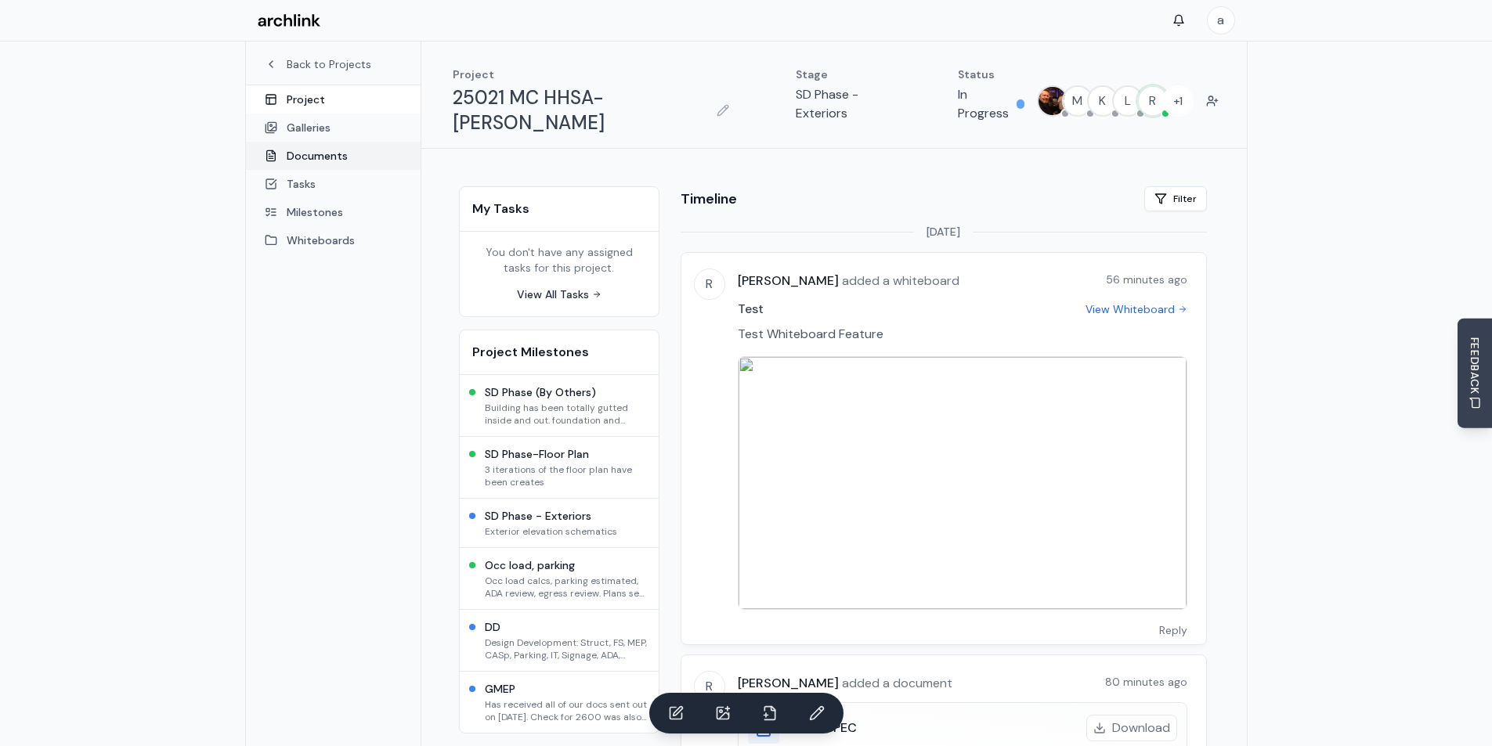
click at [319, 151] on link "Documents" at bounding box center [333, 156] width 175 height 28
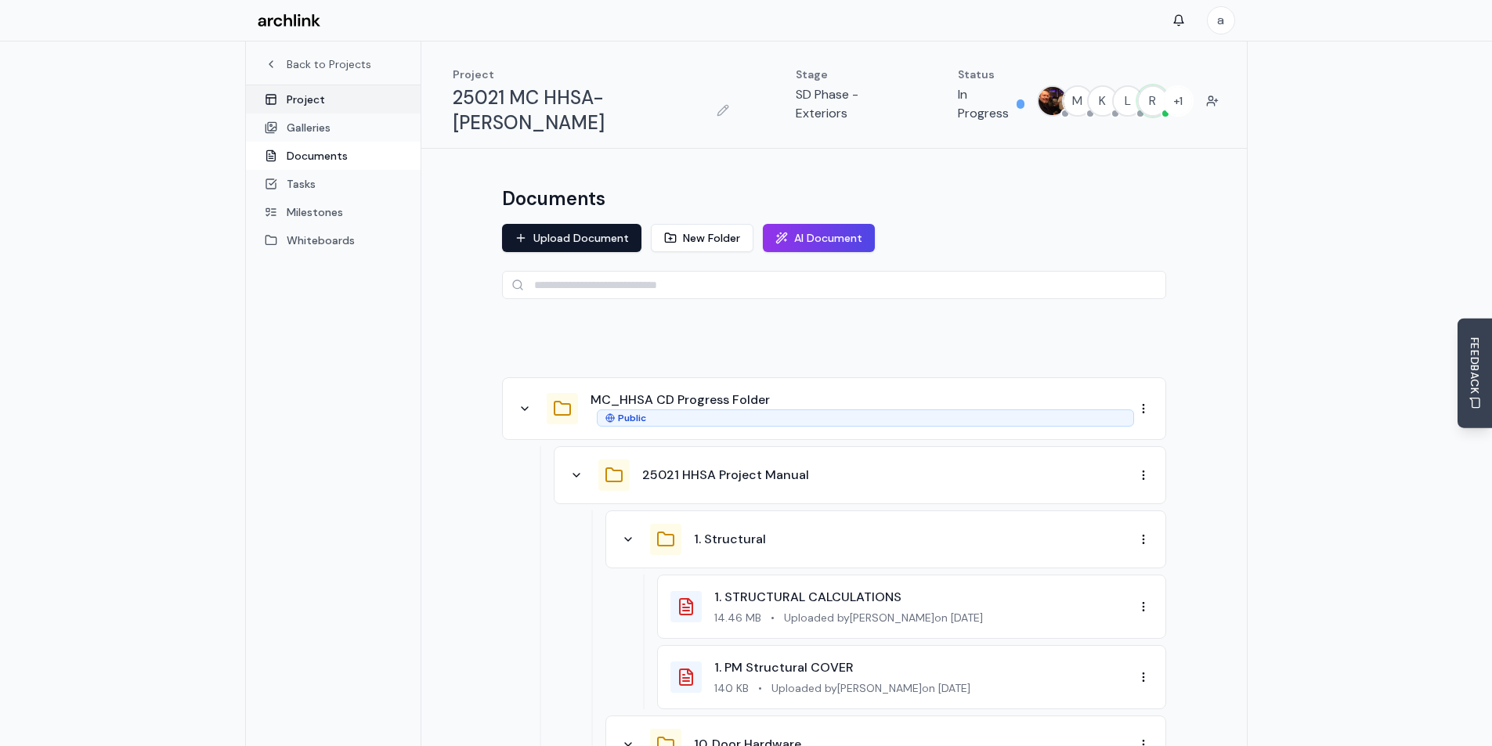
click at [310, 102] on link "Project" at bounding box center [333, 99] width 175 height 28
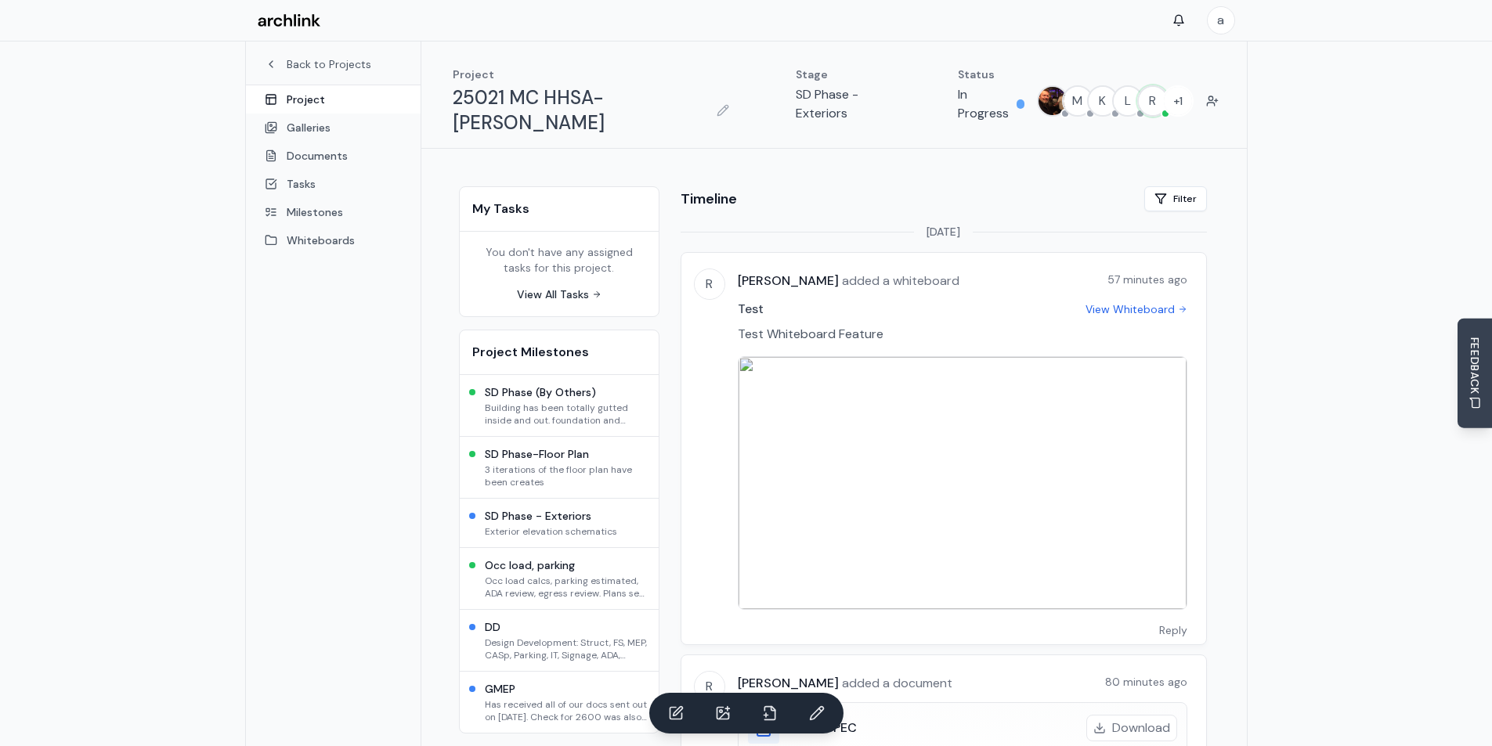
click at [274, 60] on icon at bounding box center [271, 64] width 13 height 13
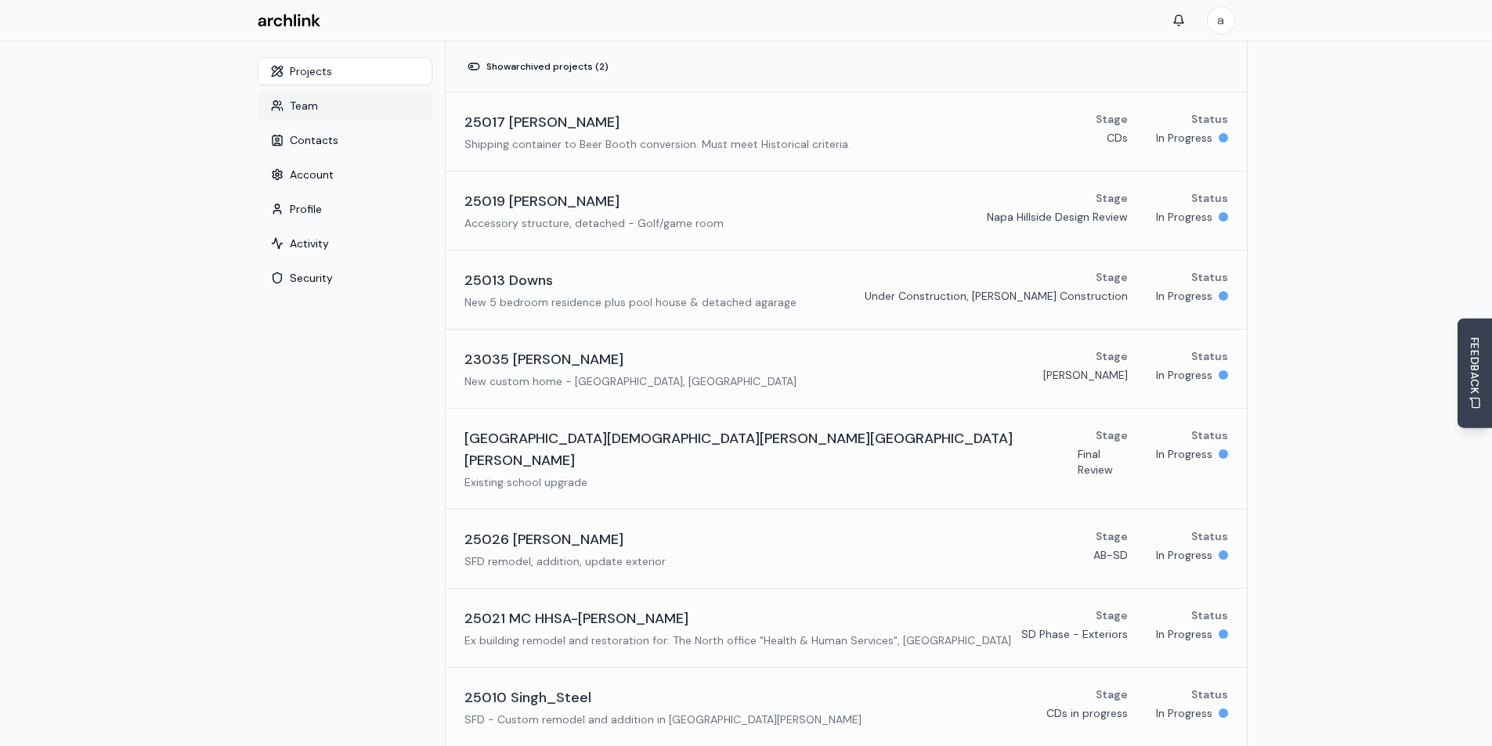
click at [284, 100] on button "Team" at bounding box center [345, 106] width 175 height 28
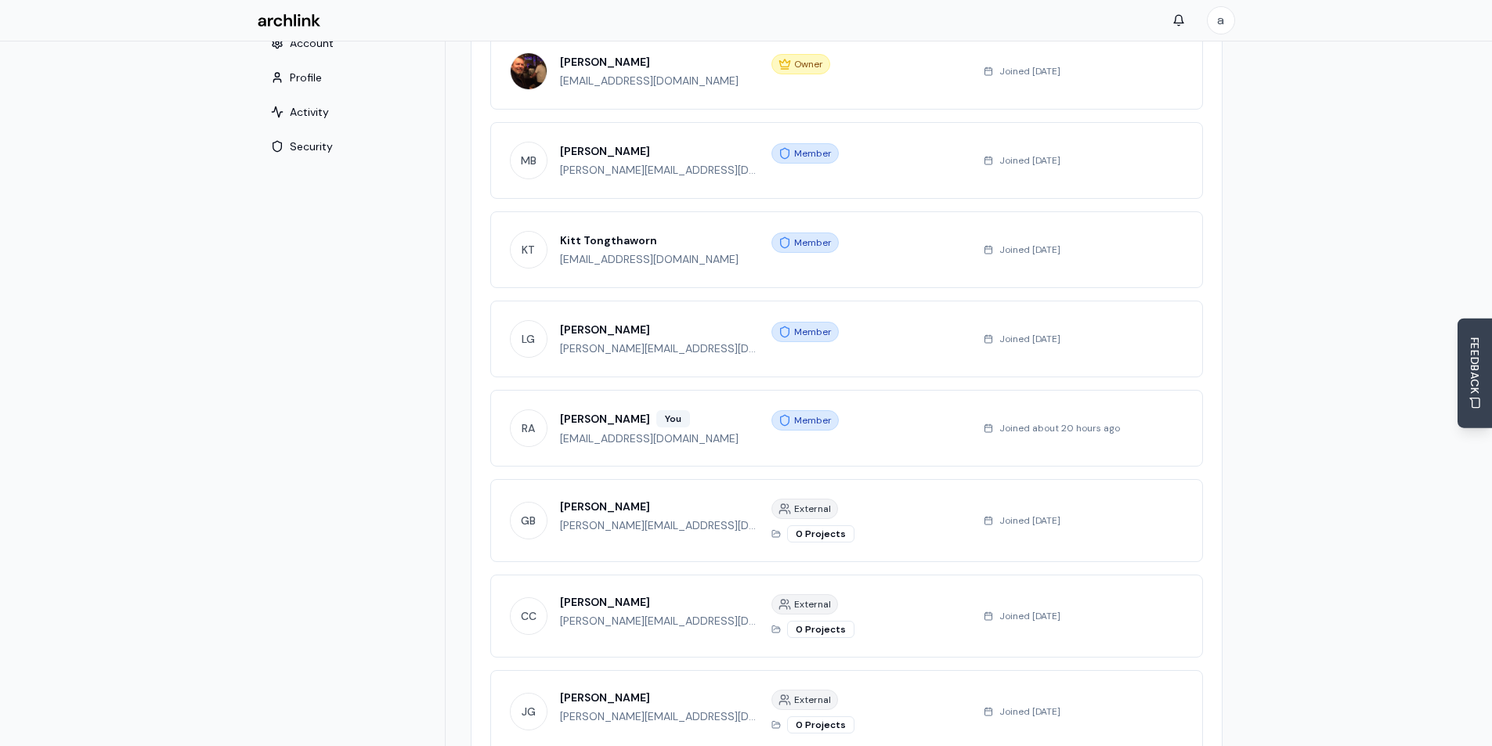
scroll to position [157, 0]
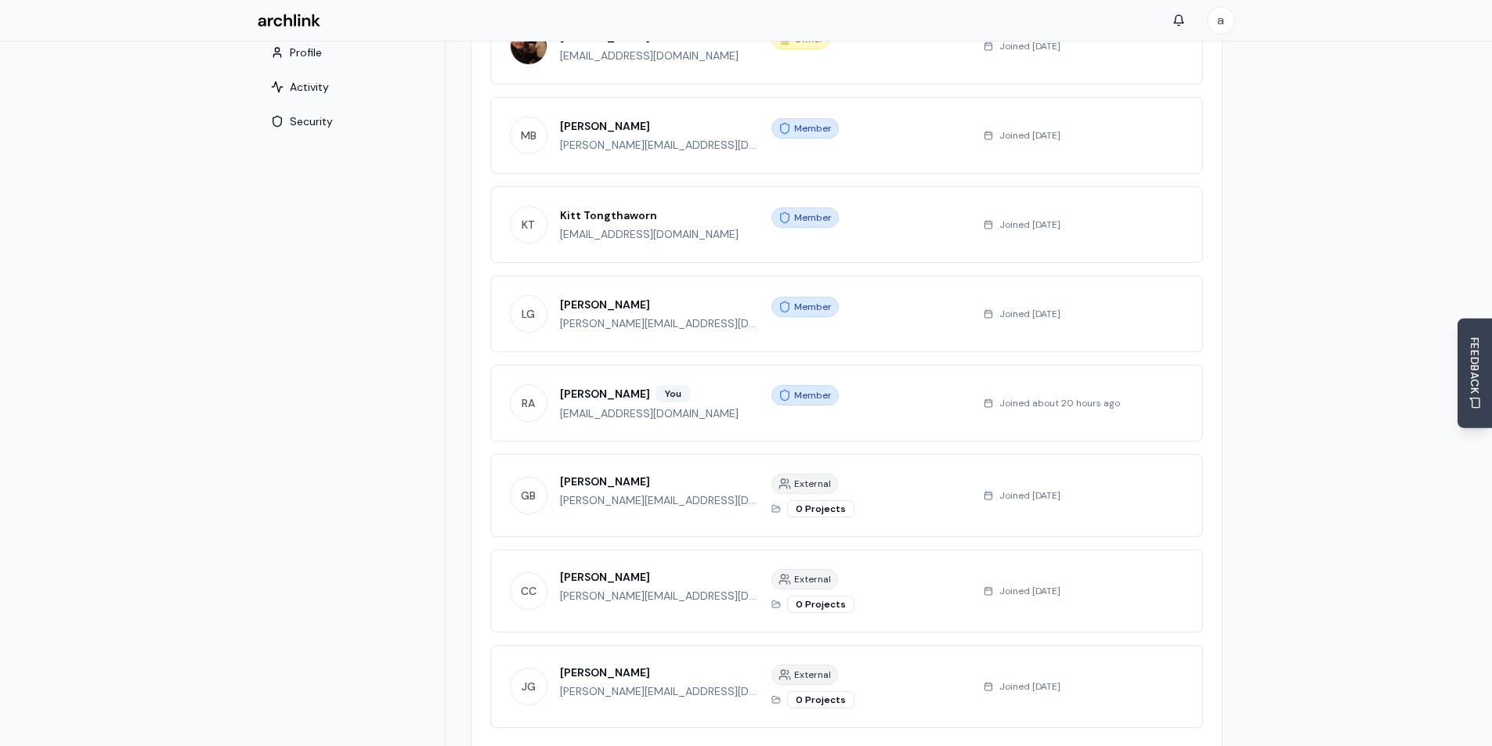
click at [543, 403] on span "RA" at bounding box center [529, 403] width 36 height 36
click at [518, 413] on span "RA" at bounding box center [529, 403] width 36 height 36
click at [821, 413] on div "member" at bounding box center [871, 403] width 200 height 36
click at [926, 396] on div "member" at bounding box center [871, 395] width 200 height 20
click at [802, 392] on span "member" at bounding box center [813, 395] width 38 height 13
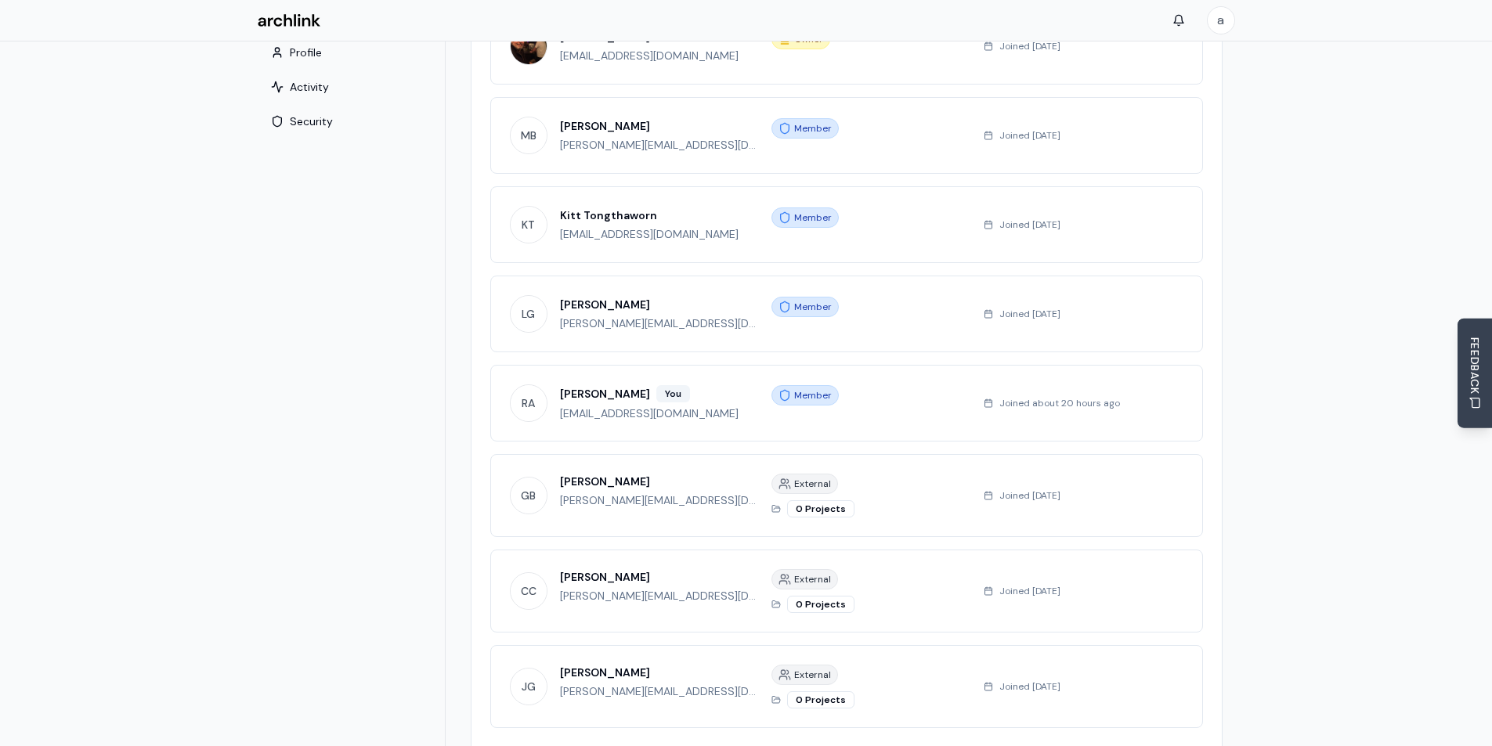
click at [726, 375] on div "RA Ruth Anderson You admin@thebuildingdesigngroup.com member Joined about 20 ho…" at bounding box center [846, 403] width 713 height 77
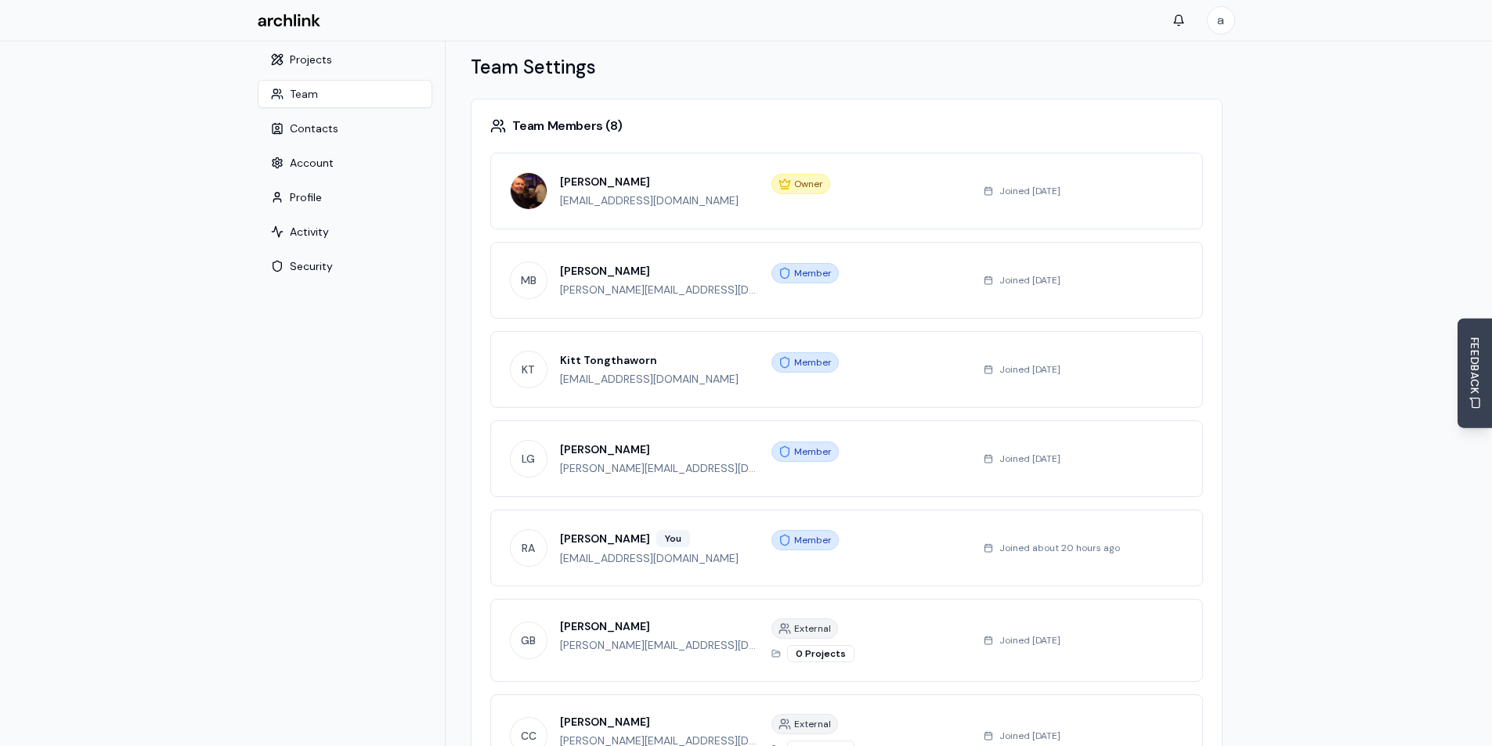
scroll to position [0, 0]
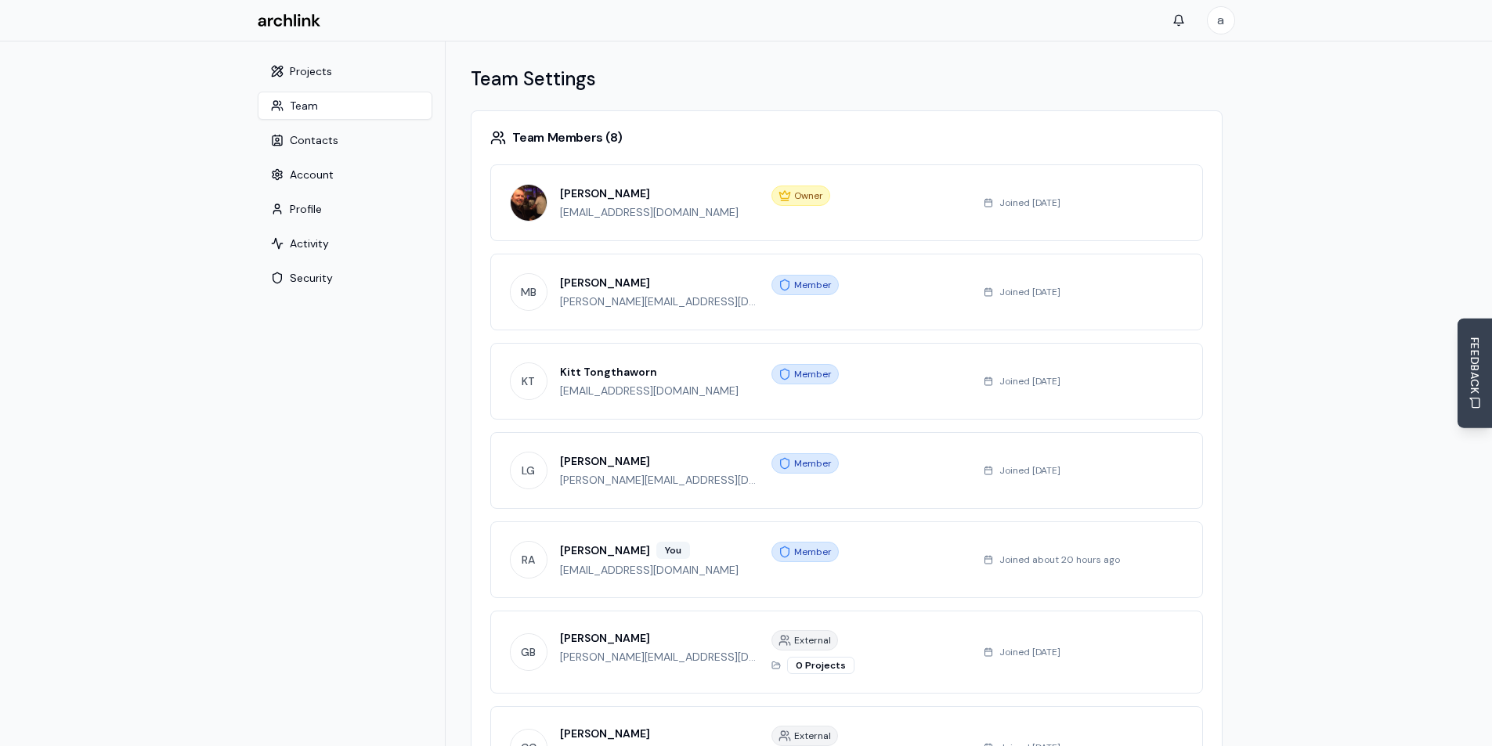
click at [697, 532] on div "RA Ruth Anderson You admin@thebuildingdesigngroup.com member Joined about 20 ho…" at bounding box center [846, 560] width 713 height 77
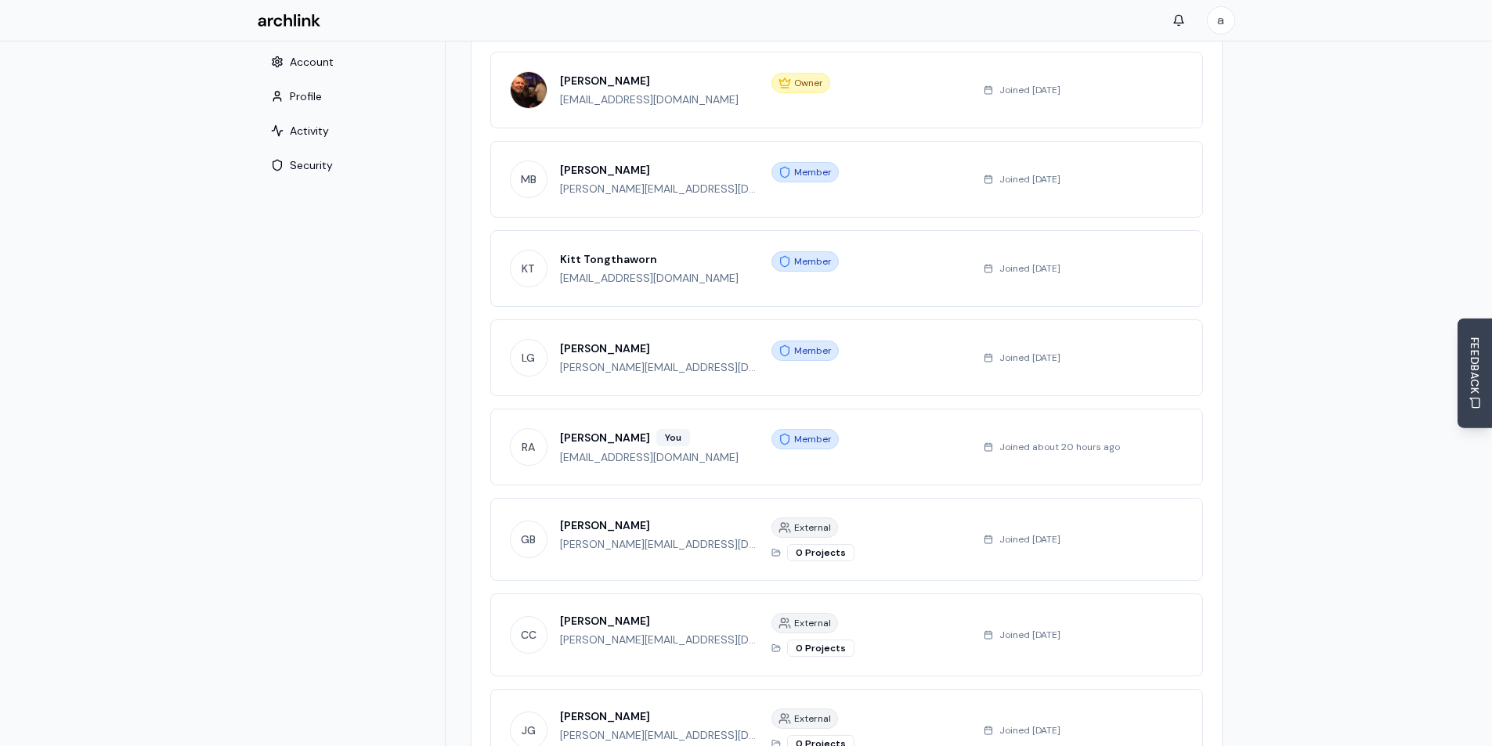
scroll to position [78, 0]
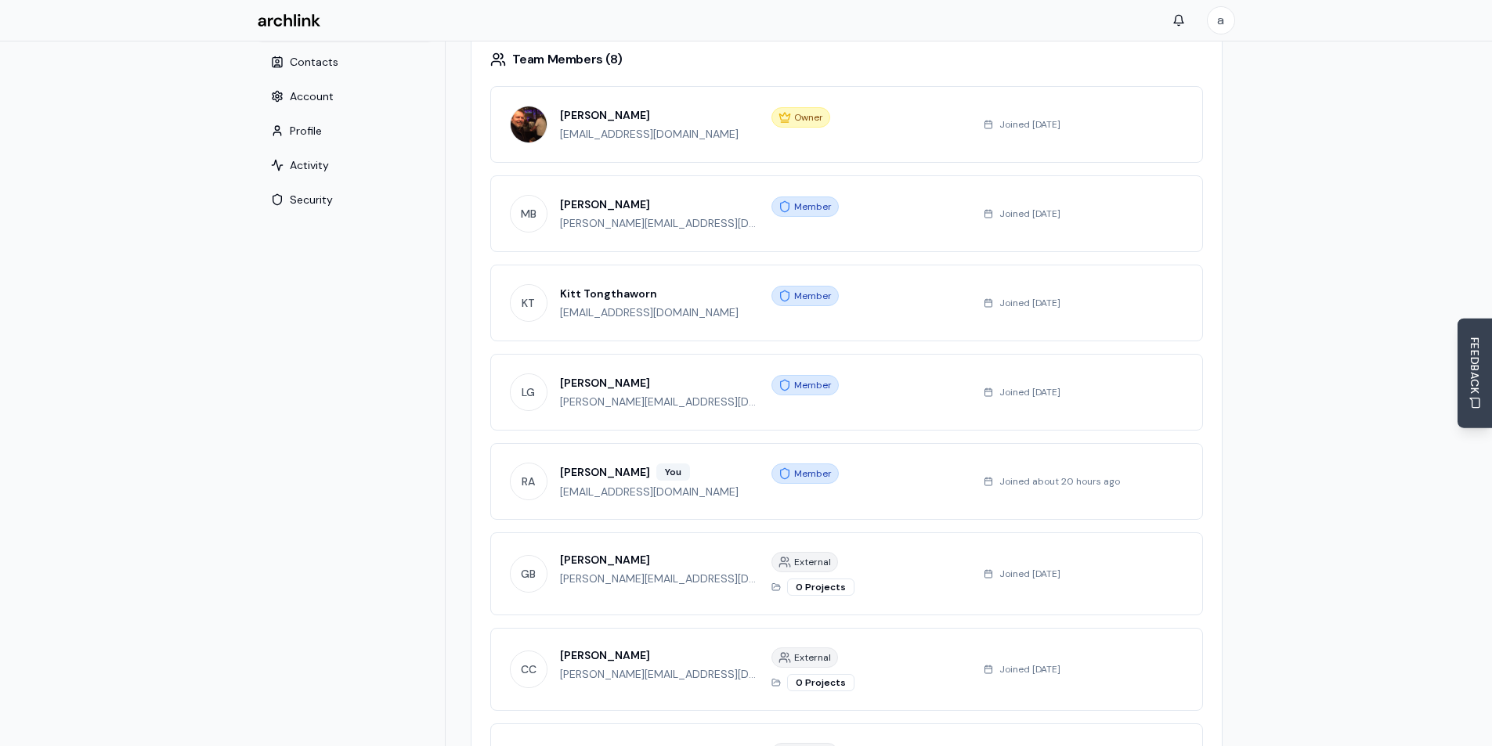
click at [521, 473] on span "RA" at bounding box center [529, 482] width 36 height 36
click at [616, 475] on h3 "[PERSON_NAME]" at bounding box center [605, 472] width 90 height 16
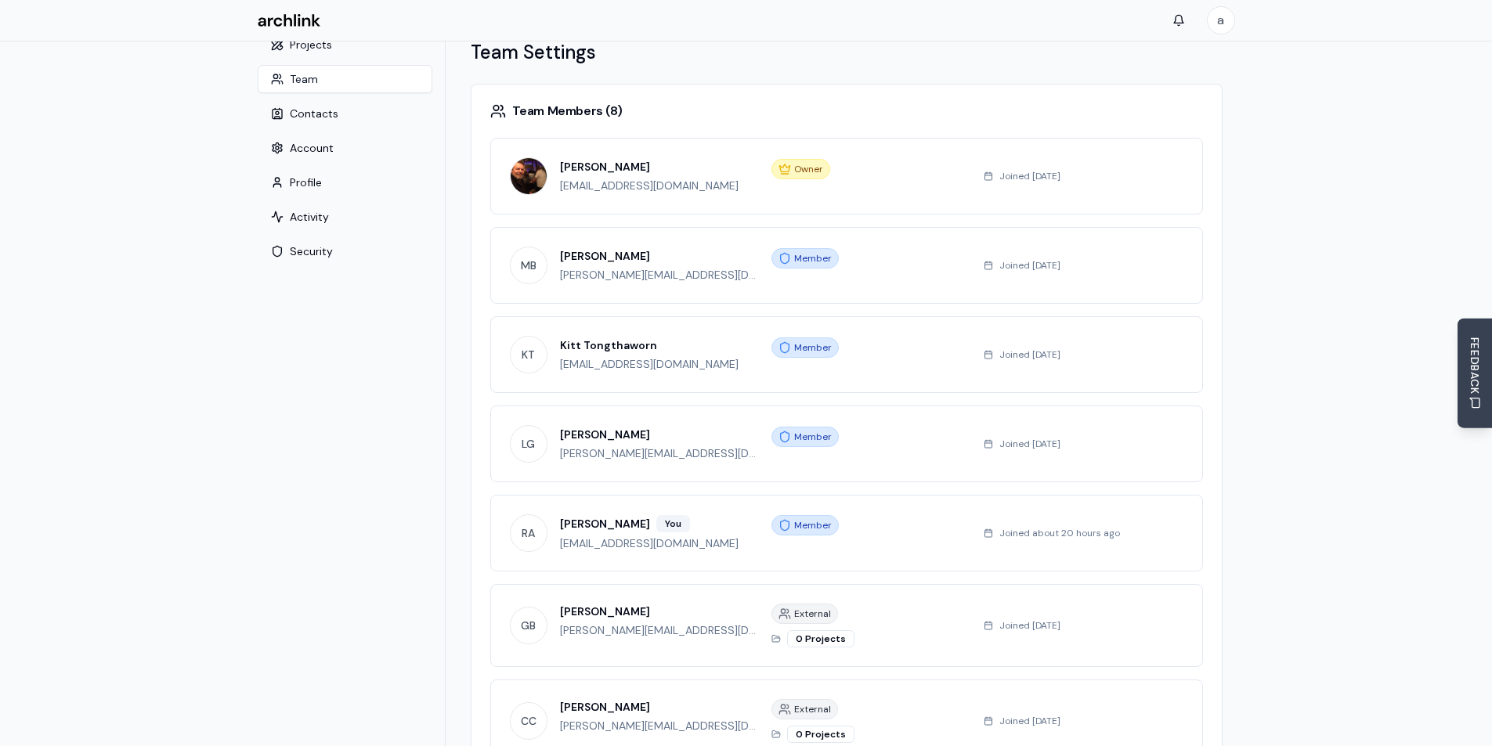
scroll to position [0, 0]
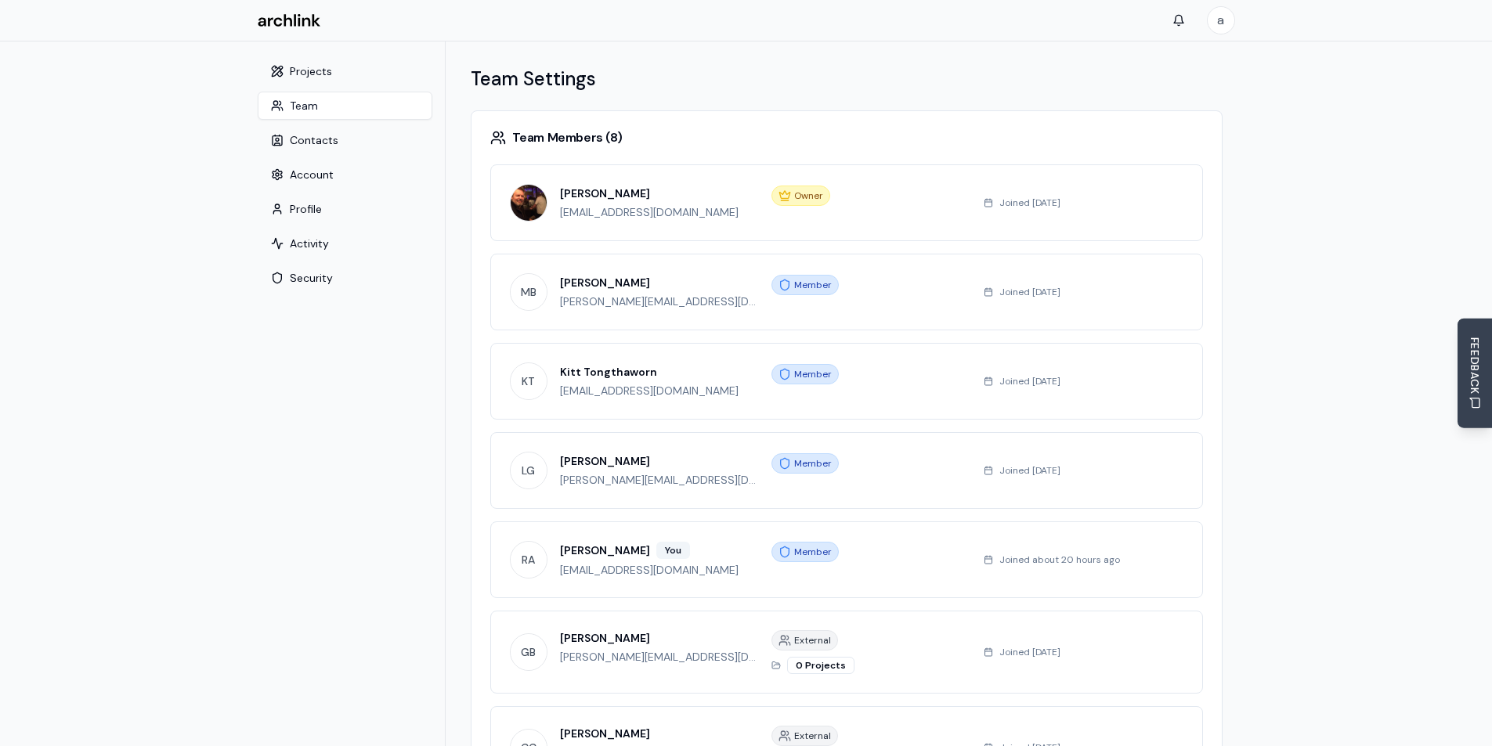
click at [262, 401] on nav "Projects Team Contacts Account Profile Activity Security" at bounding box center [345, 567] width 200 height 1051
click at [270, 392] on nav "Projects Team Contacts Account Profile Activity Security" at bounding box center [345, 567] width 200 height 1051
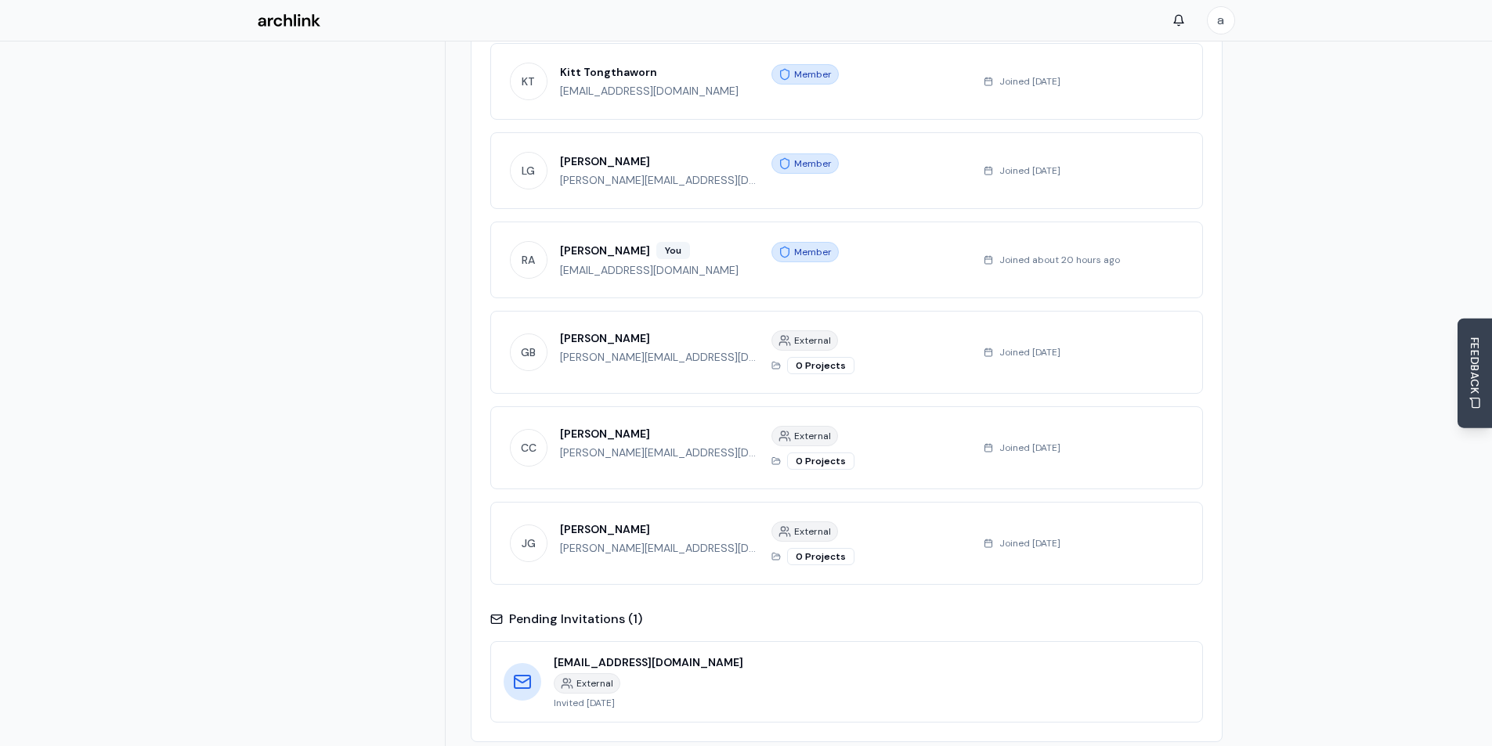
scroll to position [388, 0]
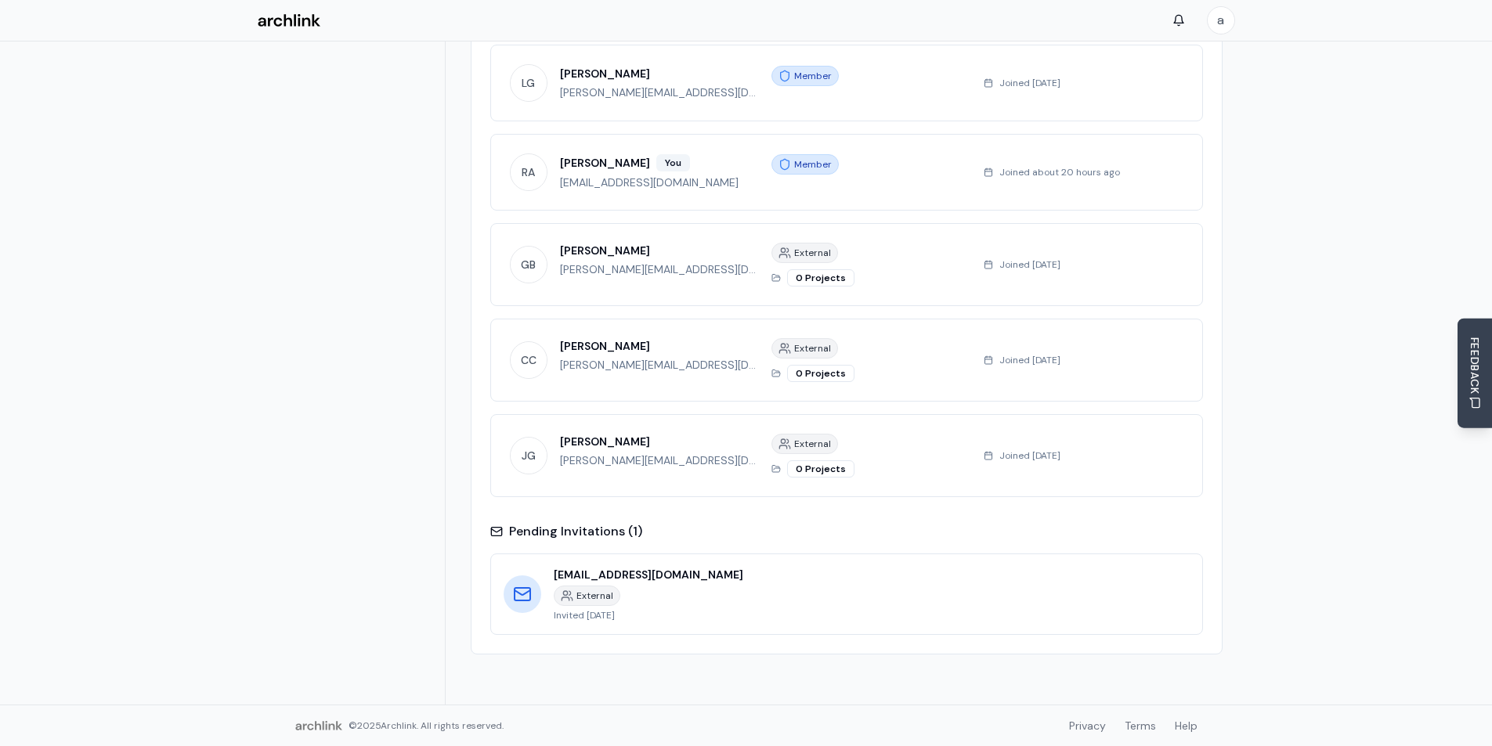
click at [271, 270] on nav "Projects Team Contacts Account Profile Activity Security" at bounding box center [345, 179] width 200 height 1051
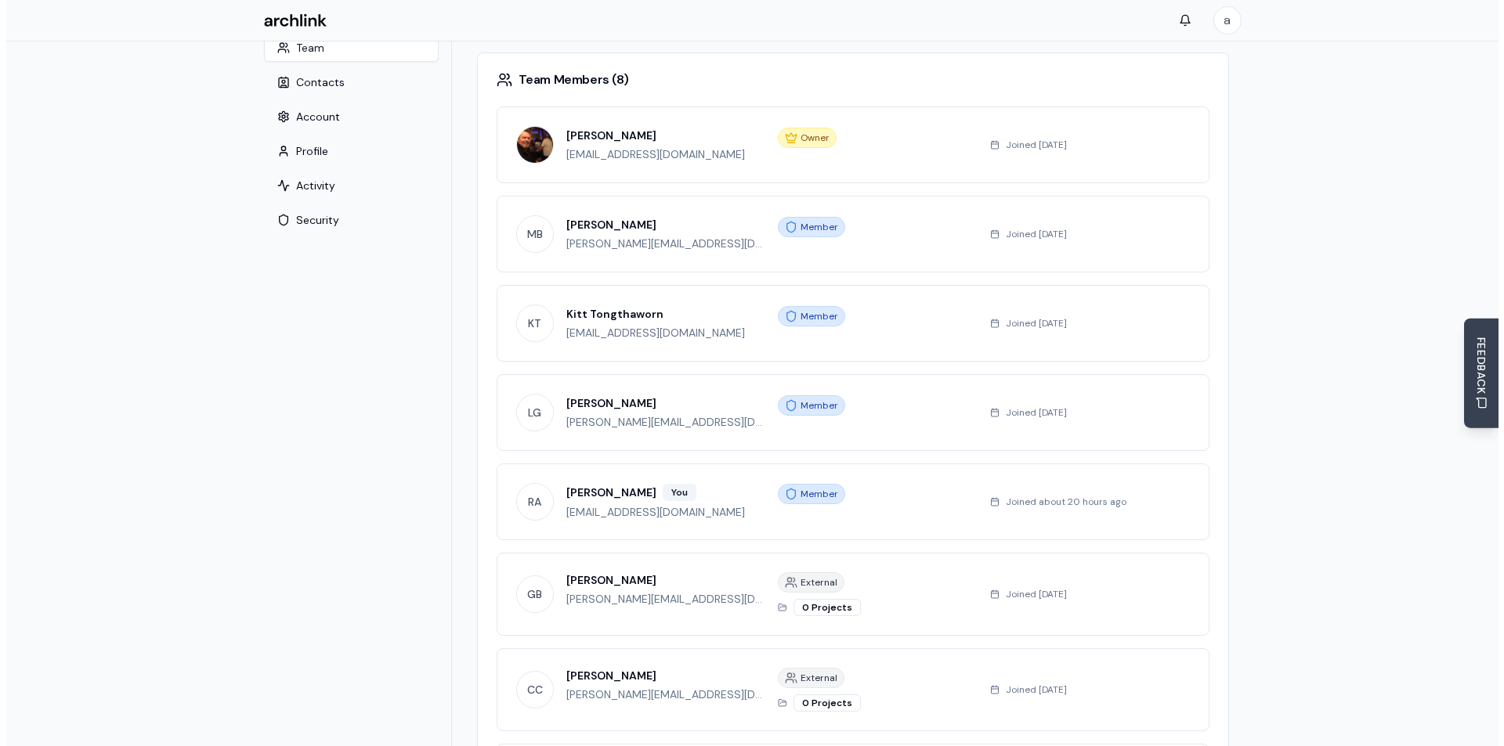
scroll to position [0, 0]
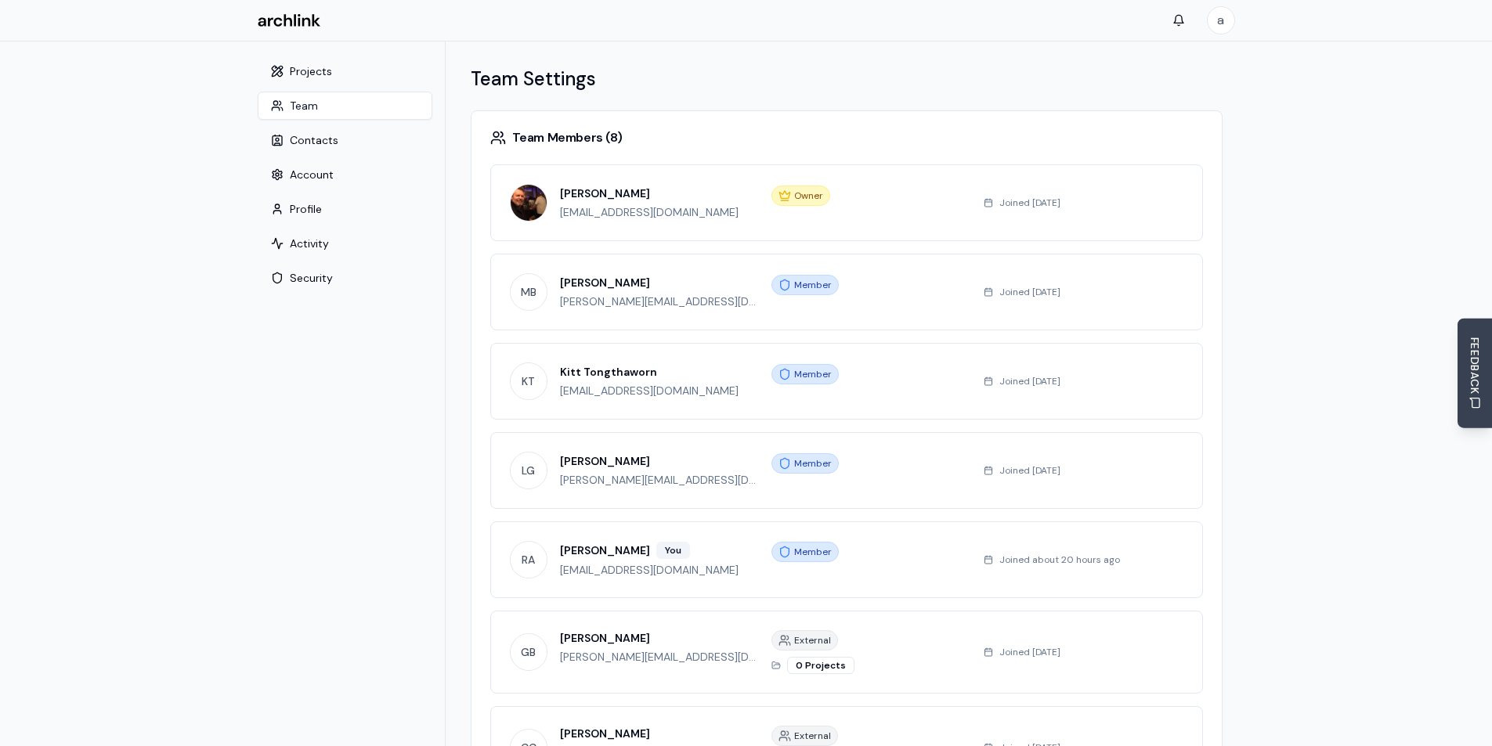
click at [300, 391] on nav "Projects Team Contacts Account Profile Activity Security" at bounding box center [345, 567] width 200 height 1051
click at [309, 144] on button "Contacts" at bounding box center [345, 140] width 175 height 28
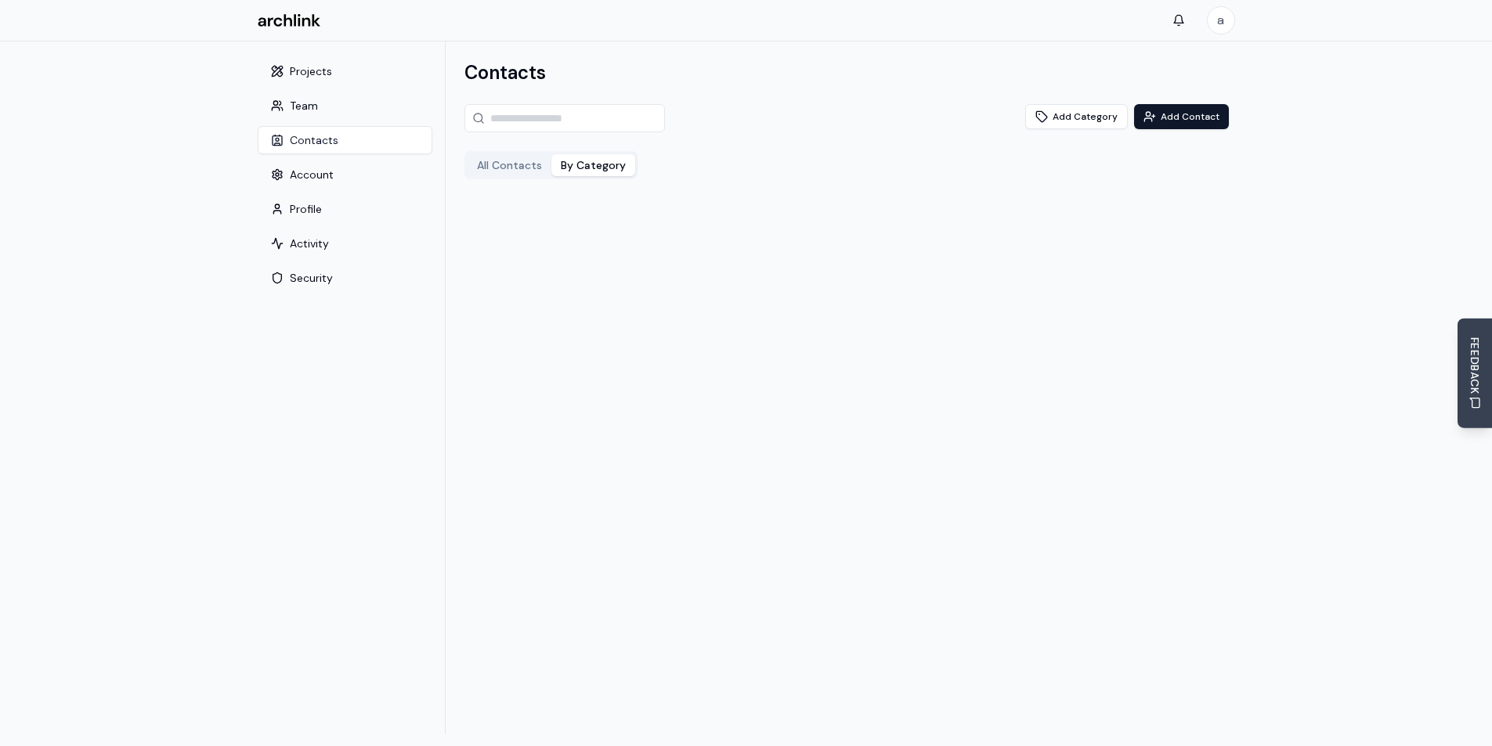
click at [584, 167] on button "By Category" at bounding box center [593, 165] width 84 height 22
click at [507, 164] on button "All Contacts" at bounding box center [510, 165] width 84 height 22
click at [1190, 119] on button "Add Contact" at bounding box center [1181, 116] width 95 height 25
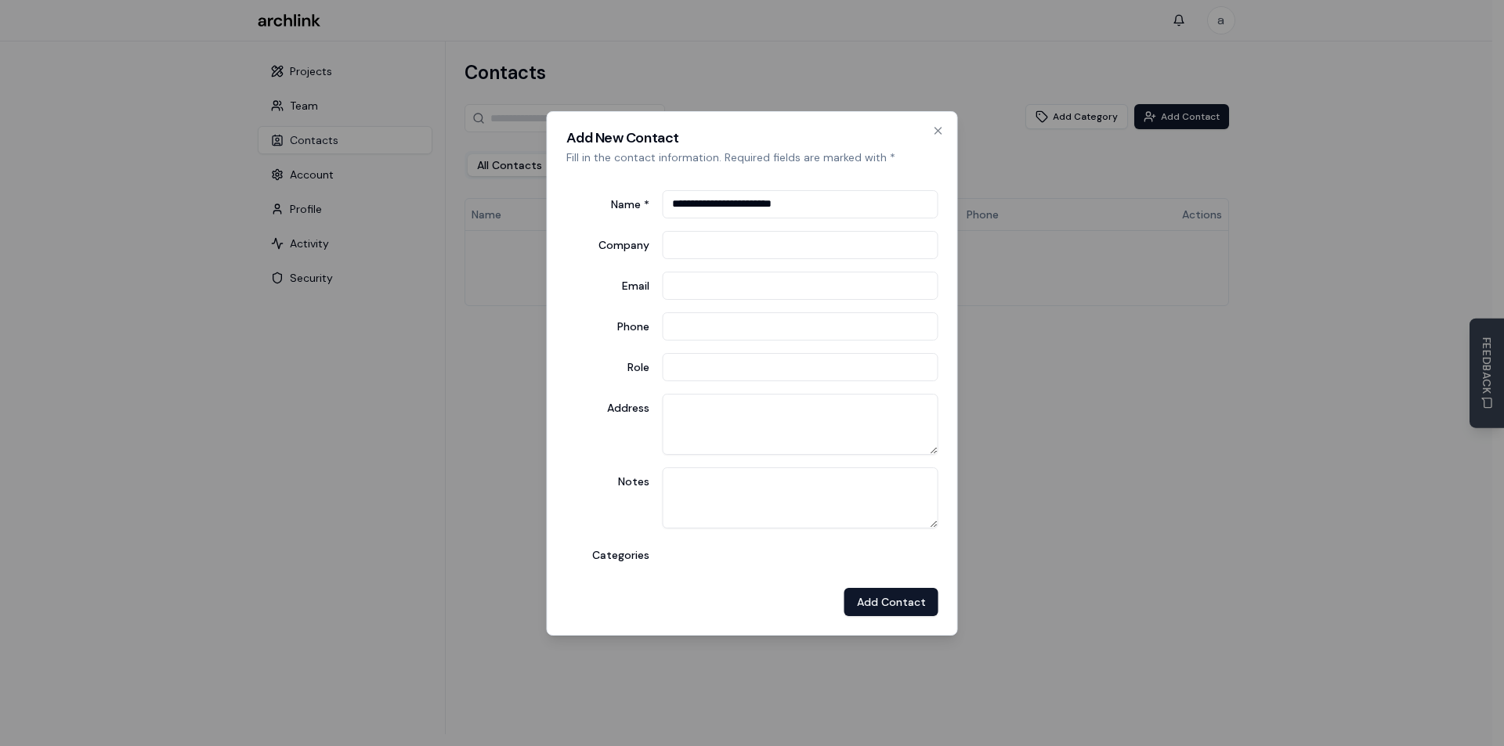
click at [769, 204] on input "**********" at bounding box center [800, 204] width 276 height 28
type input "**********"
click at [692, 249] on input "Company" at bounding box center [800, 245] width 276 height 28
type input "***"
type input "**********"
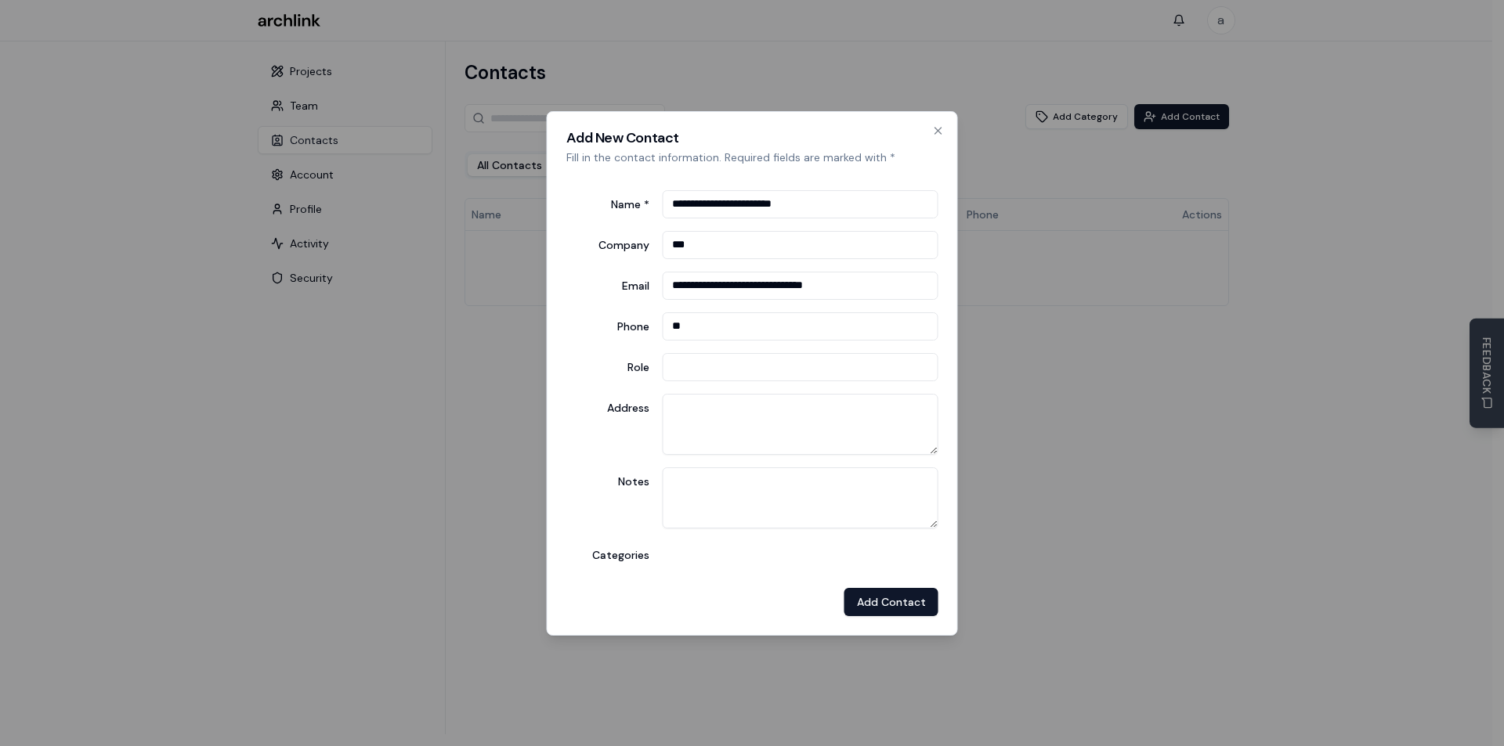
type input "*"
type input "**********"
type textarea "**********"
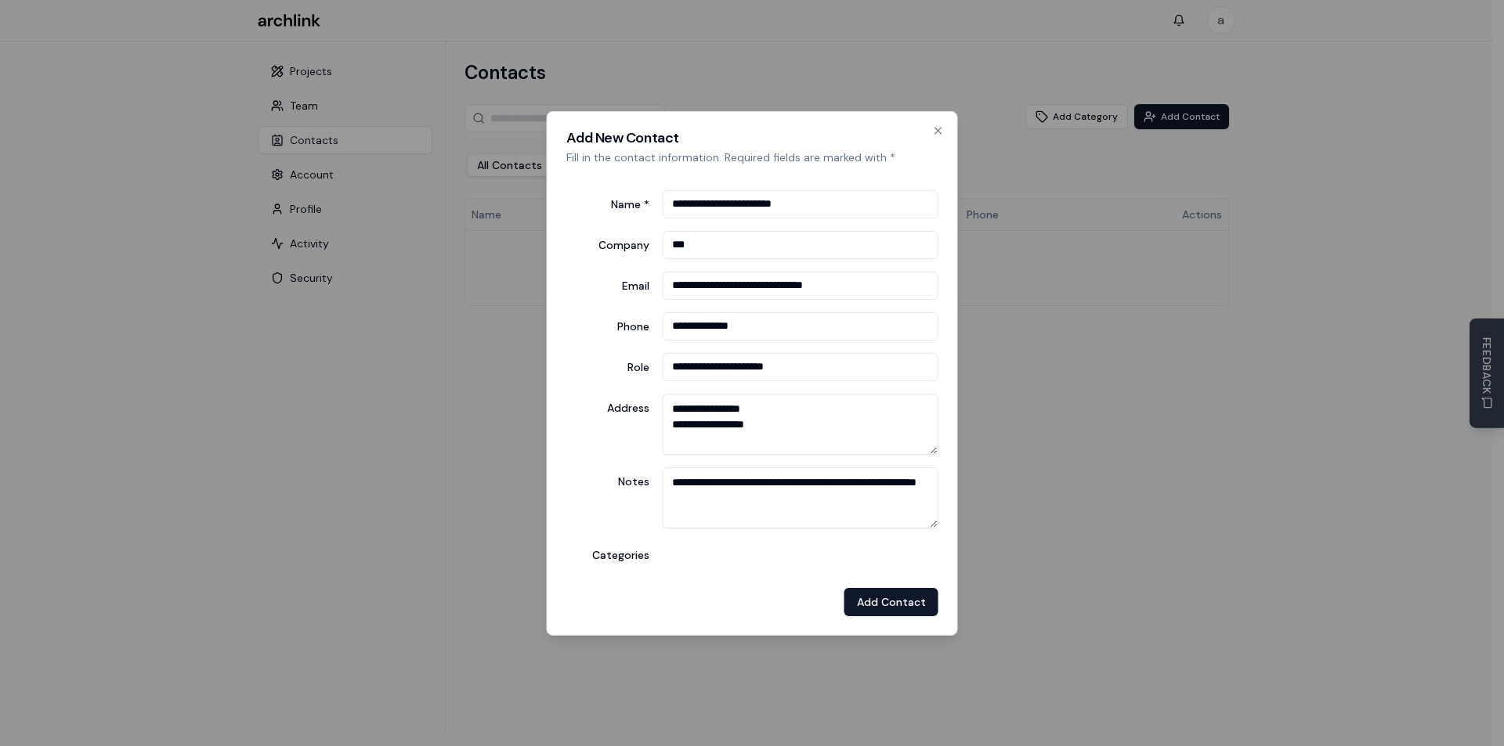
click at [668, 573] on div "**********" at bounding box center [752, 377] width 372 height 398
click at [681, 559] on div "Categories" at bounding box center [752, 552] width 372 height 22
click at [616, 556] on span "Categories" at bounding box center [608, 555] width 84 height 16
click at [652, 552] on div "Categories" at bounding box center [752, 552] width 372 height 22
click at [699, 563] on div "**********" at bounding box center [752, 377] width 372 height 398
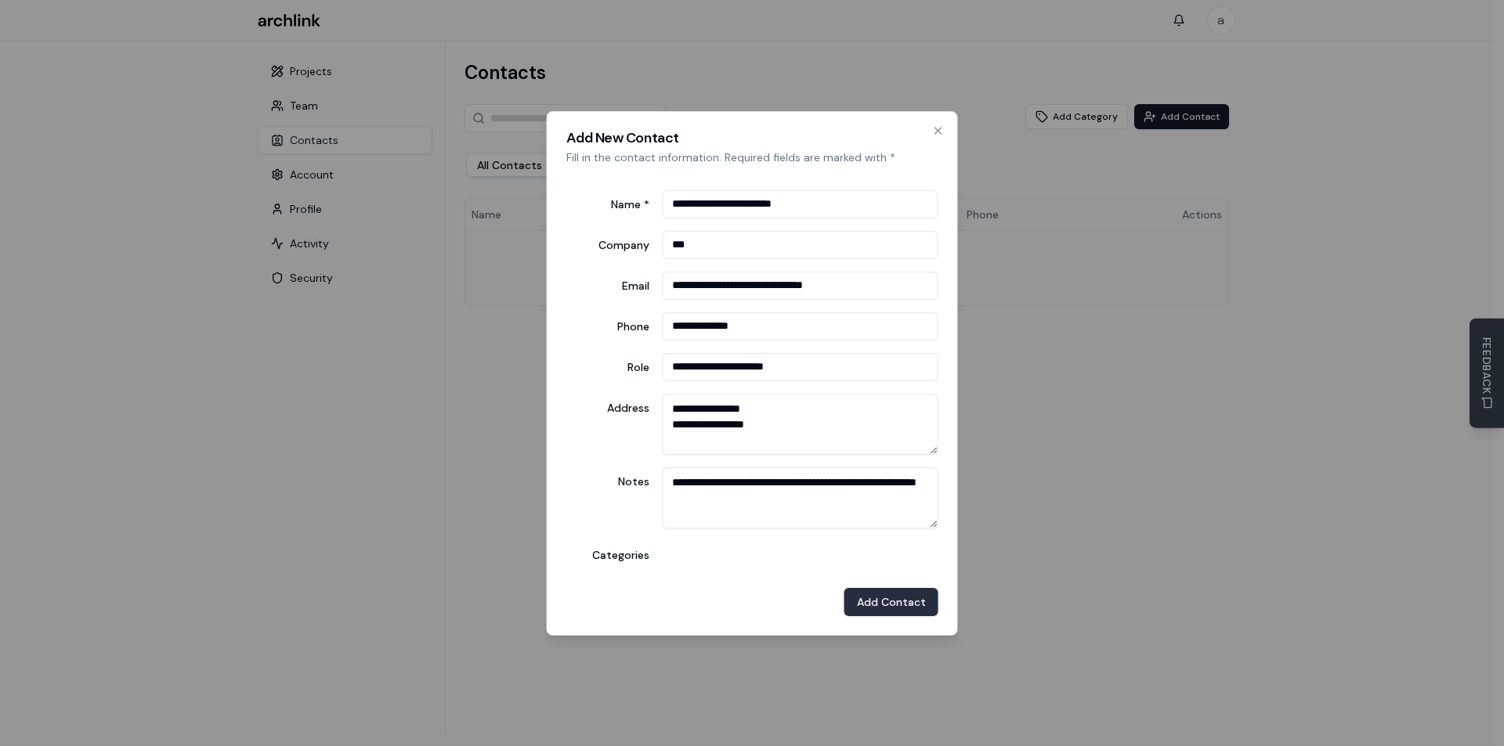
click at [908, 610] on button "Add Contact" at bounding box center [891, 602] width 94 height 28
click at [898, 597] on button "Add Contact" at bounding box center [891, 602] width 94 height 28
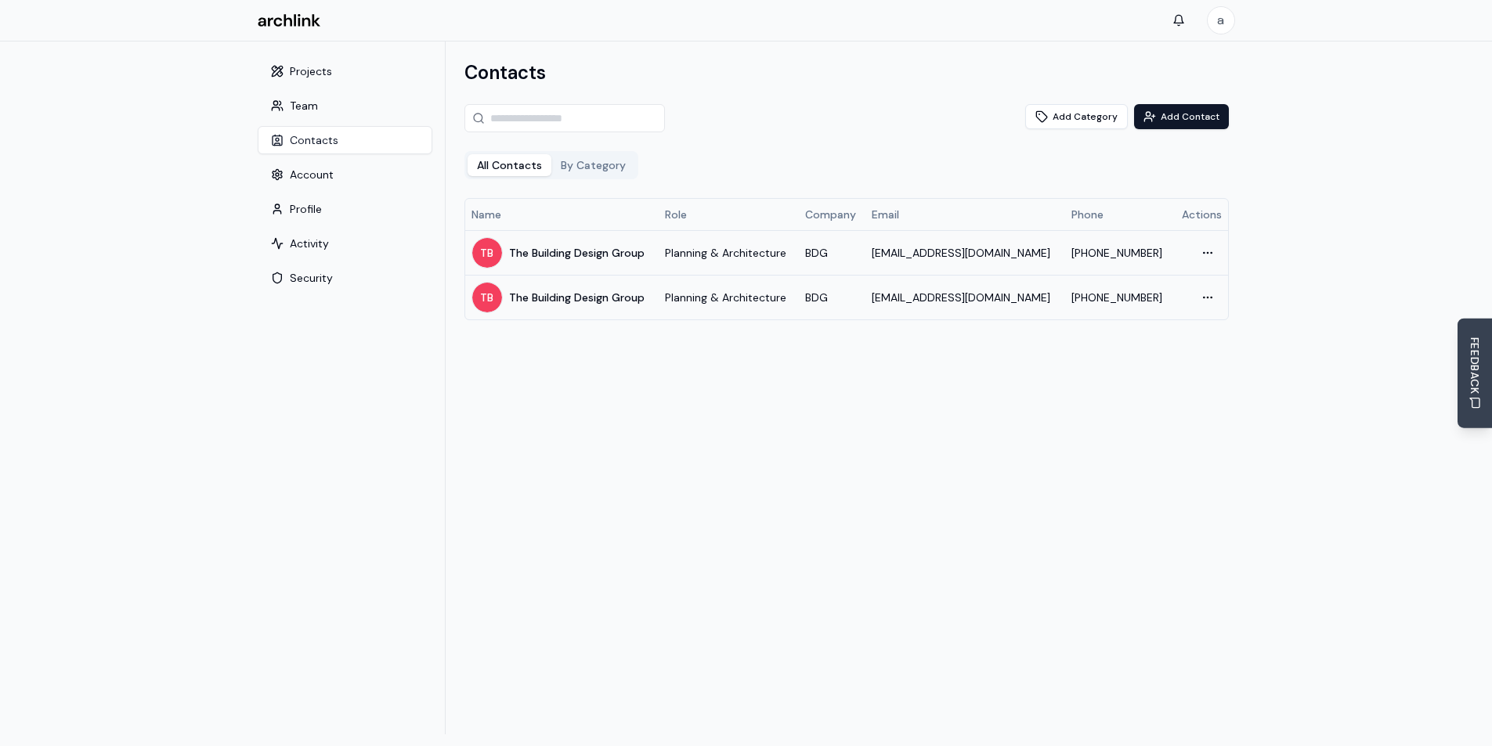
click at [1139, 385] on div "Contacts Add Category Add Contact All Contacts By Category Name Role Company Em…" at bounding box center [847, 388] width 802 height 693
click at [1203, 297] on html "a Settings Toggle sidebar Projects Team Contacts Account Profile Activity Secur…" at bounding box center [752, 394] width 1504 height 788
click at [1168, 385] on div "Delete" at bounding box center [1171, 388] width 92 height 25
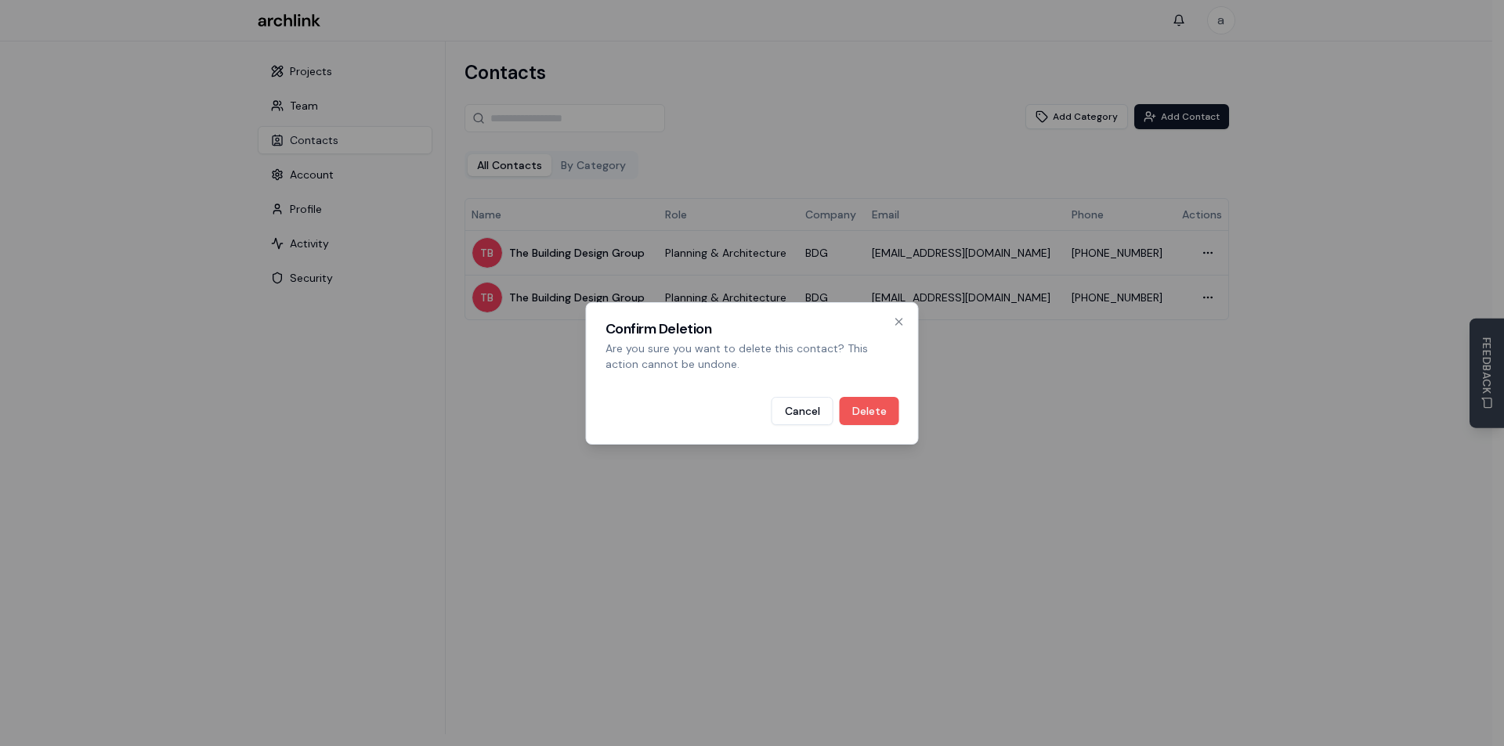
click at [878, 406] on button "Delete" at bounding box center [870, 411] width 60 height 28
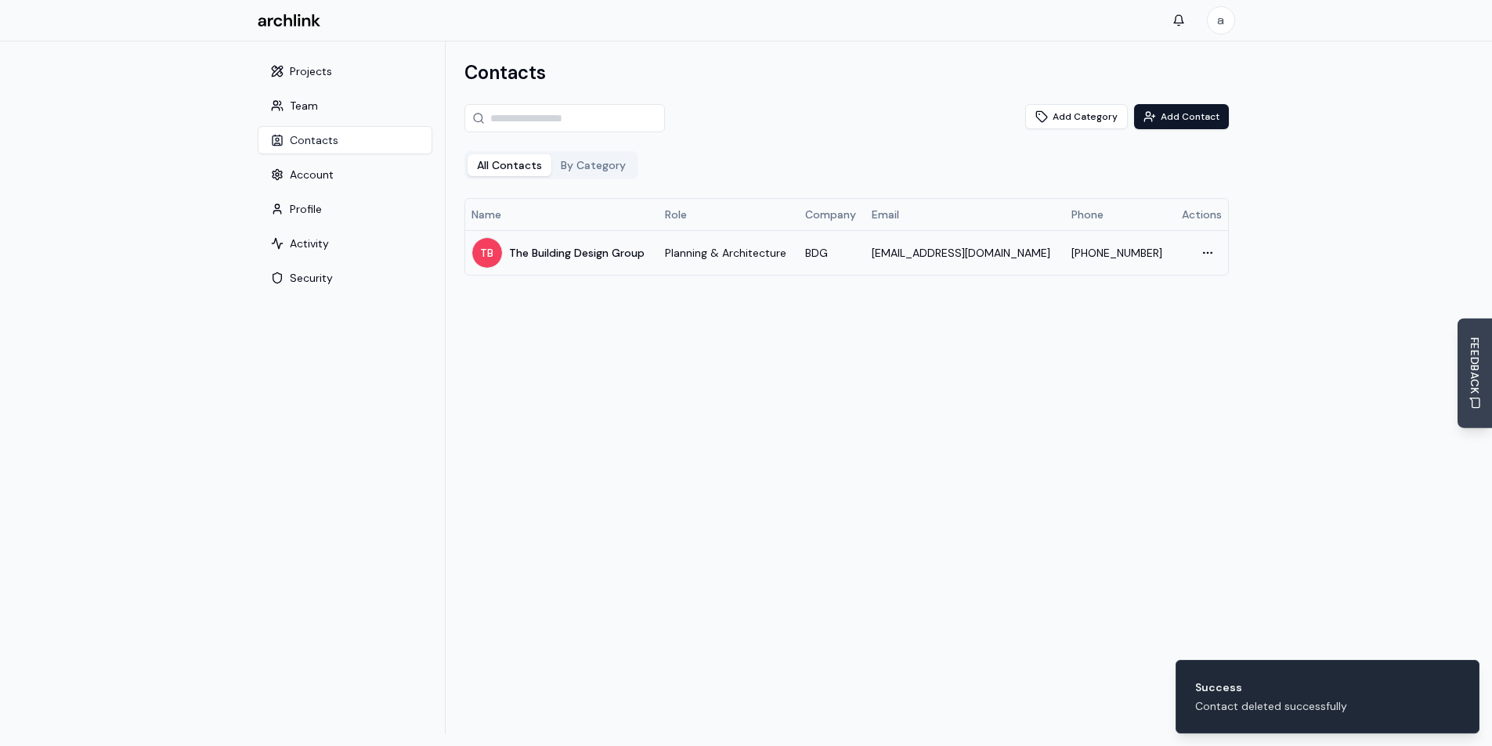
click at [948, 393] on div "Contacts Add Category Add Contact All Contacts By Category Name Role Company Em…" at bounding box center [847, 388] width 802 height 693
click at [1068, 122] on button "Add Category" at bounding box center [1076, 116] width 103 height 25
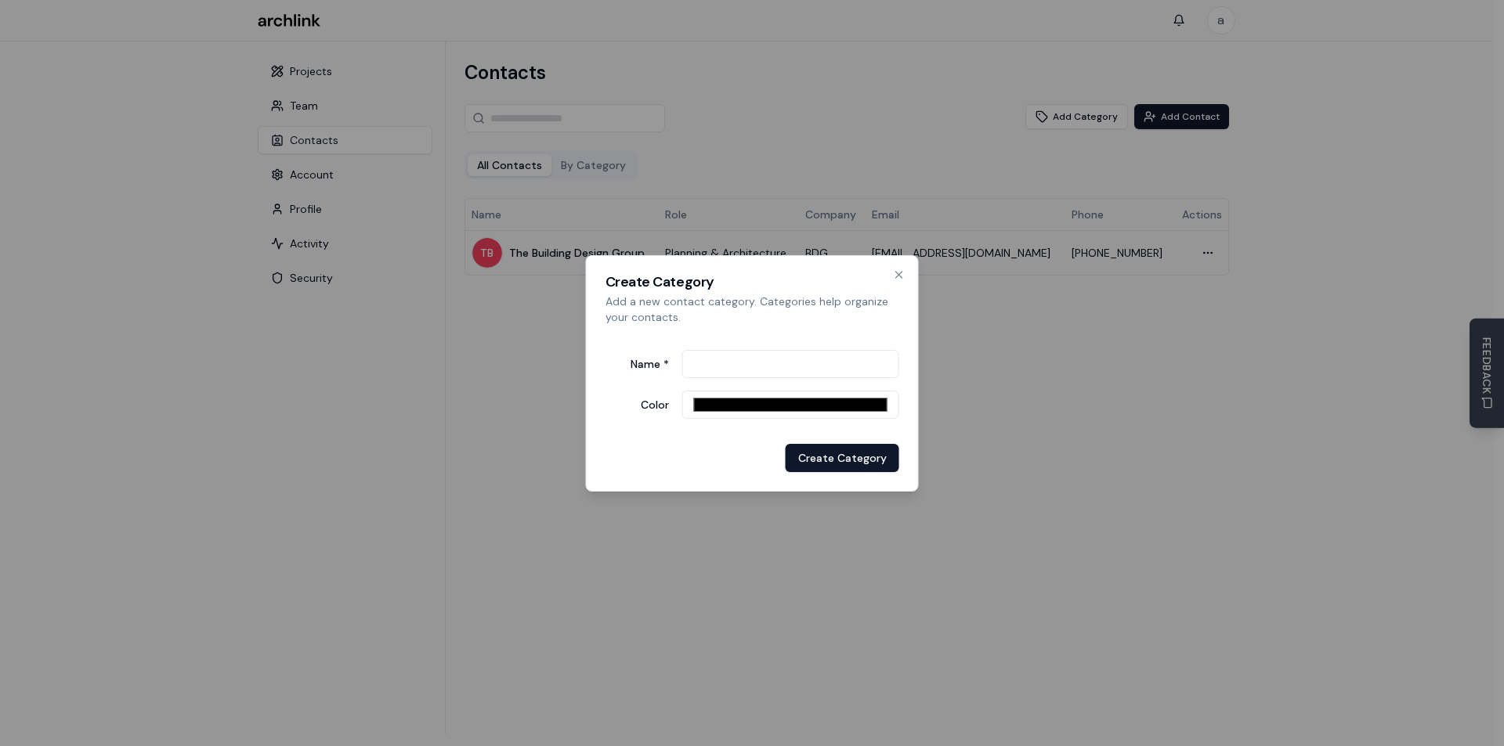
click at [755, 408] on input "*******" at bounding box center [789, 405] width 217 height 28
click at [798, 316] on p "Add a new contact category. Categories help organize your contacts." at bounding box center [752, 309] width 294 height 31
click at [749, 362] on input "Name *" at bounding box center [789, 364] width 217 height 28
type input "*********"
click at [826, 461] on button "Create Category" at bounding box center [843, 458] width 114 height 28
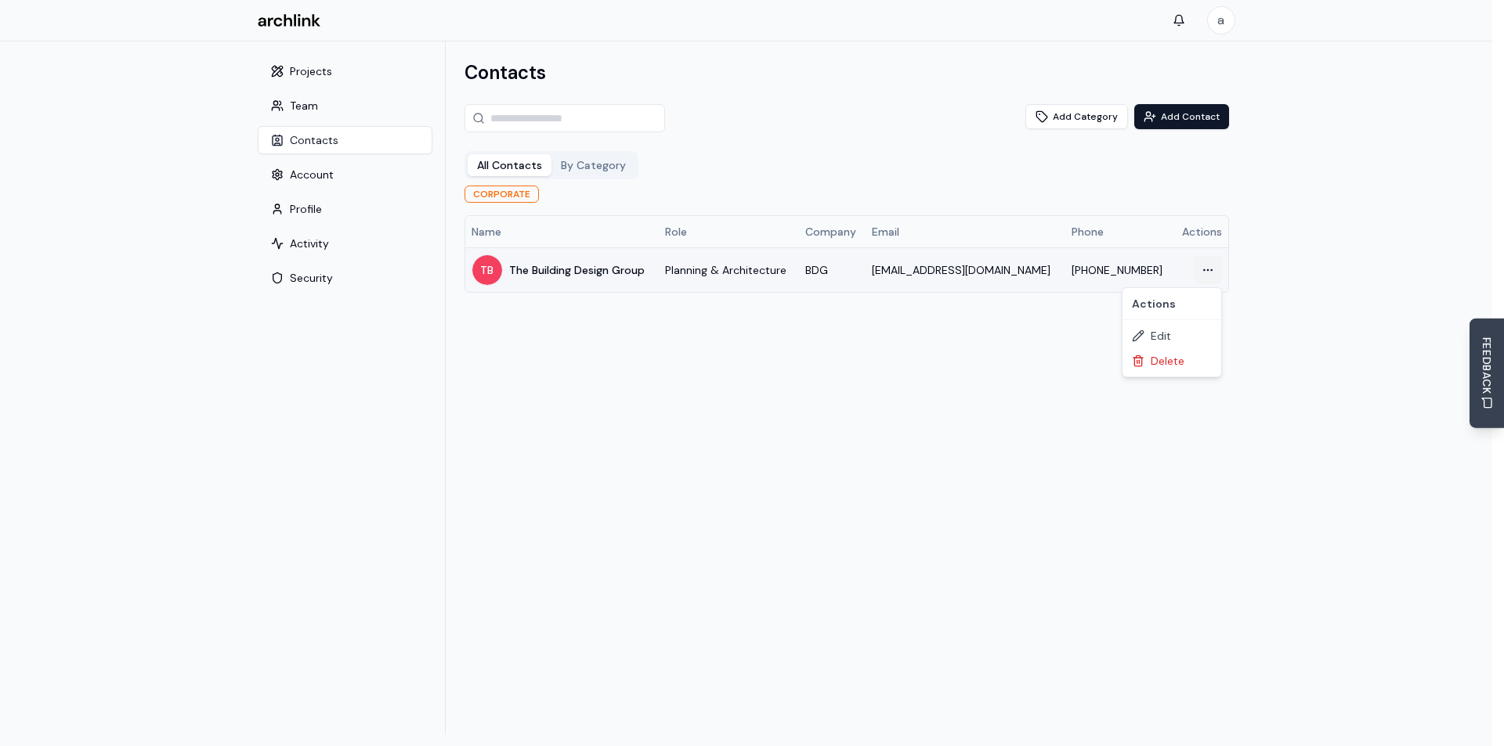
click at [1201, 266] on html "a Settings Toggle sidebar Projects Team Contacts Account Profile Activity Secur…" at bounding box center [752, 394] width 1504 height 788
click at [1156, 333] on div "Edit" at bounding box center [1171, 335] width 92 height 25
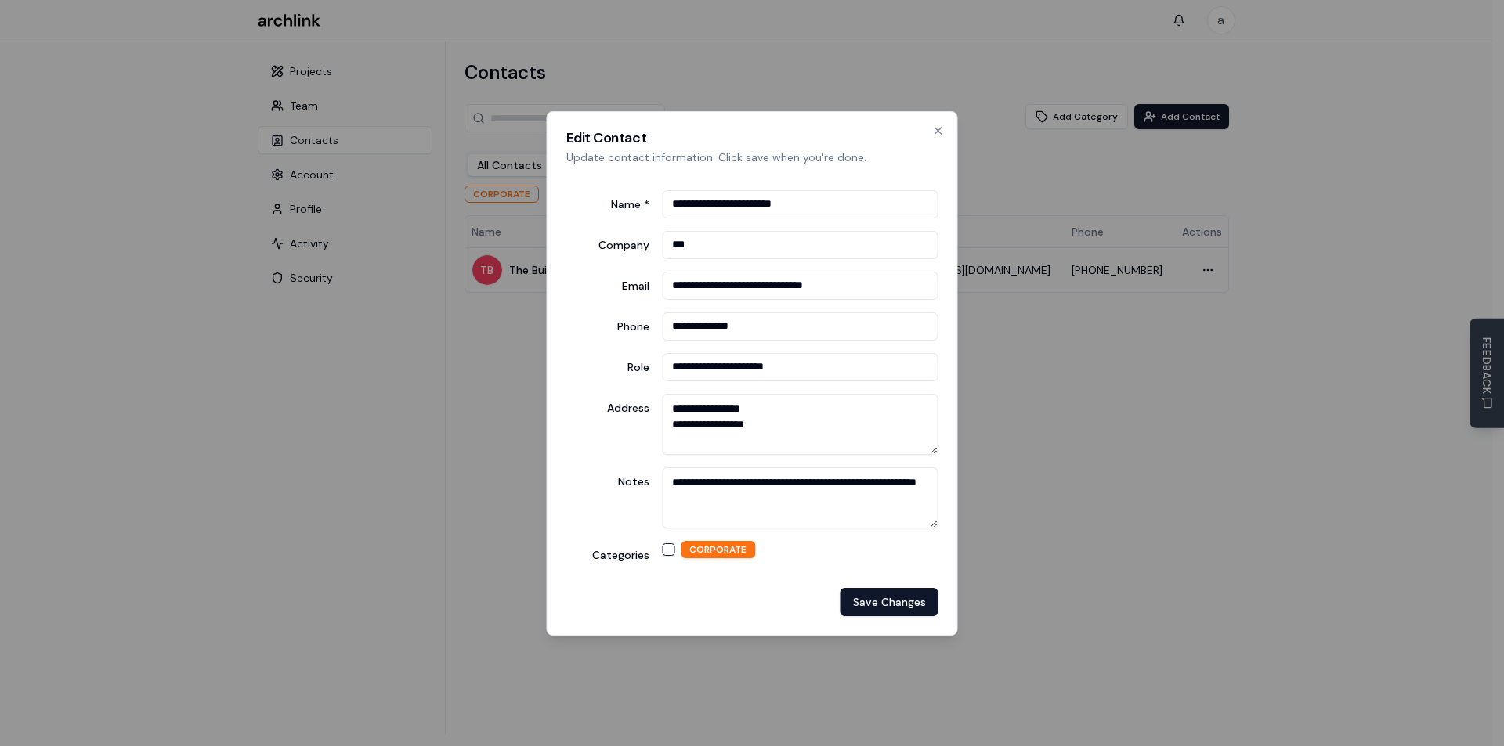
click at [666, 547] on button "CORPORATE" at bounding box center [668, 550] width 13 height 13
click at [876, 601] on button "Save Changes" at bounding box center [889, 602] width 98 height 28
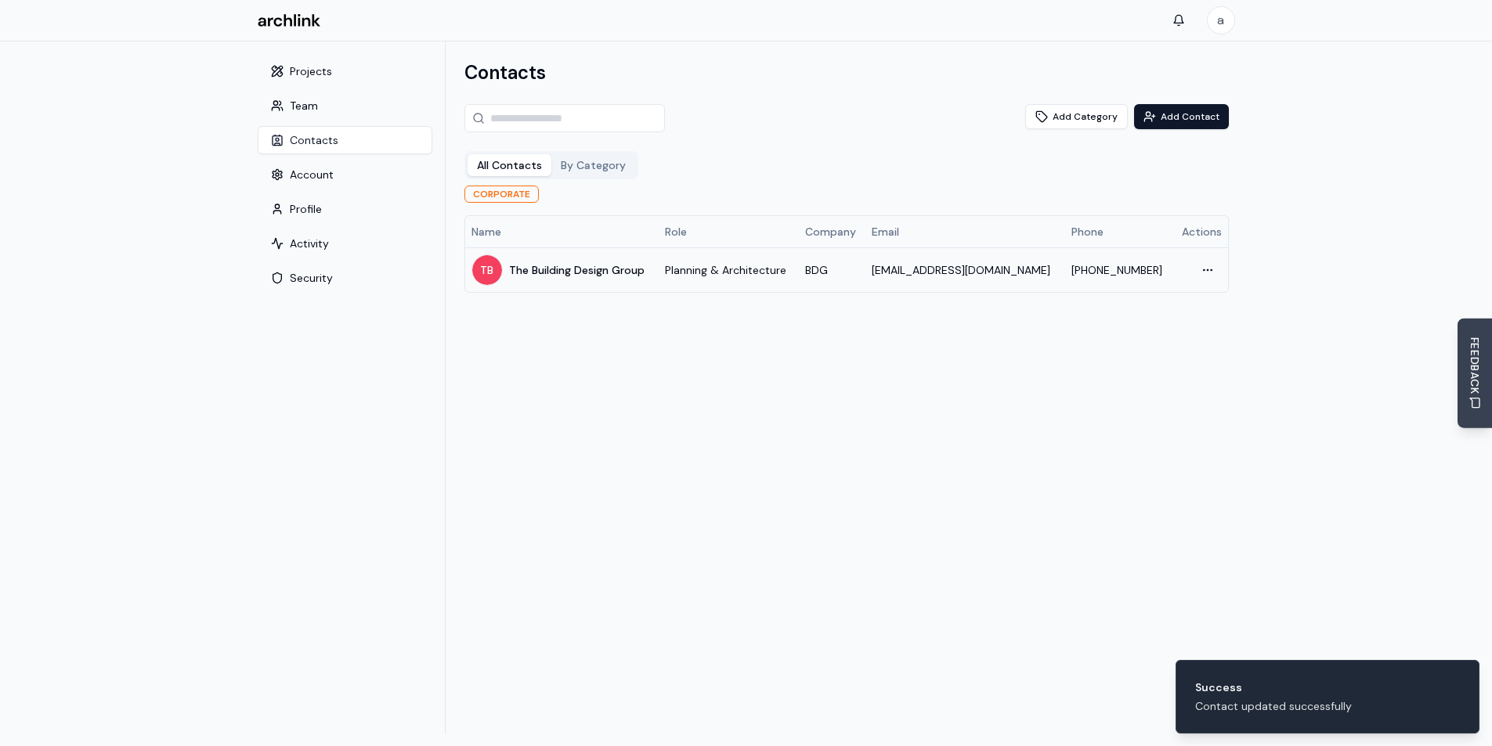
click at [1056, 408] on div "Contacts Add Category Add Contact All Contacts By Category CORPORATE Name Role …" at bounding box center [847, 388] width 802 height 693
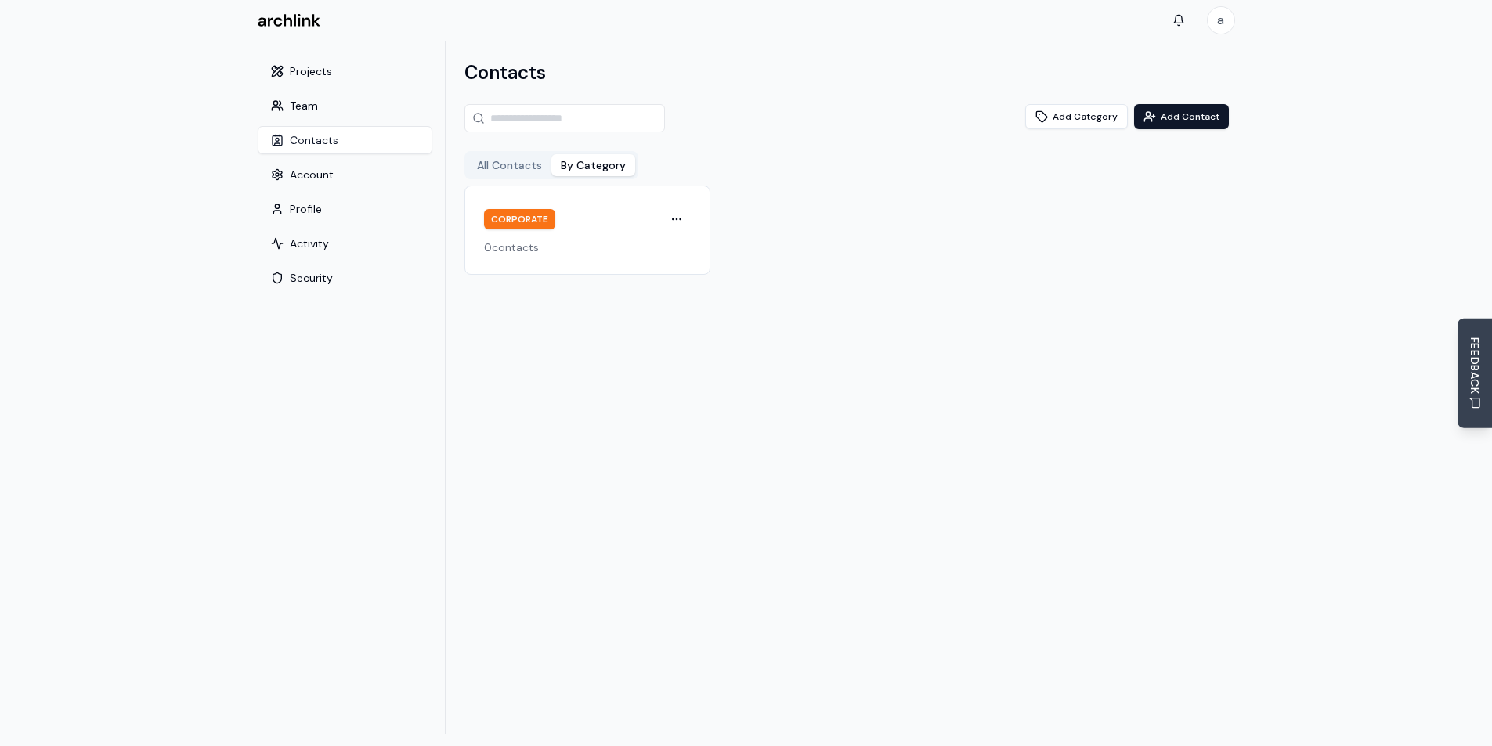
click at [605, 160] on button "By Category" at bounding box center [593, 165] width 84 height 22
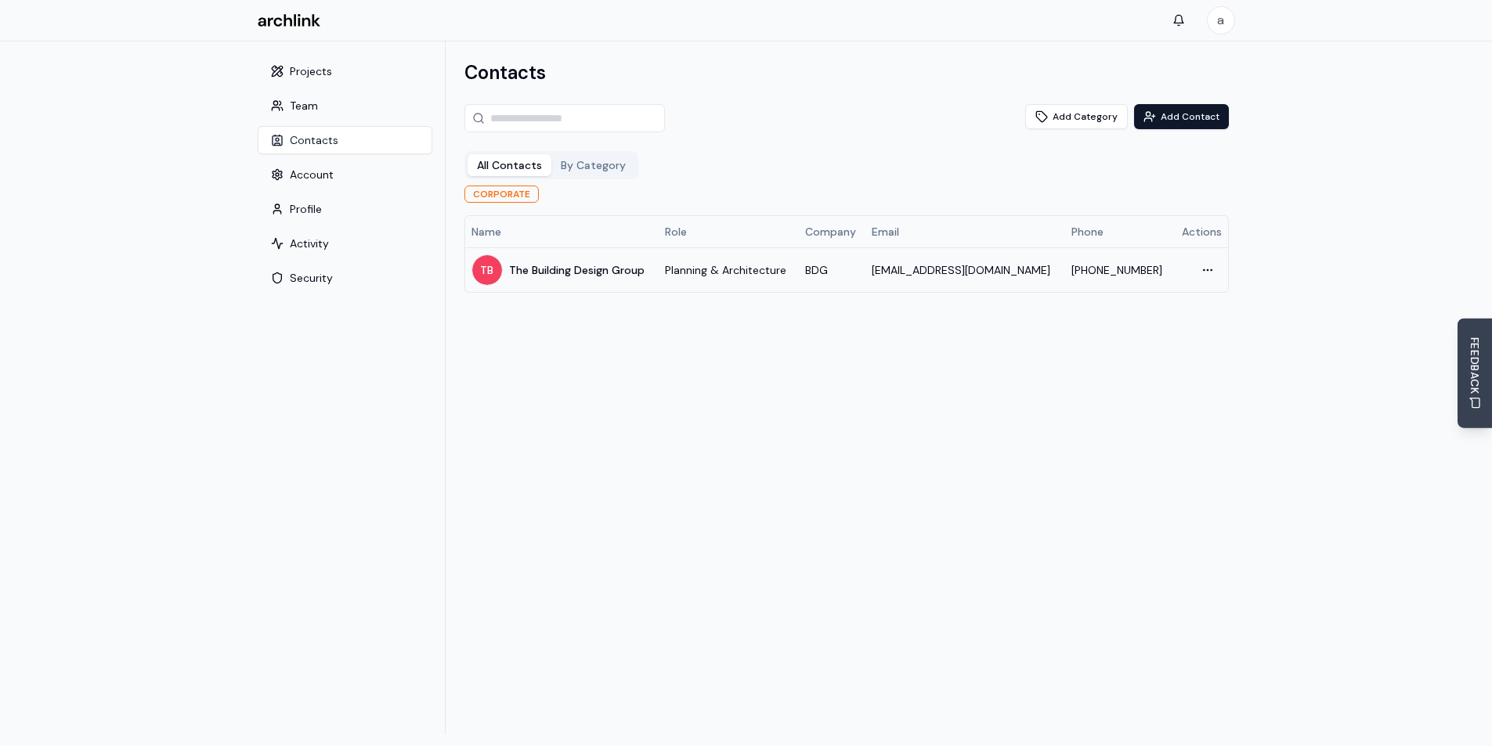
click at [512, 169] on button "All Contacts" at bounding box center [510, 165] width 84 height 22
click at [649, 268] on div "TB The Building Design Group" at bounding box center [562, 270] width 182 height 31
click at [1217, 271] on html "a Settings Toggle sidebar Projects Team Contacts Account Profile Activity Secur…" at bounding box center [752, 394] width 1504 height 788
click at [1158, 334] on div "Edit" at bounding box center [1171, 335] width 92 height 25
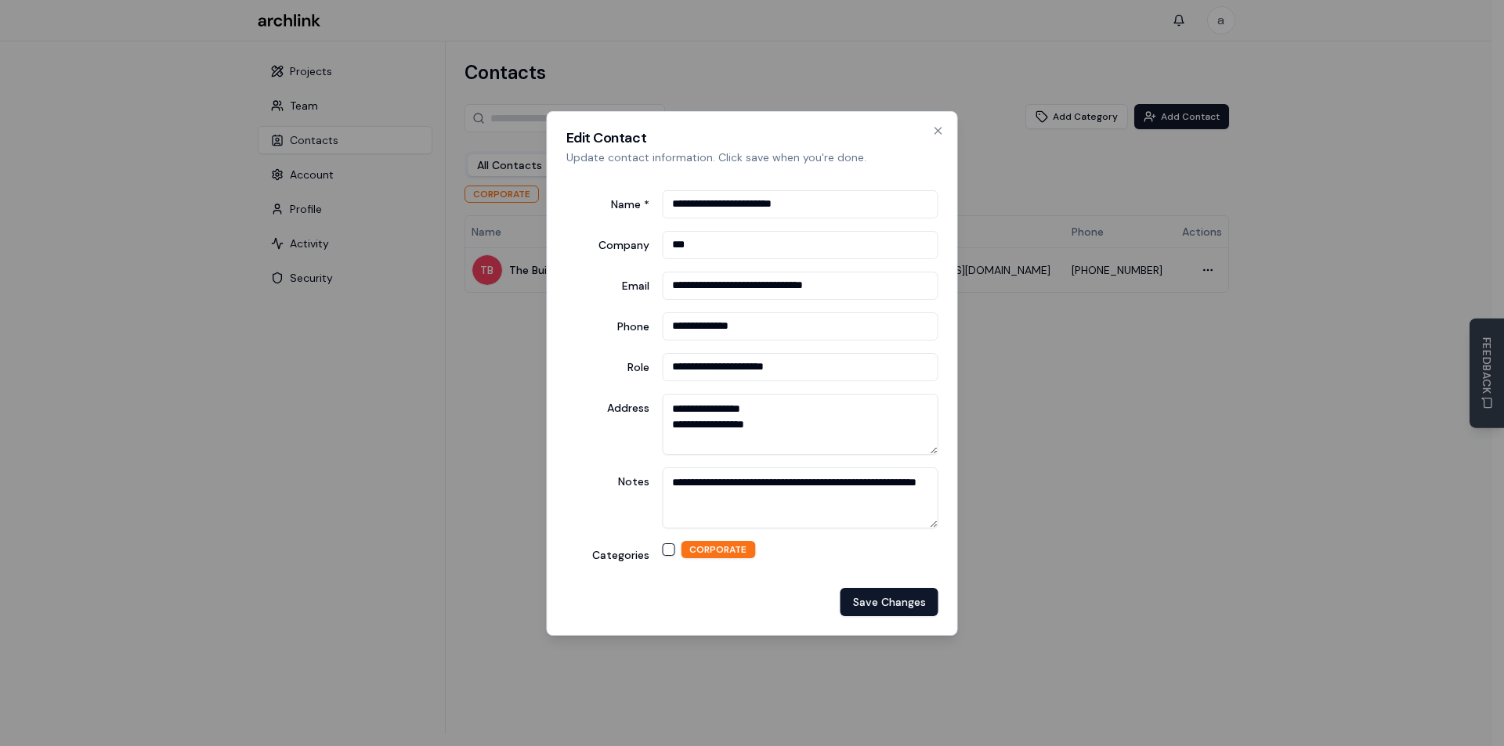
click at [651, 541] on div "Categories CORPORATE" at bounding box center [752, 552] width 372 height 22
click at [674, 547] on button "CORPORATE" at bounding box center [668, 550] width 13 height 13
click at [872, 598] on button "Save Changes" at bounding box center [889, 602] width 98 height 28
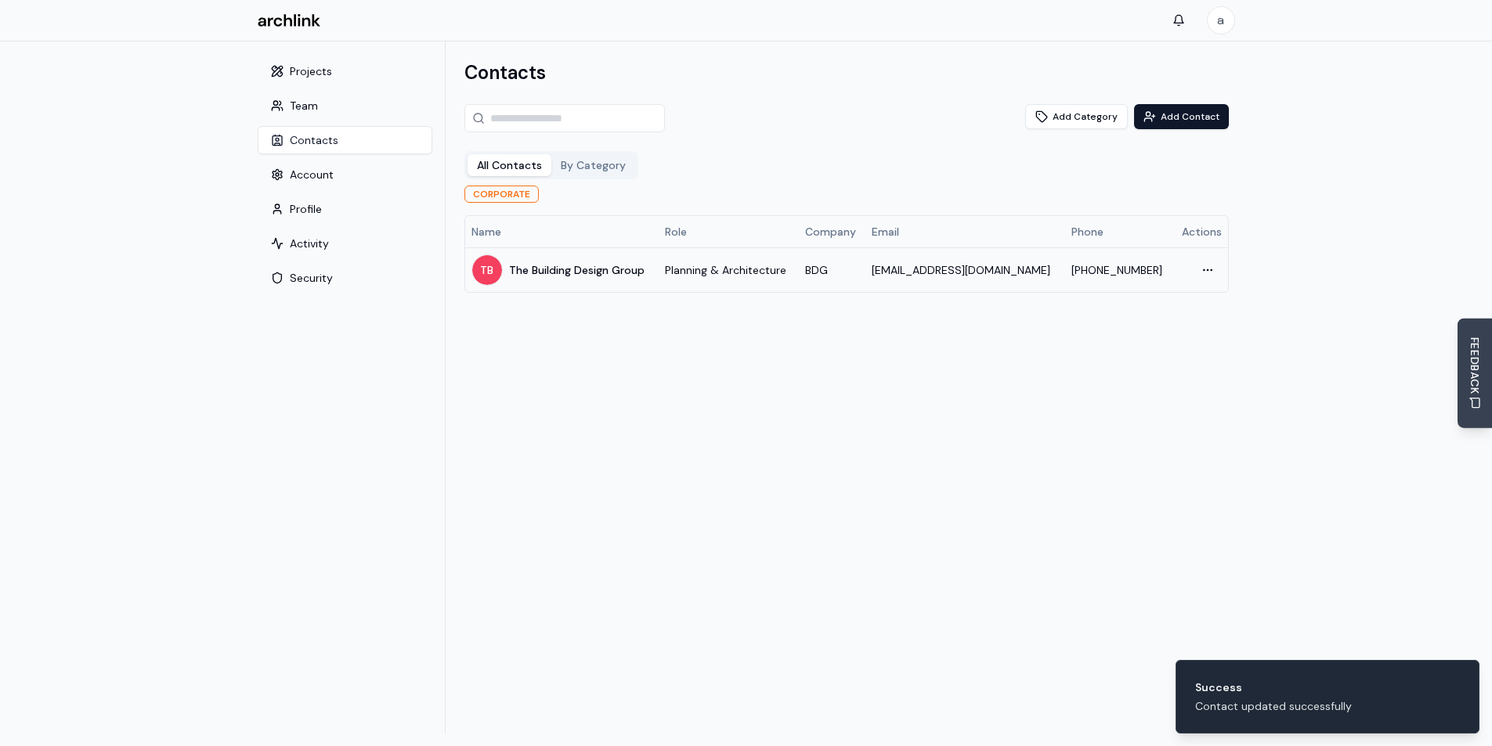
click at [957, 395] on div "Contacts Add Category Add Contact All Contacts By Category CORPORATE Name Role …" at bounding box center [847, 388] width 802 height 693
click at [1067, 118] on button "Add Category" at bounding box center [1076, 116] width 103 height 25
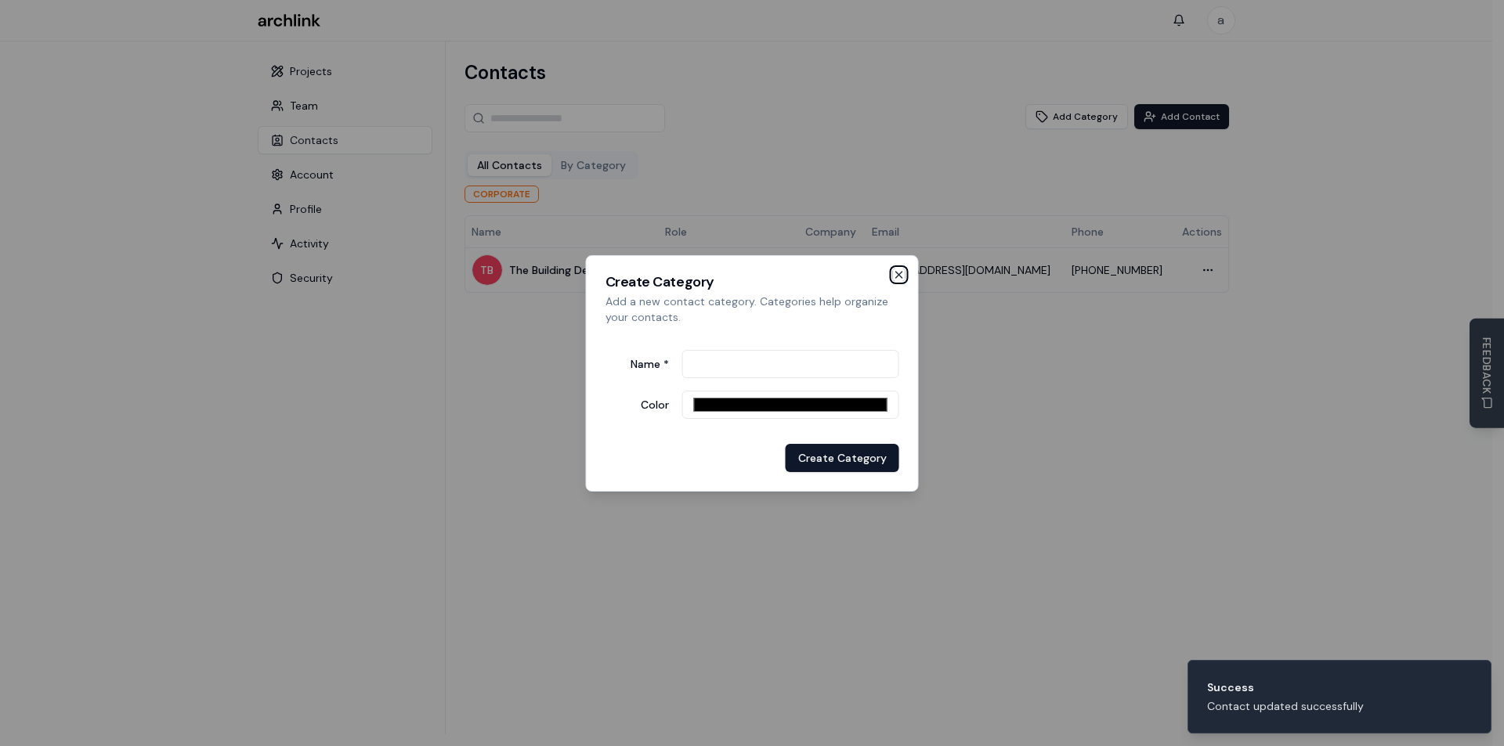
click at [893, 275] on icon "button" at bounding box center [899, 275] width 13 height 13
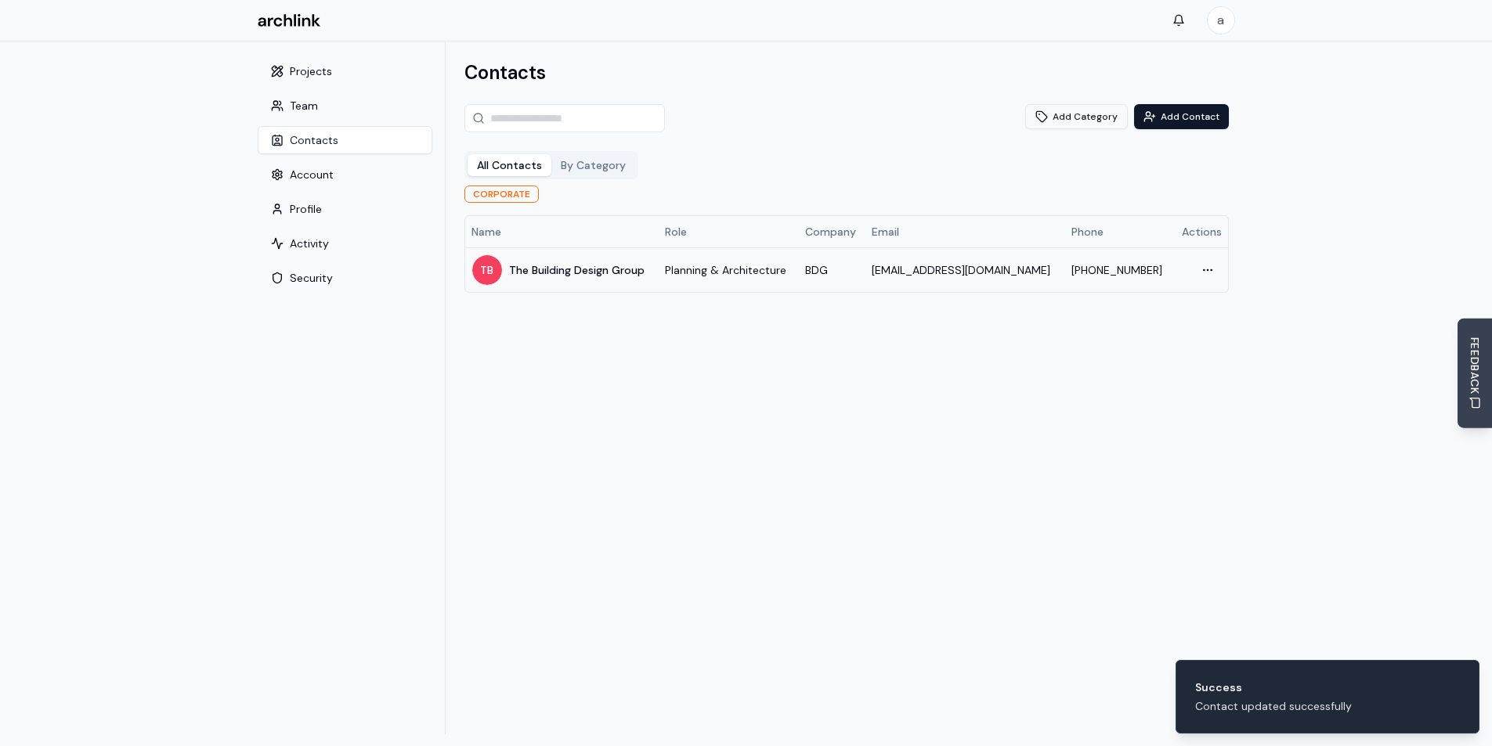
click at [1064, 117] on button "Add Category" at bounding box center [1076, 116] width 103 height 25
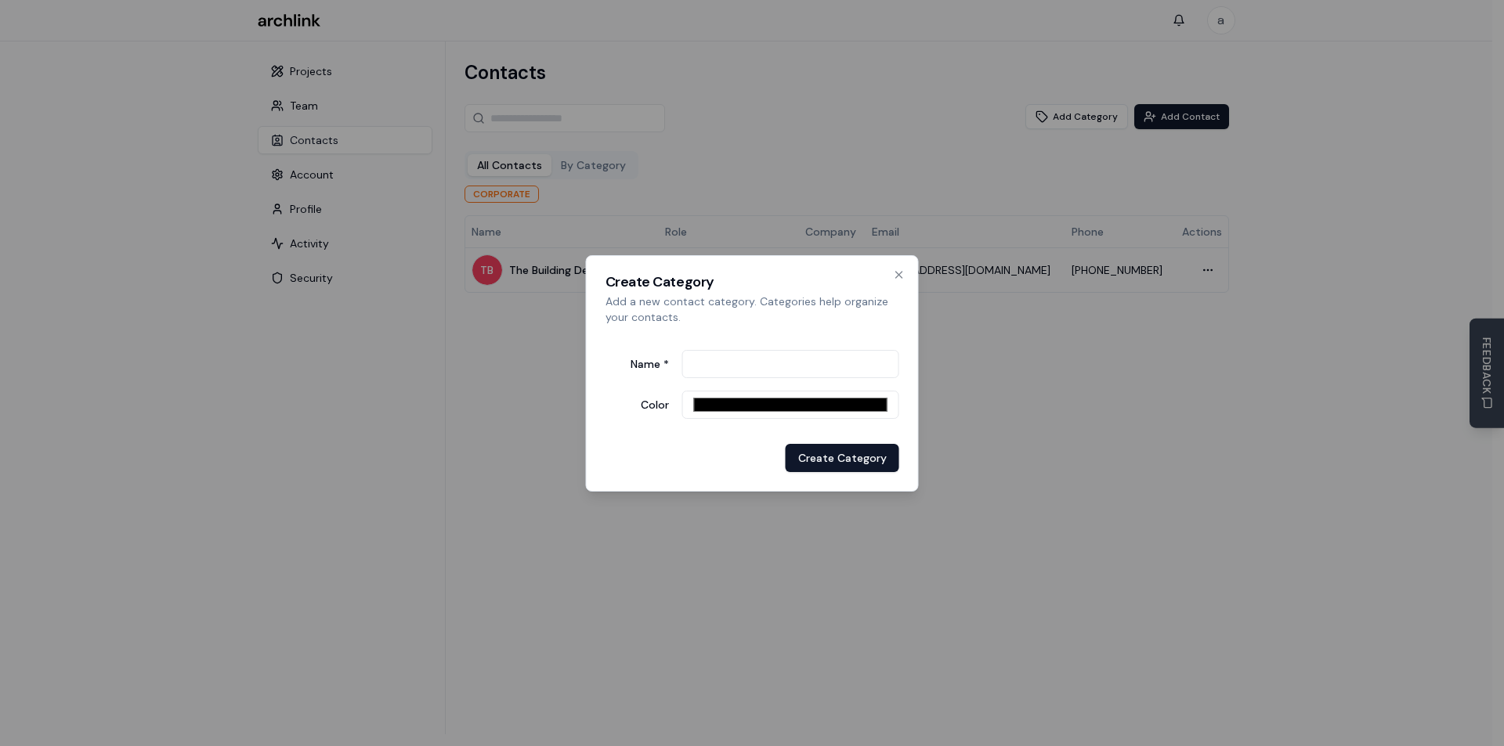
click at [847, 403] on input "*******" at bounding box center [789, 405] width 217 height 28
type input "*******"
click at [645, 439] on form "Name * Color ******* Create Category" at bounding box center [752, 405] width 294 height 135
click at [731, 362] on input "Name *" at bounding box center [789, 364] width 217 height 28
click at [1028, 373] on div at bounding box center [752, 373] width 1504 height 746
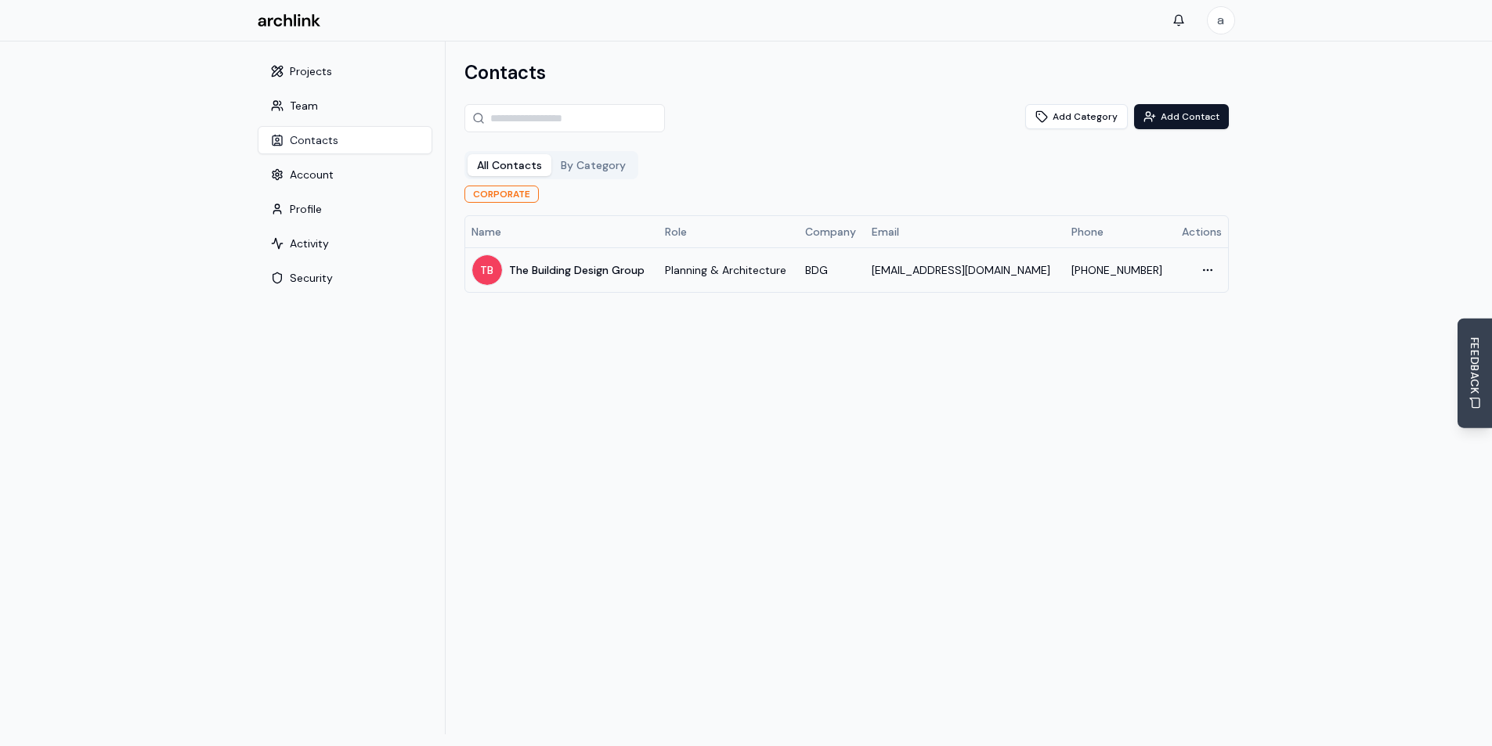
click at [579, 168] on button "By Category" at bounding box center [593, 165] width 84 height 22
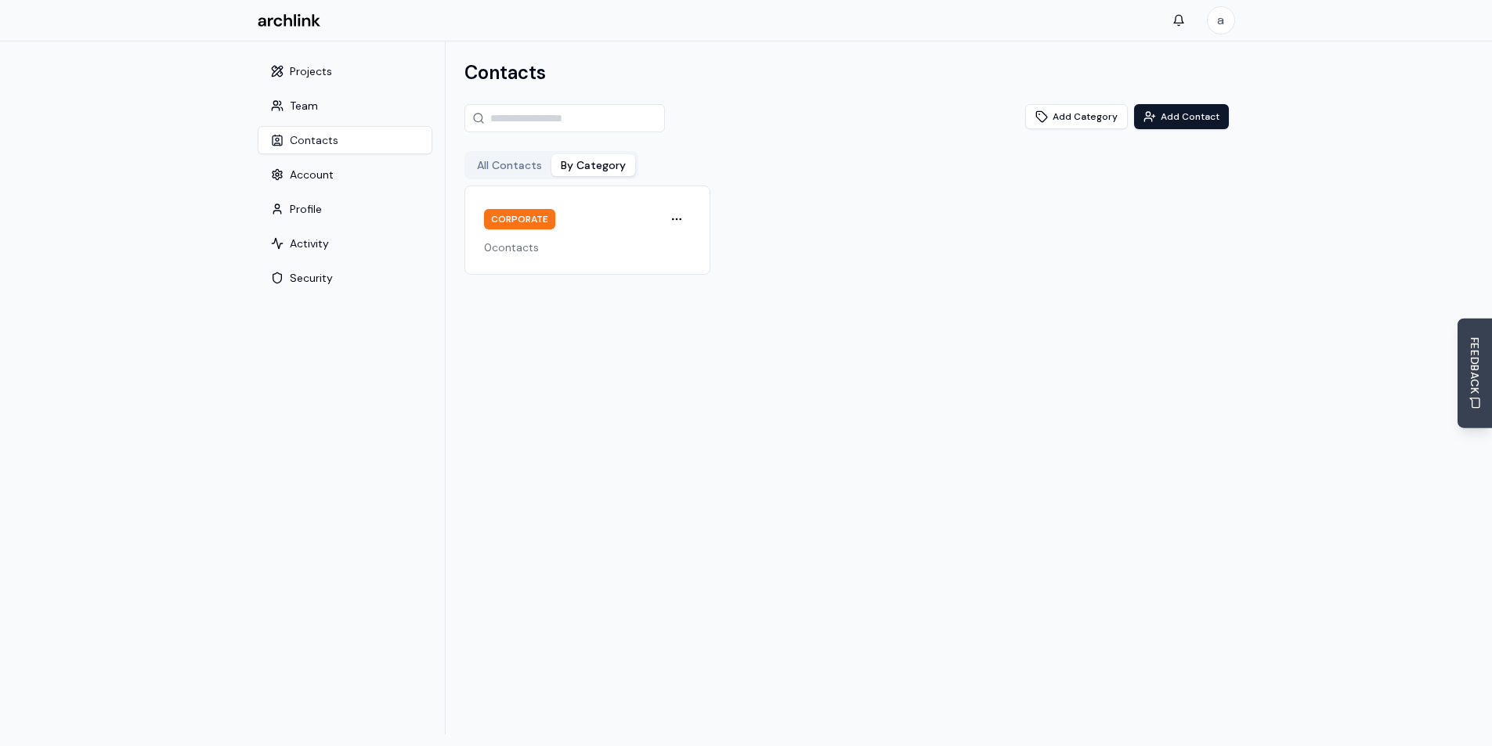
click at [594, 222] on div "CORPORATE Open menu" at bounding box center [588, 219] width 208 height 28
click at [679, 219] on html "a Settings Toggle sidebar Projects Team Contacts Account Profile Activity Secur…" at bounding box center [746, 394] width 1492 height 788
click at [623, 280] on div "Edit" at bounding box center [640, 285] width 92 height 25
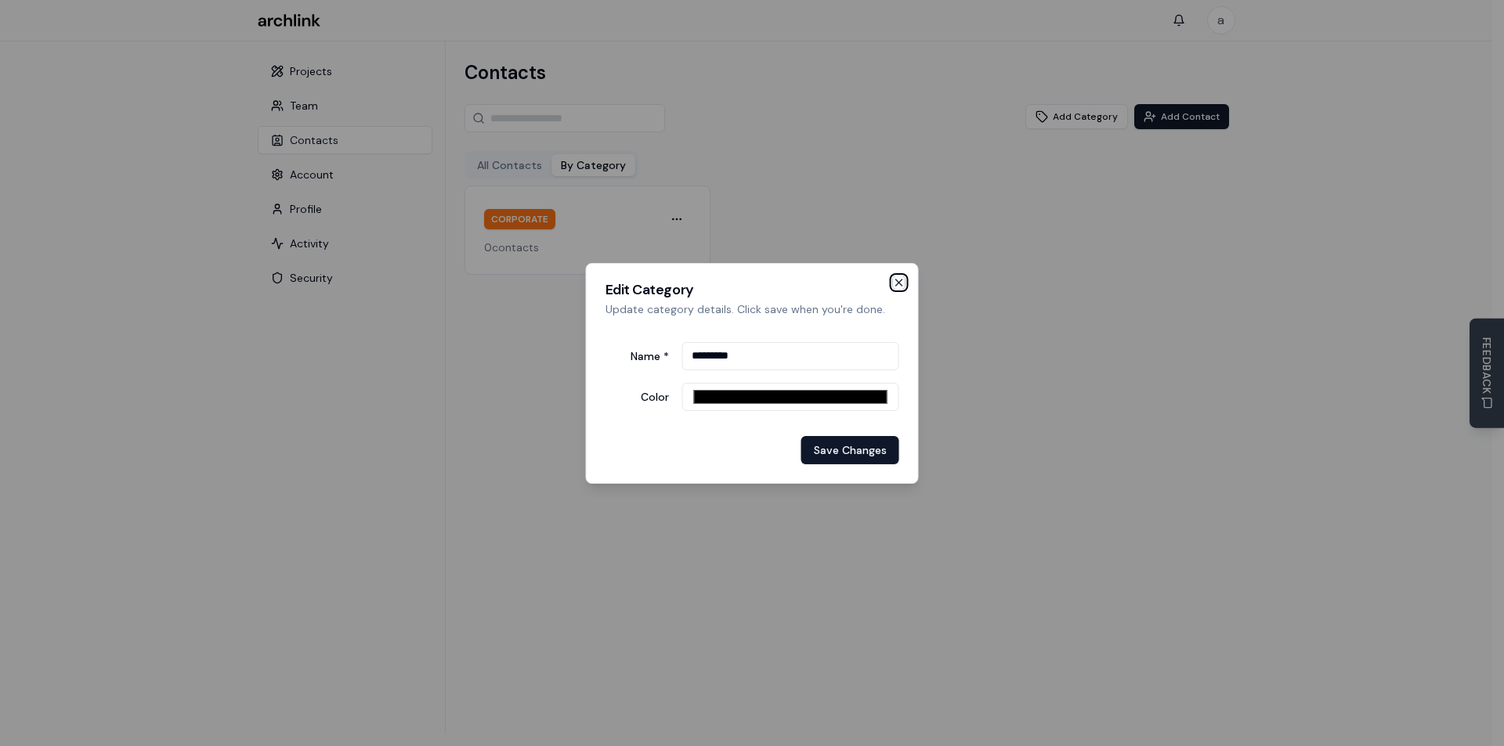
click at [894, 281] on icon "button" at bounding box center [899, 282] width 13 height 13
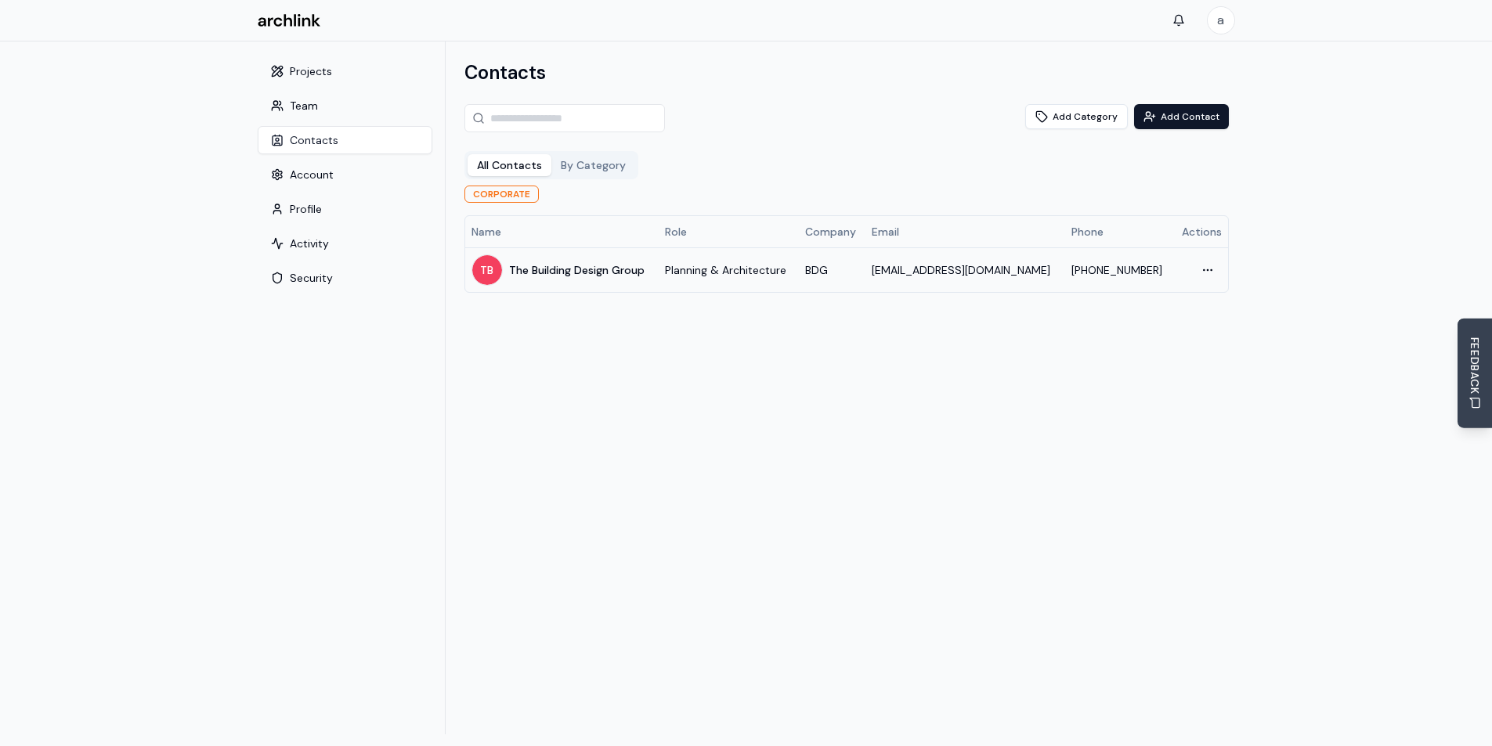
click at [516, 169] on button "All Contacts" at bounding box center [510, 165] width 84 height 22
click at [590, 376] on div "Contacts Add Category Add Contact All Contacts By Category CORPORATE Name Role …" at bounding box center [847, 388] width 802 height 693
click at [329, 101] on button "Team" at bounding box center [345, 106] width 175 height 28
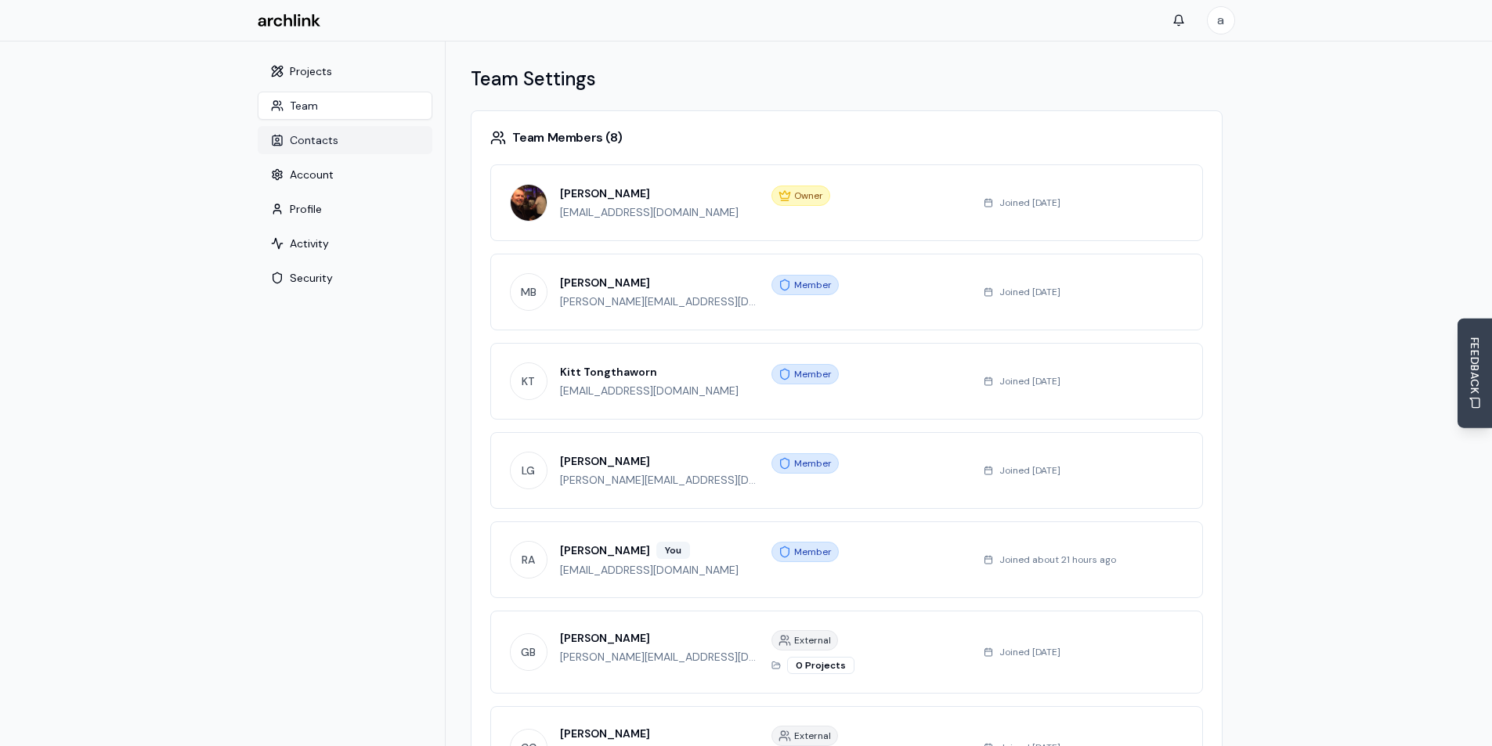
click at [318, 143] on button "Contacts" at bounding box center [345, 140] width 175 height 28
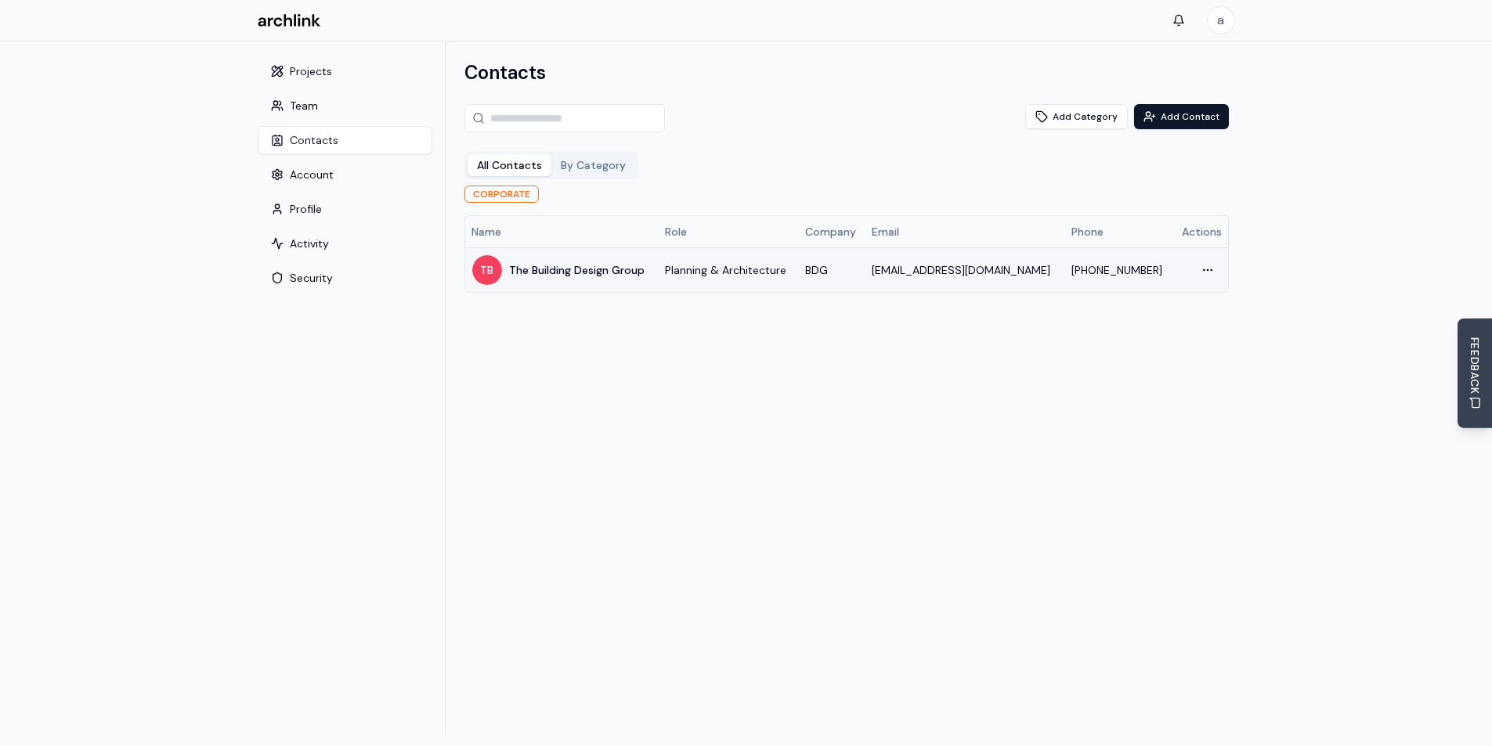
click at [621, 290] on td "TB The Building Design Group" at bounding box center [562, 269] width 194 height 45
click at [1205, 269] on html "a Settings Toggle sidebar Projects Team Contacts Account Profile Activity Secur…" at bounding box center [746, 394] width 1492 height 788
click at [802, 284] on html "a Settings Toggle sidebar Projects Team Contacts Account Profile Activity Secur…" at bounding box center [752, 394] width 1504 height 788
click at [641, 258] on div "TB The Building Design Group" at bounding box center [562, 270] width 182 height 31
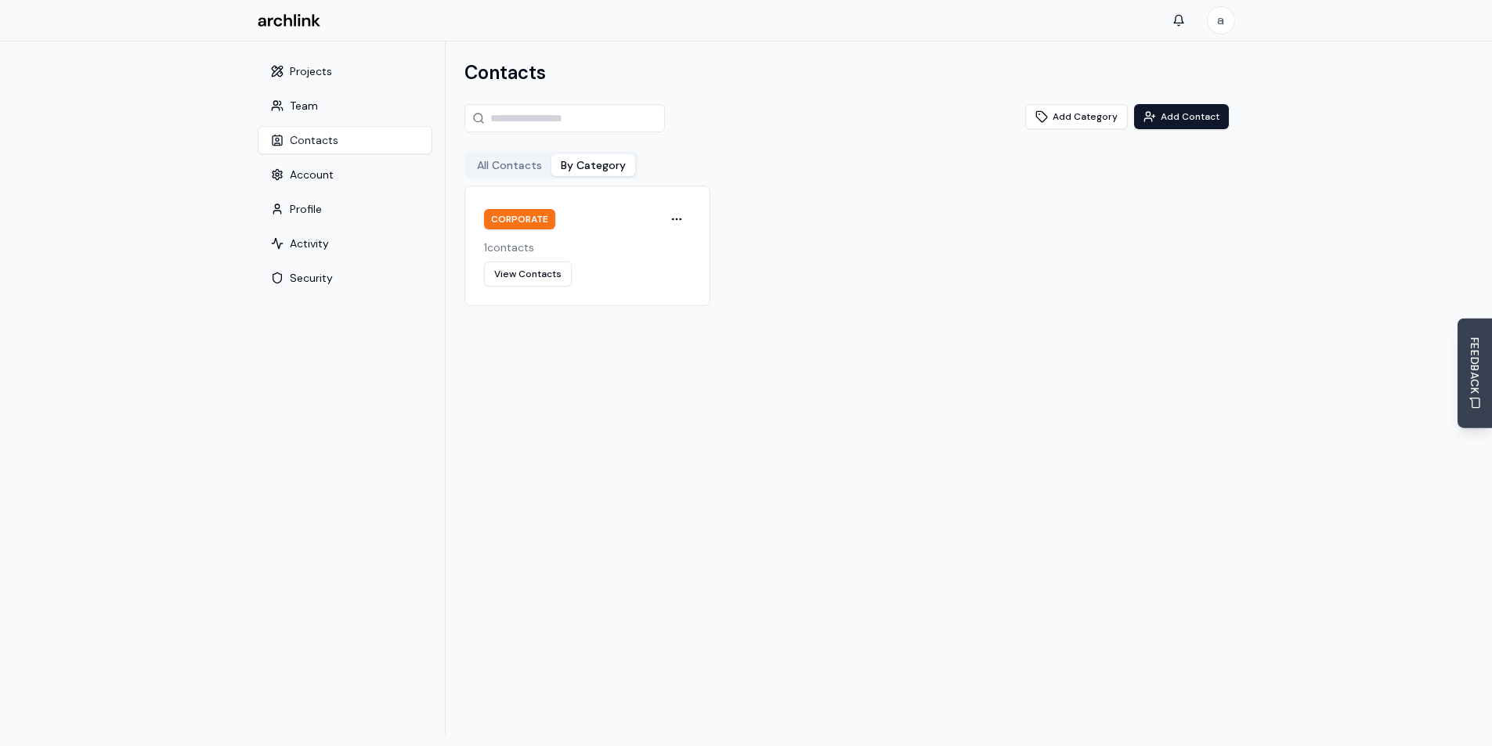
click at [567, 161] on button "By Category" at bounding box center [593, 165] width 84 height 22
click at [300, 170] on button "Account" at bounding box center [345, 175] width 175 height 28
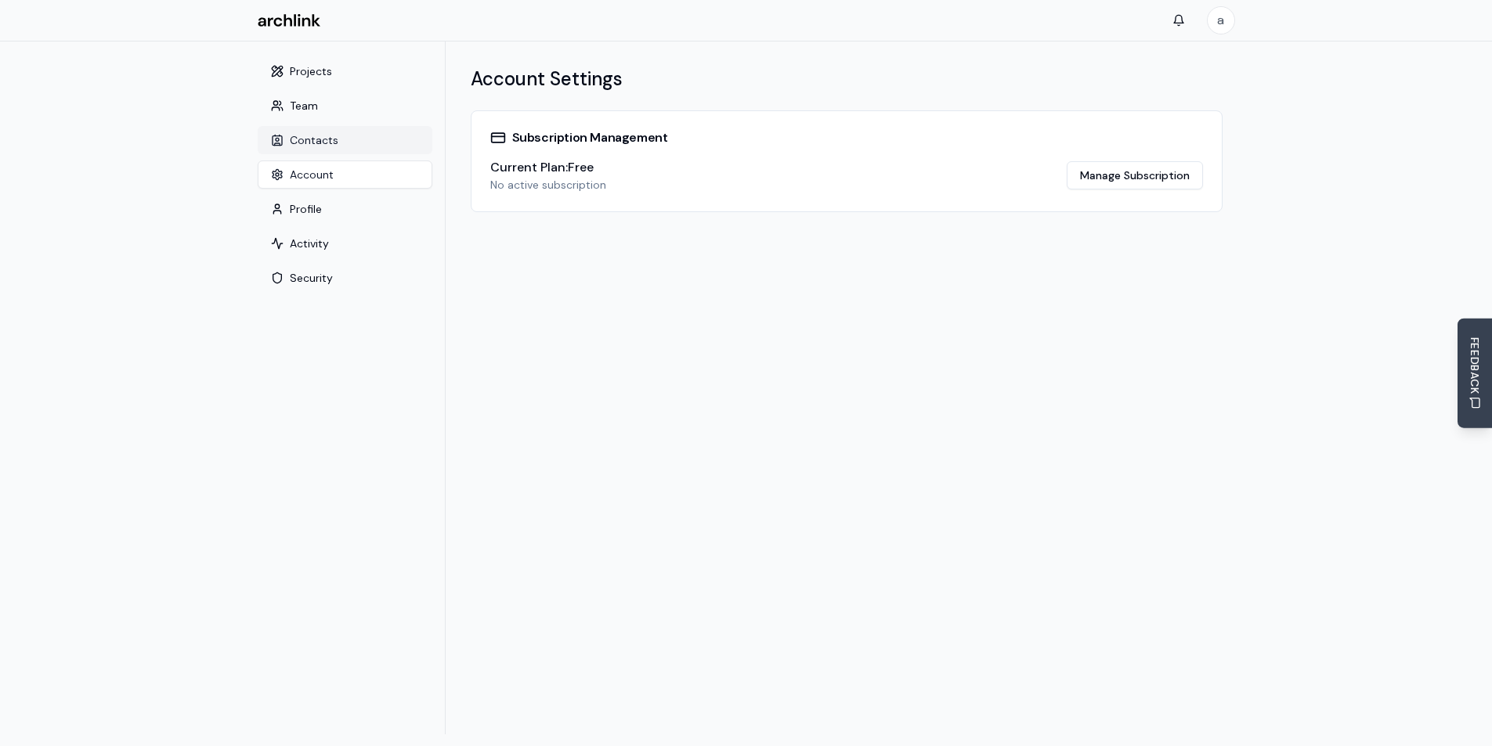
click at [336, 136] on button "Contacts" at bounding box center [345, 140] width 175 height 28
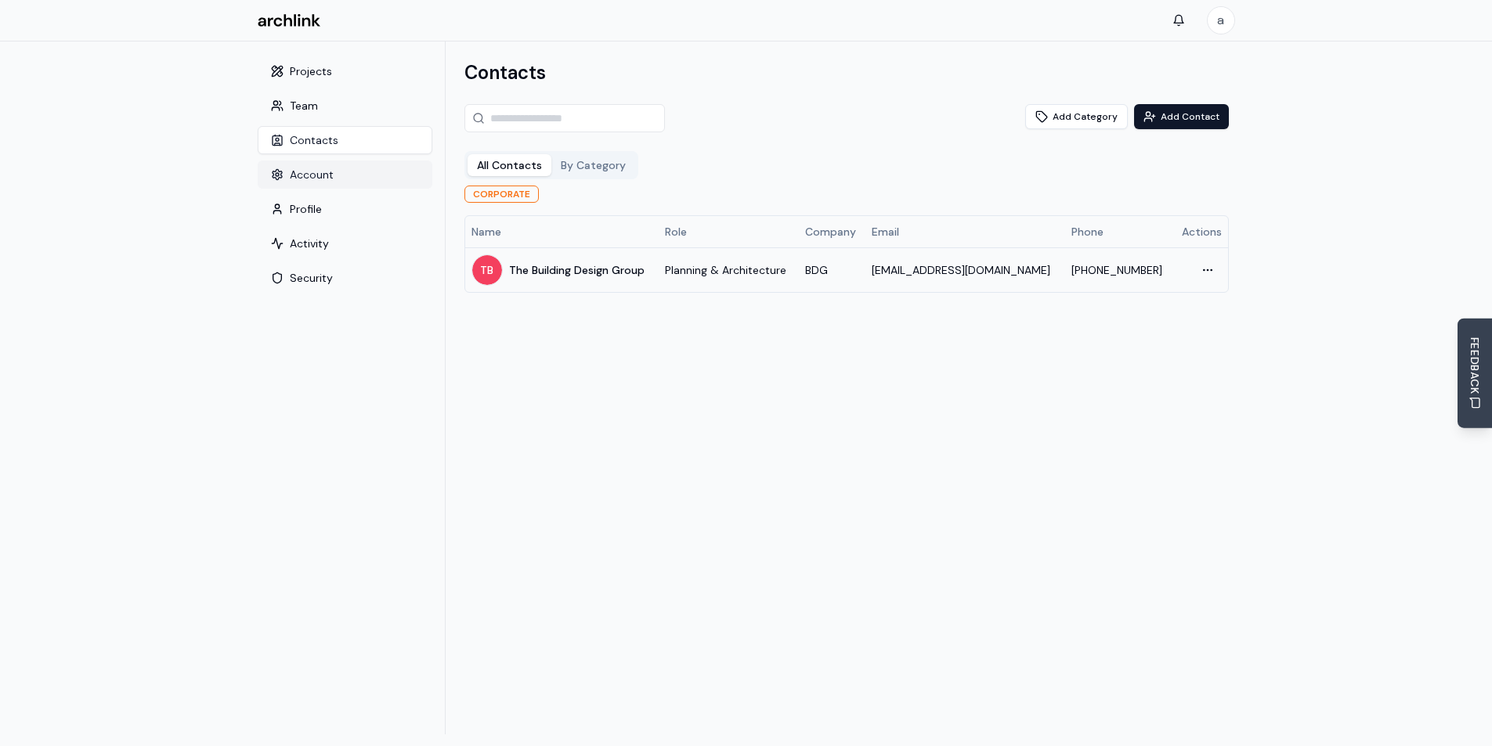
click at [306, 181] on button "Account" at bounding box center [345, 175] width 175 height 28
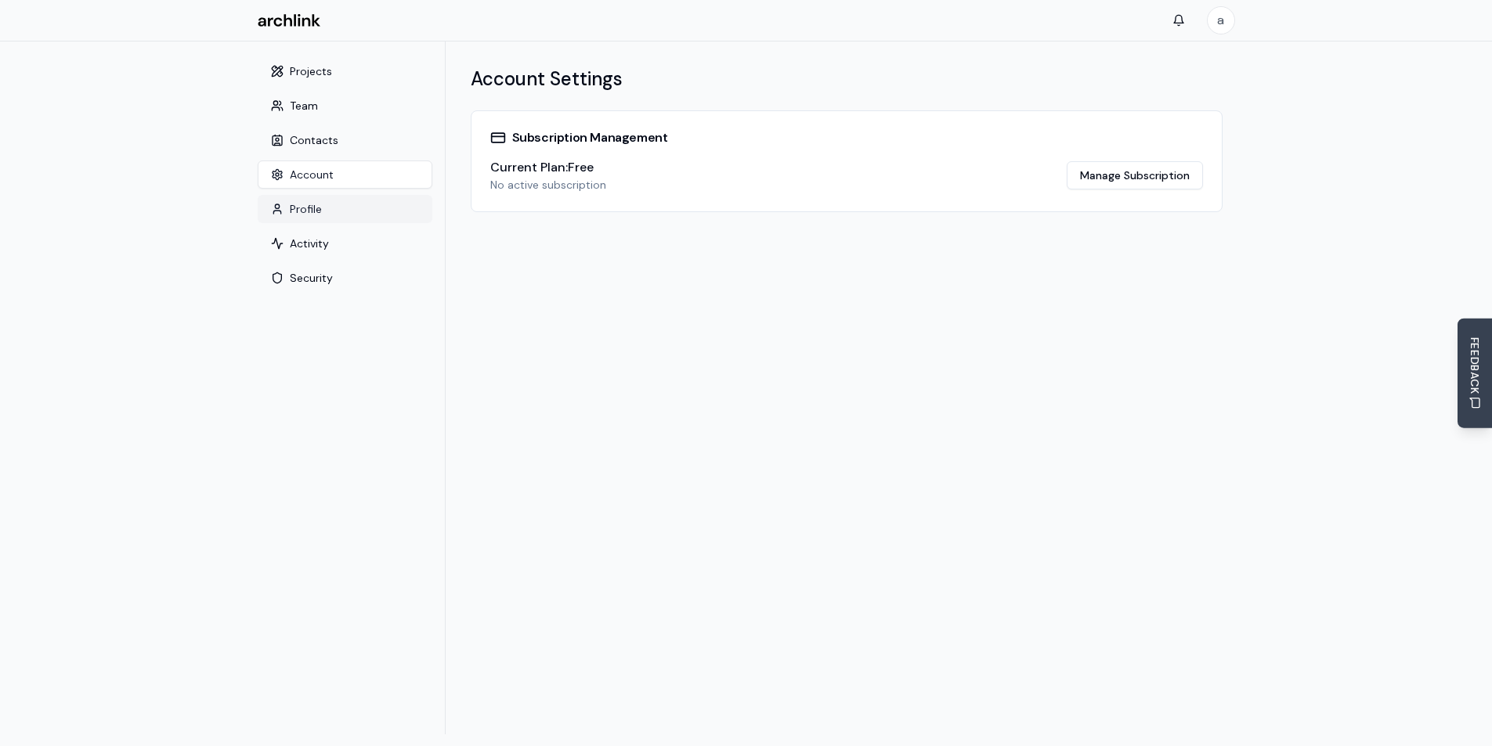
click at [301, 204] on button "Profile" at bounding box center [345, 209] width 175 height 28
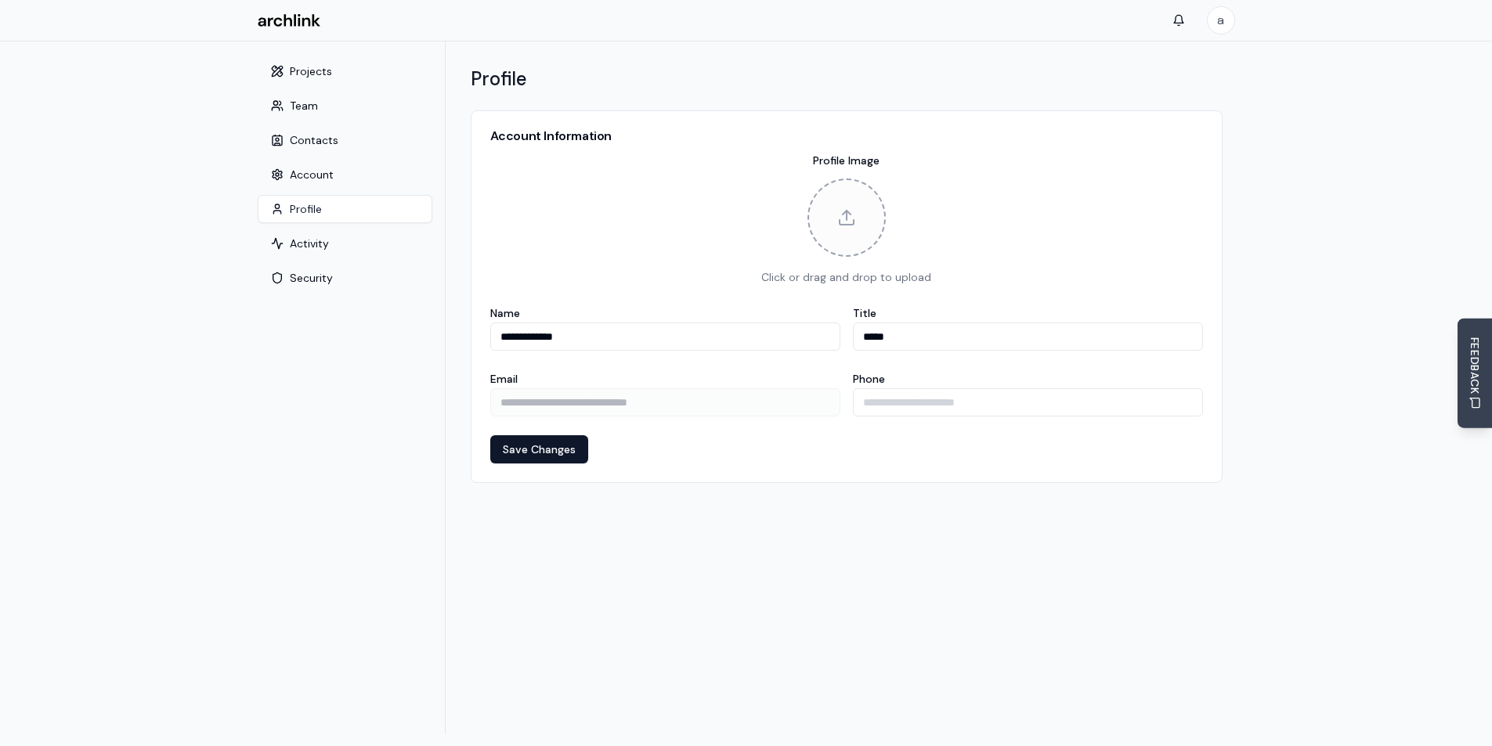
click at [851, 220] on icon at bounding box center [846, 217] width 19 height 19
click at [703, 221] on div "Click or drag and drop to upload" at bounding box center [846, 232] width 713 height 107
click at [320, 238] on button "Activity" at bounding box center [345, 243] width 175 height 28
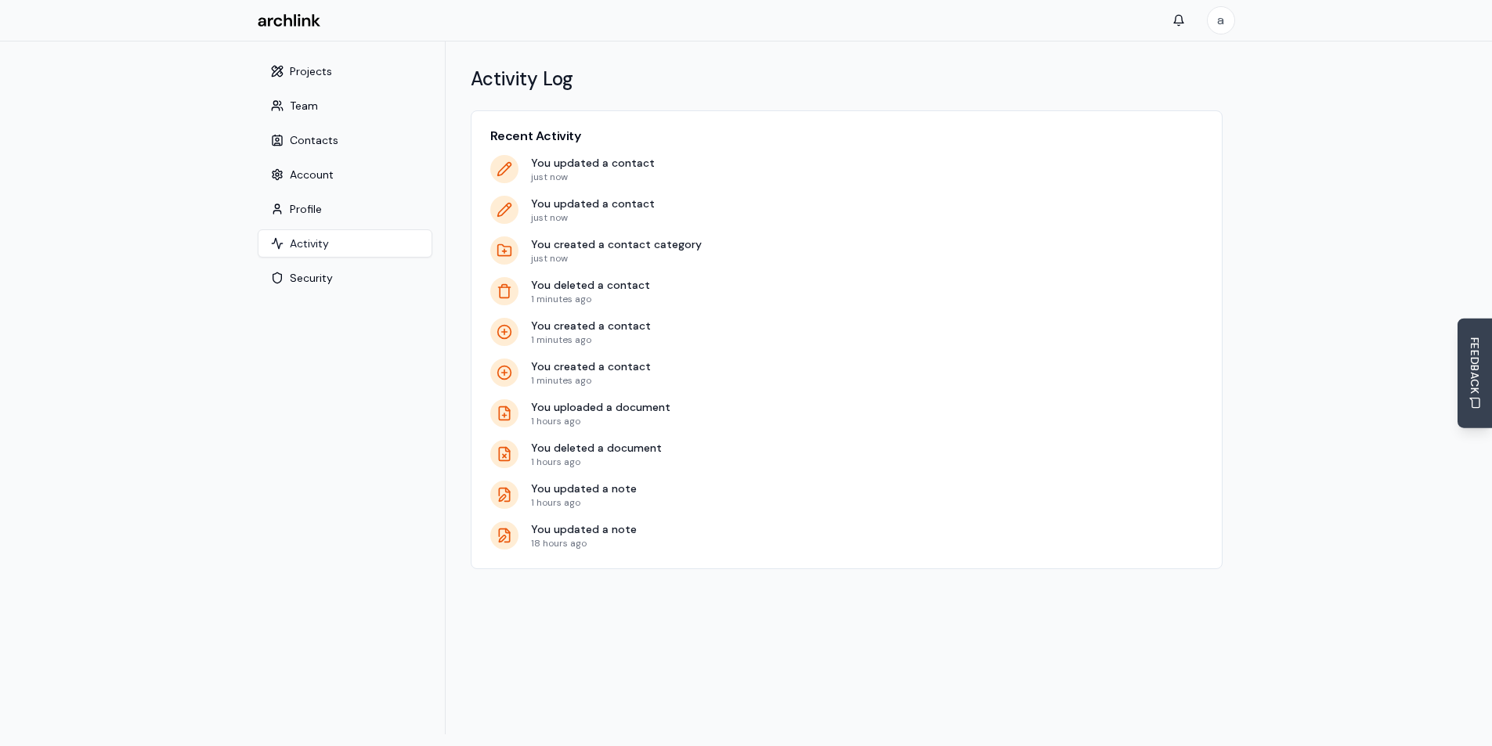
click at [546, 163] on p "You updated a contact" at bounding box center [867, 163] width 672 height 16
click at [507, 170] on icon at bounding box center [503, 169] width 13 height 13
click at [505, 211] on icon at bounding box center [503, 210] width 13 height 13
click at [567, 207] on p "You updated a contact" at bounding box center [867, 204] width 672 height 16
click at [350, 402] on nav "Projects Team Contacts Account Profile Activity Security" at bounding box center [345, 388] width 200 height 693
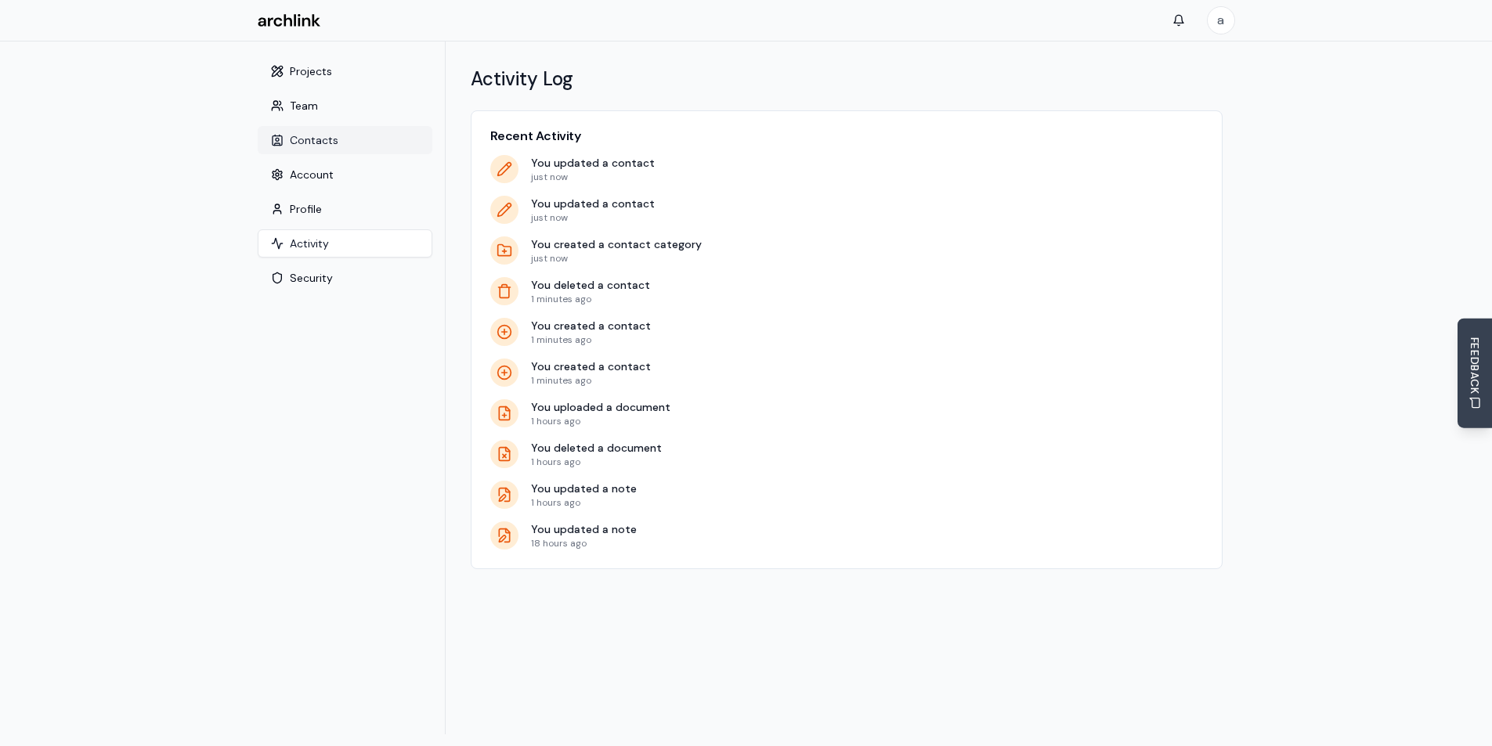
click at [327, 146] on button "Contacts" at bounding box center [345, 140] width 175 height 28
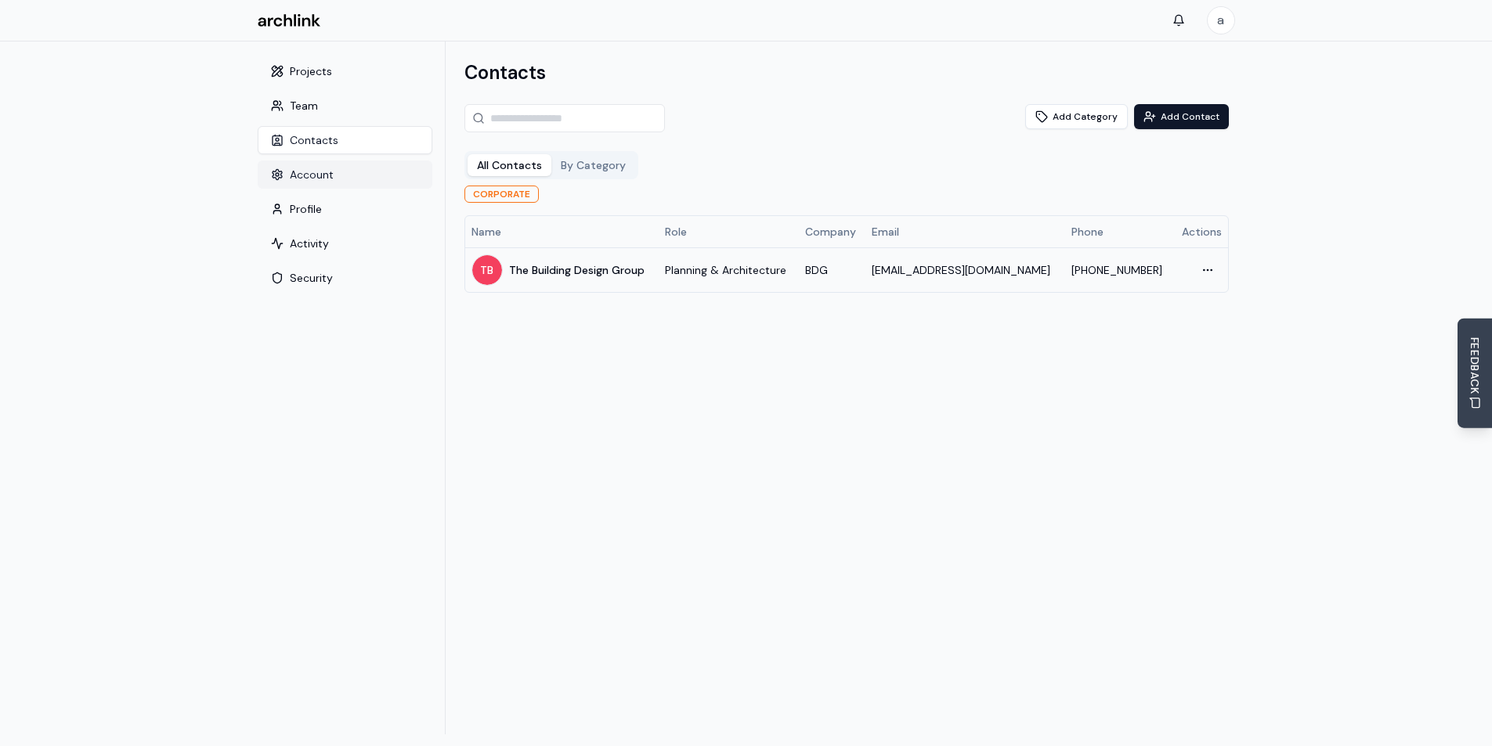
click at [279, 168] on button "Account" at bounding box center [345, 175] width 175 height 28
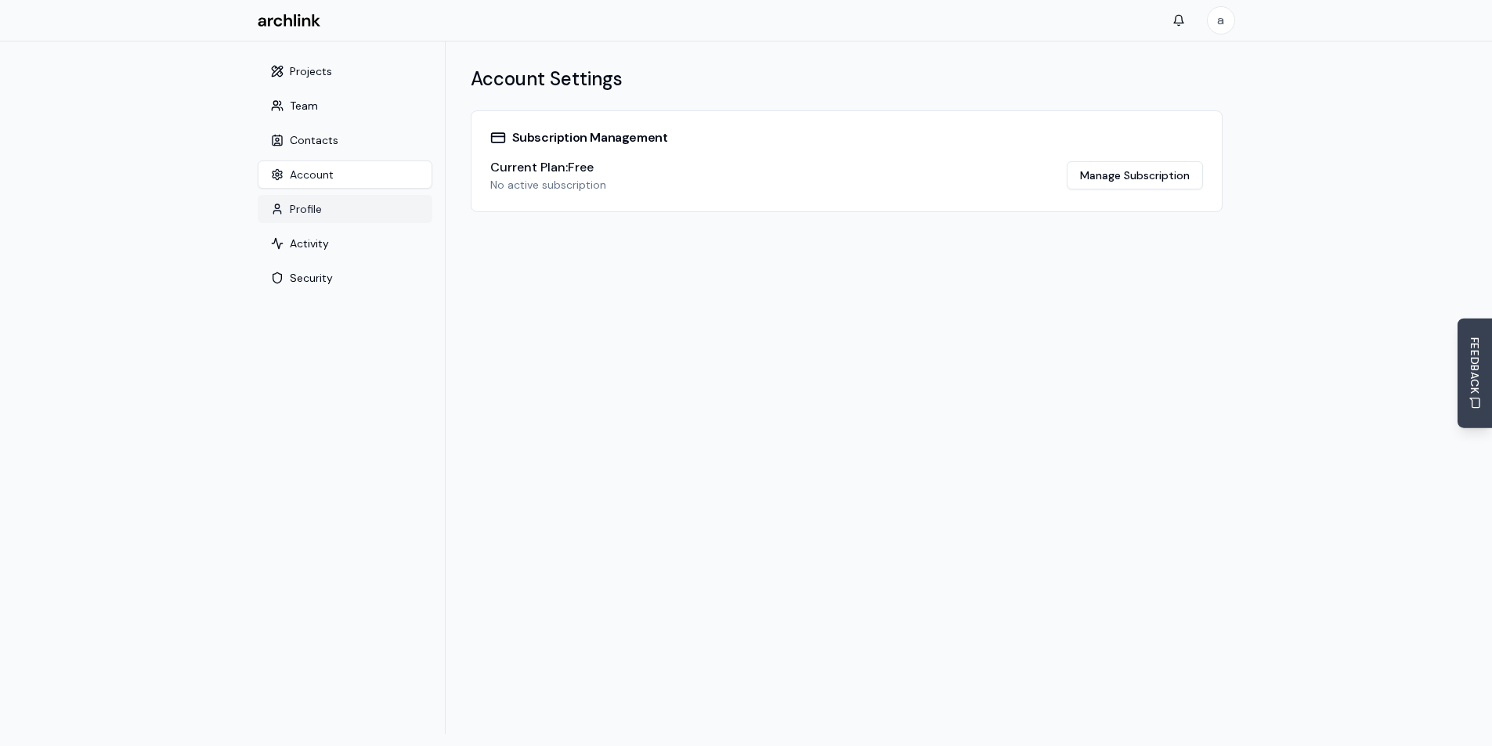
click at [298, 206] on button "Profile" at bounding box center [345, 209] width 175 height 28
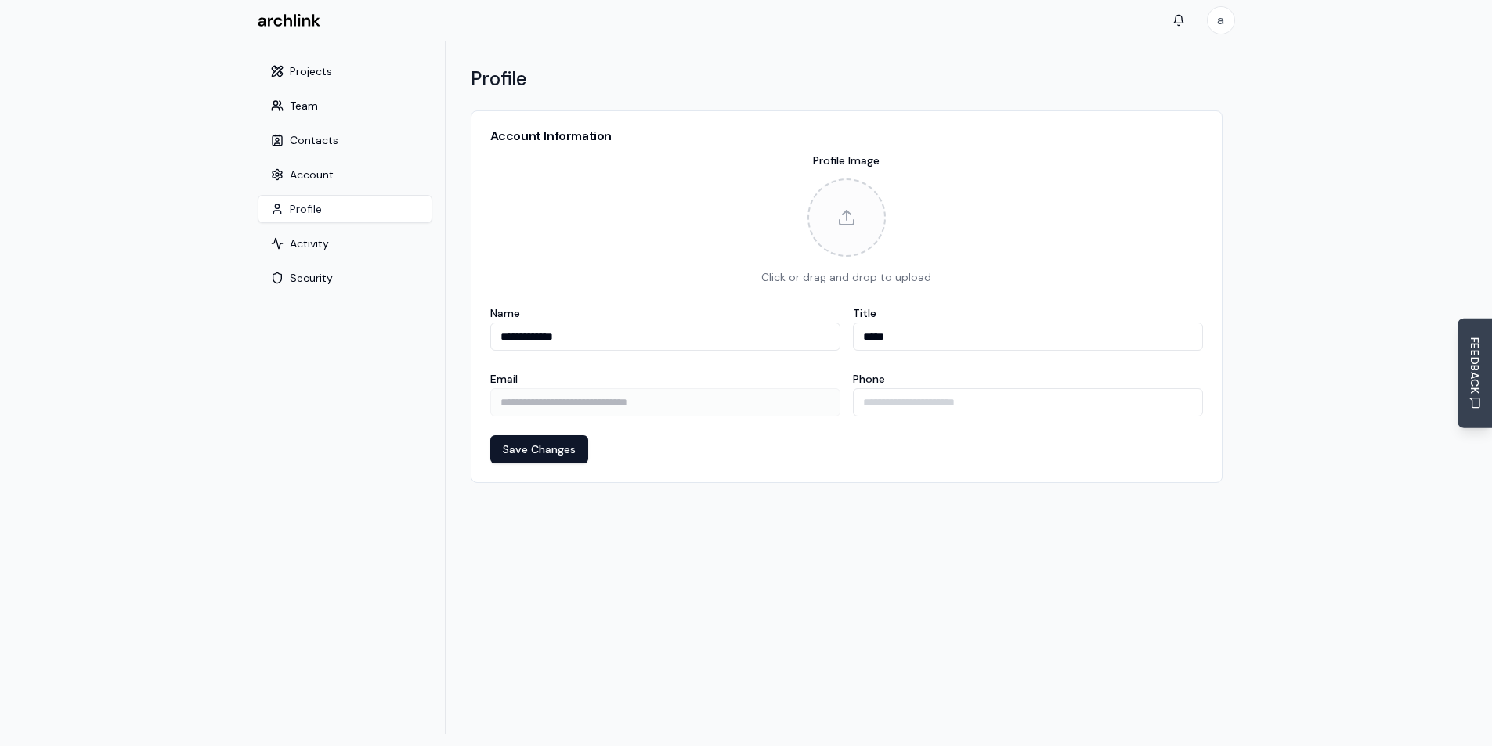
click at [269, 536] on nav "Projects Team Contacts Account Profile Activity Security" at bounding box center [345, 388] width 200 height 693
click at [224, 394] on main "**********" at bounding box center [746, 394] width 1492 height 705
click at [319, 240] on button "Activity" at bounding box center [345, 243] width 175 height 28
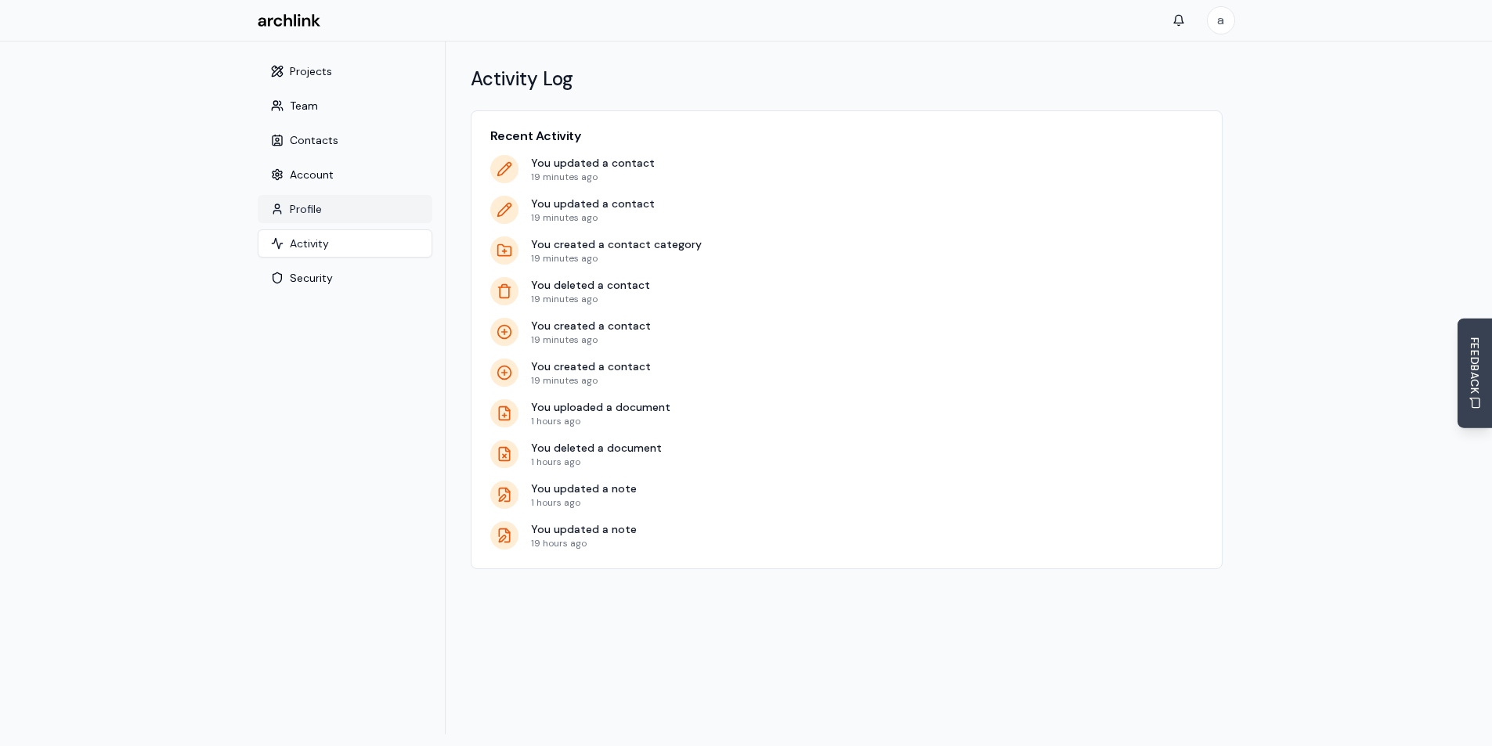
click at [316, 208] on button "Profile" at bounding box center [345, 209] width 175 height 28
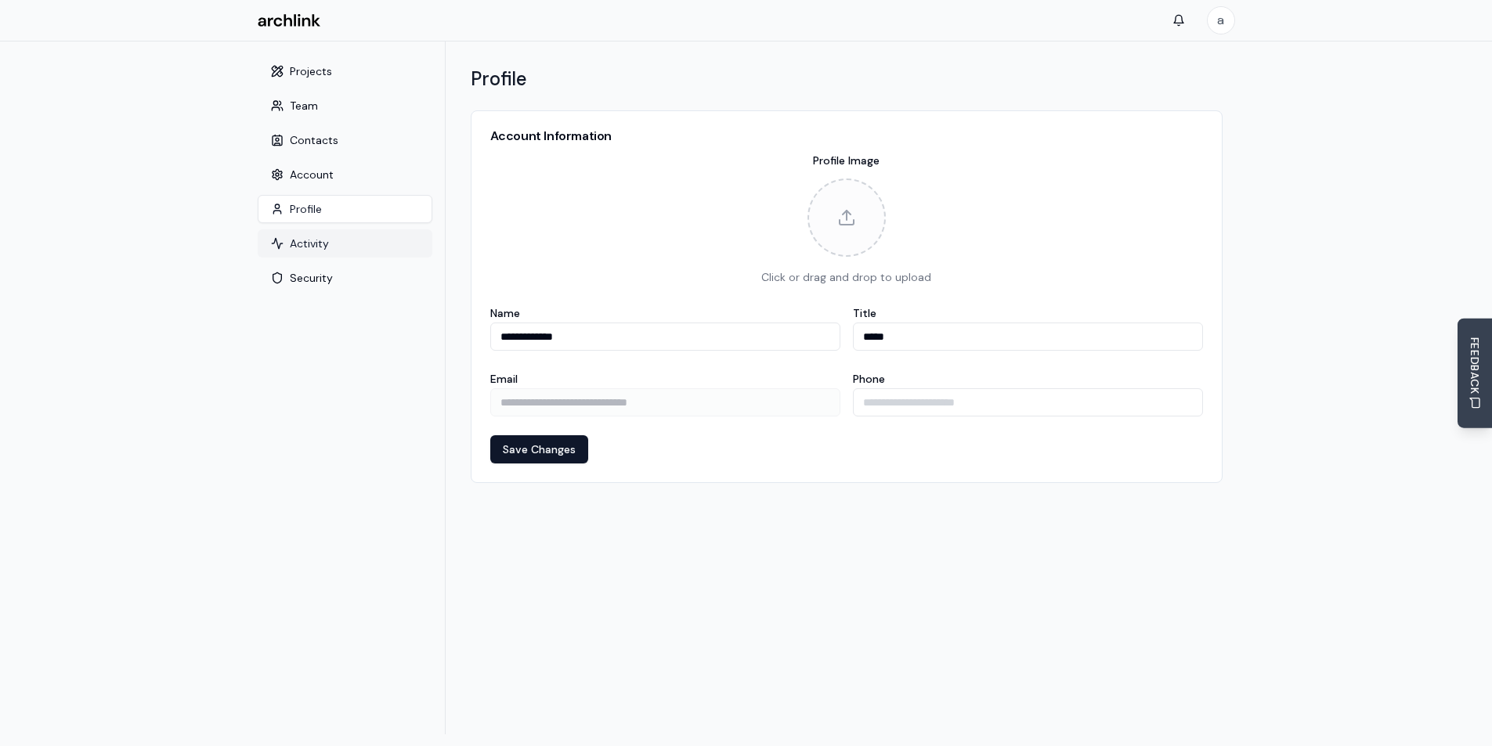
click at [327, 236] on button "Activity" at bounding box center [345, 243] width 175 height 28
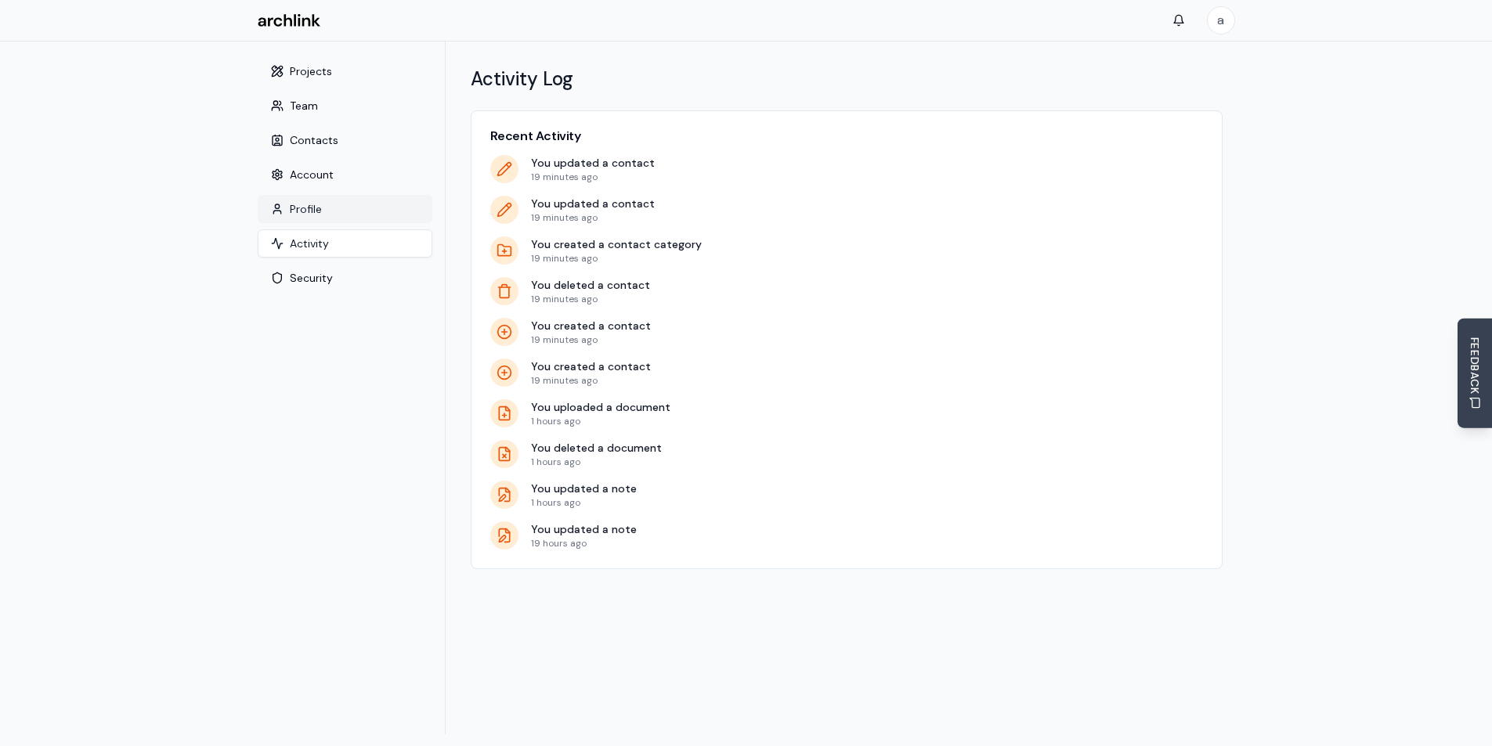
click at [320, 203] on button "Profile" at bounding box center [345, 209] width 175 height 28
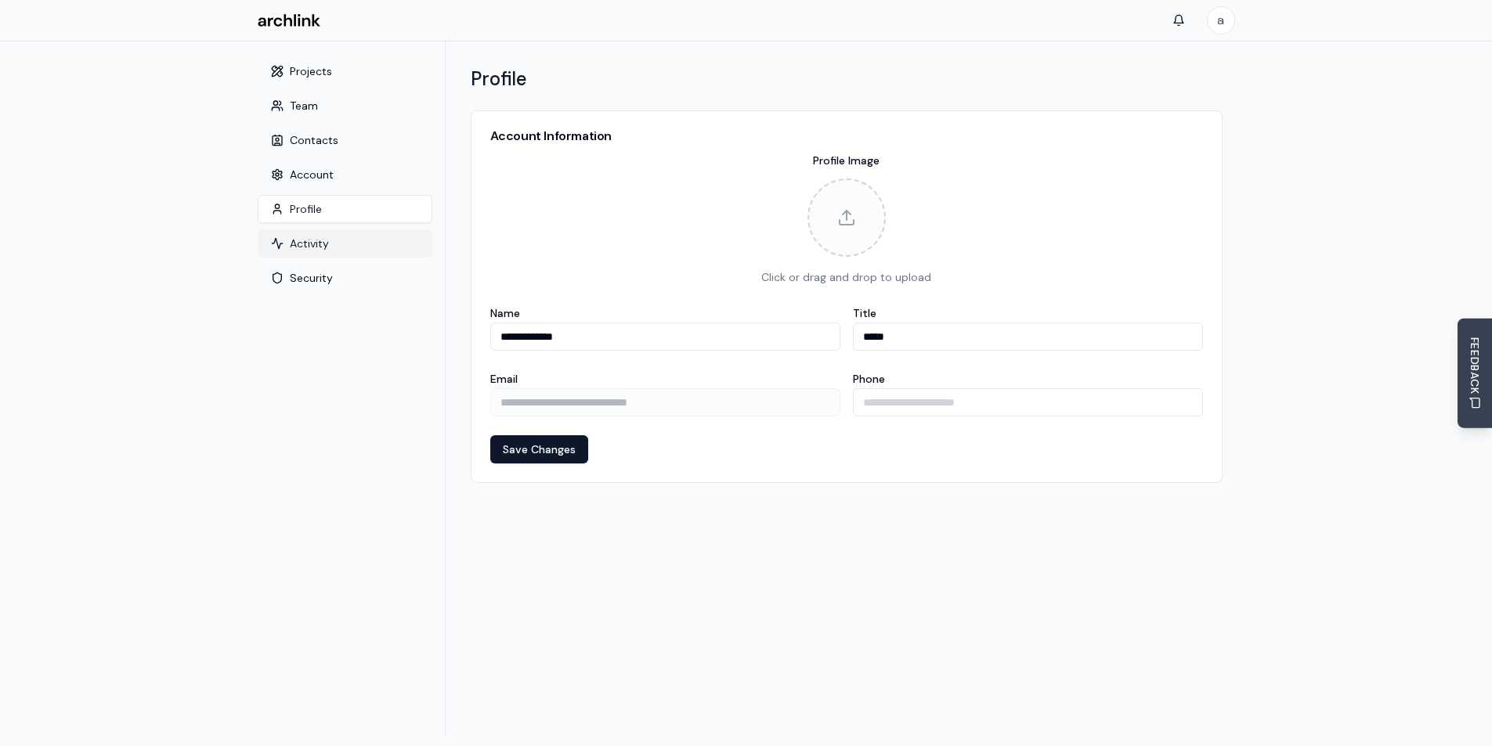
click at [321, 243] on button "Activity" at bounding box center [345, 243] width 175 height 28
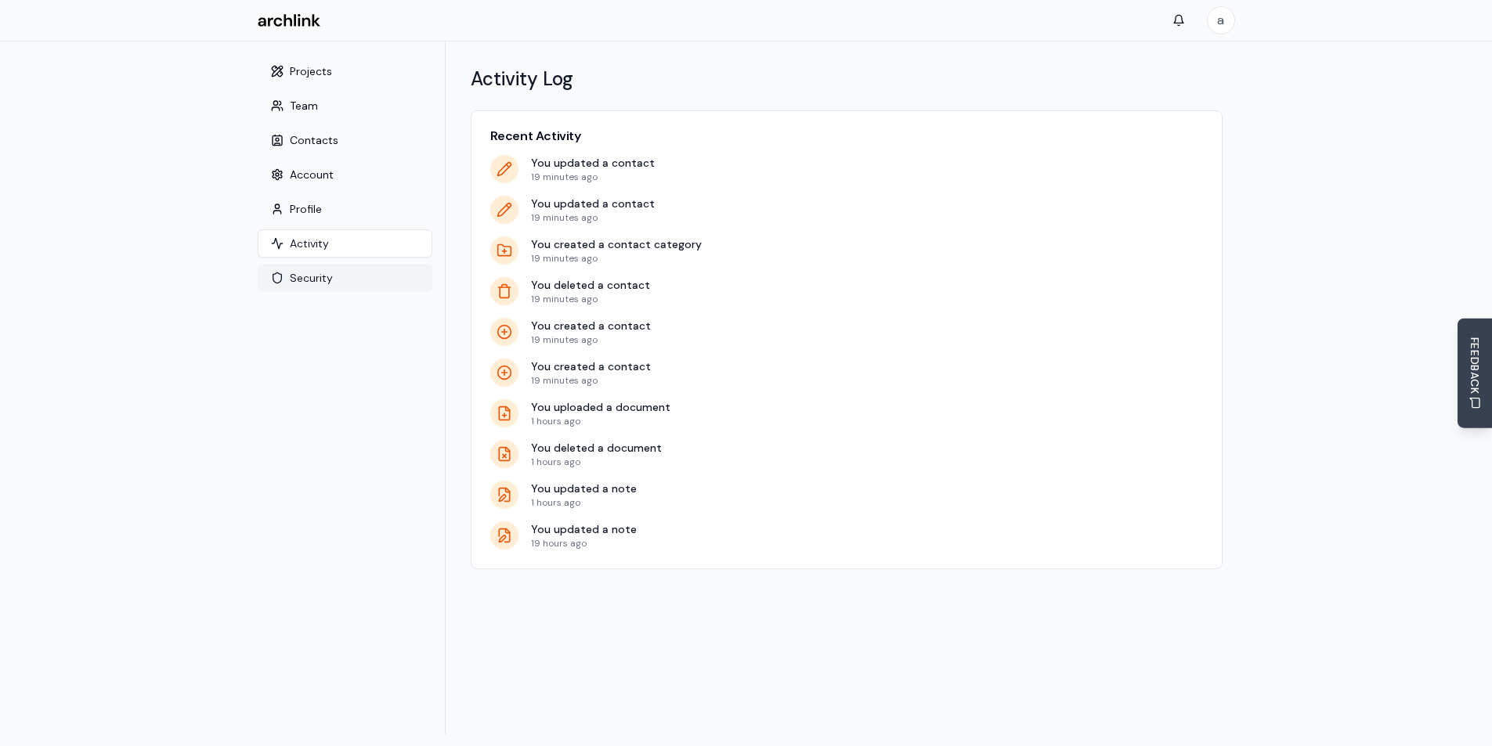
click at [319, 262] on nav "Projects Team Contacts Account Profile Activity Security" at bounding box center [345, 388] width 200 height 693
click at [323, 293] on nav "Projects Team Contacts Account Profile Activity Security" at bounding box center [345, 388] width 200 height 693
click at [333, 267] on button "Security" at bounding box center [345, 278] width 175 height 28
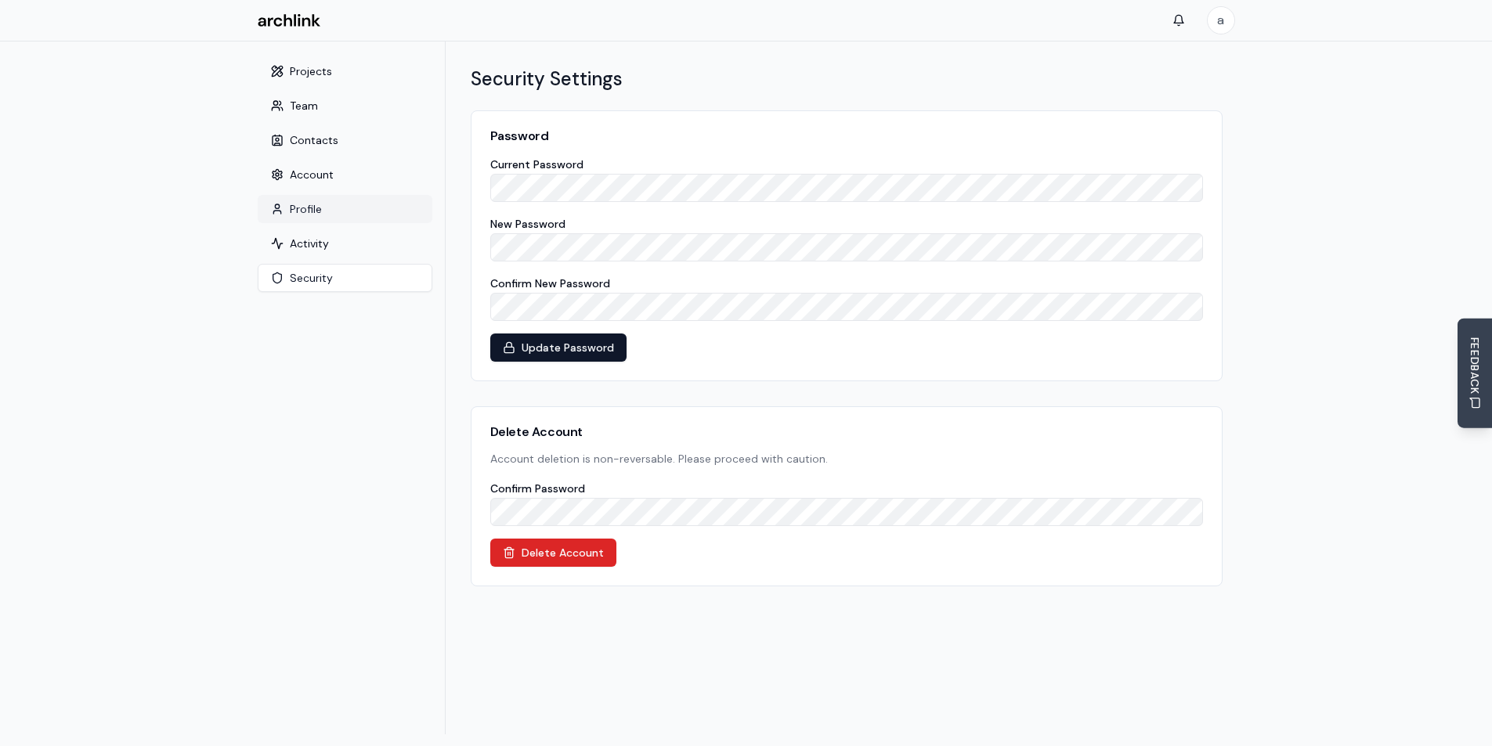
click at [316, 204] on button "Profile" at bounding box center [345, 209] width 175 height 28
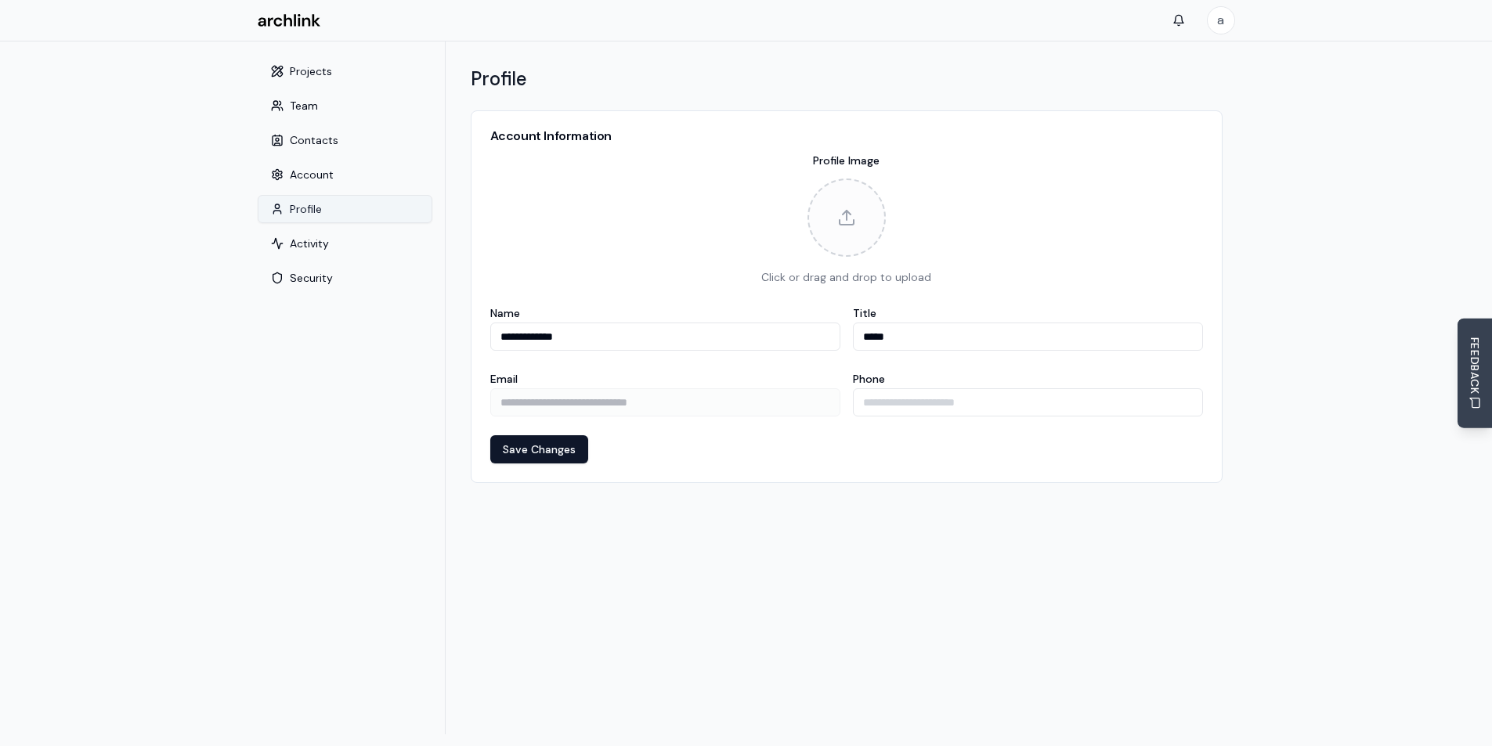
click at [305, 210] on button "Profile" at bounding box center [345, 209] width 175 height 28
click at [322, 244] on button "Activity" at bounding box center [345, 243] width 175 height 28
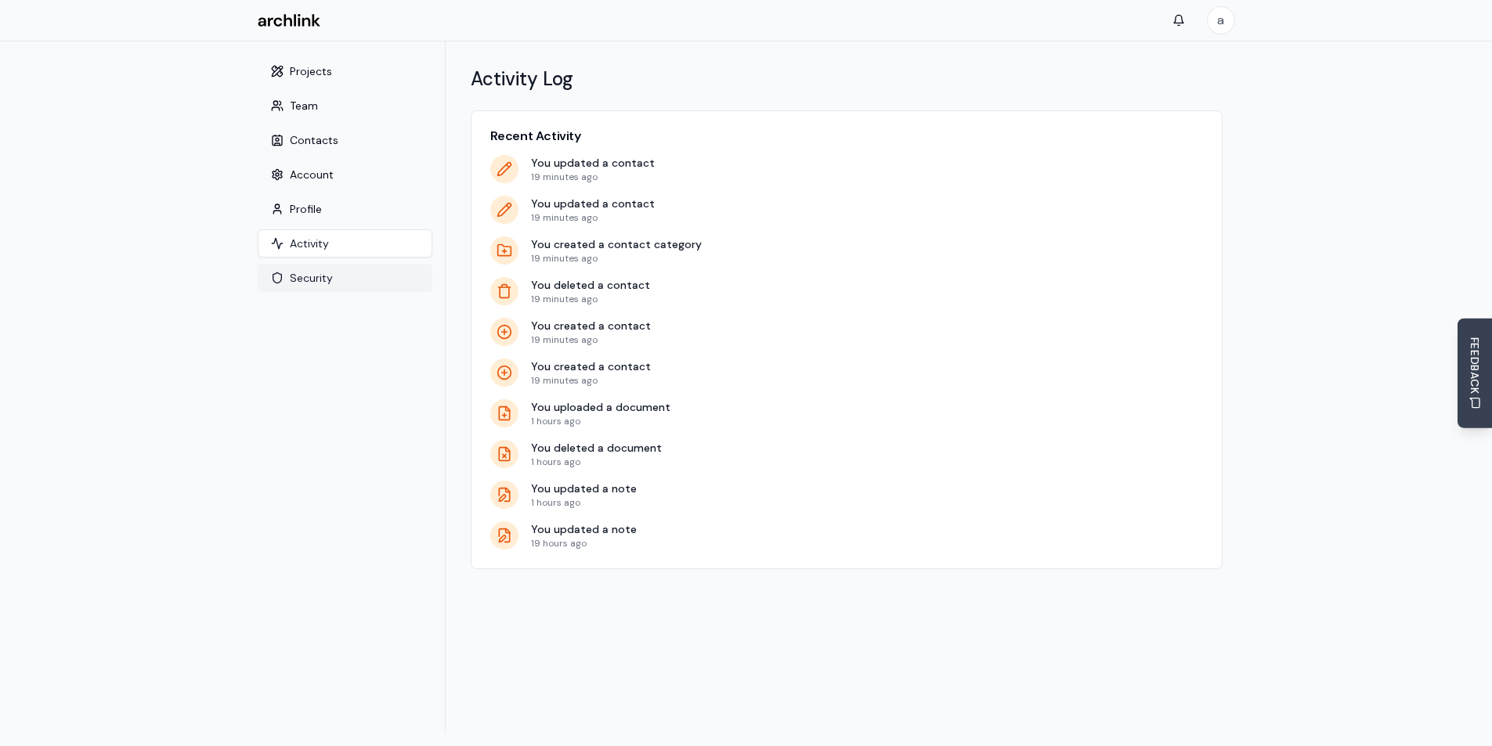
click at [314, 269] on button "Security" at bounding box center [345, 278] width 175 height 28
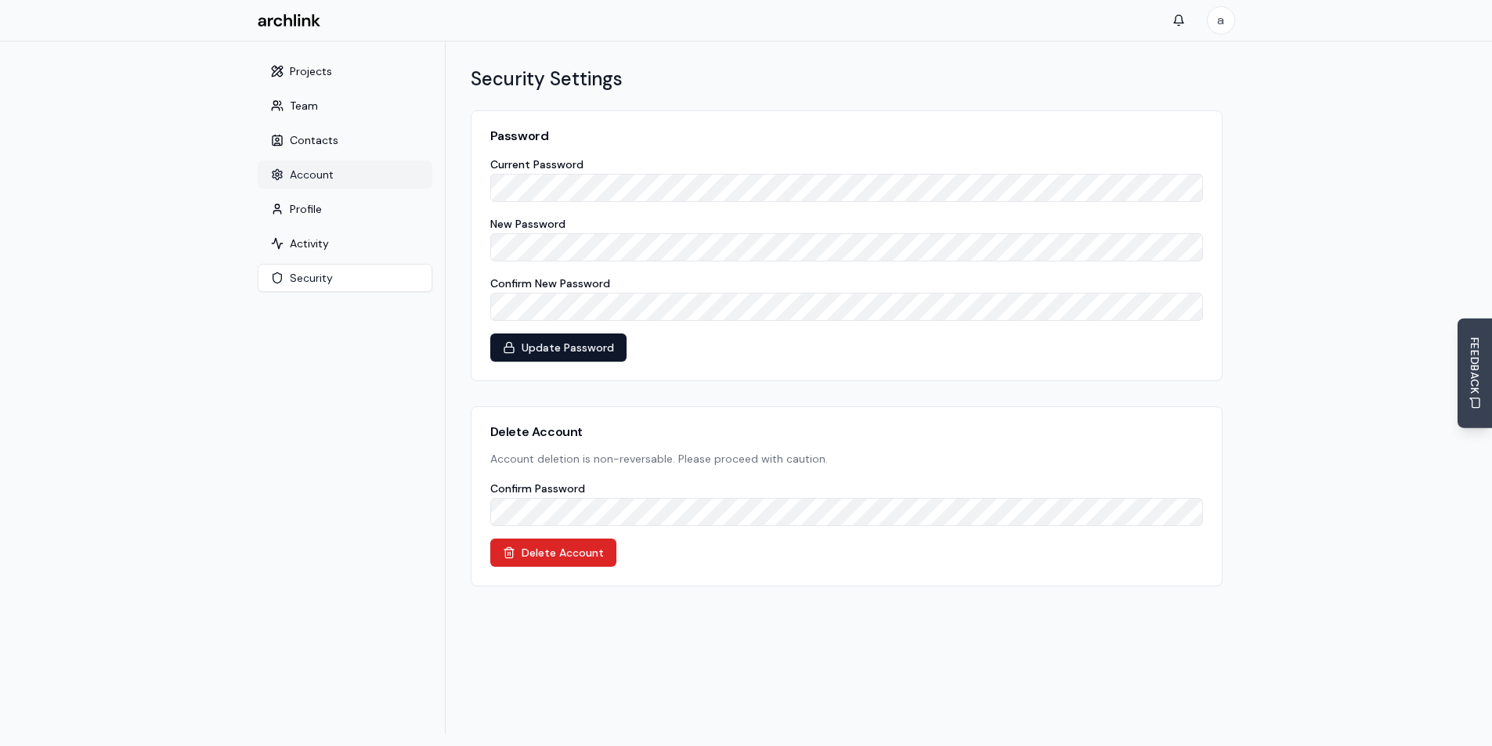
click at [324, 180] on button "Account" at bounding box center [345, 175] width 175 height 28
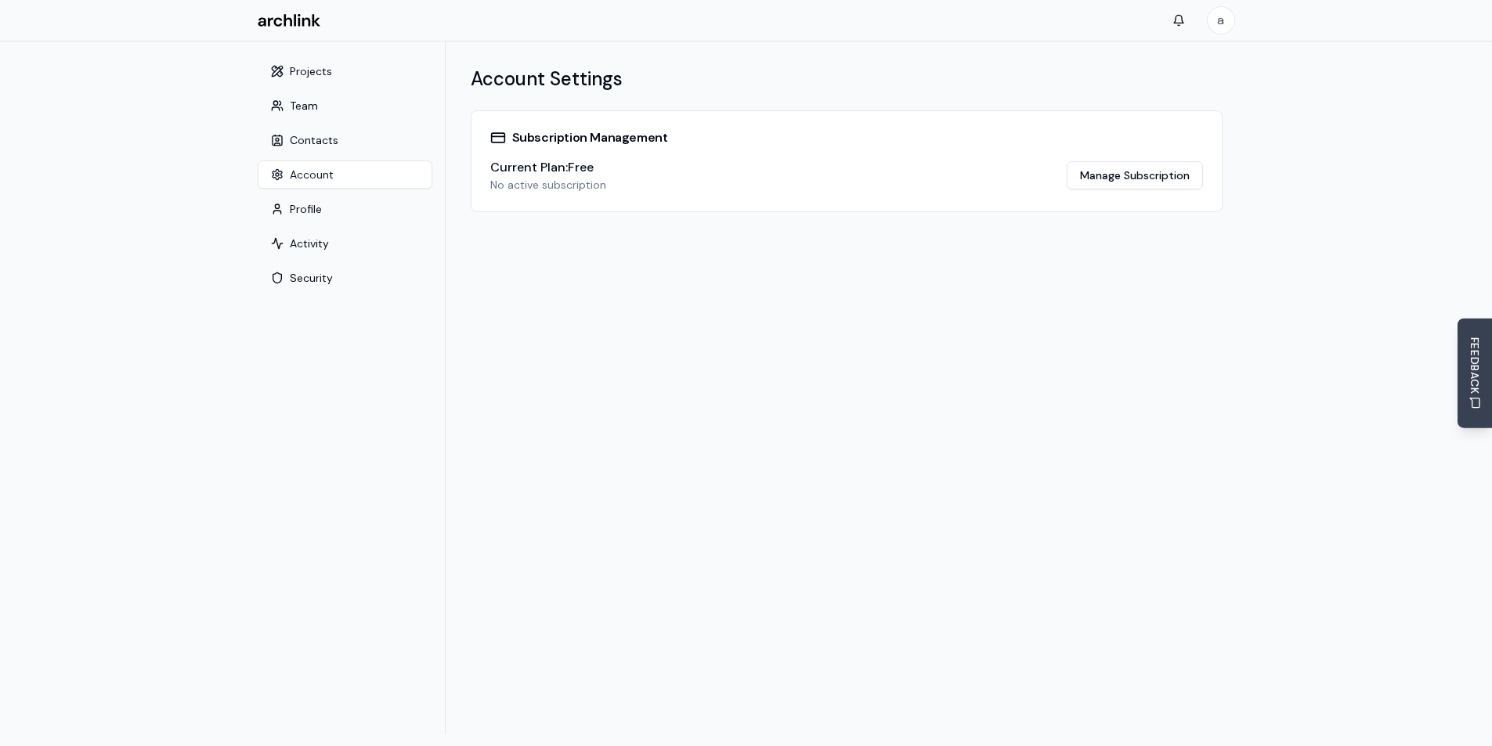
click at [1225, 16] on html "a Settings Toggle sidebar Projects Team Contacts Account Profile Activity Secur…" at bounding box center [746, 394] width 1492 height 788
click at [1172, 49] on span "Dashboard" at bounding box center [1192, 54] width 57 height 16
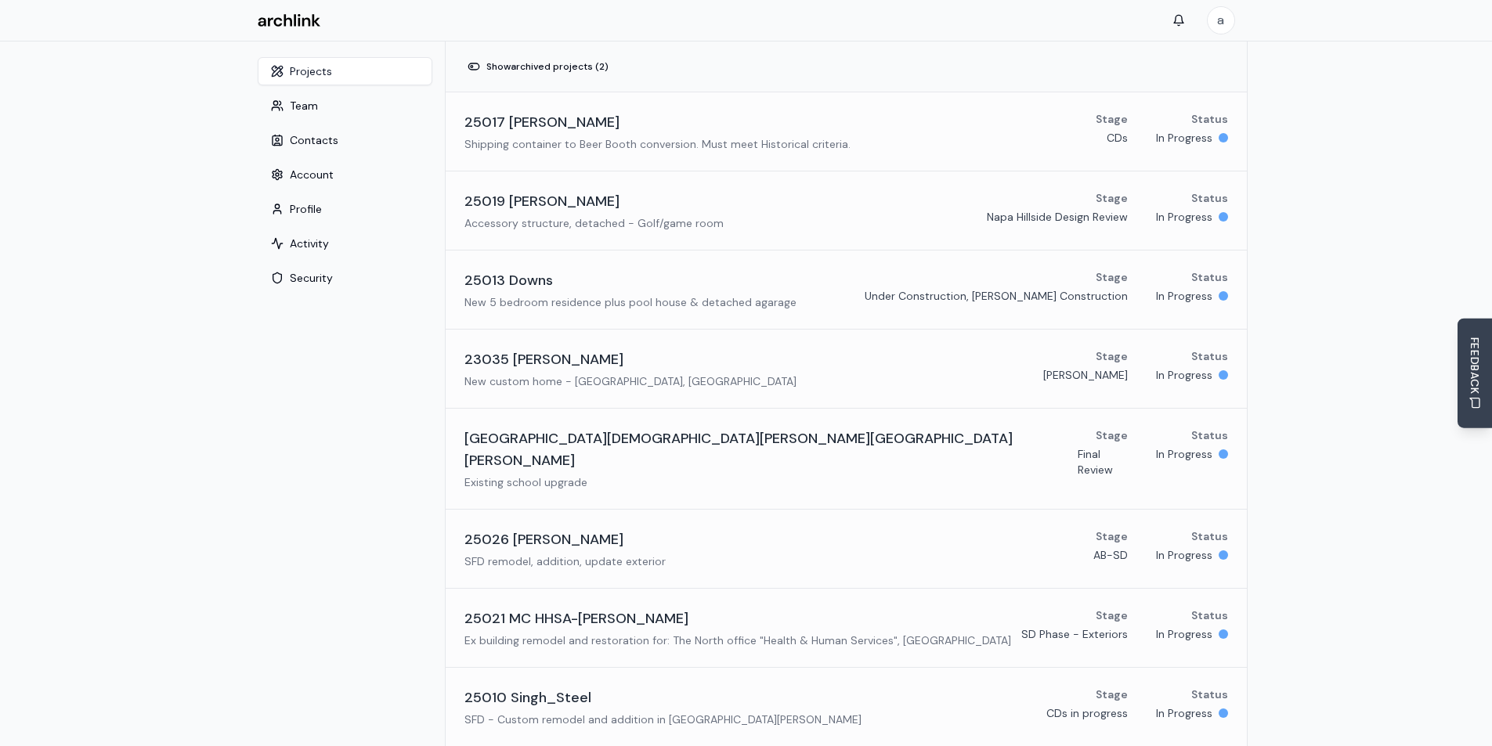
click at [222, 164] on main "Settings Toggle sidebar Projects Team Contacts Account Profile Activity Securit…" at bounding box center [746, 592] width 1492 height 1101
drag, startPoint x: 356, startPoint y: 418, endPoint x: 352, endPoint y: 406, distance: 12.2
click at [356, 418] on nav "Projects Team Contacts Account Profile Activity Security" at bounding box center [345, 592] width 200 height 1101
